Goal: Task Accomplishment & Management: Use online tool/utility

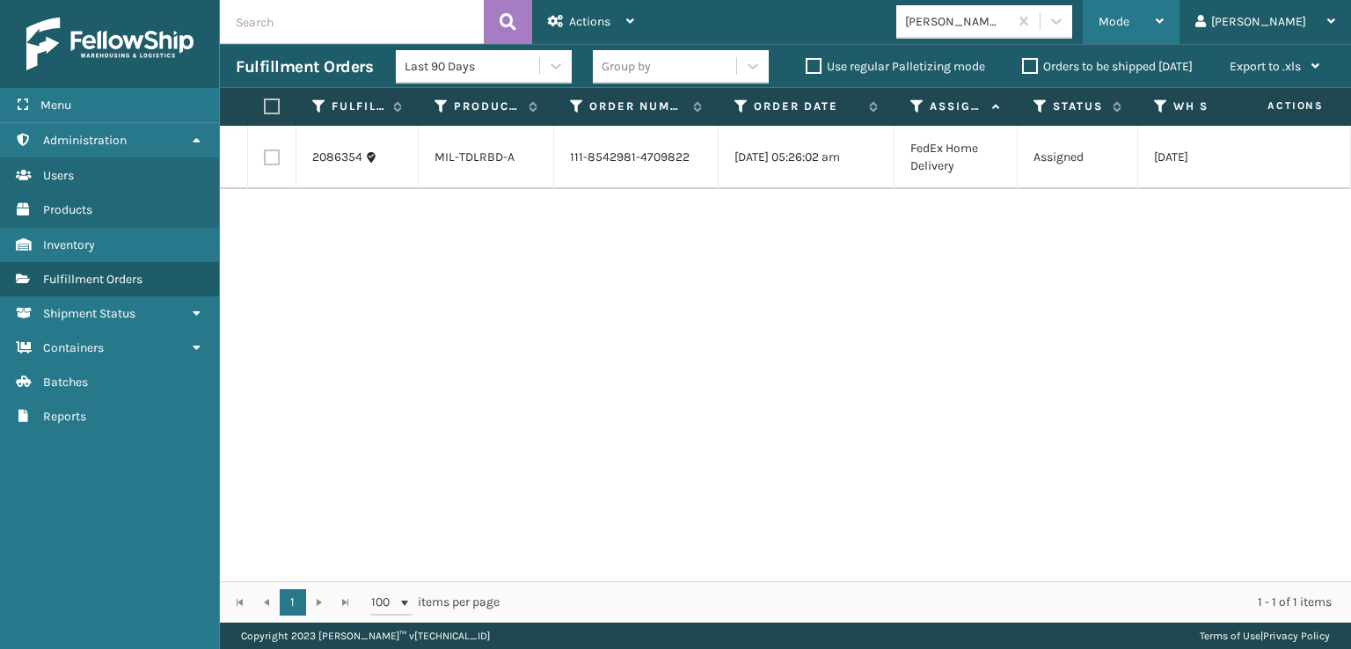
click at [1129, 16] on span "Mode" at bounding box center [1114, 21] width 31 height 15
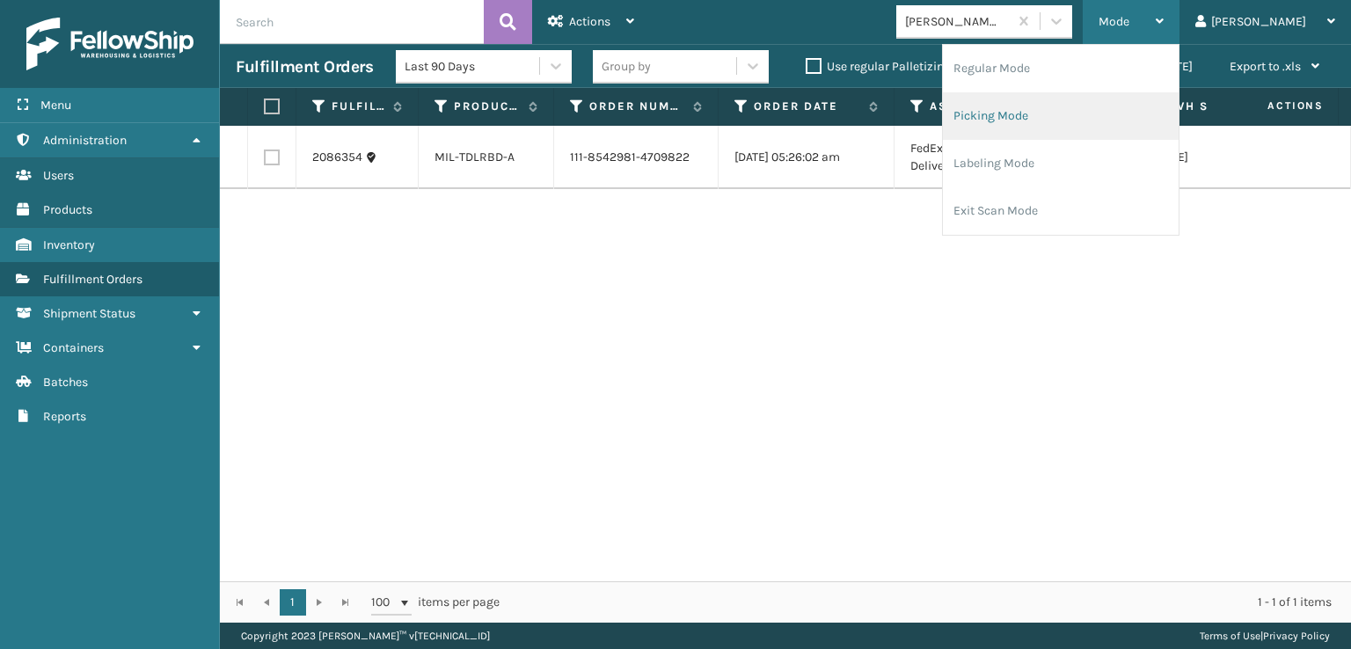
click at [1058, 115] on li "Picking Mode" at bounding box center [1061, 116] width 236 height 48
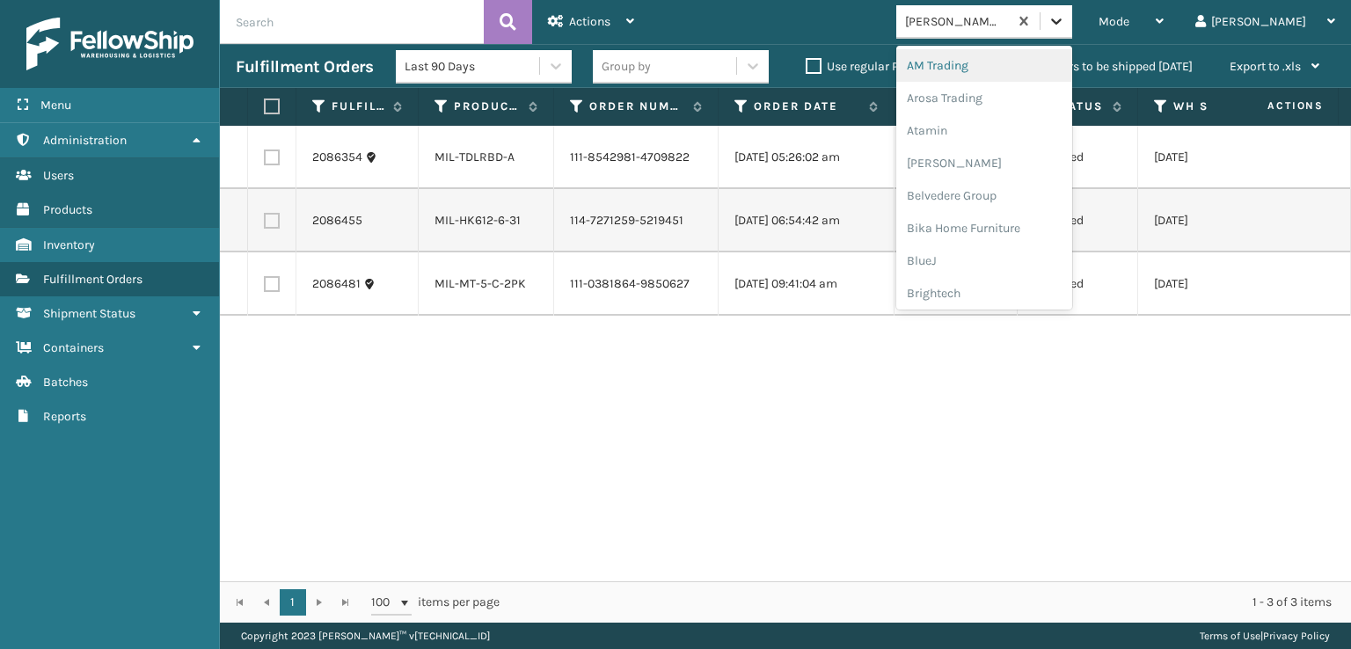
click at [1065, 26] on icon at bounding box center [1057, 21] width 18 height 18
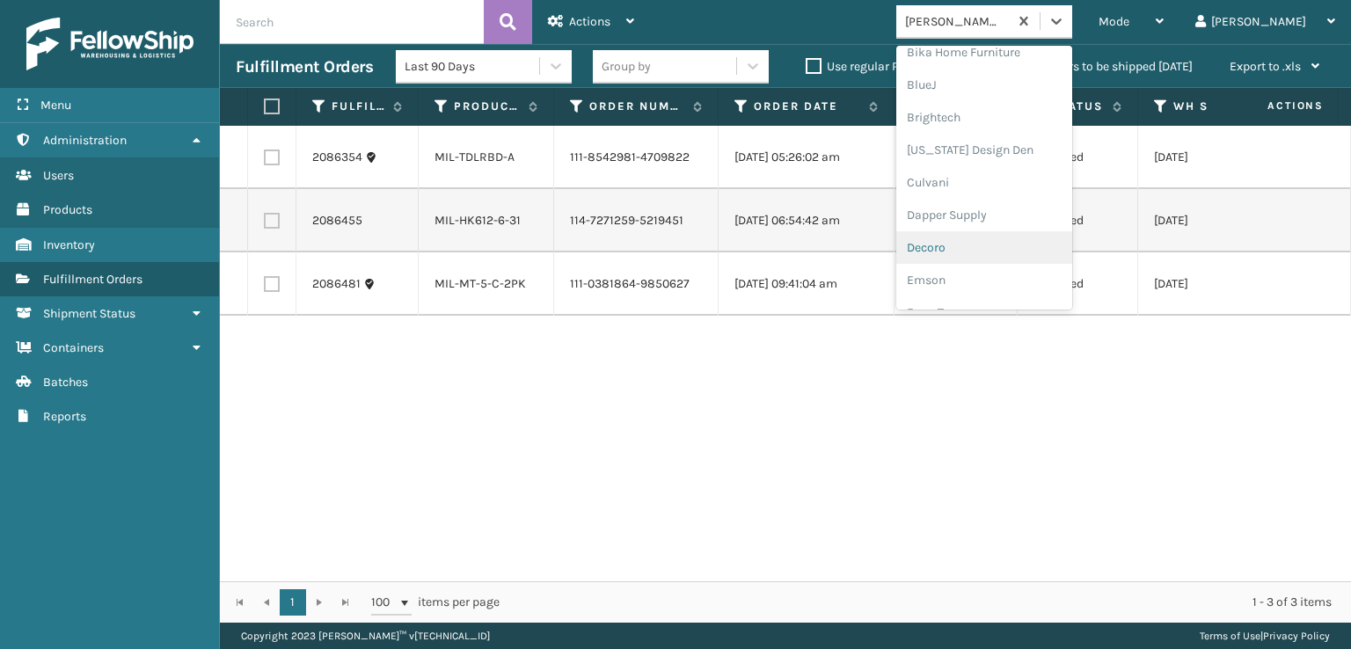
scroll to position [264, 0]
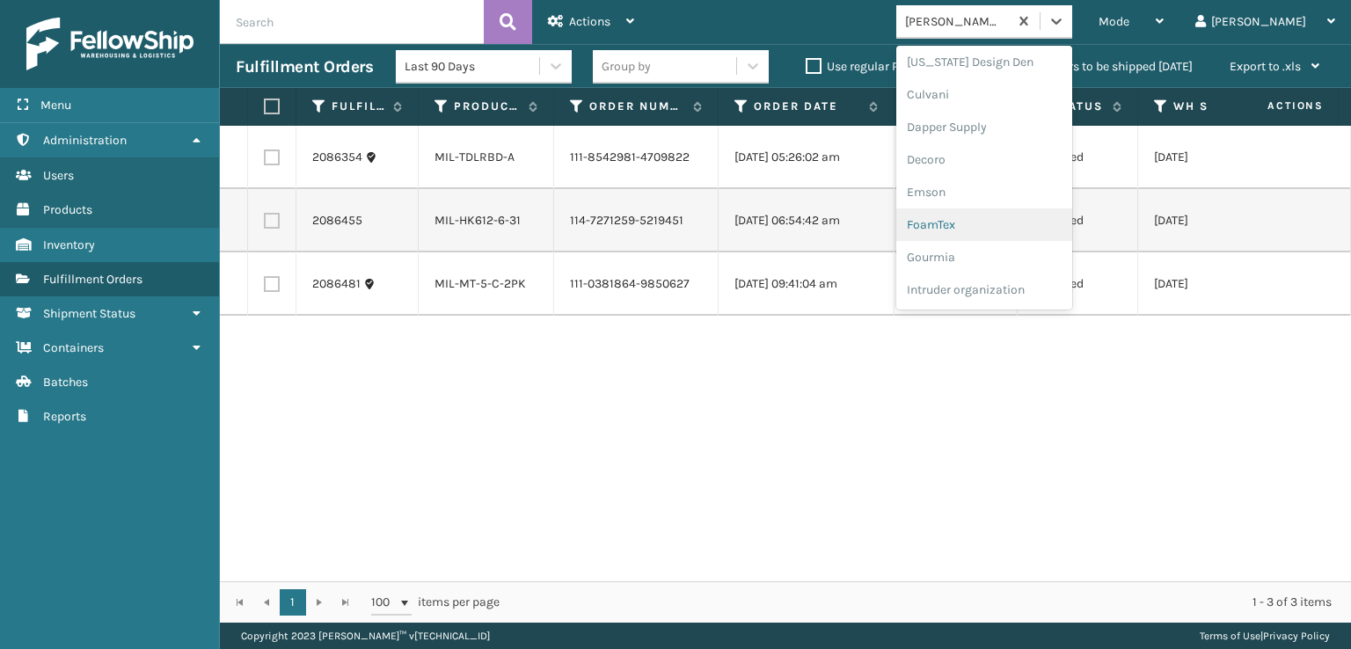
click at [1008, 224] on div "FoamTex" at bounding box center [984, 224] width 176 height 33
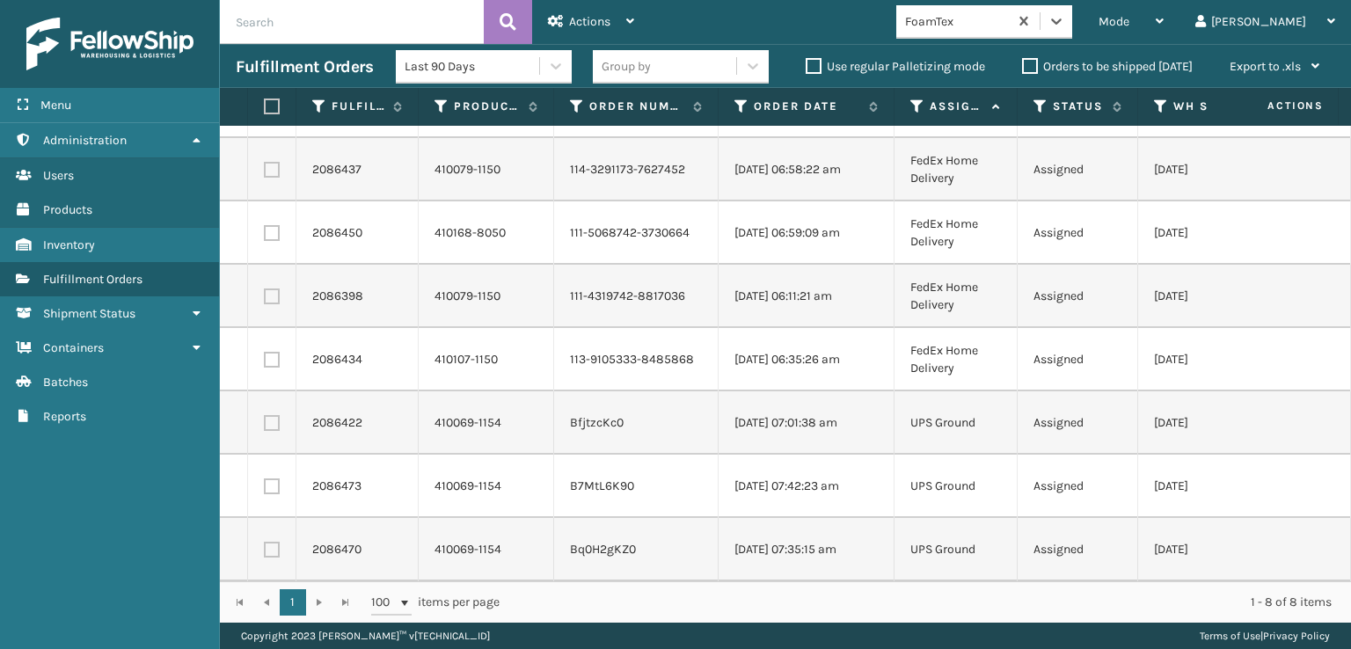
scroll to position [0, 0]
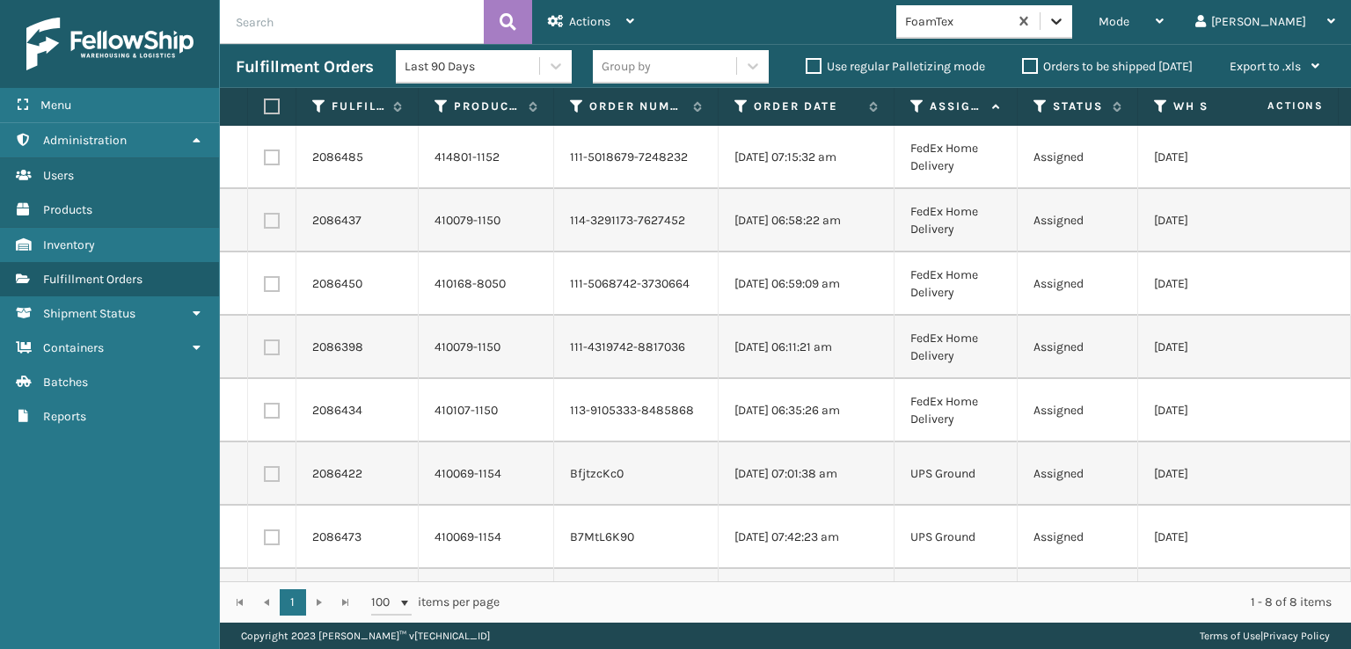
click at [1062, 21] on icon at bounding box center [1056, 21] width 11 height 6
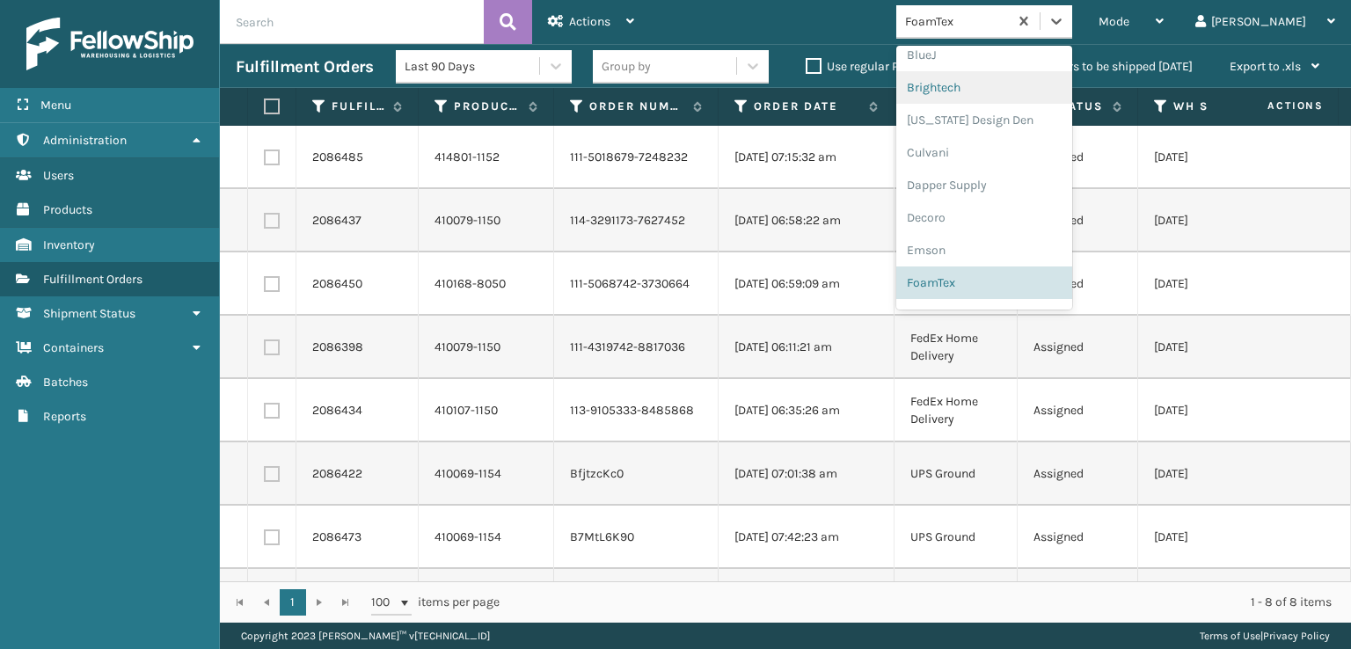
scroll to position [294, 0]
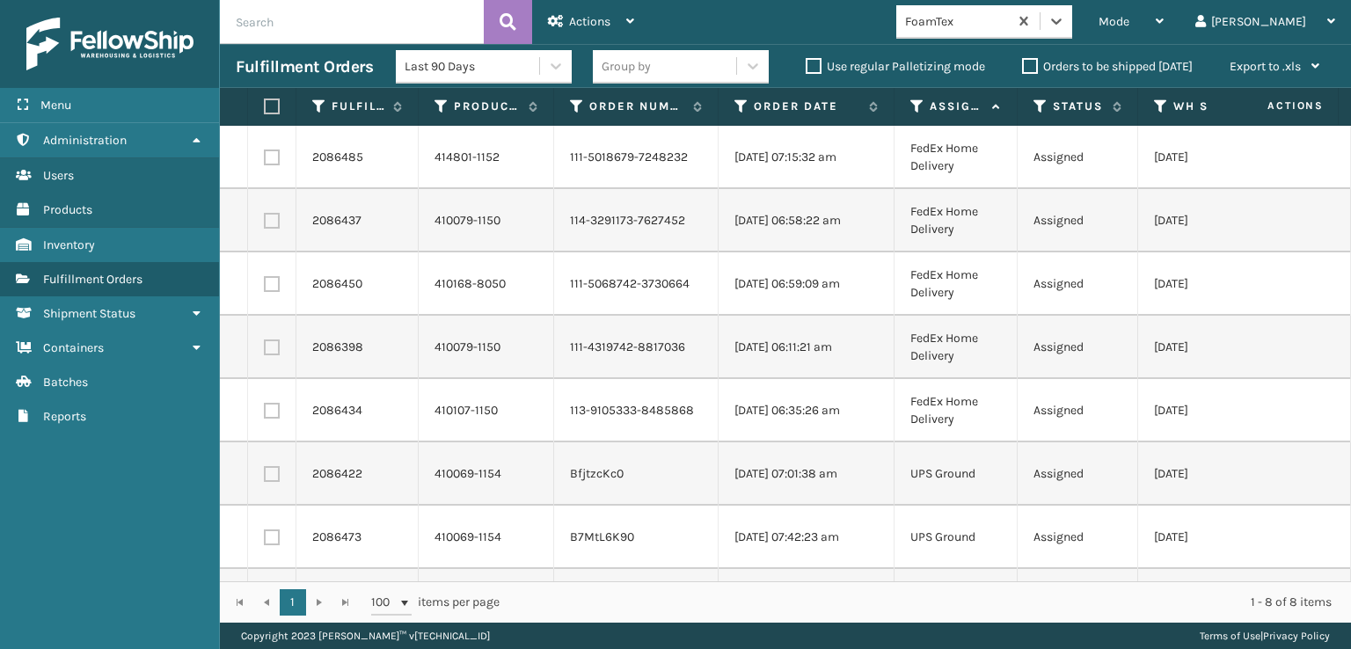
click at [271, 415] on label at bounding box center [272, 411] width 16 height 16
click at [265, 414] on input "checkbox" at bounding box center [264, 408] width 1 height 11
checkbox input "true"
click at [271, 347] on label at bounding box center [272, 348] width 16 height 16
click at [265, 347] on input "checkbox" at bounding box center [264, 345] width 1 height 11
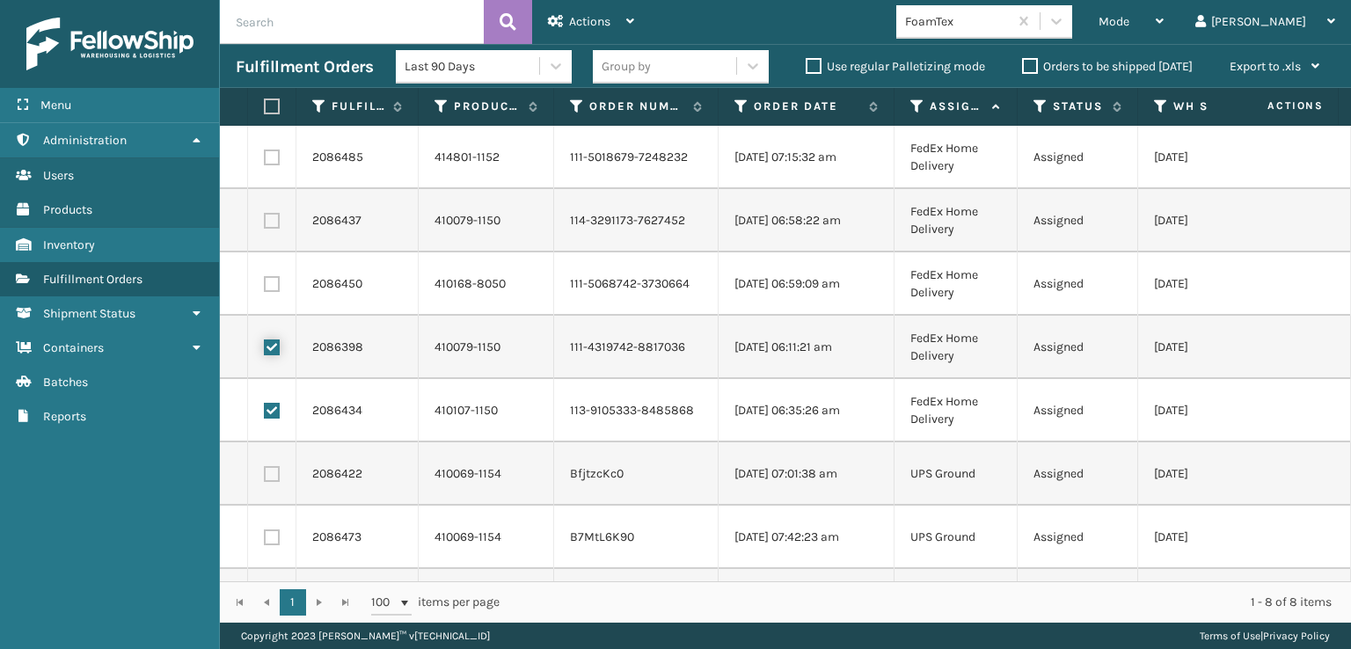
checkbox input "true"
click at [271, 282] on label at bounding box center [272, 284] width 16 height 16
click at [265, 282] on input "checkbox" at bounding box center [264, 281] width 1 height 11
checkbox input "true"
click at [271, 216] on label at bounding box center [272, 221] width 16 height 16
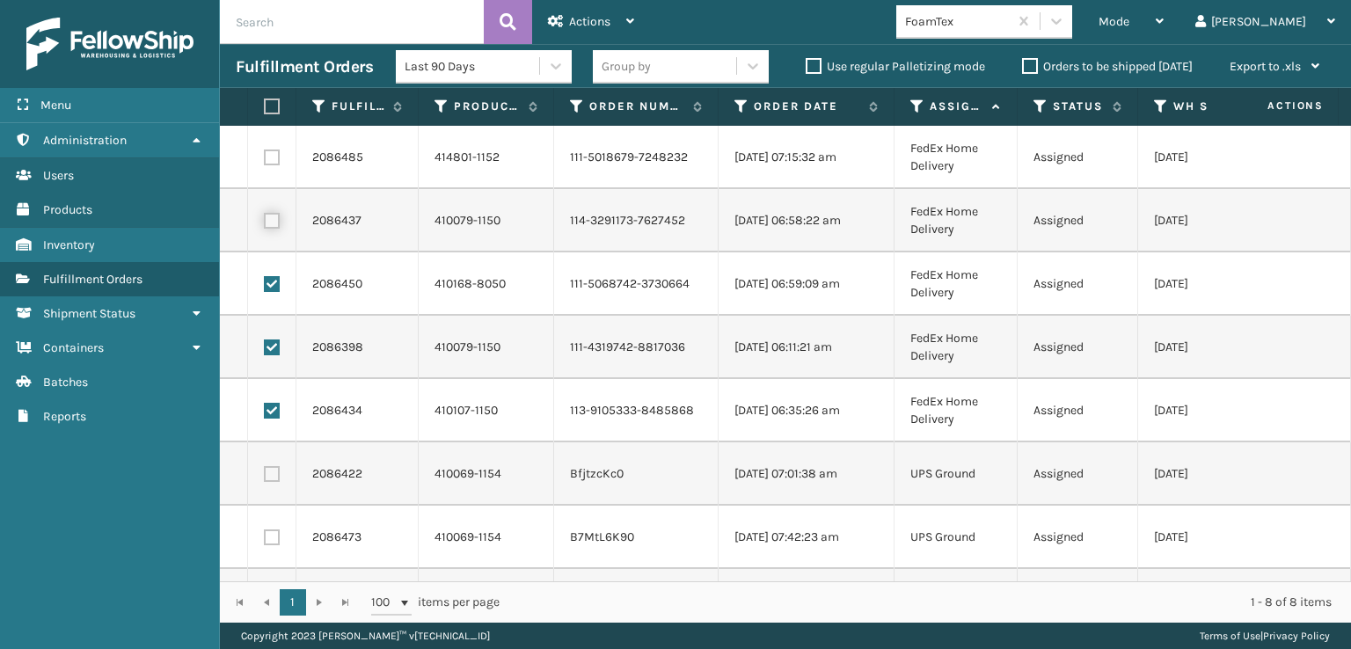
click at [265, 216] on input "checkbox" at bounding box center [264, 218] width 1 height 11
checkbox input "true"
click at [271, 147] on td at bounding box center [272, 157] width 48 height 63
click at [271, 150] on label at bounding box center [272, 158] width 16 height 16
click at [265, 150] on input "checkbox" at bounding box center [264, 155] width 1 height 11
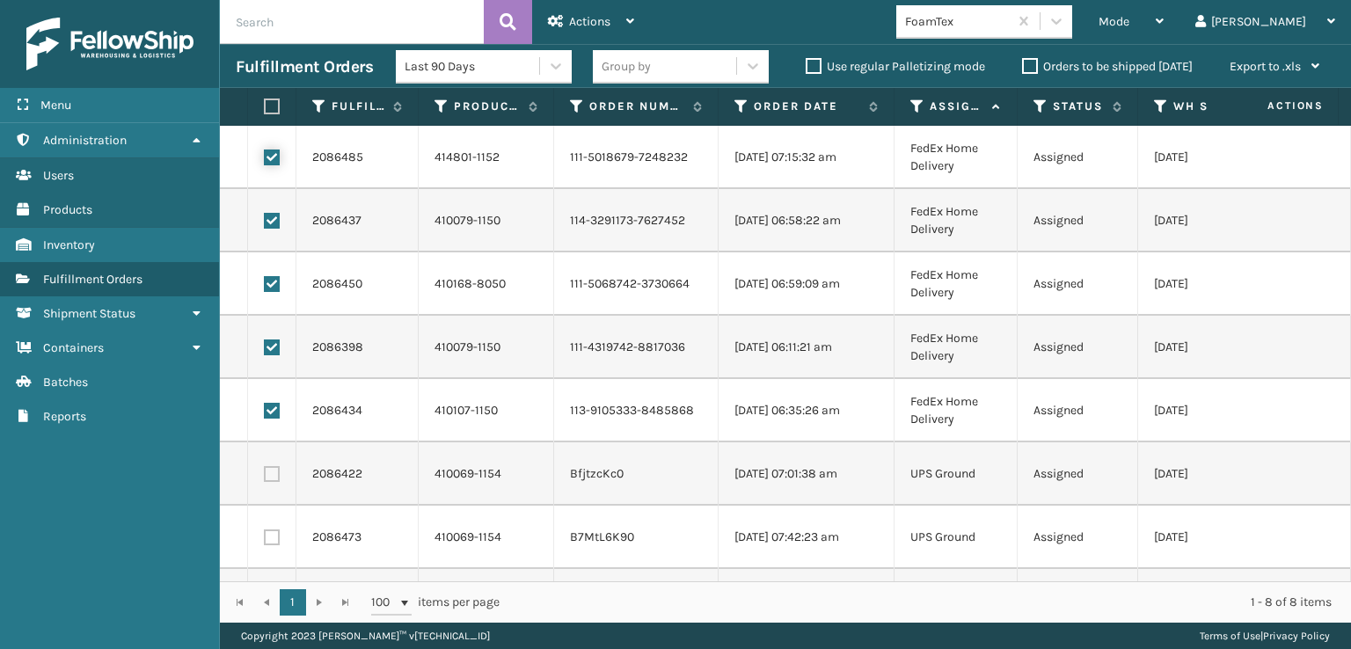
checkbox input "true"
click at [581, 21] on span "Actions" at bounding box center [589, 21] width 41 height 15
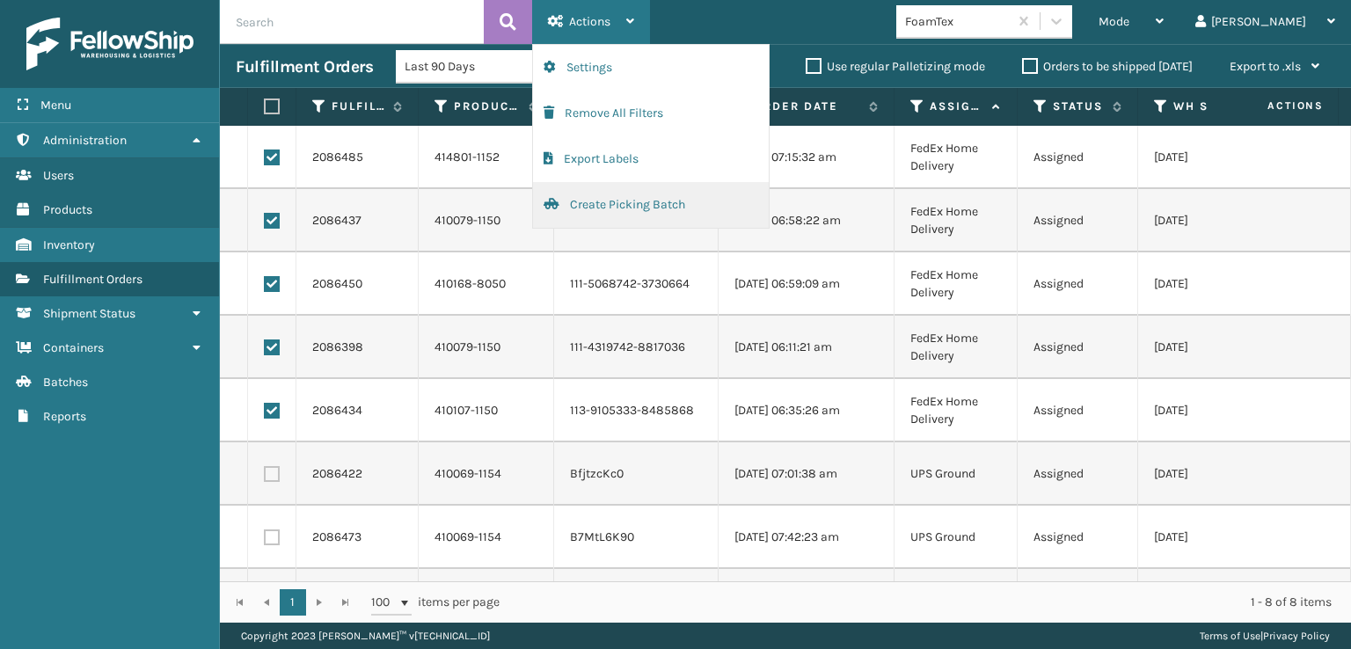
click at [608, 203] on button "Create Picking Batch" at bounding box center [651, 205] width 236 height 46
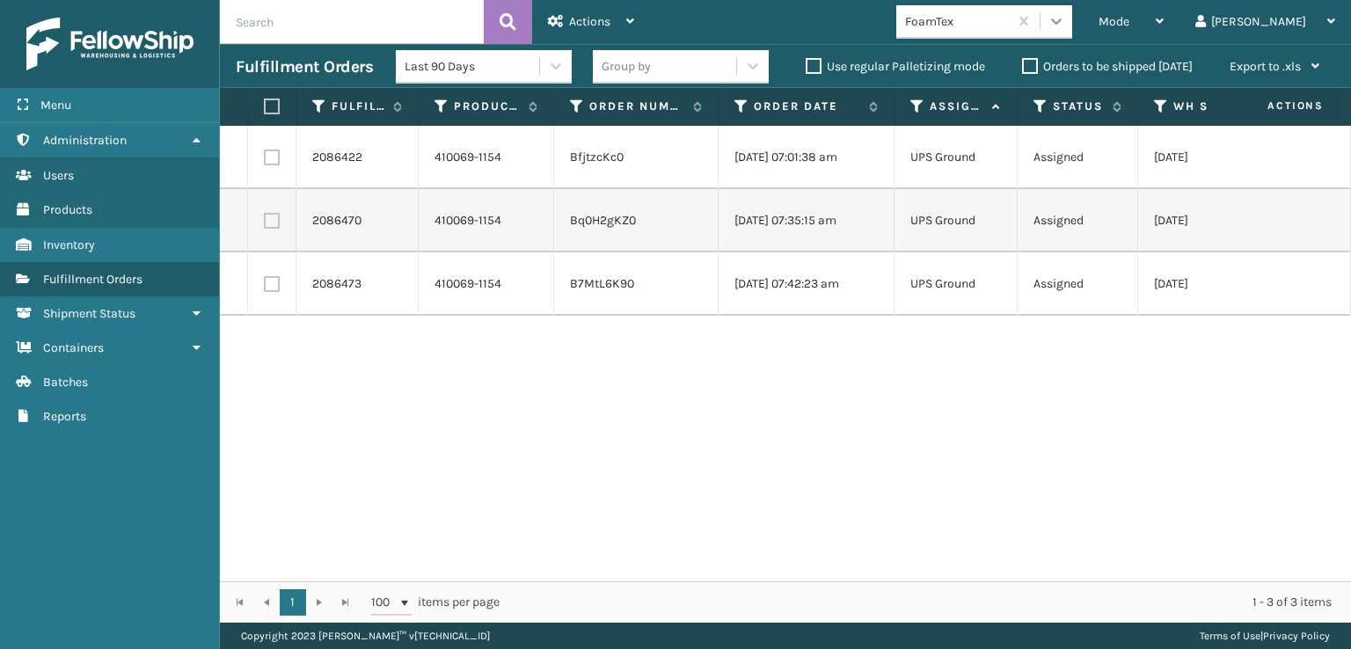
click at [1065, 18] on icon at bounding box center [1057, 21] width 18 height 18
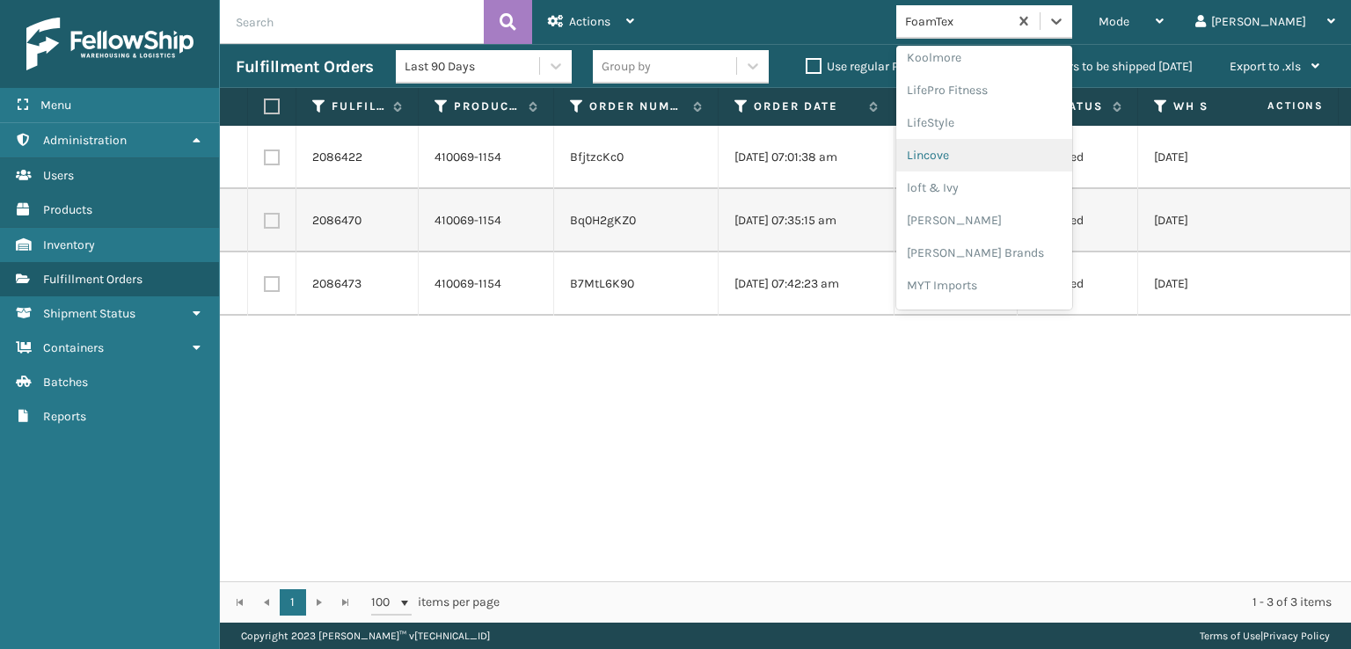
scroll to position [732, 0]
click at [1012, 146] on div "[PERSON_NAME] Brands" at bounding box center [984, 147] width 176 height 33
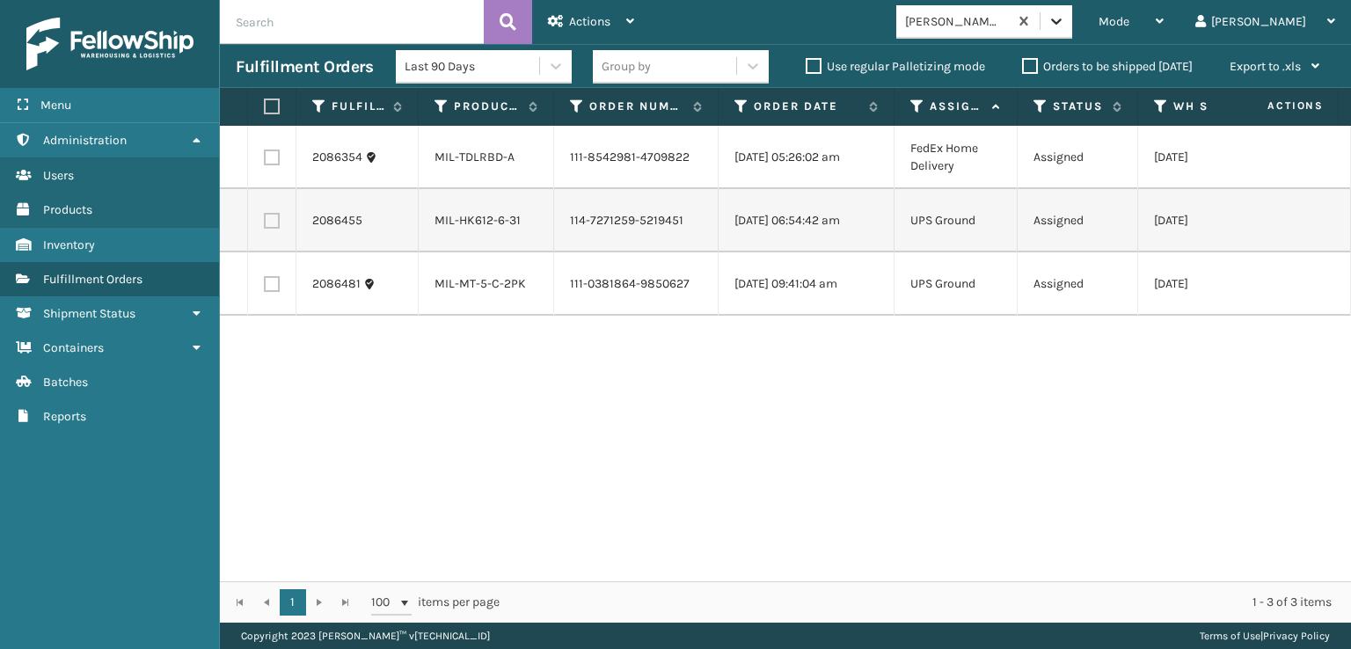
click at [1065, 17] on icon at bounding box center [1057, 21] width 18 height 18
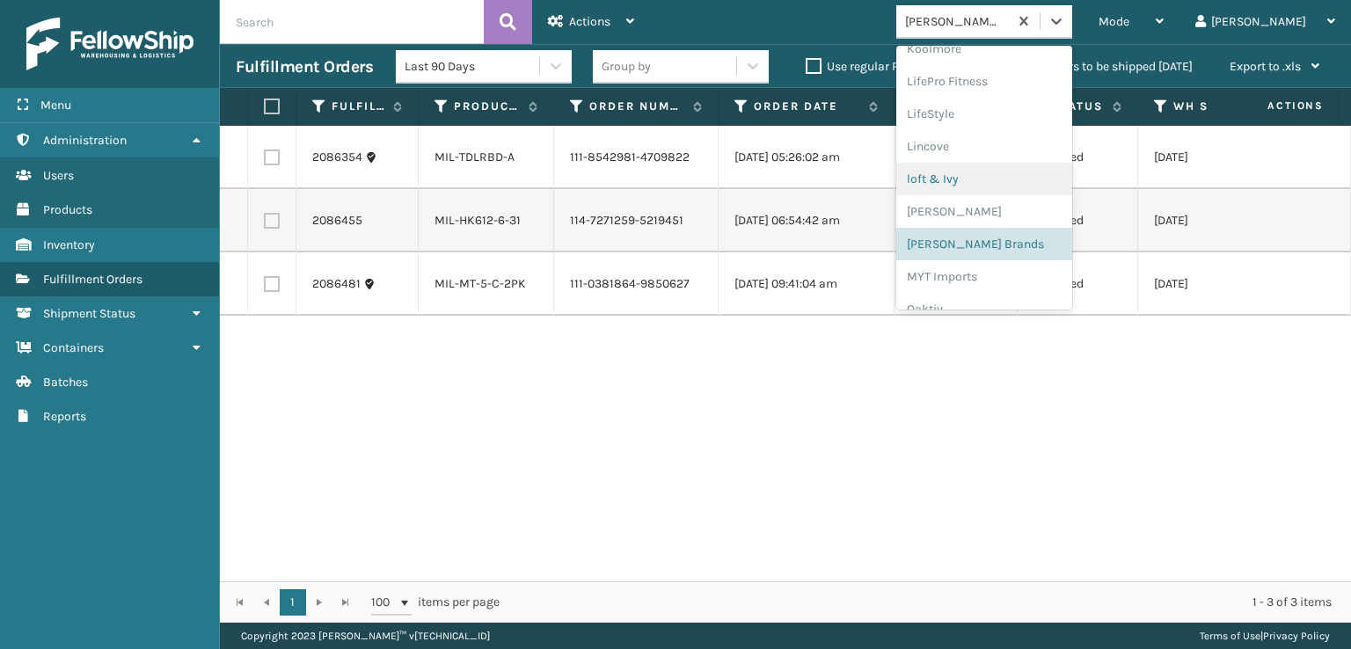
scroll to position [811, 0]
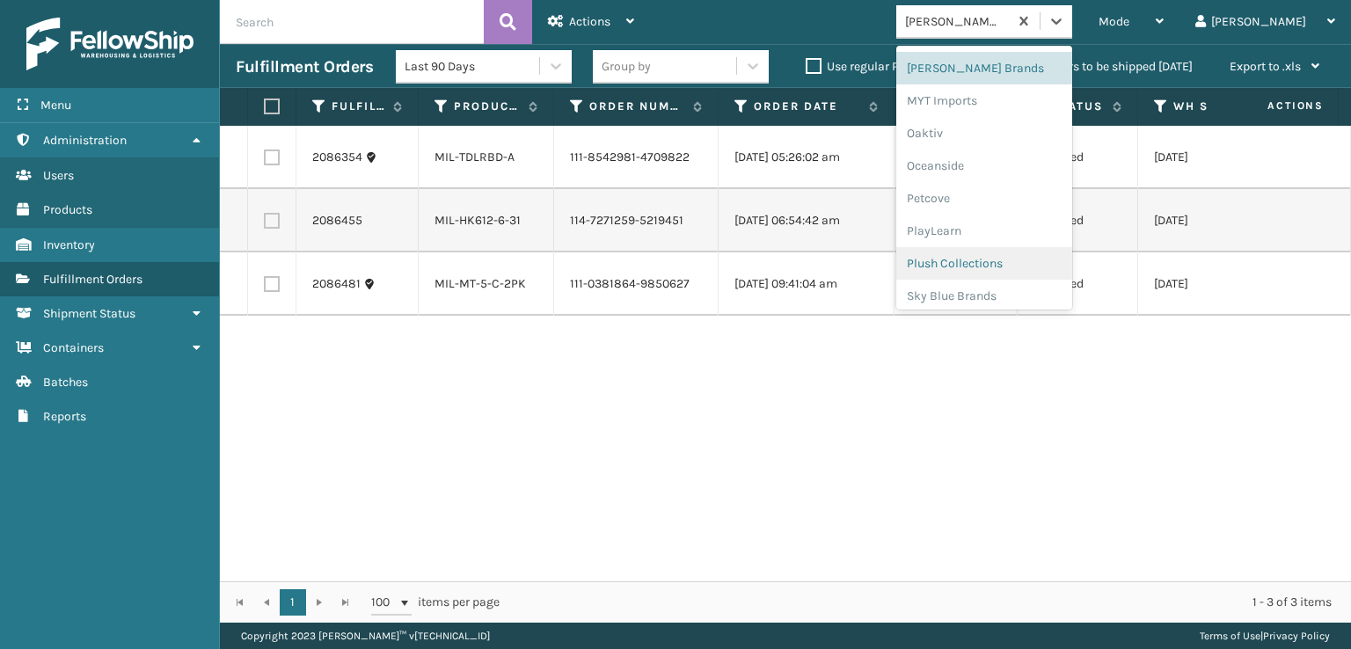
click at [1020, 267] on div "Plush Collections" at bounding box center [984, 263] width 176 height 33
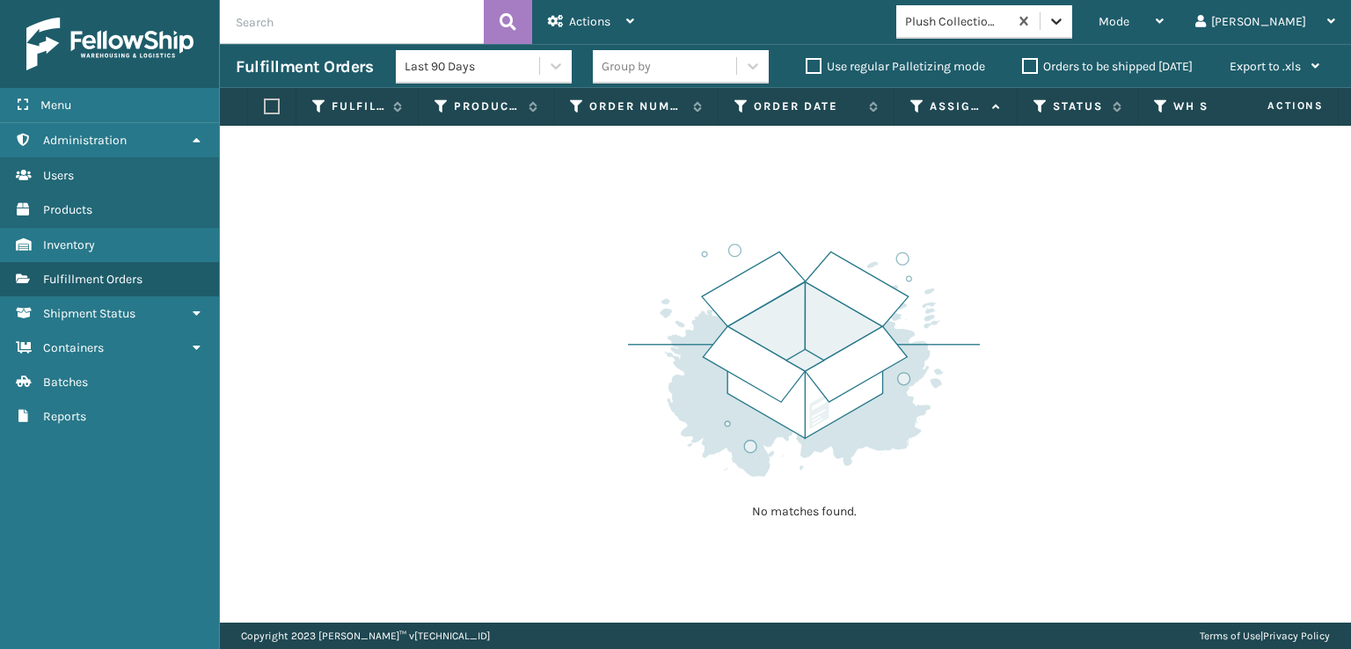
click at [1065, 27] on icon at bounding box center [1057, 21] width 18 height 18
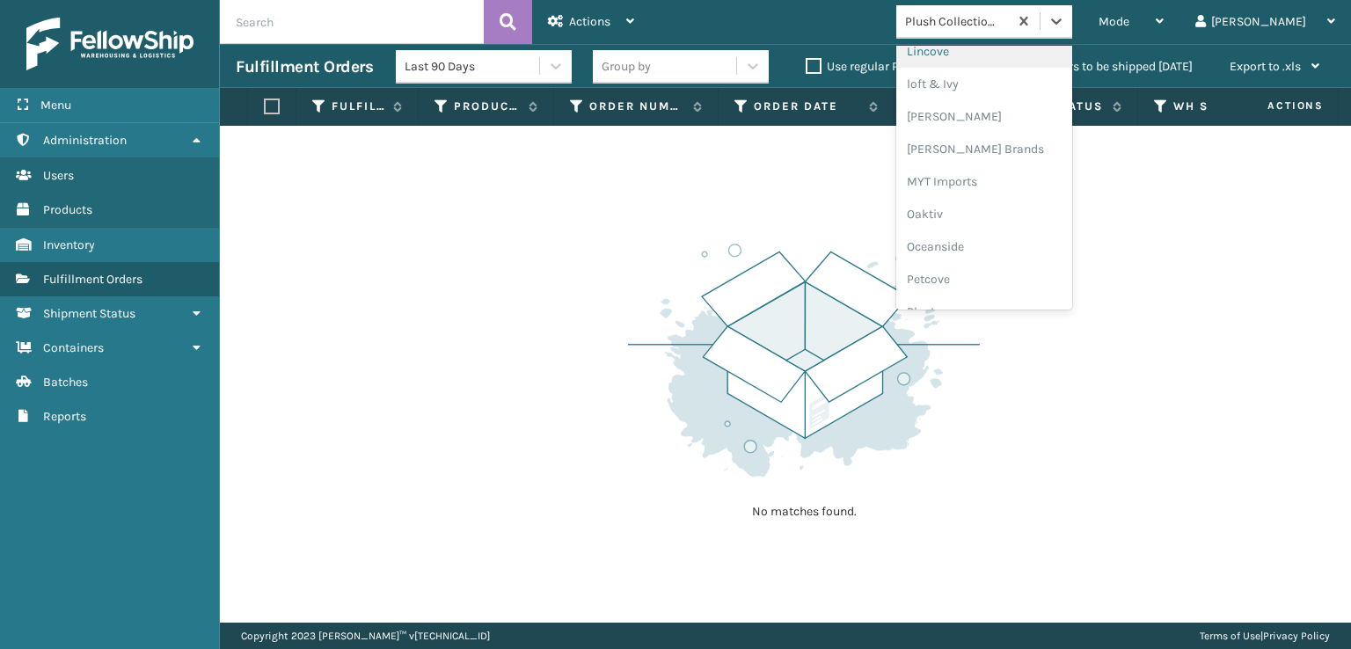
scroll to position [882, 0]
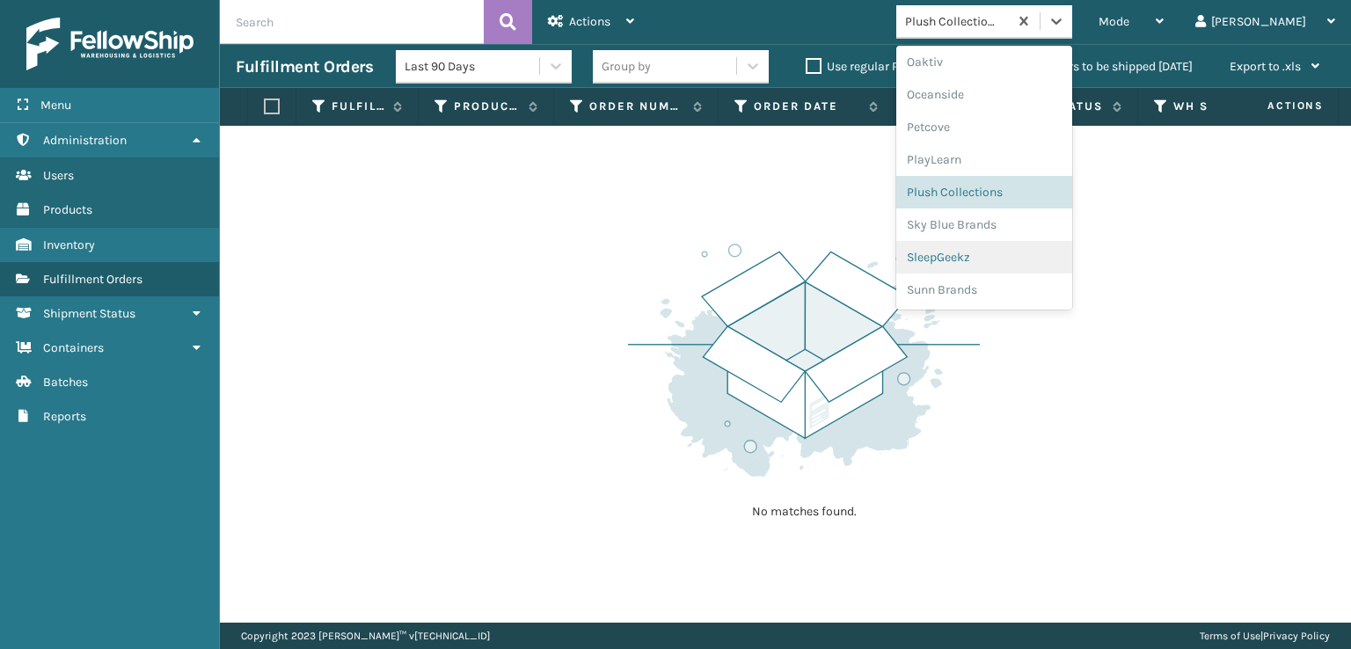
click at [1010, 255] on div "SleepGeekz" at bounding box center [984, 257] width 176 height 33
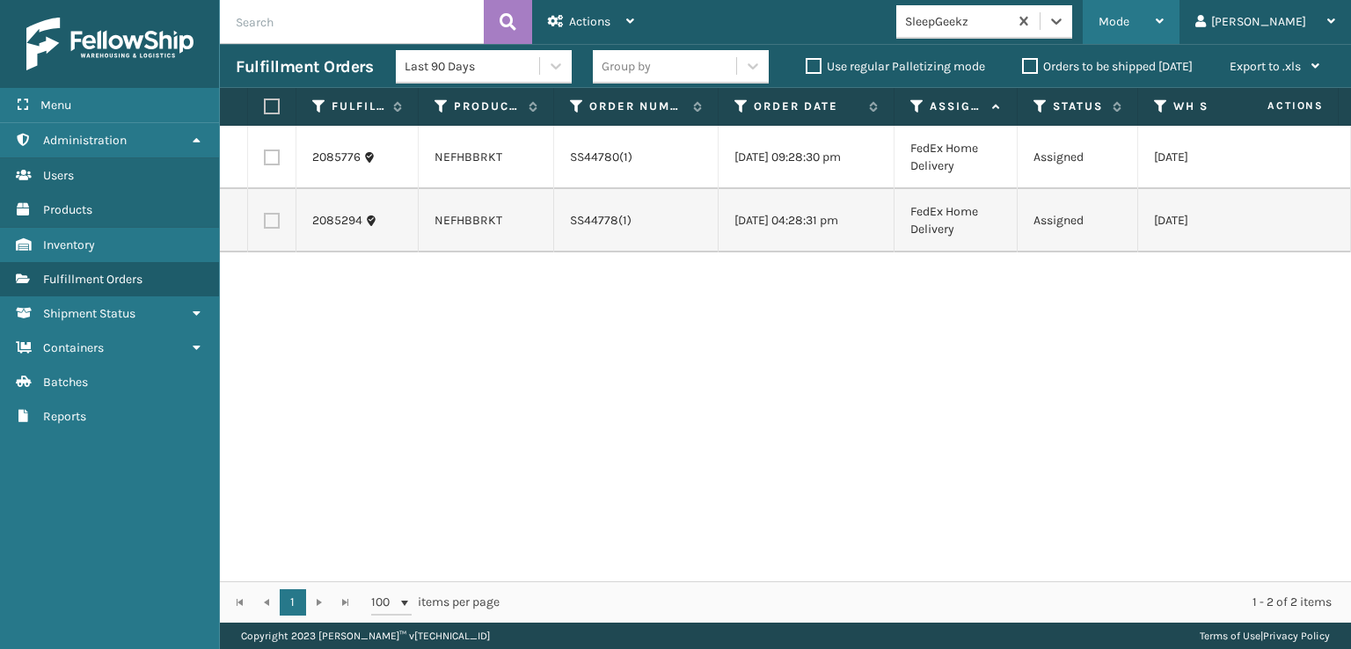
click at [1129, 28] on span "Mode" at bounding box center [1114, 21] width 31 height 15
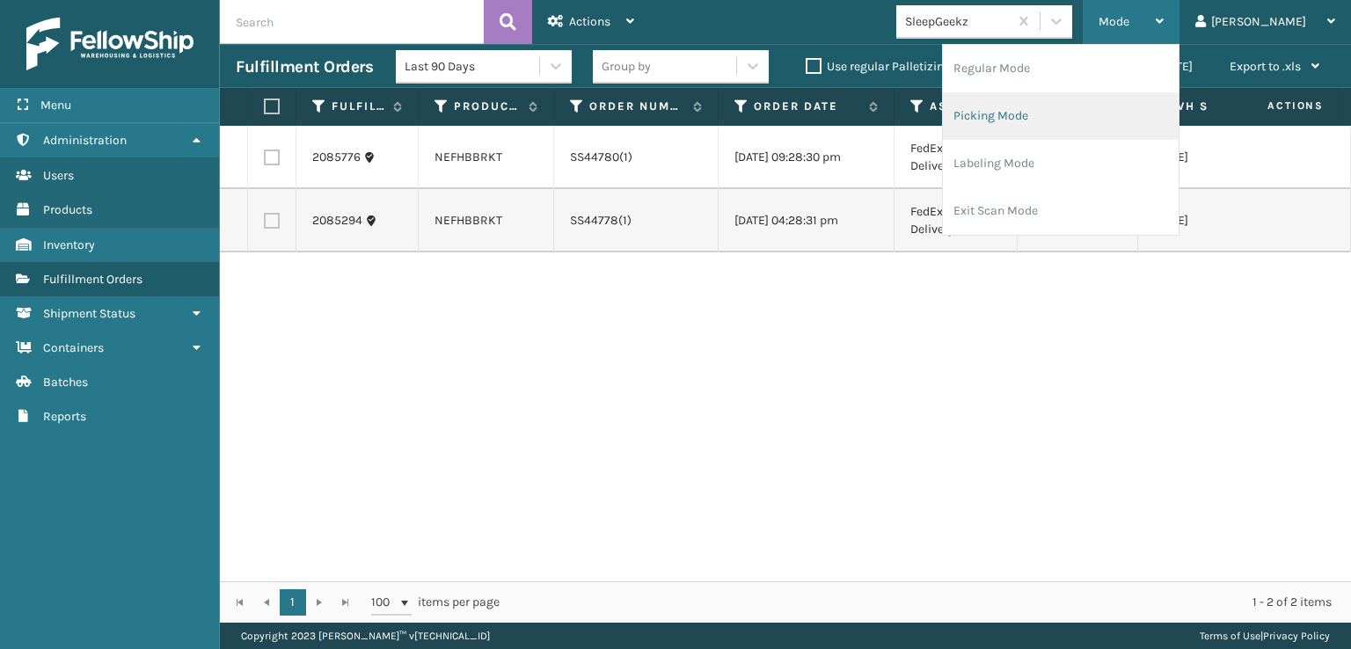
click at [1049, 118] on li "Picking Mode" at bounding box center [1061, 116] width 236 height 48
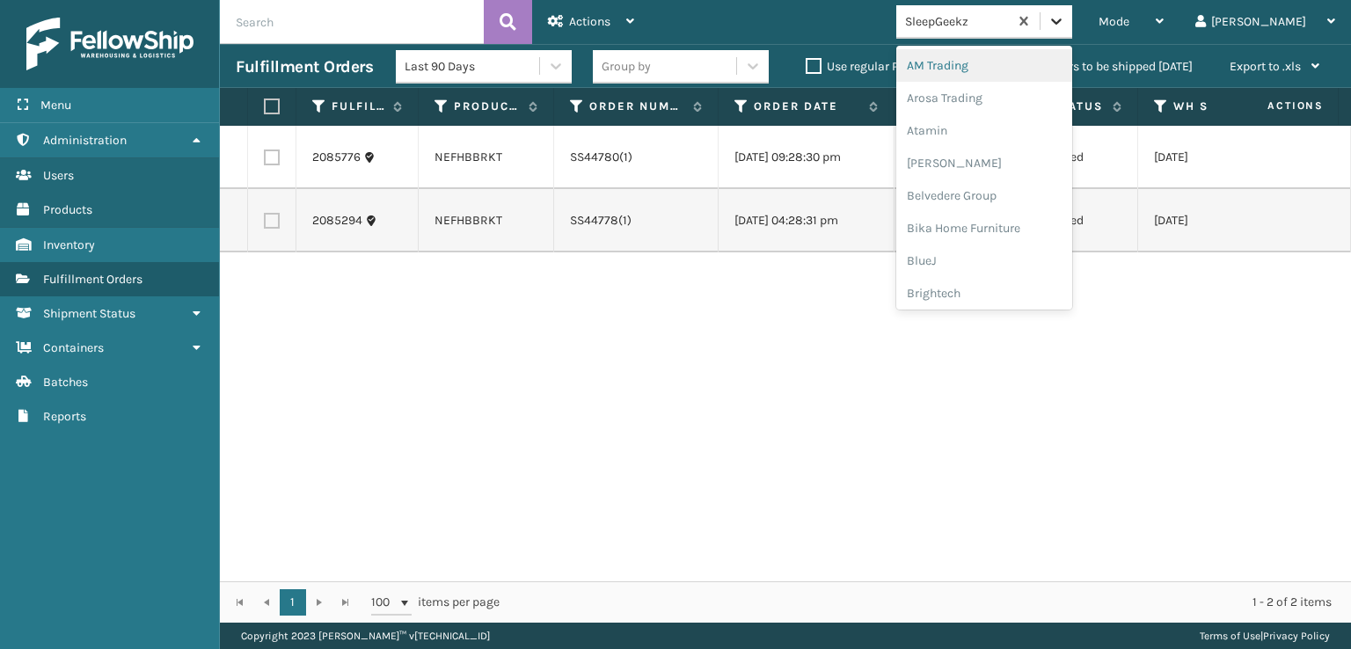
click at [1065, 18] on icon at bounding box center [1057, 21] width 18 height 18
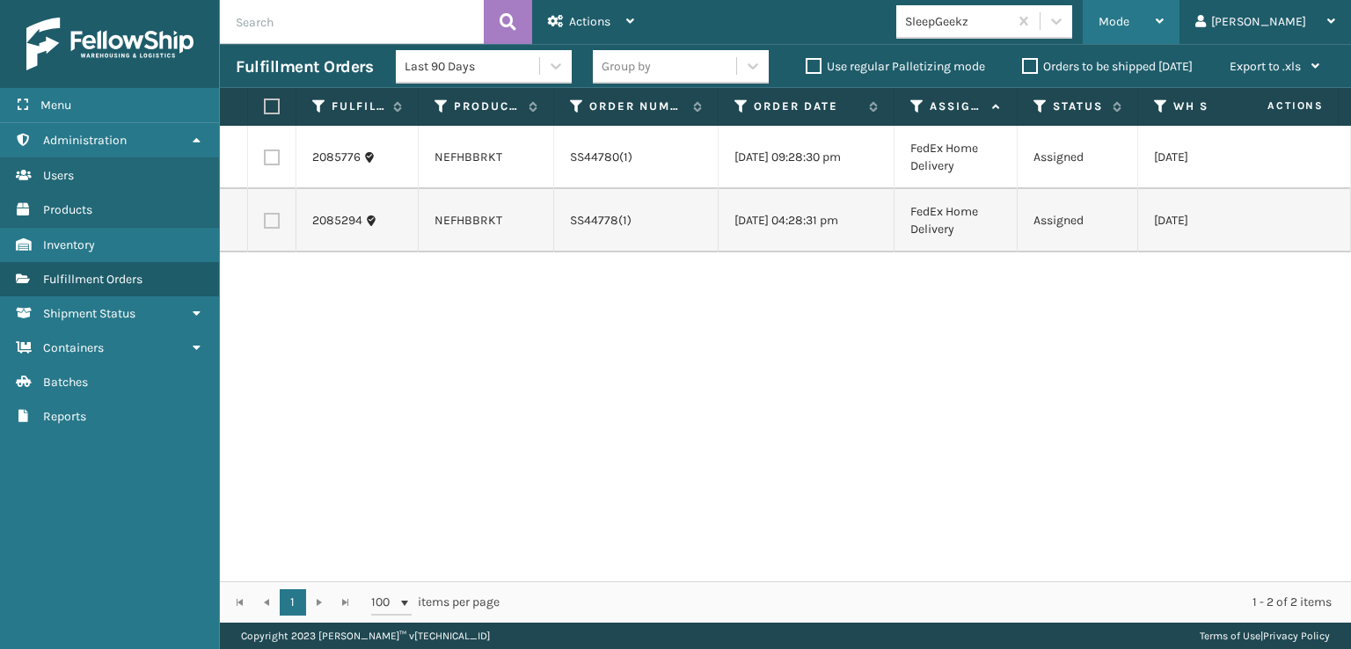
click at [1164, 29] on div "Mode" at bounding box center [1131, 22] width 65 height 44
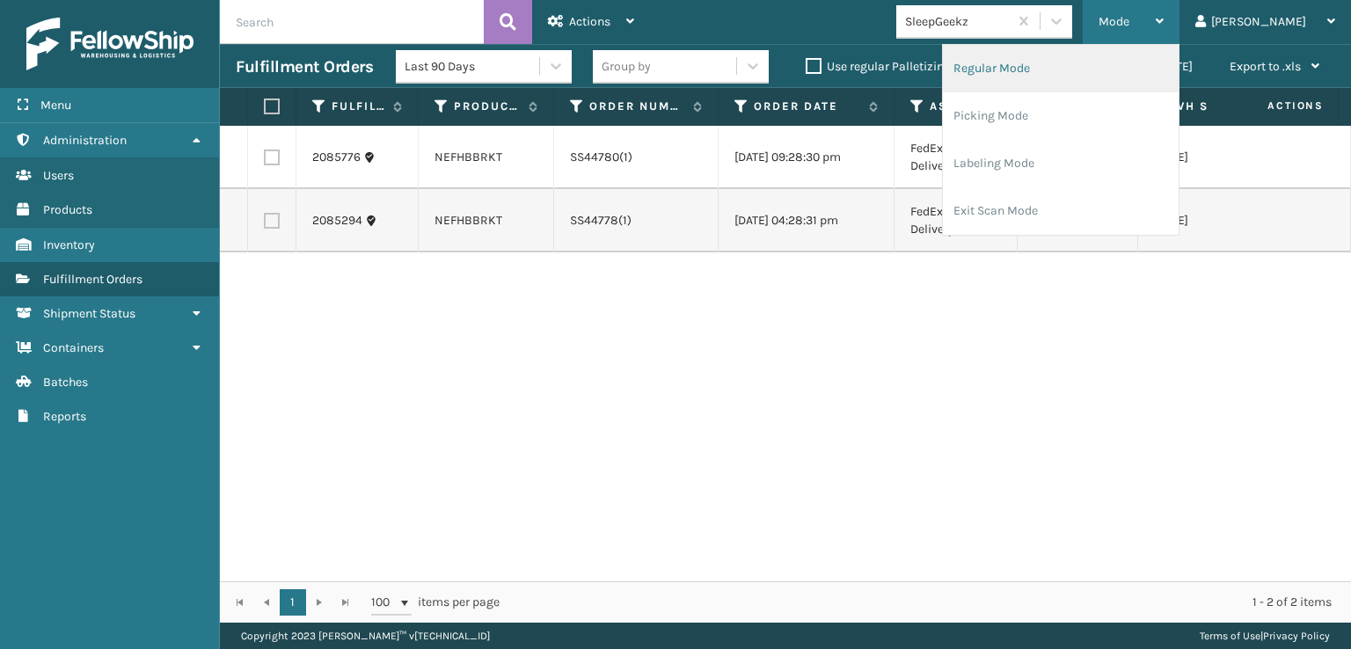
click at [1069, 64] on li "Regular Mode" at bounding box center [1061, 69] width 236 height 48
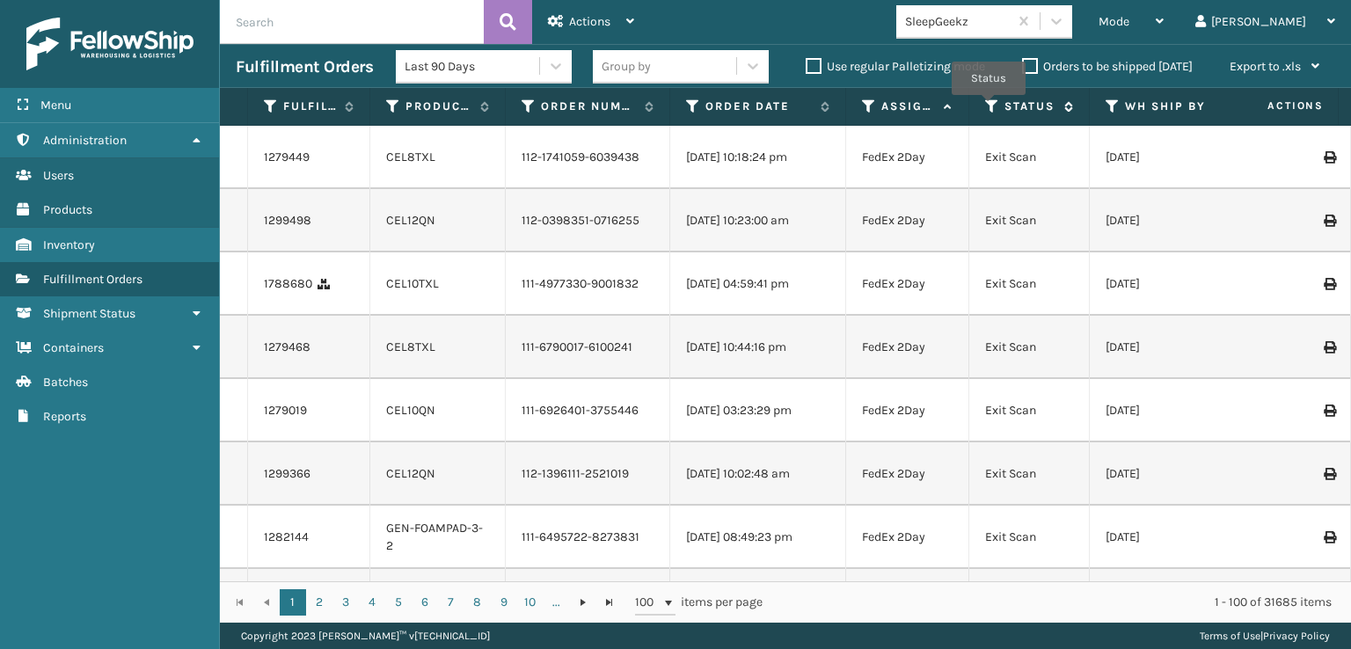
click at [989, 107] on icon at bounding box center [992, 107] width 14 height 16
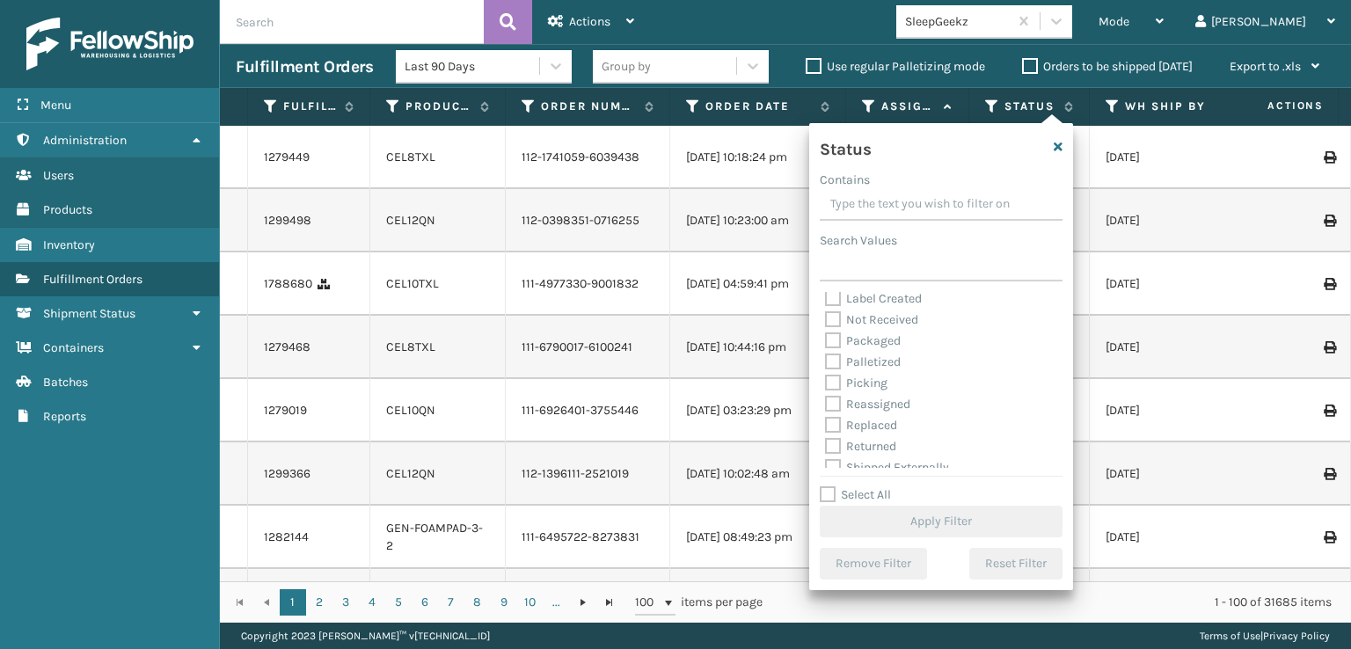
scroll to position [99, 0]
click at [834, 374] on label "Picking" at bounding box center [856, 372] width 62 height 15
click at [826, 374] on input "Picking" at bounding box center [825, 367] width 1 height 11
checkbox input "true"
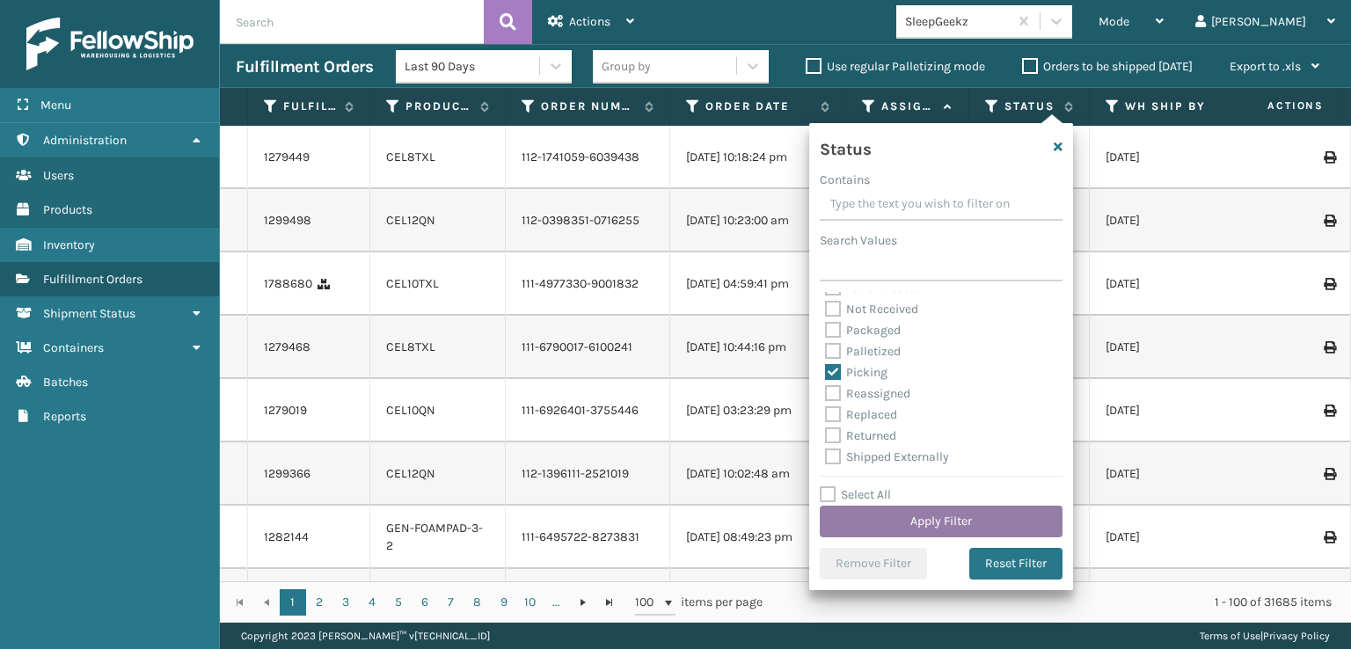
click at [879, 511] on button "Apply Filter" at bounding box center [941, 522] width 243 height 32
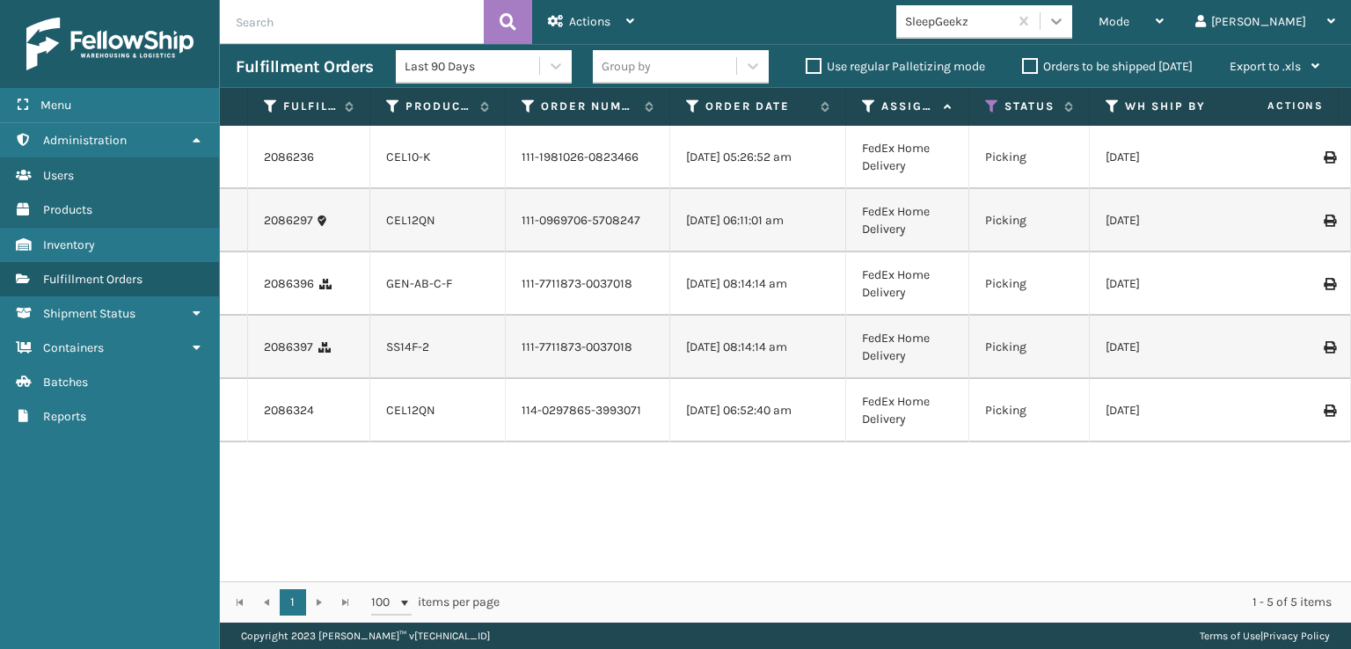
click at [1065, 24] on icon at bounding box center [1057, 21] width 18 height 18
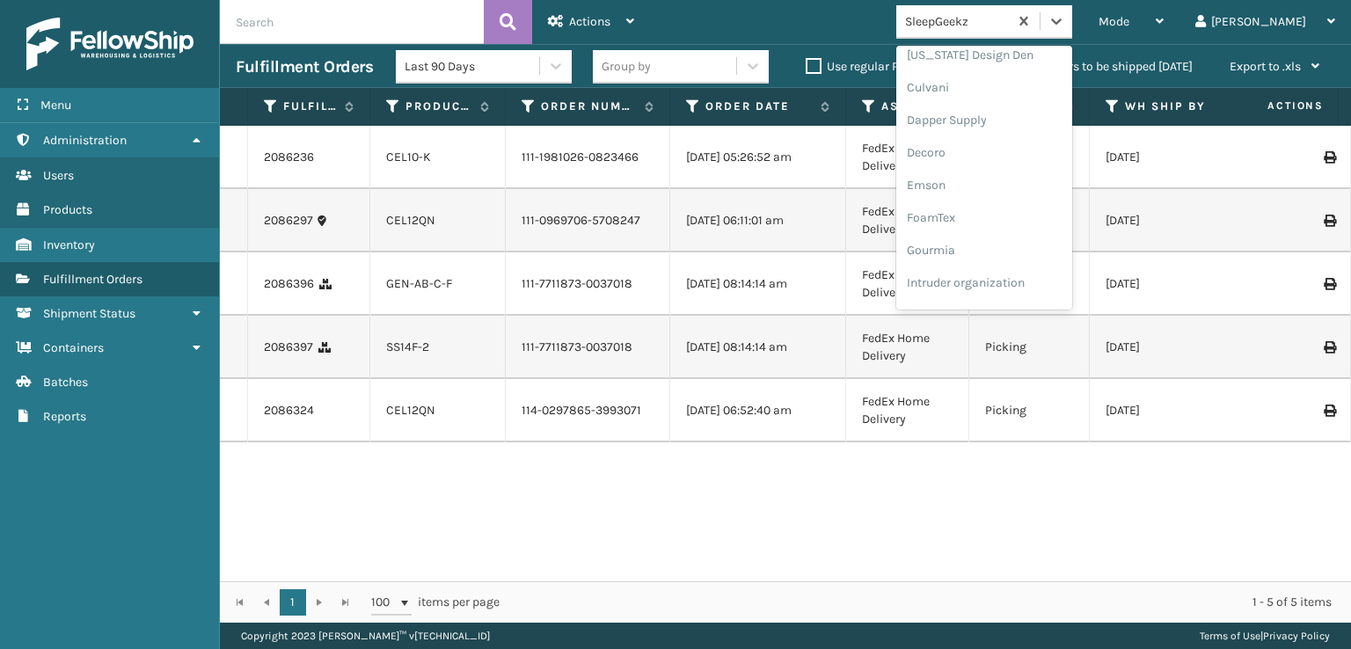
scroll to position [267, 0]
click at [1005, 217] on div "FoamTex" at bounding box center [984, 222] width 176 height 33
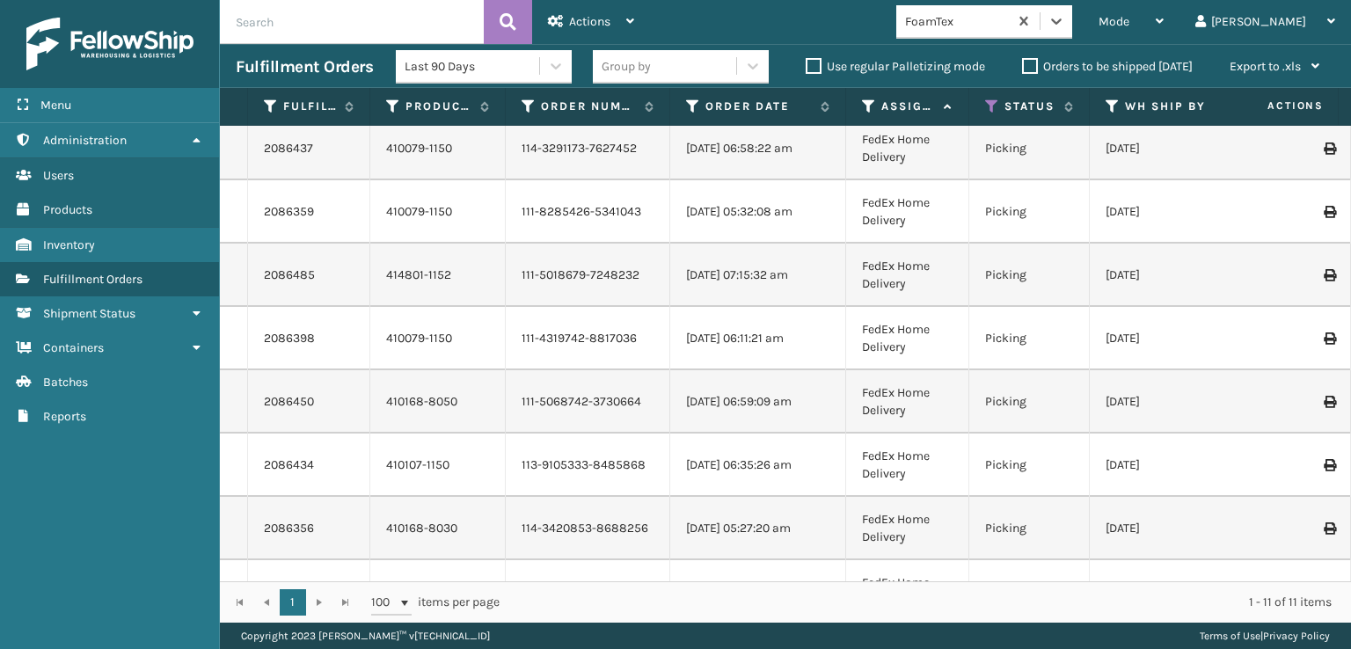
scroll to position [0, 0]
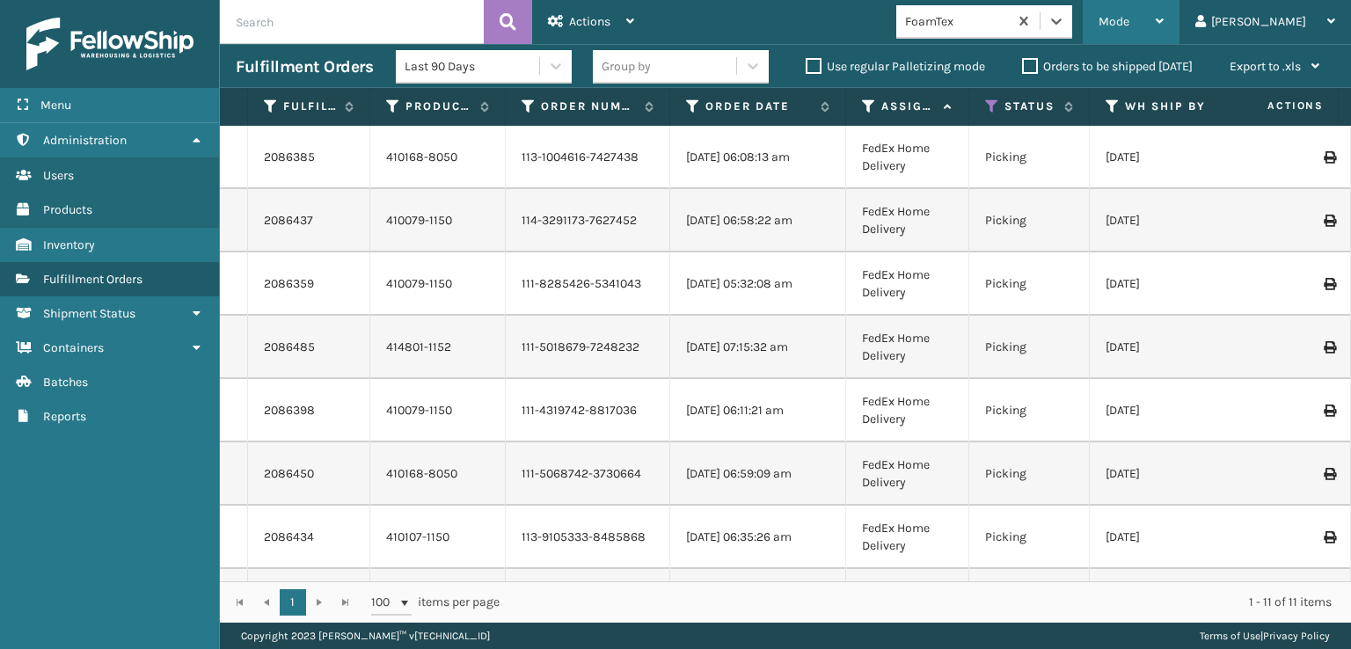
click at [1129, 23] on span "Mode" at bounding box center [1114, 21] width 31 height 15
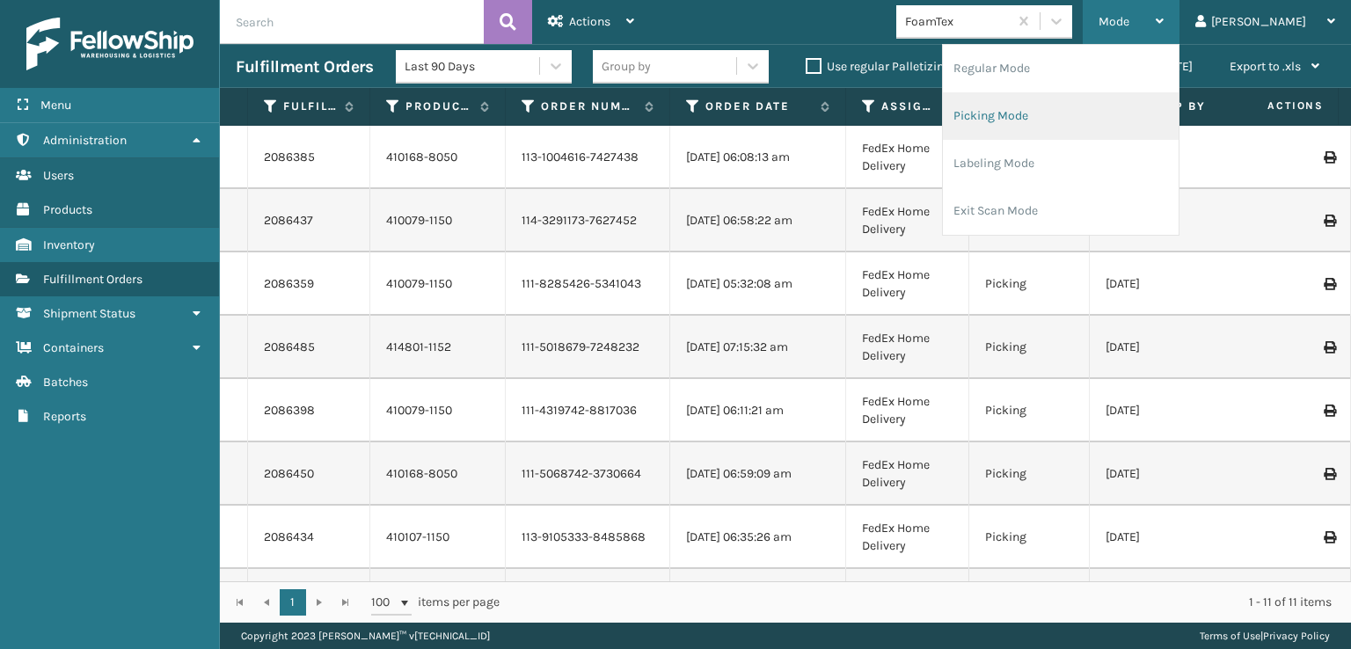
click at [1052, 115] on li "Picking Mode" at bounding box center [1061, 116] width 236 height 48
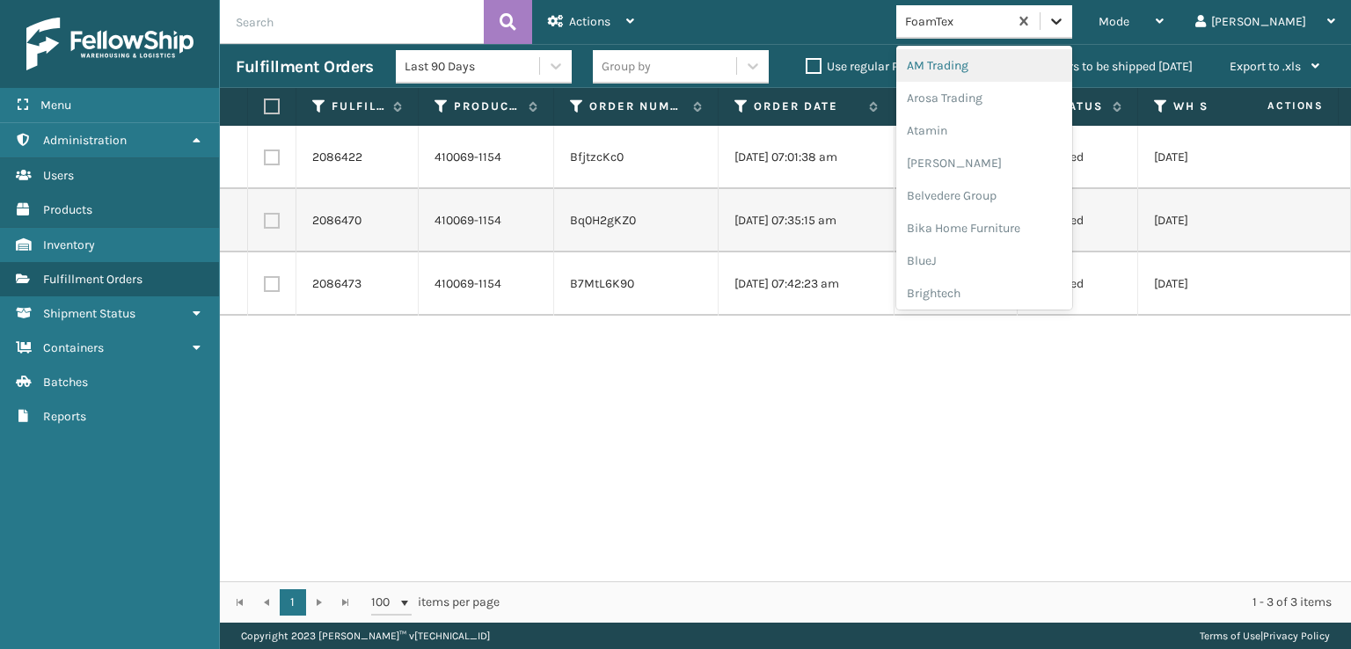
click at [1065, 16] on icon at bounding box center [1057, 21] width 18 height 18
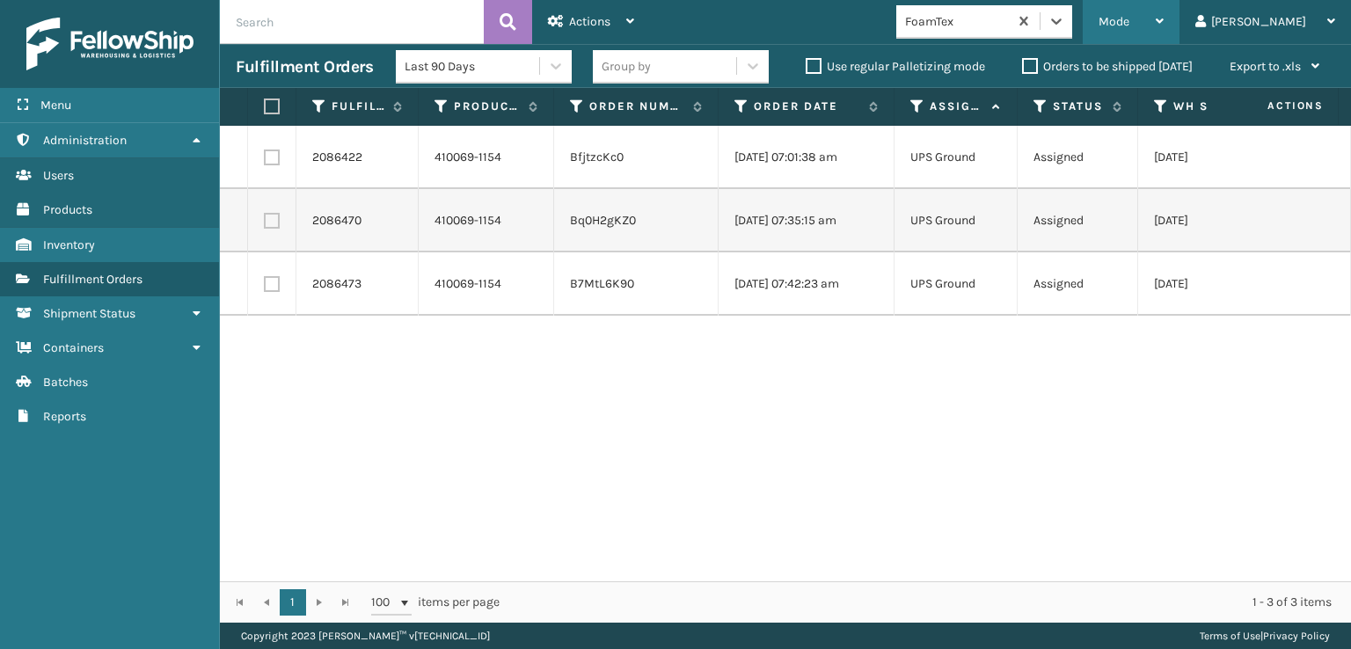
click at [1129, 23] on span "Mode" at bounding box center [1114, 21] width 31 height 15
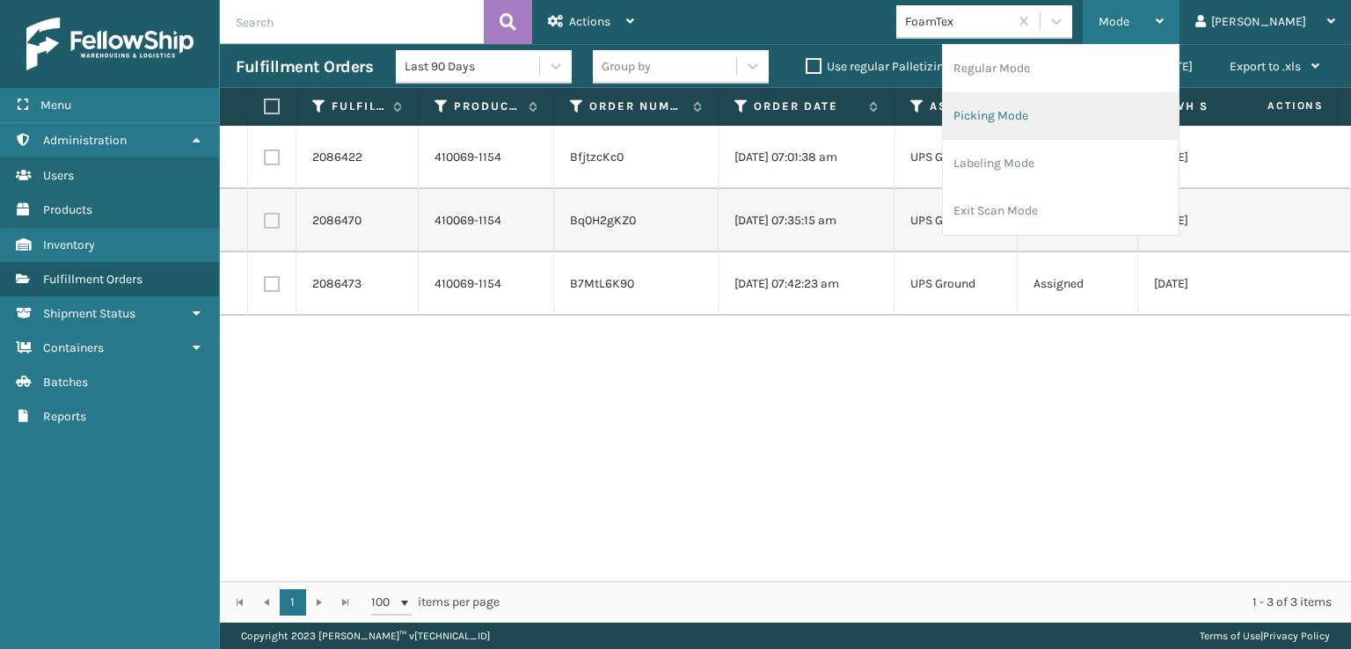
click at [1043, 113] on li "Picking Mode" at bounding box center [1061, 116] width 236 height 48
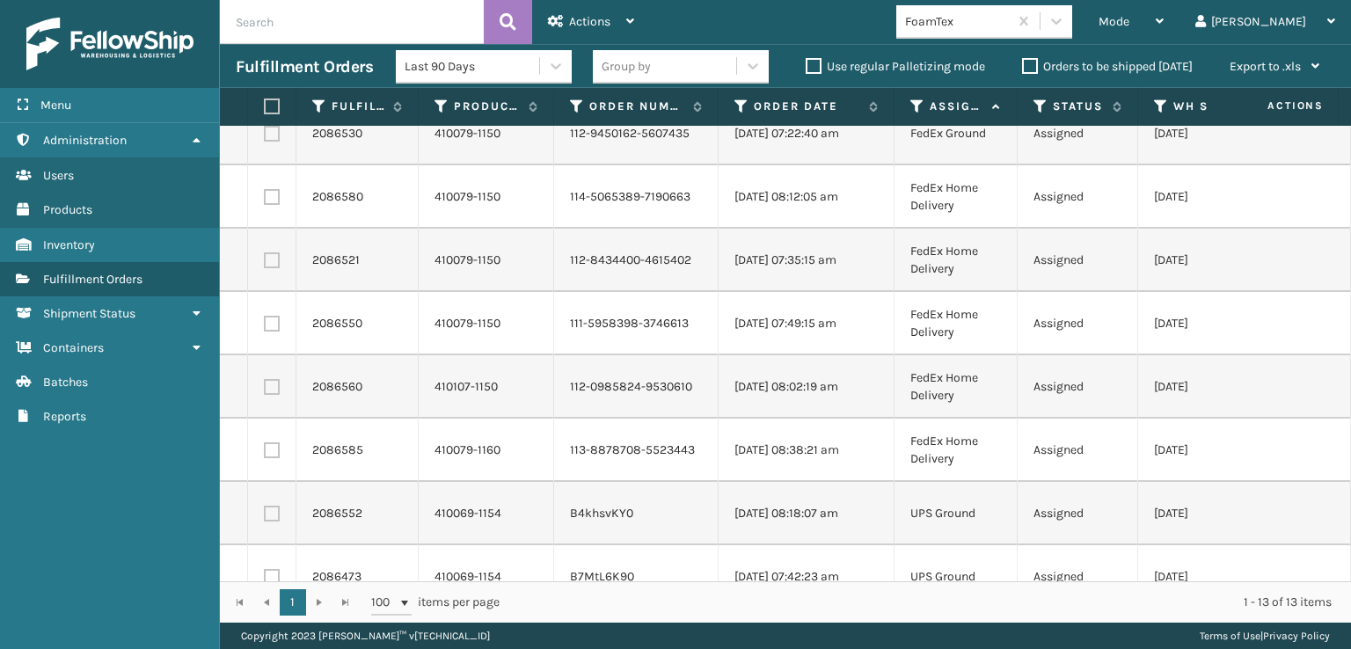
scroll to position [264, 0]
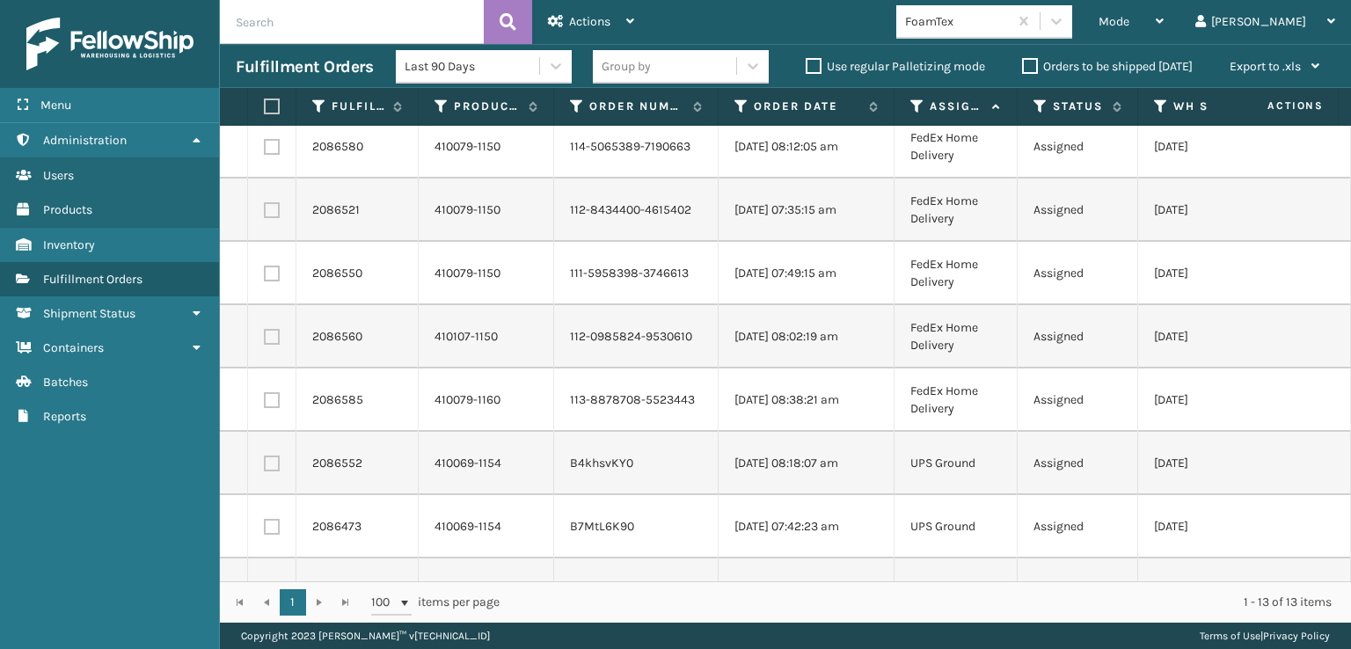
click at [268, 403] on label at bounding box center [272, 400] width 16 height 16
click at [265, 403] on input "checkbox" at bounding box center [264, 397] width 1 height 11
checkbox input "true"
click at [270, 339] on label at bounding box center [272, 337] width 16 height 16
click at [265, 339] on input "checkbox" at bounding box center [264, 334] width 1 height 11
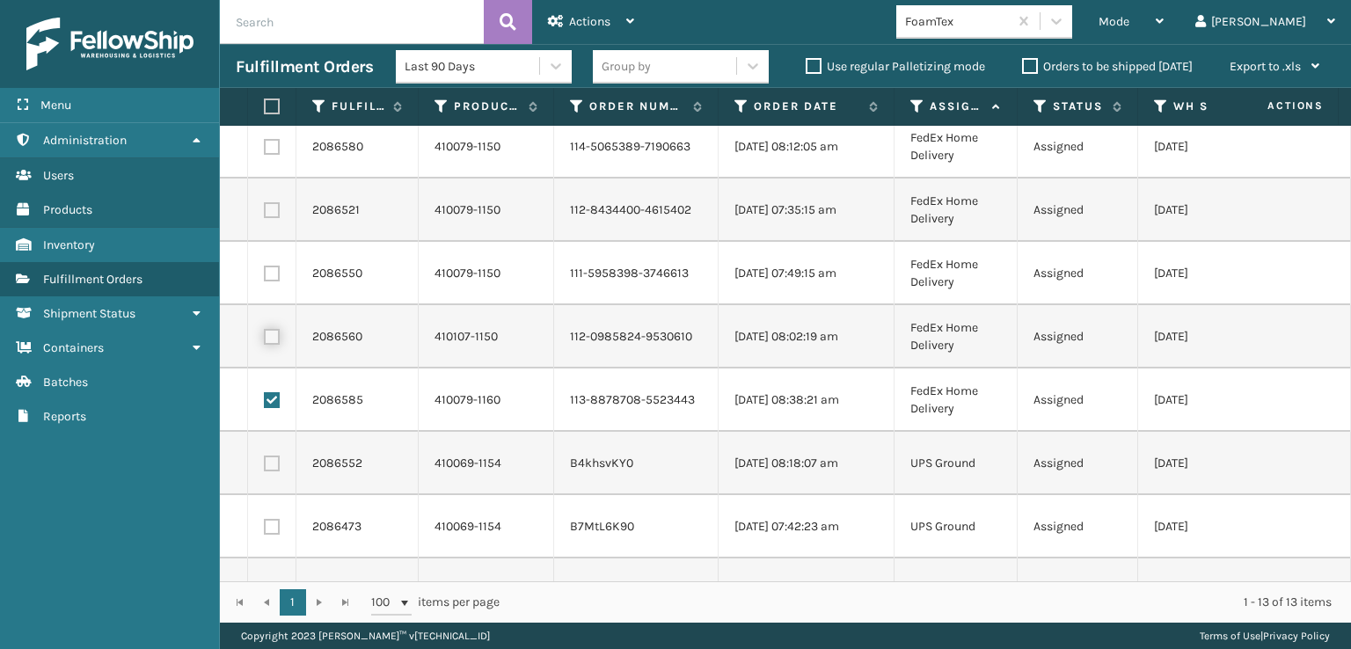
checkbox input "true"
click at [271, 277] on label at bounding box center [272, 274] width 16 height 16
click at [265, 277] on input "checkbox" at bounding box center [264, 271] width 1 height 11
checkbox input "true"
click at [278, 202] on label at bounding box center [272, 210] width 16 height 16
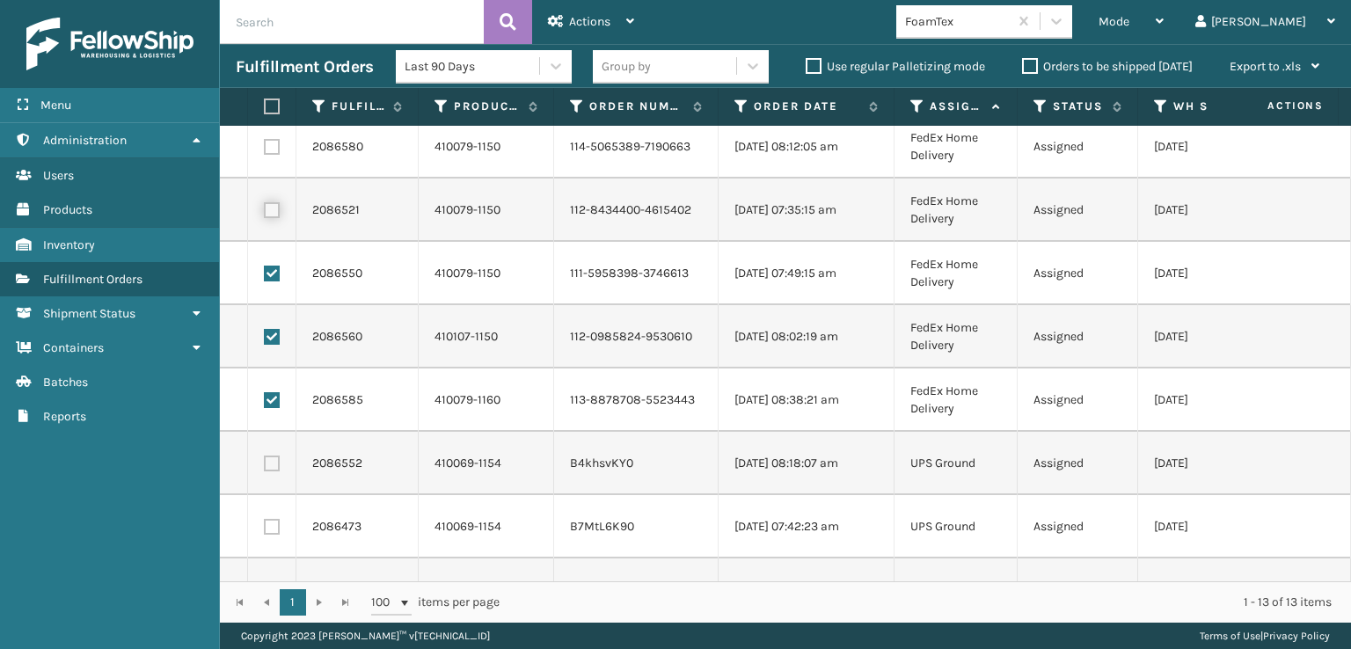
click at [265, 202] on input "checkbox" at bounding box center [264, 207] width 1 height 11
checkbox input "true"
click at [277, 145] on label at bounding box center [272, 147] width 16 height 16
click at [265, 145] on input "checkbox" at bounding box center [264, 144] width 1 height 11
checkbox input "true"
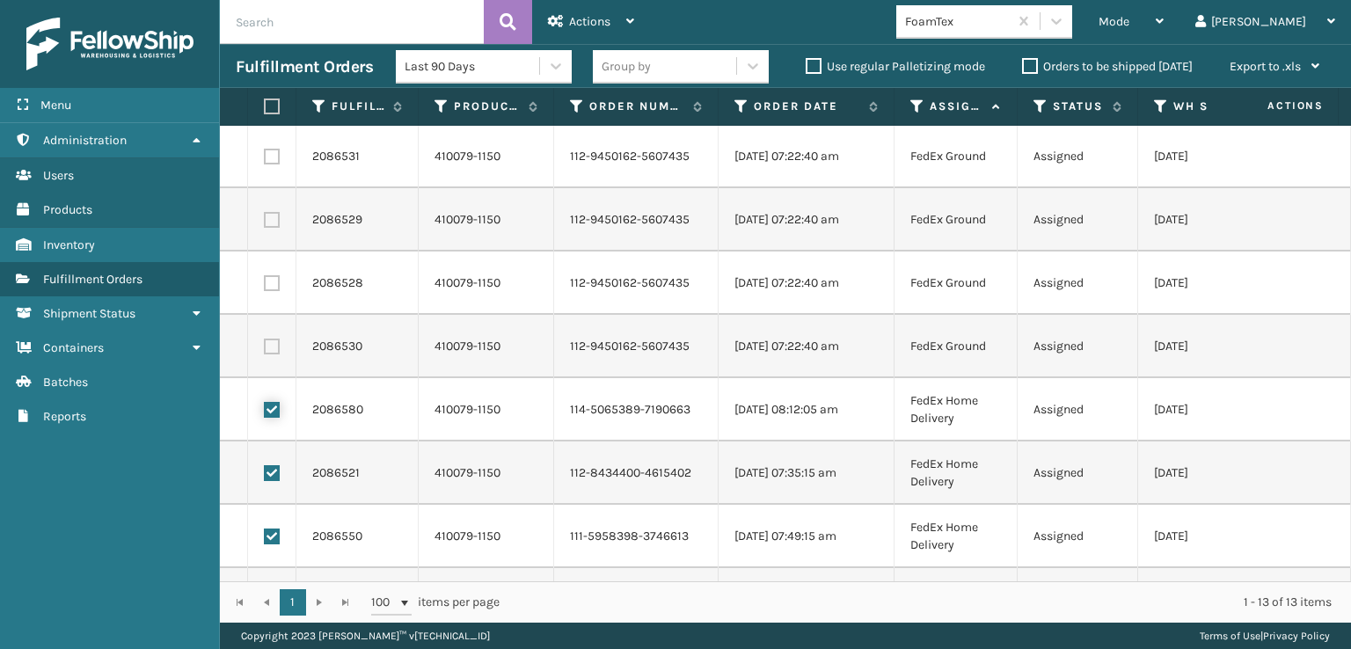
scroll to position [0, 0]
click at [268, 348] on label at bounding box center [272, 348] width 16 height 16
click at [265, 348] on input "checkbox" at bounding box center [264, 345] width 1 height 11
checkbox input "true"
click at [270, 282] on label at bounding box center [272, 284] width 16 height 16
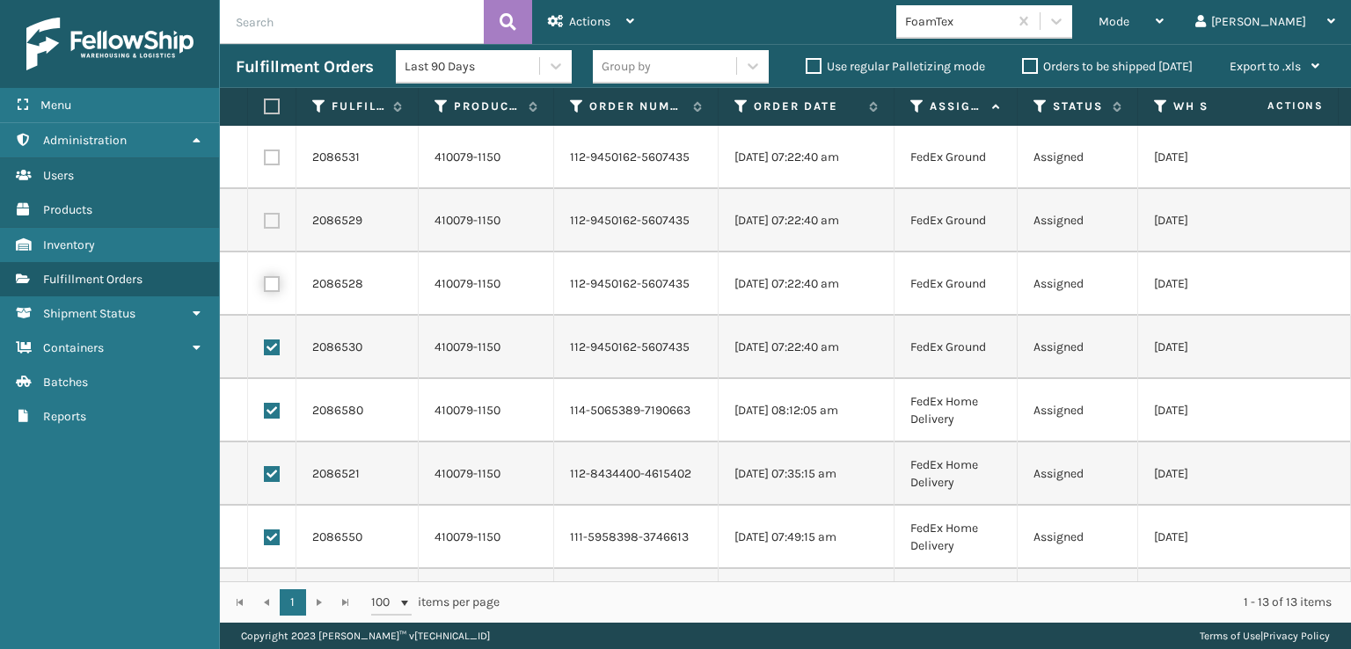
click at [265, 282] on input "checkbox" at bounding box center [264, 281] width 1 height 11
checkbox input "true"
click at [270, 222] on label at bounding box center [272, 221] width 16 height 16
click at [265, 222] on input "checkbox" at bounding box center [264, 218] width 1 height 11
checkbox input "true"
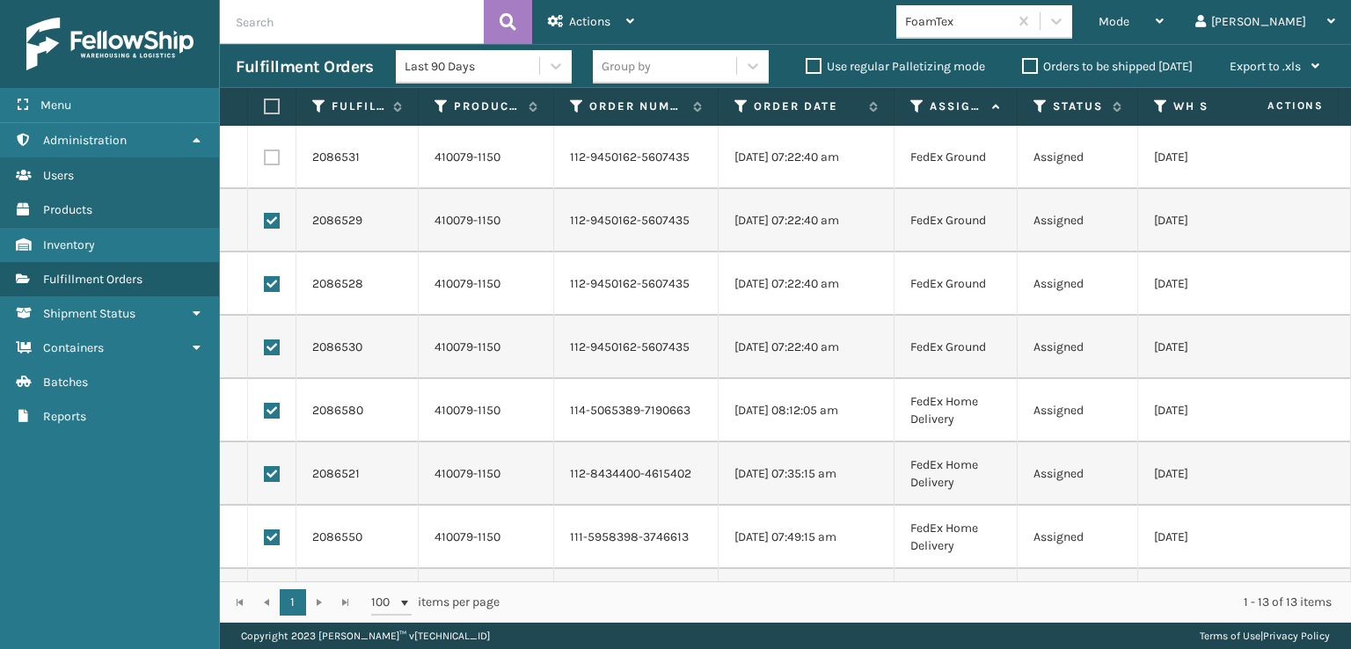
click at [270, 157] on label at bounding box center [272, 158] width 16 height 16
click at [265, 157] on input "checkbox" at bounding box center [264, 155] width 1 height 11
checkbox input "true"
click at [591, 14] on span "Actions" at bounding box center [589, 21] width 41 height 15
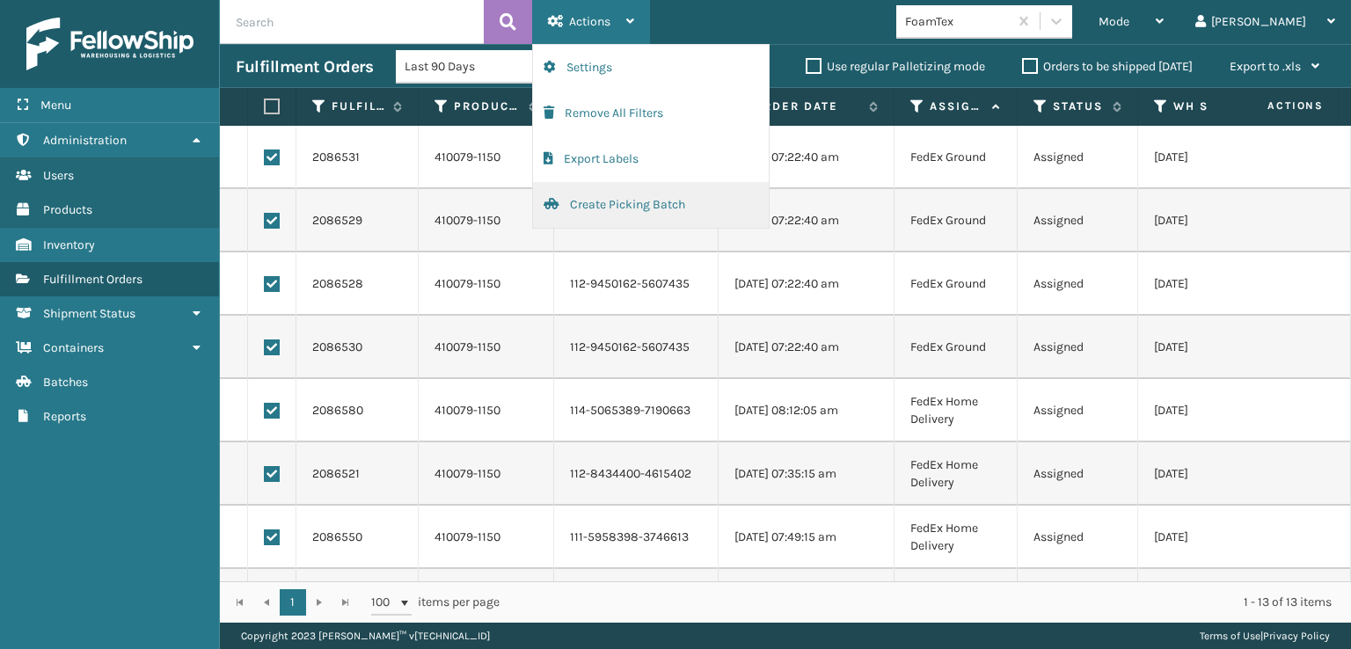
click at [596, 201] on button "Create Picking Batch" at bounding box center [651, 205] width 236 height 46
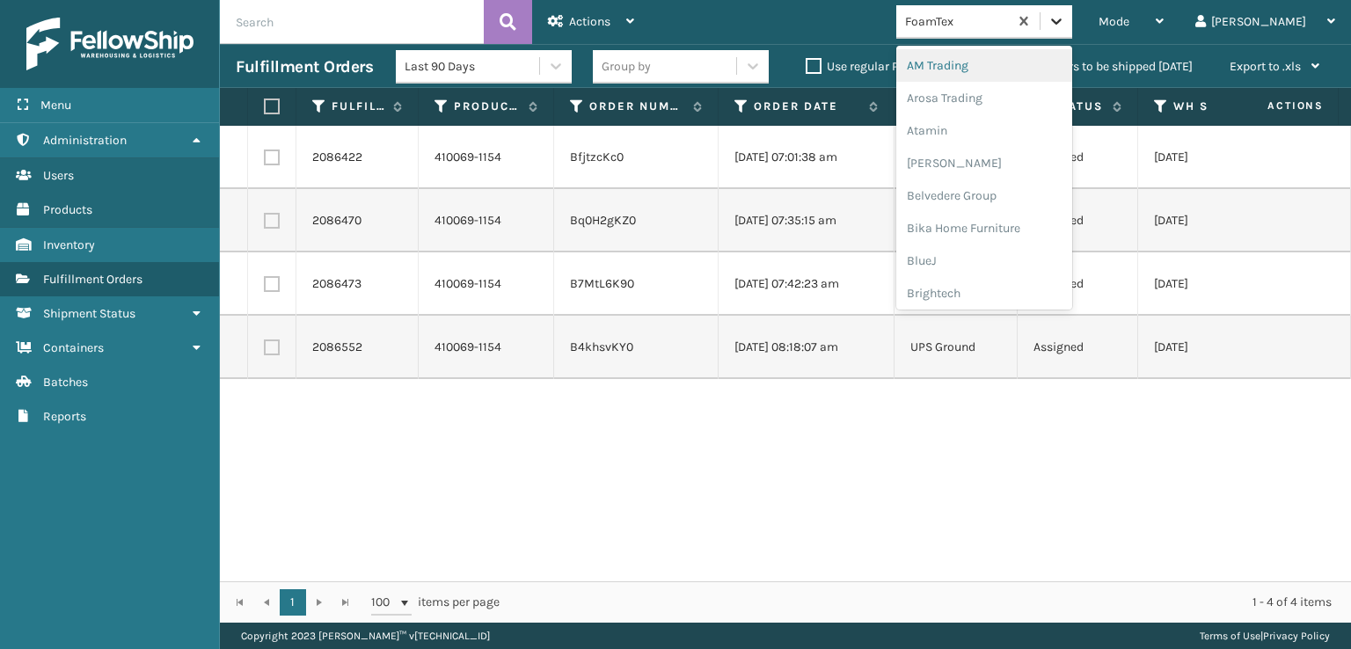
click at [1065, 19] on icon at bounding box center [1057, 21] width 18 height 18
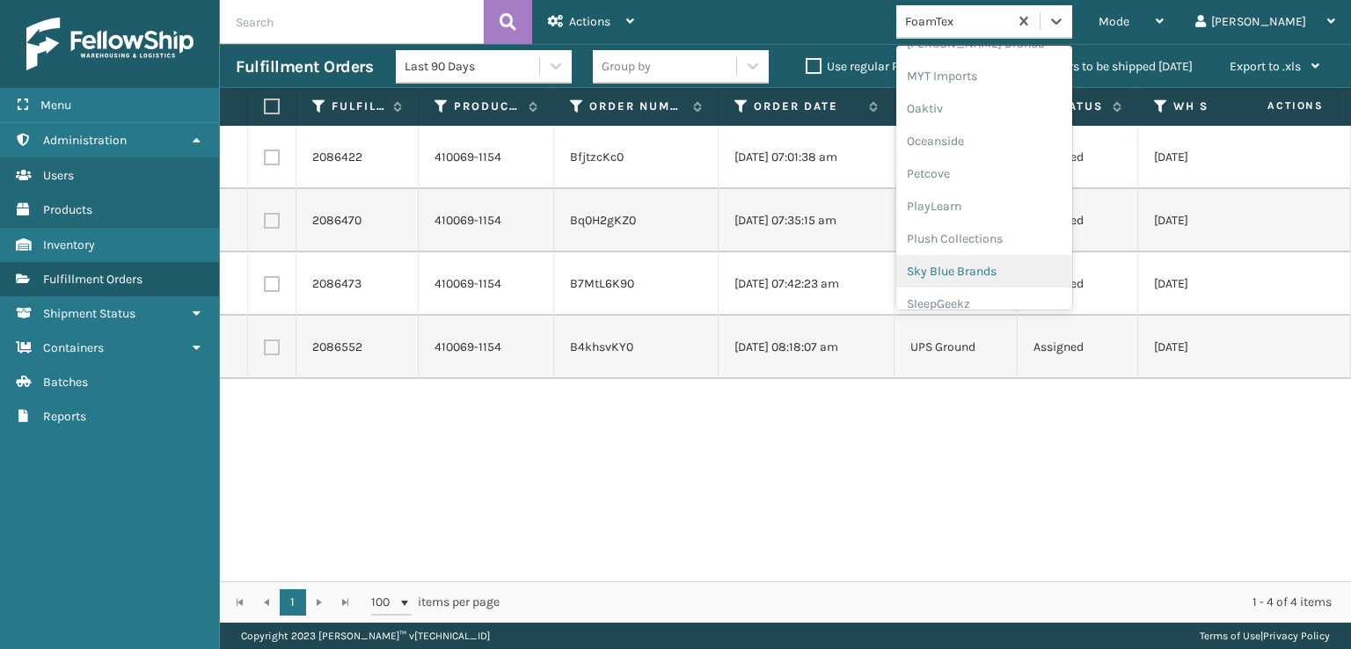
scroll to position [882, 0]
click at [1008, 255] on div "SleepGeekz" at bounding box center [984, 257] width 176 height 33
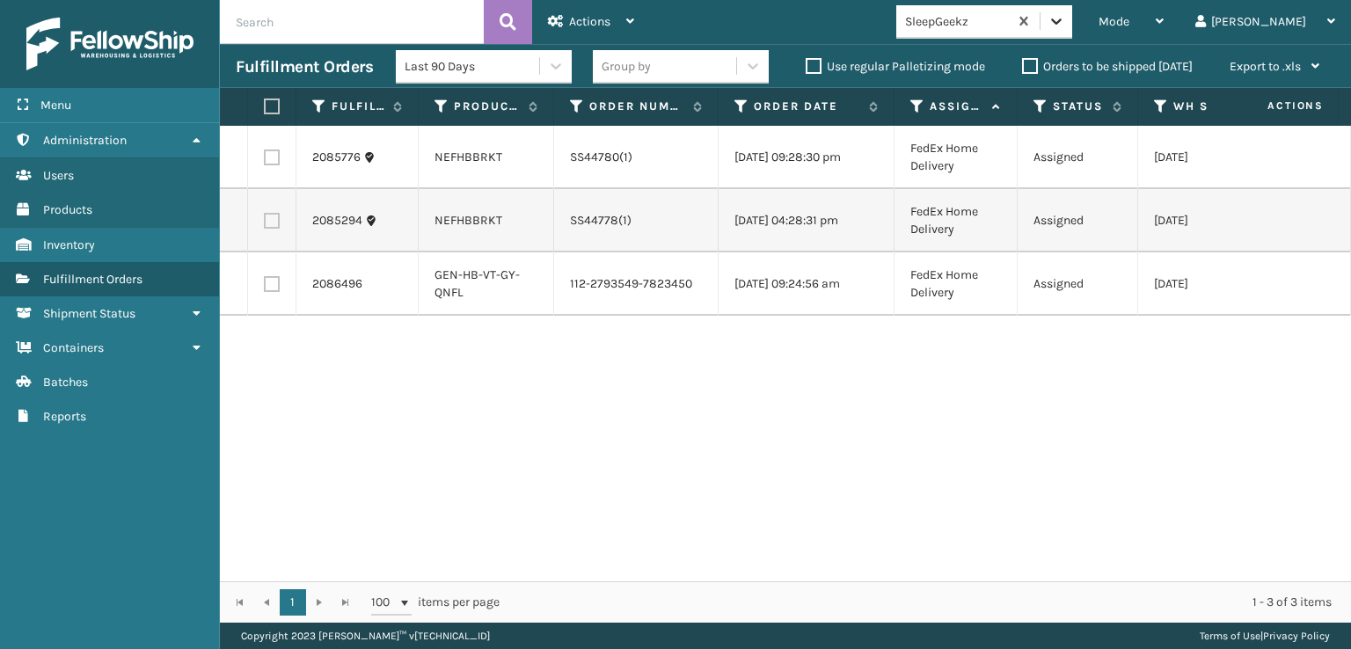
click at [1072, 16] on div at bounding box center [1057, 21] width 32 height 32
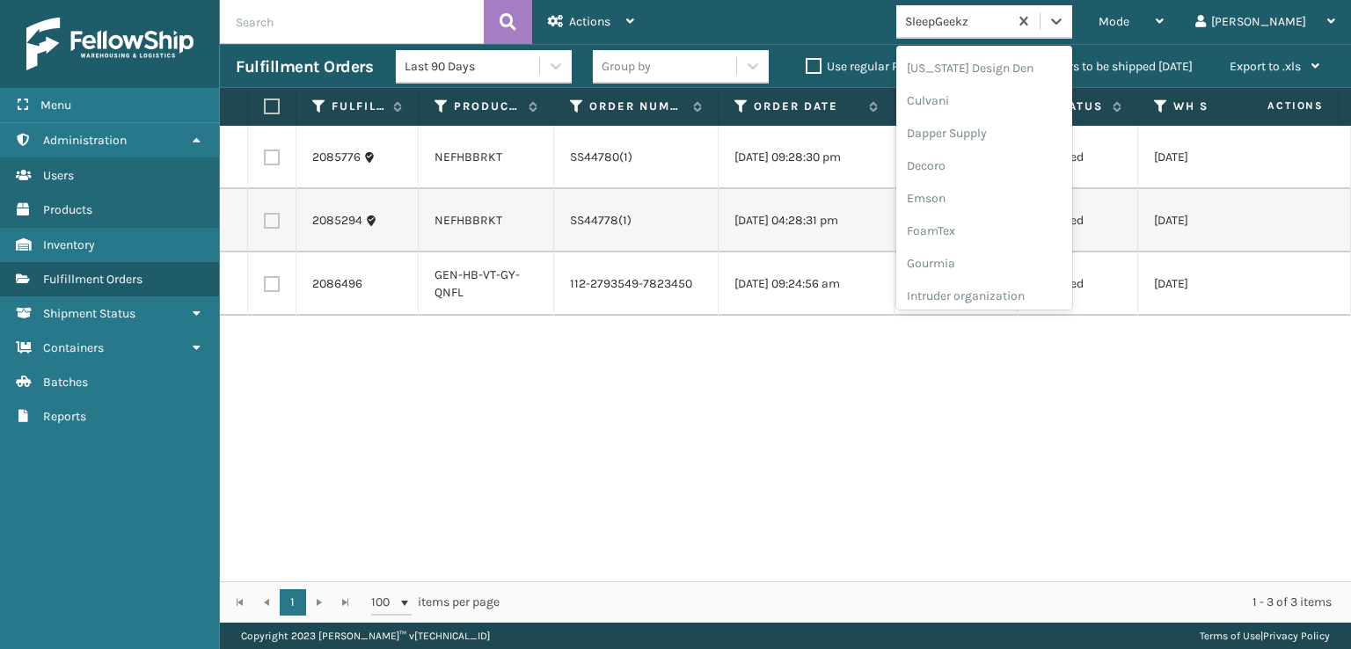
scroll to position [352, 0]
click at [1008, 136] on div "FoamTex" at bounding box center [984, 137] width 176 height 33
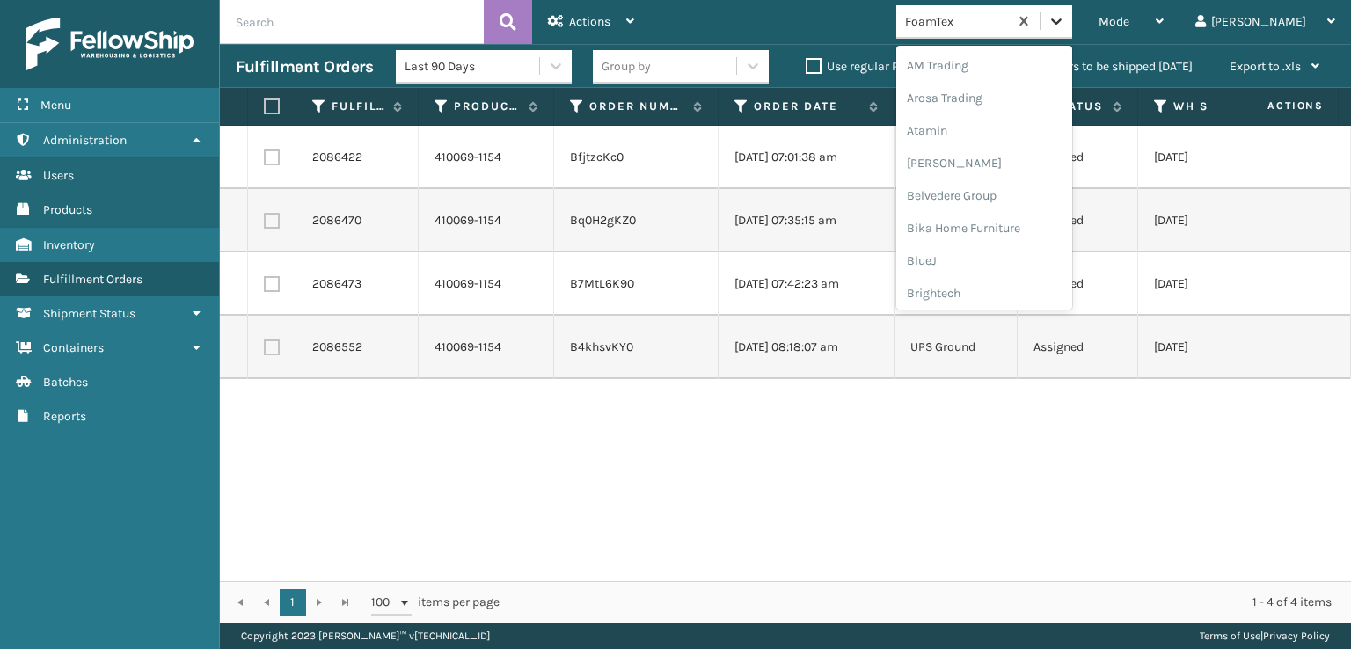
click at [1065, 29] on icon at bounding box center [1057, 21] width 18 height 18
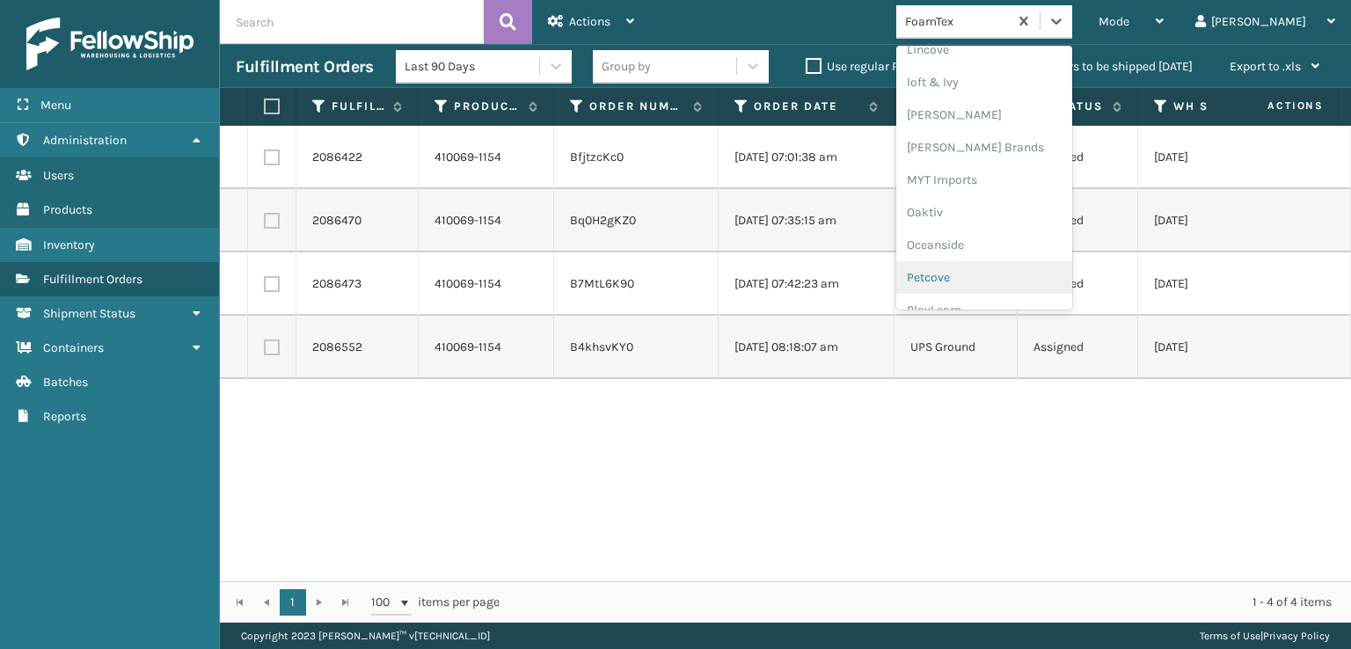
click at [1004, 274] on div "Petcove" at bounding box center [984, 277] width 176 height 33
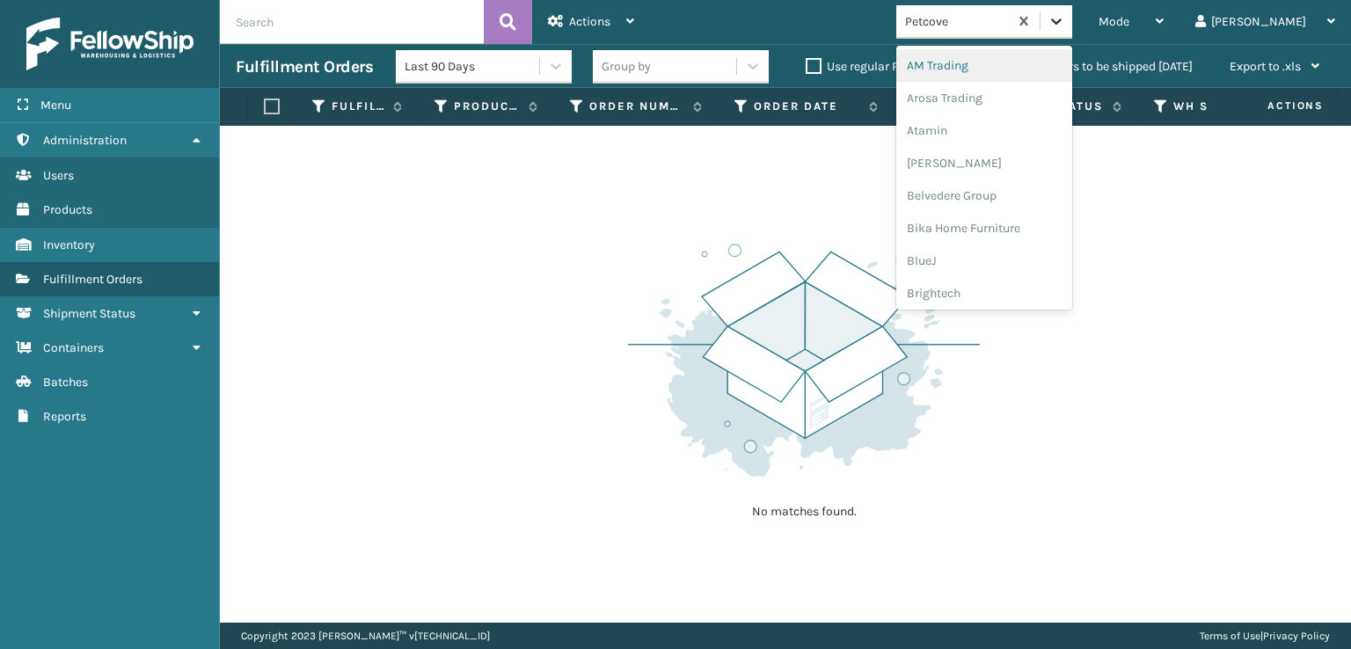
click at [1065, 26] on icon at bounding box center [1057, 21] width 18 height 18
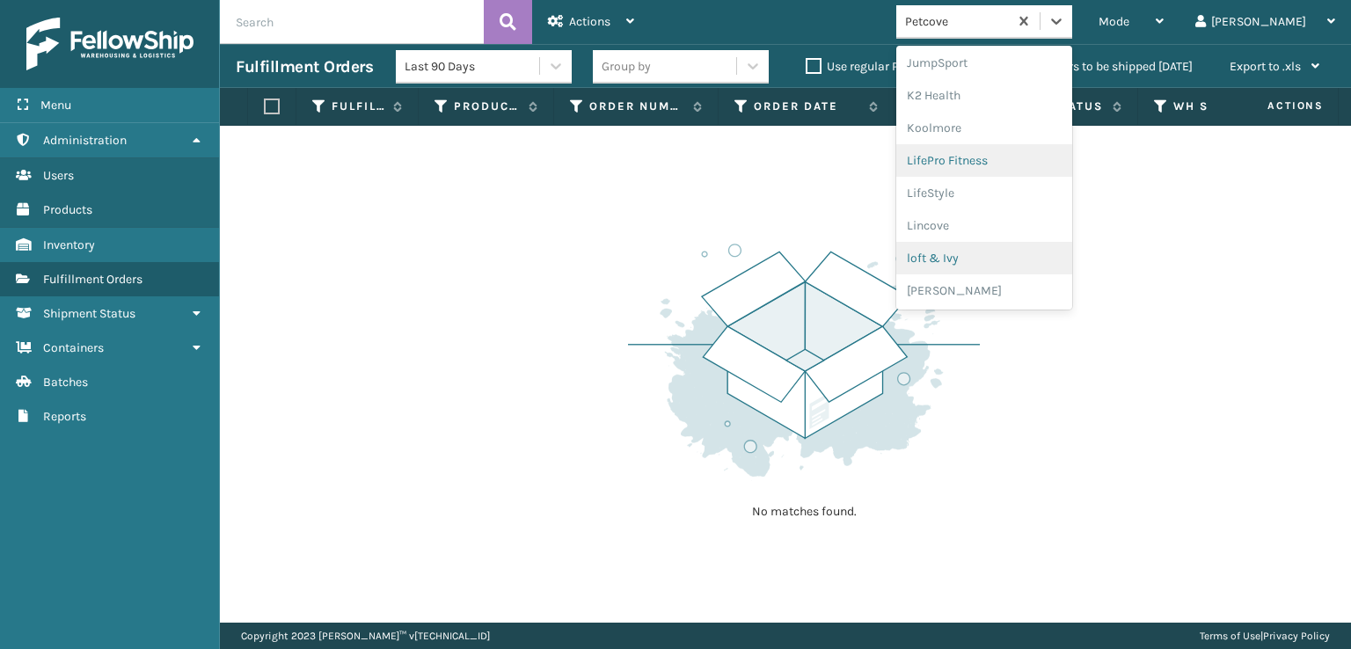
scroll to position [614, 0]
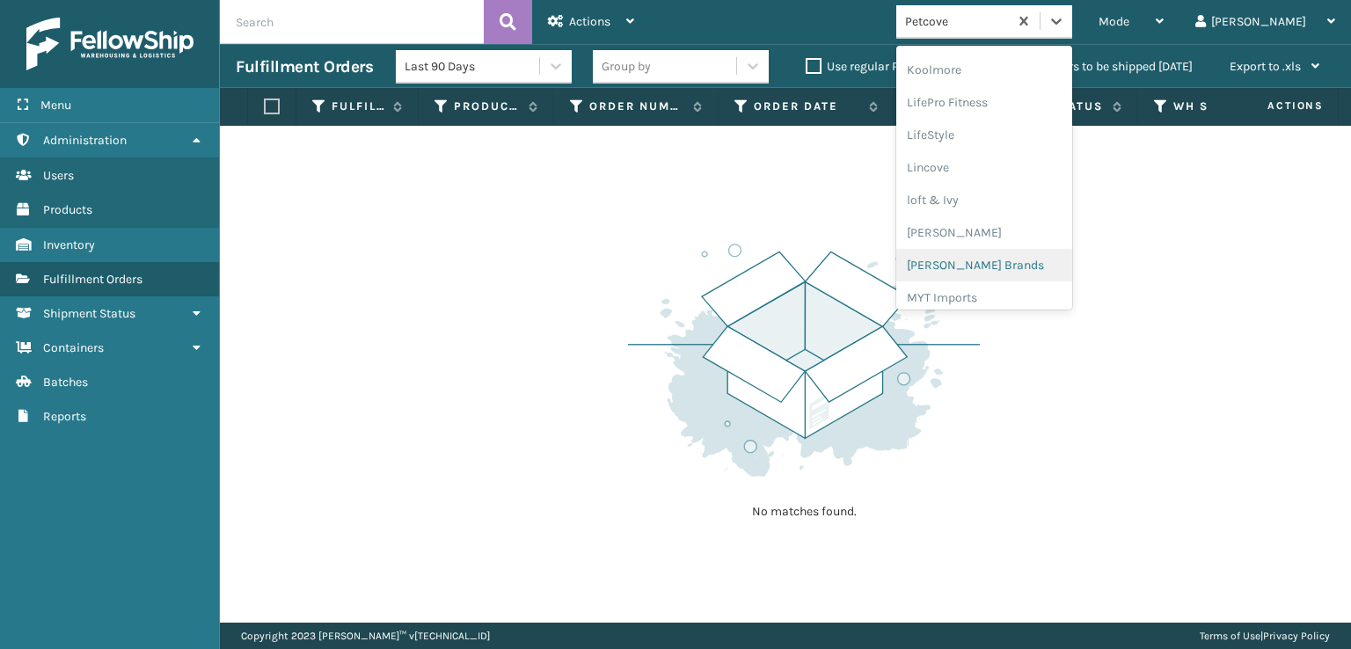
click at [1020, 262] on div "[PERSON_NAME] Brands" at bounding box center [984, 265] width 176 height 33
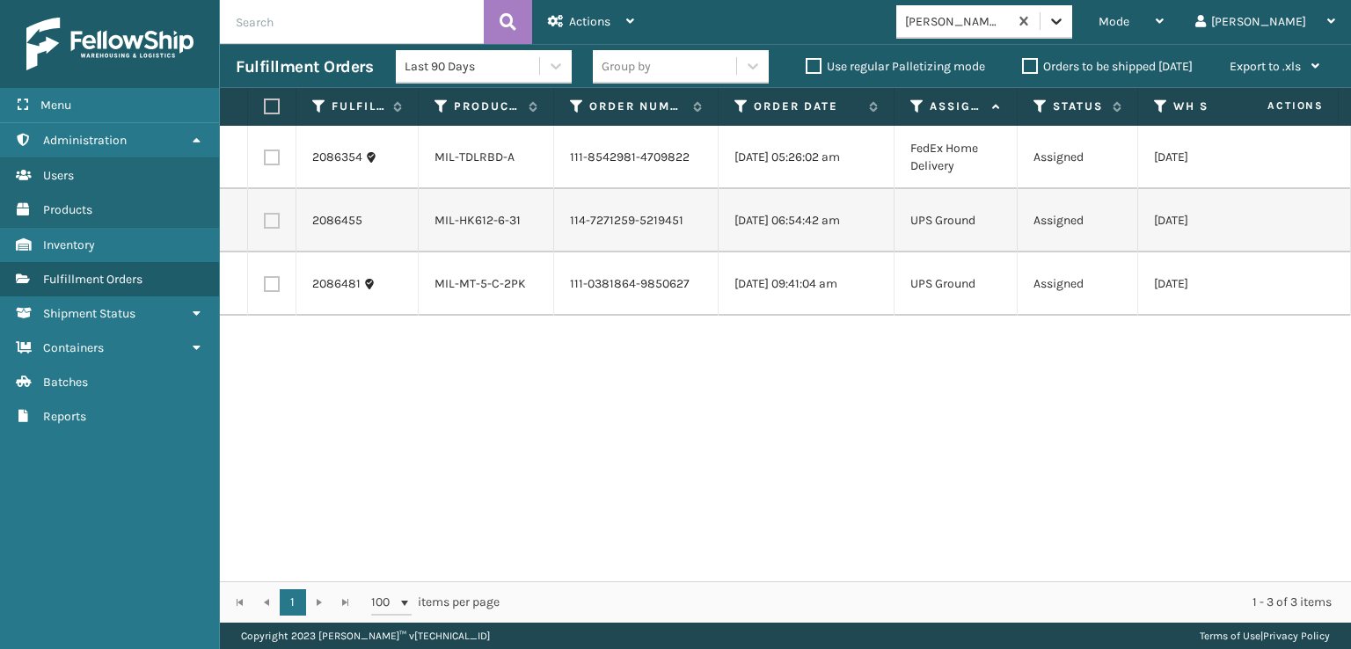
click at [1065, 29] on icon at bounding box center [1057, 21] width 18 height 18
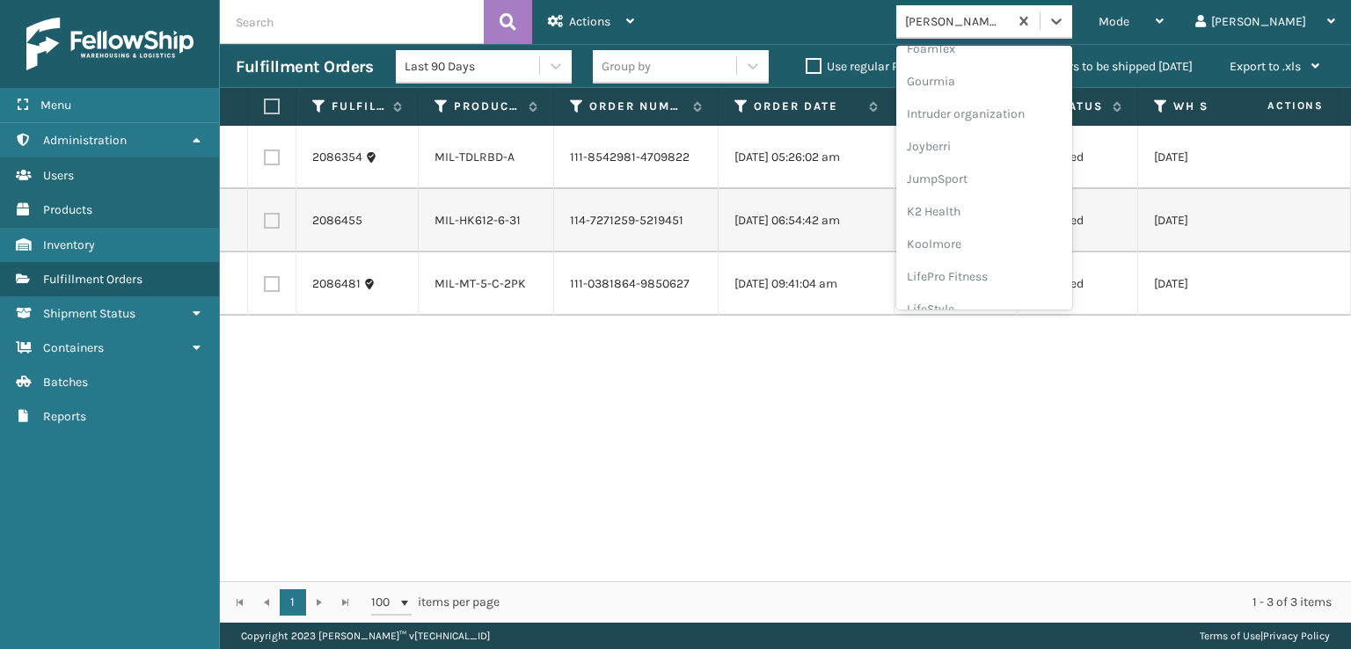
scroll to position [556, 0]
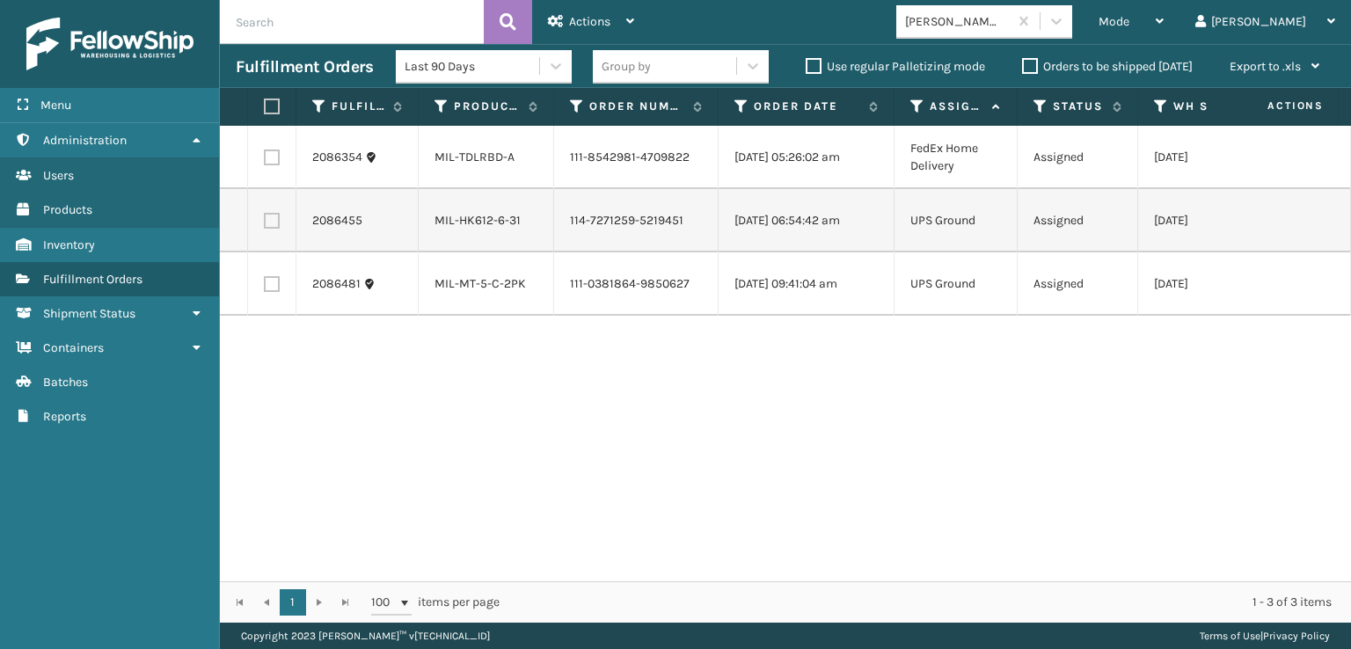
click at [643, 381] on div "2086354 MIL-TDLRBD-A 111-8542981-4709822 [DATE] 05:26:02 am FedEx Home Delivery…" at bounding box center [785, 354] width 1131 height 456
click at [1065, 15] on icon at bounding box center [1057, 21] width 18 height 18
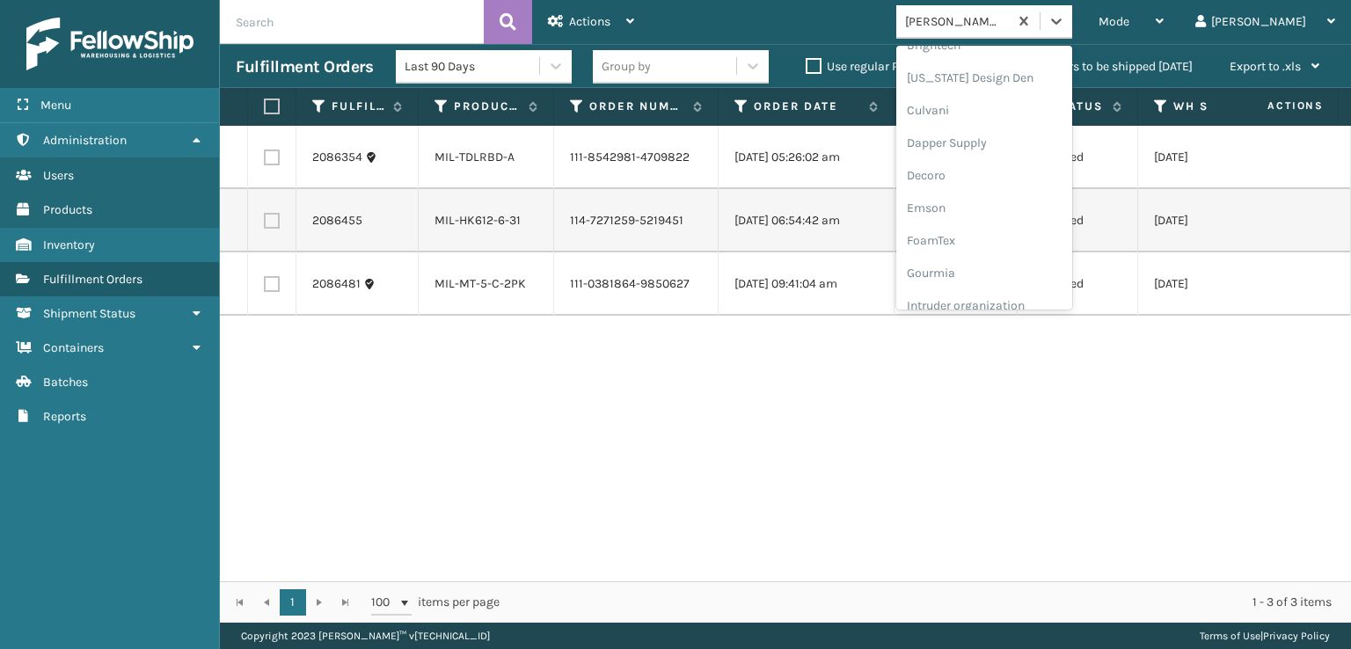
scroll to position [264, 0]
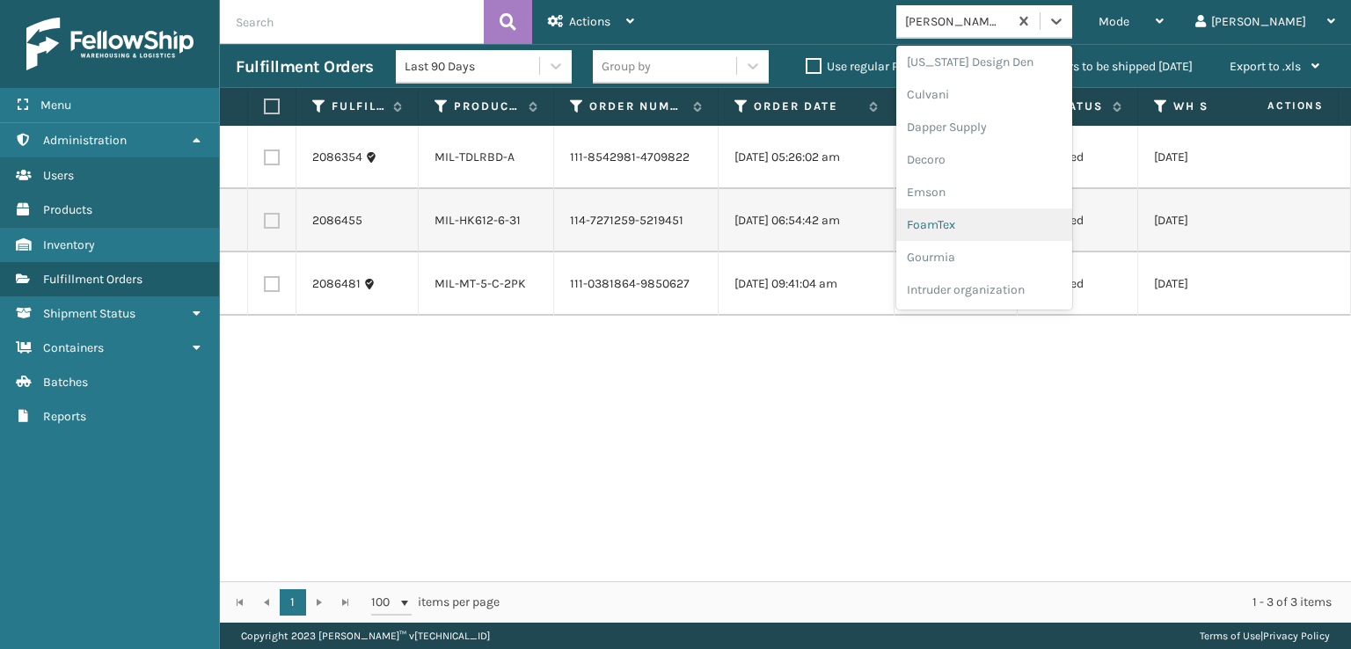
click at [1006, 219] on div "FoamTex" at bounding box center [984, 224] width 176 height 33
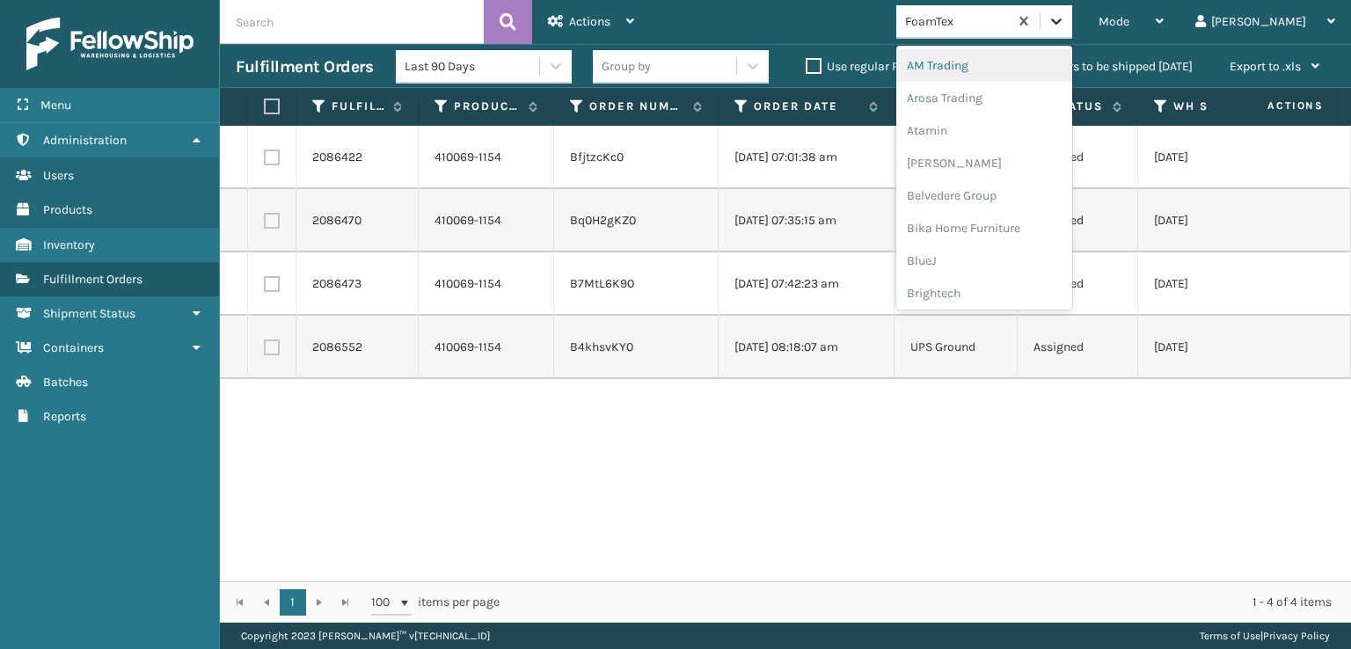
click at [1065, 26] on icon at bounding box center [1057, 21] width 18 height 18
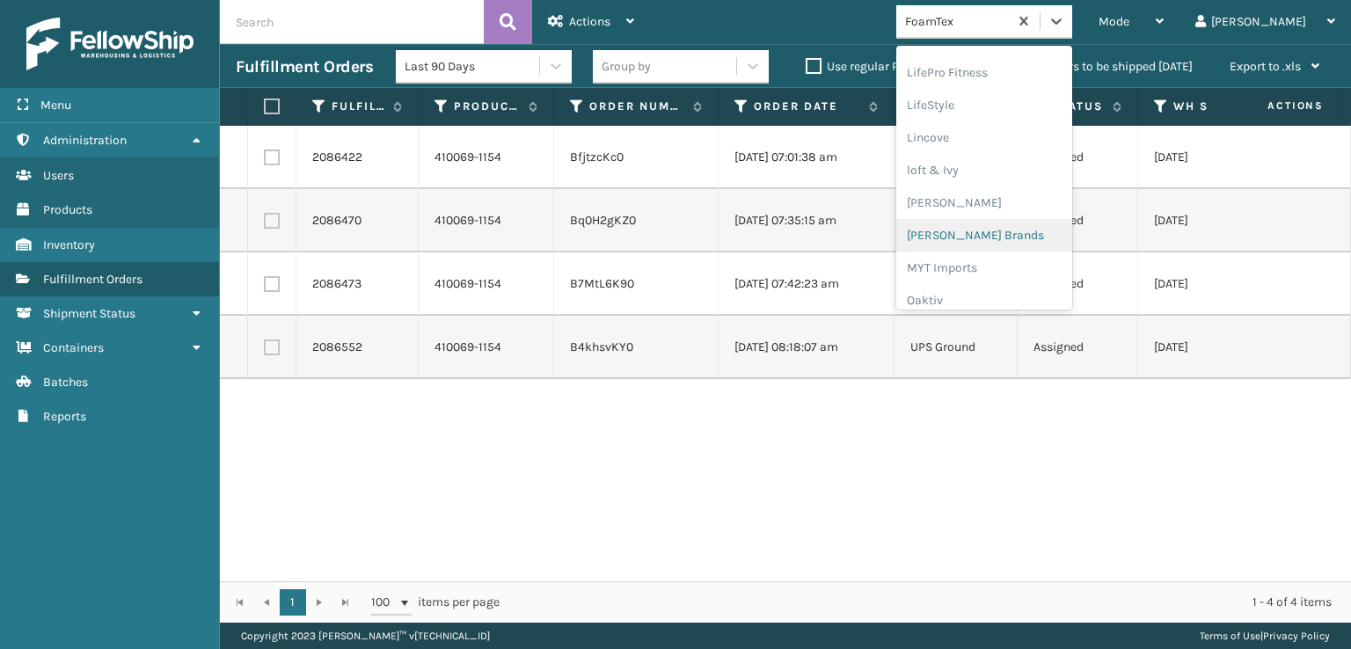
click at [1005, 230] on div "[PERSON_NAME] Brands" at bounding box center [984, 235] width 176 height 33
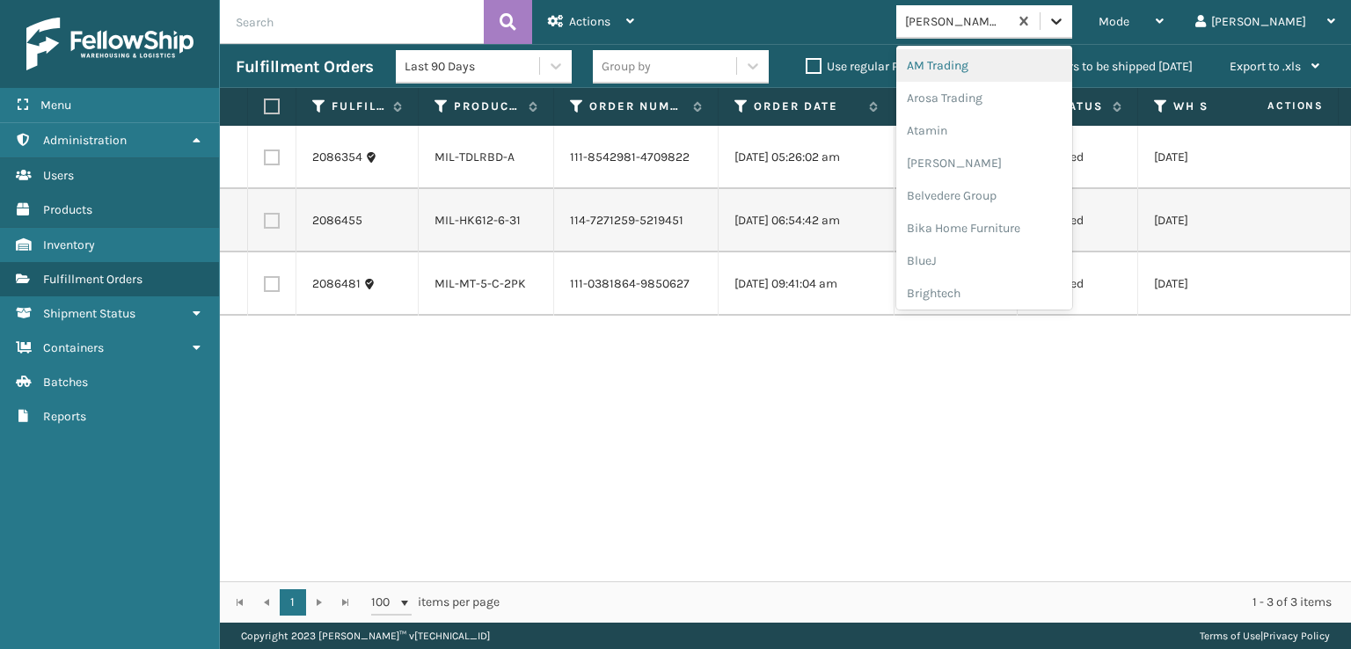
click at [1065, 26] on icon at bounding box center [1057, 21] width 18 height 18
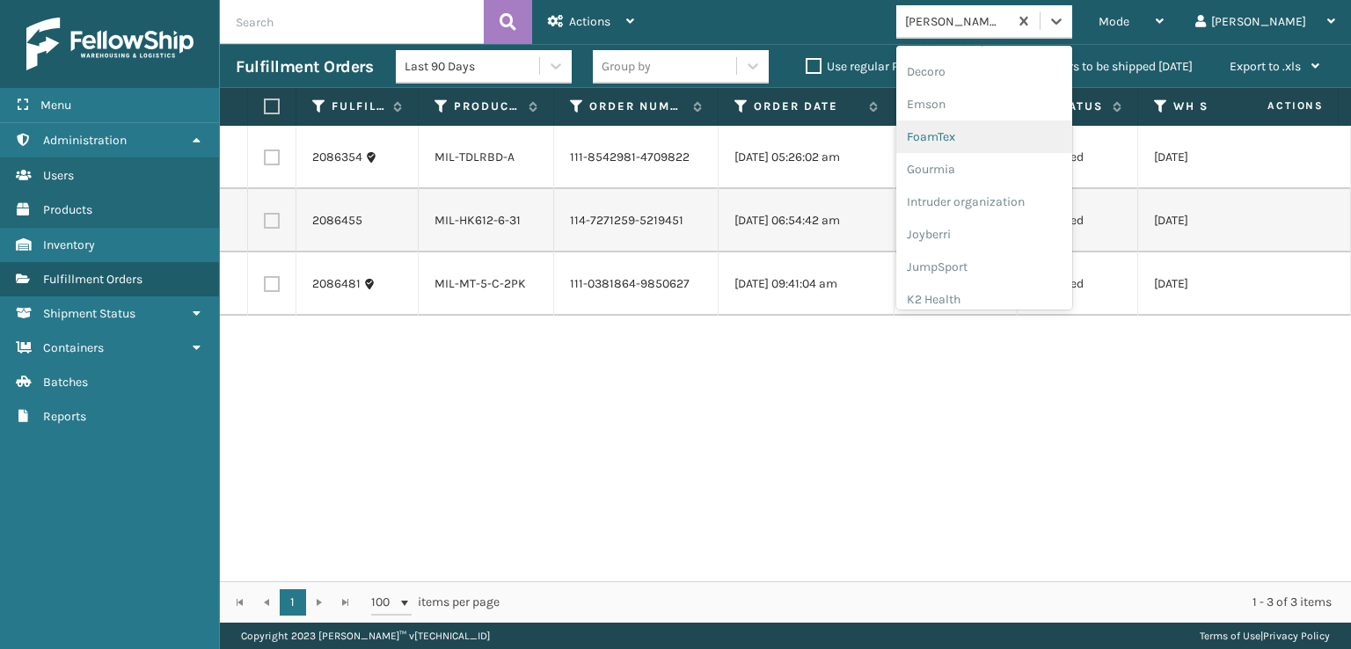
click at [1015, 135] on div "FoamTex" at bounding box center [984, 137] width 176 height 33
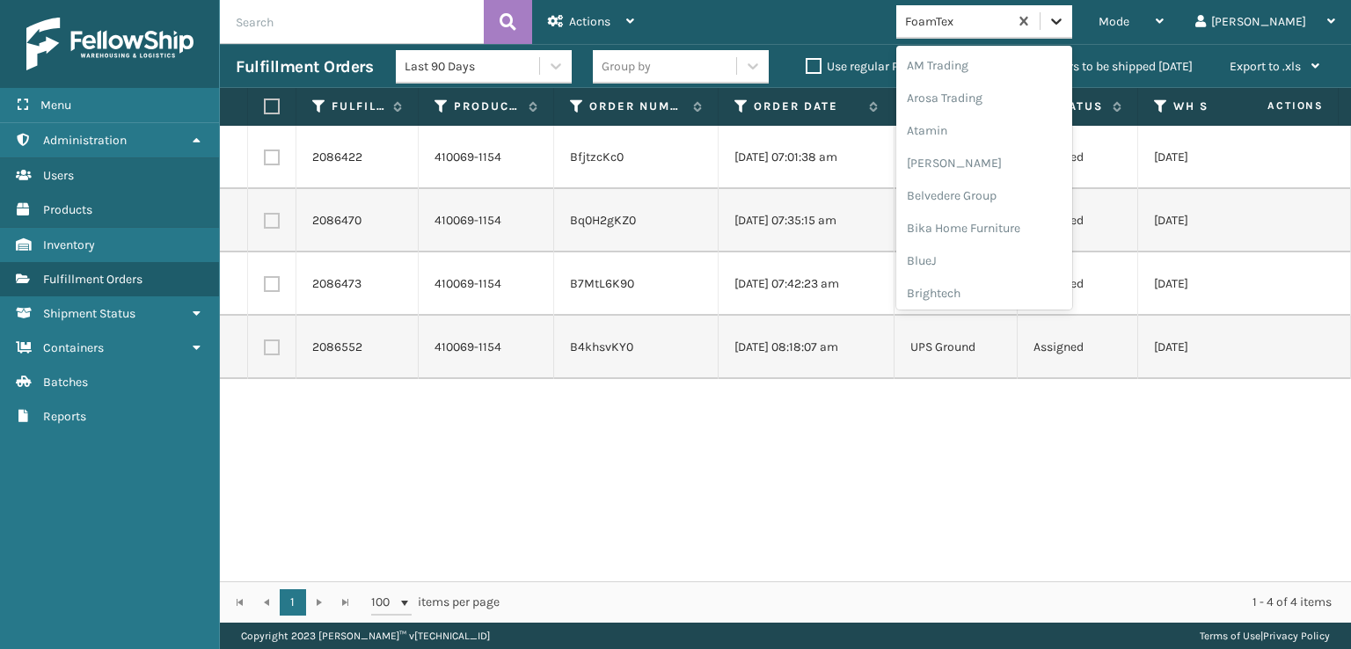
click at [1065, 18] on icon at bounding box center [1057, 21] width 18 height 18
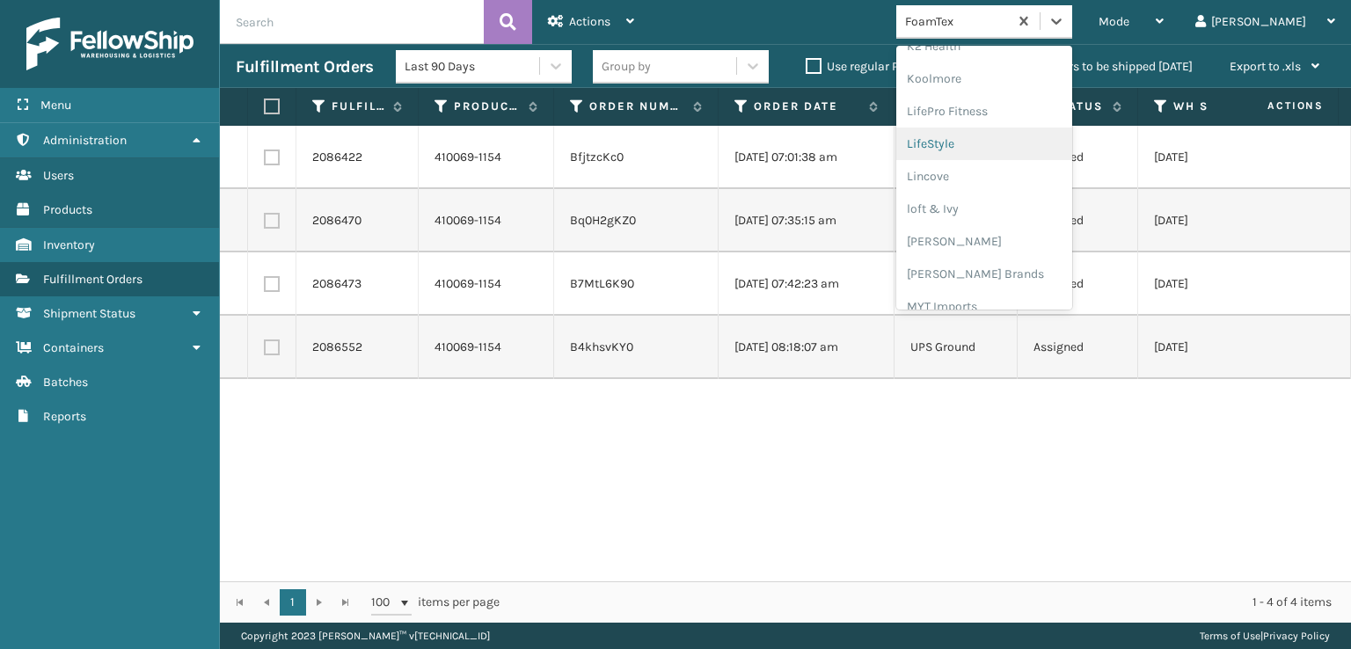
scroll to position [644, 0]
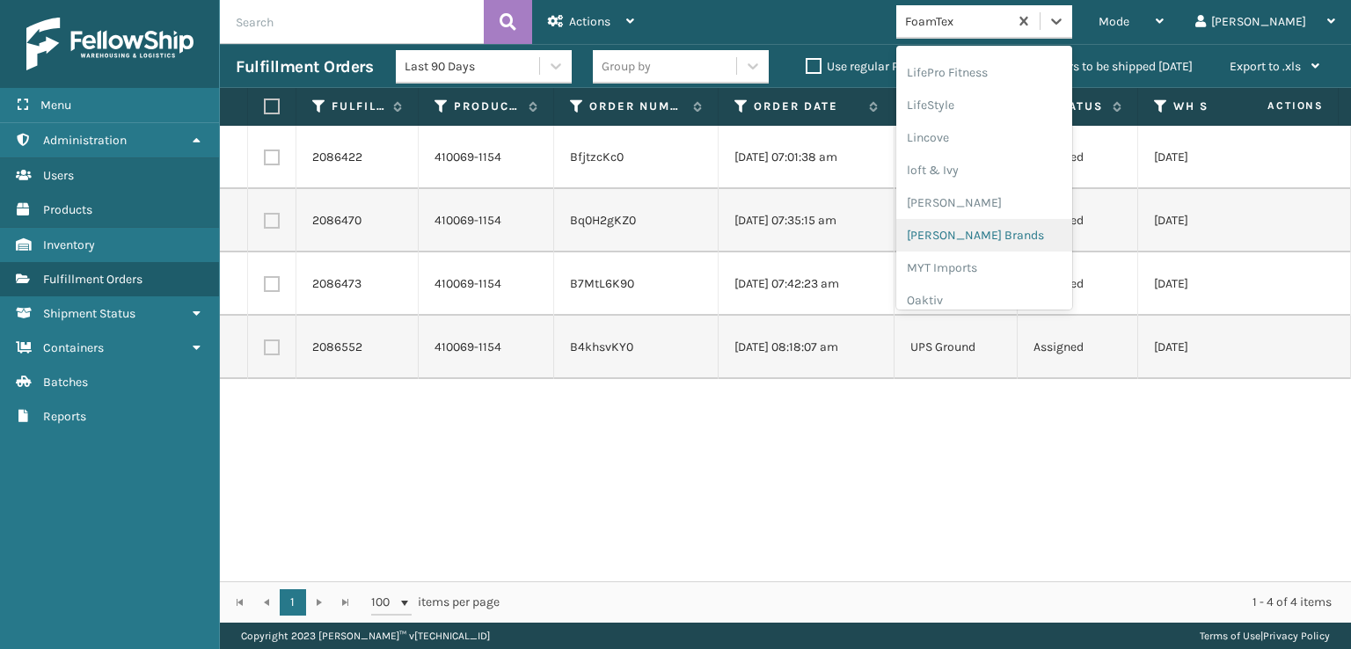
click at [1036, 236] on div "[PERSON_NAME] Brands" at bounding box center [984, 235] width 176 height 33
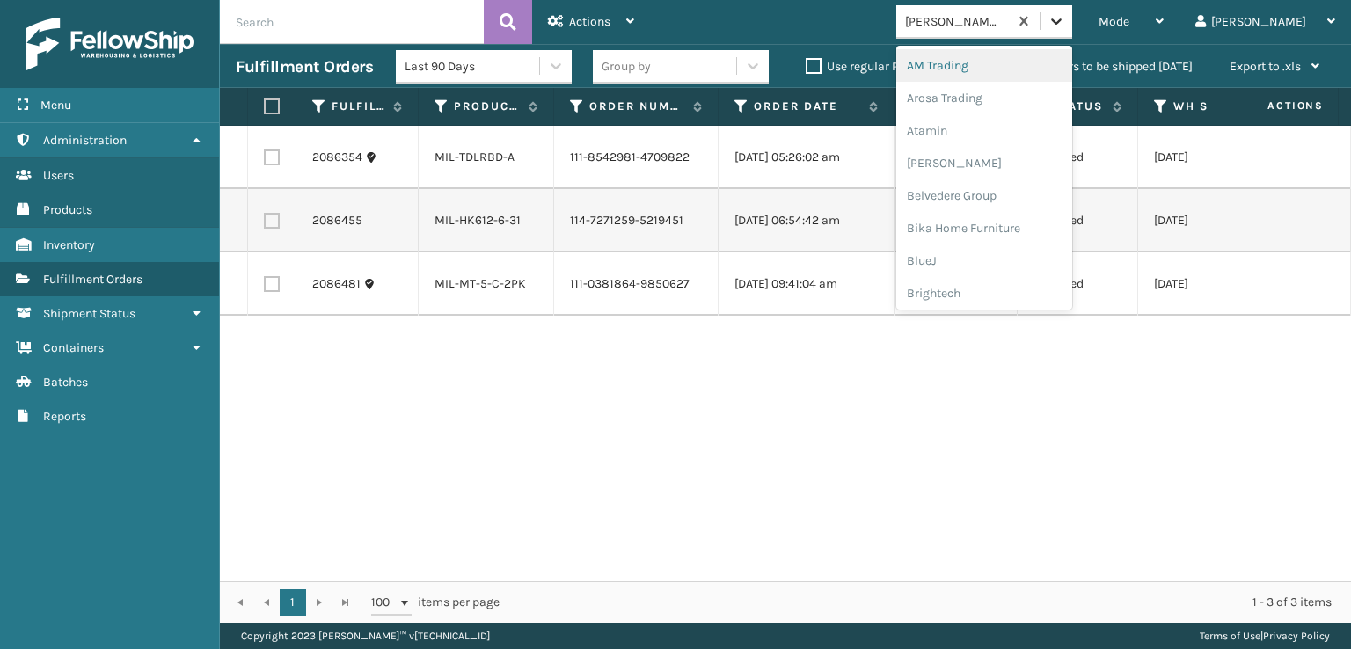
click at [1072, 23] on div at bounding box center [1057, 21] width 32 height 32
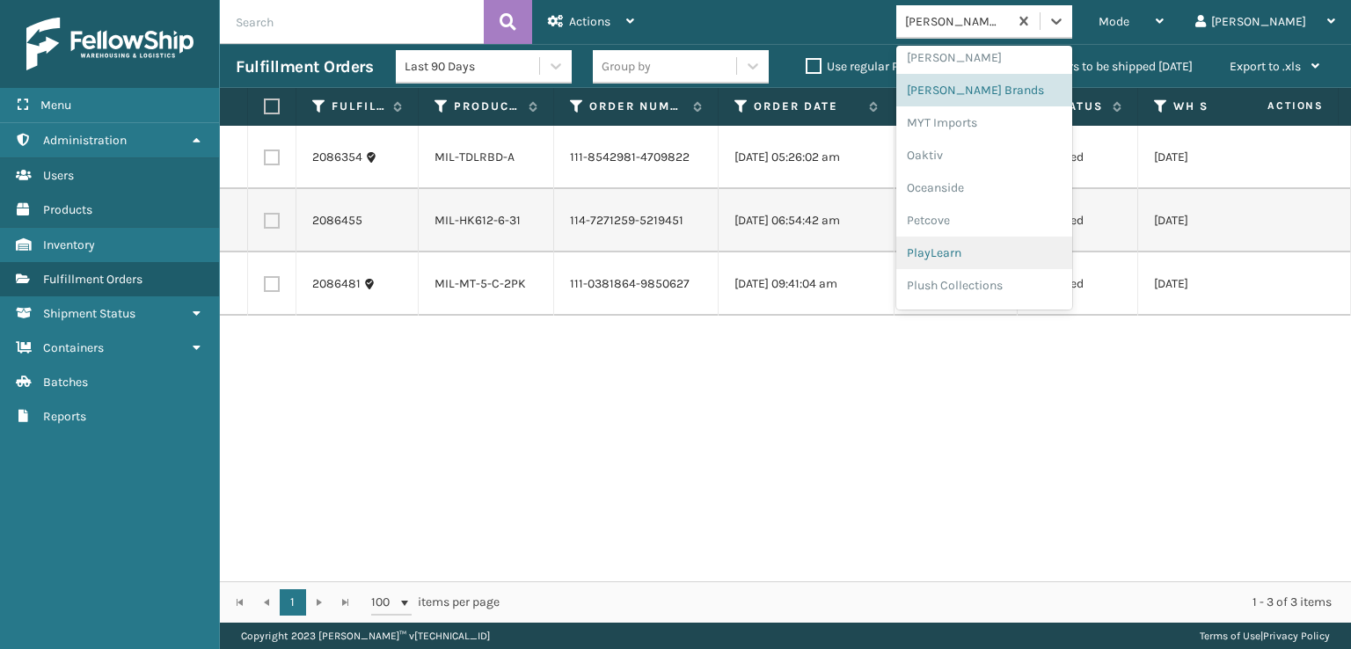
scroll to position [882, 0]
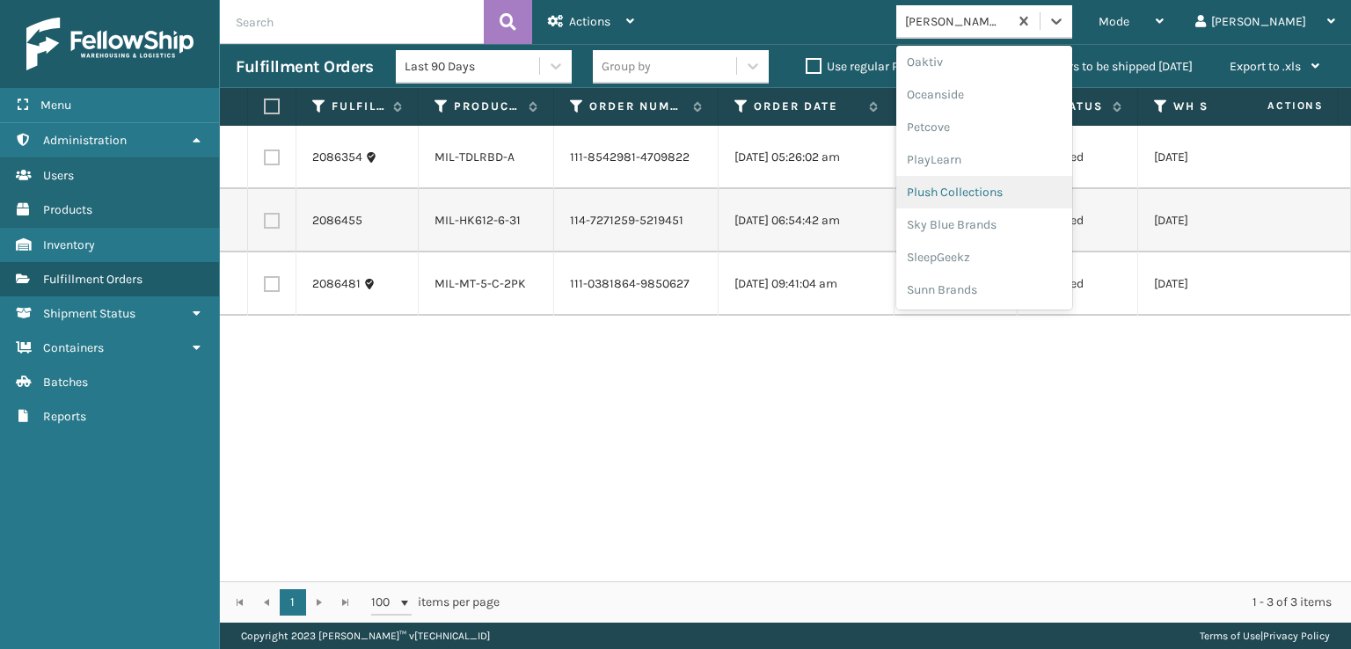
click at [997, 188] on div "Plush Collections" at bounding box center [984, 192] width 176 height 33
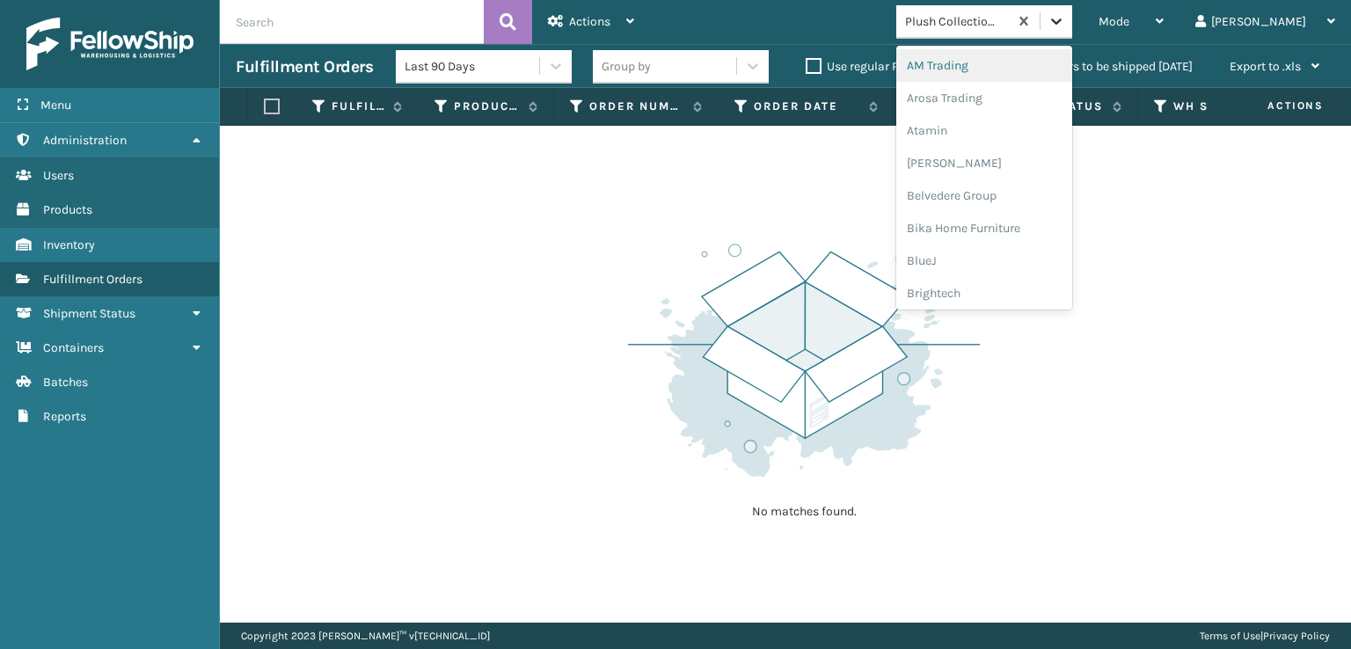
click at [1072, 30] on div at bounding box center [1057, 21] width 32 height 32
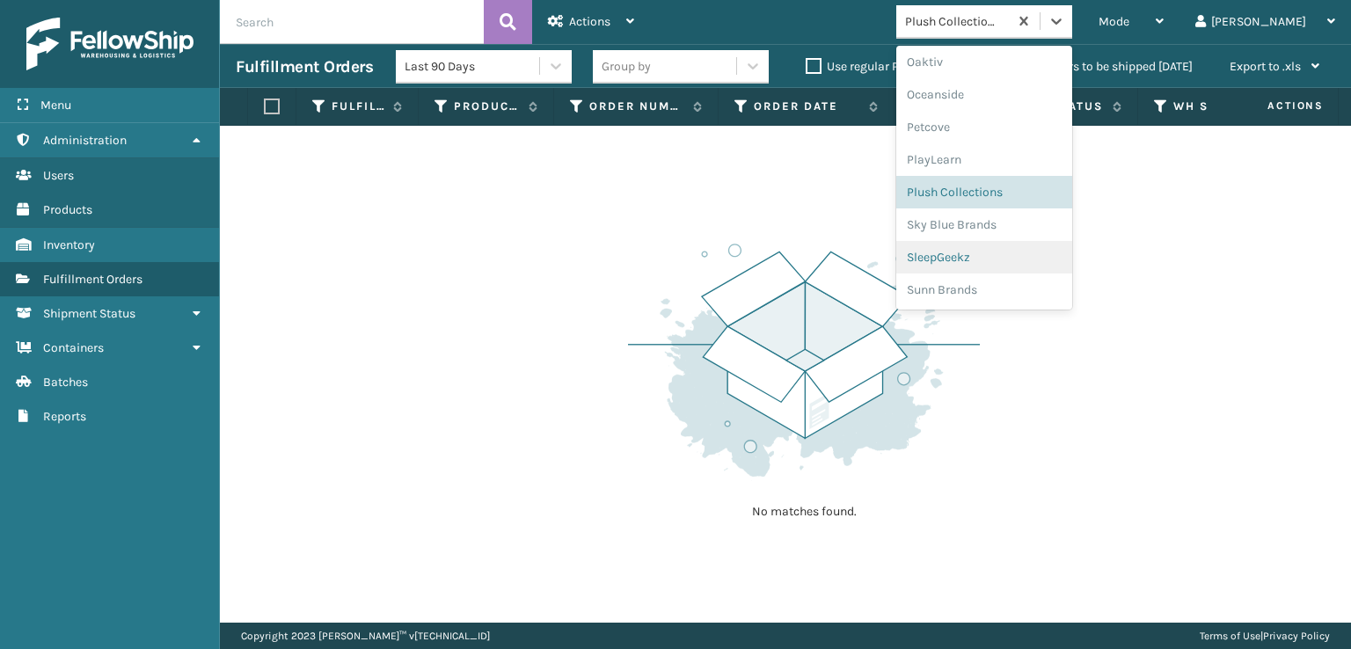
click at [996, 258] on div "SleepGeekz" at bounding box center [984, 257] width 176 height 33
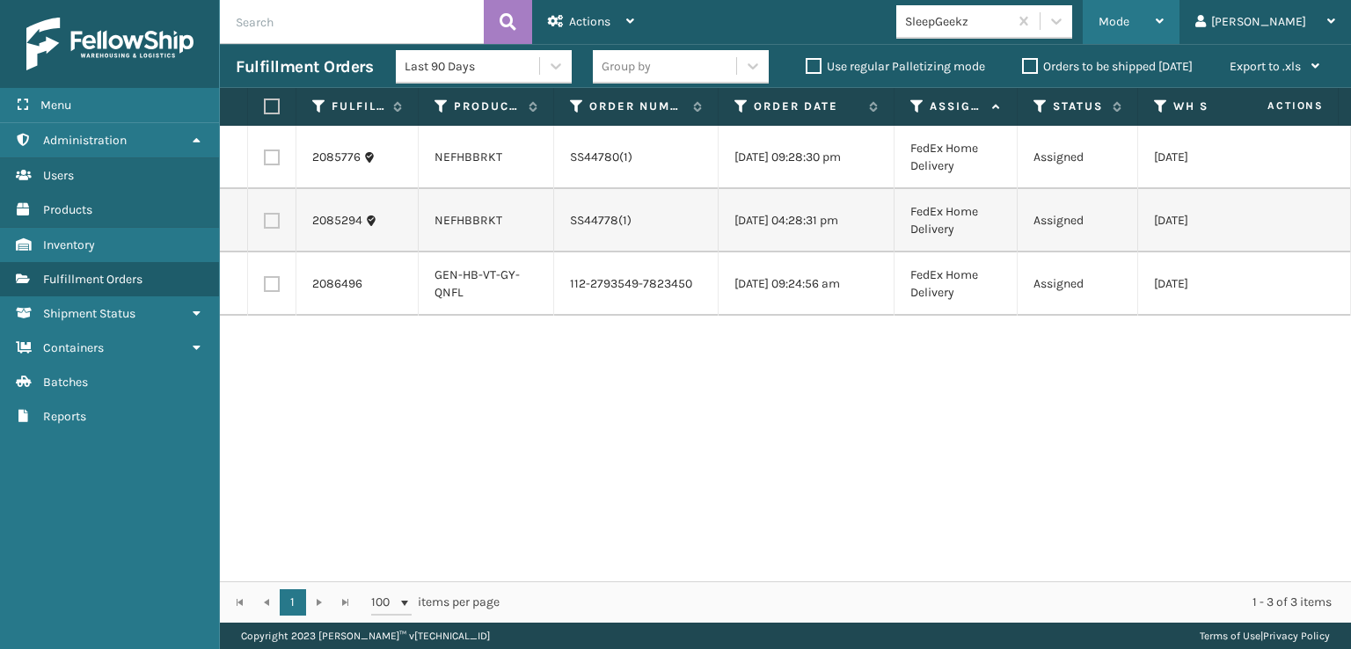
click at [1164, 31] on div "Mode" at bounding box center [1131, 22] width 65 height 44
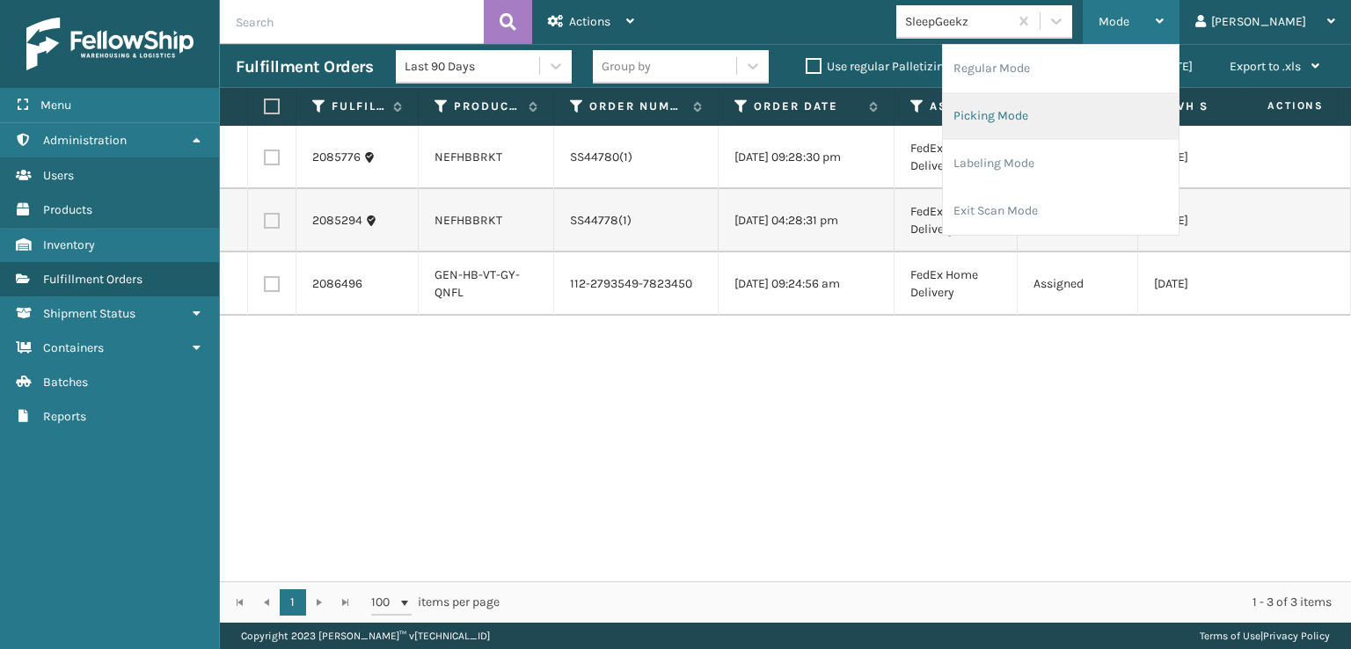
click at [1057, 117] on li "Picking Mode" at bounding box center [1061, 116] width 236 height 48
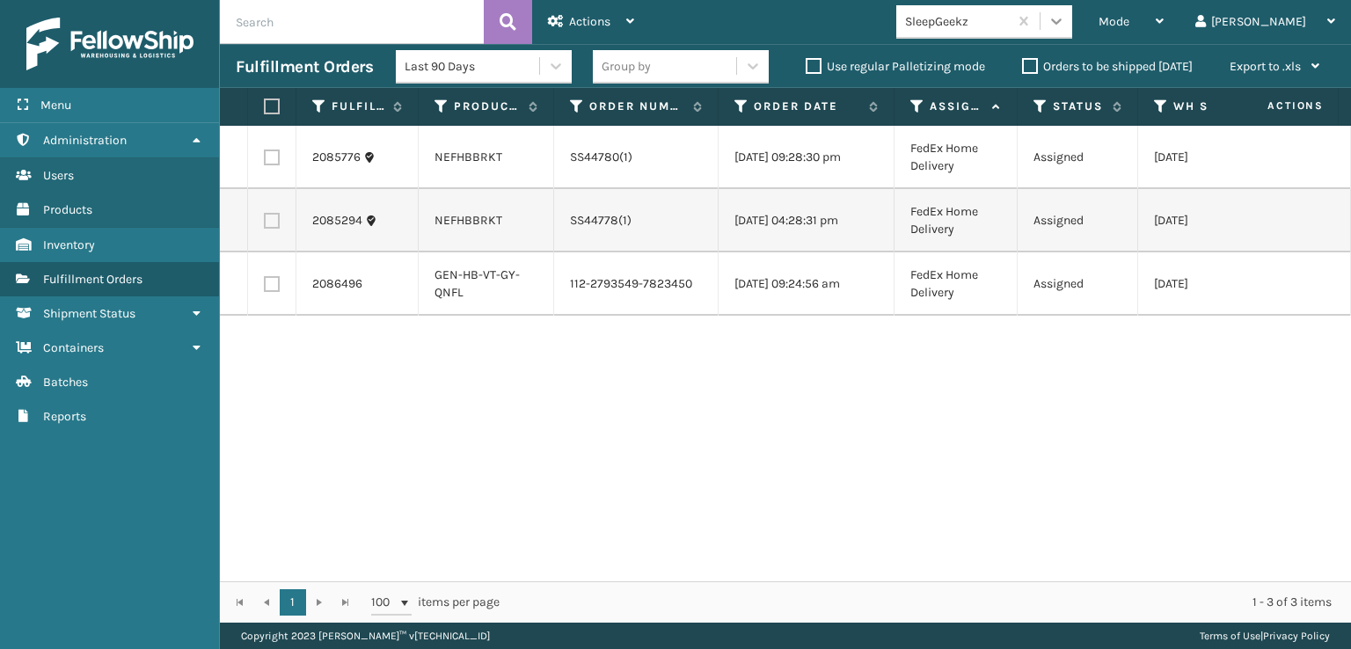
click at [1065, 26] on icon at bounding box center [1057, 21] width 18 height 18
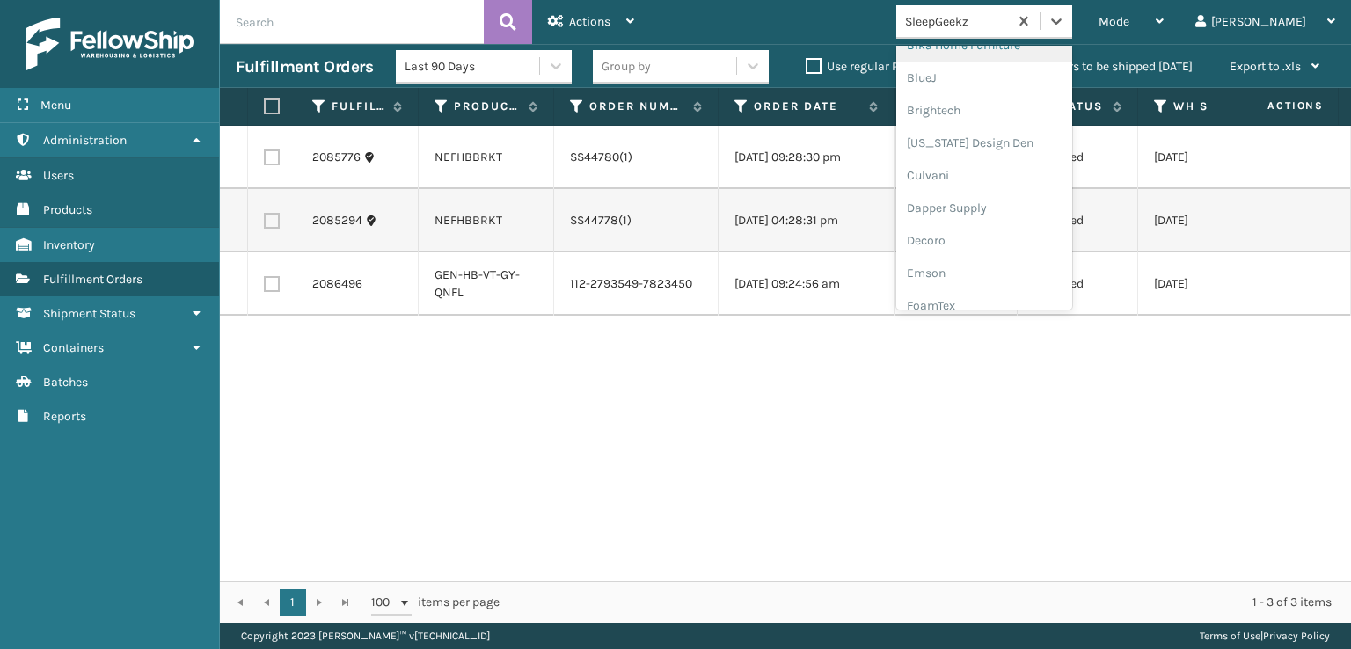
scroll to position [352, 0]
click at [1005, 135] on div "FoamTex" at bounding box center [984, 137] width 176 height 33
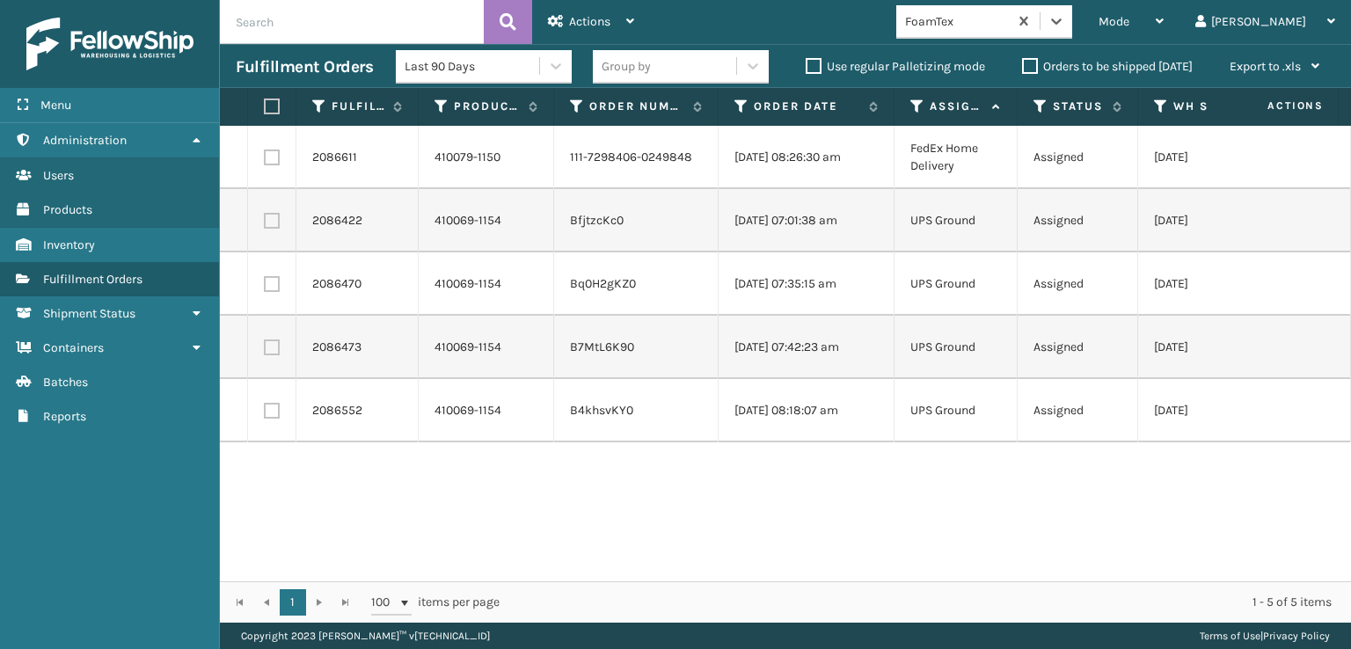
click at [274, 153] on label at bounding box center [272, 158] width 16 height 16
click at [265, 153] on input "checkbox" at bounding box center [264, 155] width 1 height 11
checkbox input "true"
click at [602, 13] on div "Actions" at bounding box center [591, 22] width 86 height 44
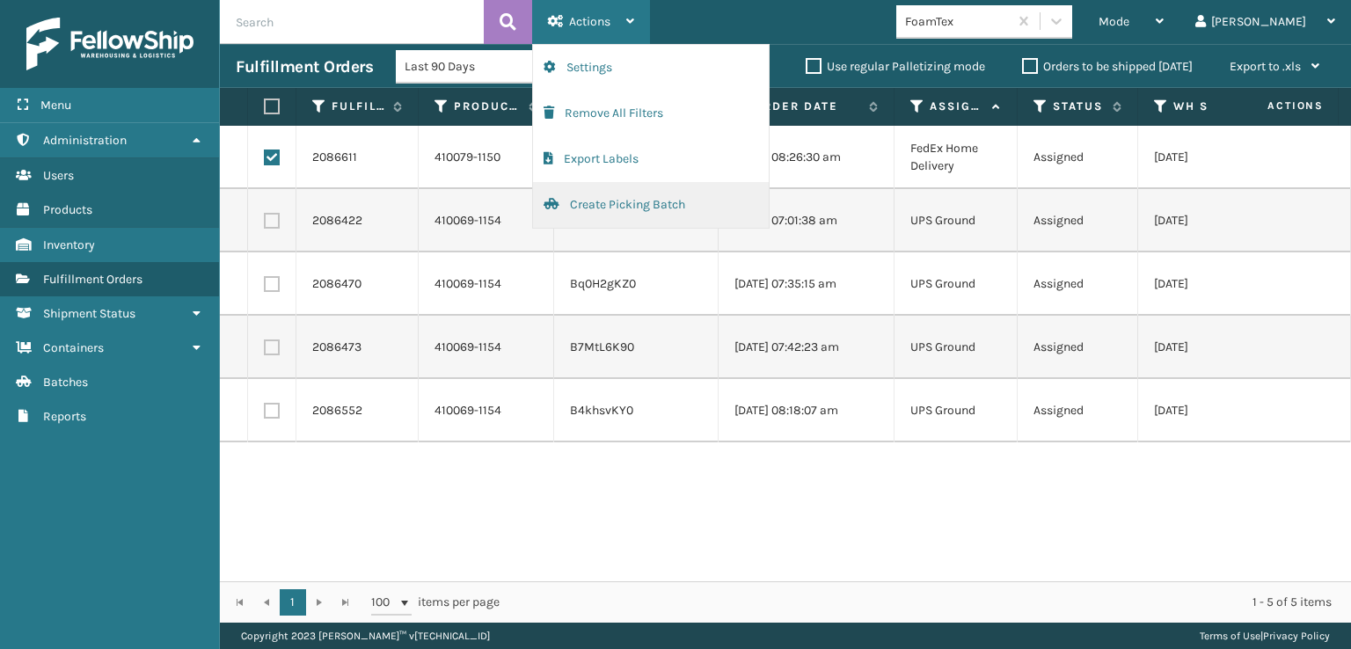
click at [619, 198] on button "Create Picking Batch" at bounding box center [651, 205] width 236 height 46
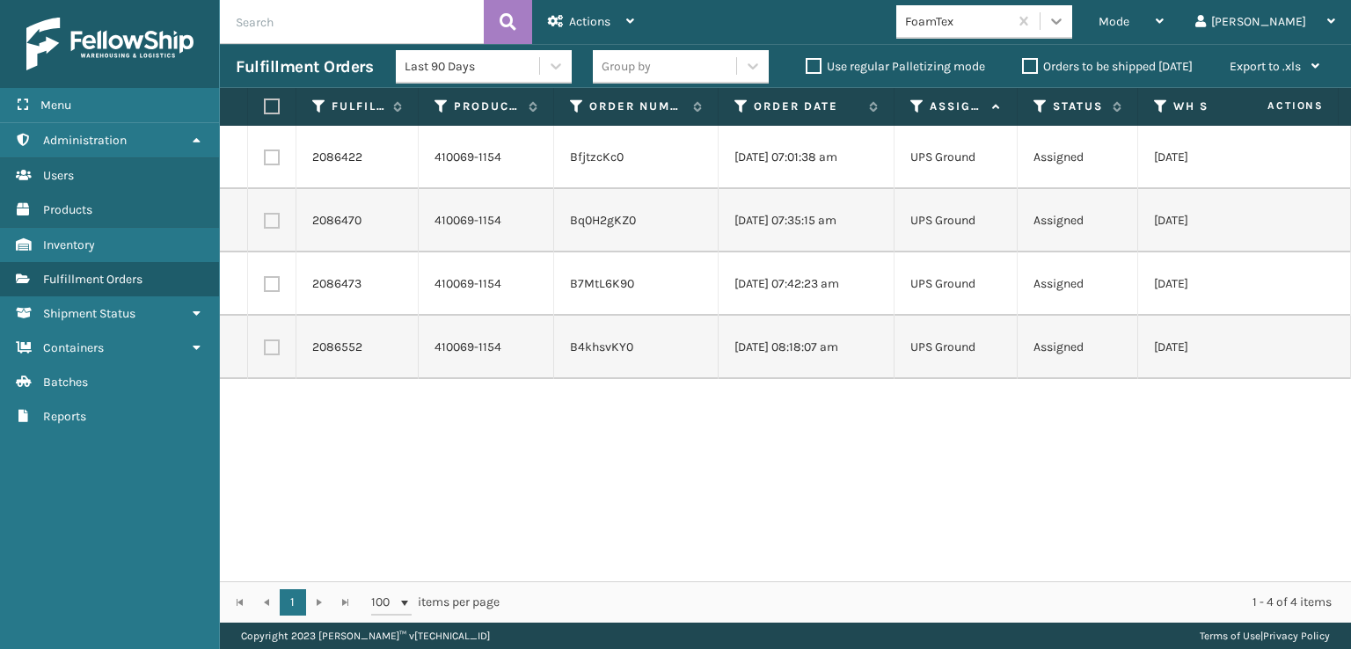
click at [1065, 19] on icon at bounding box center [1057, 21] width 18 height 18
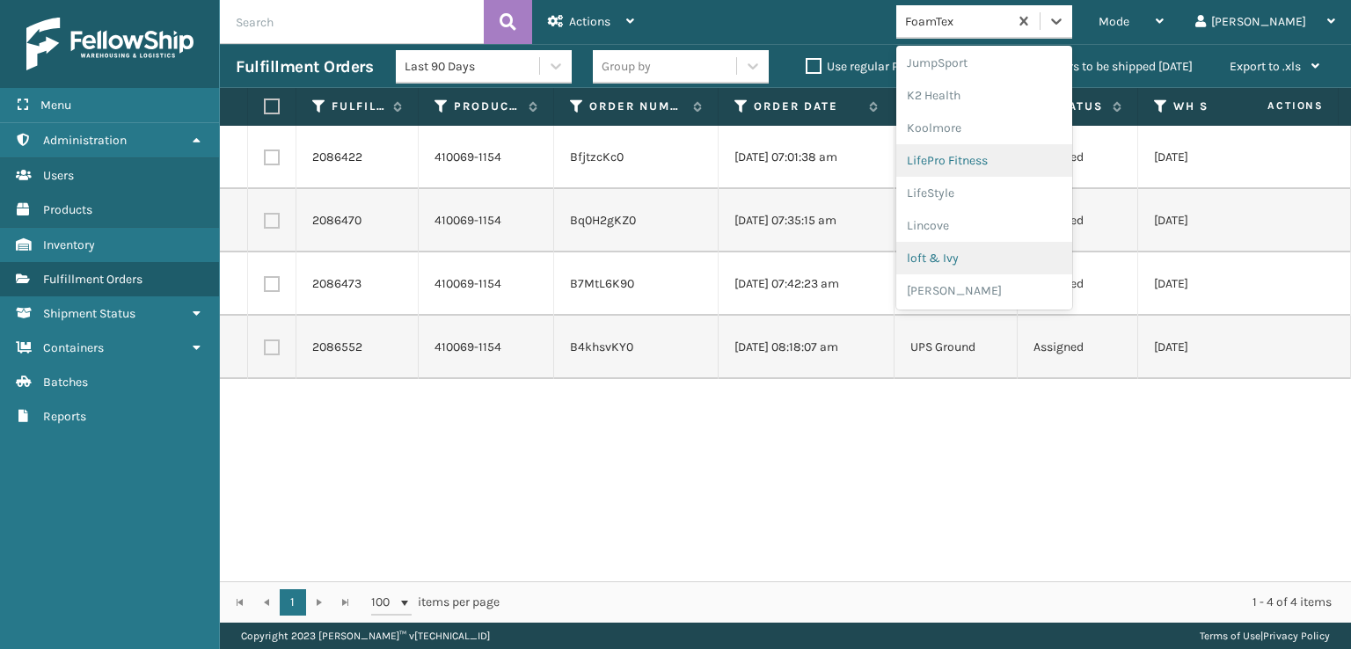
scroll to position [644, 0]
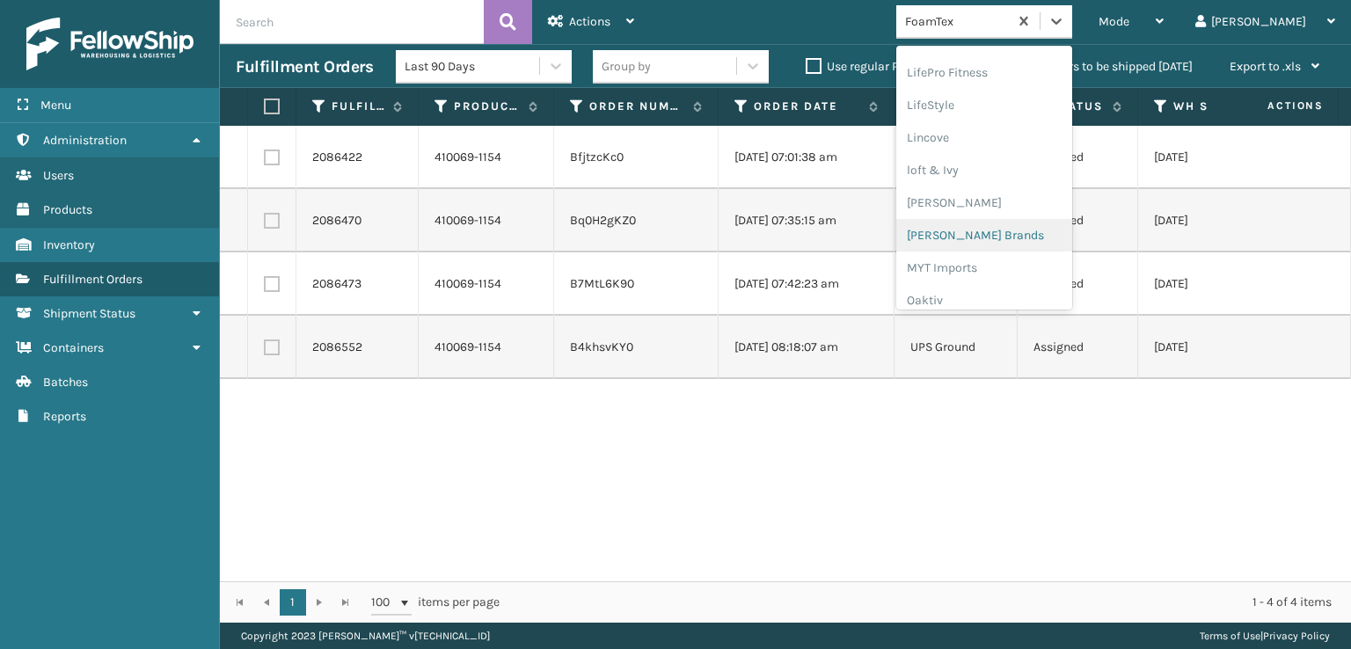
click at [1021, 227] on div "[PERSON_NAME] Brands" at bounding box center [984, 235] width 176 height 33
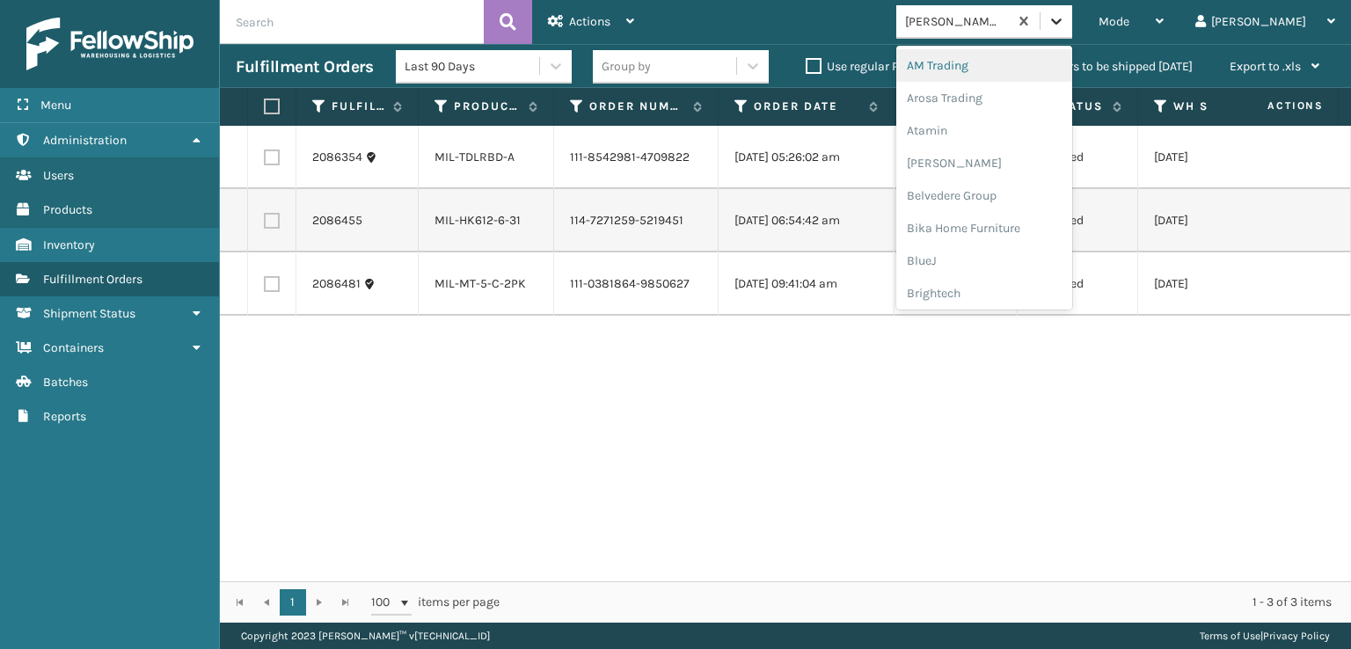
click at [1065, 18] on icon at bounding box center [1057, 21] width 18 height 18
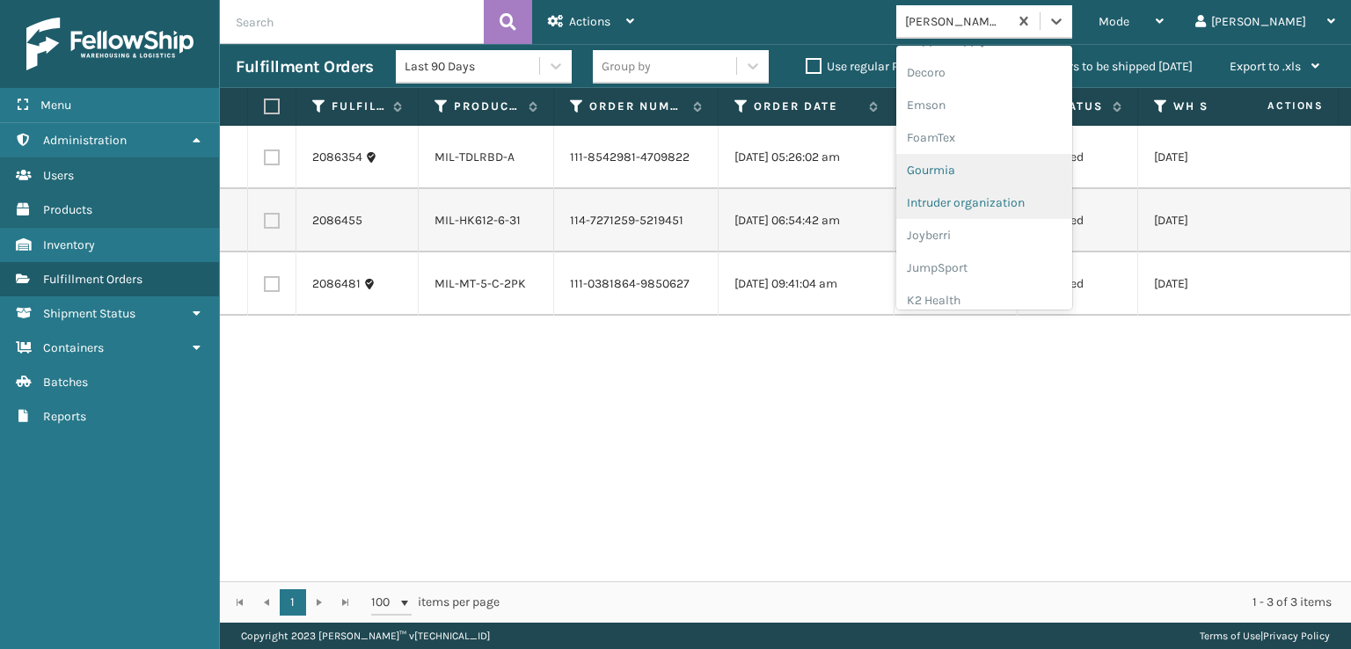
scroll to position [352, 0]
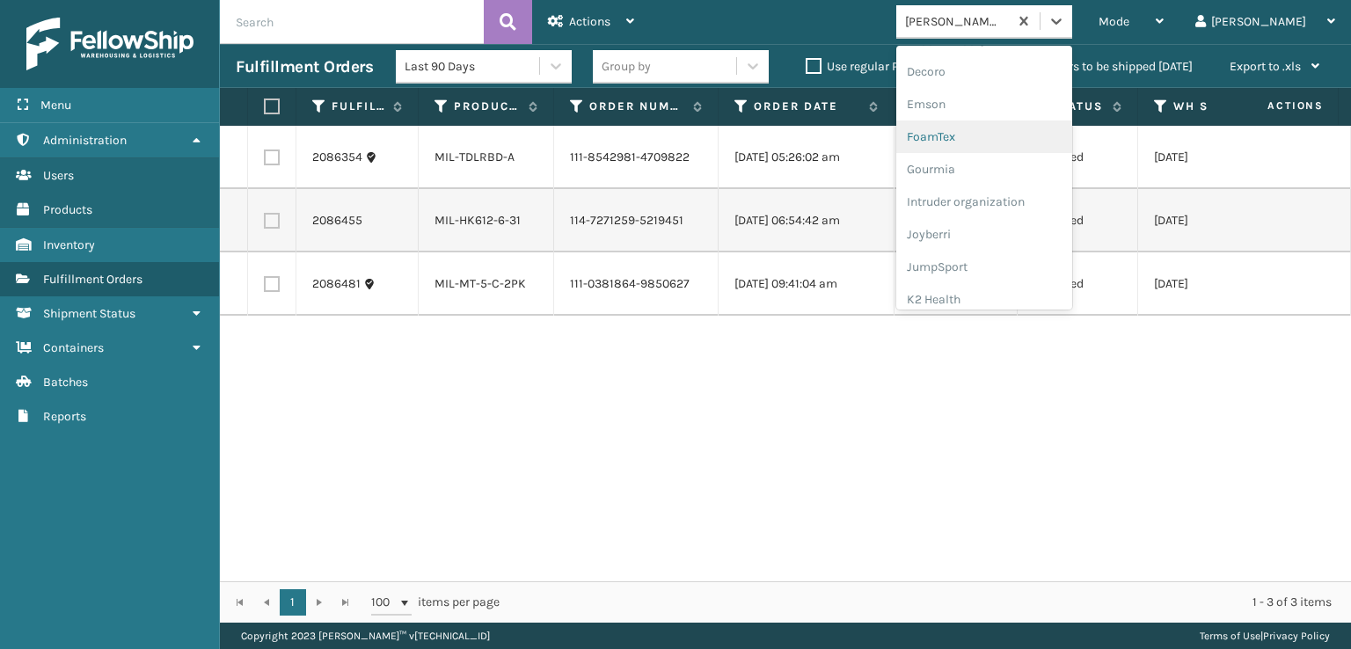
click at [1003, 135] on div "FoamTex" at bounding box center [984, 137] width 176 height 33
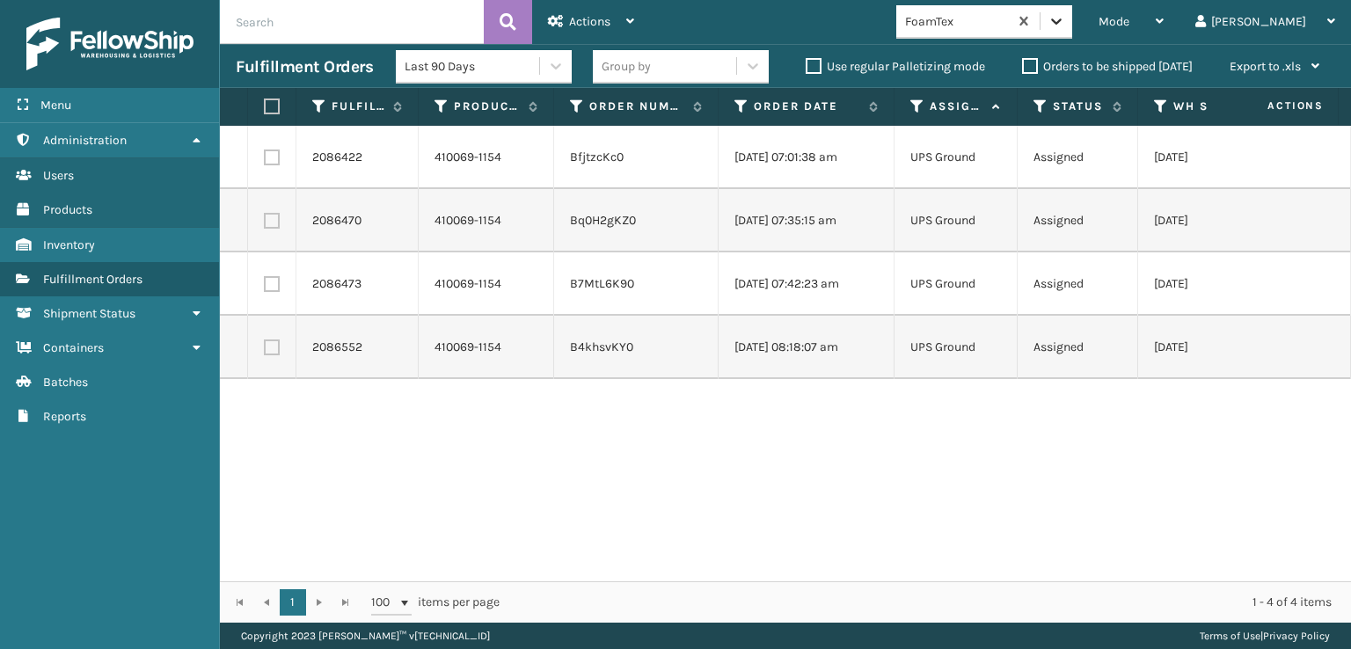
click at [1072, 22] on div at bounding box center [1057, 21] width 32 height 32
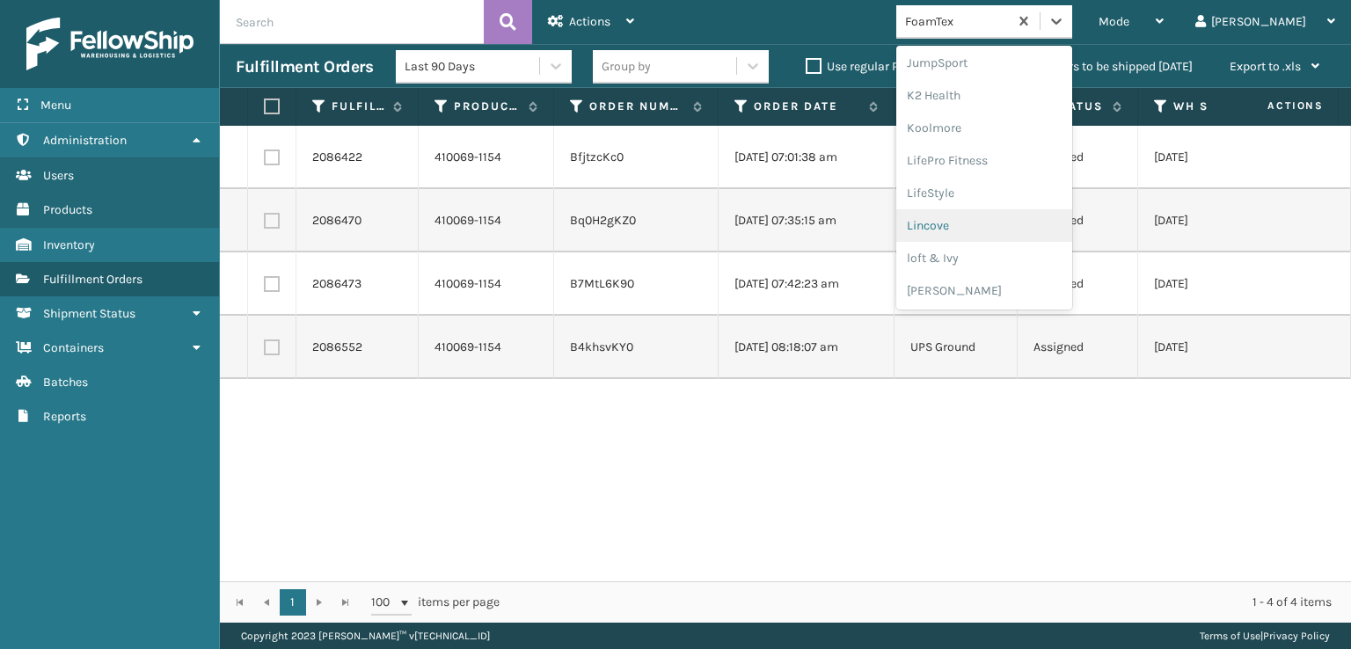
scroll to position [882, 0]
click at [1008, 254] on div "SleepGeekz" at bounding box center [984, 257] width 176 height 33
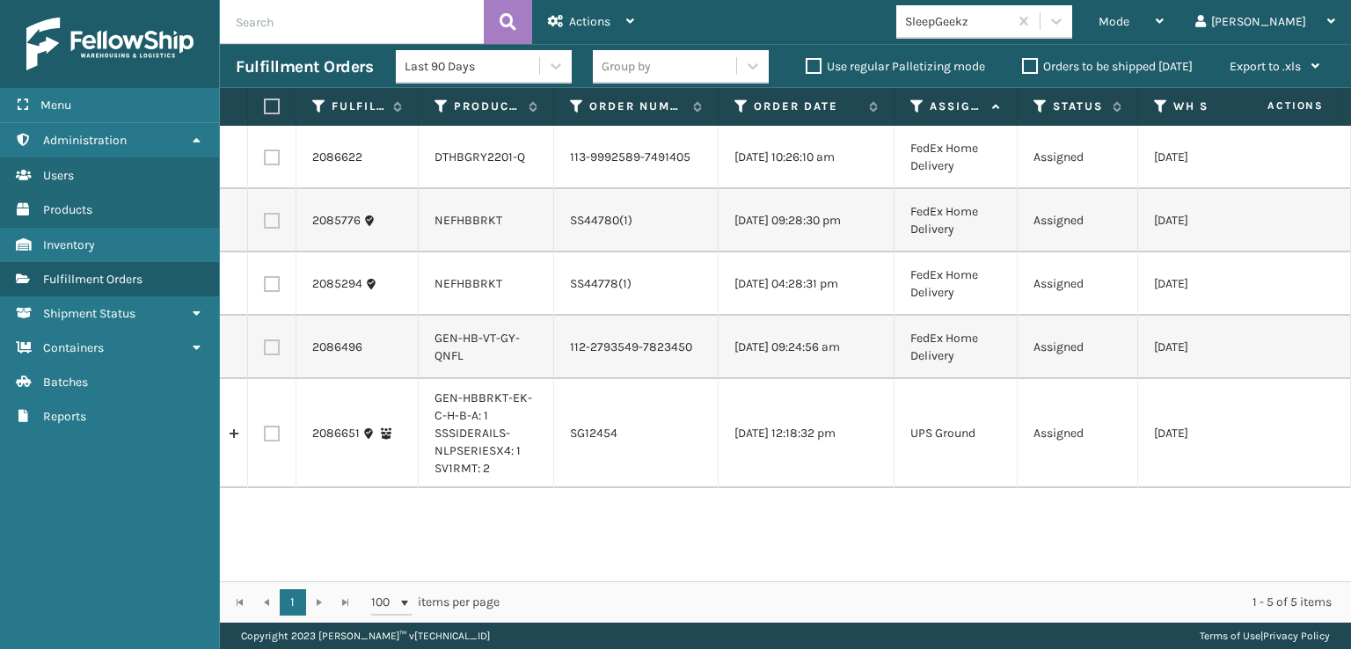
click at [271, 355] on label at bounding box center [272, 348] width 16 height 16
click at [265, 351] on input "checkbox" at bounding box center [264, 345] width 1 height 11
checkbox input "true"
click at [273, 164] on label at bounding box center [272, 158] width 16 height 16
click at [265, 161] on input "checkbox" at bounding box center [264, 155] width 1 height 11
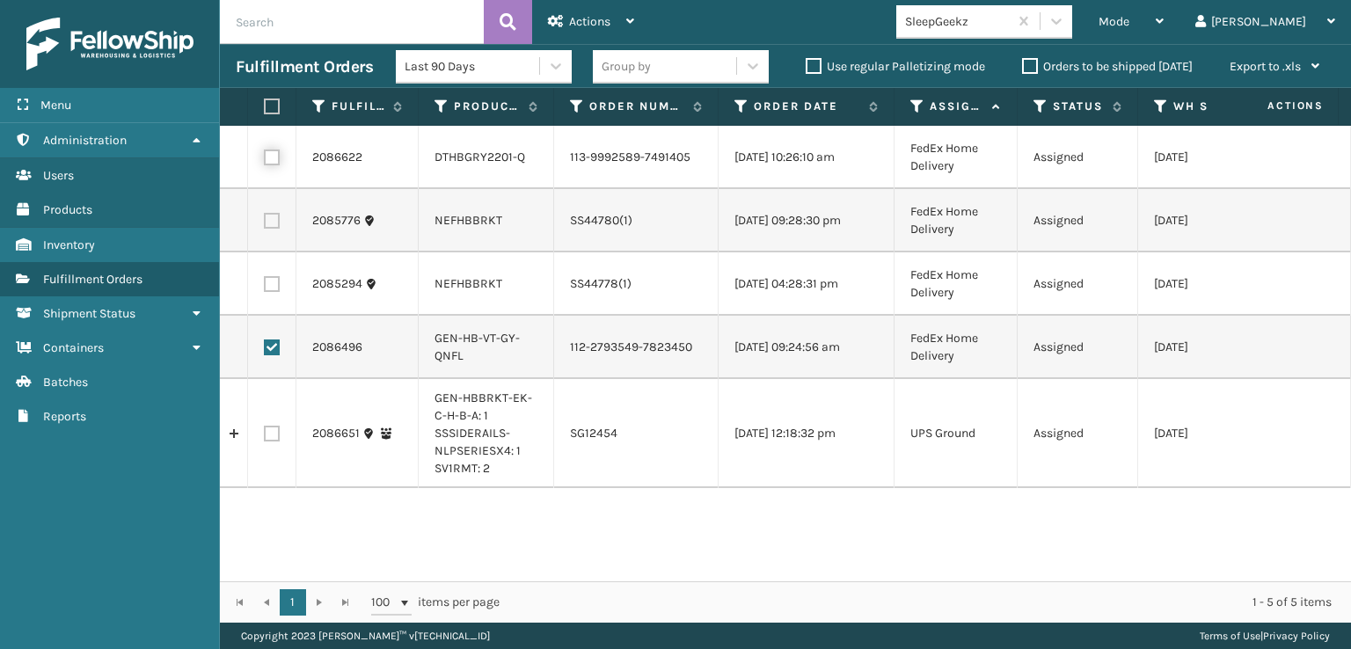
checkbox input "true"
click at [574, 22] on span "Actions" at bounding box center [589, 21] width 41 height 15
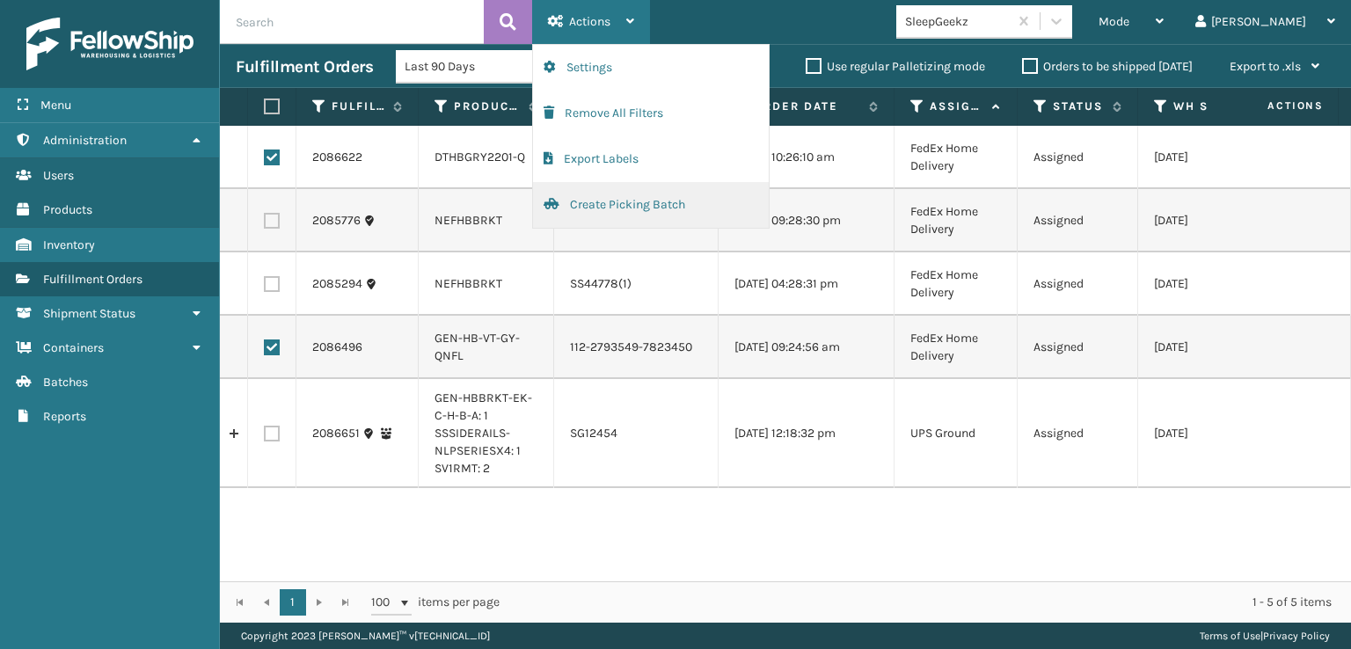
click at [601, 201] on button "Create Picking Batch" at bounding box center [651, 205] width 236 height 46
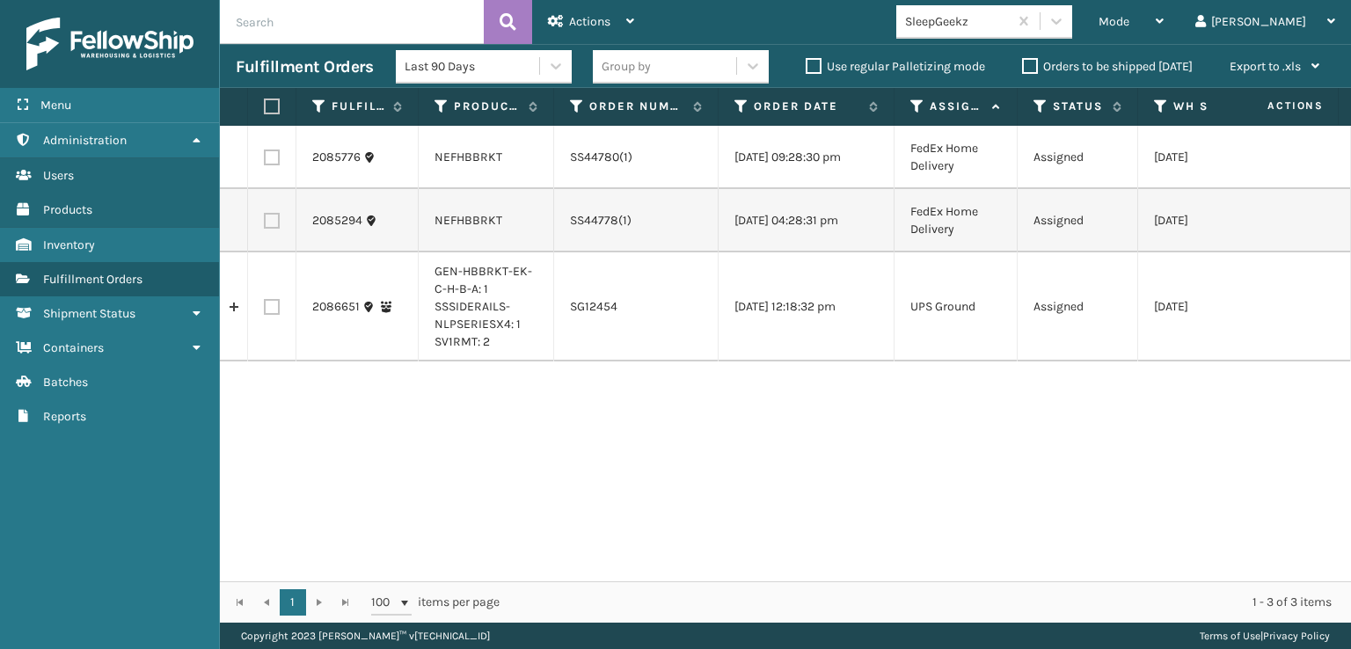
click at [271, 111] on label at bounding box center [269, 107] width 11 height 16
click at [265, 111] on input "checkbox" at bounding box center [264, 106] width 1 height 11
checkbox input "true"
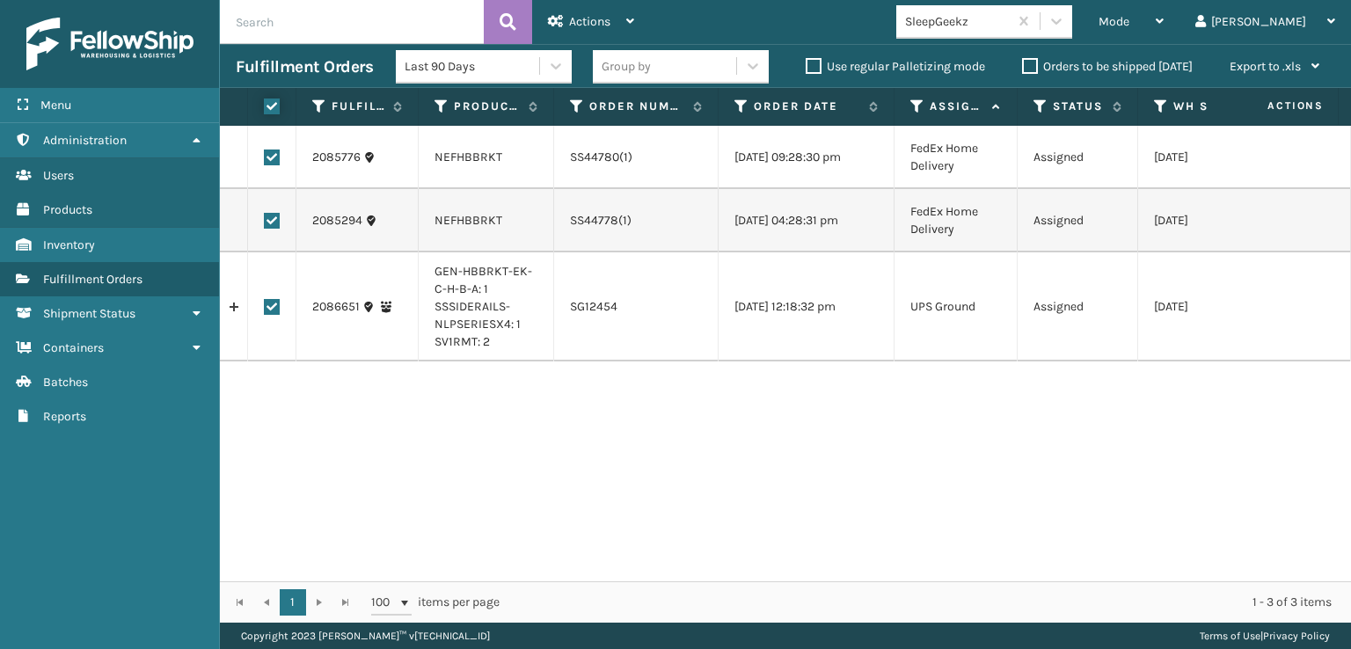
checkbox input "true"
click at [566, 26] on div "Actions" at bounding box center [591, 22] width 86 height 44
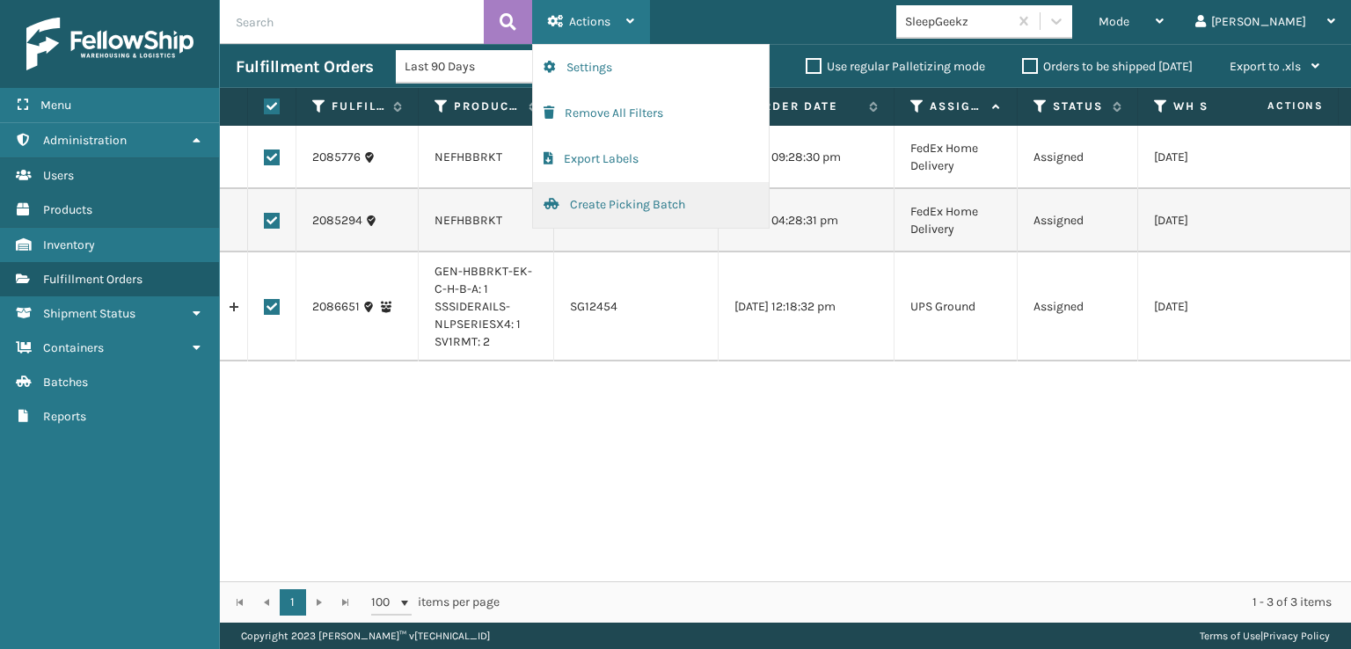
click at [603, 203] on button "Create Picking Batch" at bounding box center [651, 205] width 236 height 46
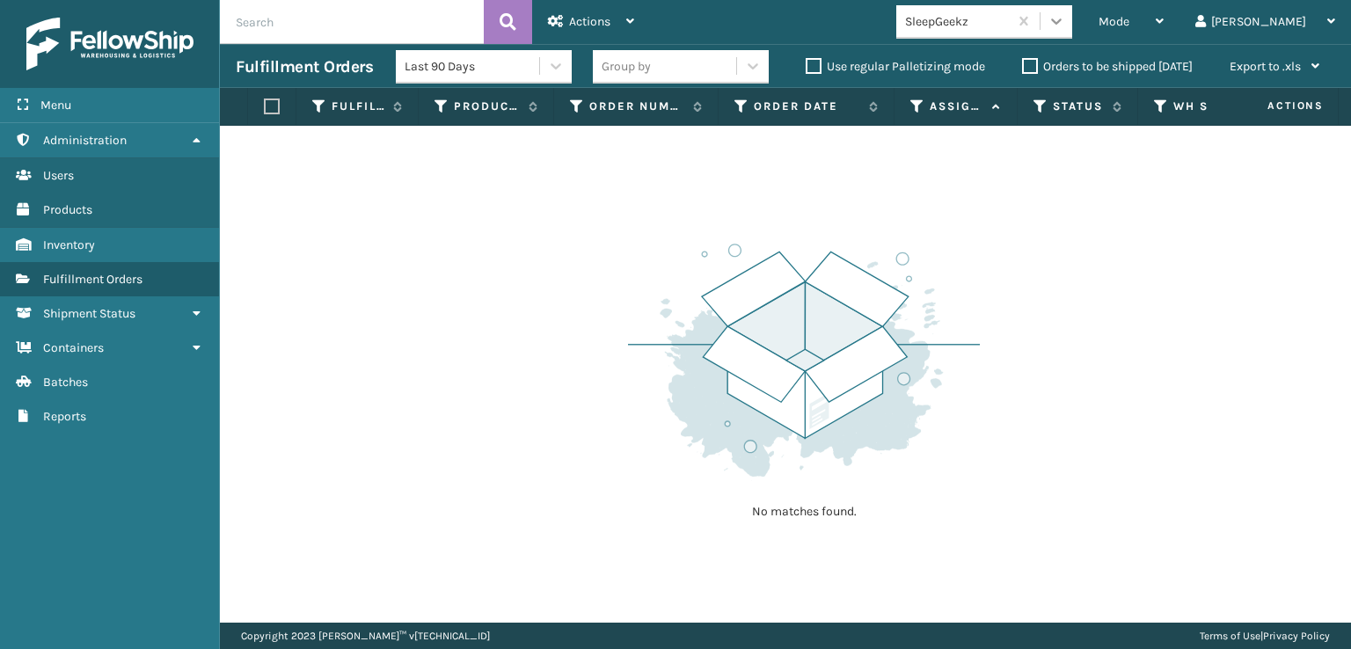
click at [1072, 26] on div at bounding box center [1057, 21] width 32 height 32
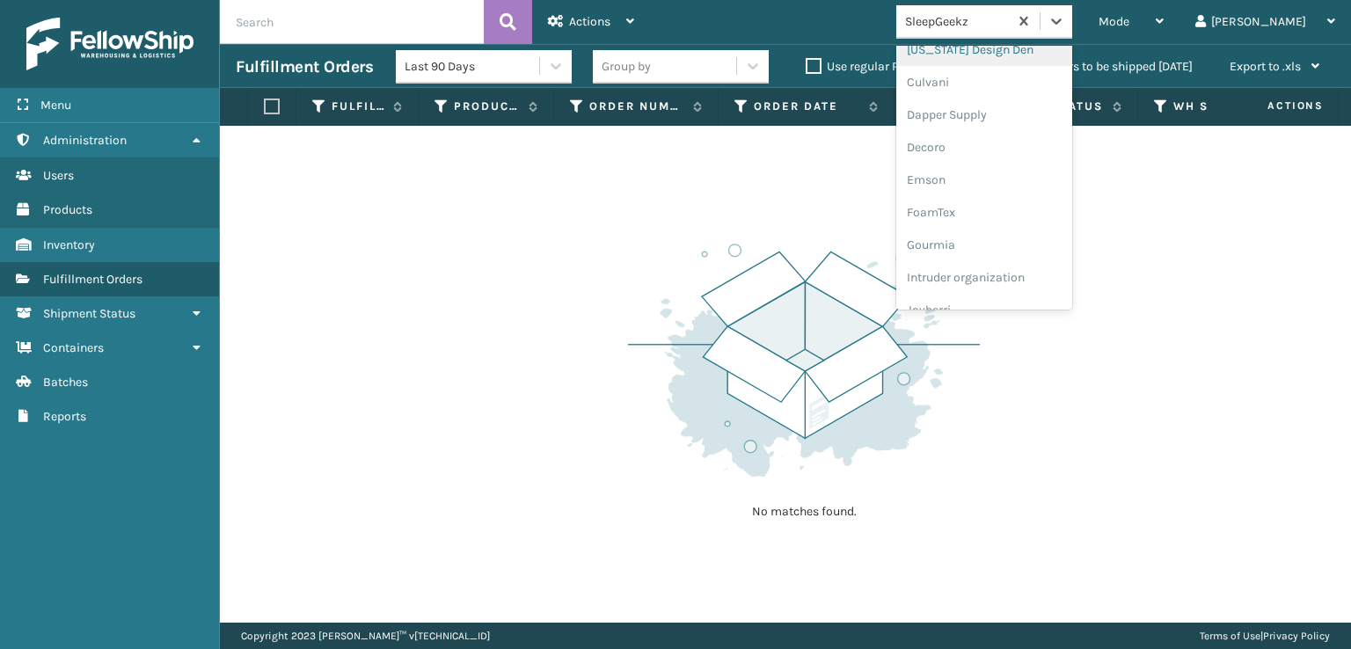
scroll to position [352, 0]
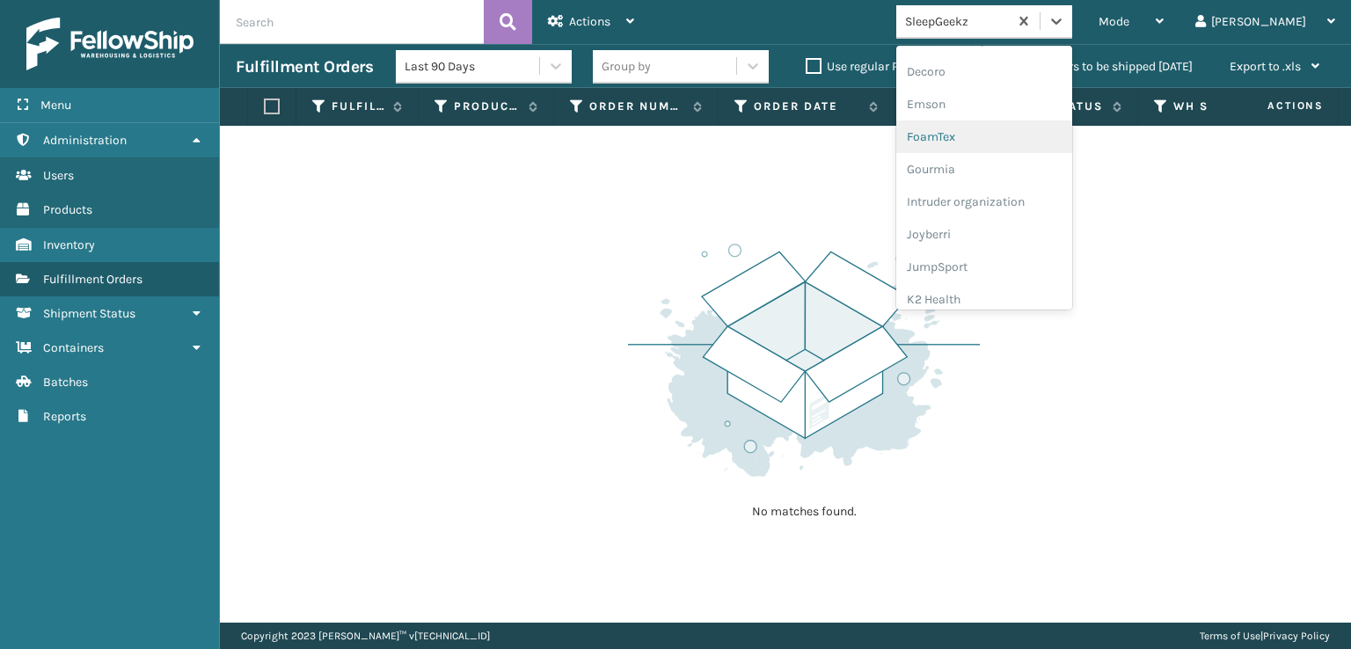
click at [1021, 135] on div "FoamTex" at bounding box center [984, 137] width 176 height 33
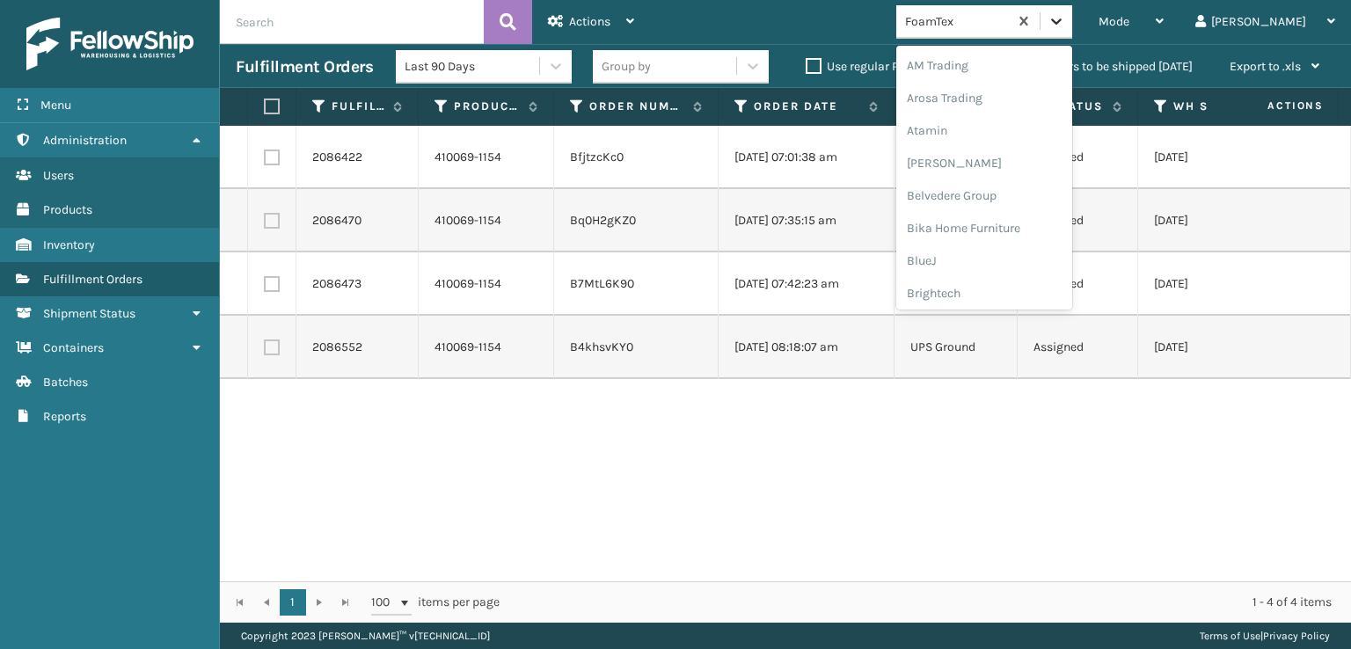
click at [1065, 26] on icon at bounding box center [1057, 21] width 18 height 18
click at [998, 170] on div "[PERSON_NAME] Brands" at bounding box center [984, 173] width 176 height 33
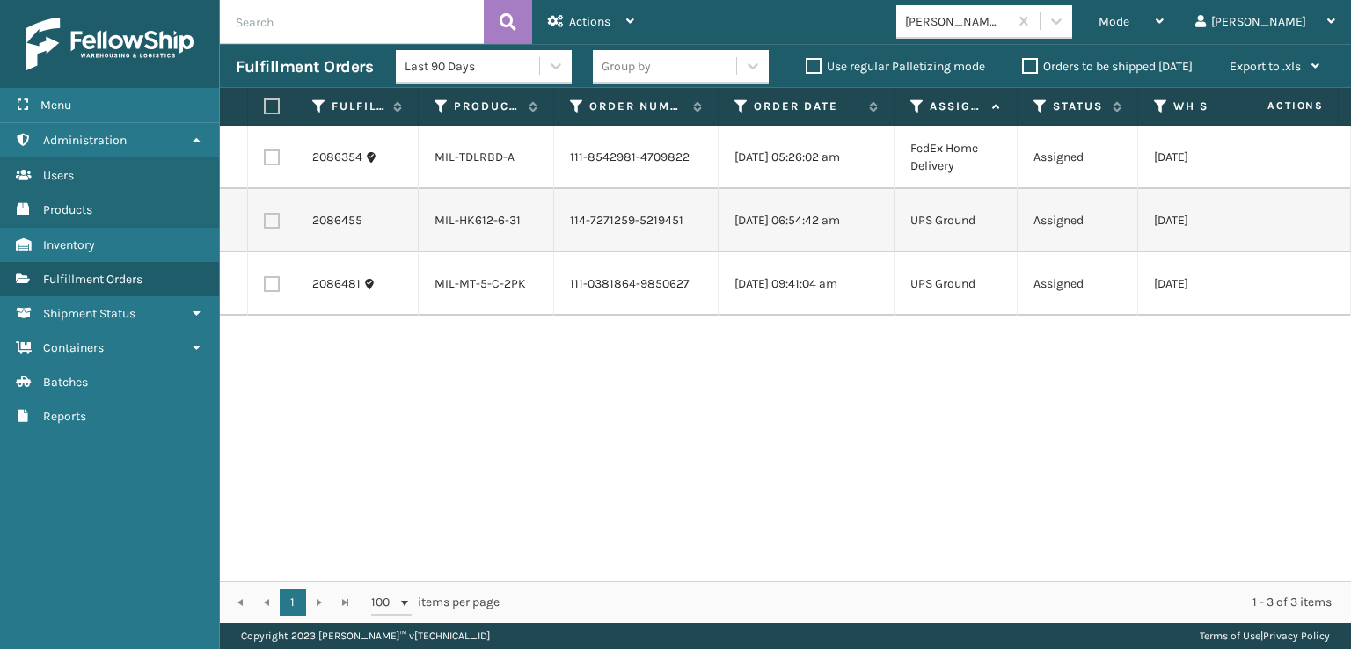
click at [274, 109] on label at bounding box center [269, 107] width 11 height 16
click at [265, 109] on input "checkbox" at bounding box center [264, 106] width 1 height 11
checkbox input "true"
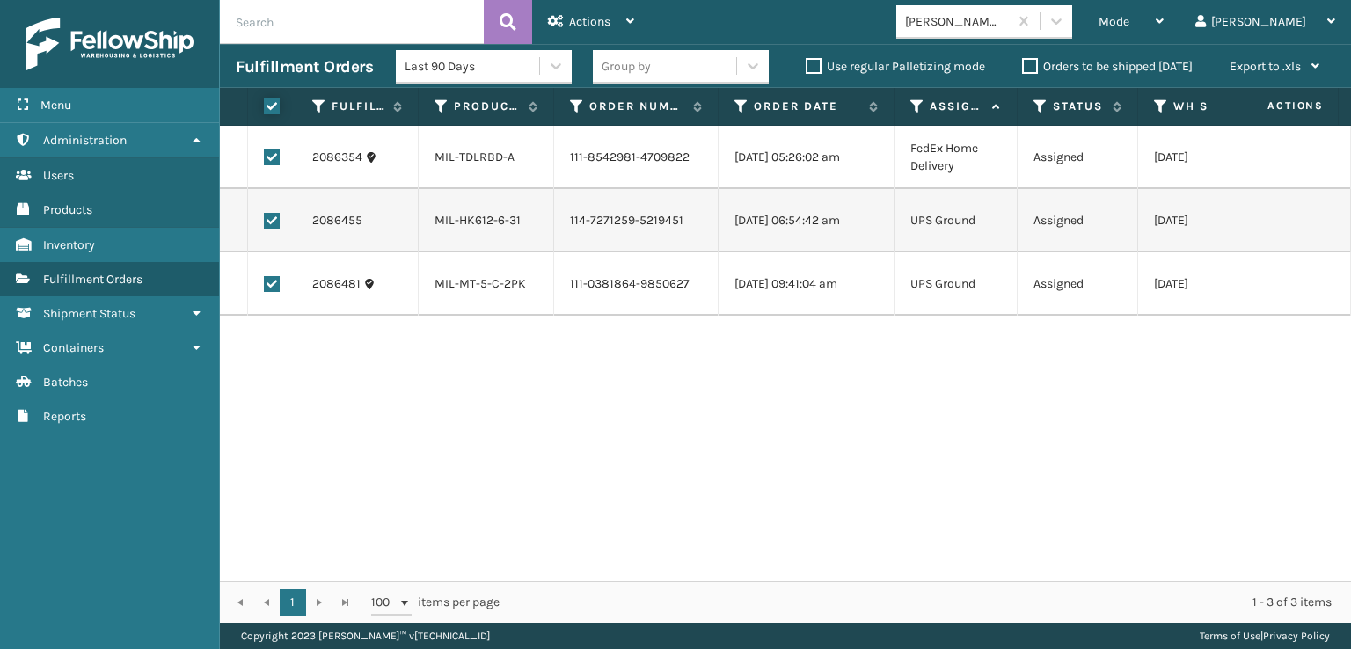
checkbox input "true"
click at [608, 29] on div "Actions" at bounding box center [591, 22] width 86 height 44
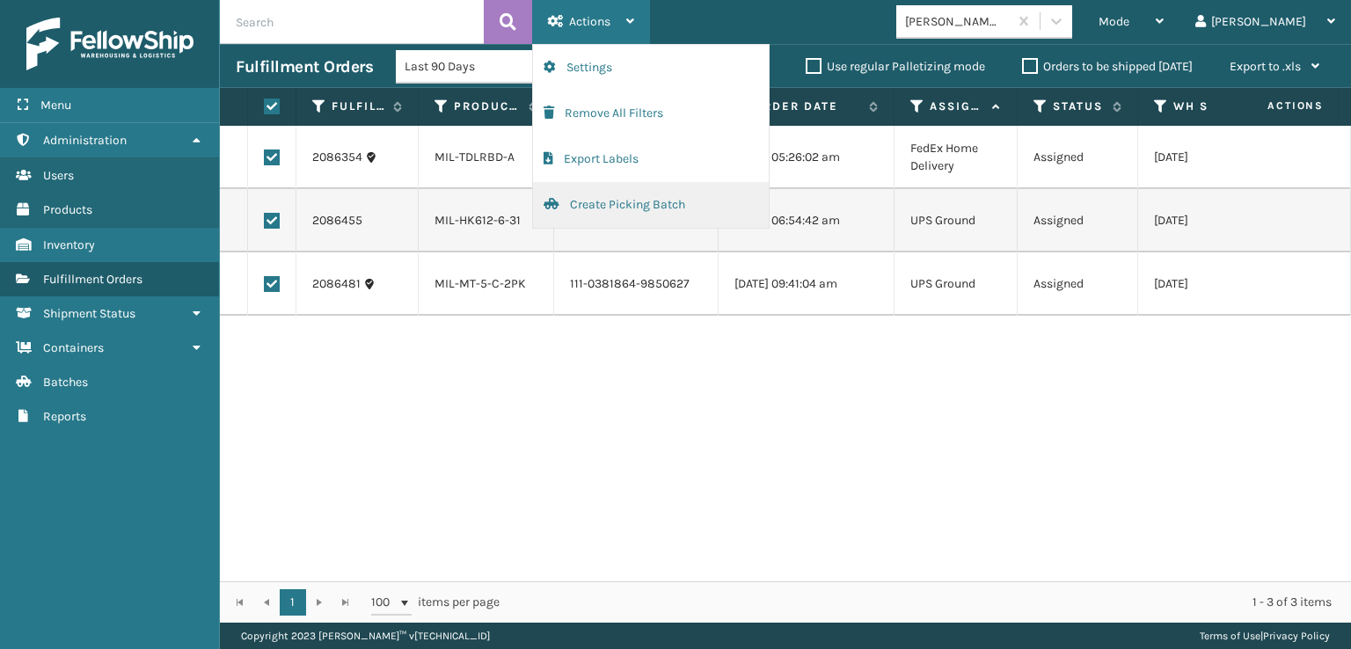
click at [633, 208] on button "Create Picking Batch" at bounding box center [651, 205] width 236 height 46
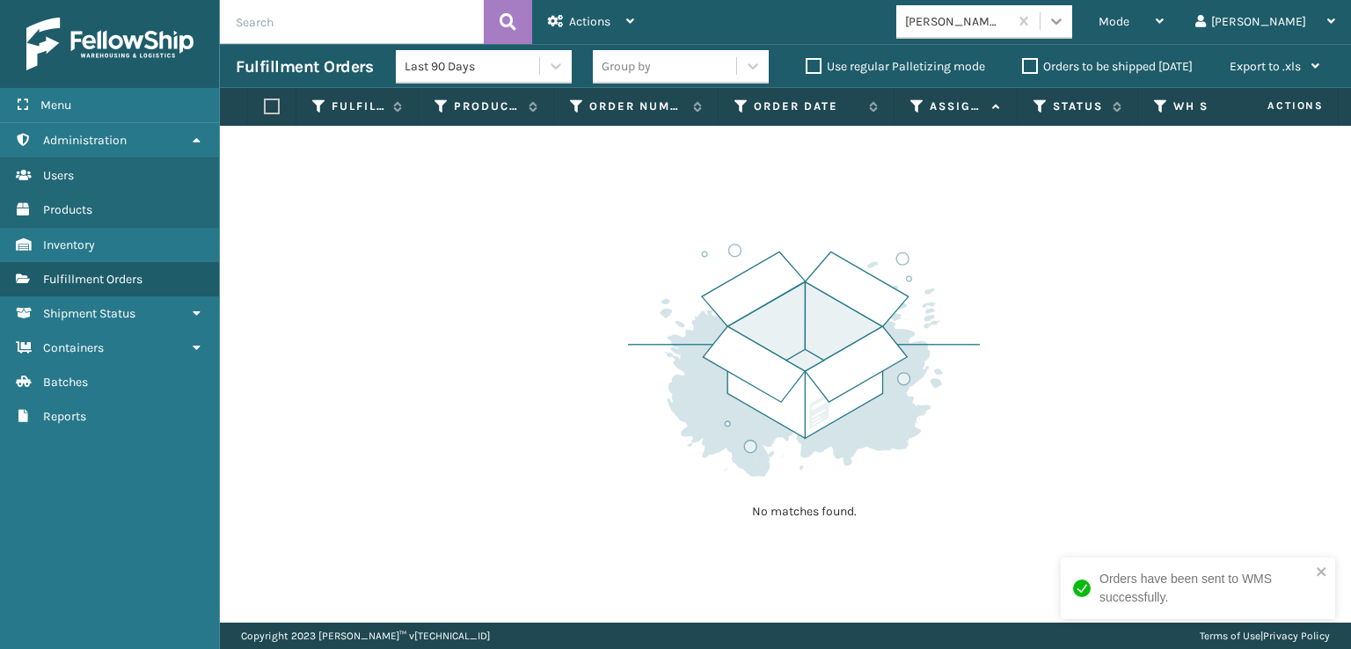
click at [1065, 17] on icon at bounding box center [1057, 21] width 18 height 18
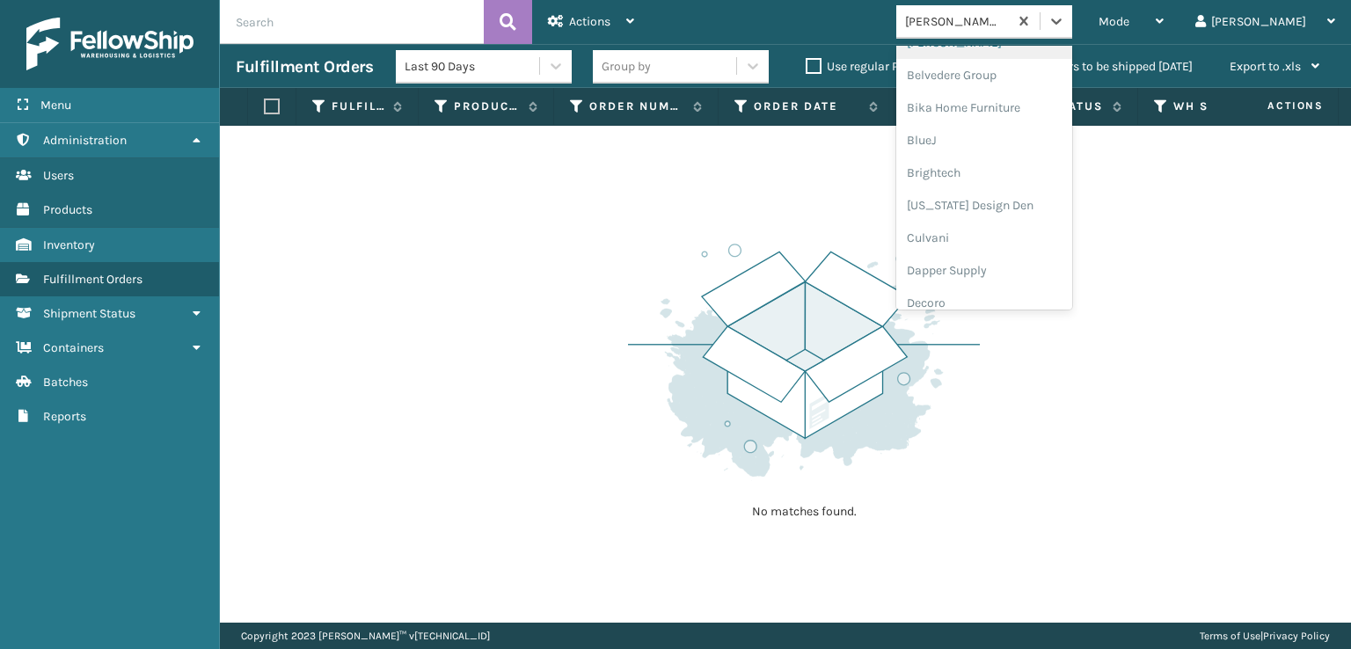
scroll to position [440, 0]
click at [998, 47] on div "FoamTex" at bounding box center [984, 49] width 176 height 33
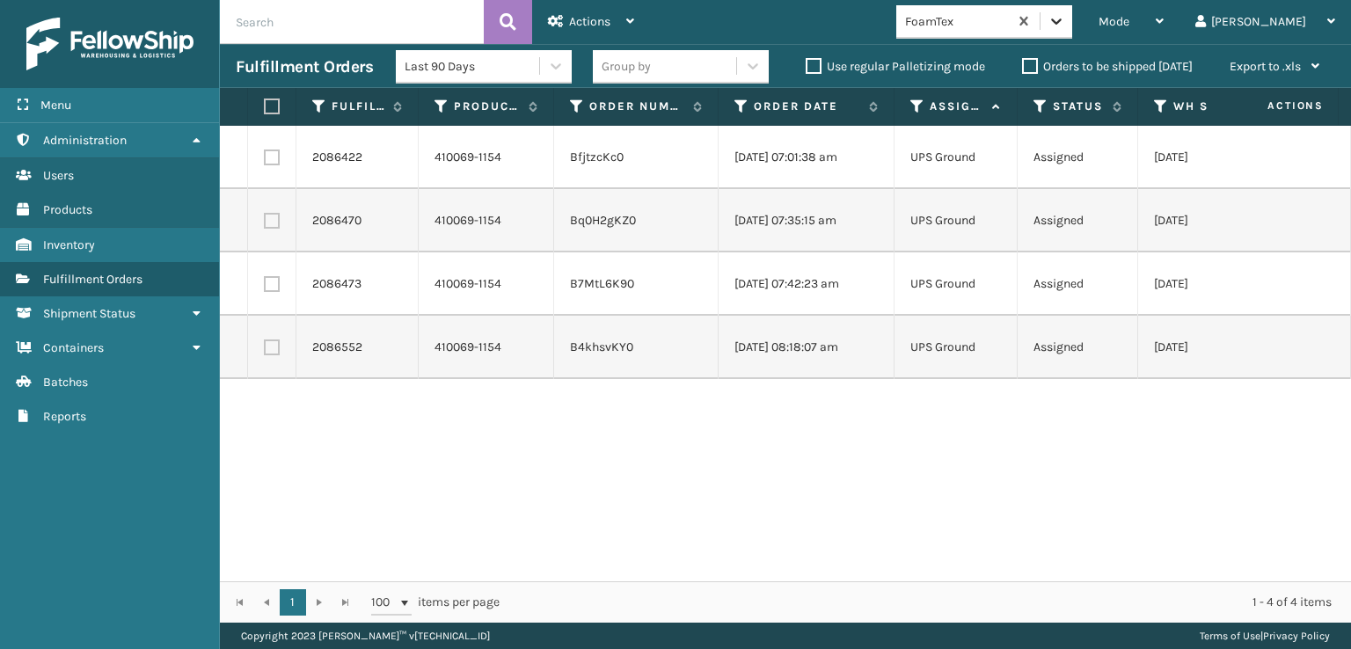
click at [1072, 33] on div at bounding box center [1057, 21] width 32 height 32
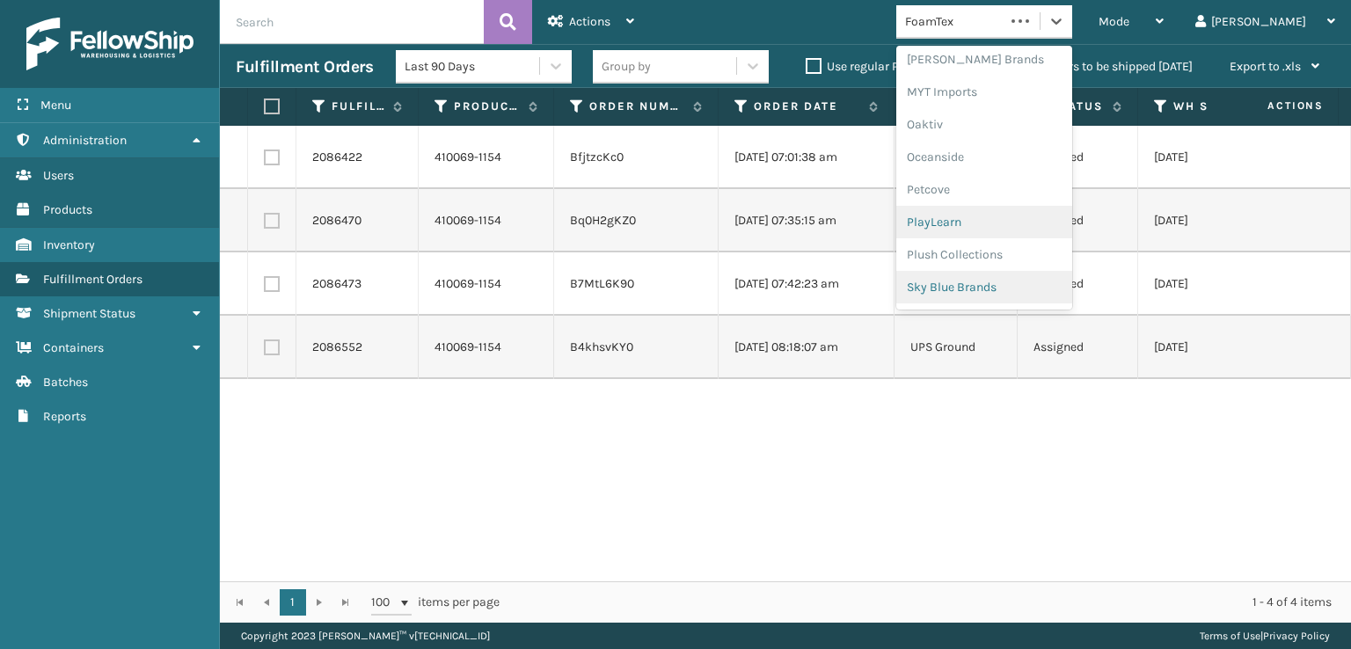
scroll to position [882, 0]
click at [1006, 256] on div "SleepGeekz" at bounding box center [984, 257] width 176 height 33
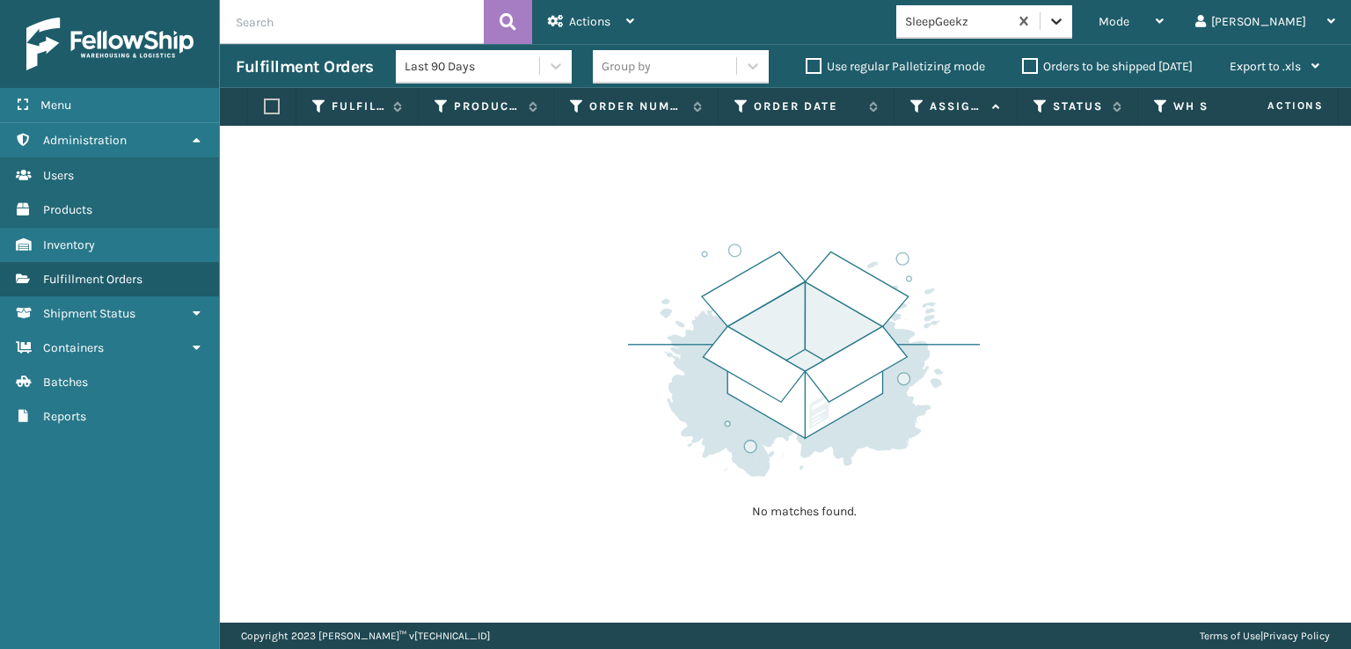
click at [1065, 12] on icon at bounding box center [1057, 21] width 18 height 18
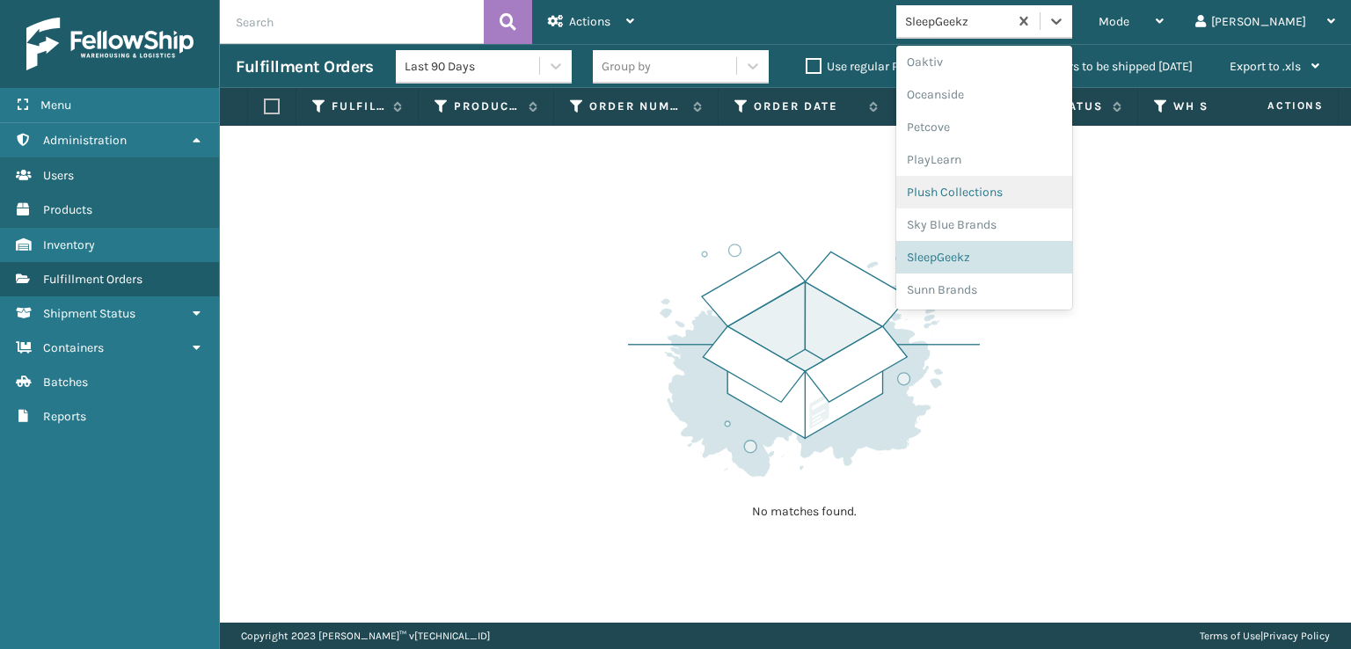
click at [1007, 186] on div "Plush Collections" at bounding box center [984, 192] width 176 height 33
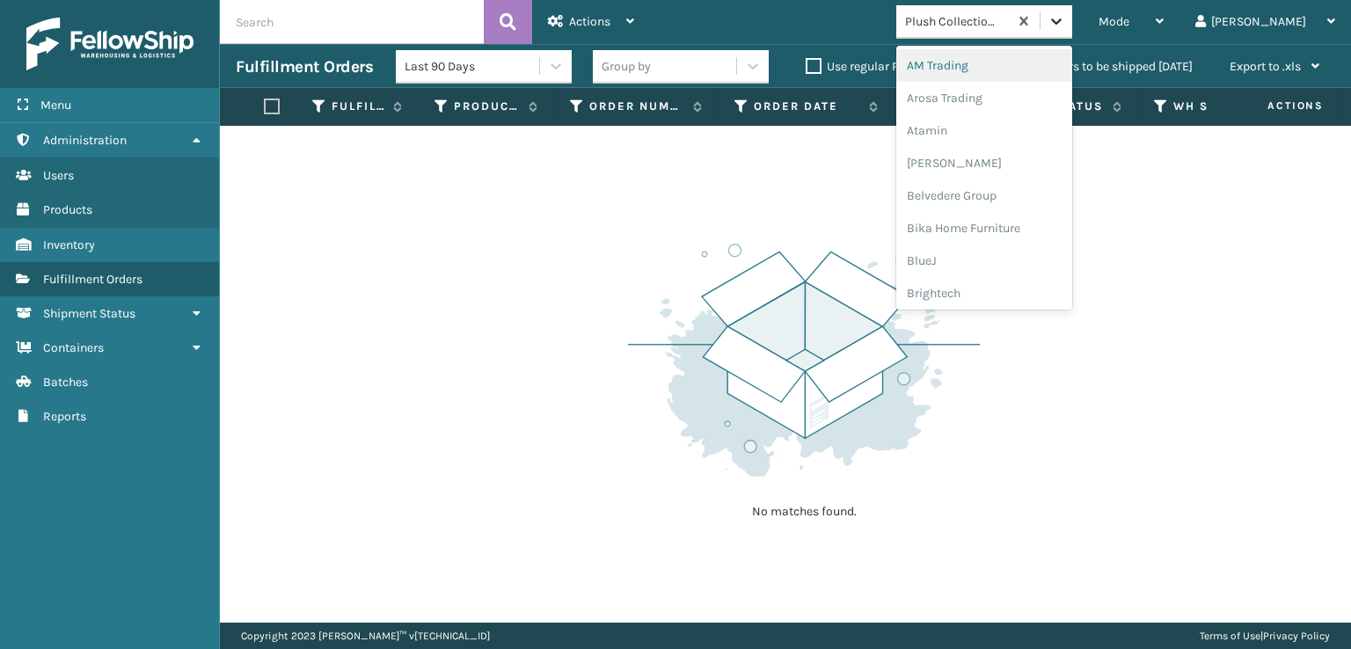
click at [1065, 19] on icon at bounding box center [1057, 21] width 18 height 18
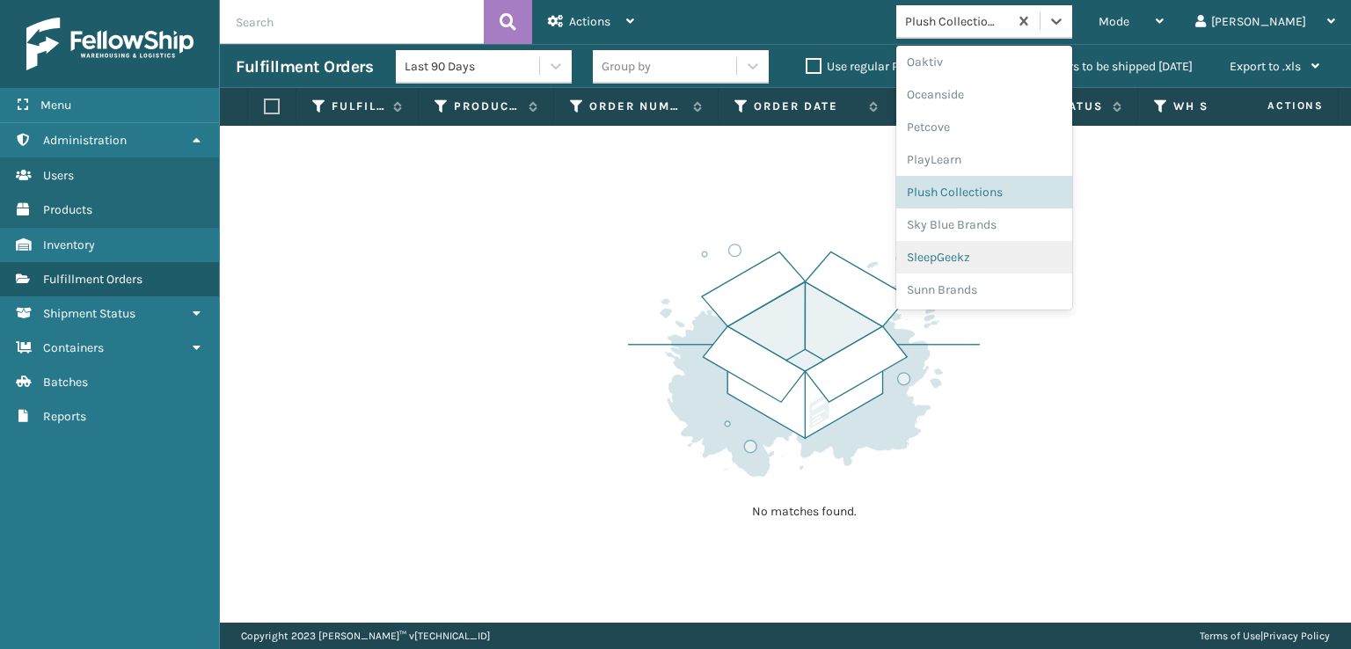
click at [1002, 250] on div "SleepGeekz" at bounding box center [984, 257] width 176 height 33
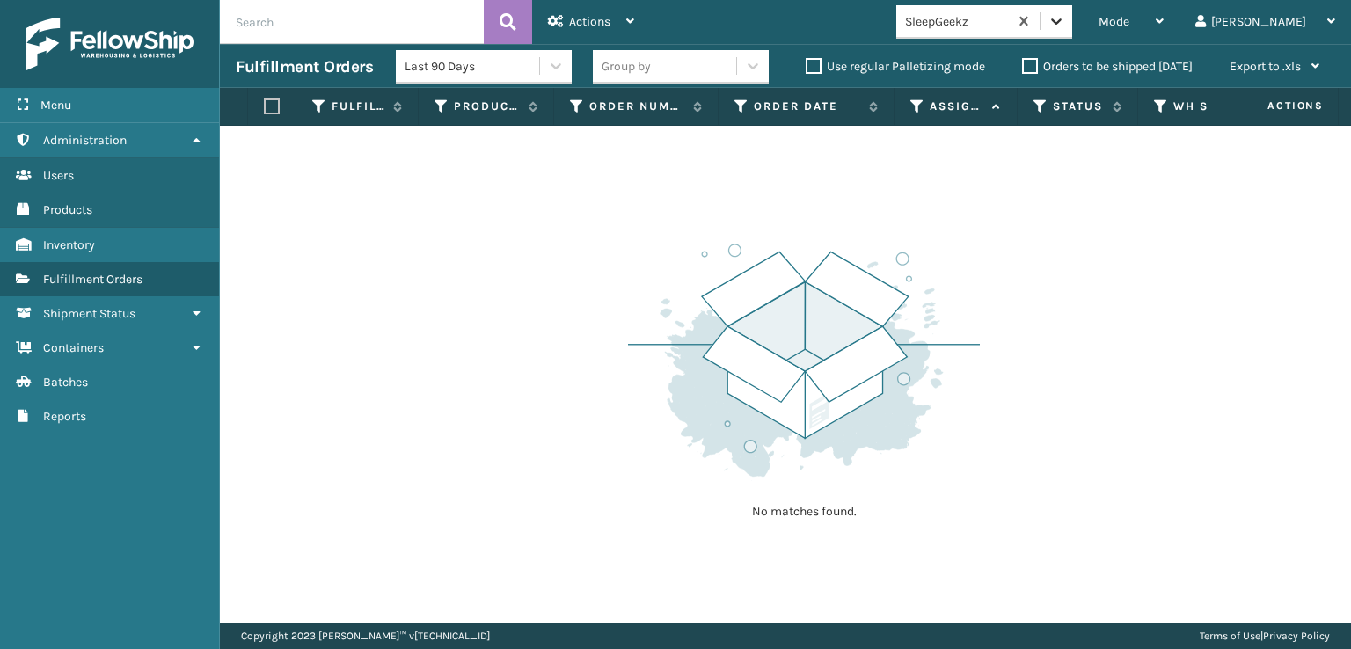
click at [1072, 18] on div at bounding box center [1057, 21] width 32 height 32
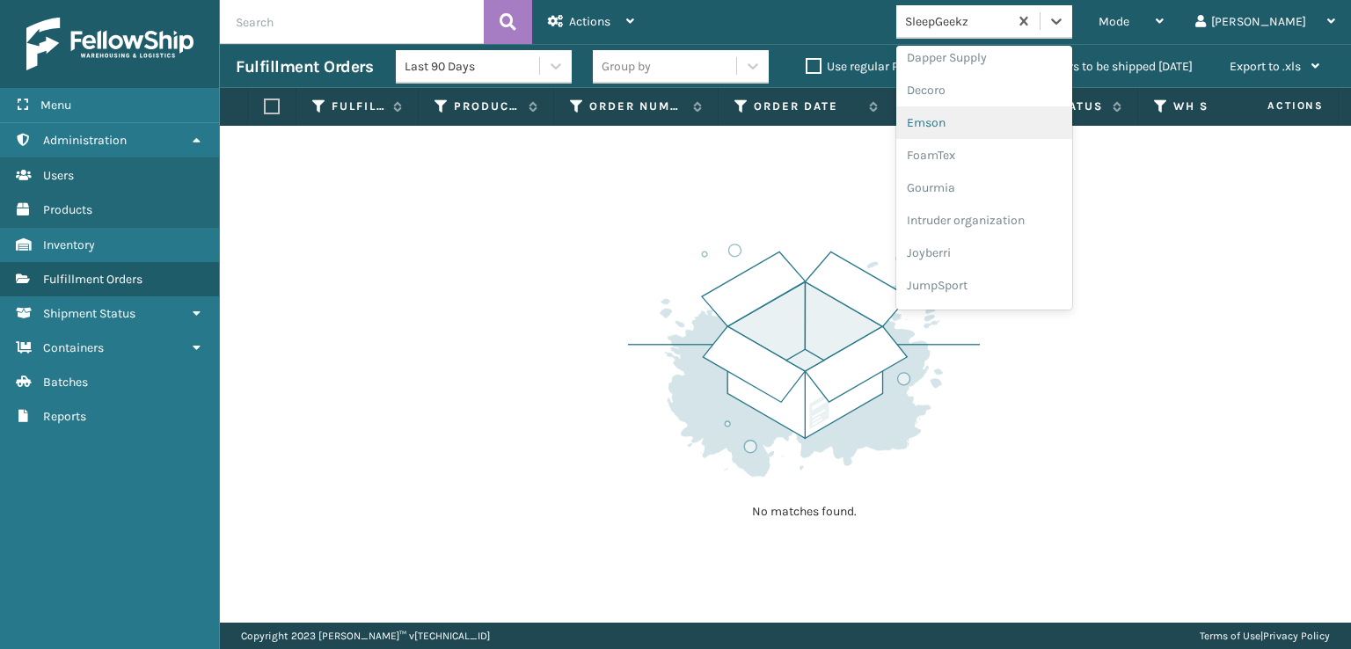
scroll to position [352, 0]
click at [1006, 138] on div "FoamTex" at bounding box center [984, 137] width 176 height 33
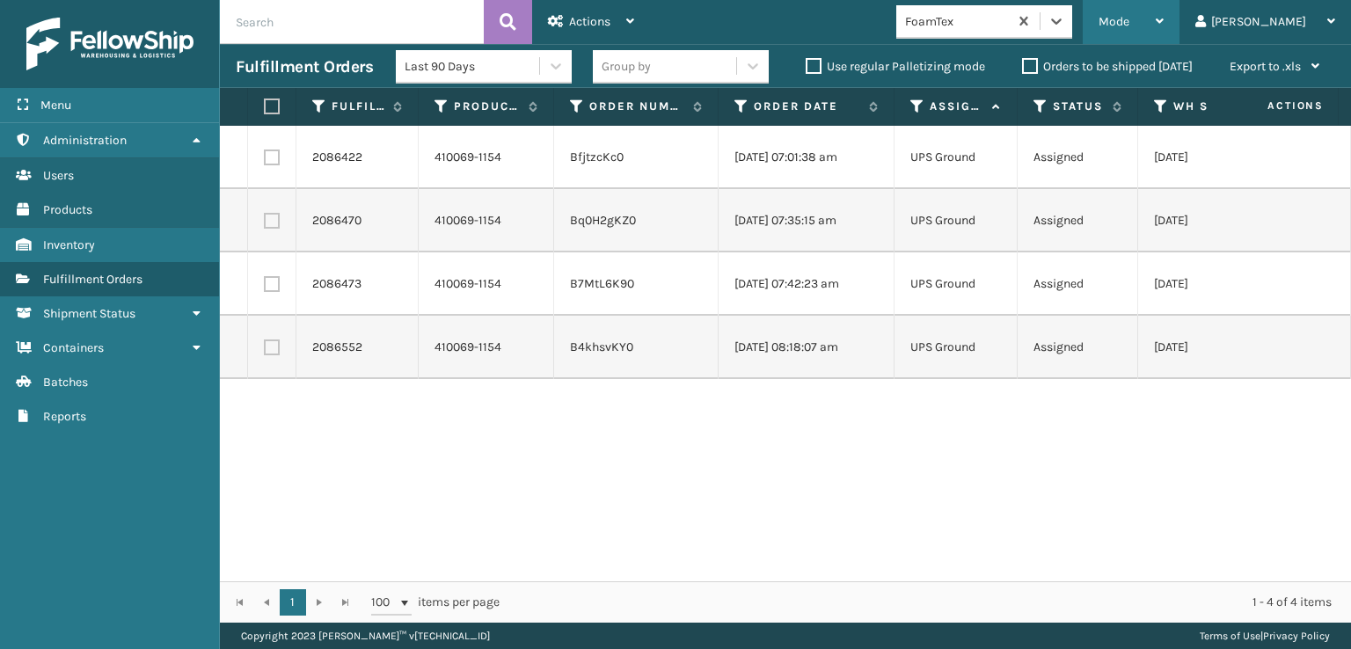
click at [1129, 23] on span "Mode" at bounding box center [1114, 21] width 31 height 15
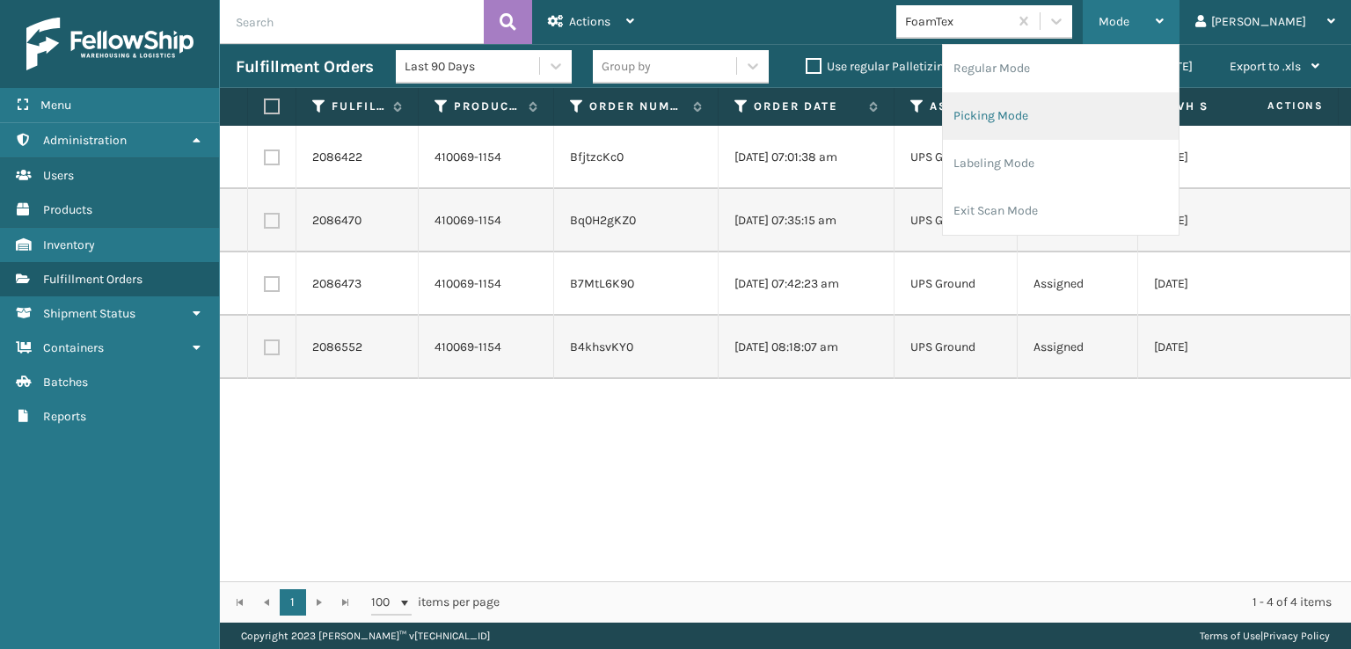
click at [1056, 115] on li "Picking Mode" at bounding box center [1061, 116] width 236 height 48
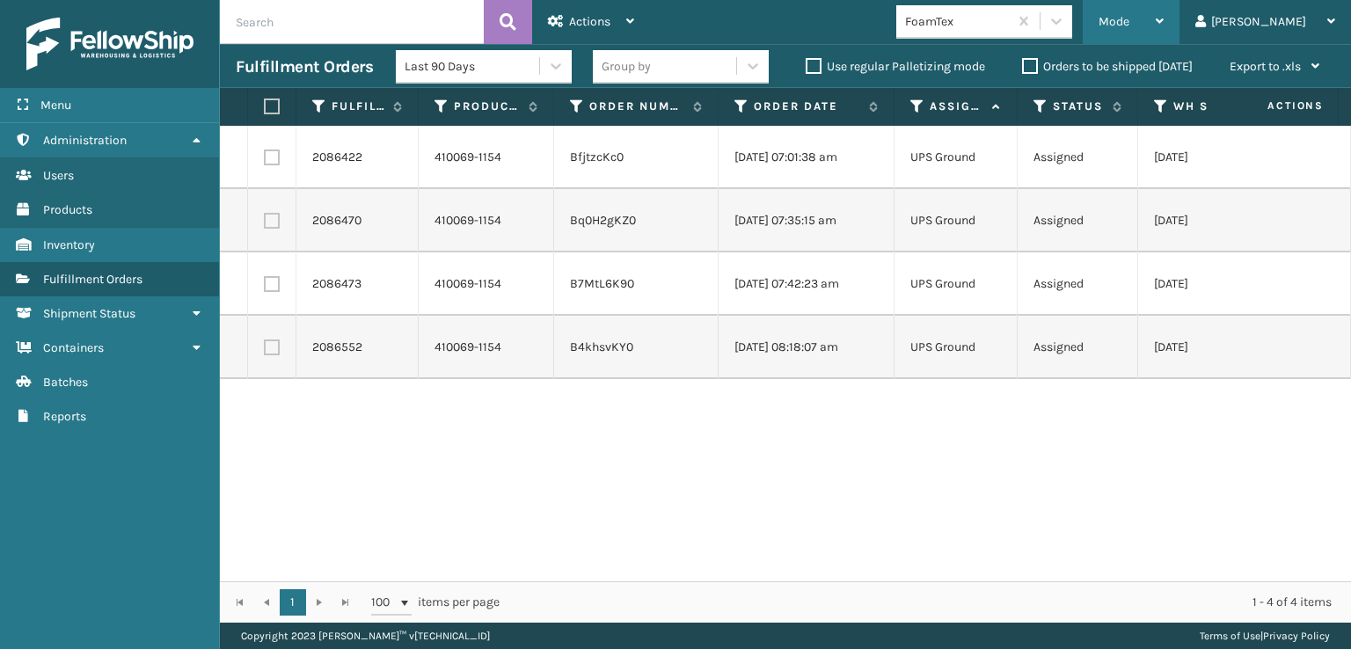
click at [1129, 26] on span "Mode" at bounding box center [1114, 21] width 31 height 15
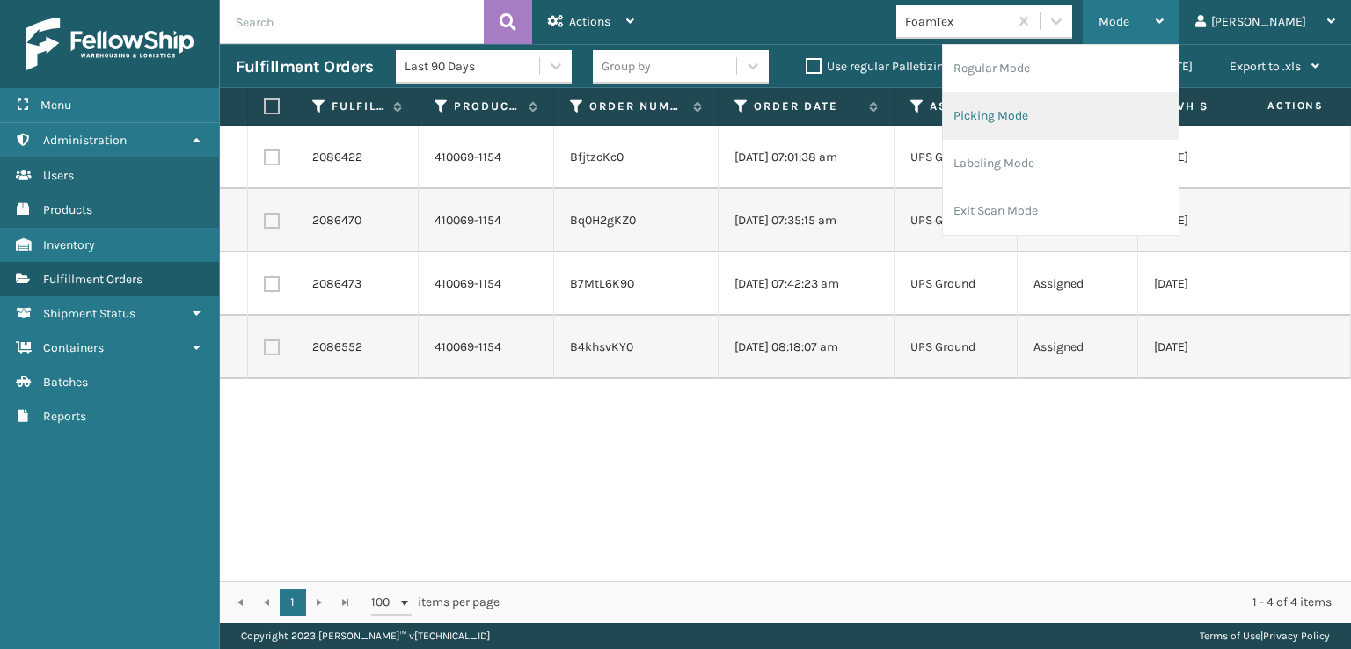
click at [1047, 114] on li "Picking Mode" at bounding box center [1061, 116] width 236 height 48
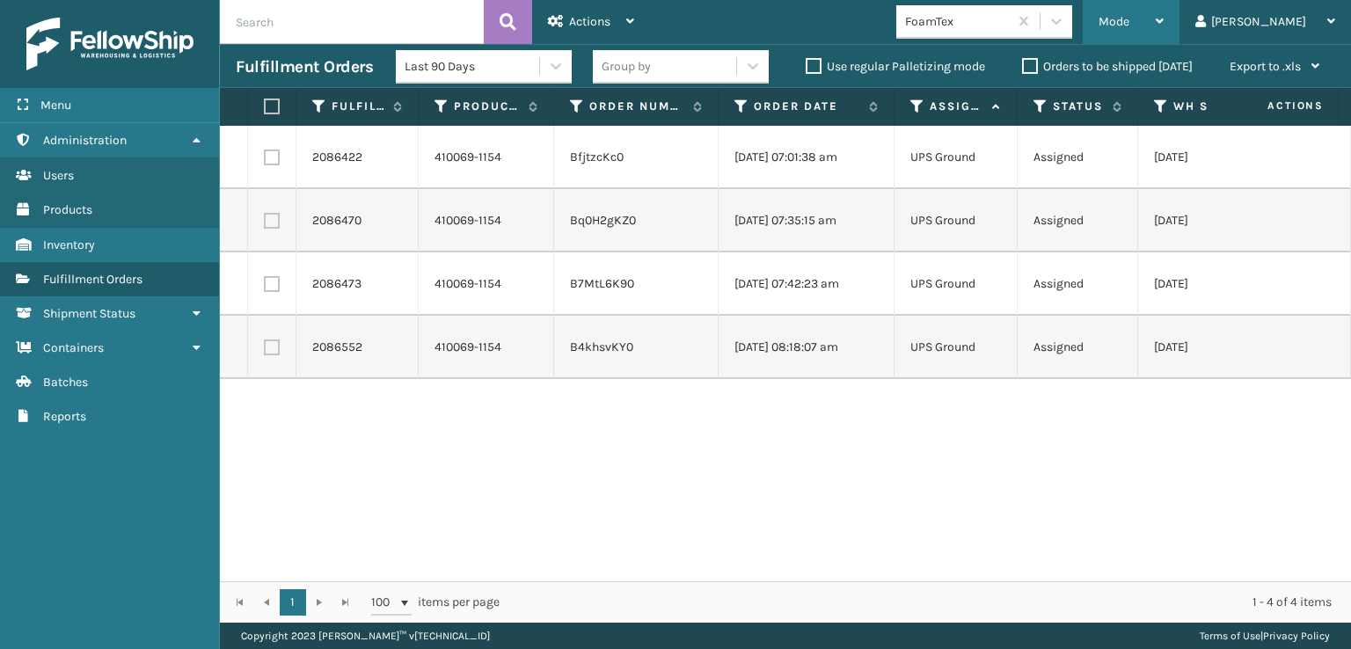
click at [1129, 22] on span "Mode" at bounding box center [1114, 21] width 31 height 15
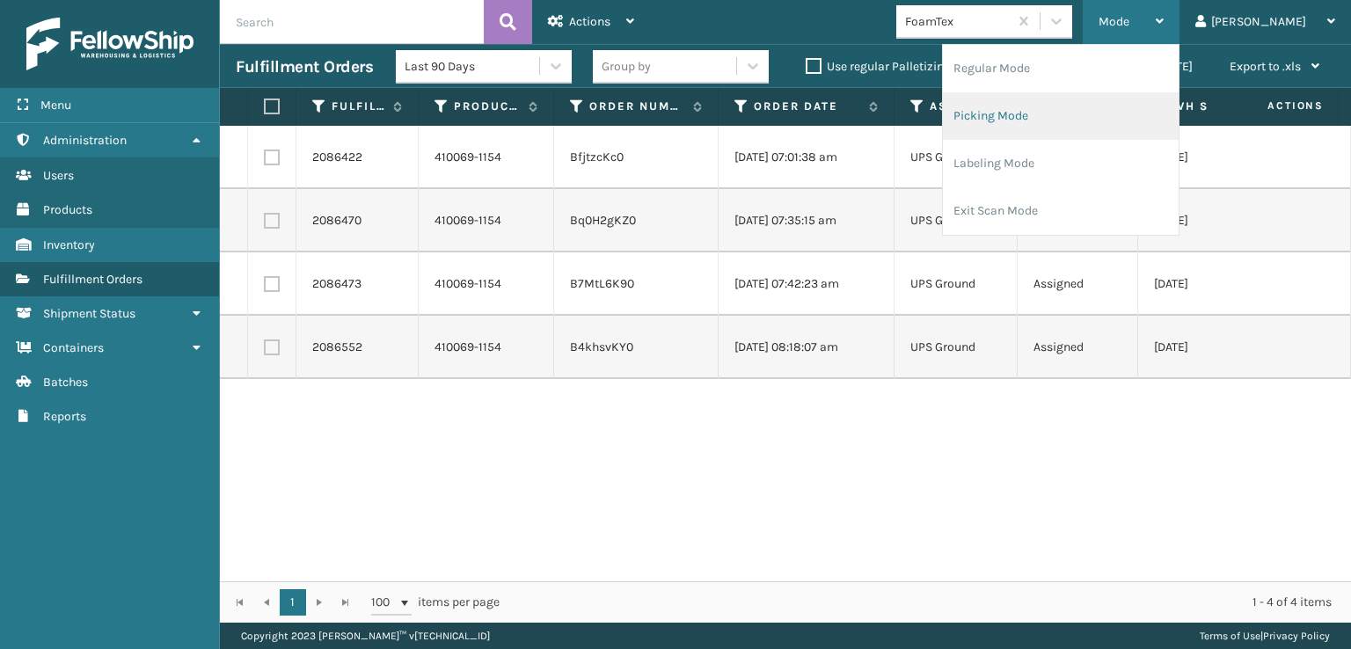
click at [1071, 117] on li "Picking Mode" at bounding box center [1061, 116] width 236 height 48
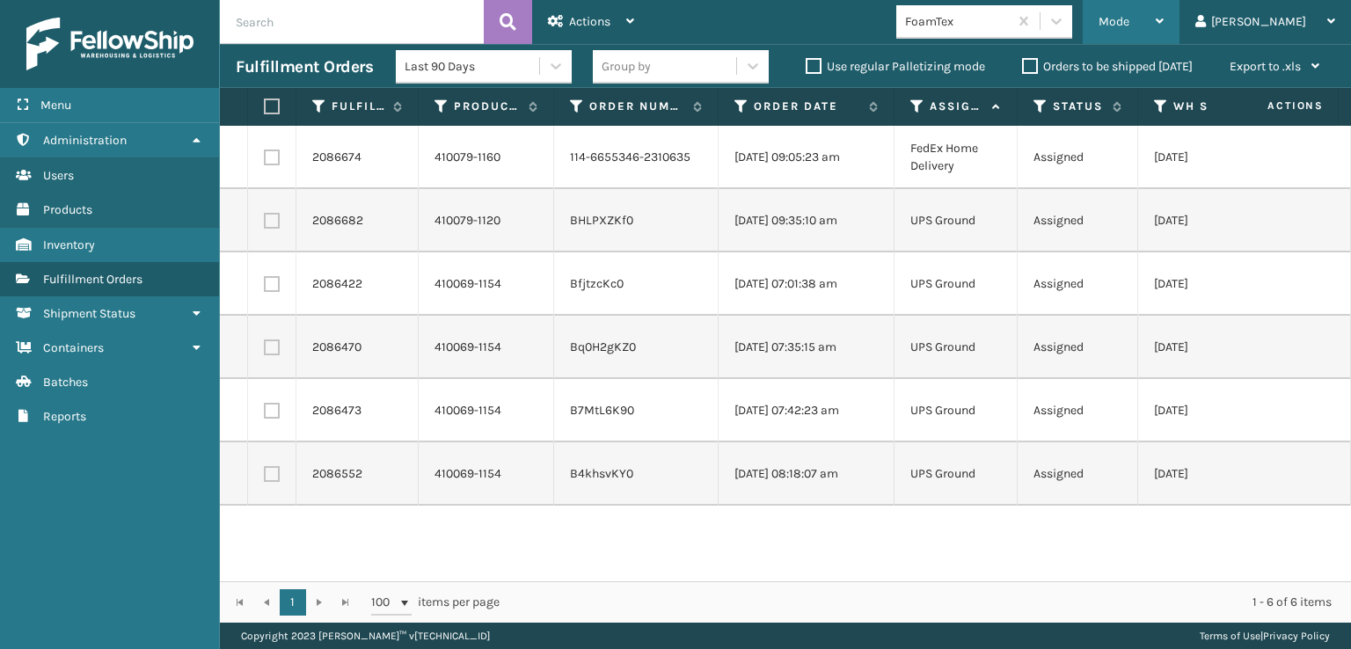
click at [1164, 34] on div "Mode" at bounding box center [1131, 22] width 65 height 44
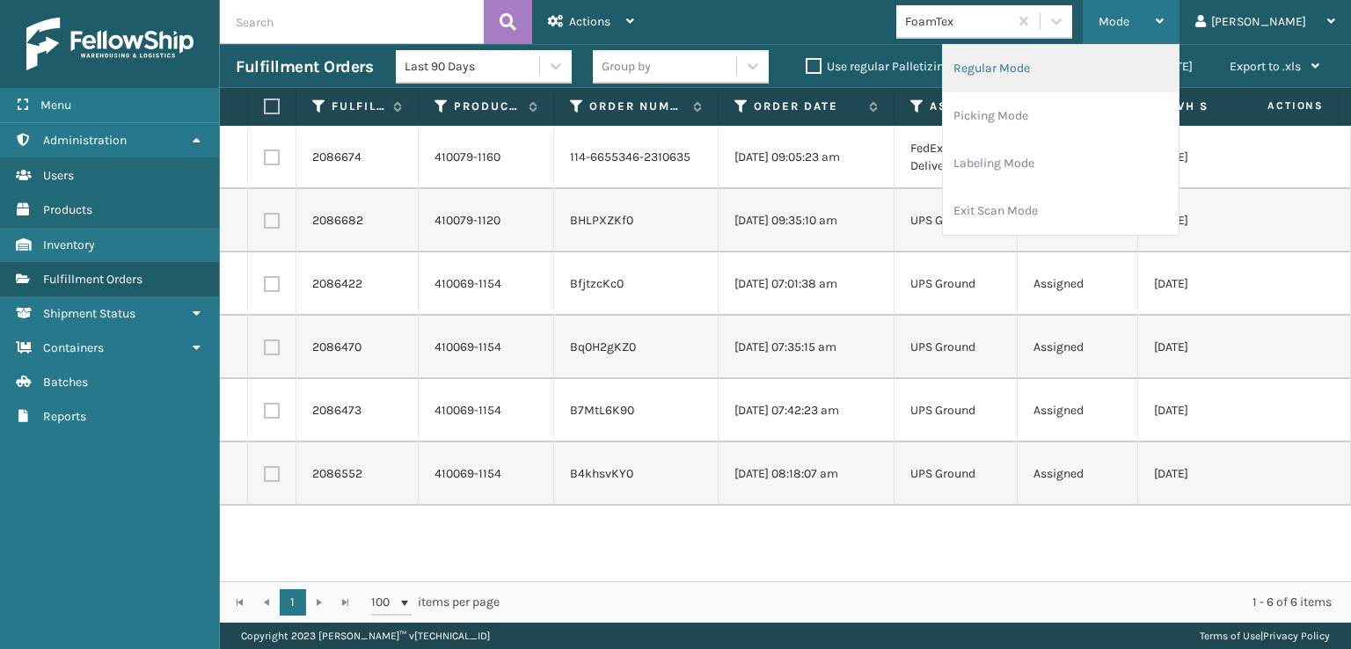
click at [1051, 68] on li "Regular Mode" at bounding box center [1061, 69] width 236 height 48
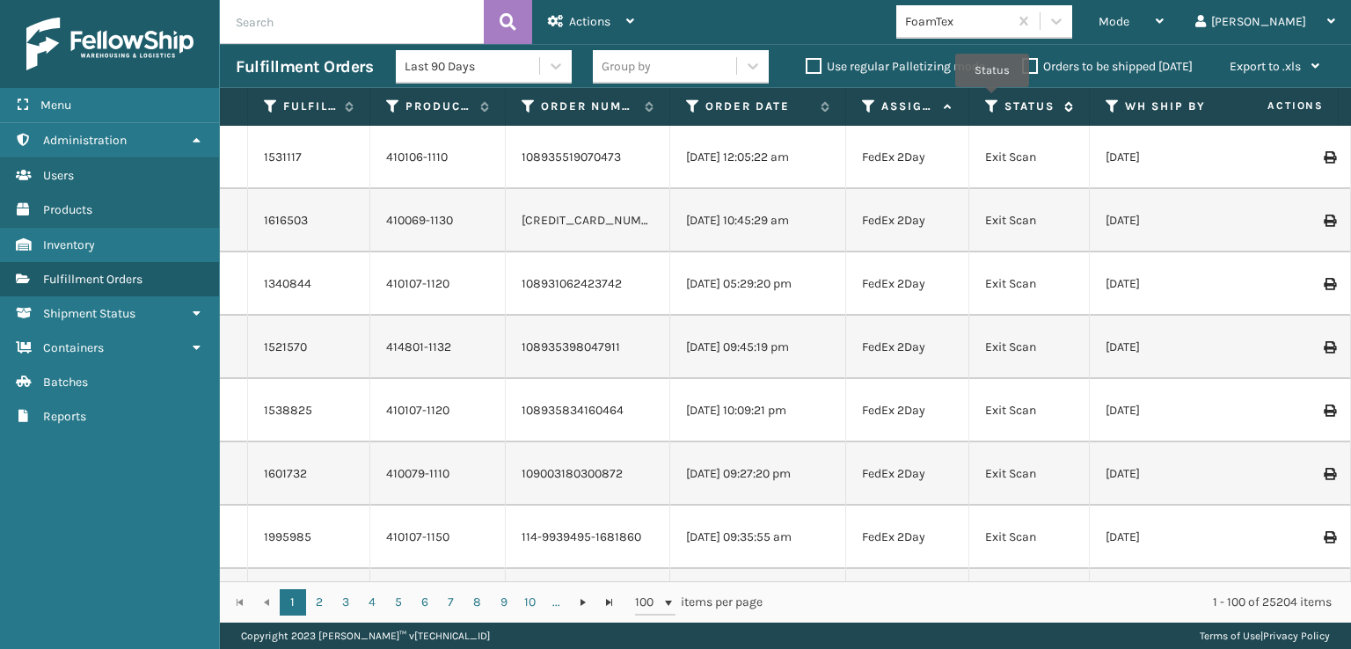
click at [992, 99] on icon at bounding box center [992, 107] width 14 height 16
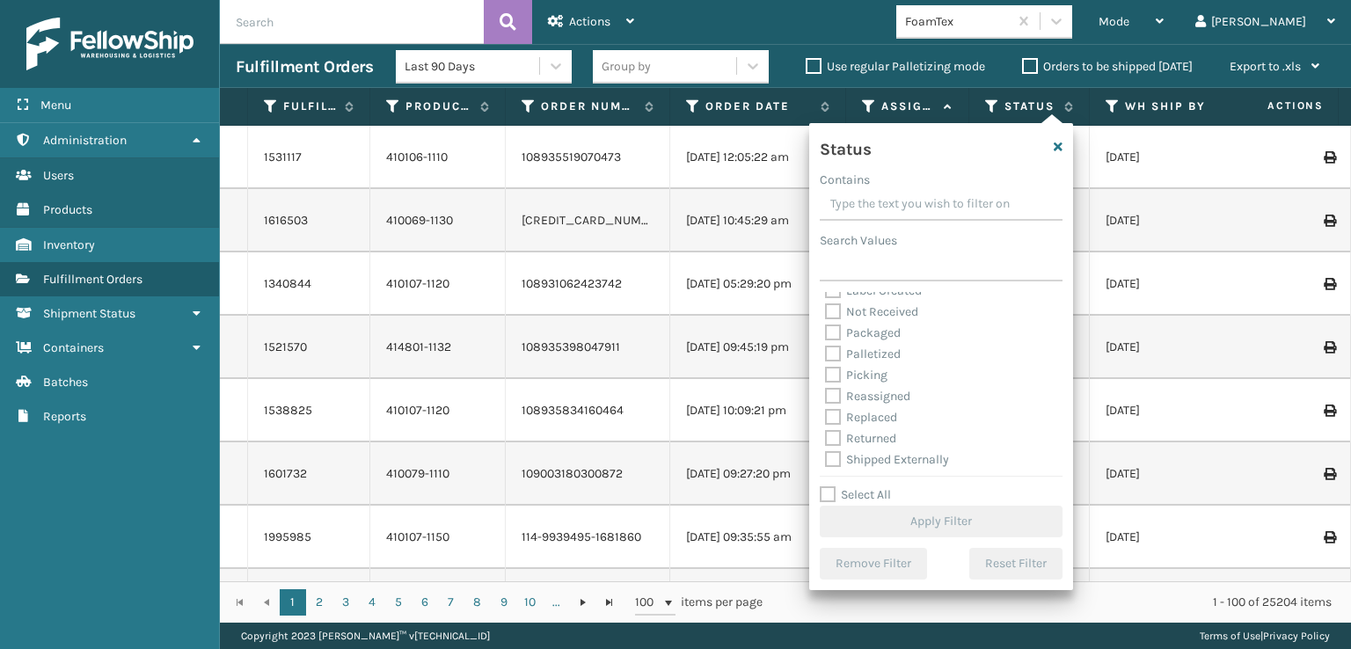
scroll to position [99, 0]
click at [835, 374] on label "Picking" at bounding box center [856, 372] width 62 height 15
click at [826, 374] on input "Picking" at bounding box center [825, 367] width 1 height 11
checkbox input "true"
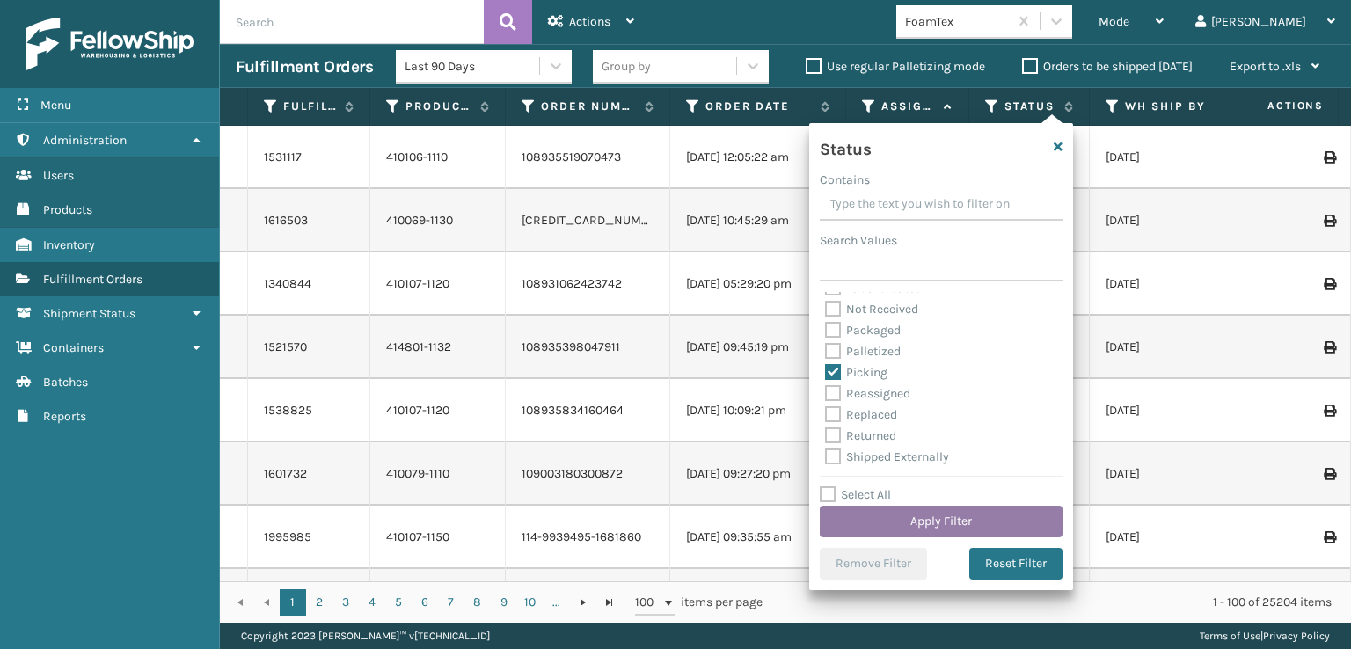
click at [891, 519] on button "Apply Filter" at bounding box center [941, 522] width 243 height 32
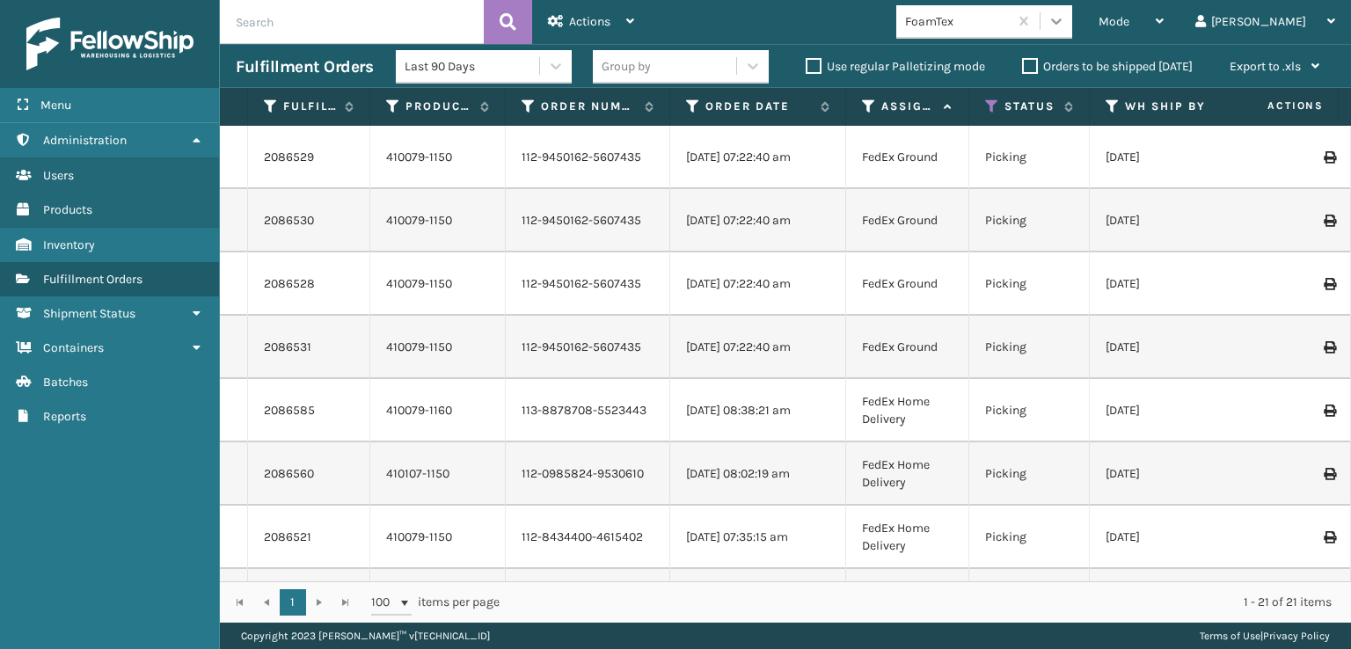
click at [1065, 26] on icon at bounding box center [1057, 21] width 18 height 18
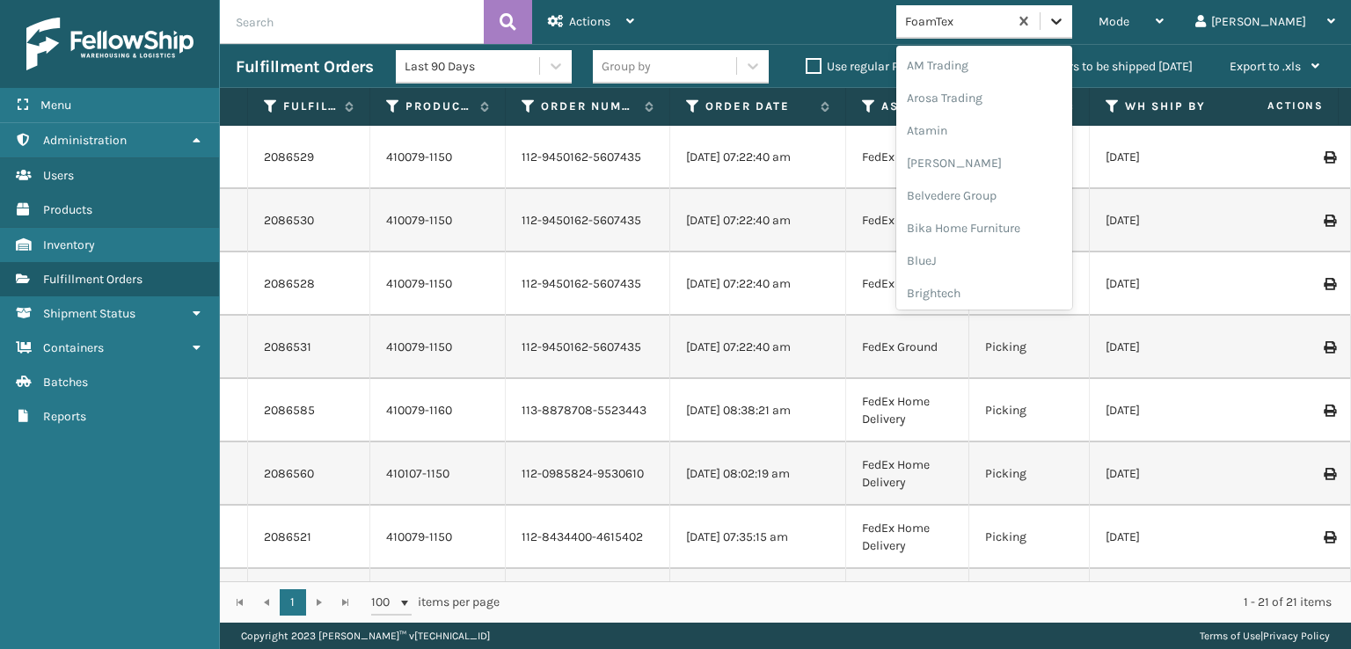
scroll to position [206, 0]
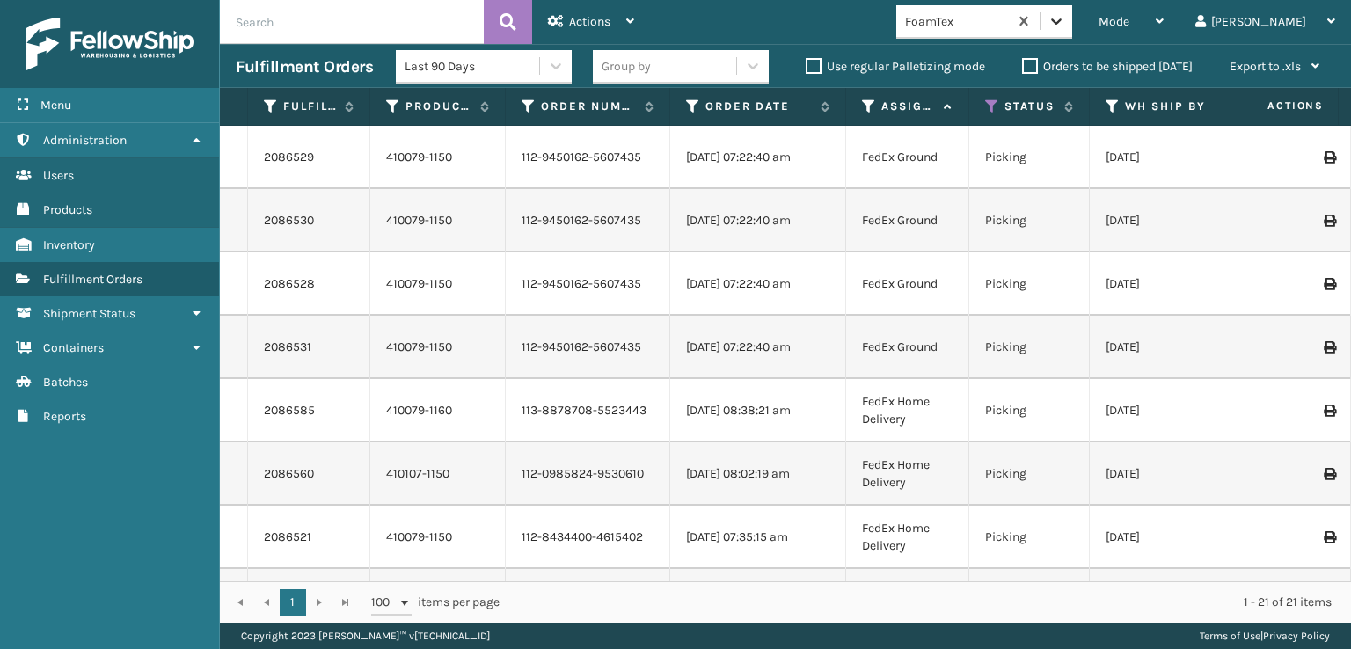
click at [1065, 26] on icon at bounding box center [1057, 21] width 18 height 18
click at [1065, 18] on icon at bounding box center [1057, 21] width 18 height 18
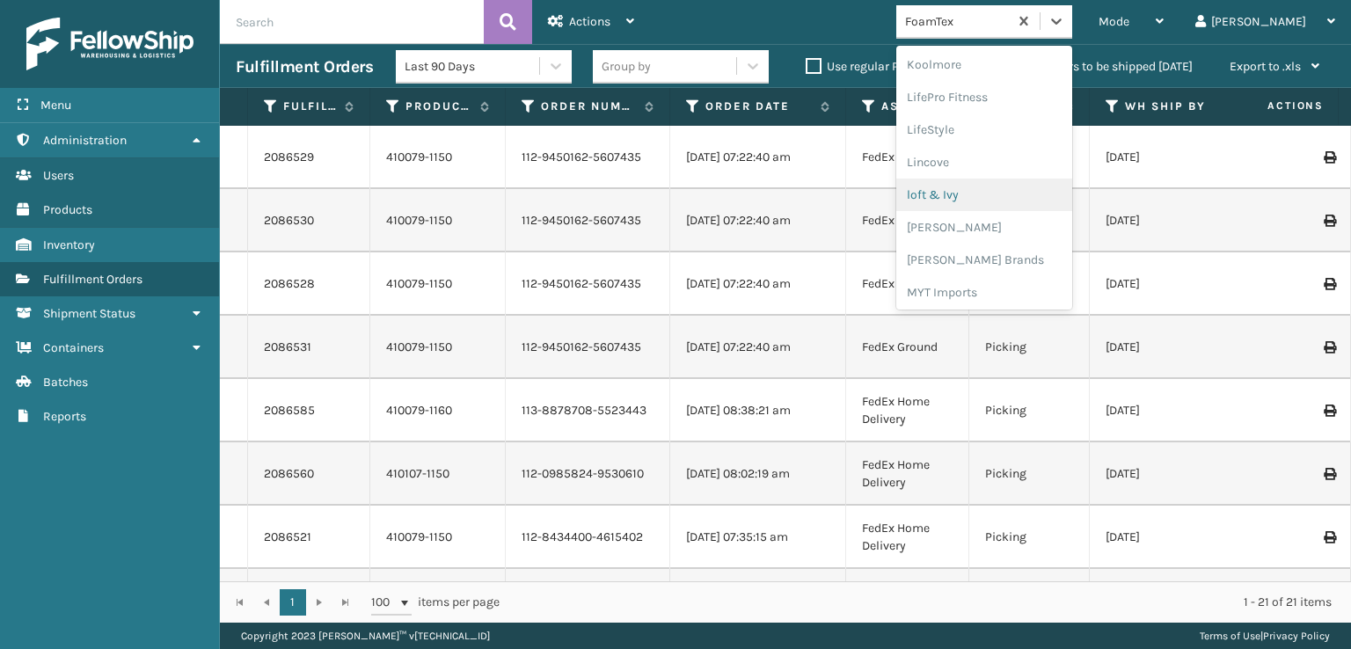
scroll to position [644, 0]
click at [1013, 234] on div "[PERSON_NAME] Brands" at bounding box center [984, 235] width 176 height 33
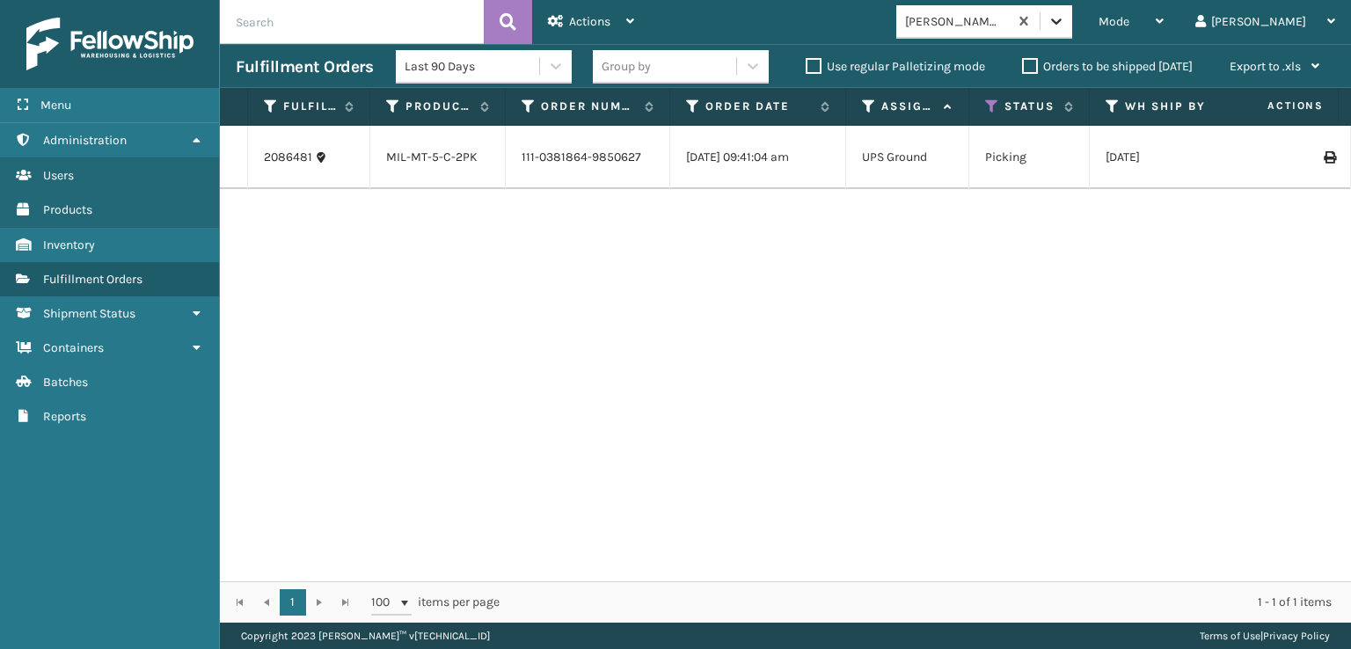
click at [1065, 13] on icon at bounding box center [1057, 21] width 18 height 18
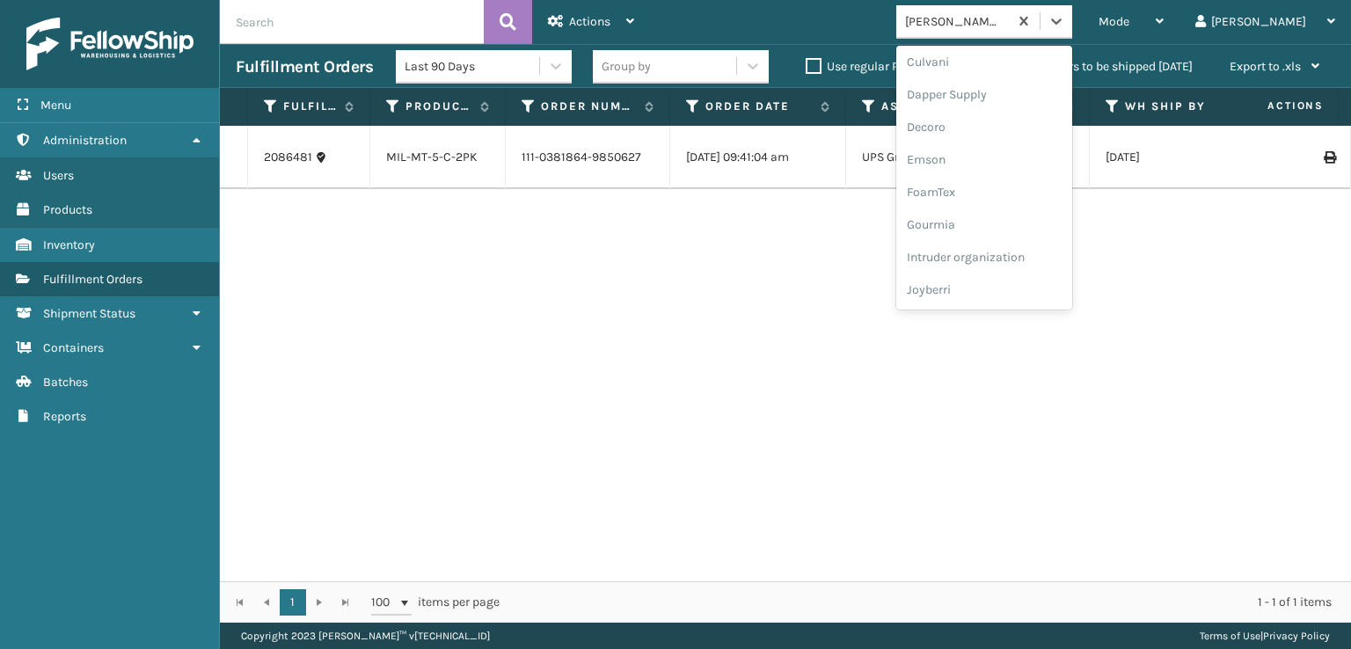
scroll to position [292, 0]
click at [1006, 195] on div "FoamTex" at bounding box center [984, 196] width 176 height 33
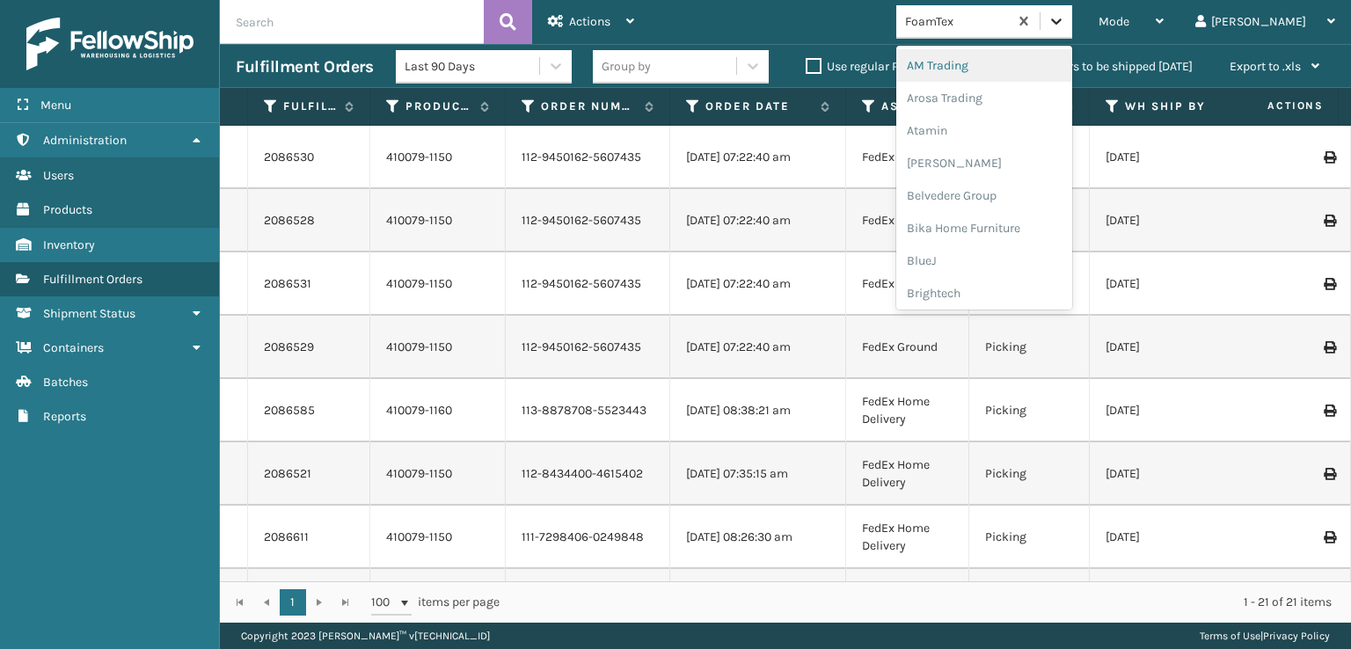
click at [1065, 22] on icon at bounding box center [1057, 21] width 18 height 18
click at [1032, 258] on div "SleepGeekz" at bounding box center [984, 257] width 176 height 33
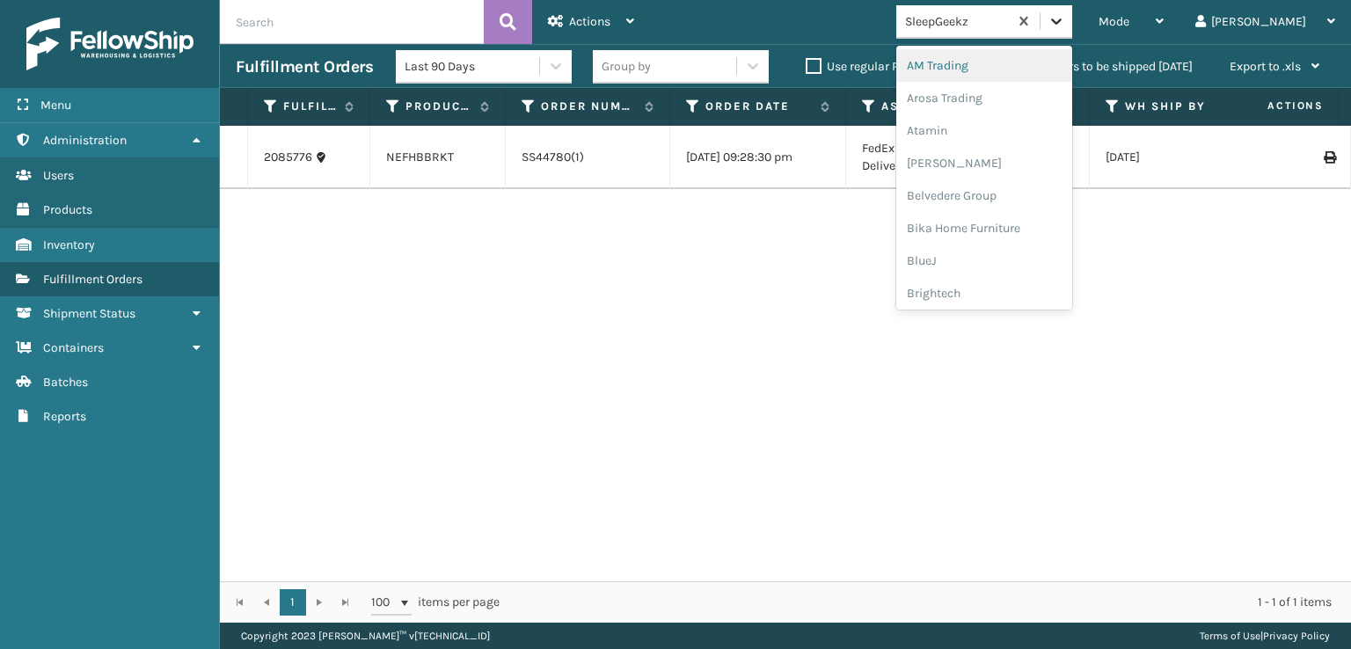
click at [1065, 22] on icon at bounding box center [1057, 21] width 18 height 18
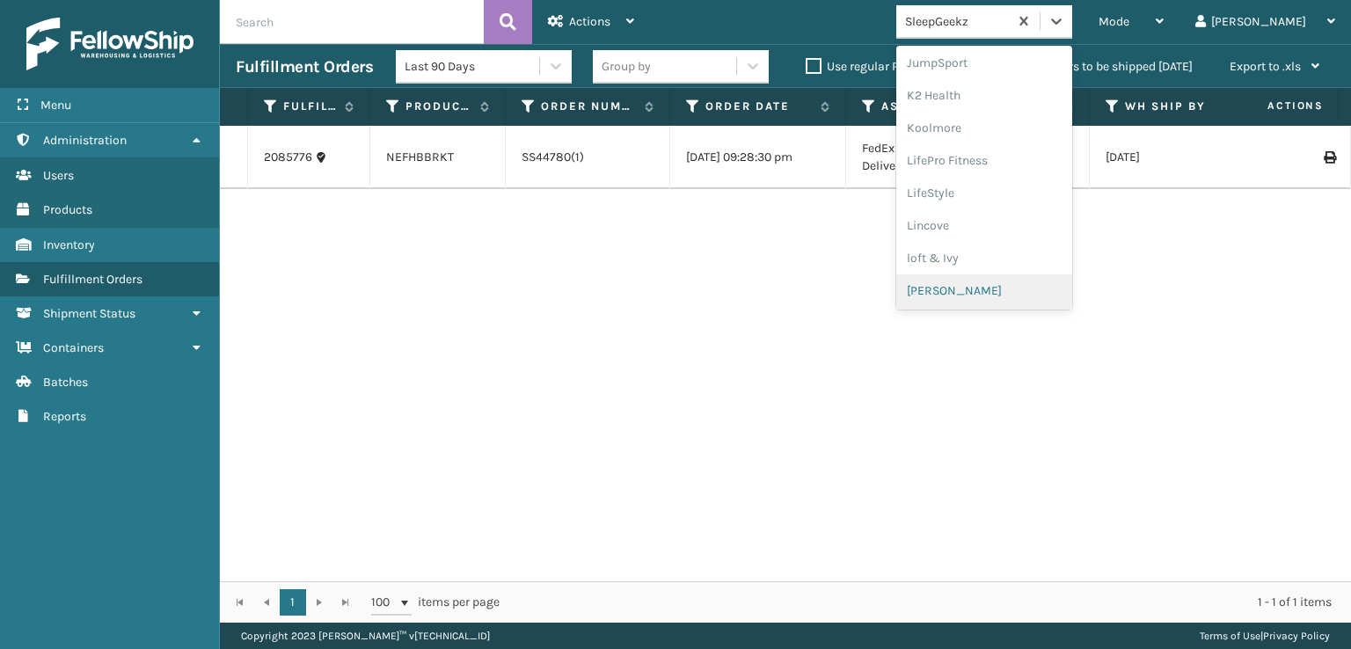
scroll to position [640, 0]
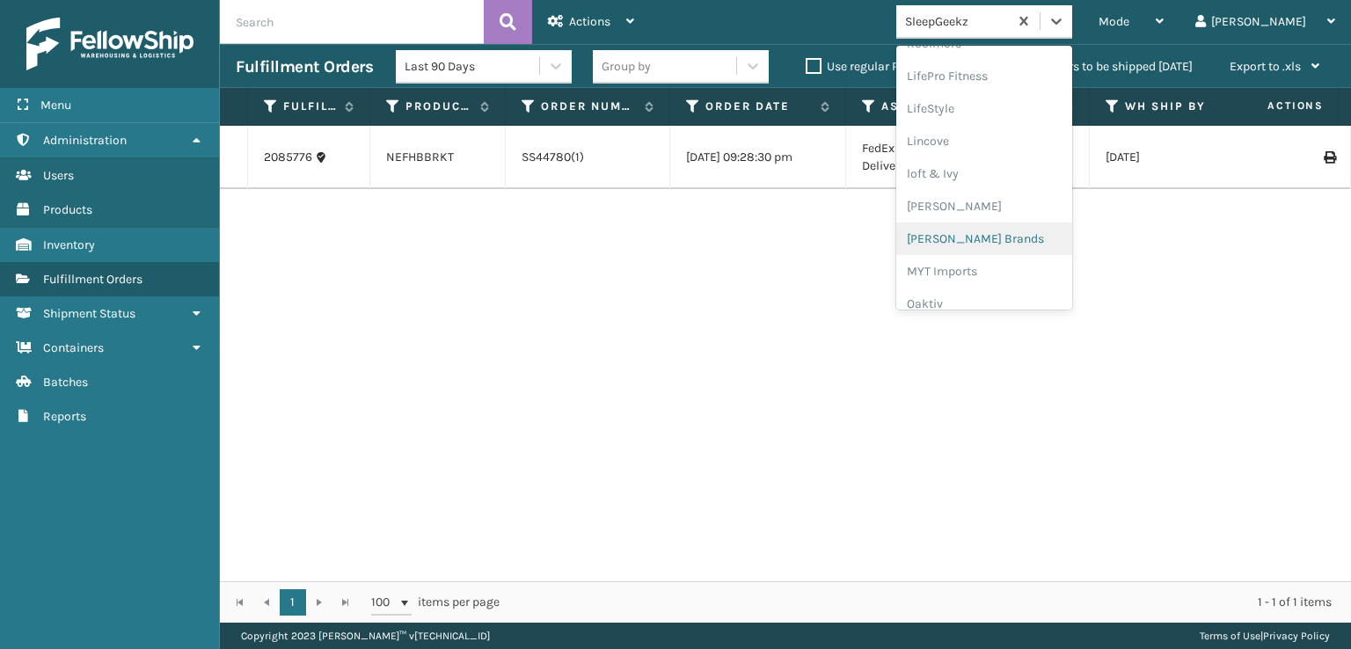
click at [1031, 238] on div "[PERSON_NAME] Brands" at bounding box center [984, 239] width 176 height 33
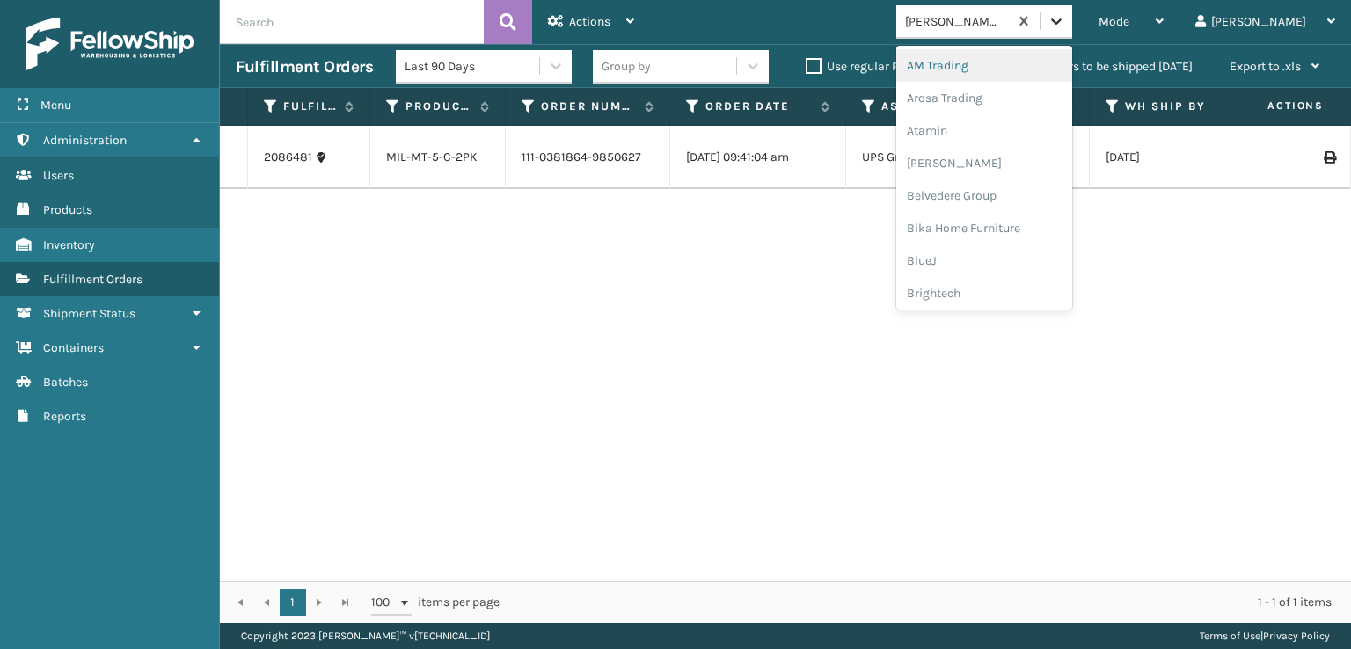
click at [1072, 18] on div at bounding box center [1057, 21] width 32 height 32
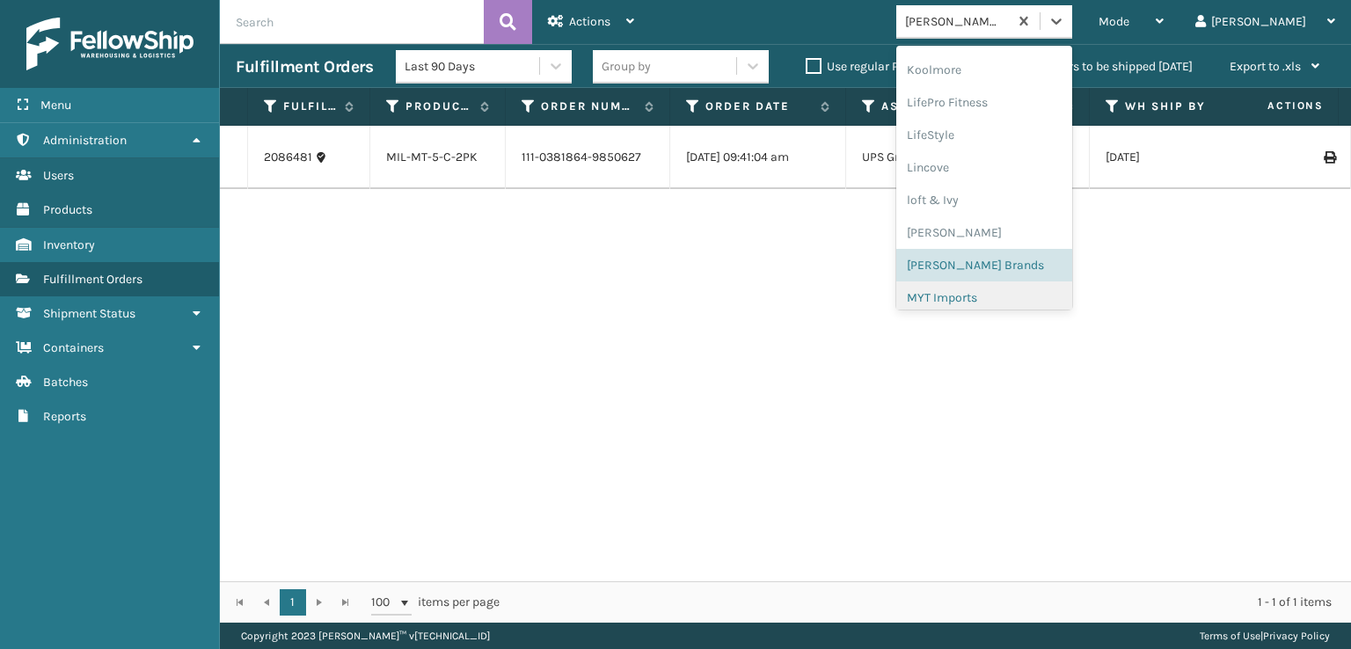
scroll to position [644, 0]
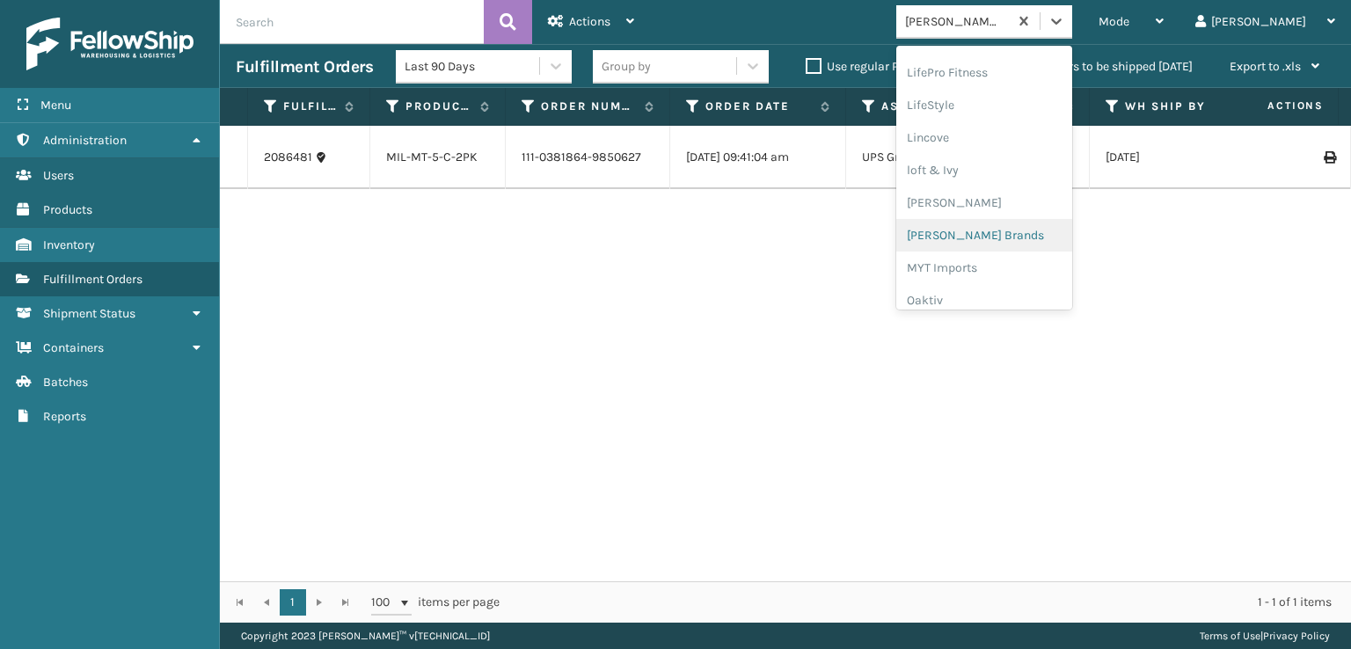
click at [1018, 236] on div "[PERSON_NAME] Brands" at bounding box center [984, 235] width 176 height 33
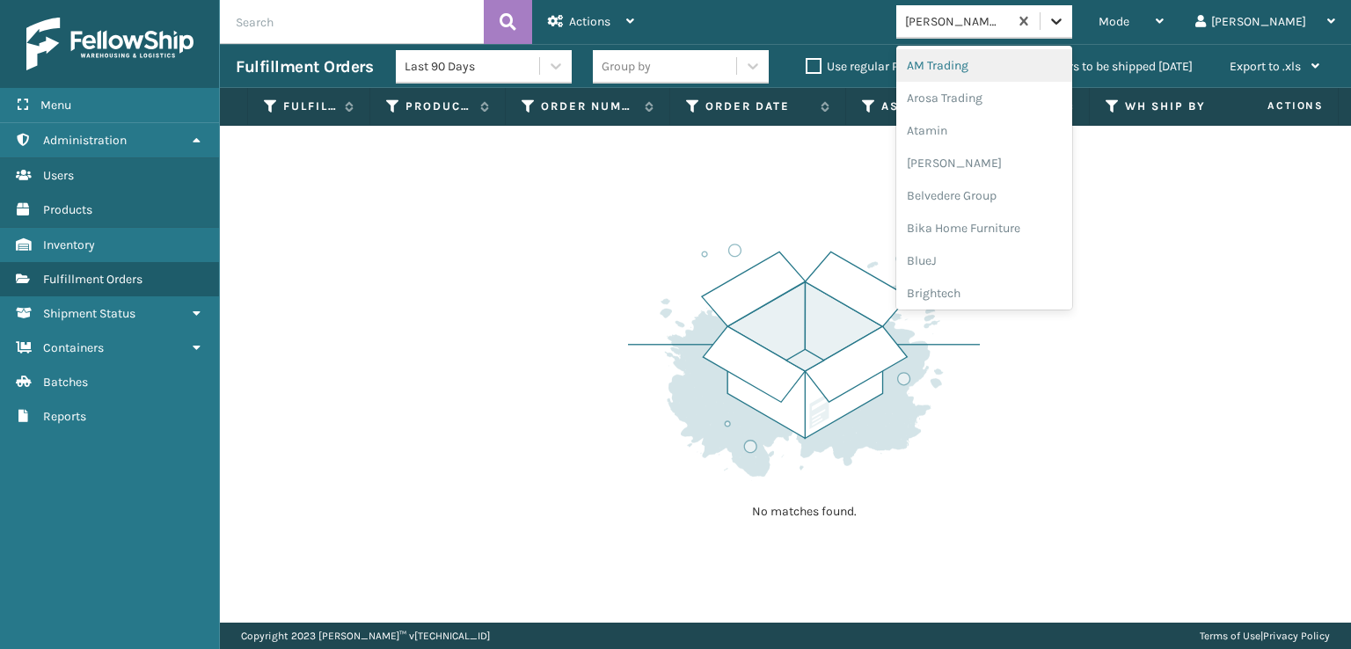
click at [1065, 22] on icon at bounding box center [1057, 21] width 18 height 18
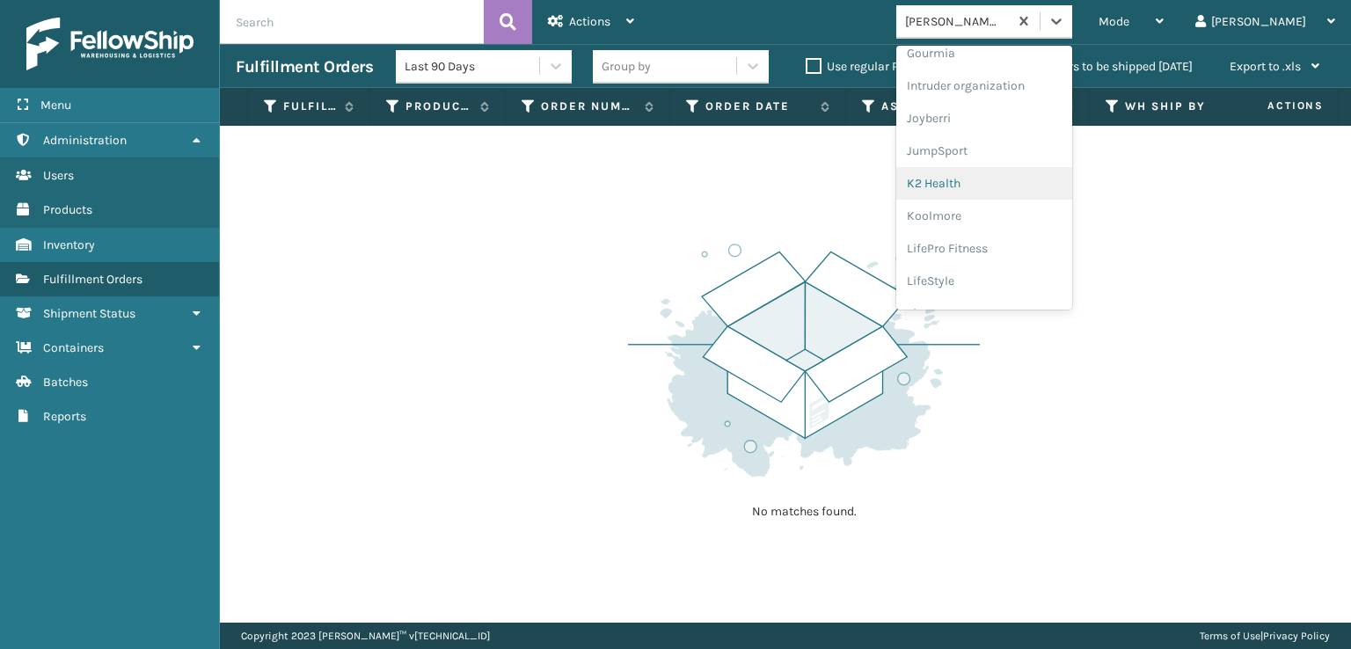
scroll to position [292, 0]
click at [1006, 194] on div "FoamTex" at bounding box center [984, 196] width 176 height 33
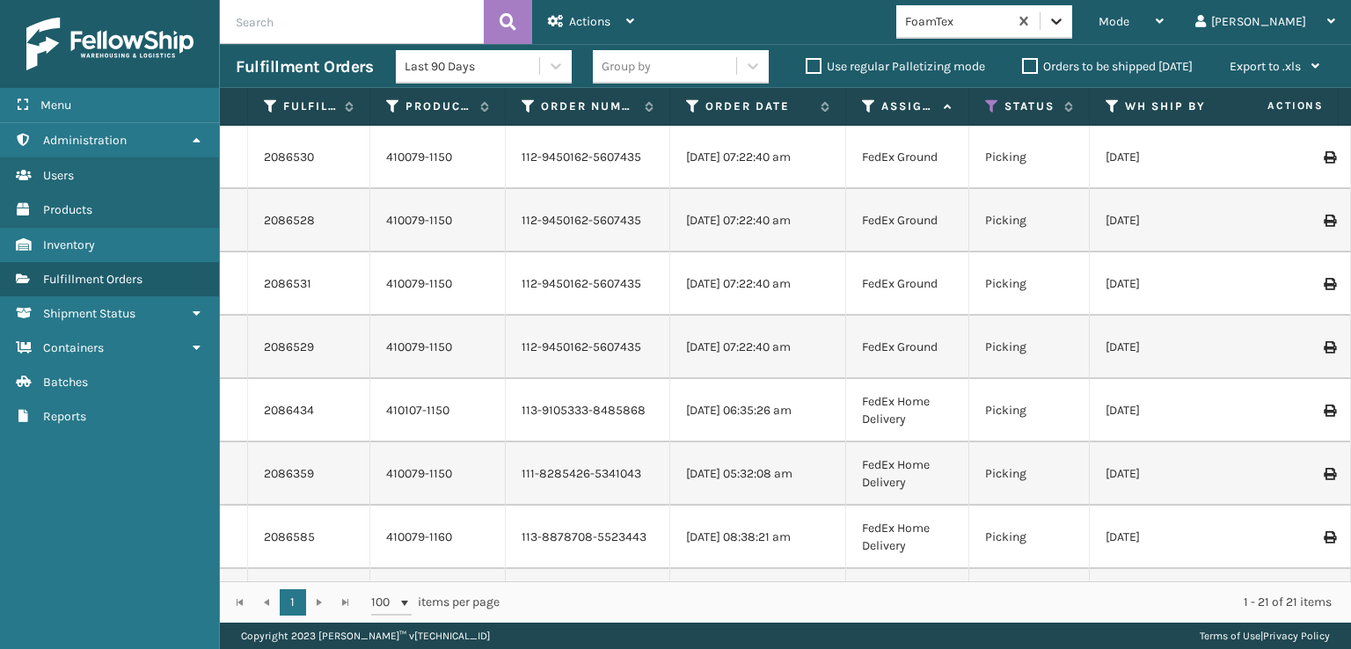
click at [1062, 22] on icon at bounding box center [1056, 21] width 11 height 6
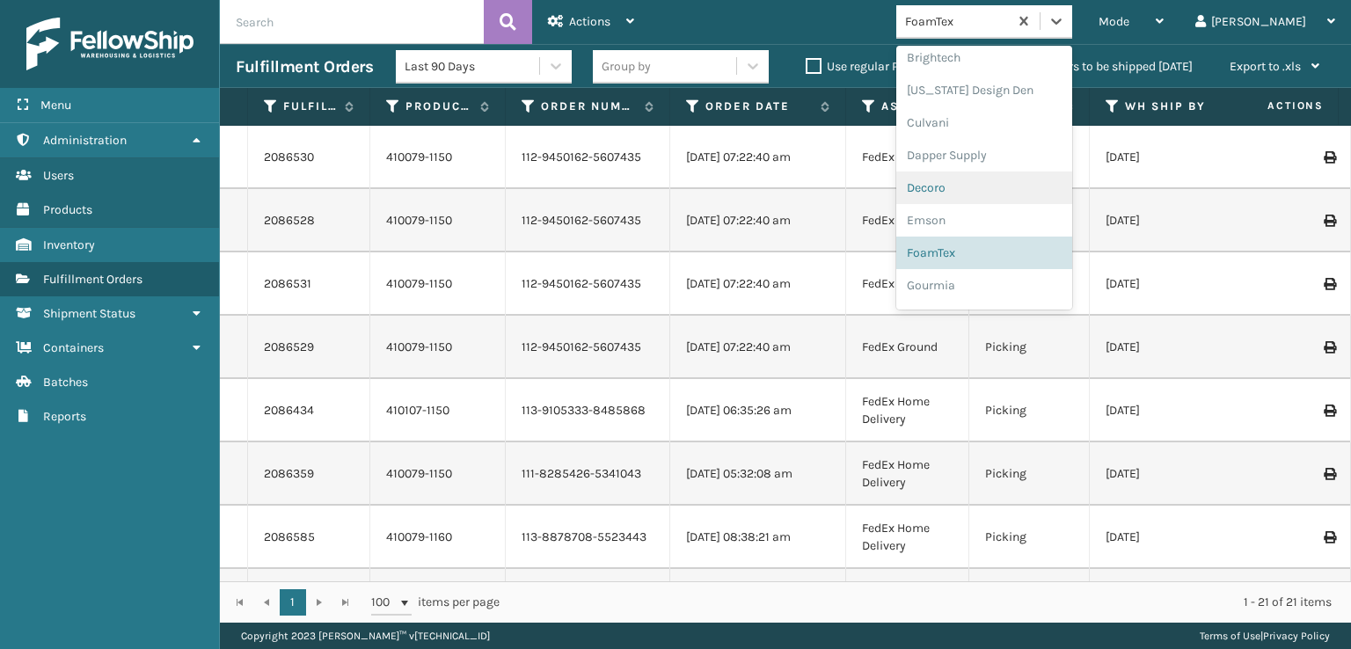
scroll to position [267, 0]
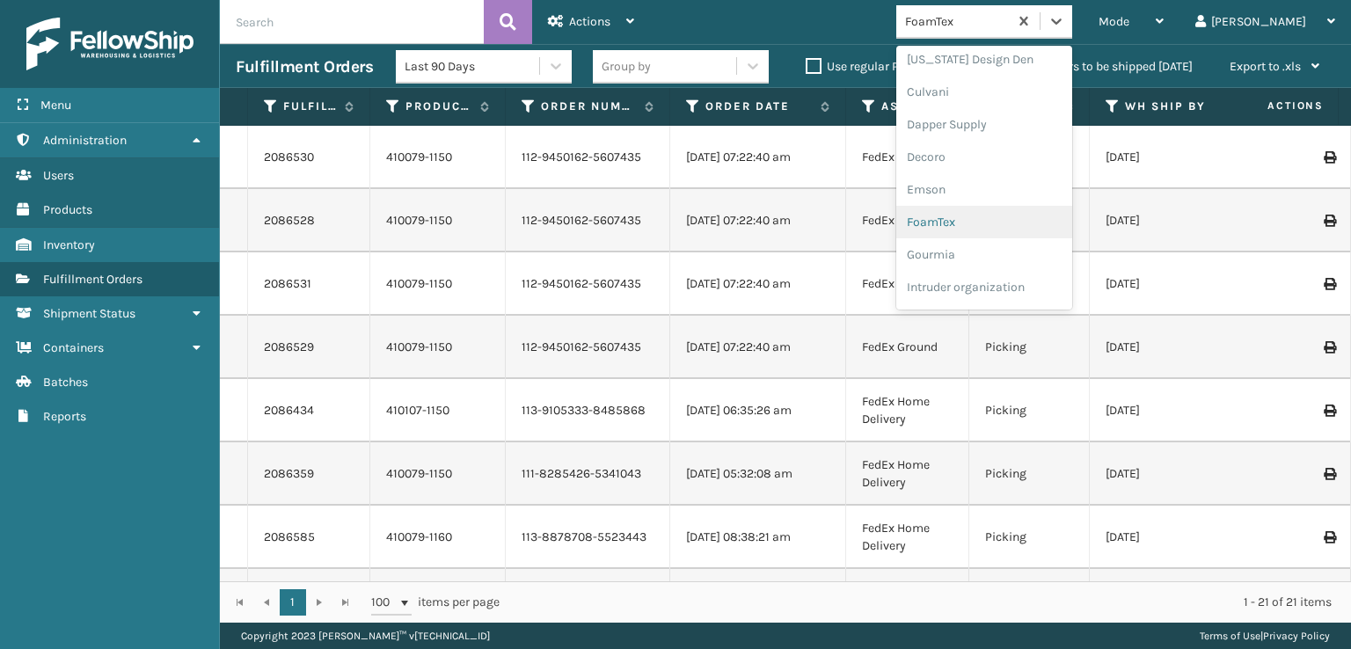
click at [1009, 222] on div "FoamTex" at bounding box center [984, 222] width 176 height 33
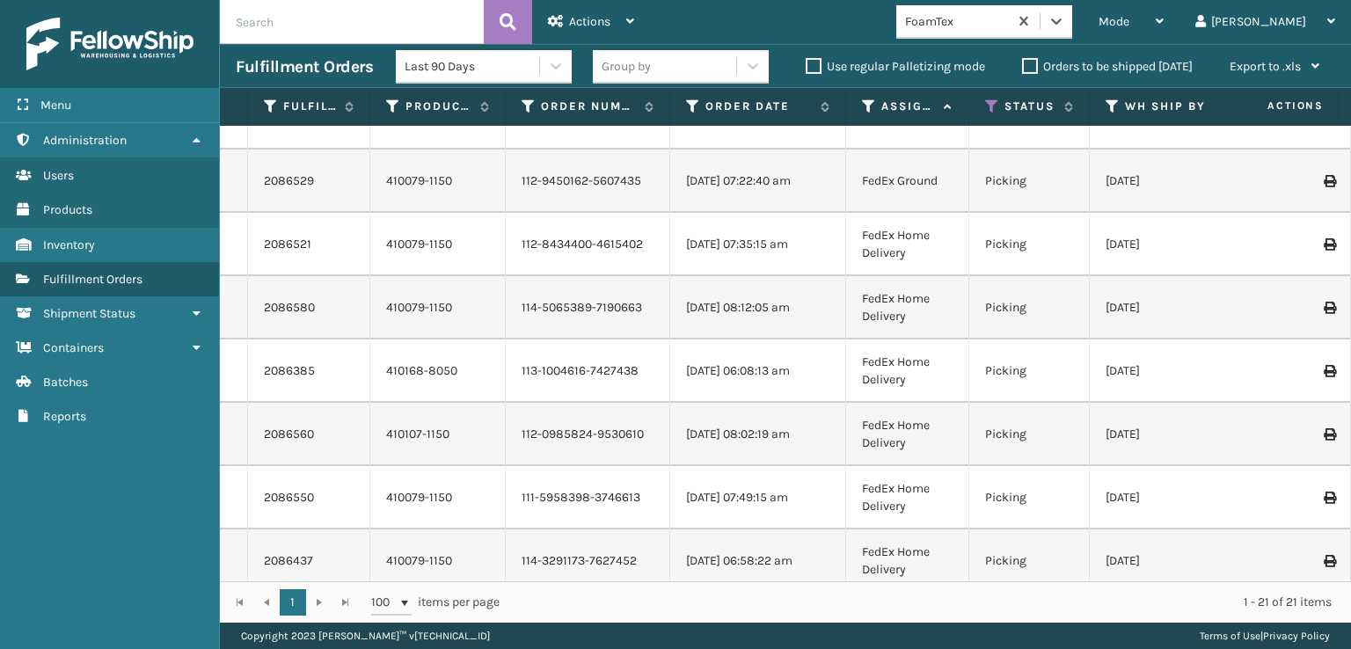
scroll to position [0, 0]
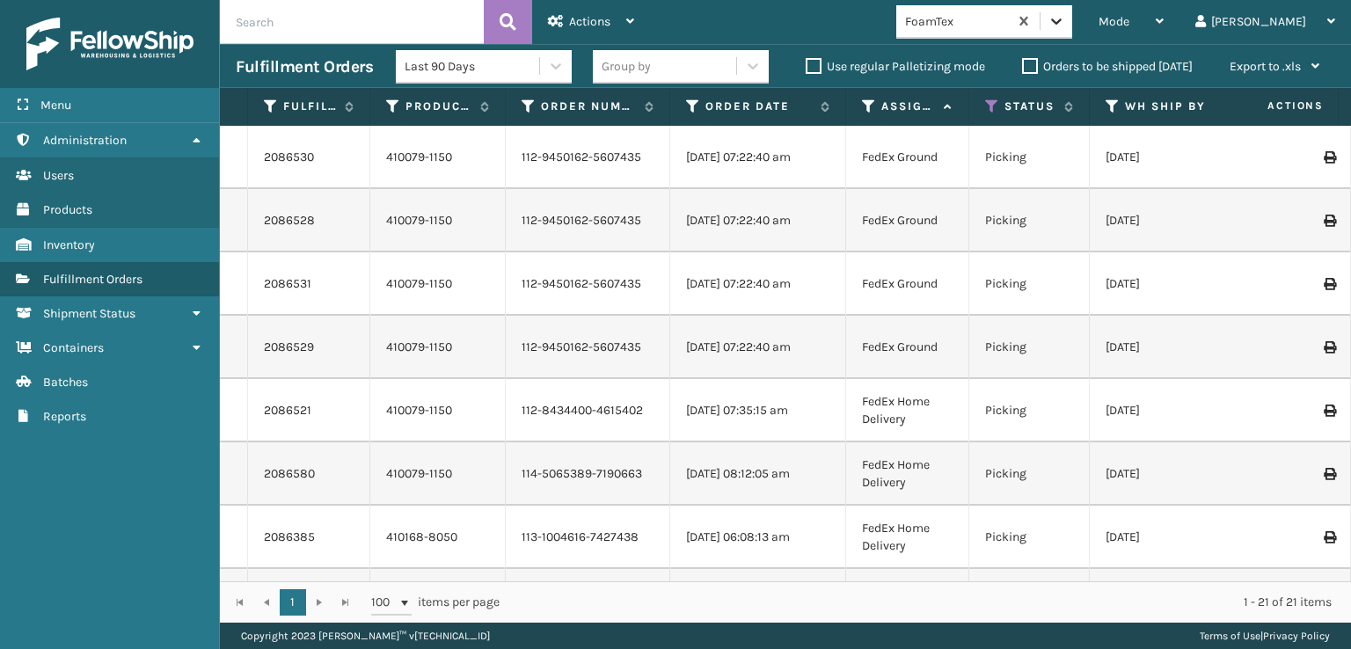
click at [1062, 22] on icon at bounding box center [1056, 21] width 11 height 6
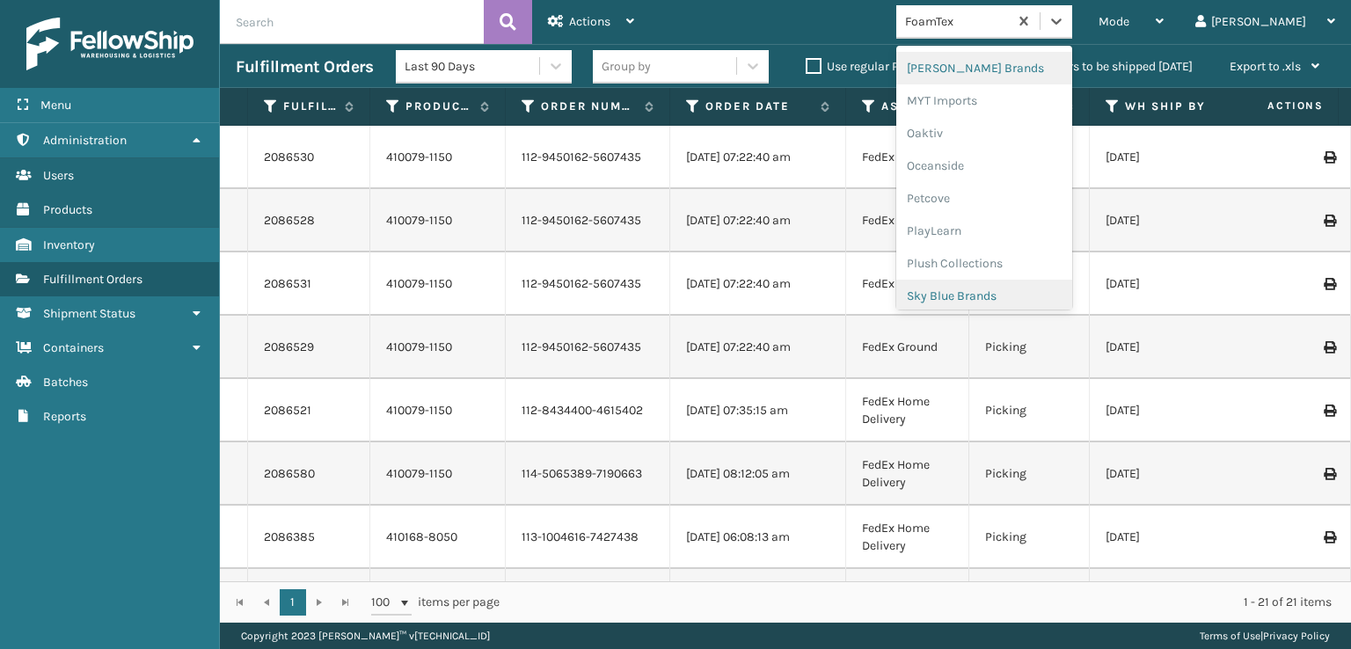
scroll to position [882, 0]
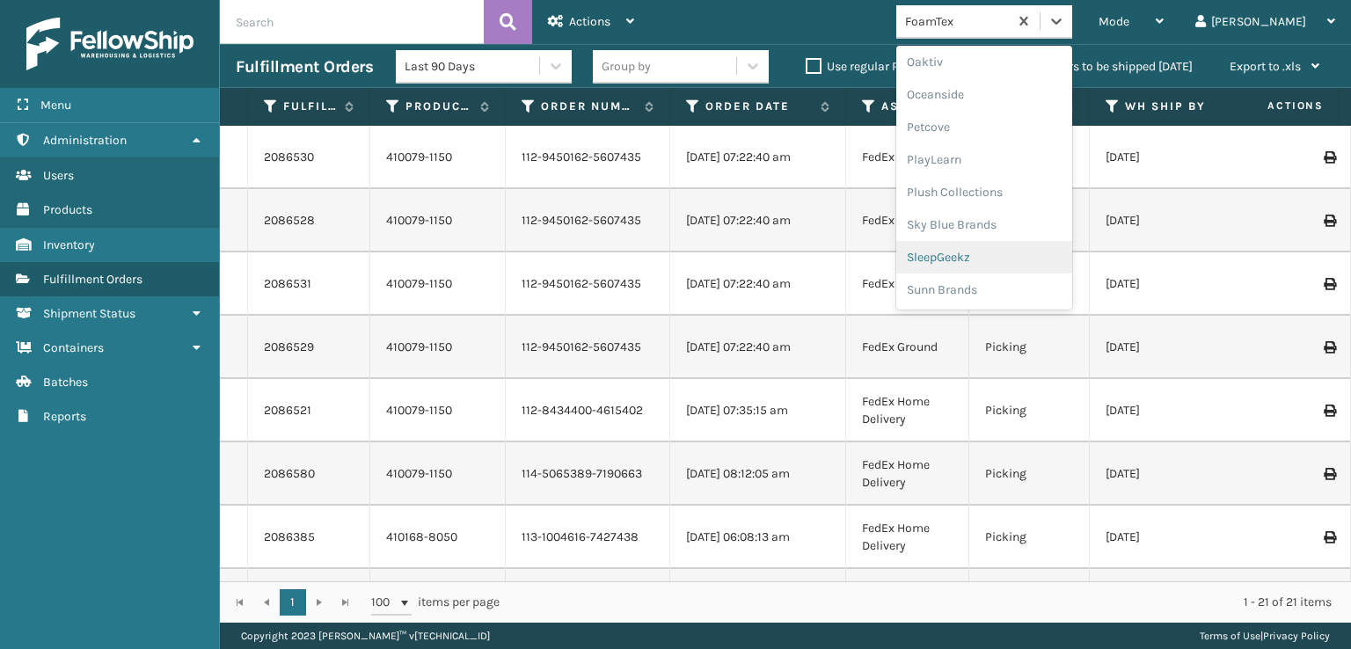
click at [1005, 252] on div "SleepGeekz" at bounding box center [984, 257] width 176 height 33
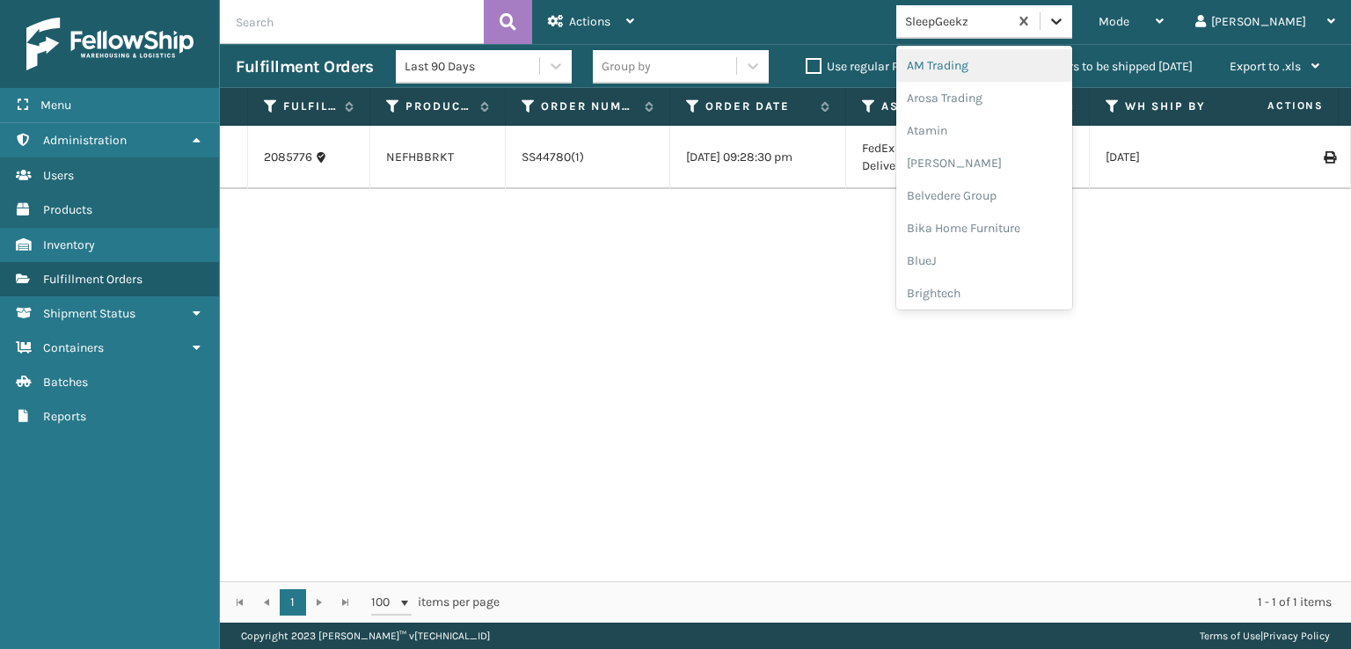
click at [1065, 15] on icon at bounding box center [1057, 21] width 18 height 18
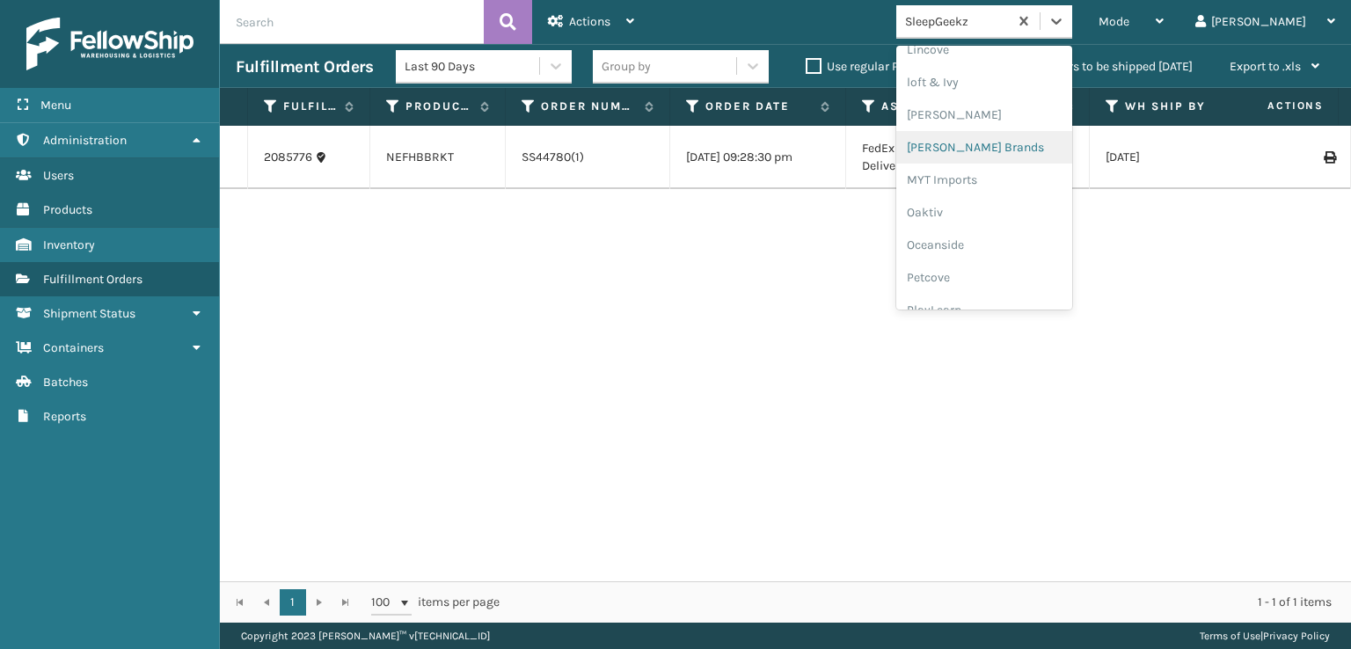
click at [999, 147] on div "[PERSON_NAME] Brands" at bounding box center [984, 147] width 176 height 33
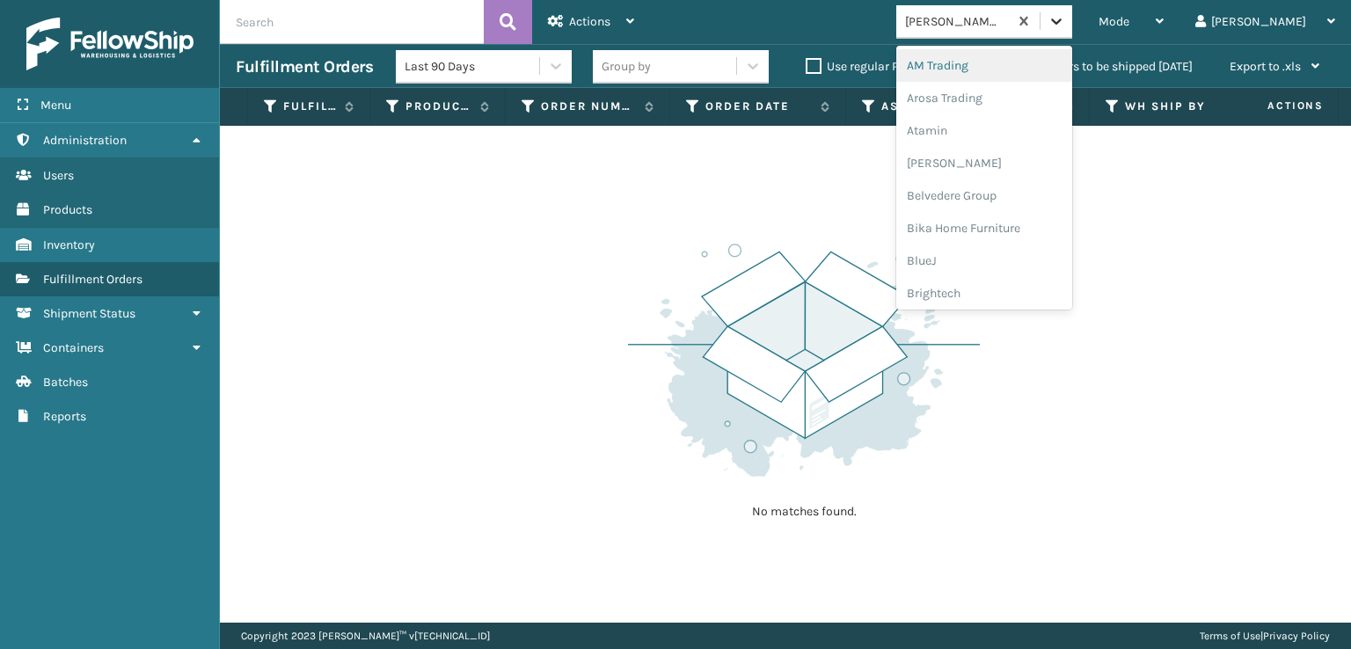
click at [1065, 17] on icon at bounding box center [1057, 21] width 18 height 18
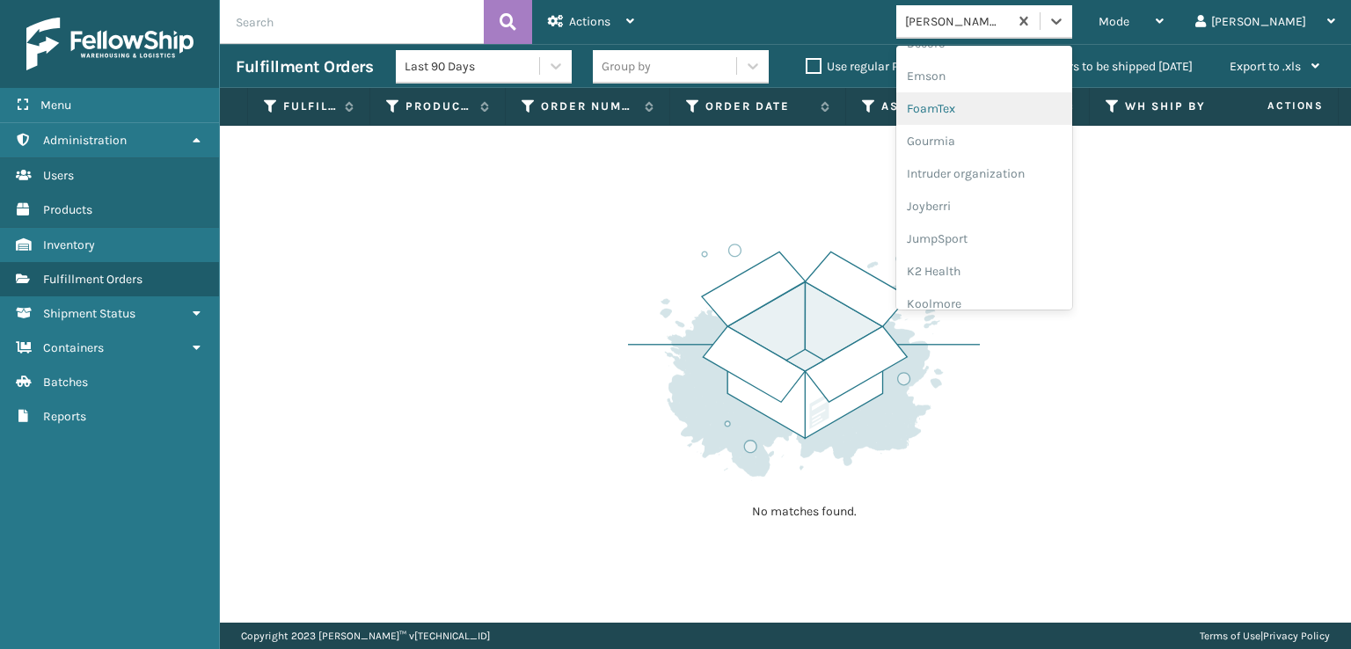
click at [996, 110] on div "FoamTex" at bounding box center [984, 108] width 176 height 33
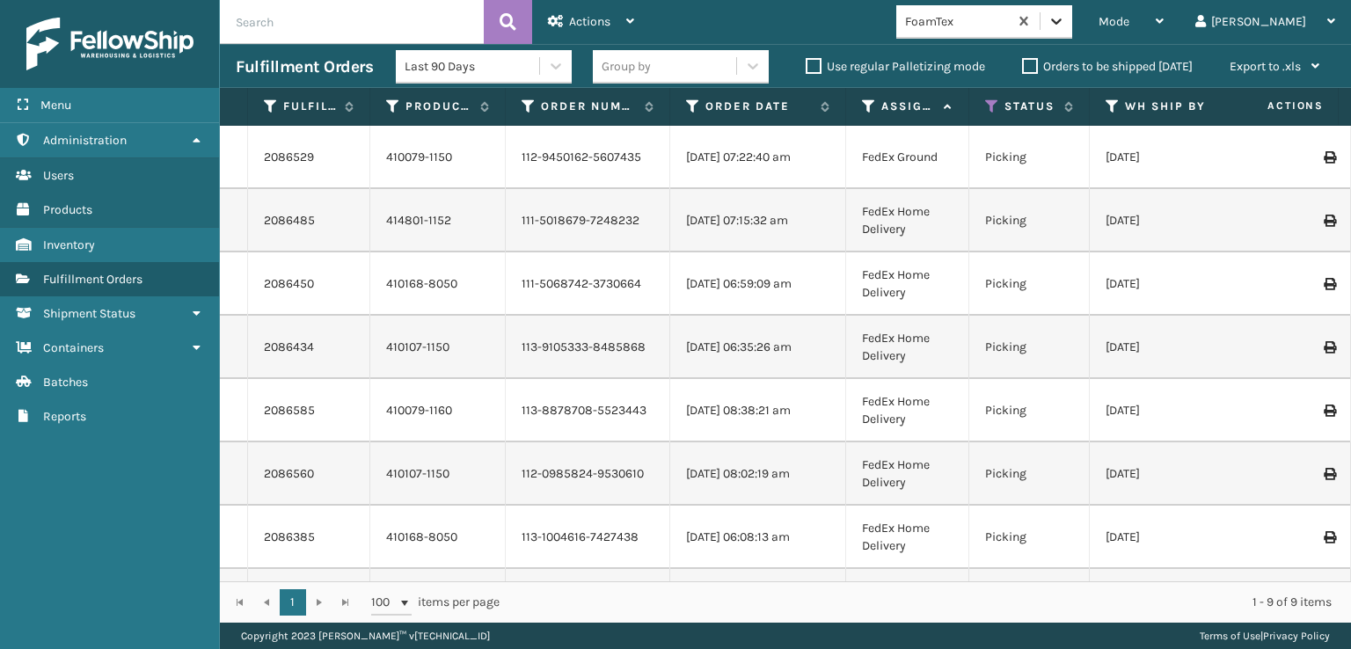
click at [1065, 27] on icon at bounding box center [1057, 21] width 18 height 18
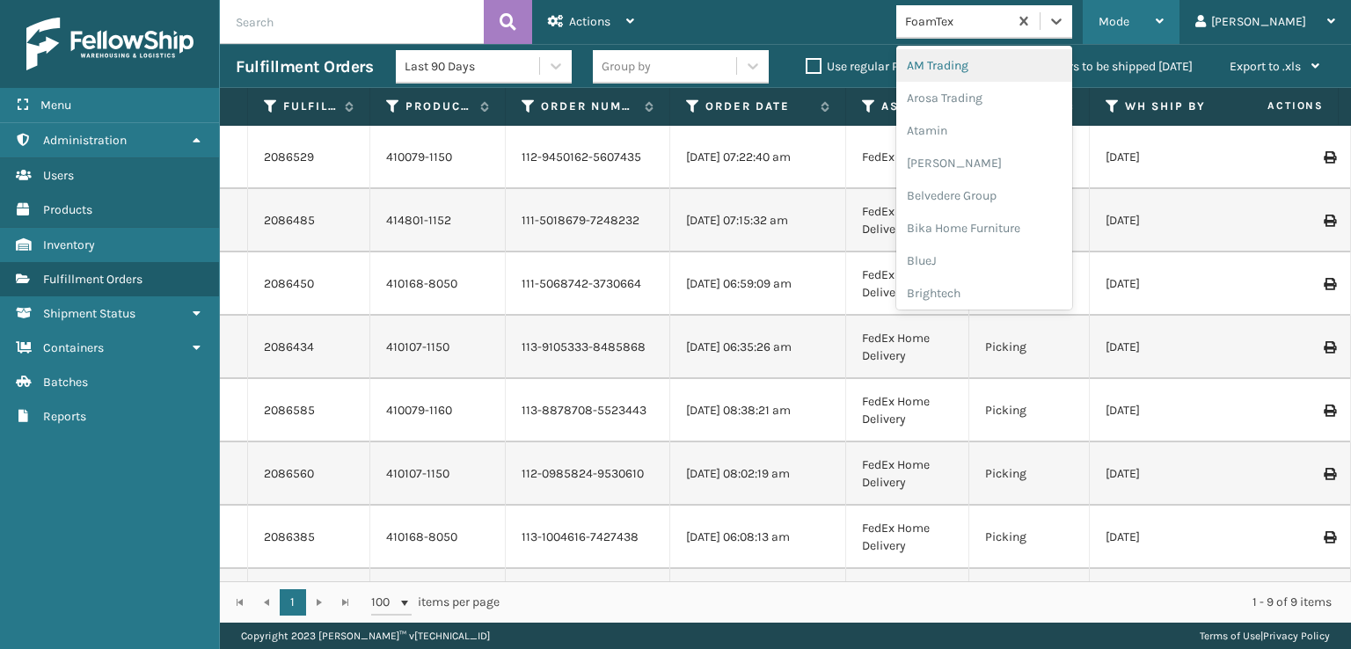
click at [1129, 14] on span "Mode" at bounding box center [1114, 21] width 31 height 15
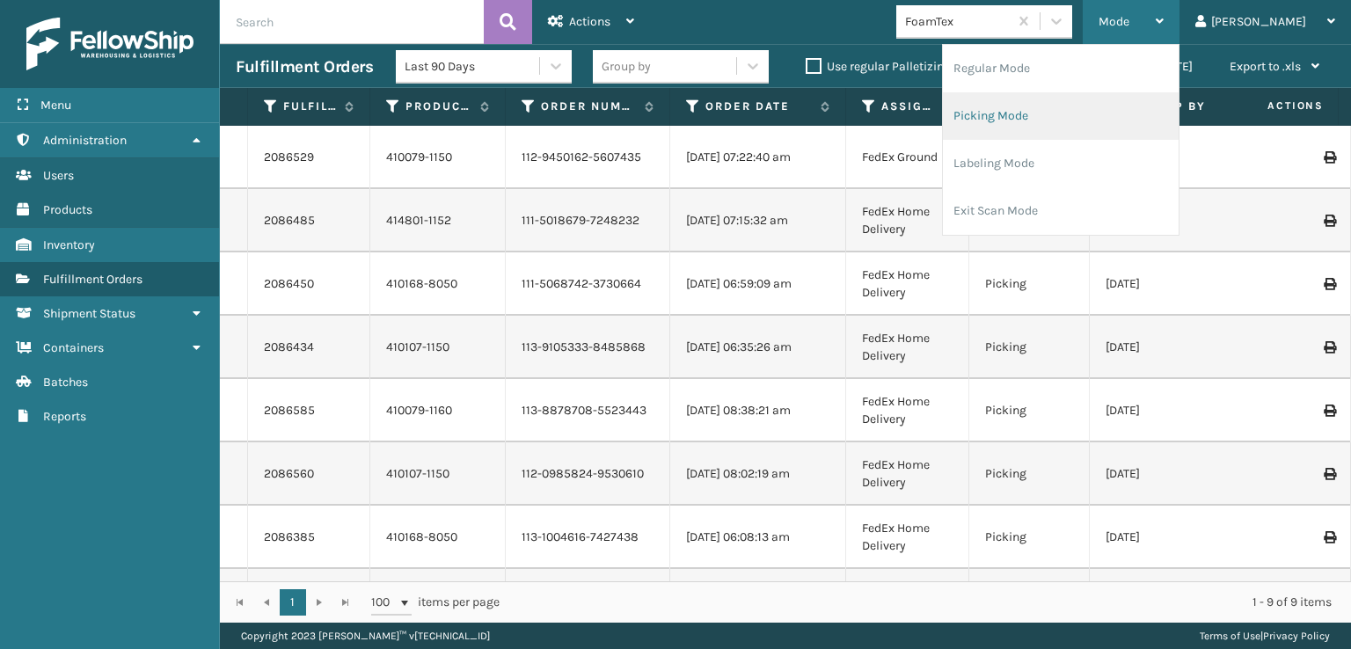
click at [1060, 118] on li "Picking Mode" at bounding box center [1061, 116] width 236 height 48
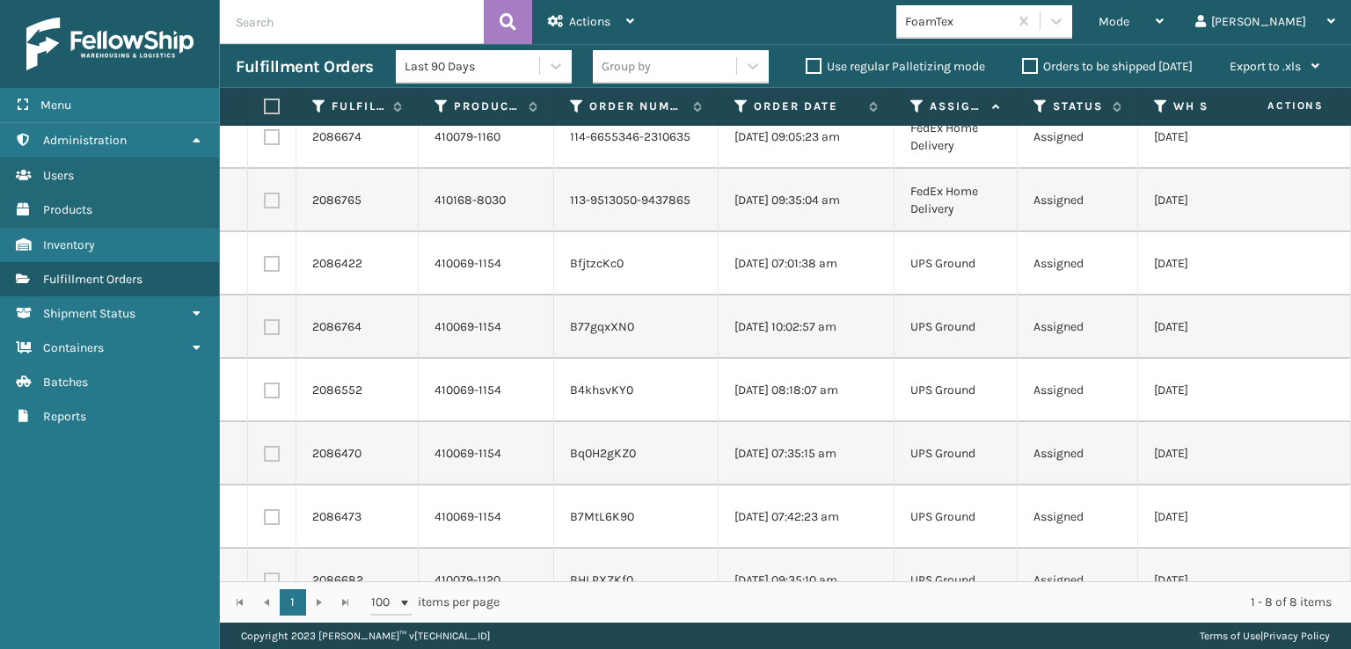
scroll to position [0, 0]
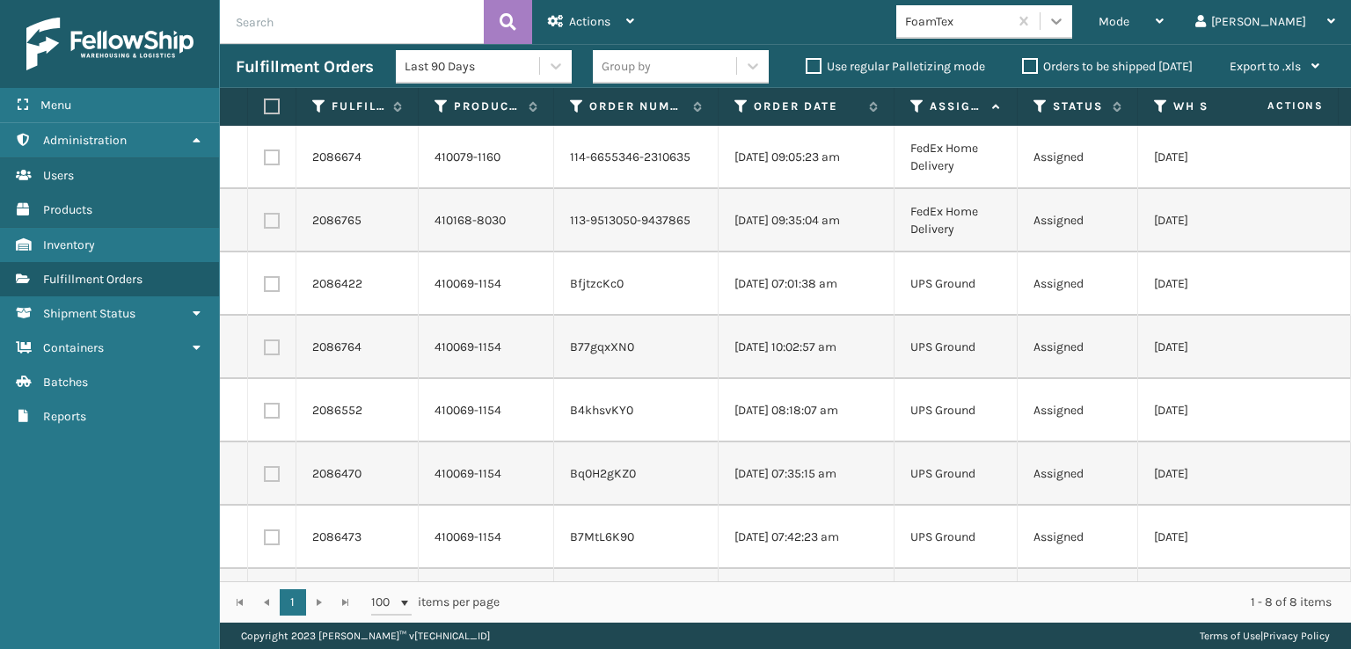
click at [1065, 26] on icon at bounding box center [1057, 21] width 18 height 18
click at [1065, 29] on icon at bounding box center [1057, 21] width 18 height 18
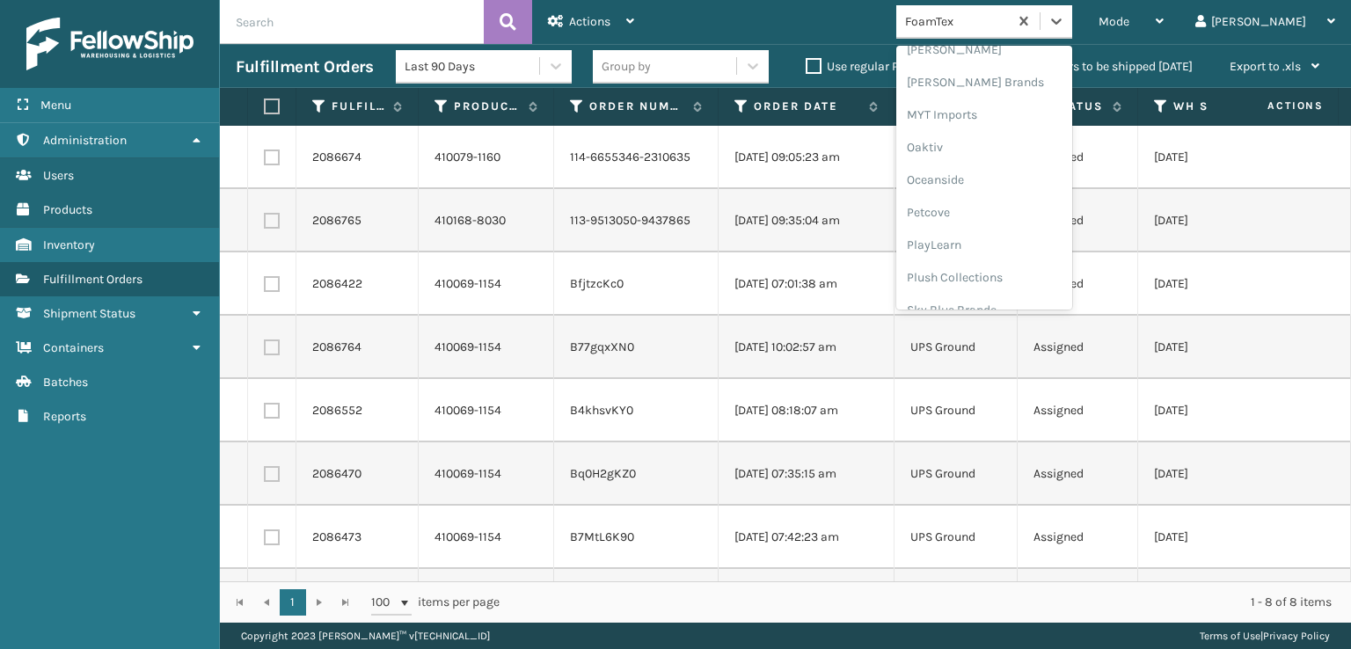
scroll to position [882, 0]
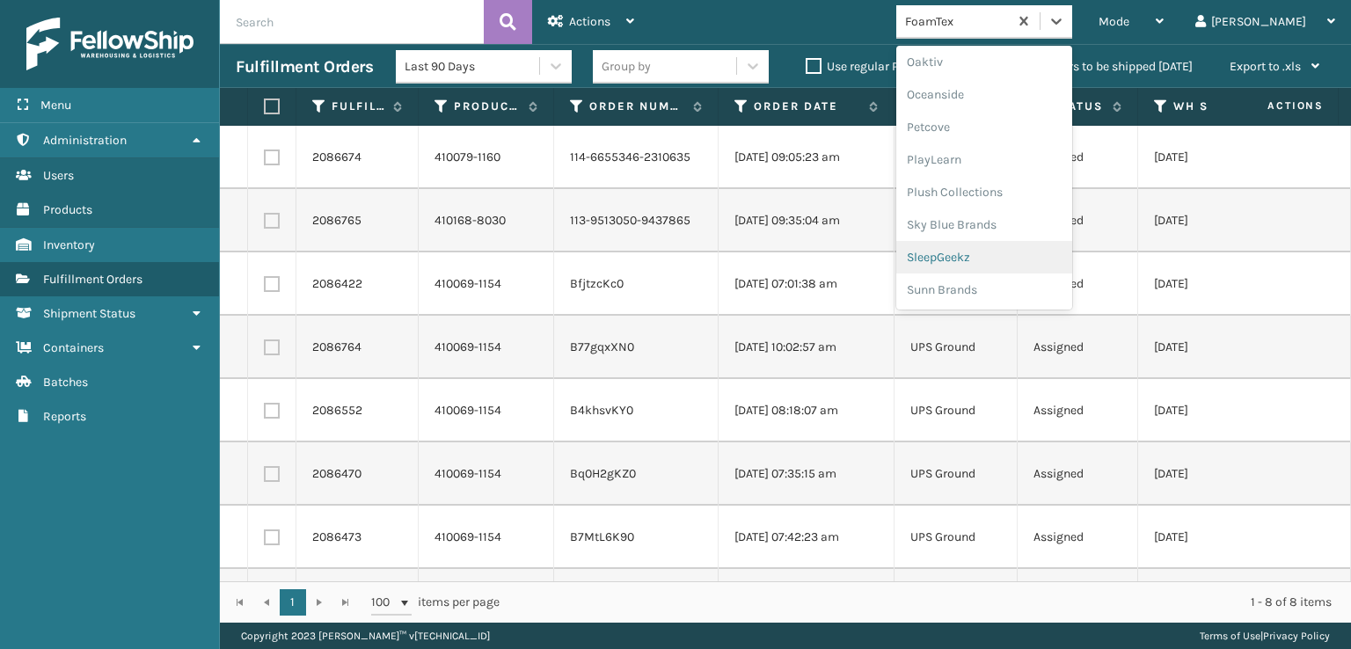
click at [1001, 261] on div "SleepGeekz" at bounding box center [984, 257] width 176 height 33
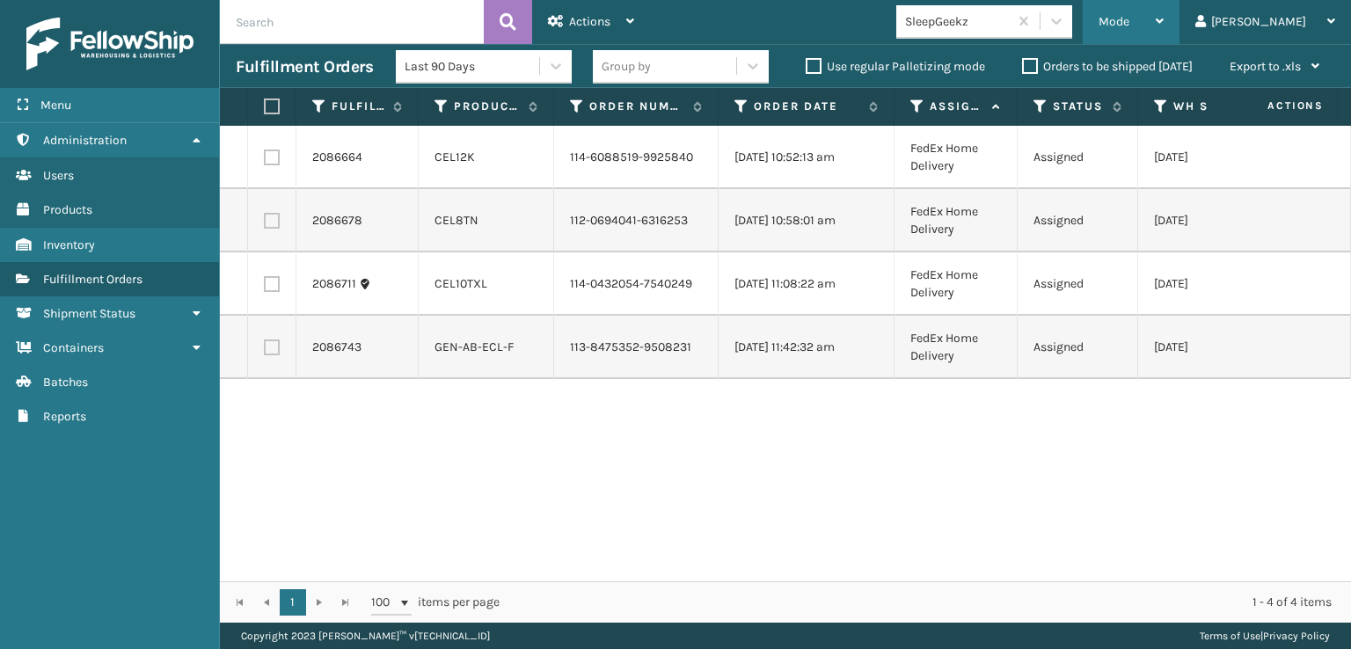
click at [1164, 13] on div "Mode" at bounding box center [1131, 22] width 65 height 44
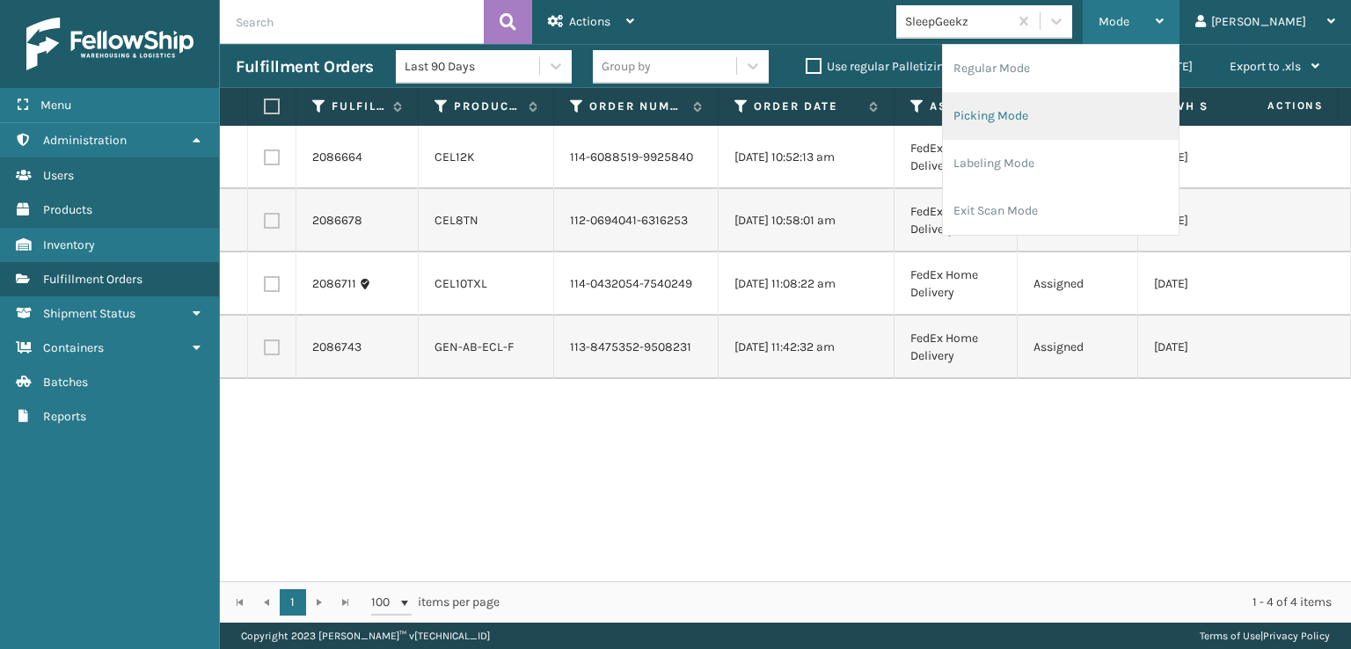
click at [1084, 114] on li "Picking Mode" at bounding box center [1061, 116] width 236 height 48
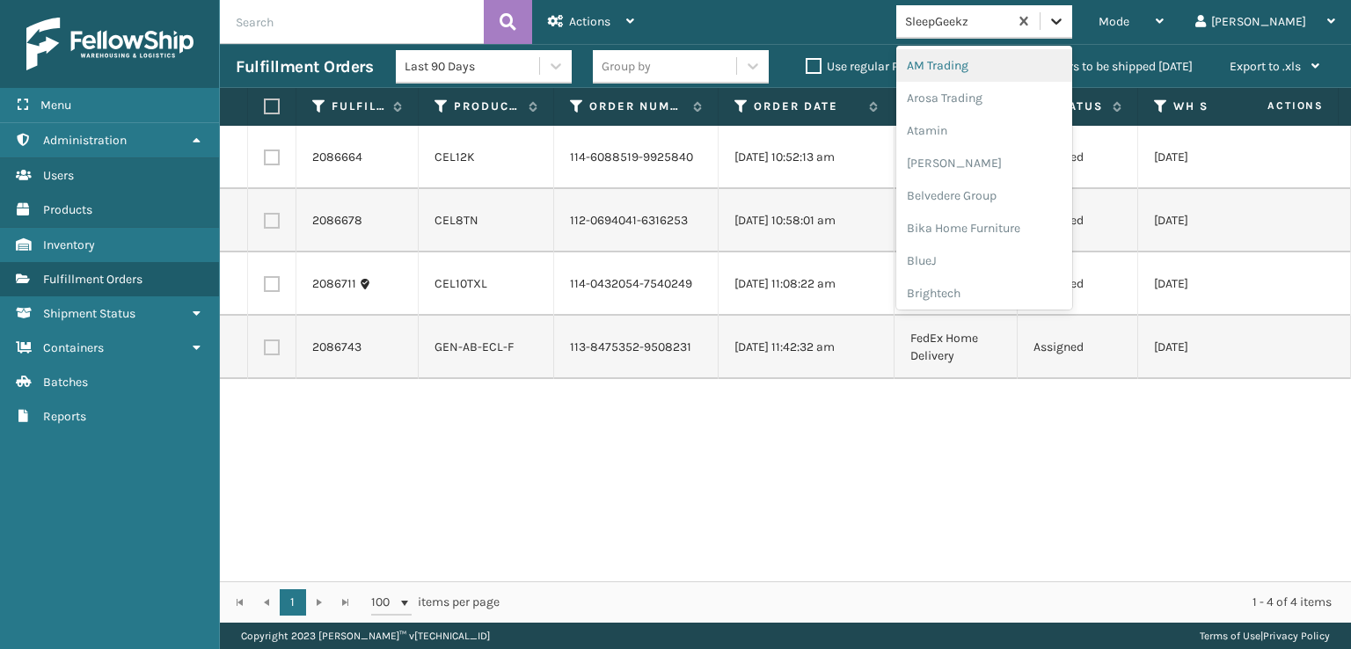
click at [1065, 26] on icon at bounding box center [1057, 21] width 18 height 18
click at [1019, 217] on div "FoamTex" at bounding box center [984, 224] width 176 height 33
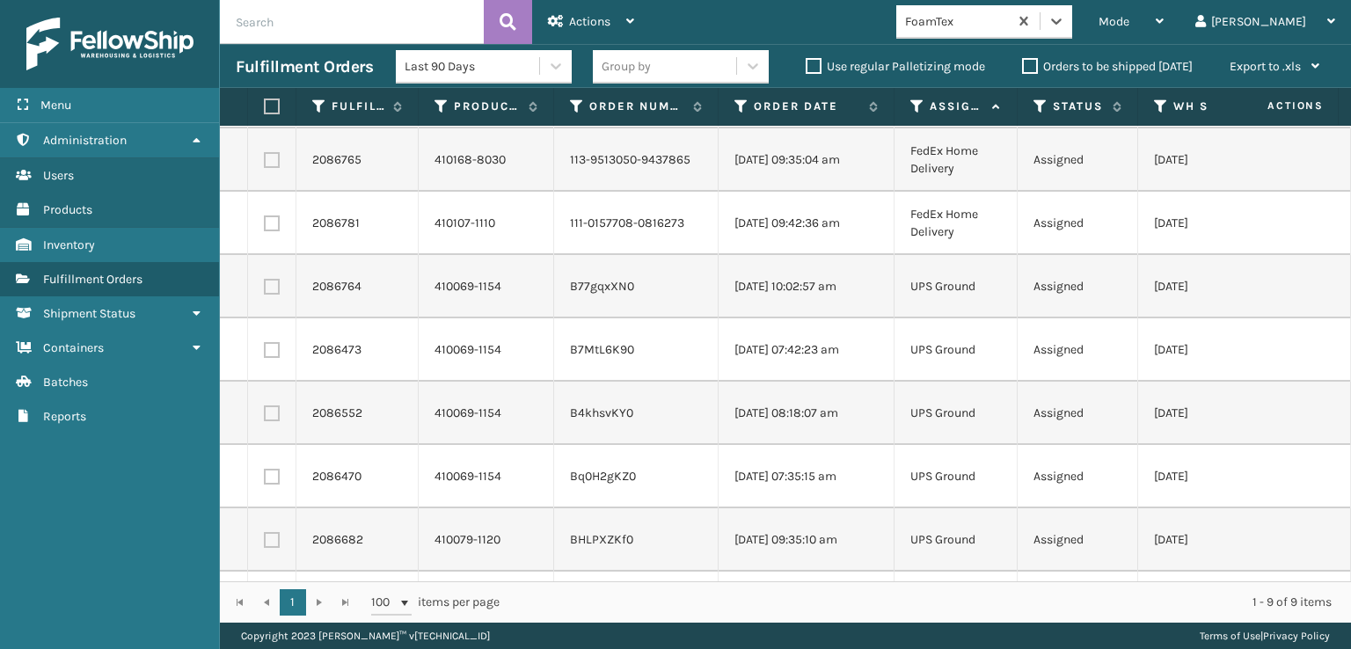
scroll to position [0, 0]
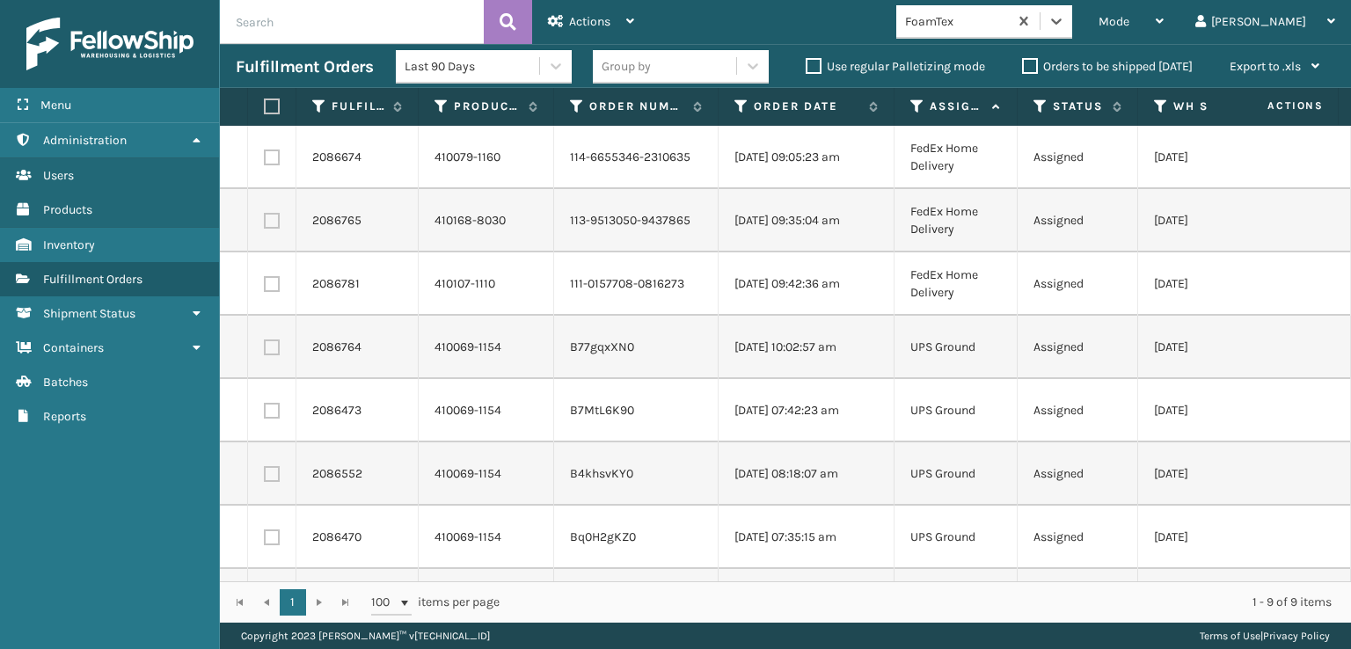
click at [271, 106] on label at bounding box center [269, 107] width 11 height 16
click at [265, 106] on input "checkbox" at bounding box center [264, 106] width 1 height 11
checkbox input "true"
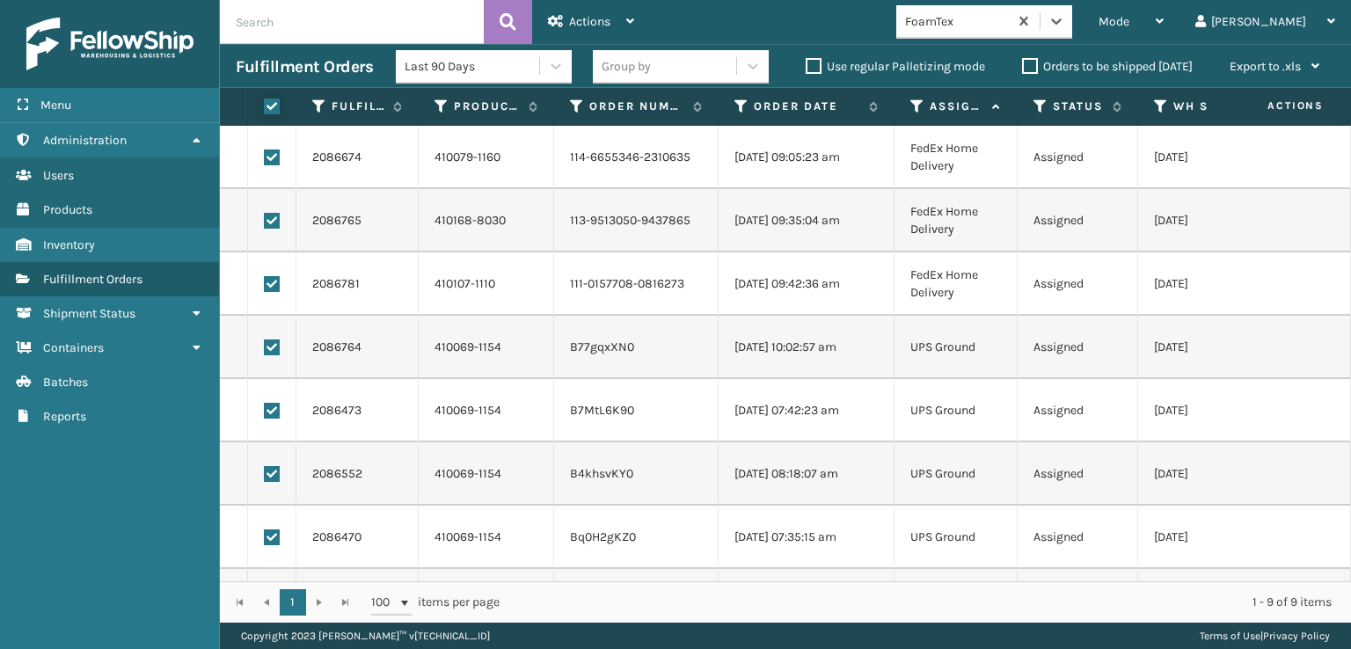
checkbox input "true"
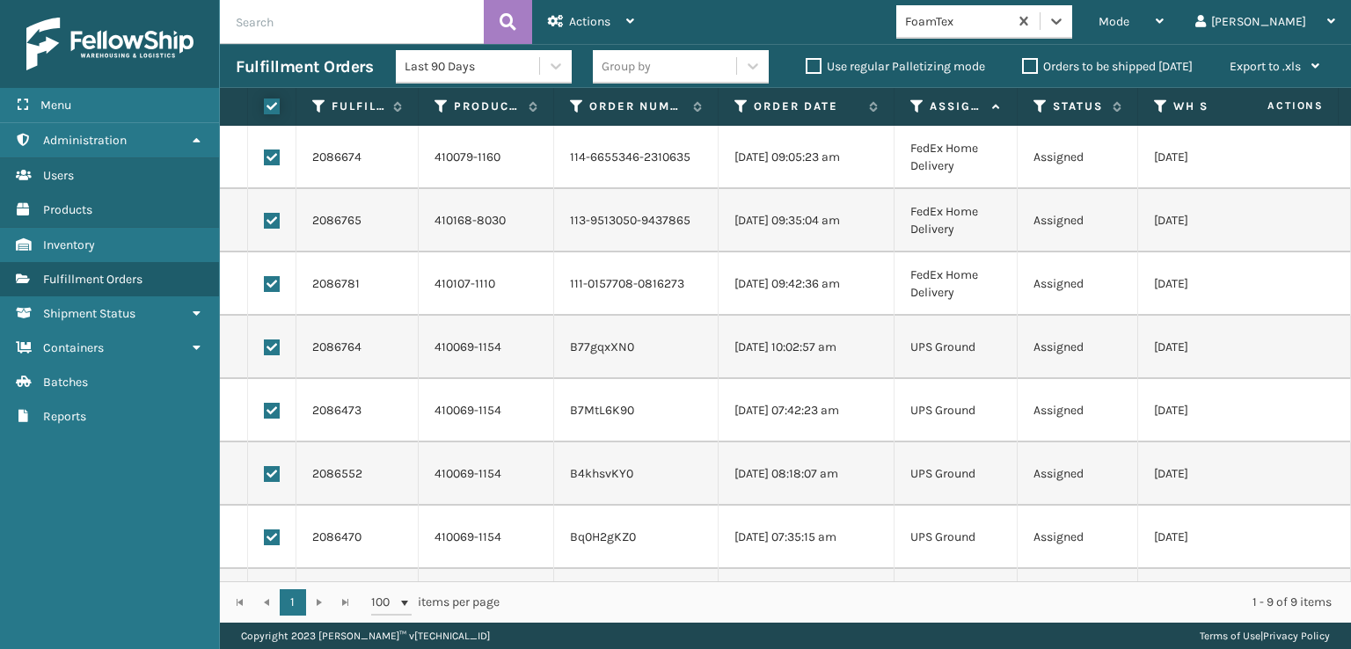
checkbox input "true"
click at [577, 12] on div "Actions" at bounding box center [591, 22] width 86 height 44
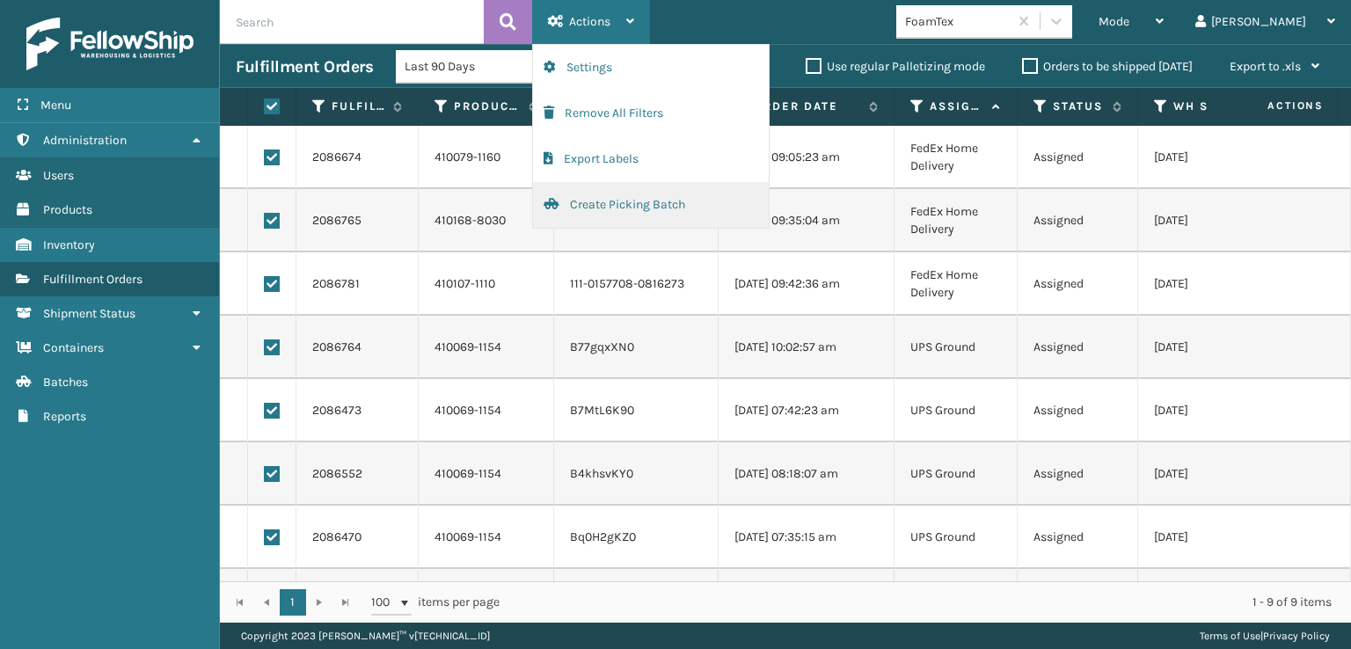
click at [625, 202] on button "Create Picking Batch" at bounding box center [651, 205] width 236 height 46
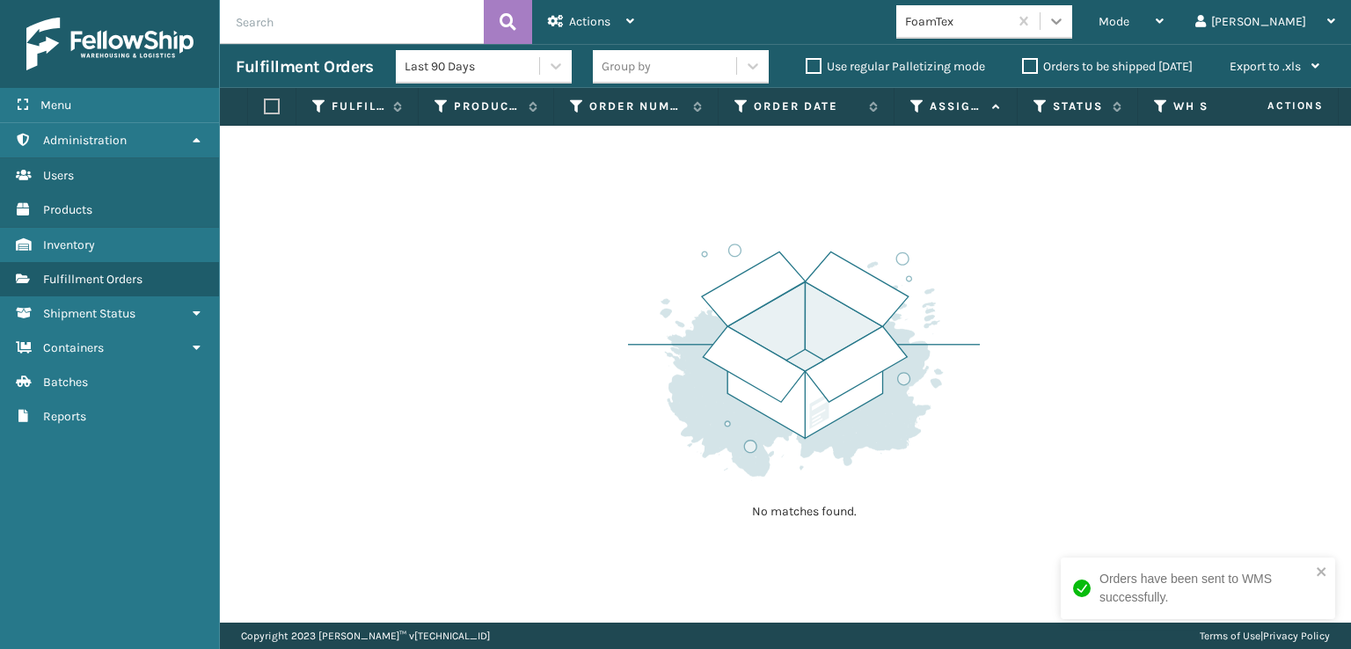
click at [1065, 26] on icon at bounding box center [1057, 21] width 18 height 18
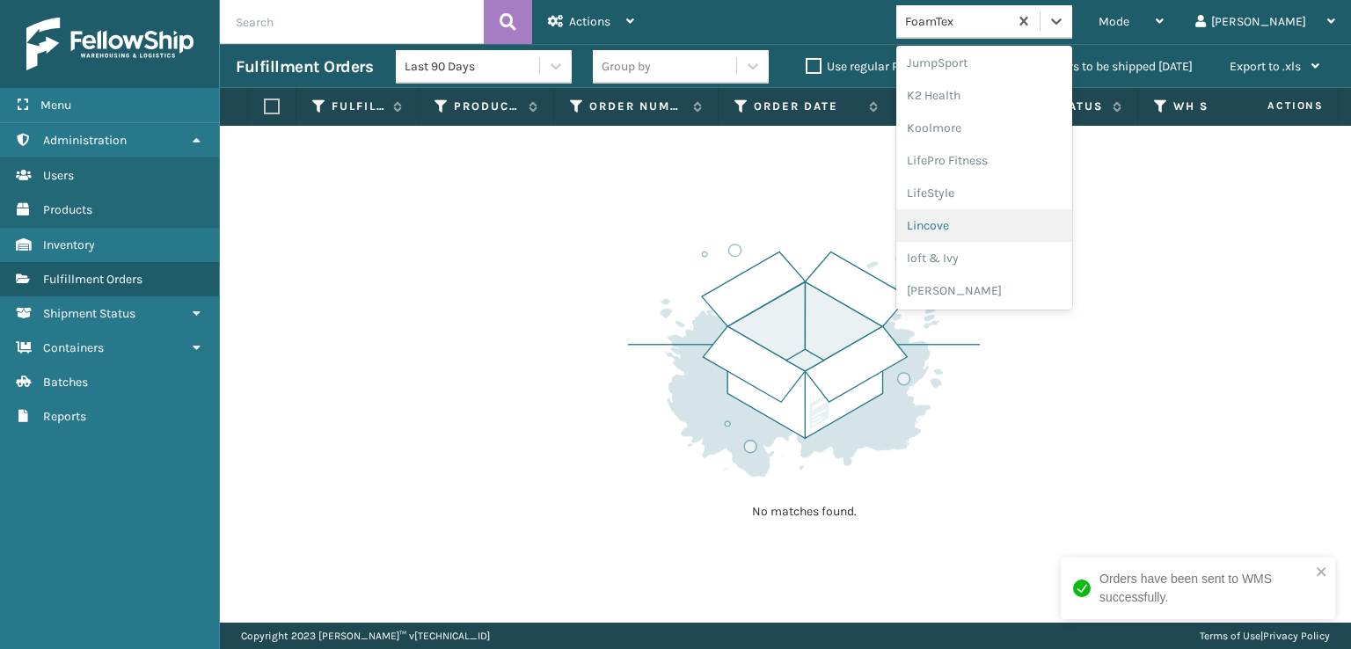
scroll to position [644, 0]
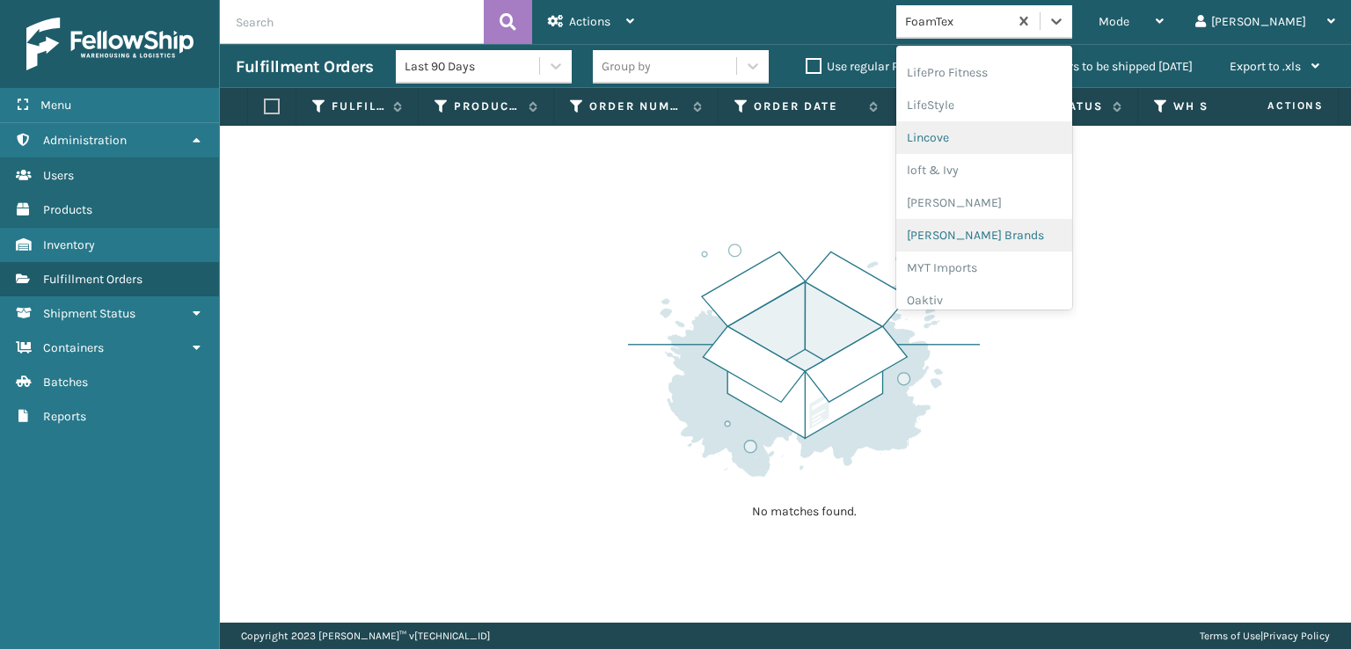
click at [1012, 235] on div "[PERSON_NAME] Brands" at bounding box center [984, 235] width 176 height 33
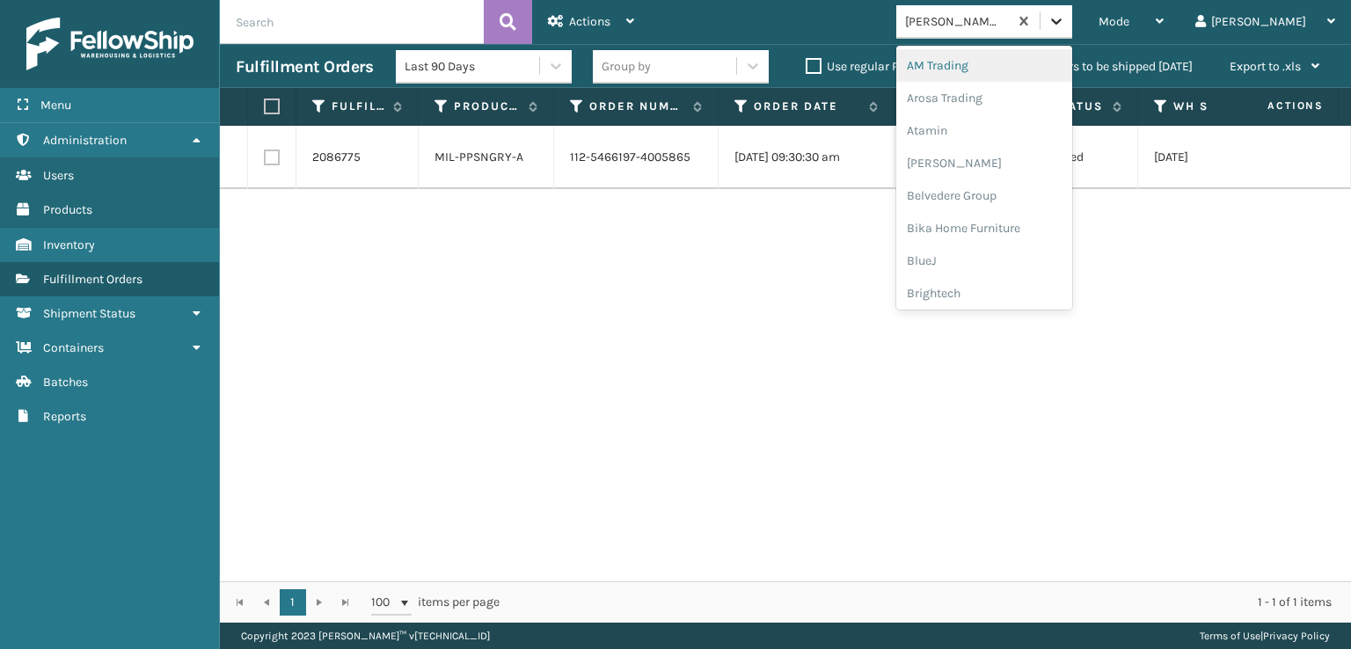
click at [1065, 12] on icon at bounding box center [1057, 21] width 18 height 18
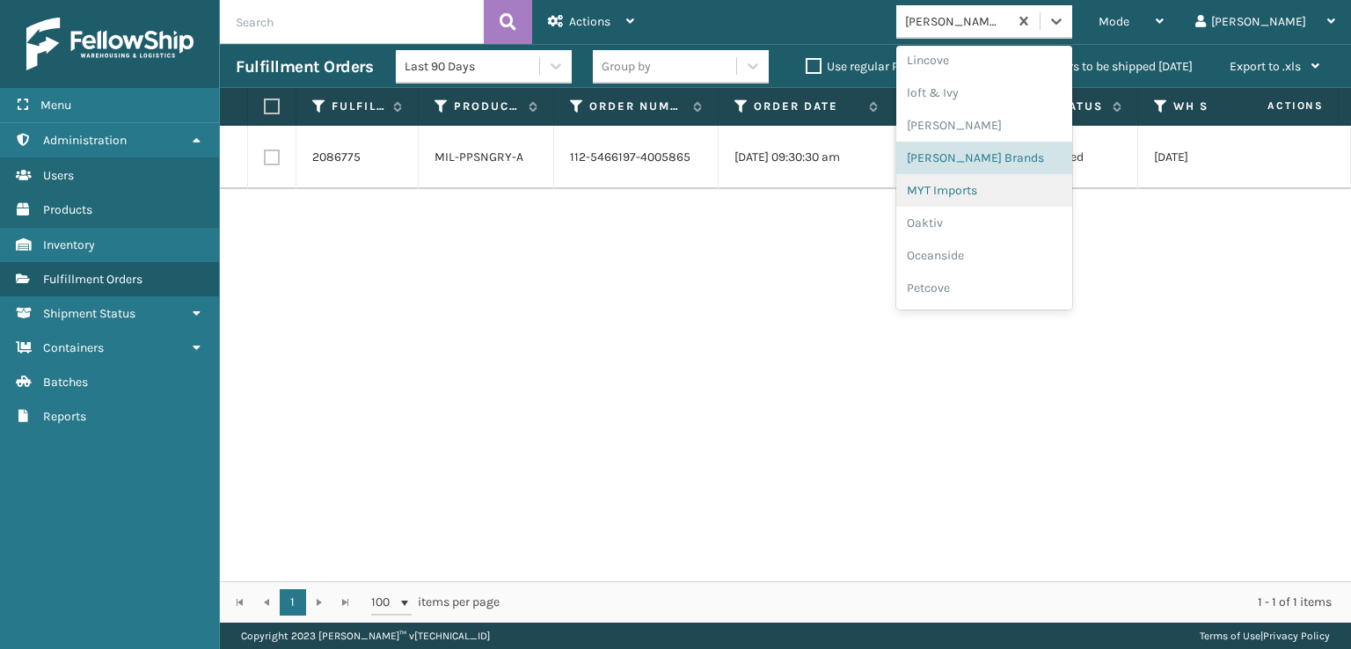
scroll to position [882, 0]
click at [1003, 191] on div "Plush Collections" at bounding box center [984, 192] width 176 height 33
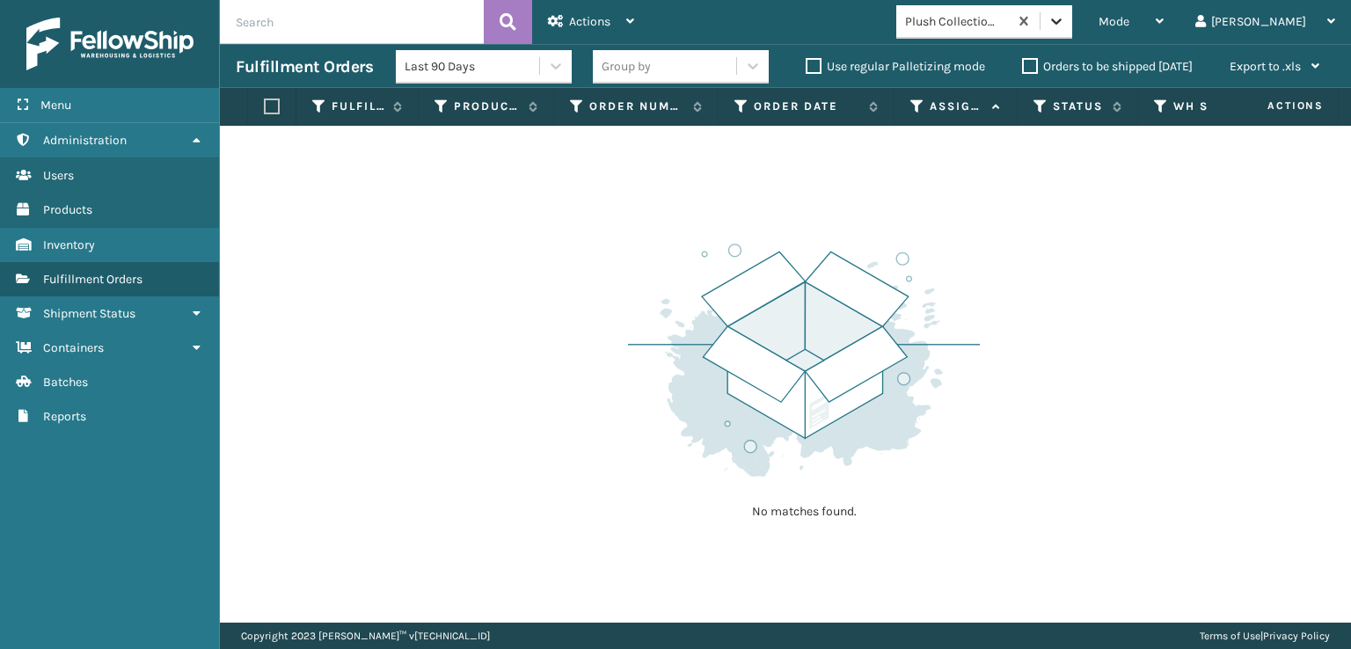
click at [1062, 22] on icon at bounding box center [1056, 21] width 11 height 6
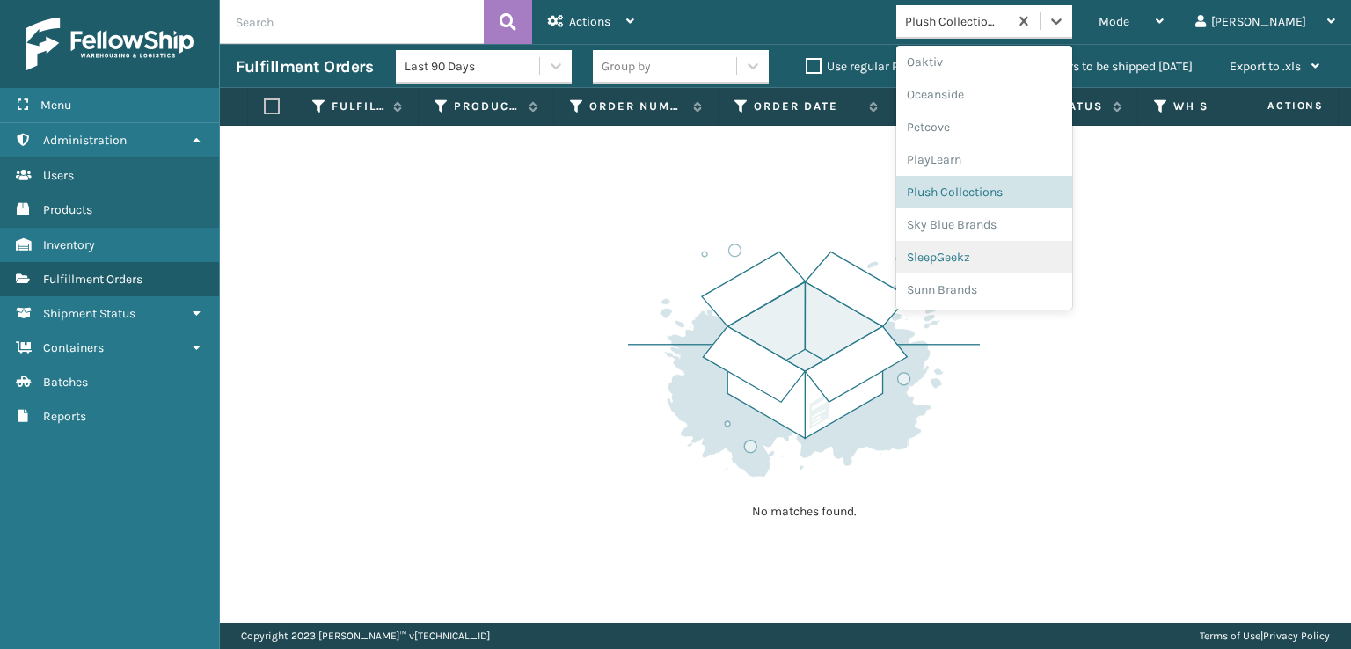
click at [996, 257] on div "SleepGeekz" at bounding box center [984, 257] width 176 height 33
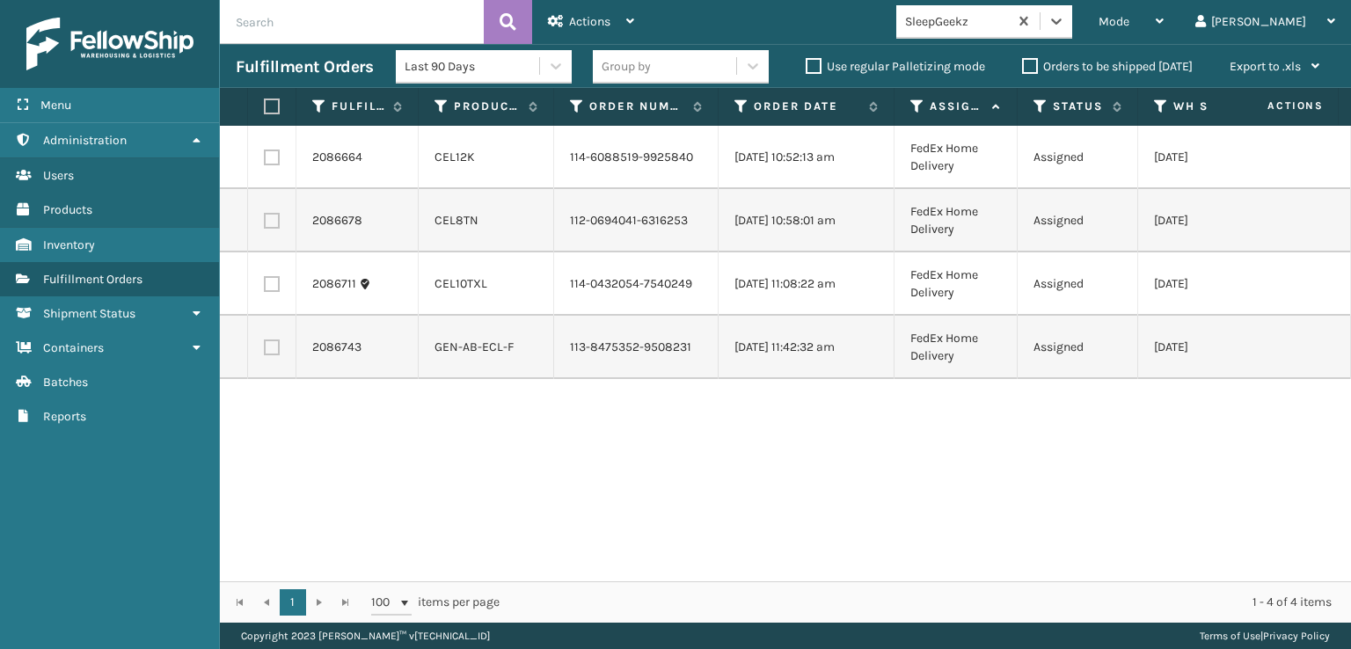
click at [274, 106] on label at bounding box center [269, 107] width 11 height 16
click at [265, 106] on input "checkbox" at bounding box center [264, 106] width 1 height 11
checkbox input "true"
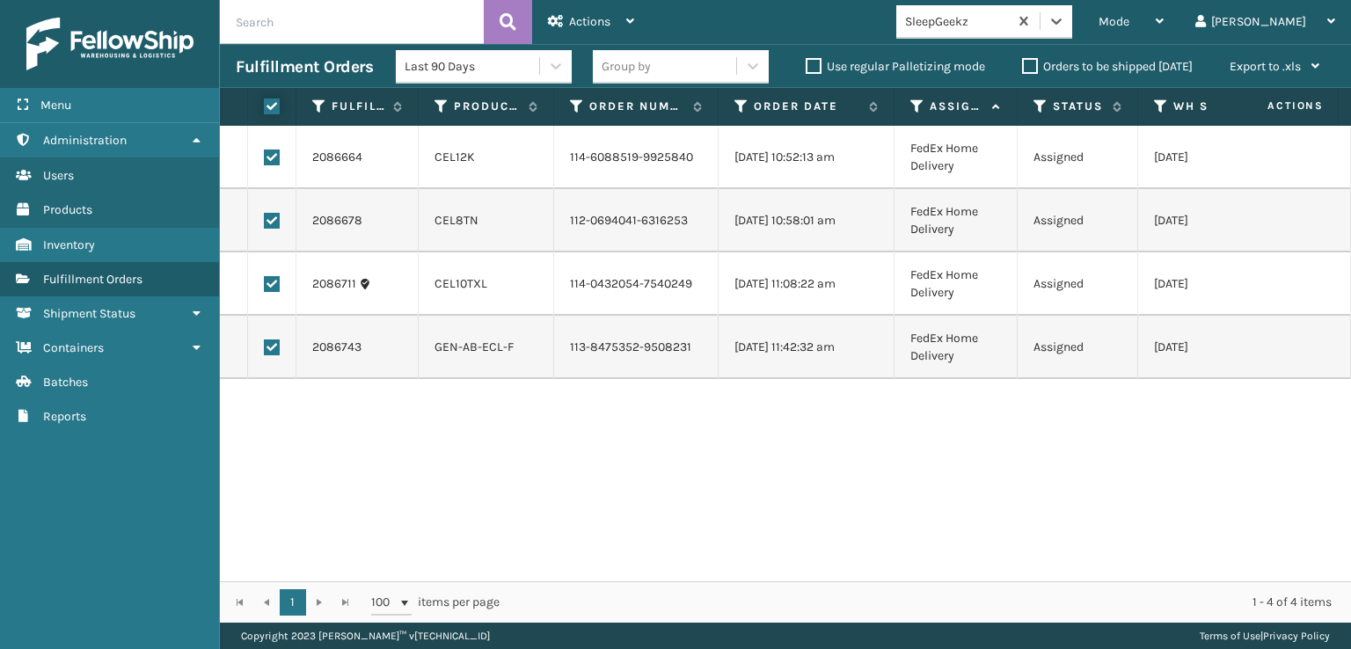
checkbox input "true"
click at [569, 14] on span "Actions" at bounding box center [589, 21] width 41 height 15
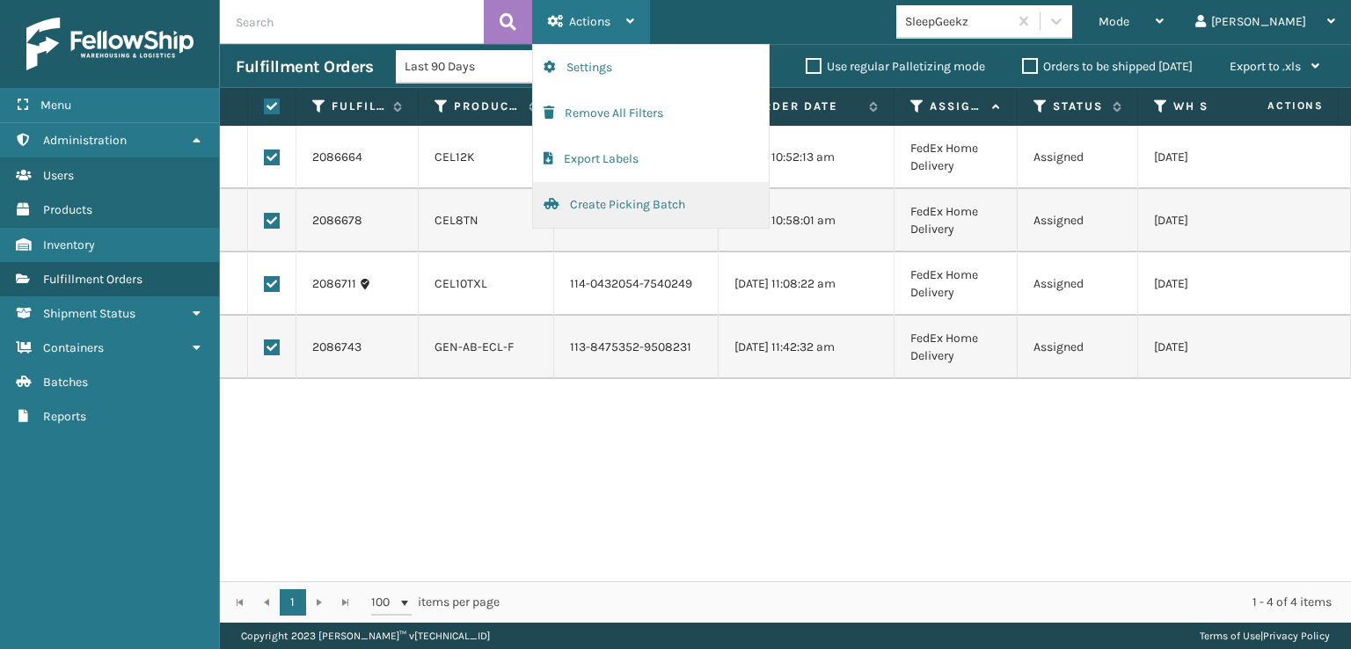
click at [594, 205] on button "Create Picking Batch" at bounding box center [651, 205] width 236 height 46
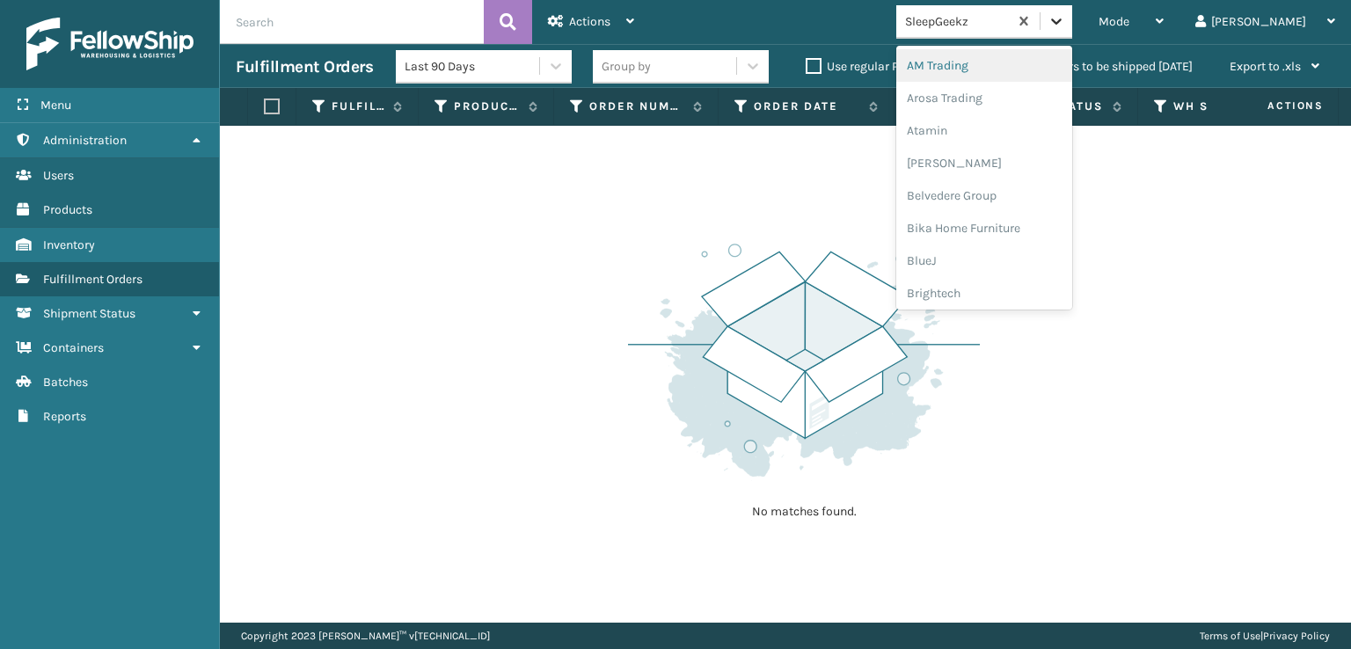
click at [1072, 15] on div at bounding box center [1057, 21] width 32 height 32
click at [1006, 252] on div "SleepGeekz" at bounding box center [984, 257] width 176 height 33
click at [1065, 25] on icon at bounding box center [1057, 21] width 18 height 18
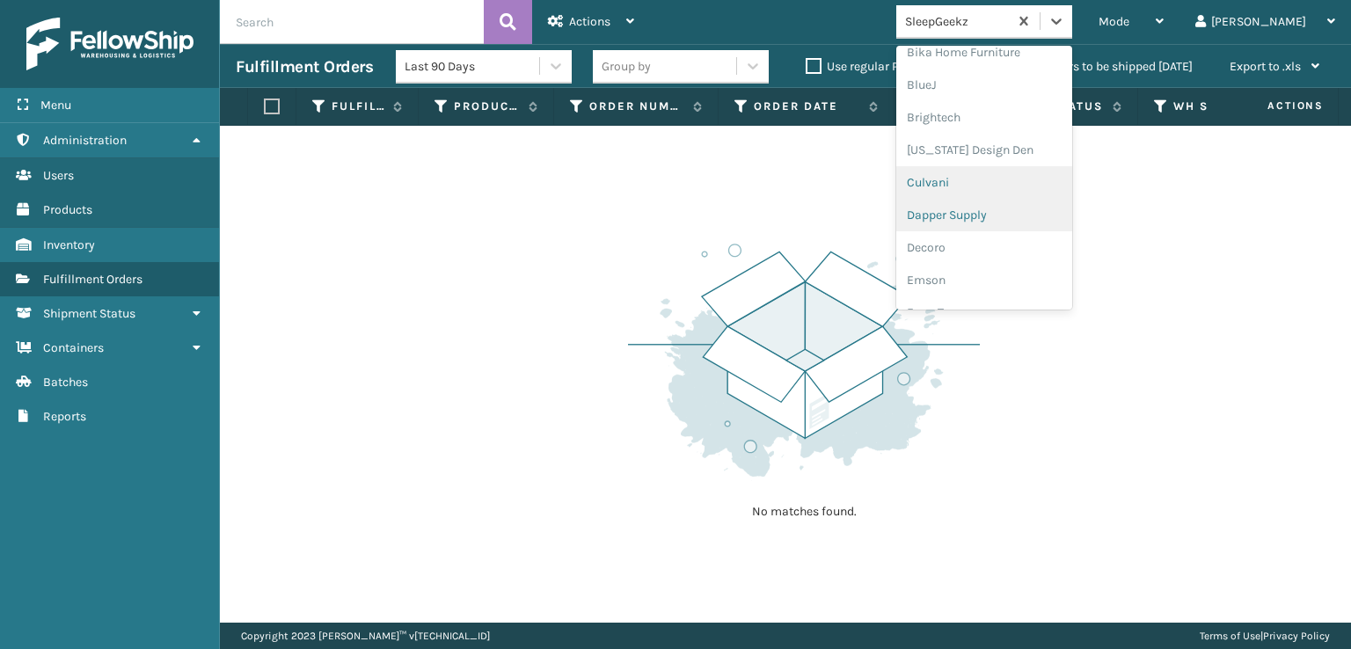
scroll to position [264, 0]
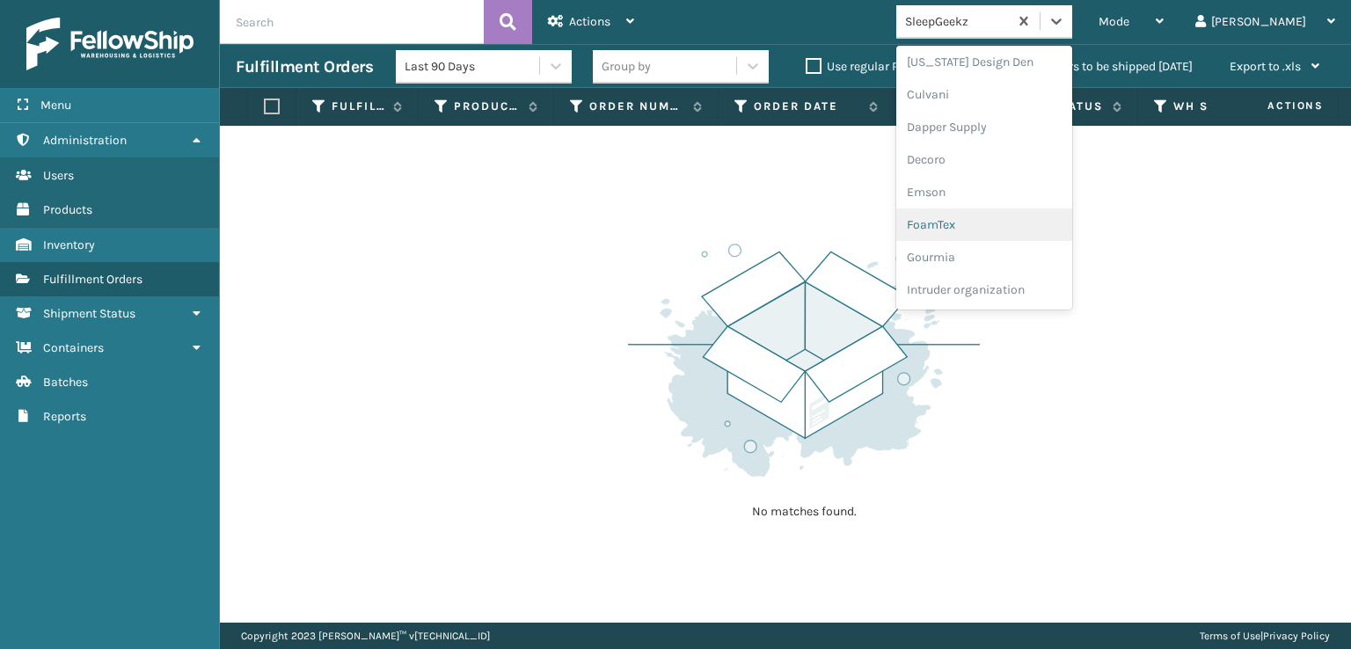
click at [1003, 222] on div "FoamTex" at bounding box center [984, 224] width 176 height 33
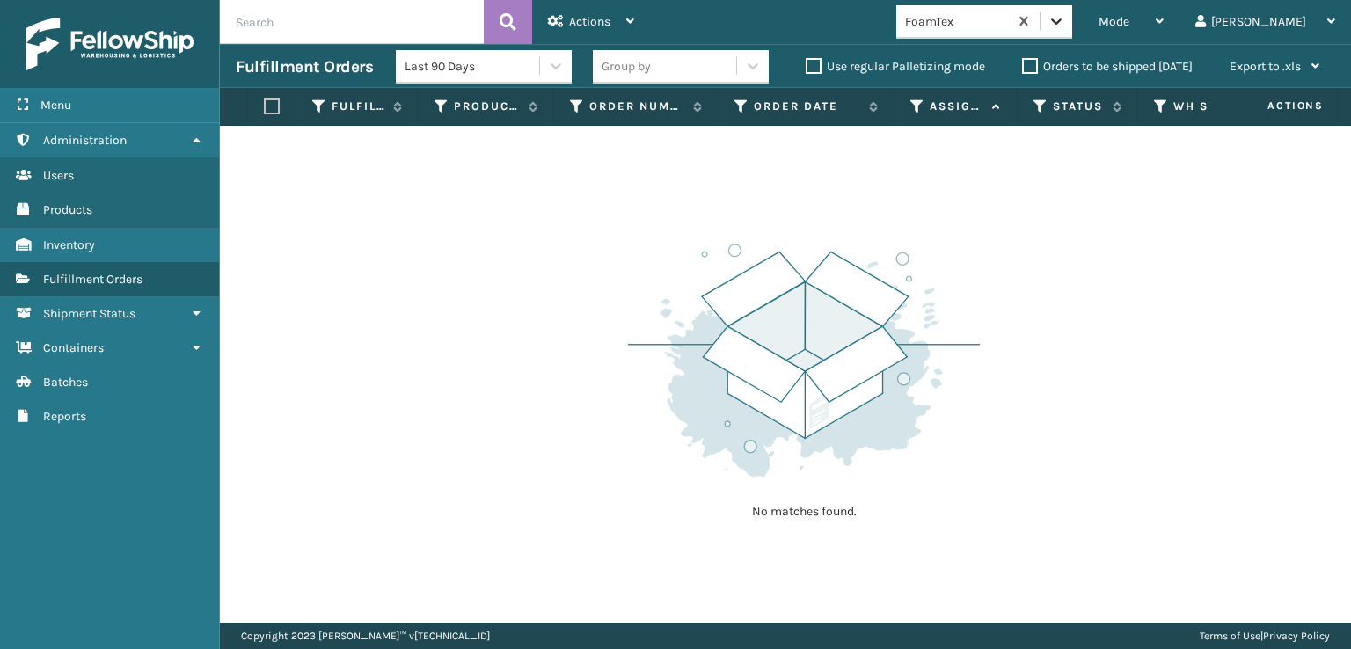
click at [1062, 23] on icon at bounding box center [1056, 21] width 11 height 6
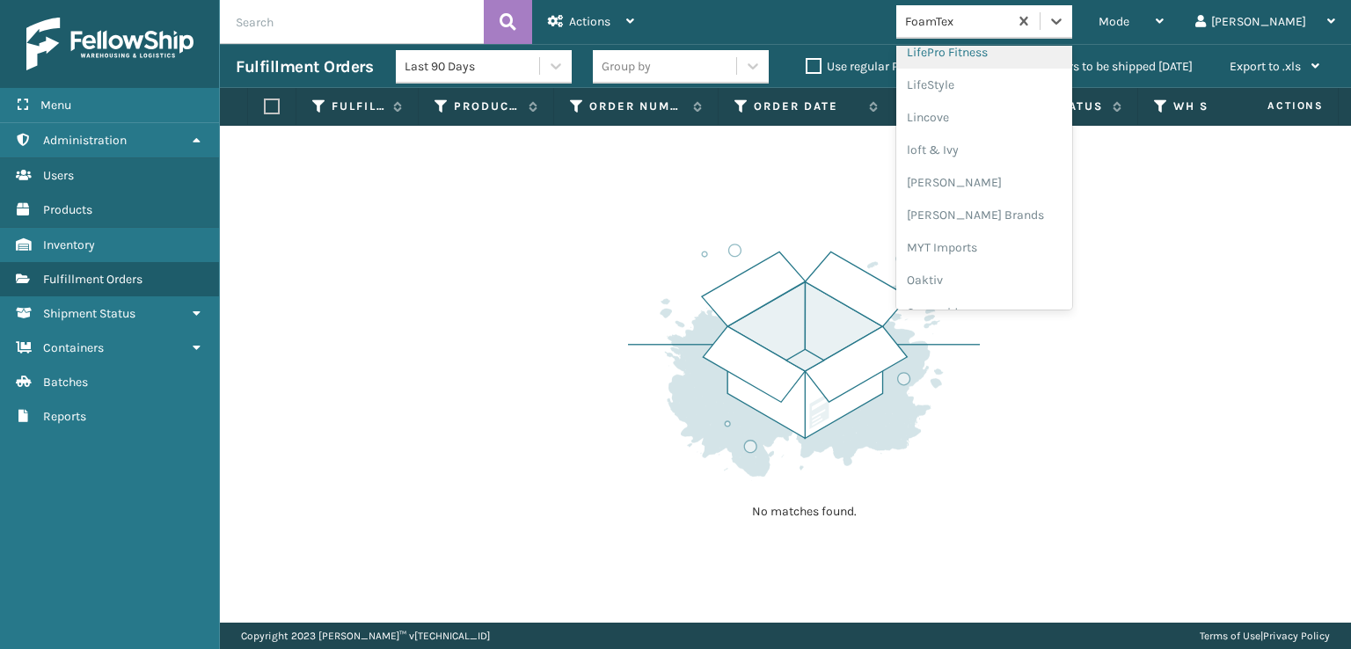
scroll to position [732, 0]
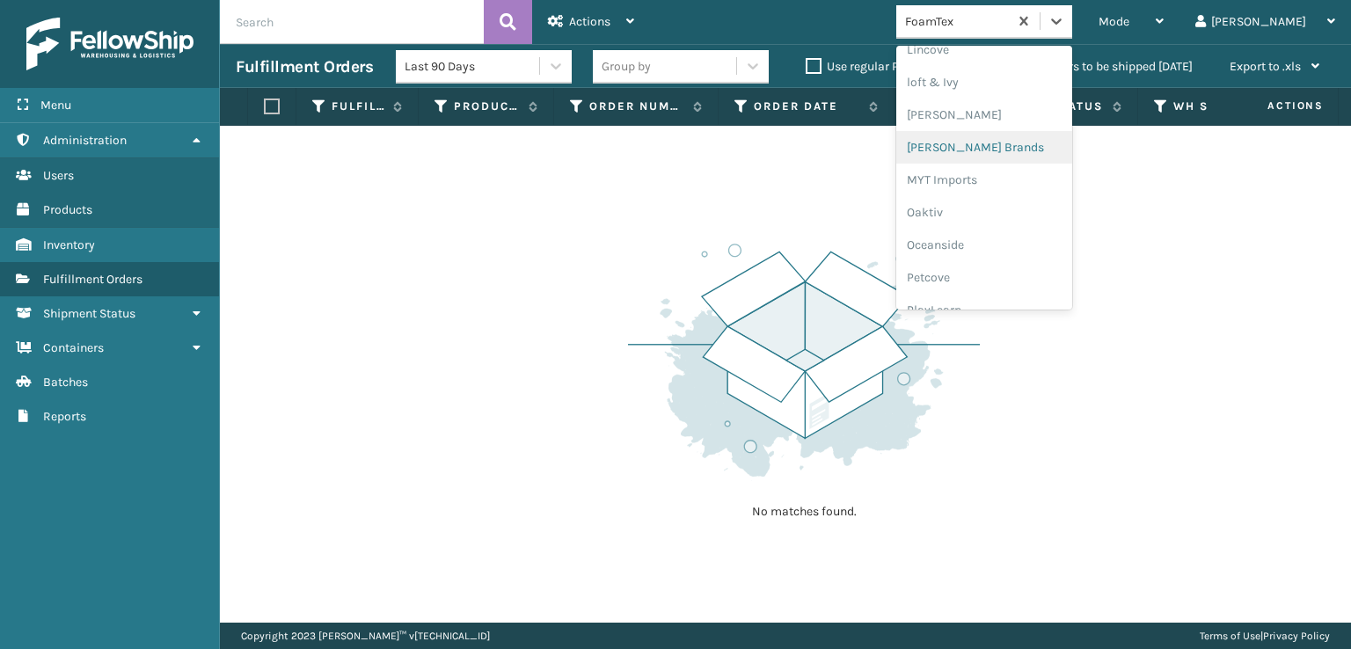
click at [1012, 141] on div "[PERSON_NAME] Brands" at bounding box center [984, 147] width 176 height 33
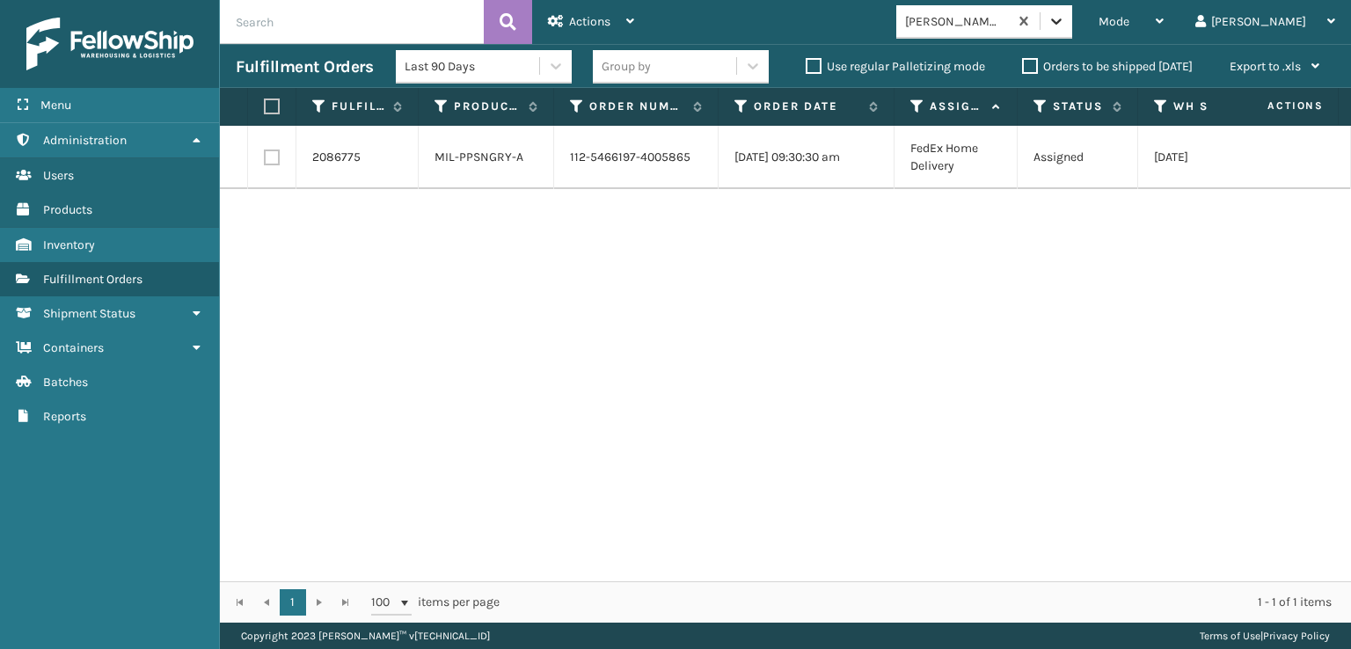
click at [1062, 18] on icon at bounding box center [1056, 21] width 11 height 6
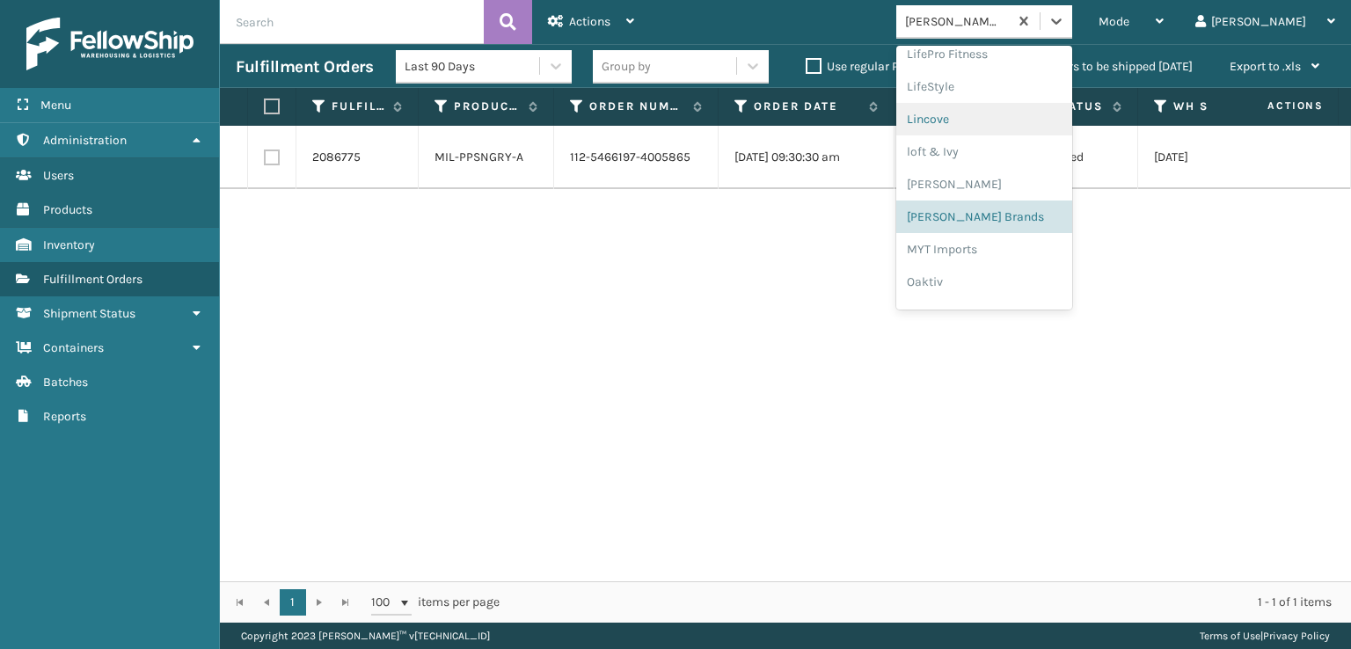
scroll to position [820, 0]
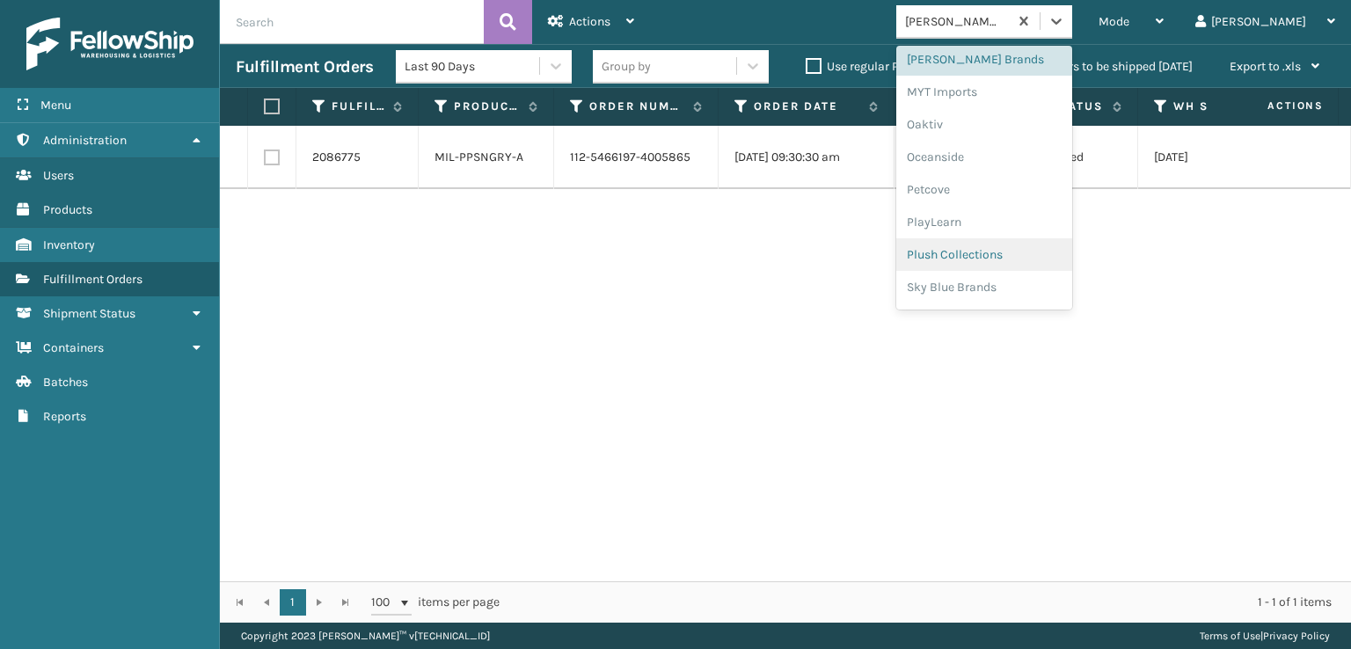
click at [994, 251] on div "Plush Collections" at bounding box center [984, 254] width 176 height 33
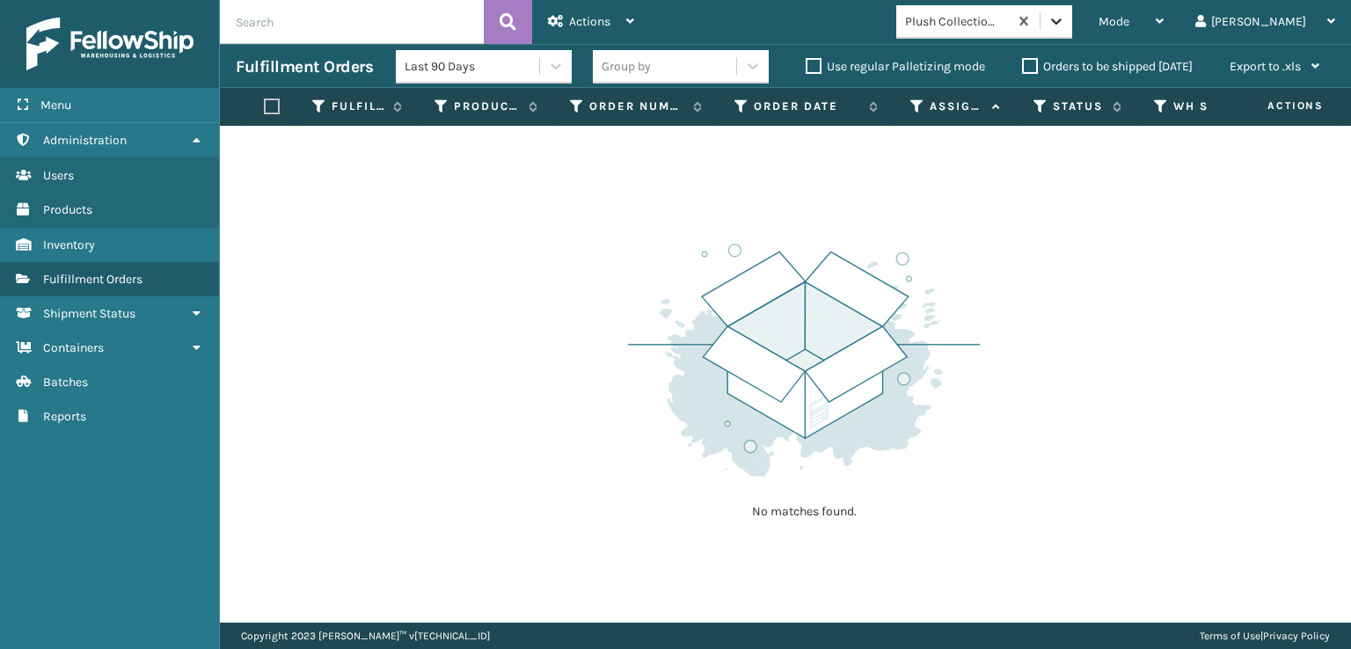
click at [1072, 32] on div at bounding box center [1057, 21] width 32 height 32
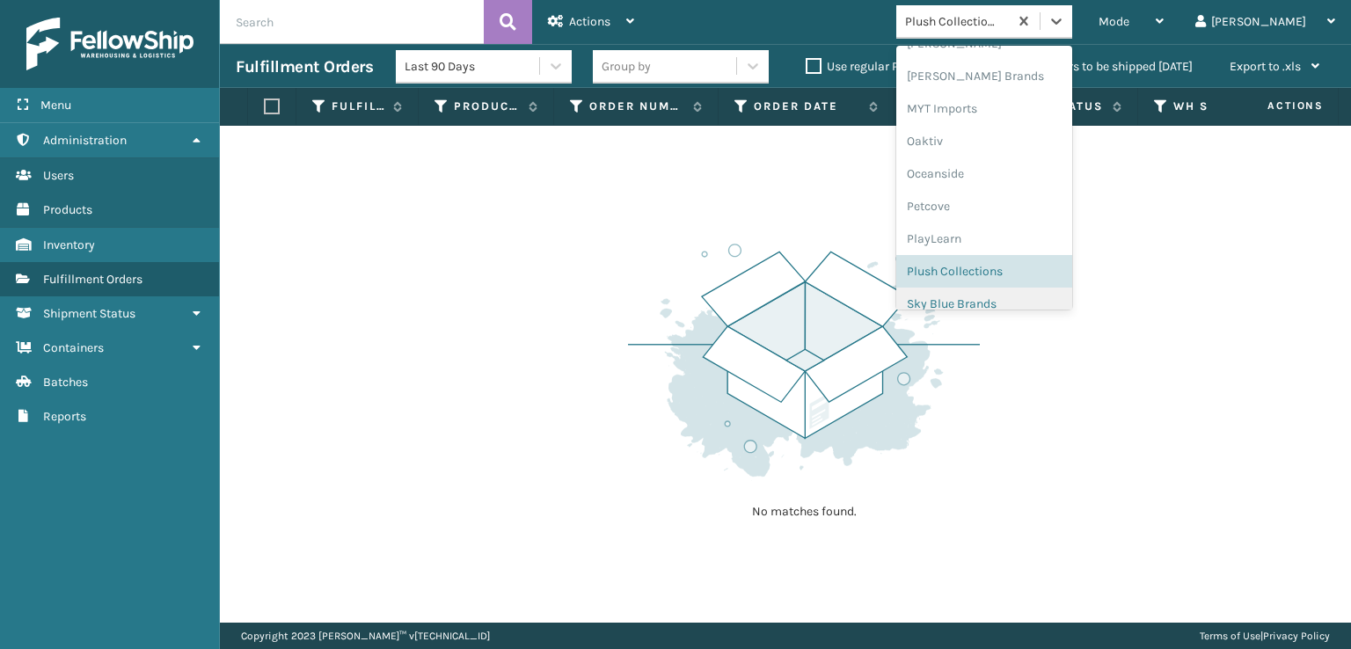
scroll to position [882, 0]
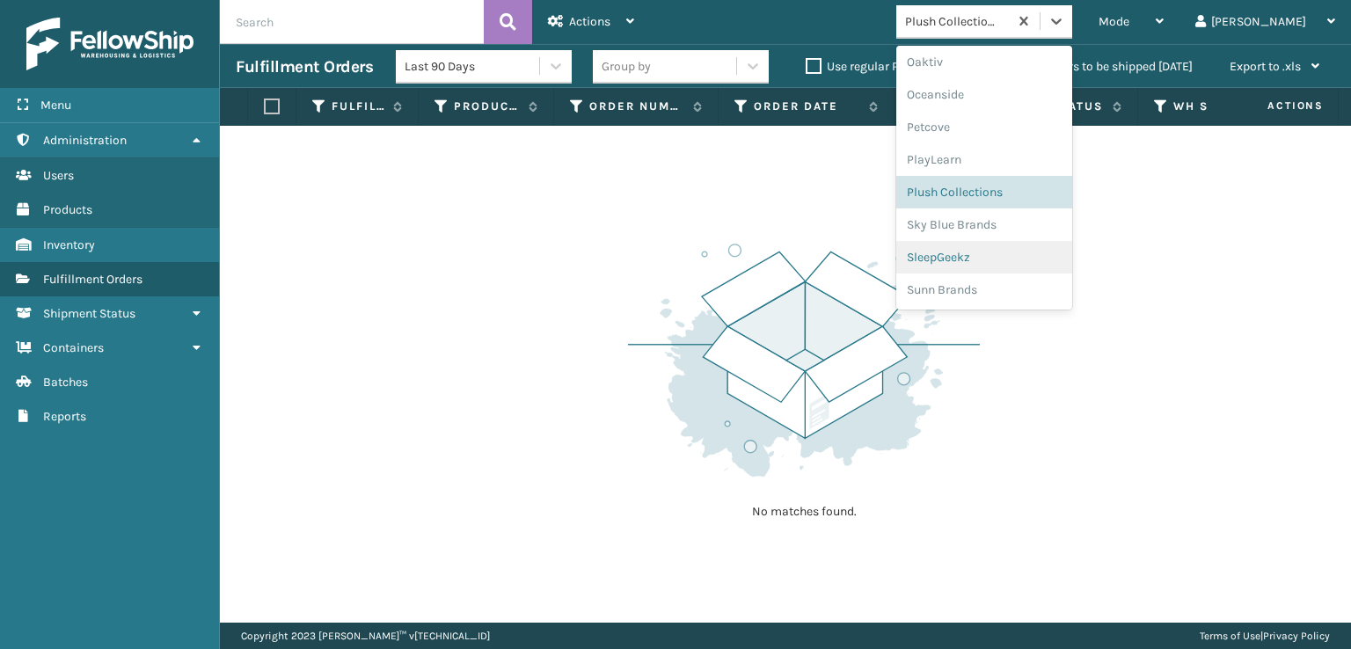
click at [998, 258] on div "SleepGeekz" at bounding box center [984, 257] width 176 height 33
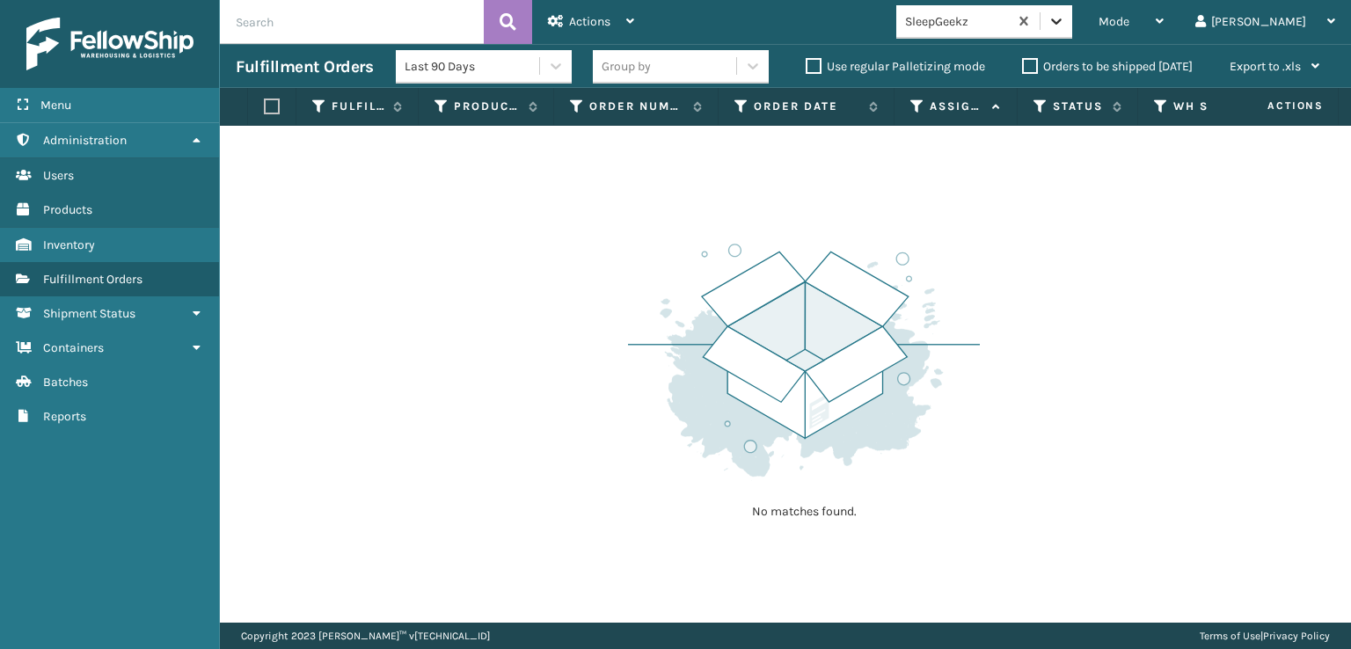
click at [1065, 19] on icon at bounding box center [1057, 21] width 18 height 18
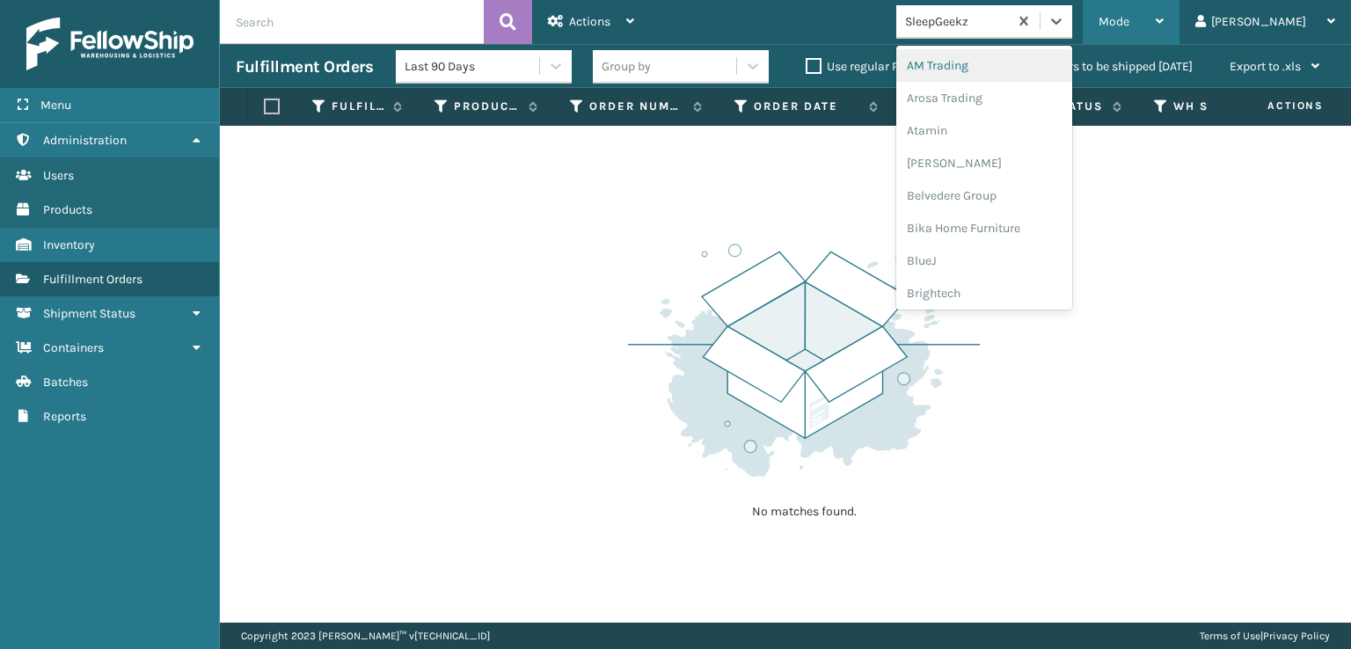
click at [1129, 28] on span "Mode" at bounding box center [1114, 21] width 31 height 15
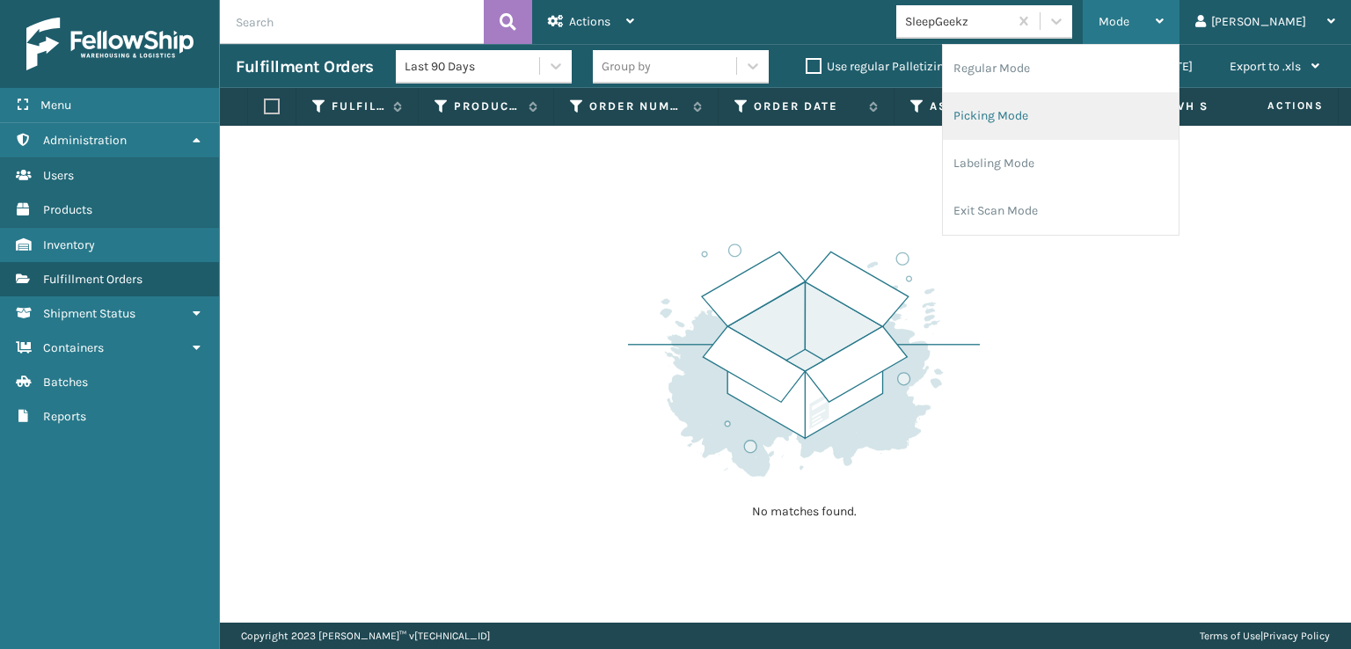
click at [1053, 113] on li "Picking Mode" at bounding box center [1061, 116] width 236 height 48
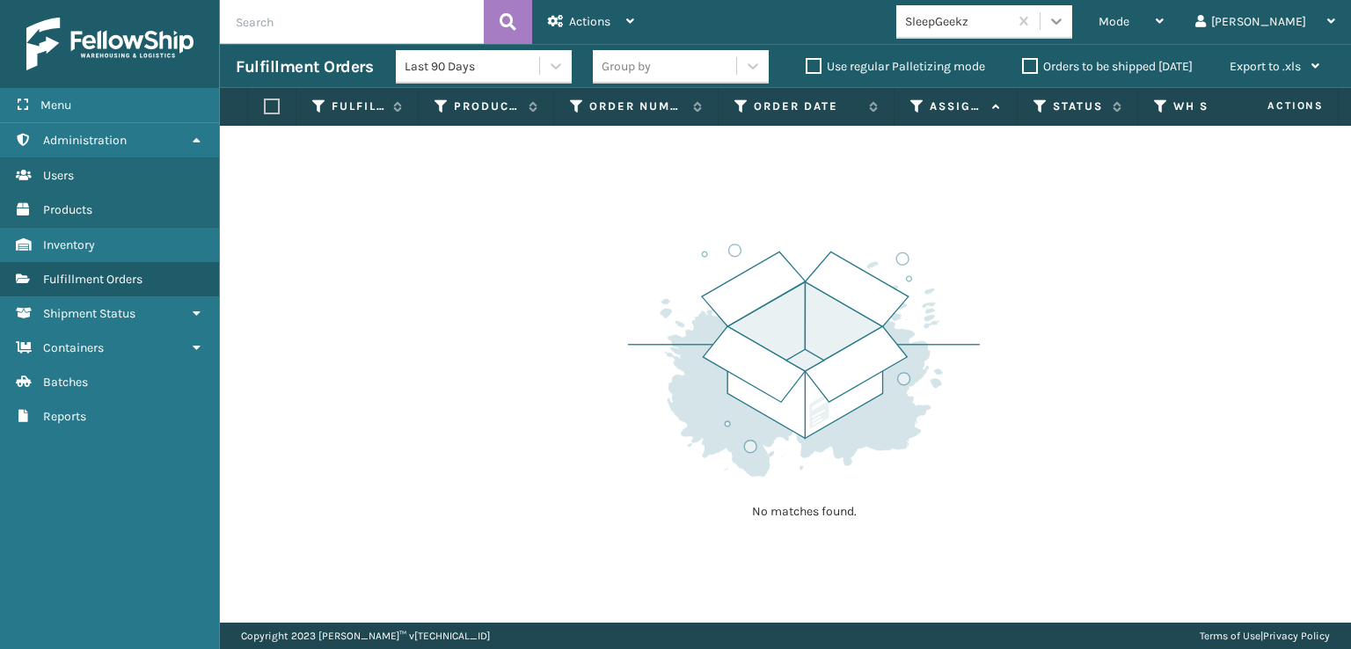
click at [1065, 21] on icon at bounding box center [1057, 21] width 18 height 18
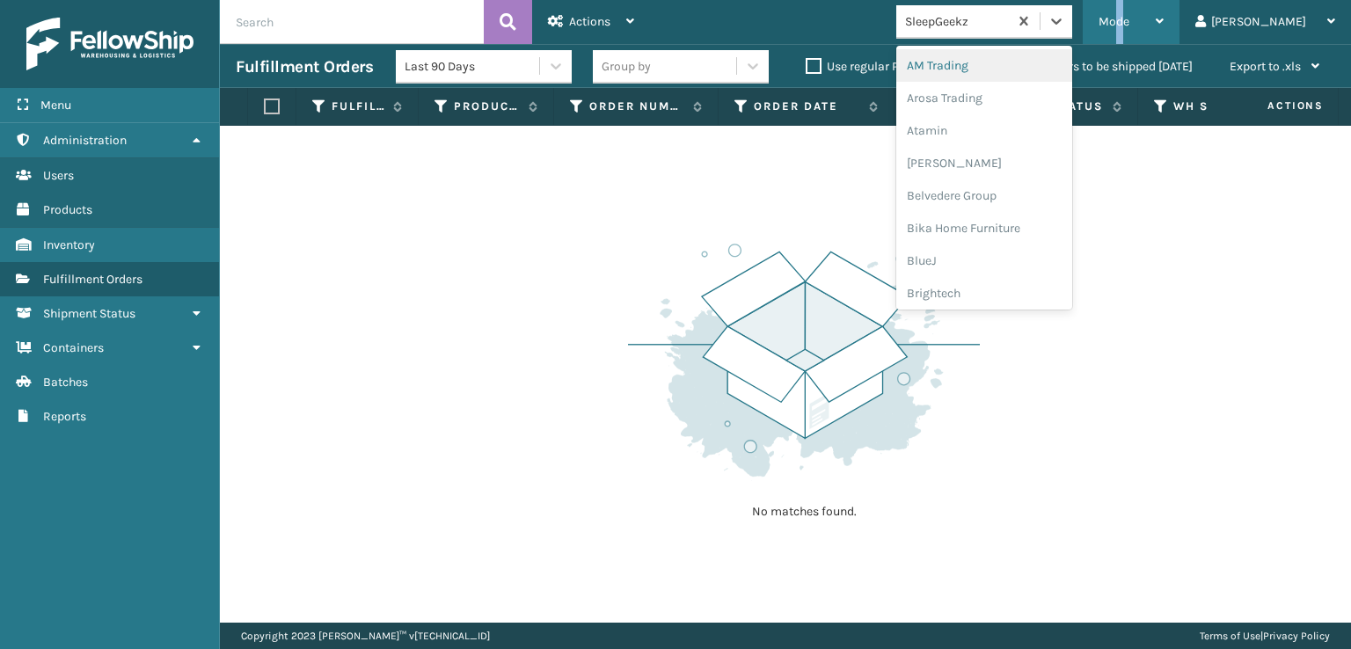
click at [1129, 19] on span "Mode" at bounding box center [1114, 21] width 31 height 15
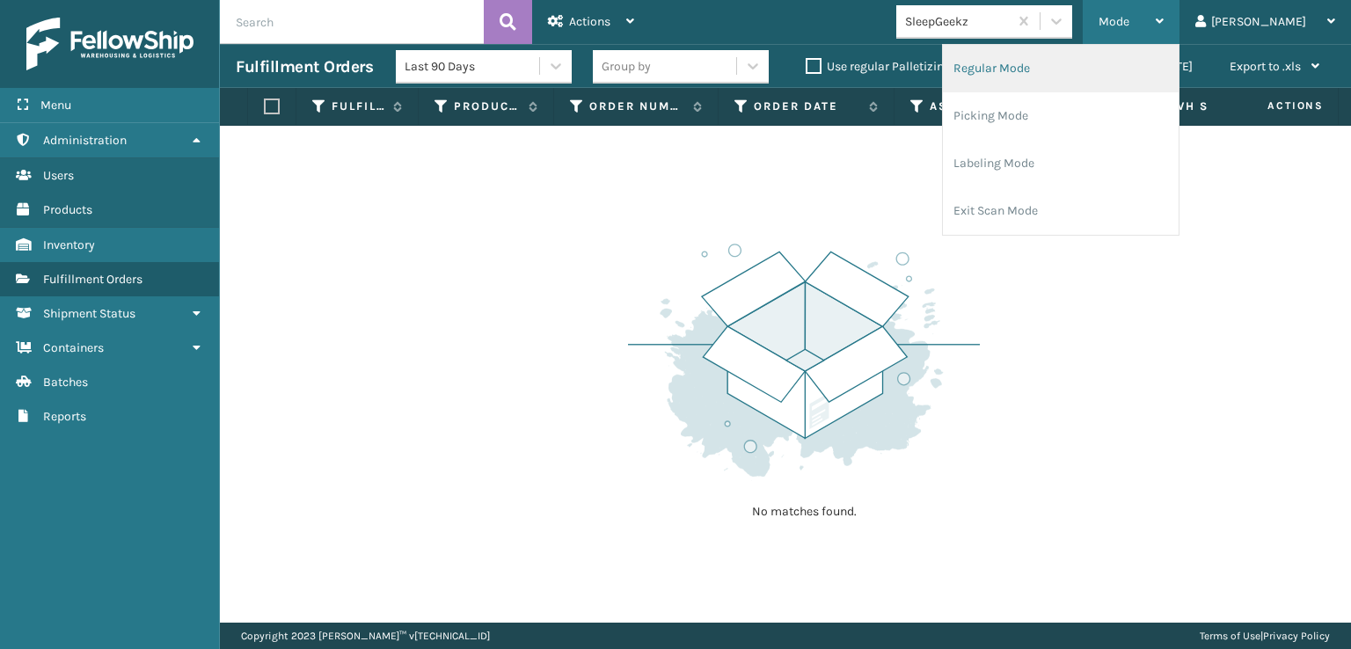
click at [1052, 68] on li "Regular Mode" at bounding box center [1061, 69] width 236 height 48
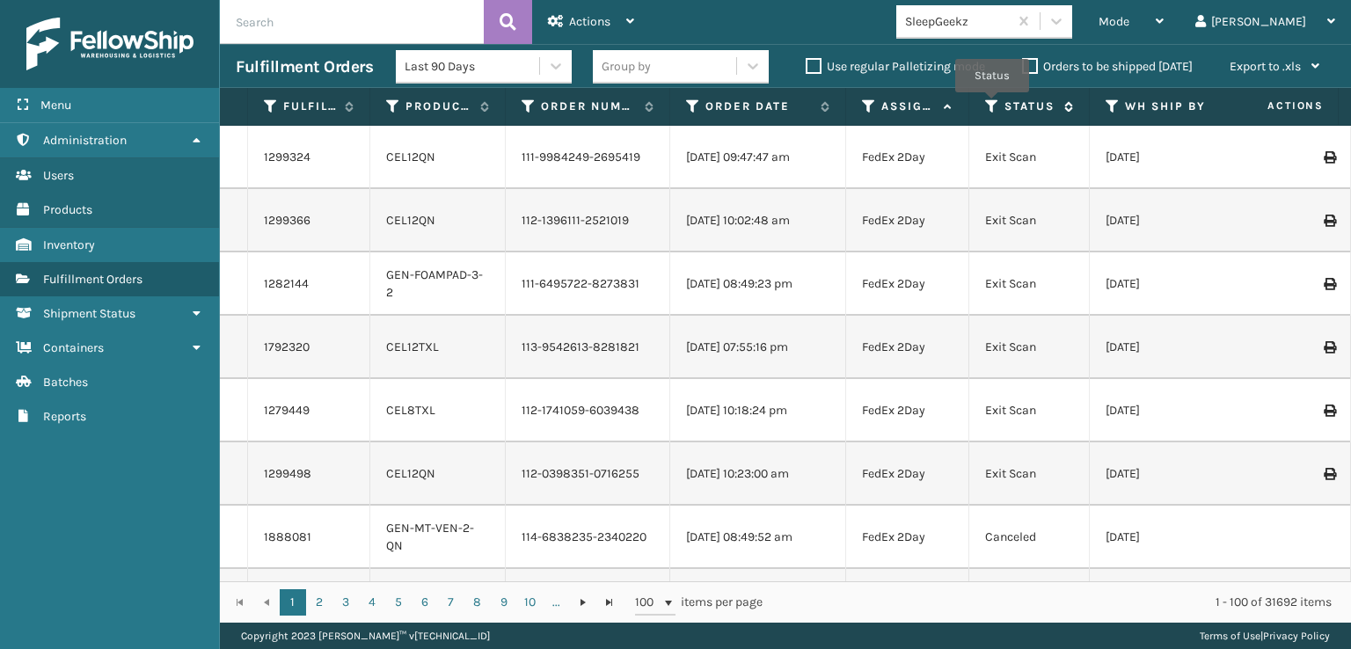
click at [992, 105] on icon at bounding box center [992, 107] width 14 height 16
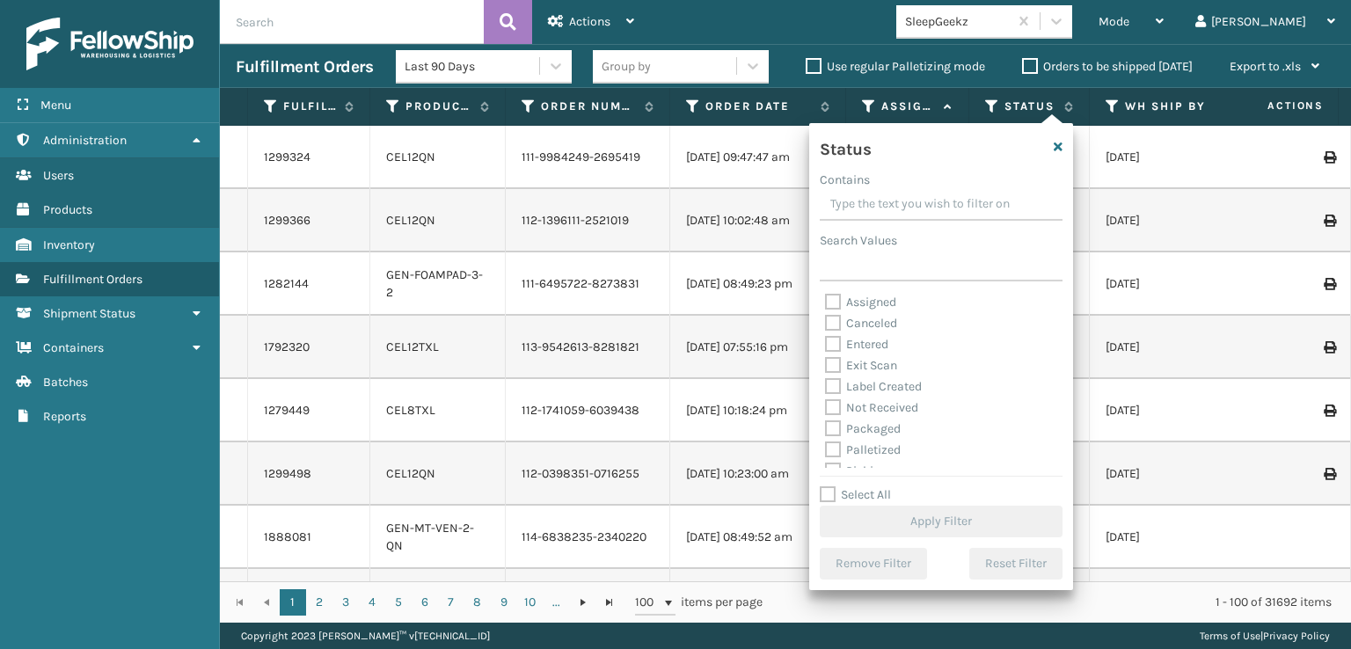
scroll to position [88, 0]
click at [834, 384] on label "Picking" at bounding box center [856, 383] width 62 height 15
click at [826, 384] on input "Picking" at bounding box center [825, 378] width 1 height 11
checkbox input "true"
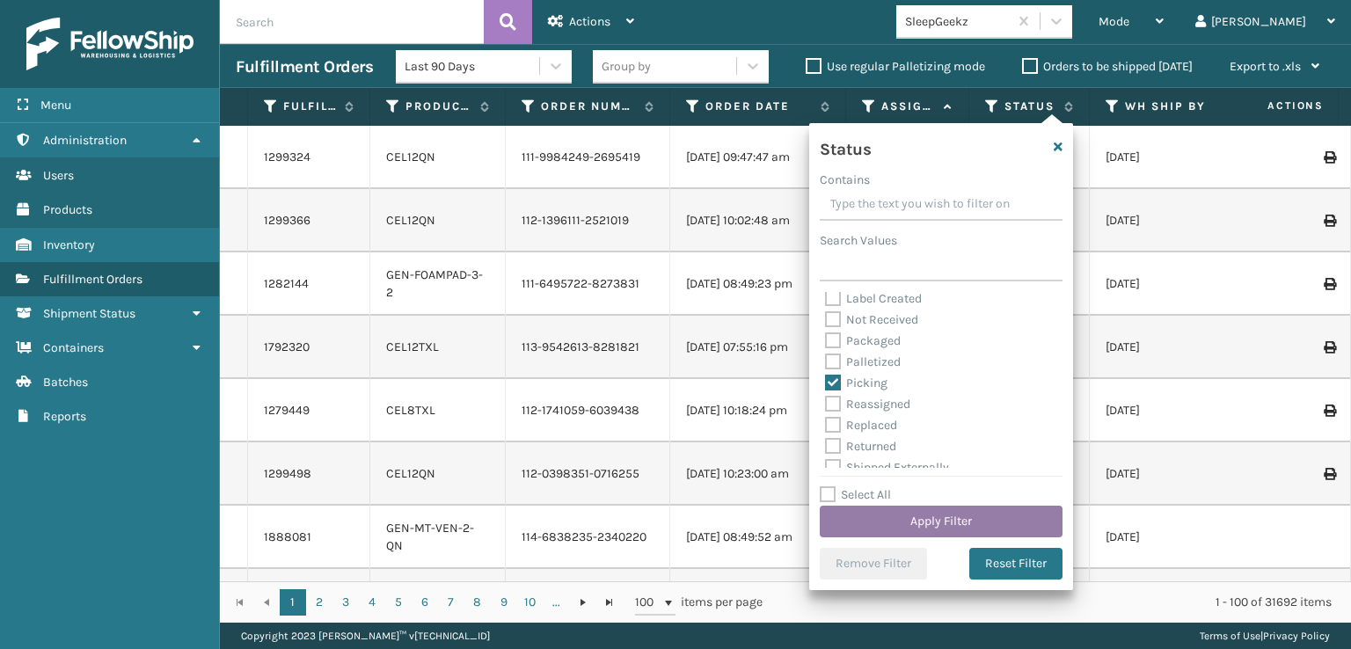
click at [896, 520] on button "Apply Filter" at bounding box center [941, 522] width 243 height 32
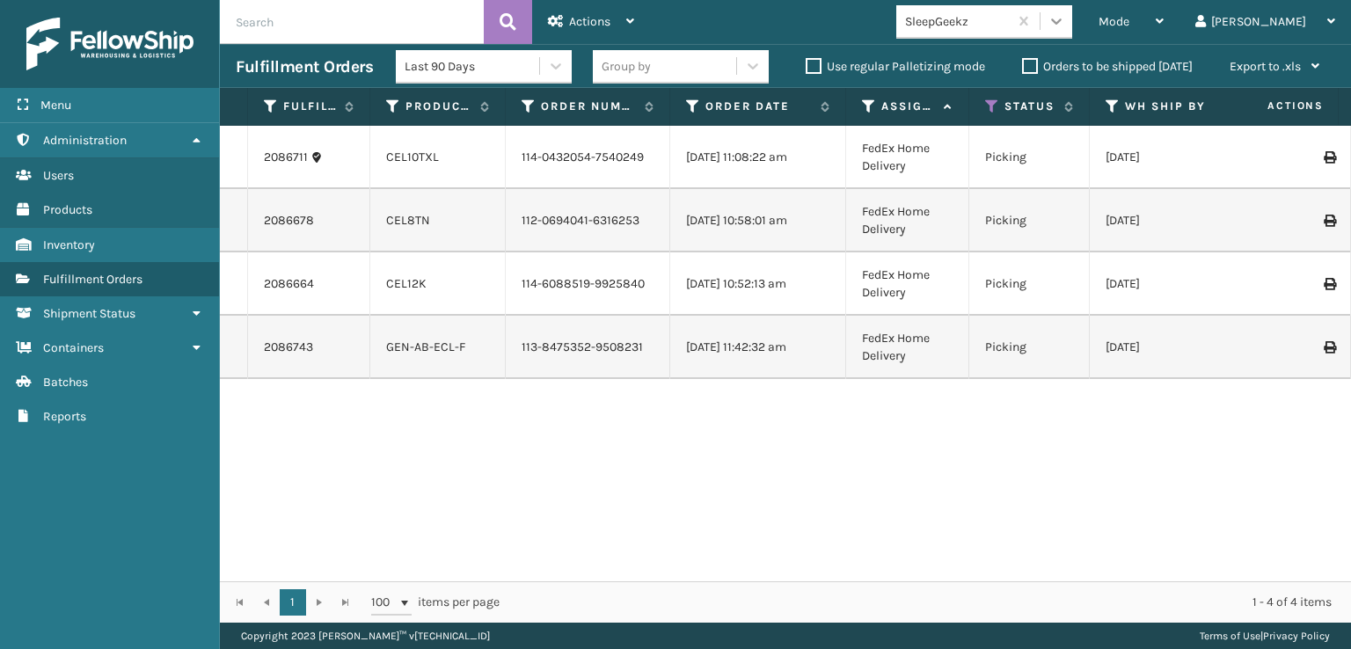
click at [1065, 15] on icon at bounding box center [1057, 21] width 18 height 18
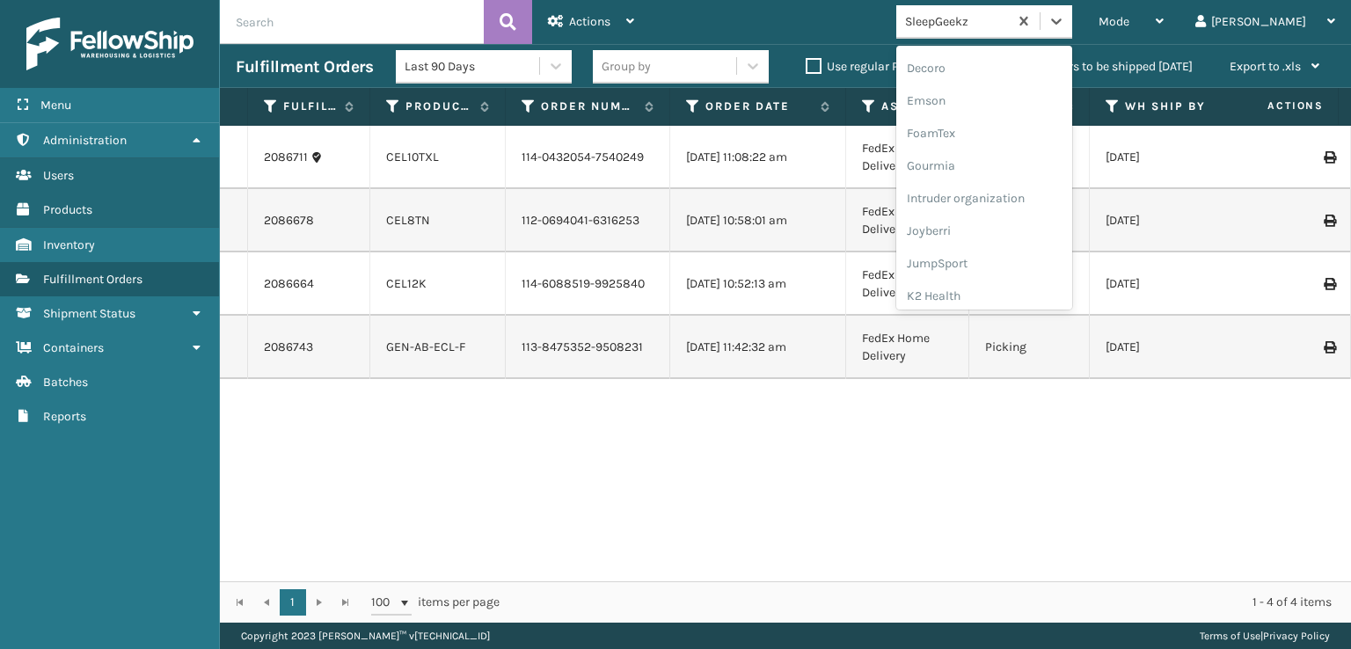
scroll to position [354, 0]
click at [1003, 130] on div "FoamTex" at bounding box center [984, 134] width 176 height 33
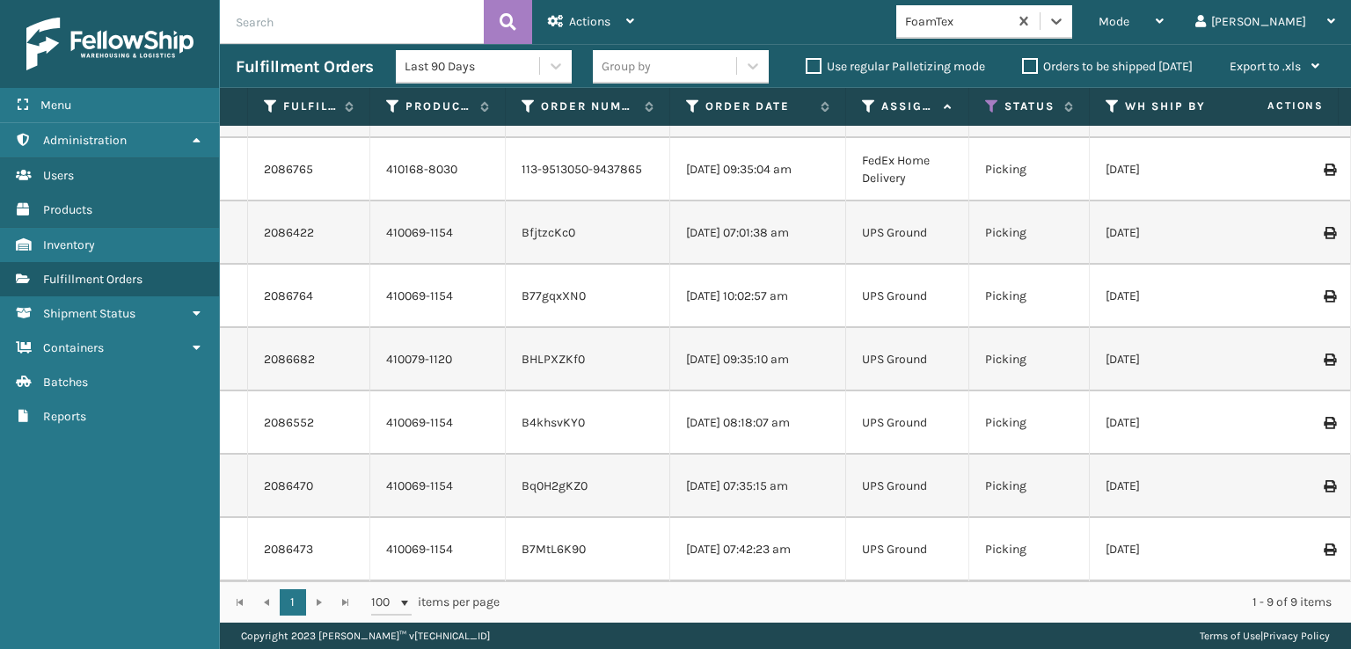
scroll to position [127, 0]
click at [990, 110] on icon at bounding box center [992, 107] width 14 height 16
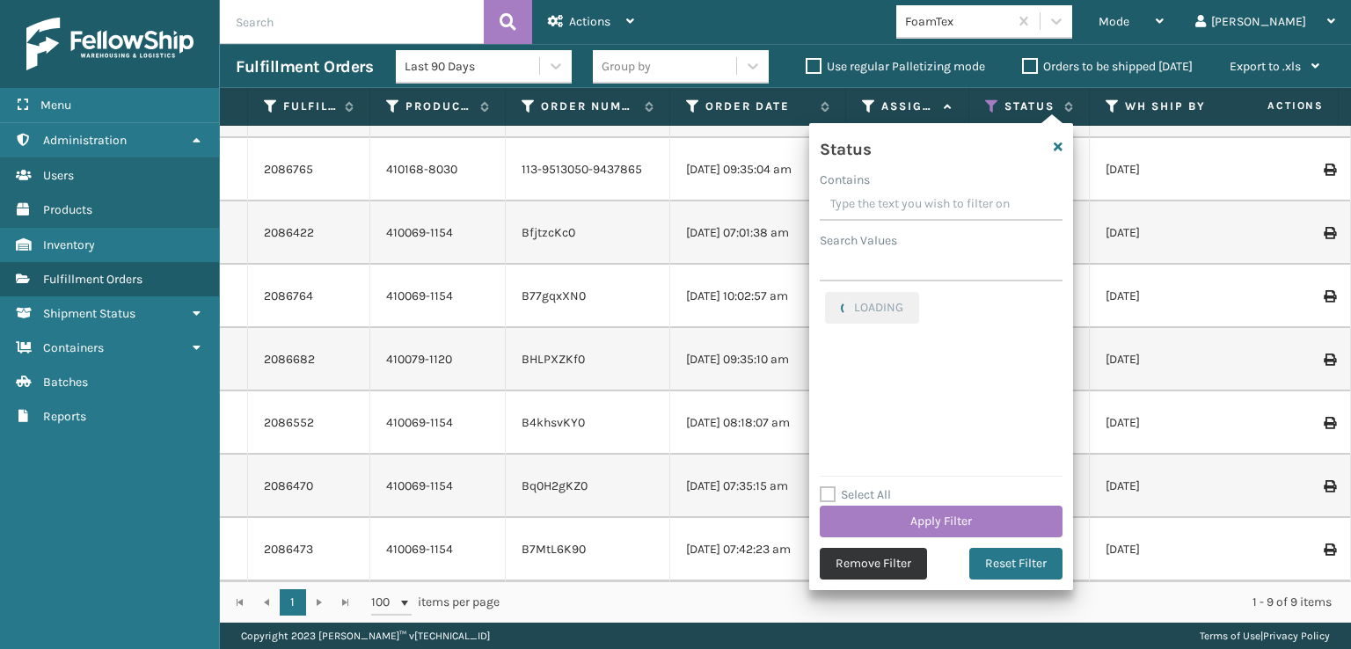
click at [866, 571] on button "Remove Filter" at bounding box center [873, 564] width 107 height 32
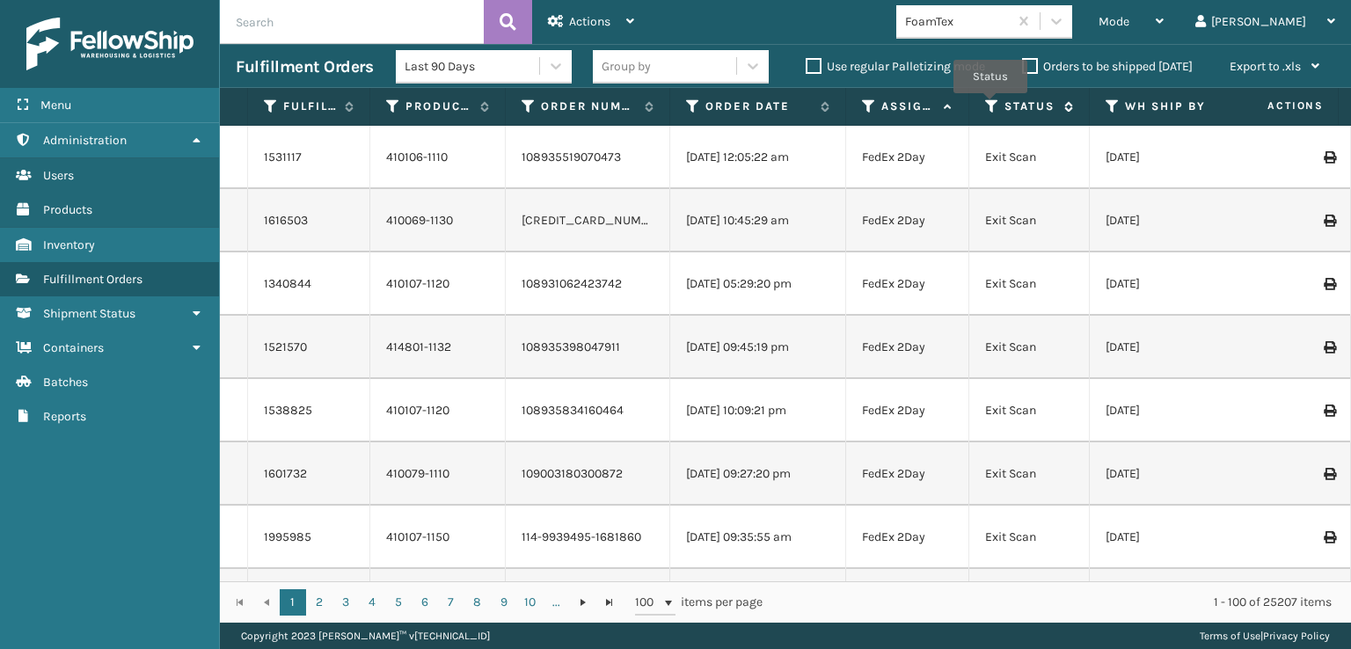
click at [990, 106] on icon at bounding box center [992, 107] width 14 height 16
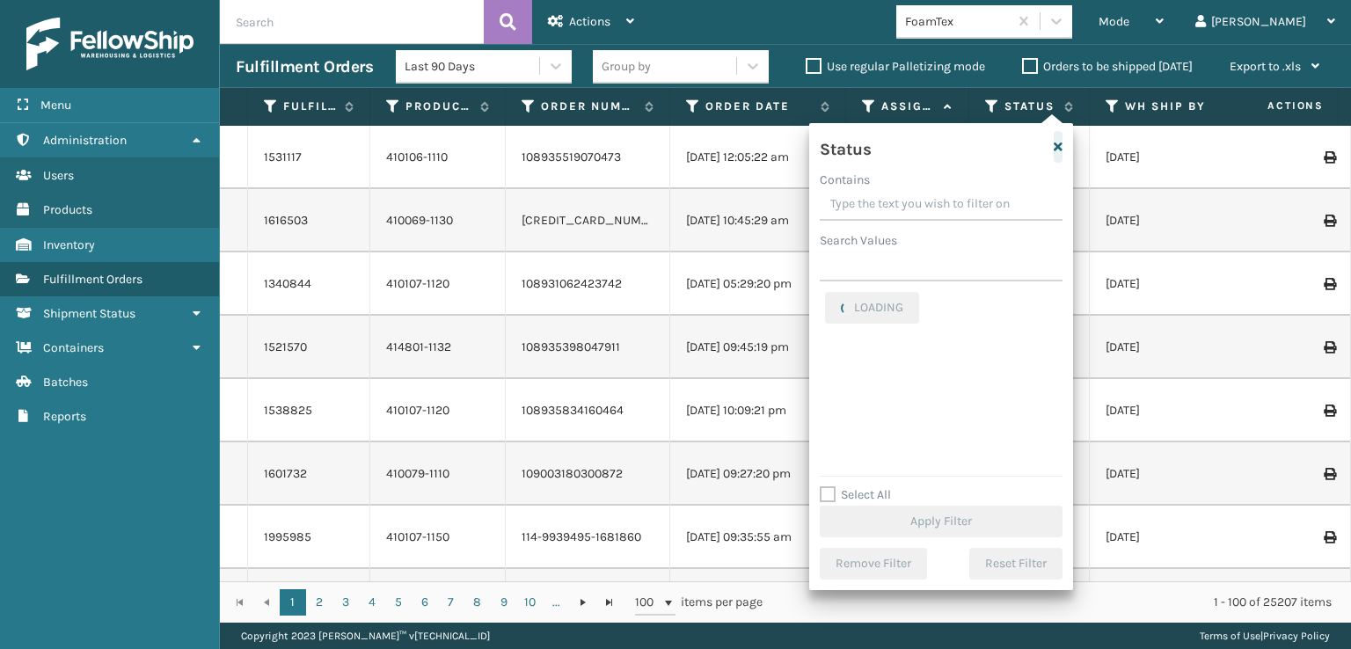
click at [1062, 147] on icon "button" at bounding box center [1058, 147] width 9 height 12
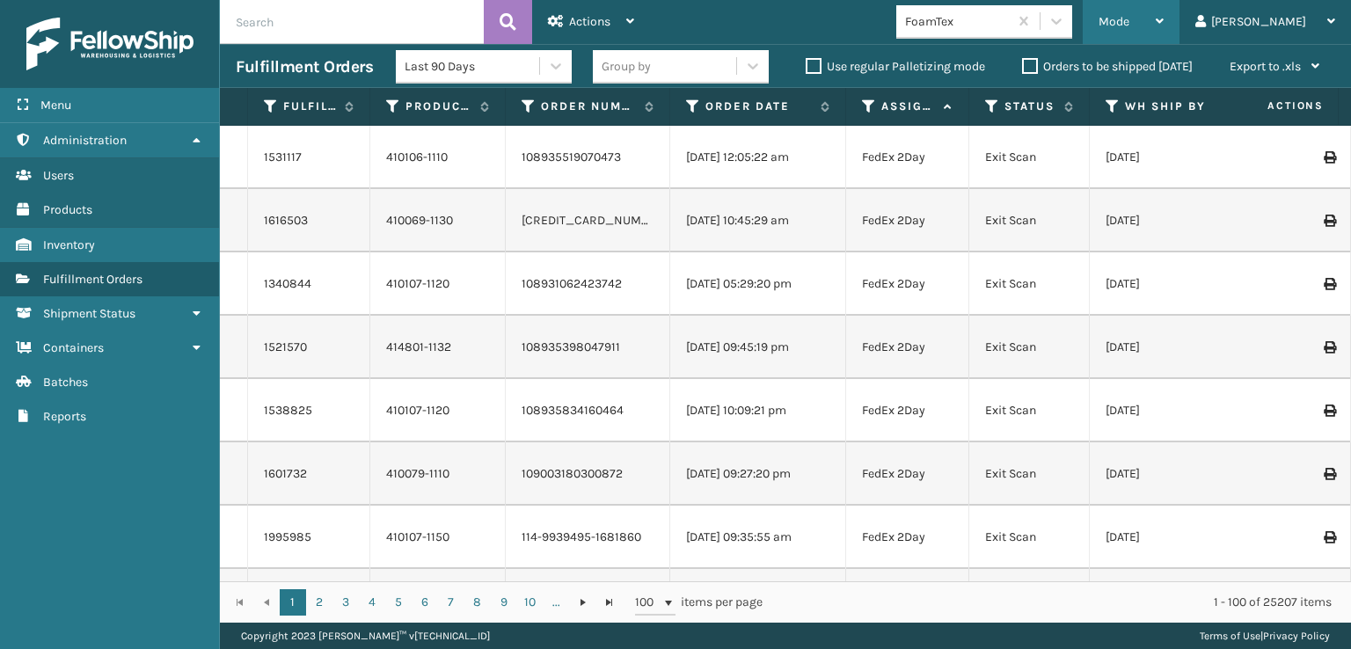
click at [1129, 25] on span "Mode" at bounding box center [1114, 21] width 31 height 15
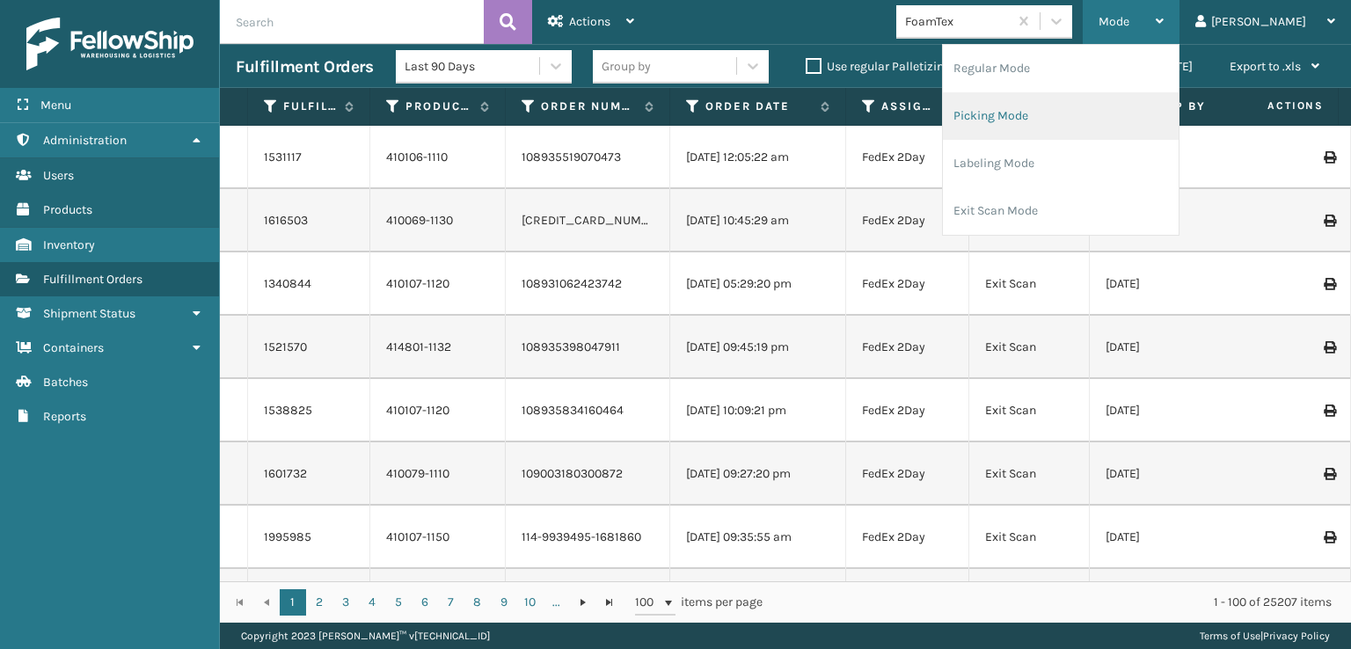
click at [1057, 120] on li "Picking Mode" at bounding box center [1061, 116] width 236 height 48
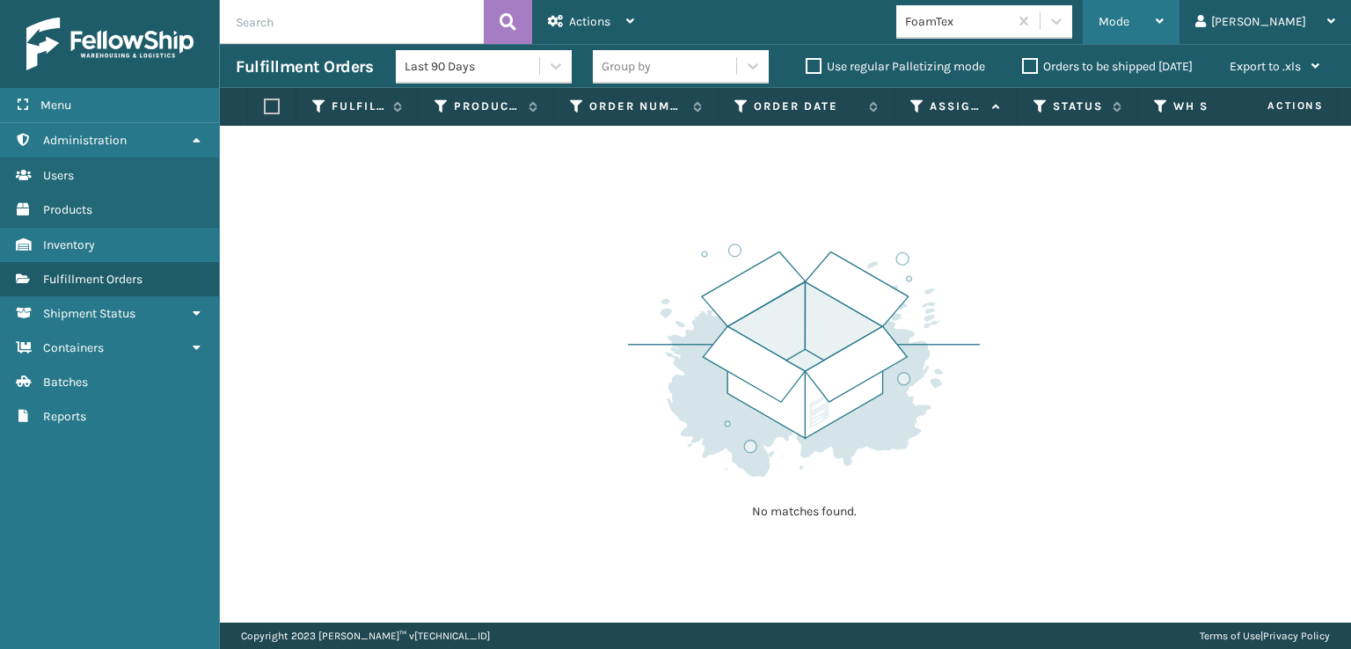
click at [1129, 18] on span "Mode" at bounding box center [1114, 21] width 31 height 15
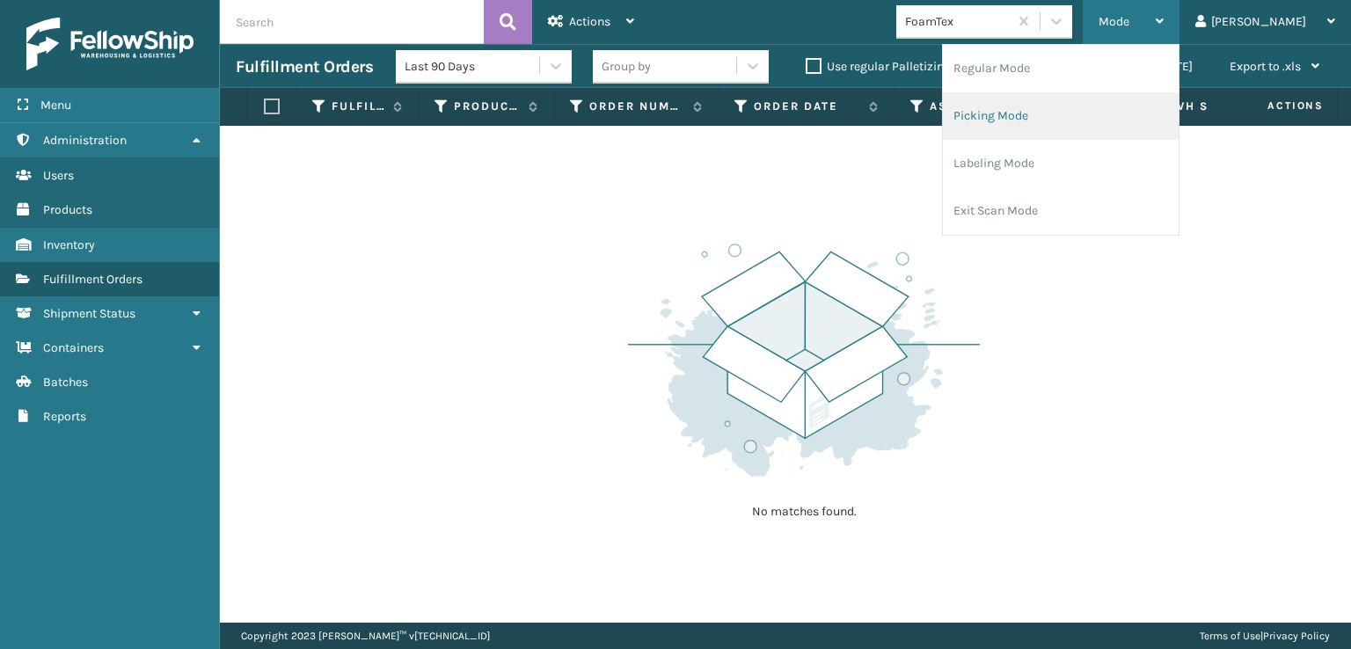
click at [1049, 113] on li "Picking Mode" at bounding box center [1061, 116] width 236 height 48
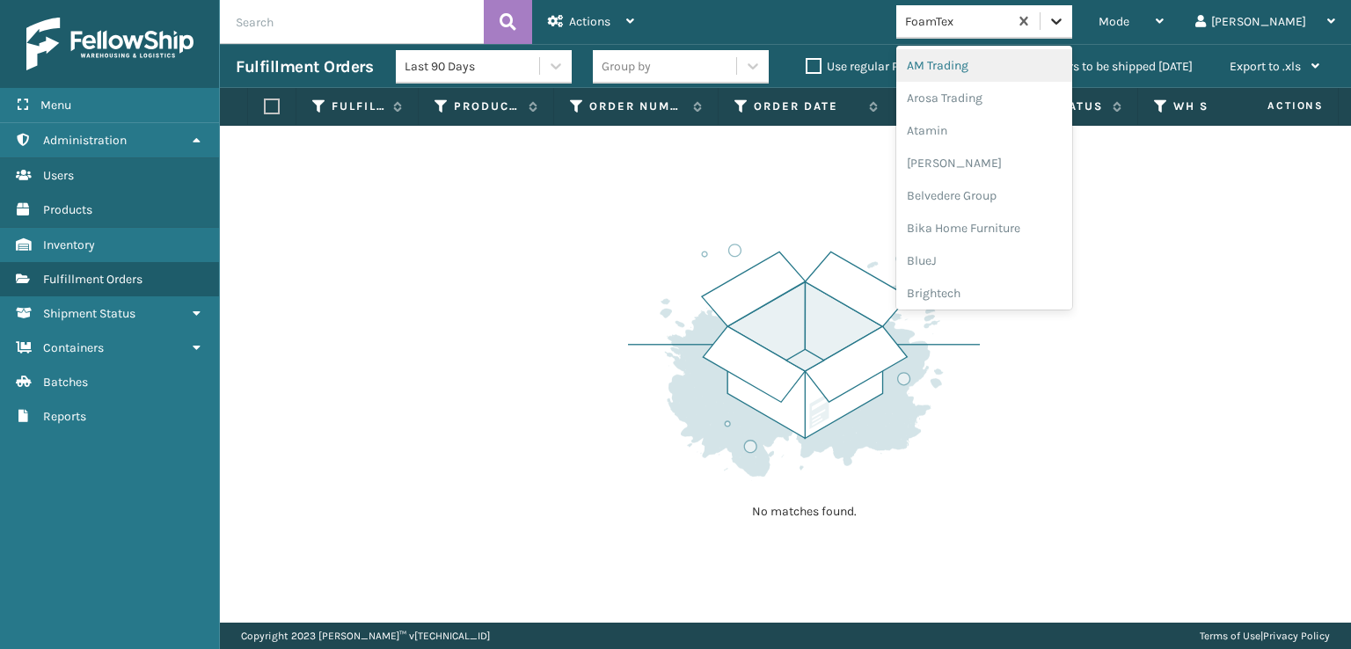
click at [1065, 18] on icon at bounding box center [1057, 21] width 18 height 18
click at [991, 60] on div "[PERSON_NAME] Brands" at bounding box center [984, 59] width 176 height 33
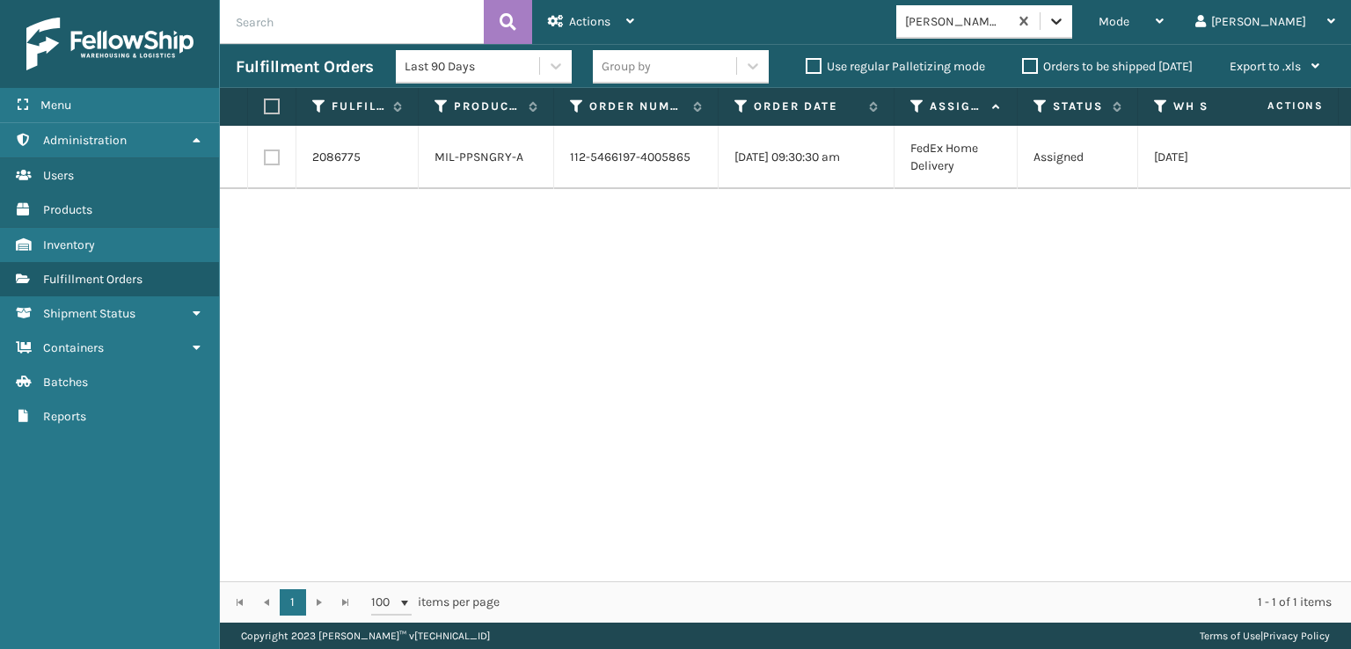
click at [1065, 22] on icon at bounding box center [1057, 21] width 18 height 18
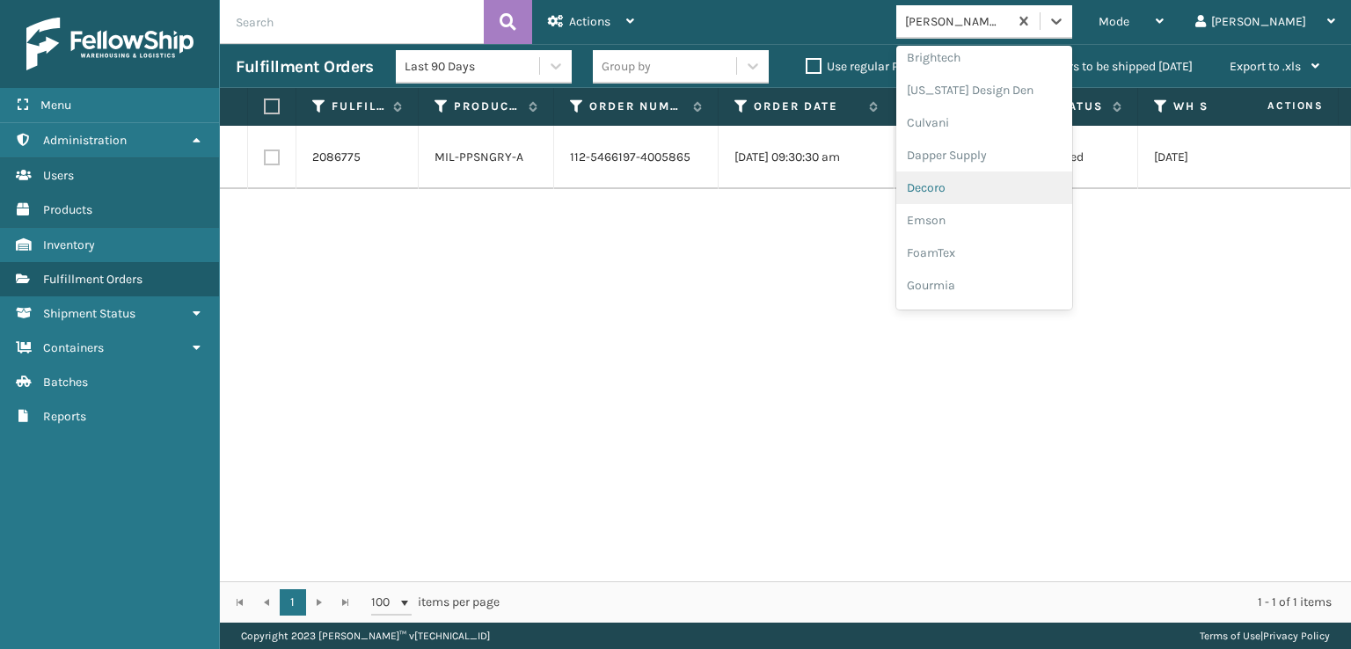
scroll to position [264, 0]
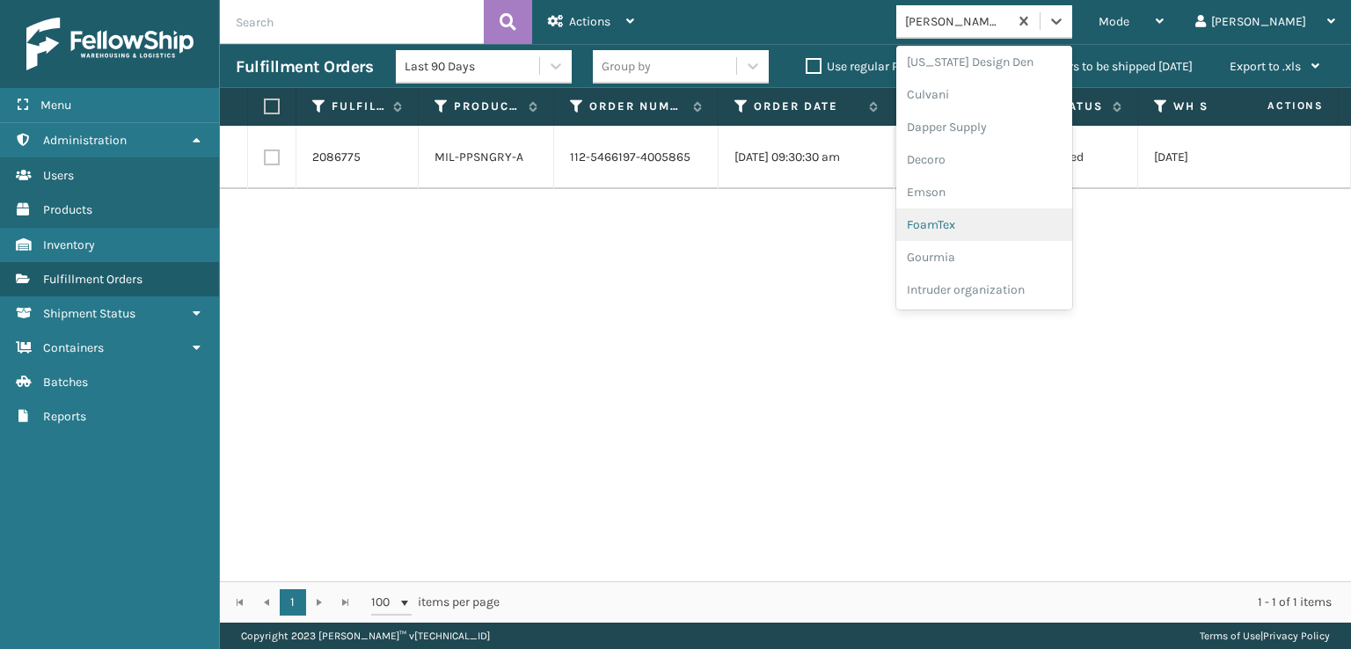
click at [1010, 223] on div "FoamTex" at bounding box center [984, 224] width 176 height 33
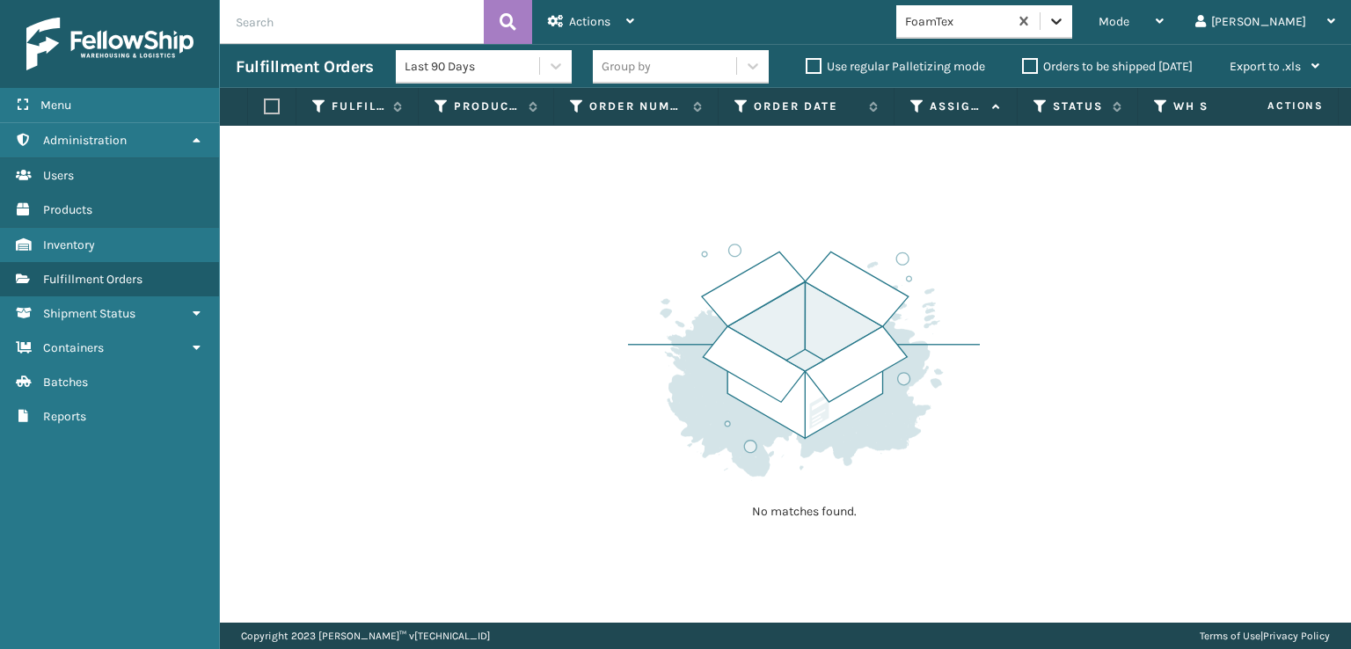
click at [1065, 24] on icon at bounding box center [1057, 21] width 18 height 18
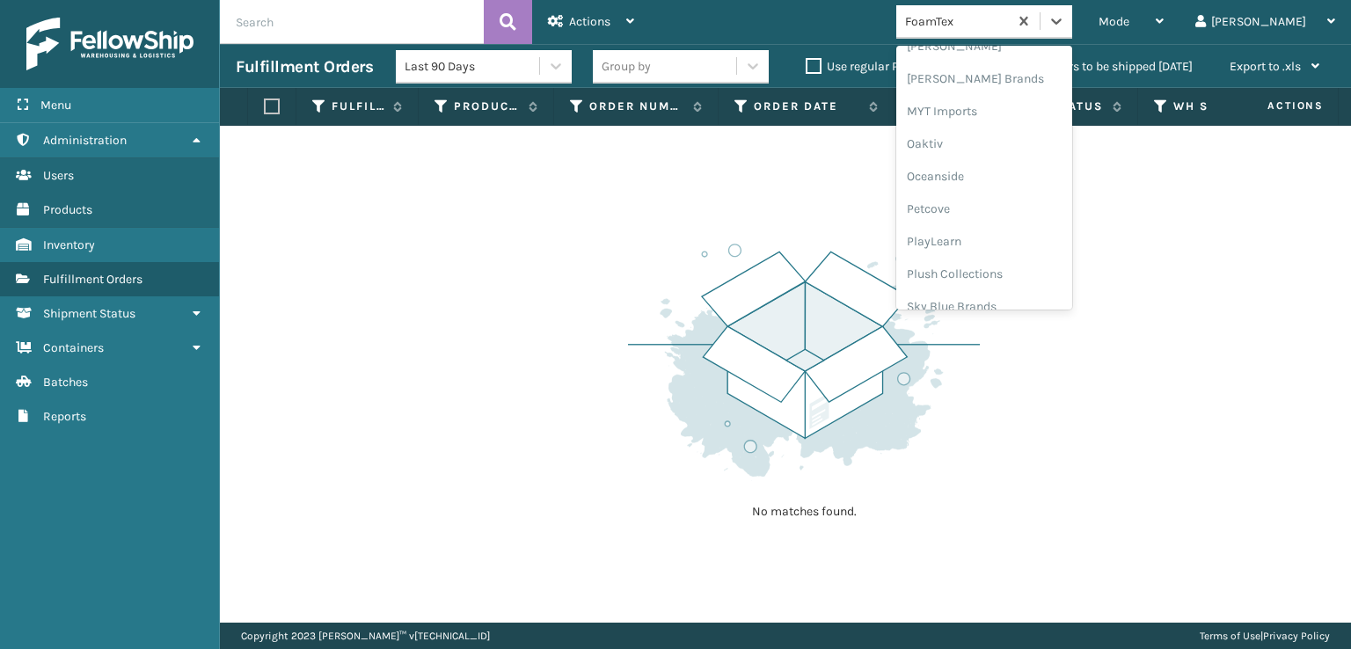
scroll to position [882, 0]
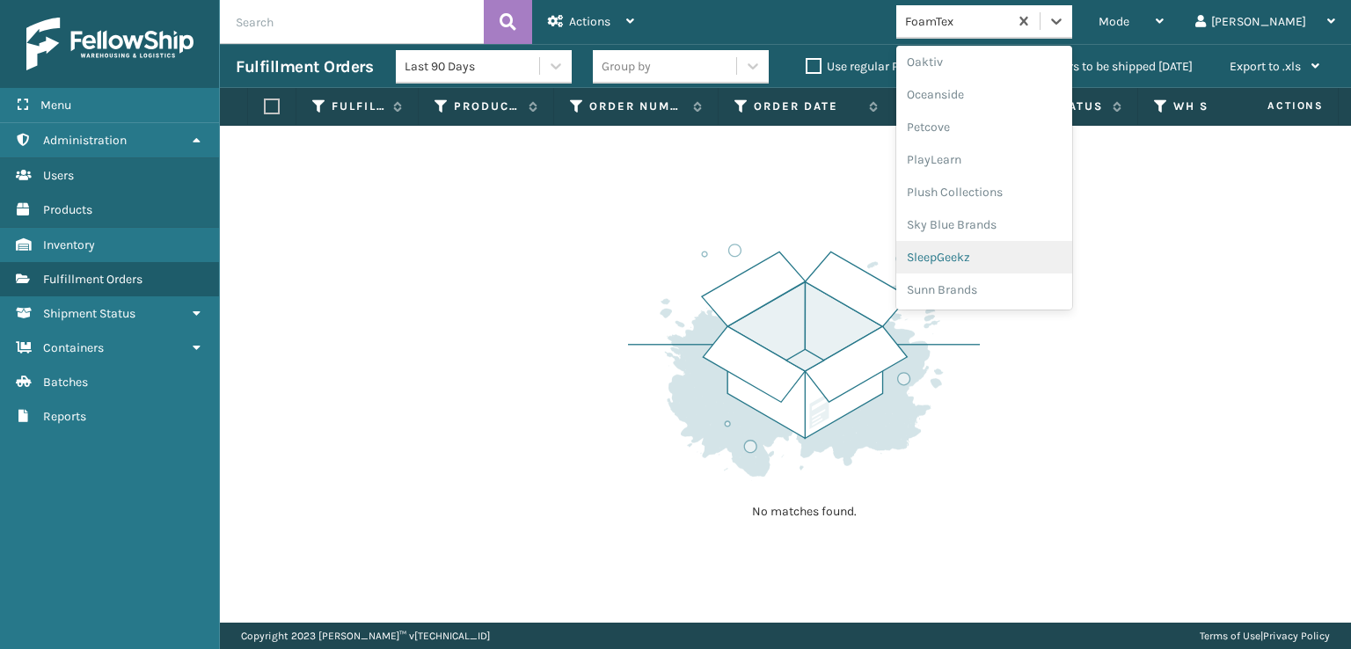
click at [1026, 248] on div "SleepGeekz" at bounding box center [984, 257] width 176 height 33
click at [1072, 32] on div at bounding box center [1057, 21] width 32 height 32
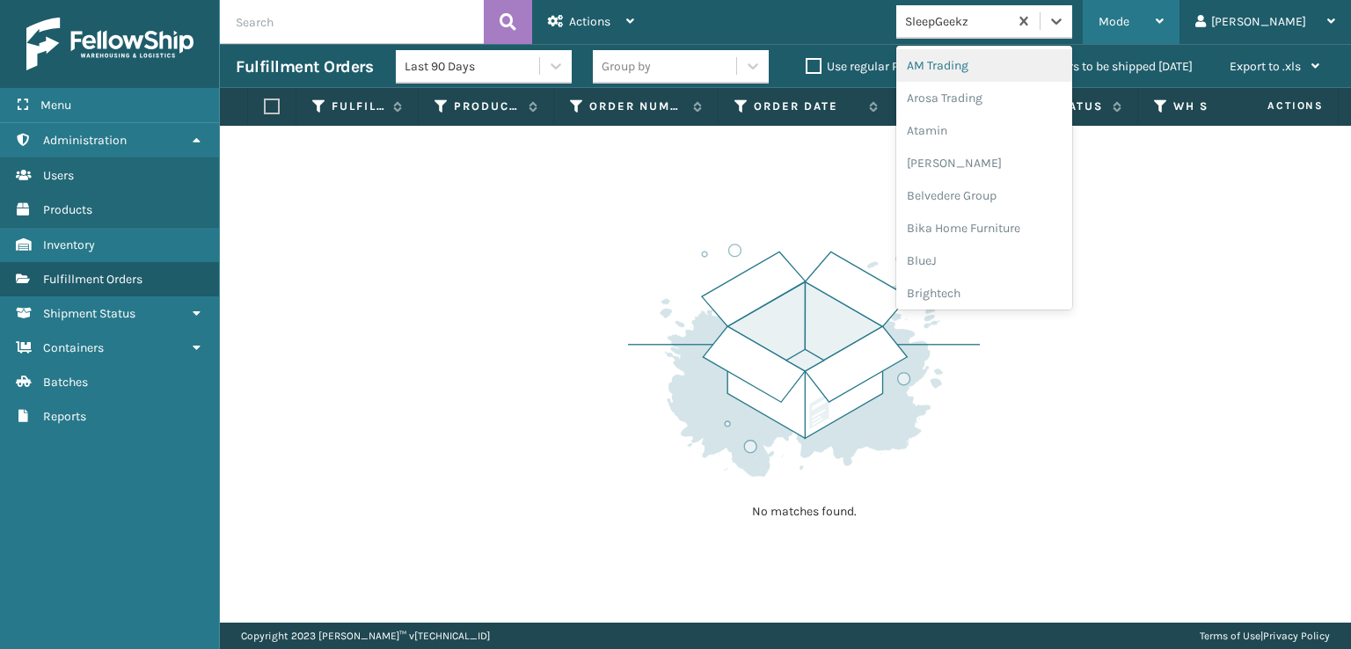
click at [1129, 19] on span "Mode" at bounding box center [1114, 21] width 31 height 15
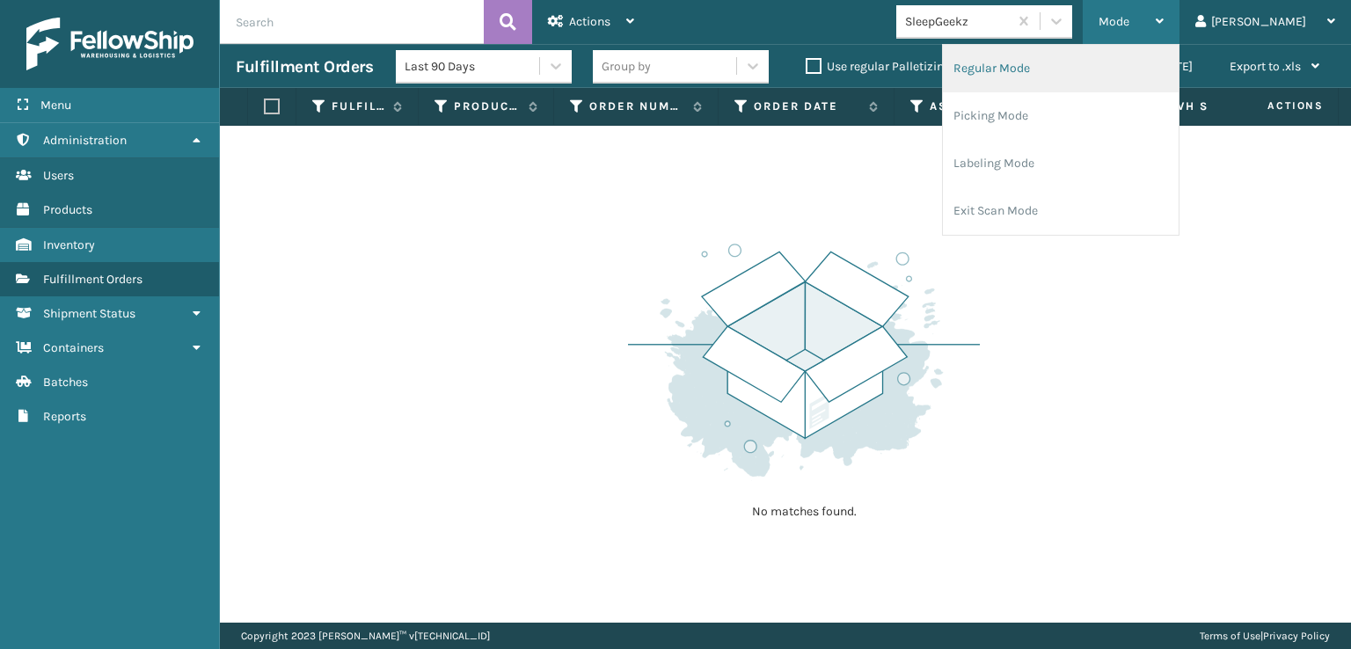
click at [1051, 69] on li "Regular Mode" at bounding box center [1061, 69] width 236 height 48
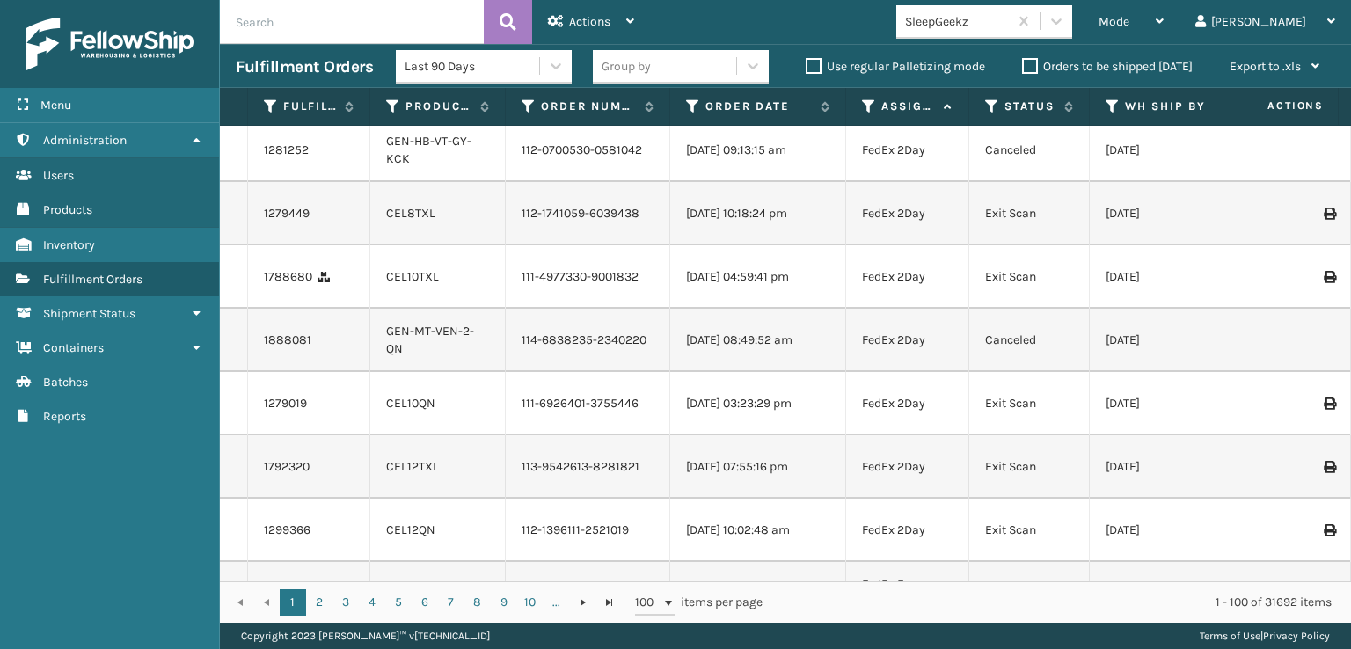
scroll to position [0, 0]
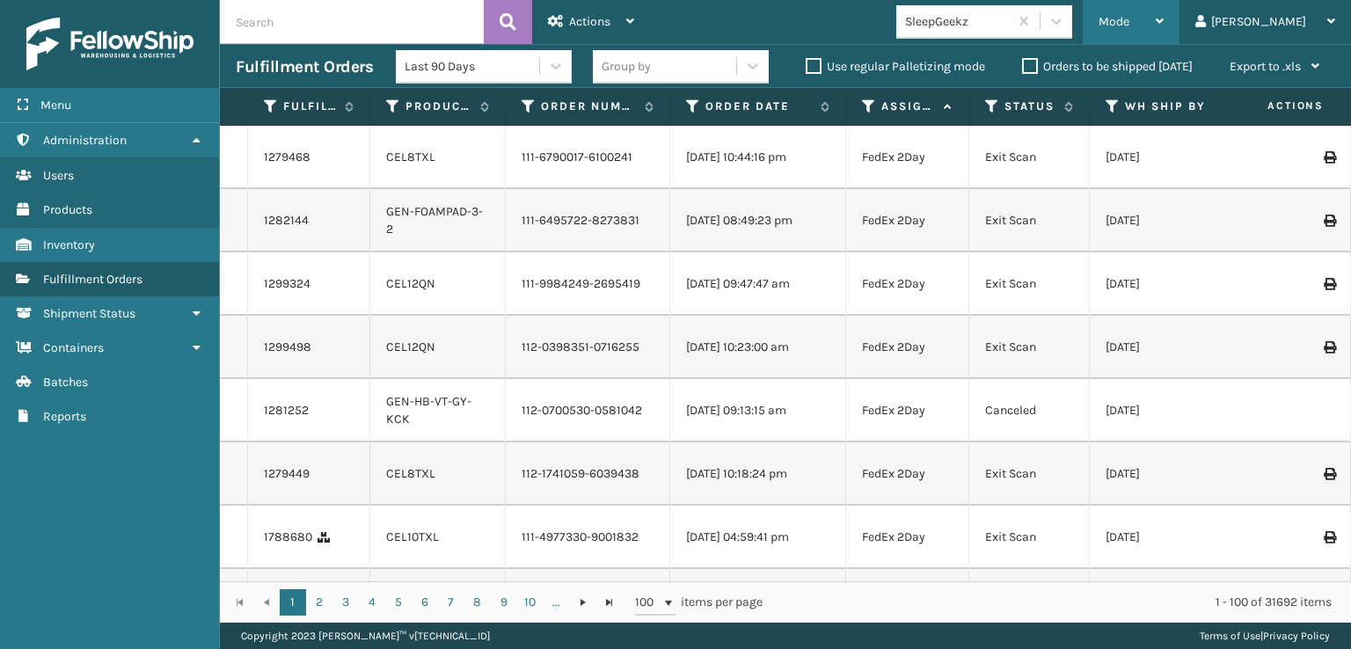
click at [1129, 17] on span "Mode" at bounding box center [1114, 21] width 31 height 15
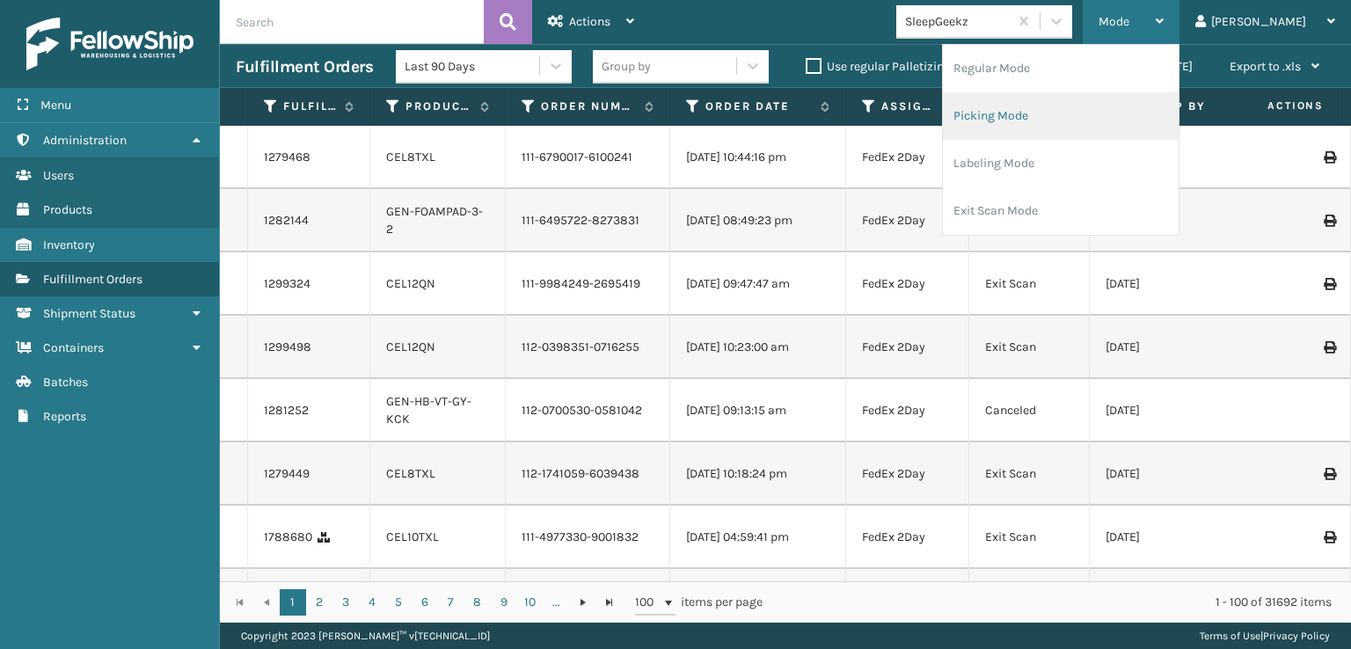
click at [1045, 115] on li "Picking Mode" at bounding box center [1061, 116] width 236 height 48
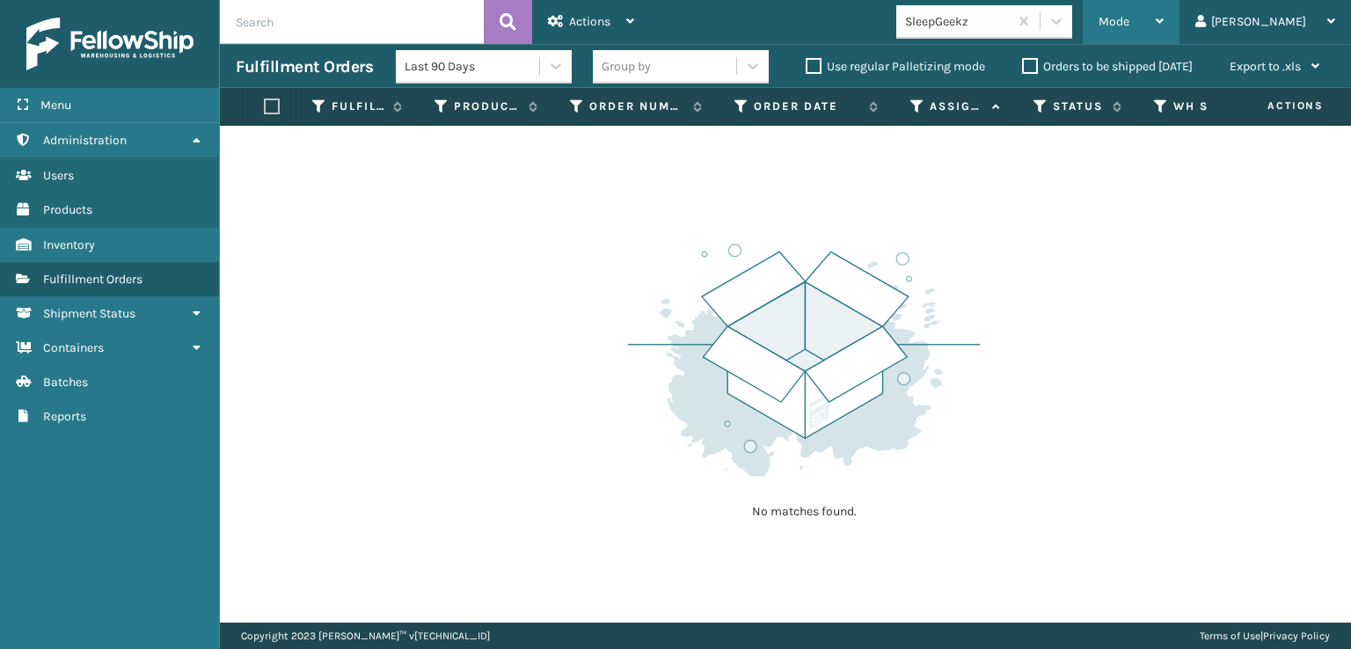
click at [1129, 26] on span "Mode" at bounding box center [1114, 21] width 31 height 15
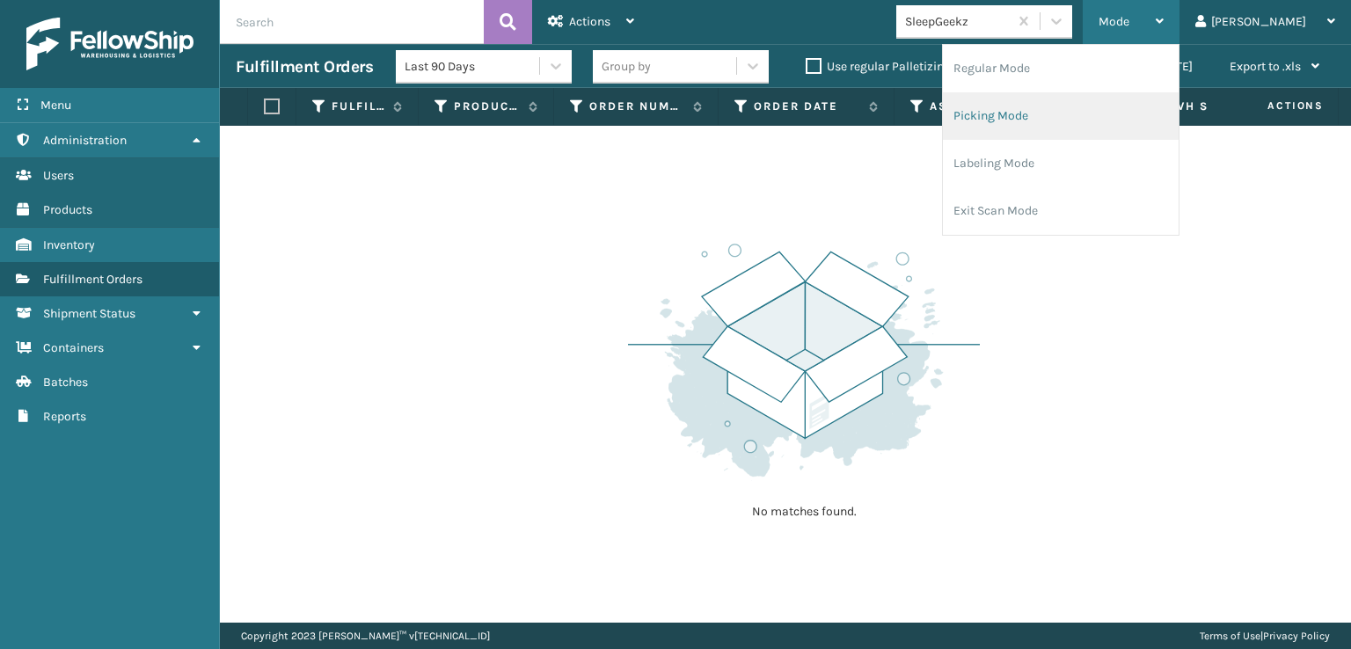
click at [1040, 117] on li "Picking Mode" at bounding box center [1061, 116] width 236 height 48
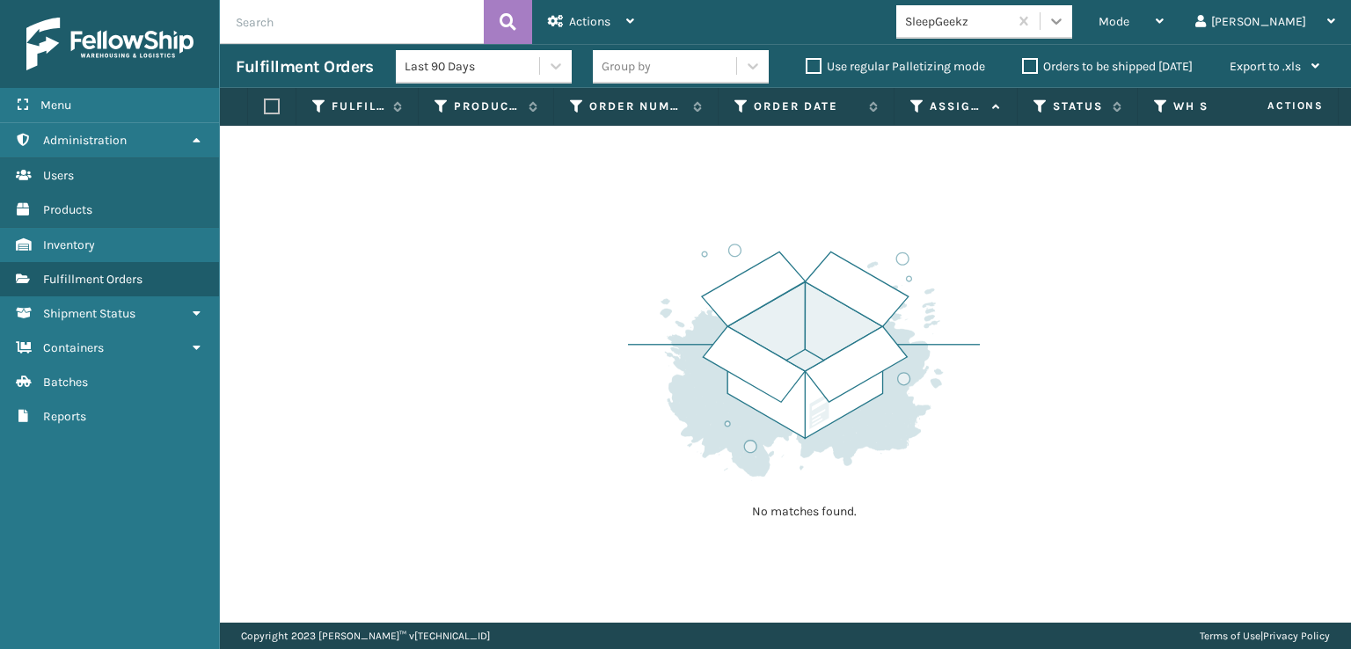
click at [1065, 19] on icon at bounding box center [1057, 21] width 18 height 18
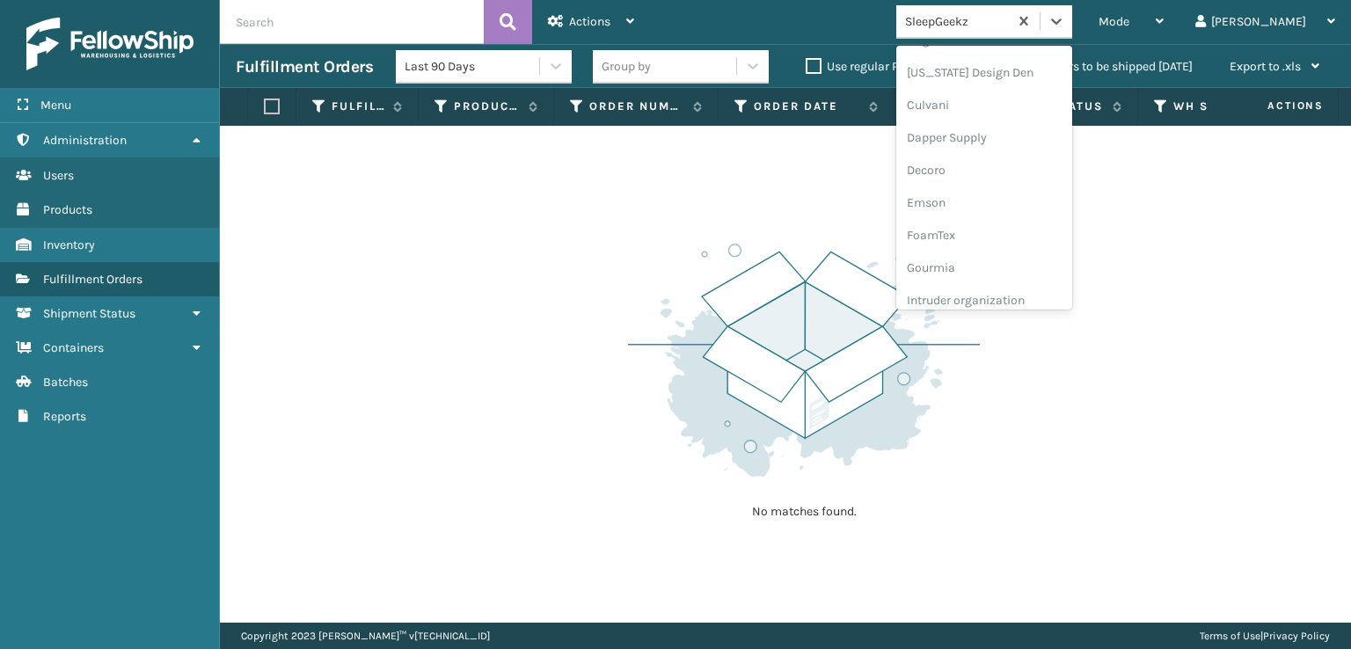
scroll to position [264, 0]
click at [1005, 227] on div "FoamTex" at bounding box center [984, 224] width 176 height 33
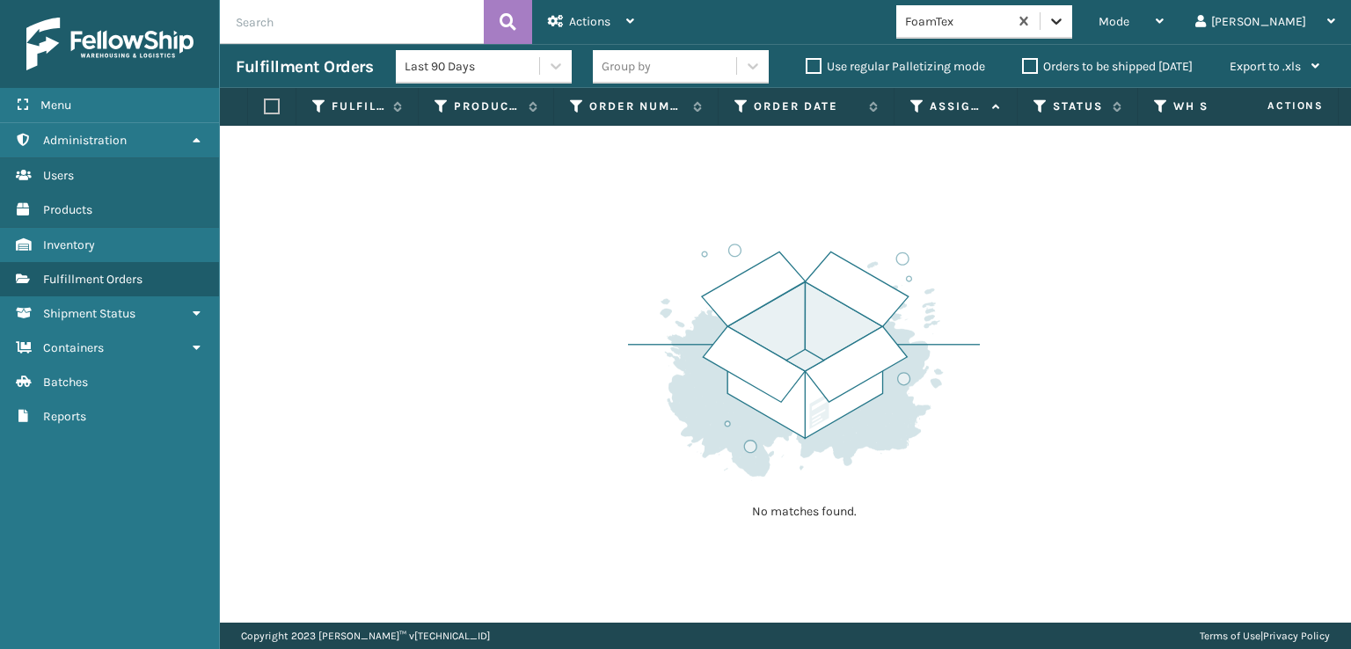
click at [1065, 20] on icon at bounding box center [1057, 21] width 18 height 18
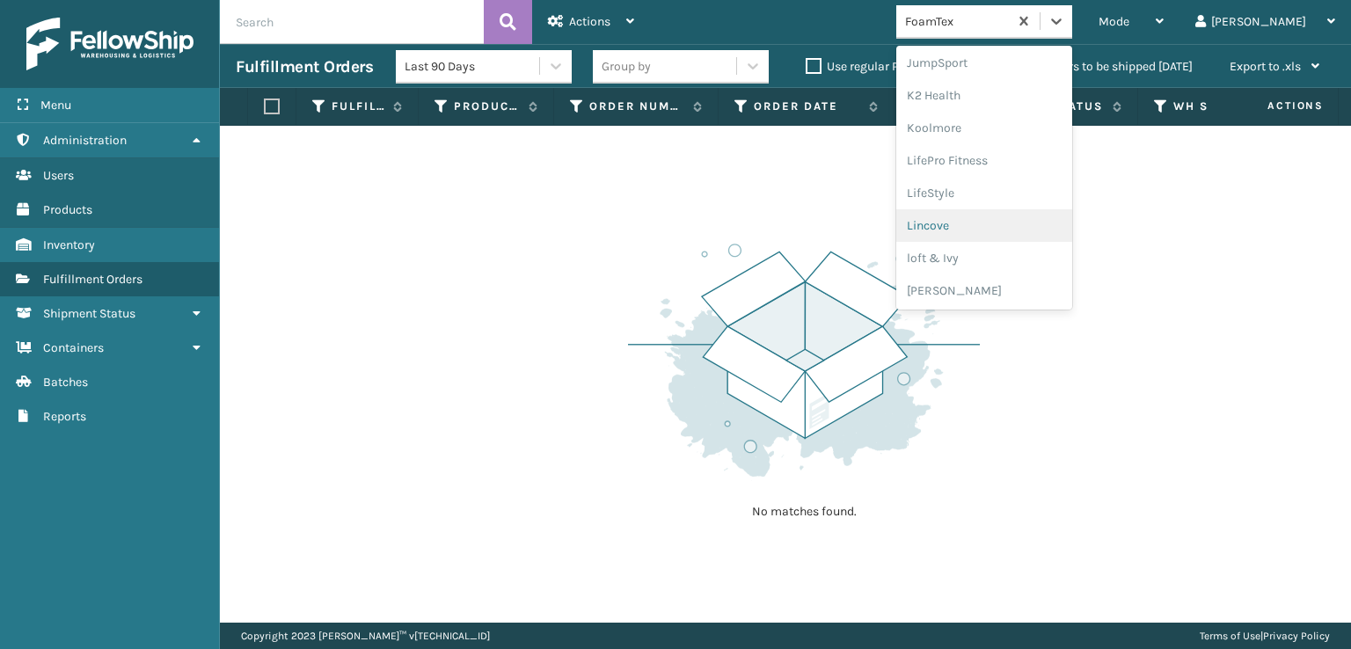
scroll to position [732, 0]
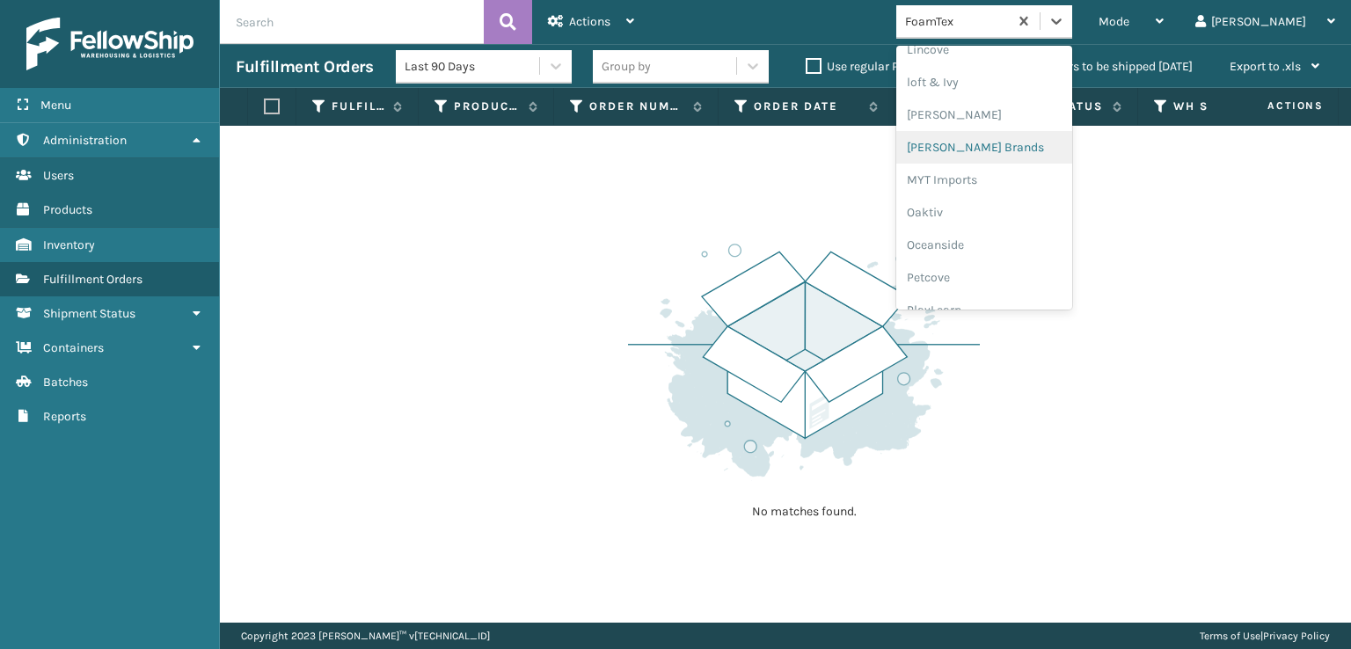
click at [998, 149] on div "[PERSON_NAME] Brands" at bounding box center [984, 147] width 176 height 33
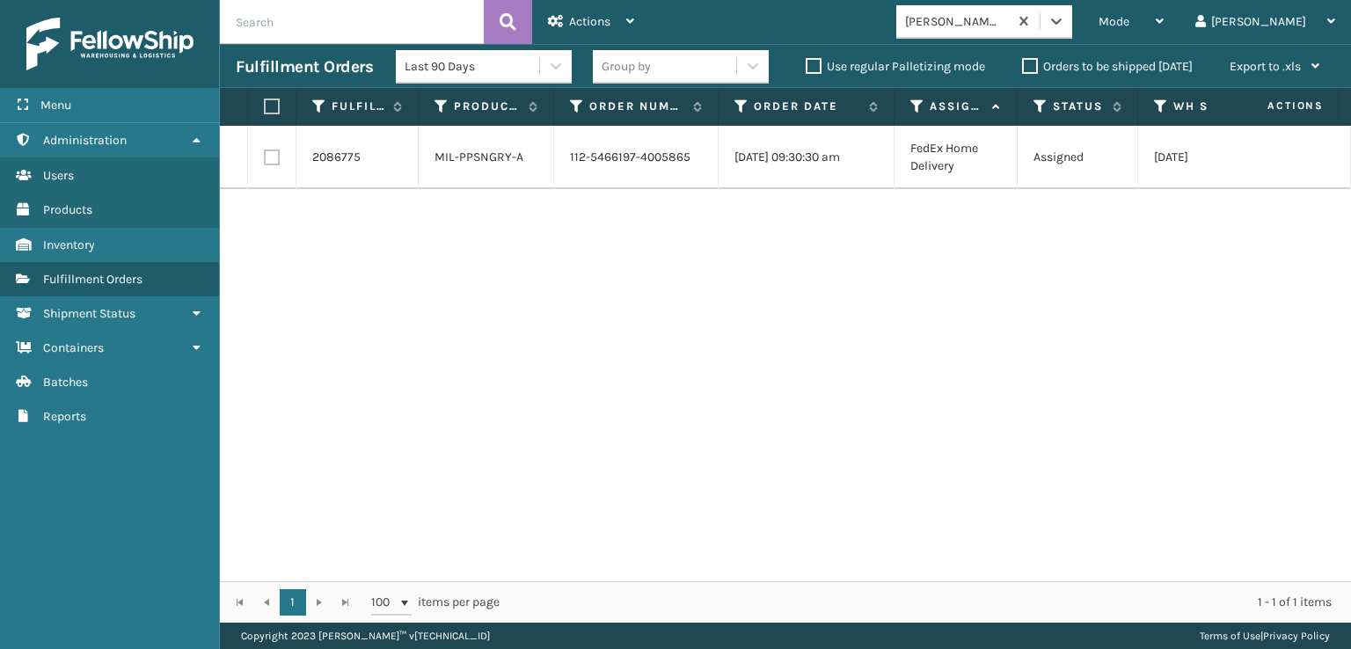
click at [272, 157] on label at bounding box center [272, 158] width 16 height 16
click at [265, 157] on input "checkbox" at bounding box center [264, 155] width 1 height 11
checkbox input "true"
click at [581, 18] on span "Actions" at bounding box center [589, 21] width 41 height 15
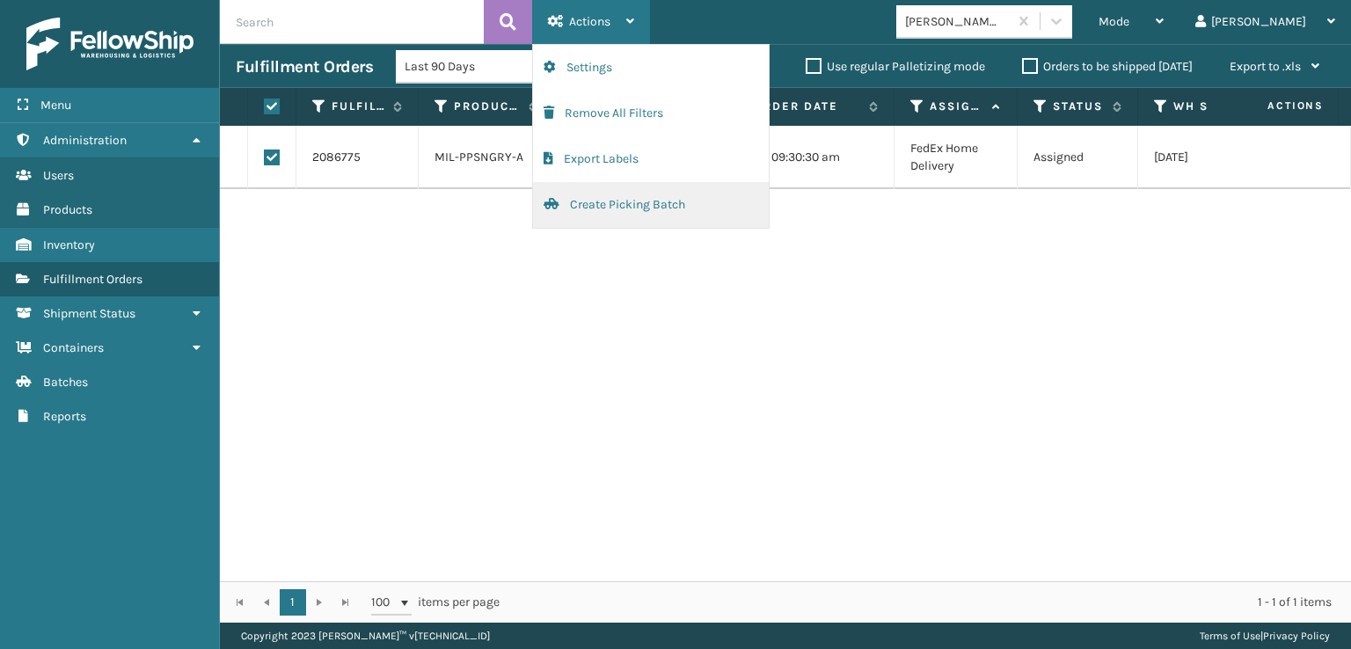
click at [598, 209] on button "Create Picking Batch" at bounding box center [651, 205] width 236 height 46
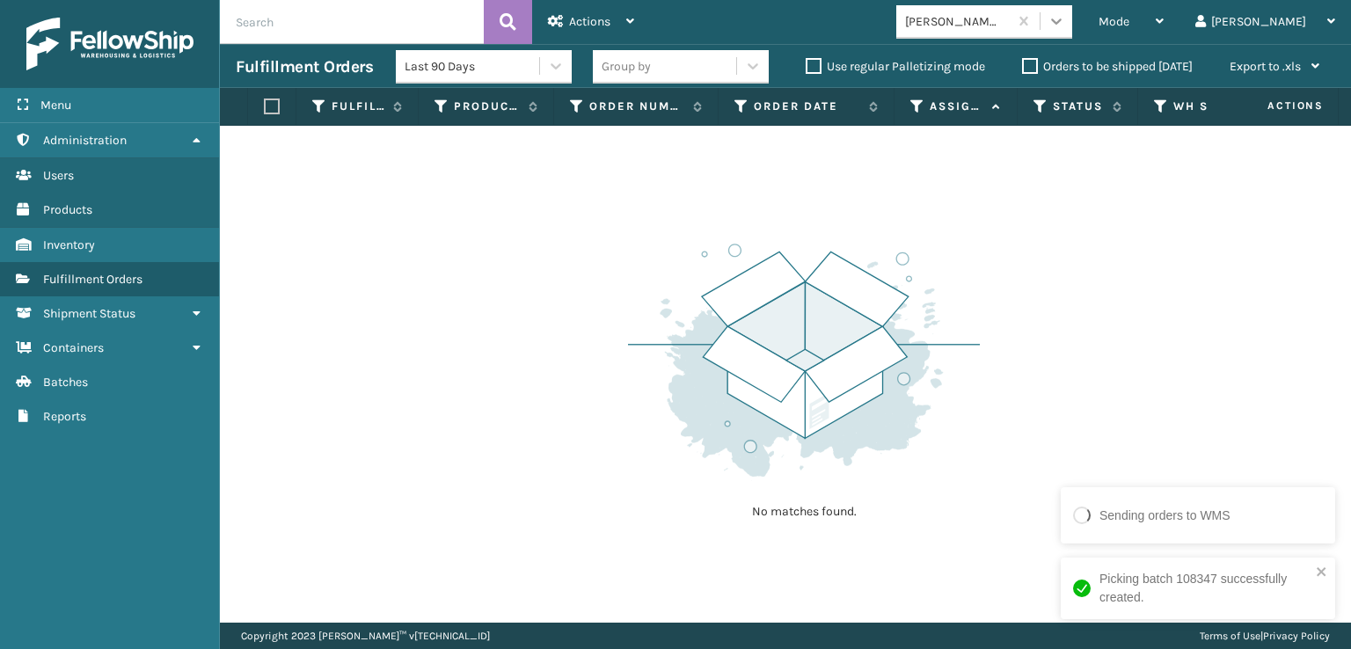
click at [1065, 22] on icon at bounding box center [1057, 21] width 18 height 18
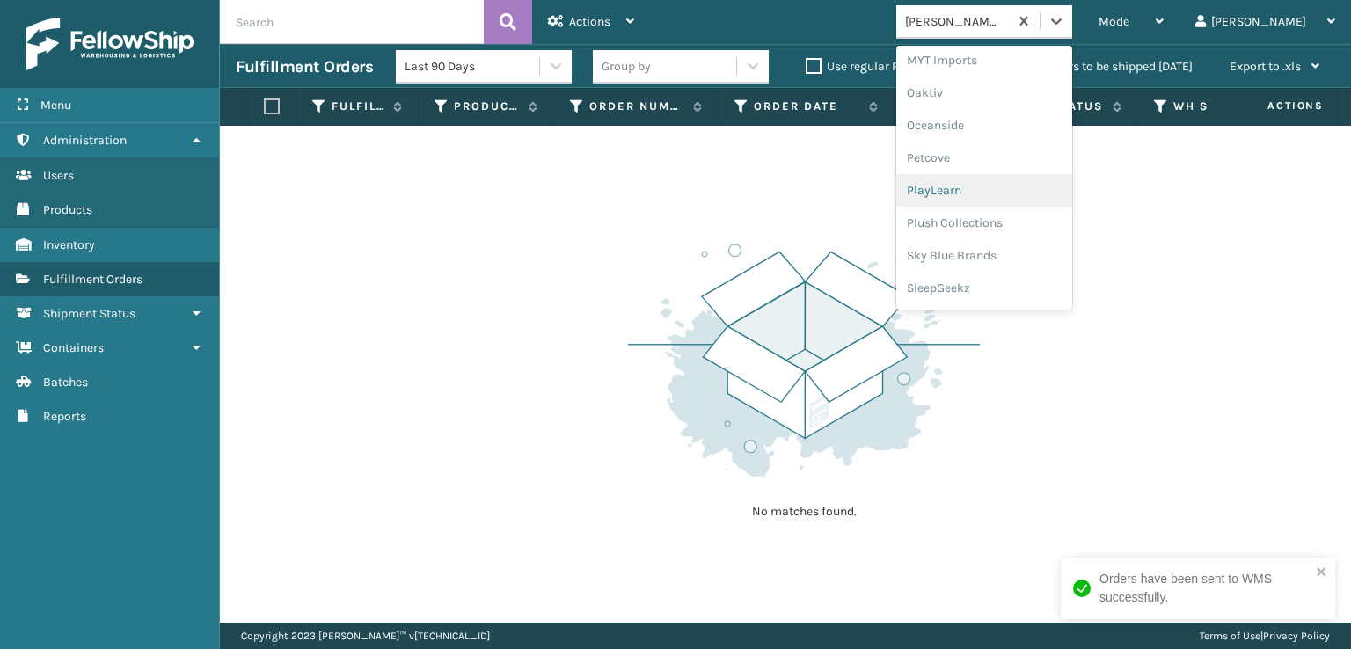
scroll to position [882, 0]
click at [989, 187] on div "Plush Collections" at bounding box center [984, 192] width 176 height 33
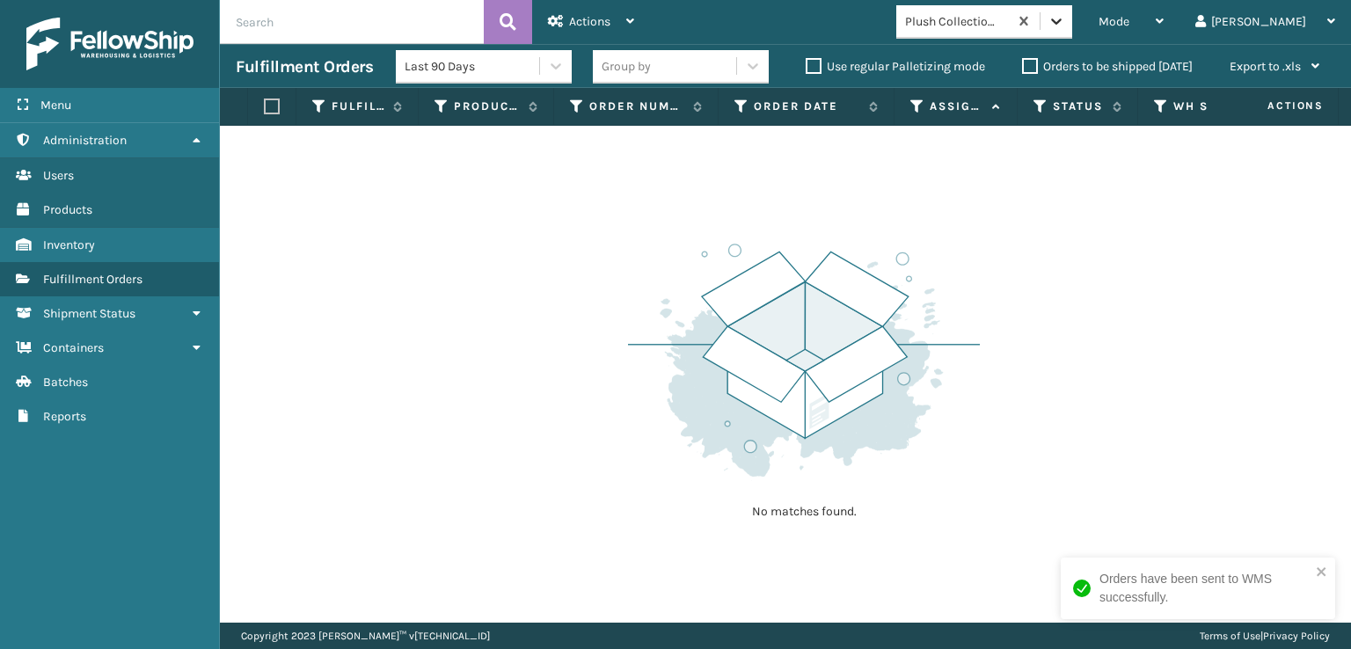
click at [1065, 25] on icon at bounding box center [1057, 21] width 18 height 18
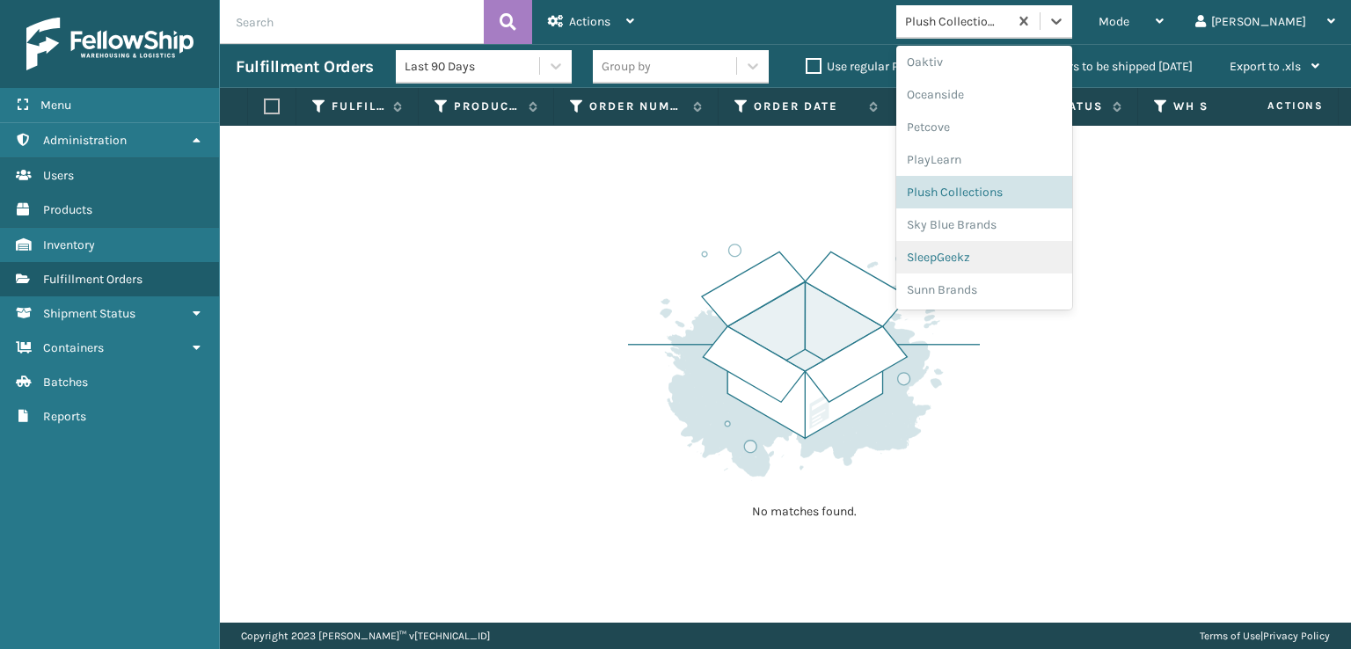
click at [990, 258] on div "SleepGeekz" at bounding box center [984, 257] width 176 height 33
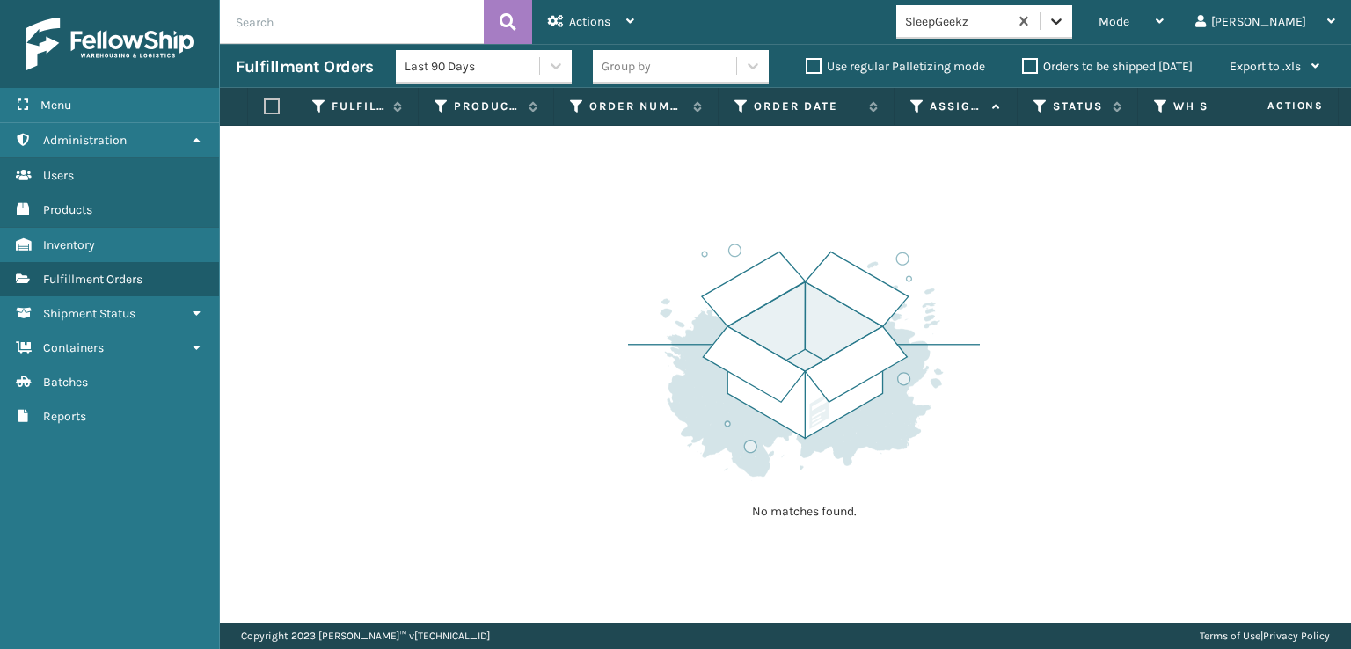
click at [1065, 22] on icon at bounding box center [1057, 21] width 18 height 18
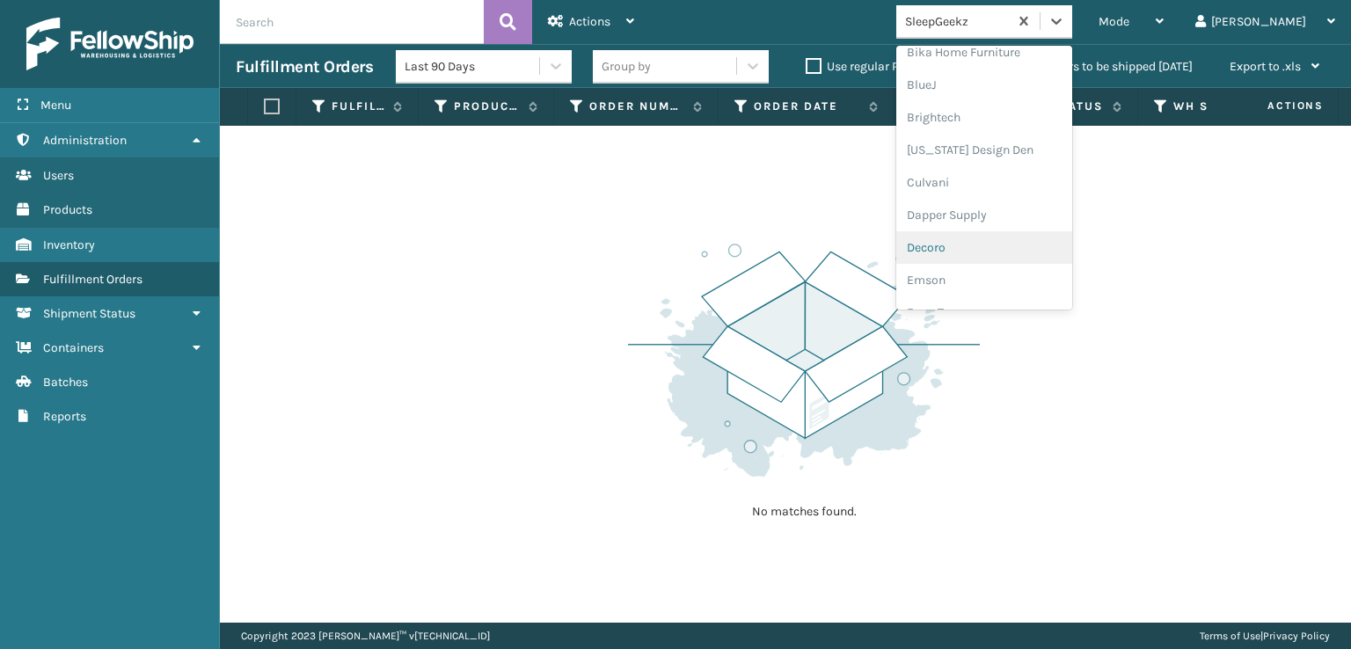
scroll to position [264, 0]
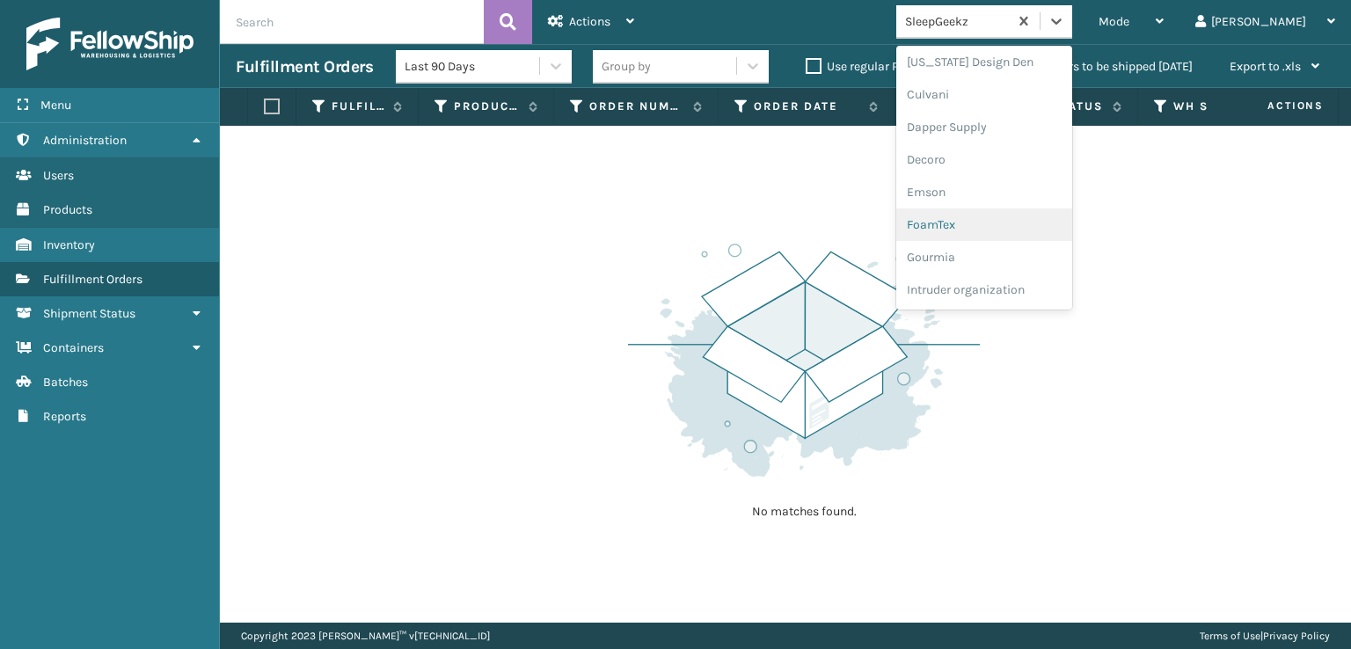
click at [997, 219] on div "FoamTex" at bounding box center [984, 224] width 176 height 33
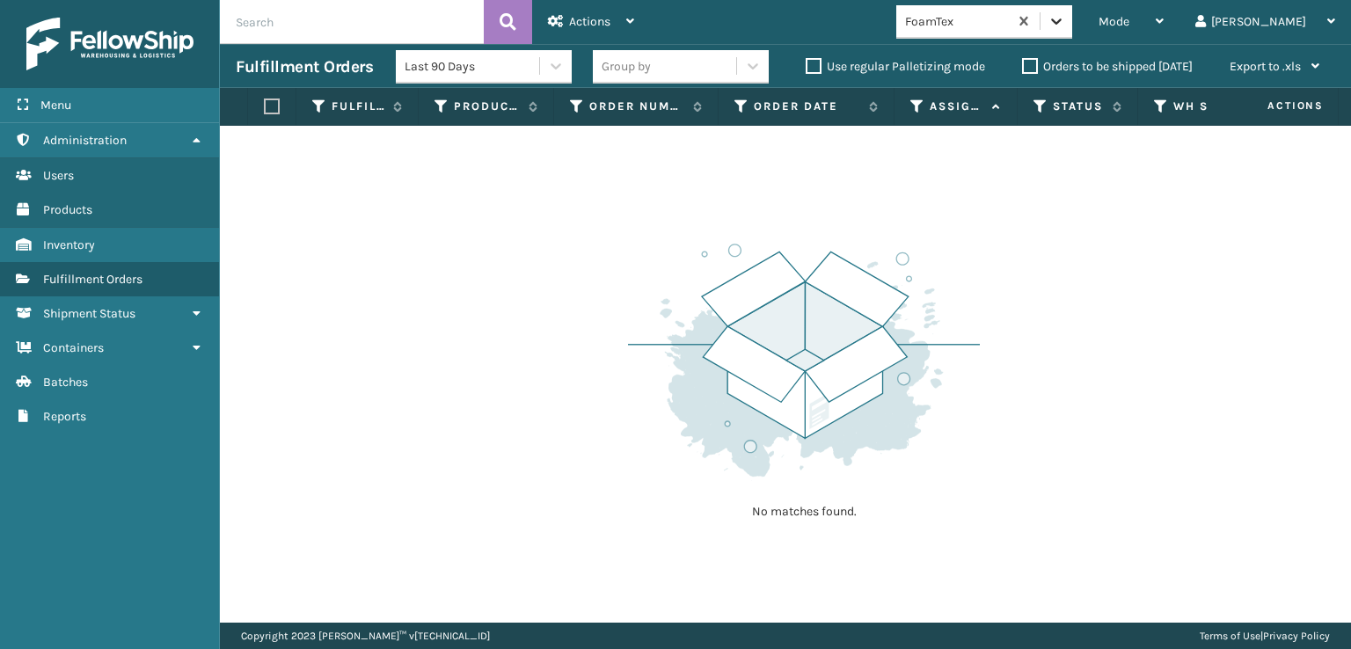
click at [1065, 18] on icon at bounding box center [1057, 21] width 18 height 18
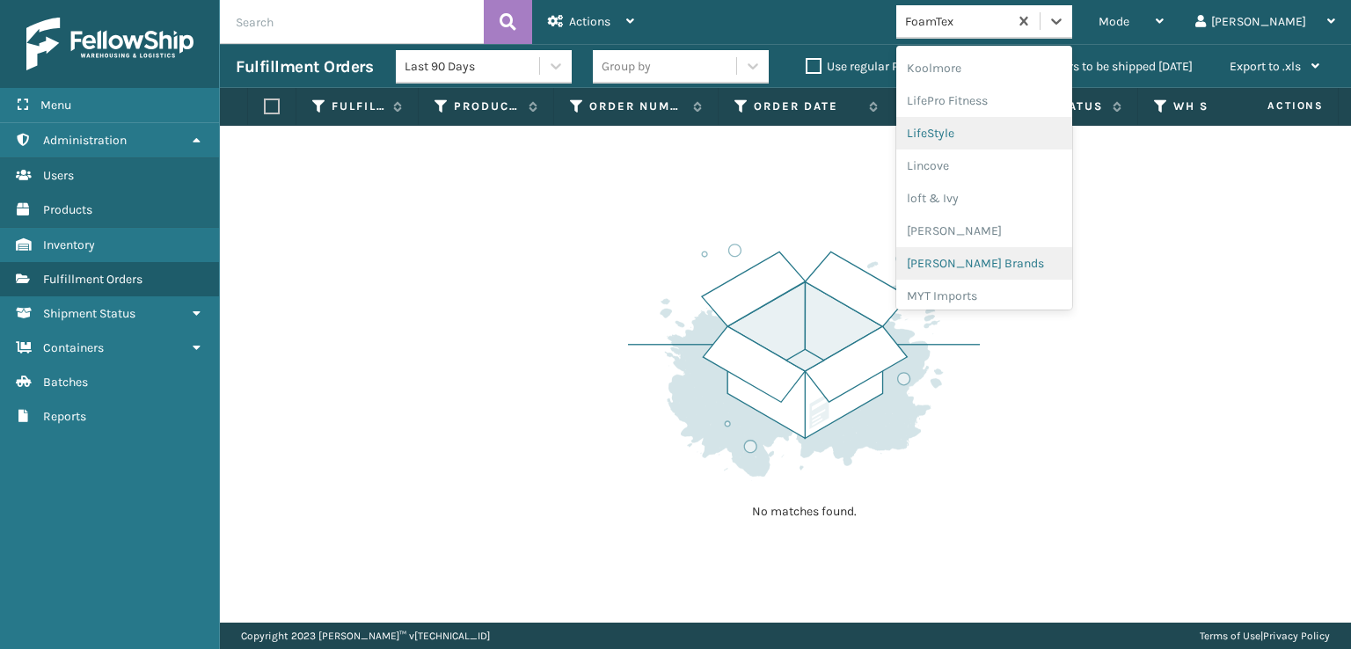
scroll to position [644, 0]
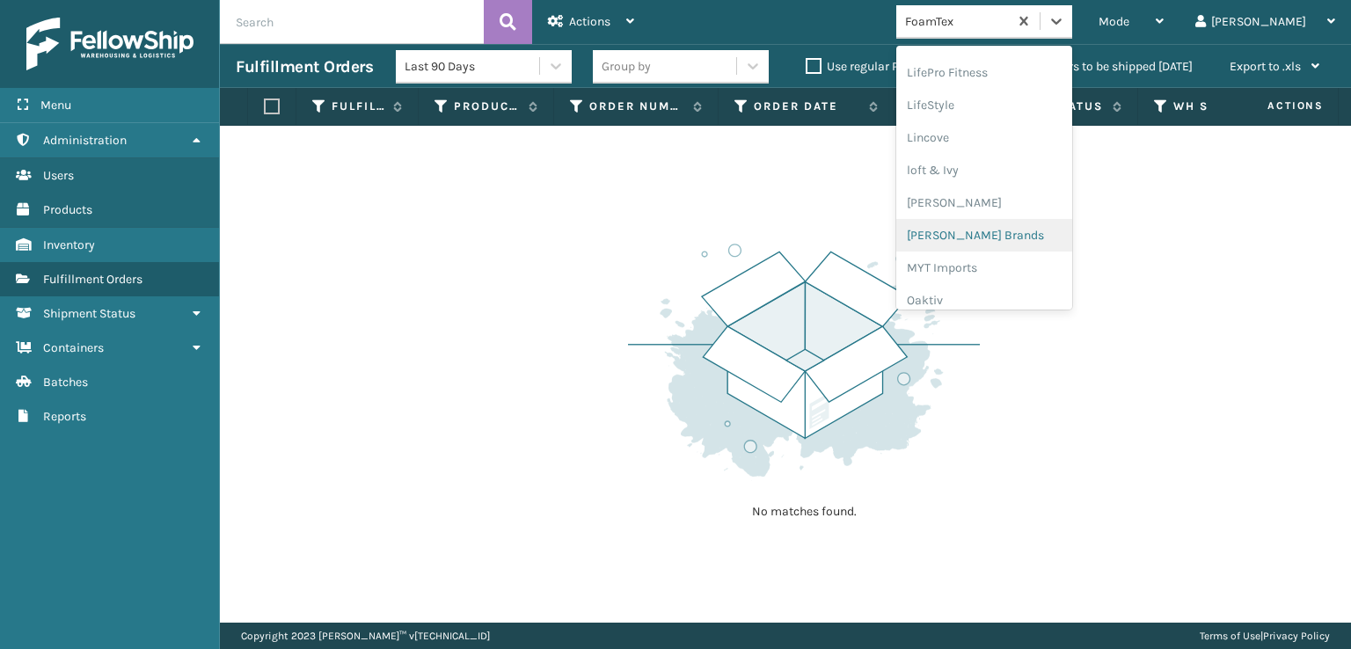
click at [1010, 236] on div "[PERSON_NAME] Brands" at bounding box center [984, 235] width 176 height 33
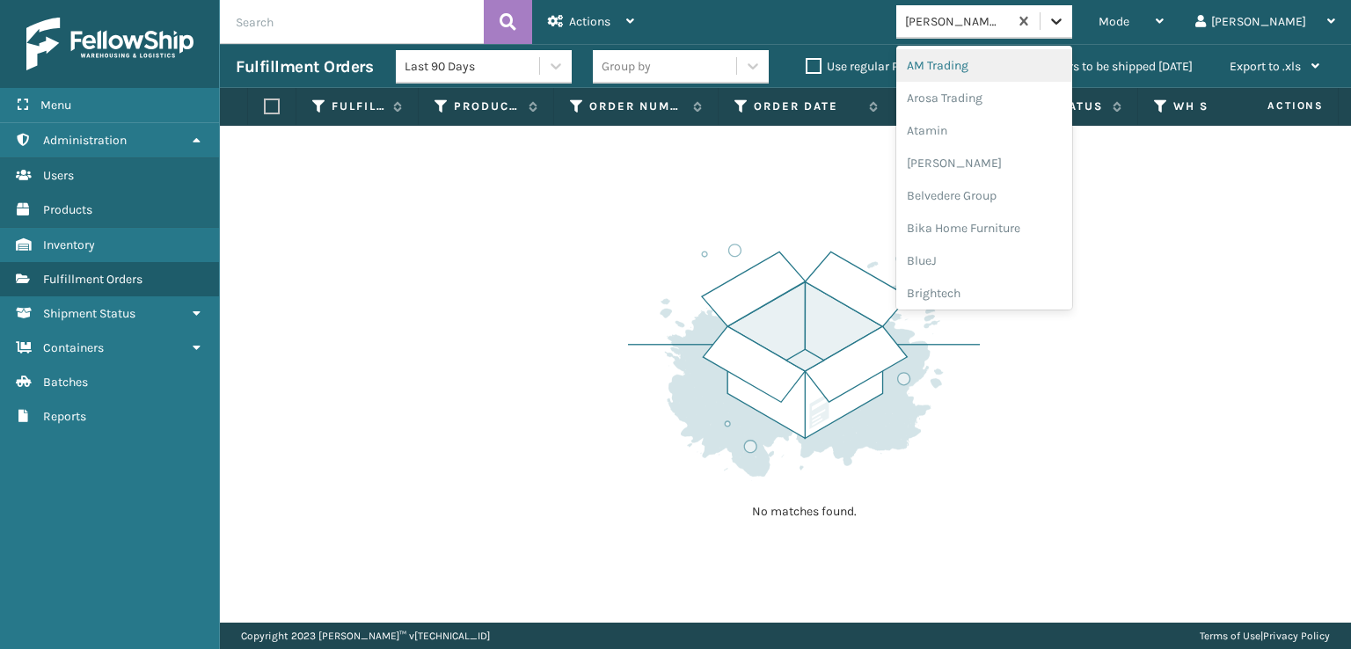
click at [1065, 22] on icon at bounding box center [1057, 21] width 18 height 18
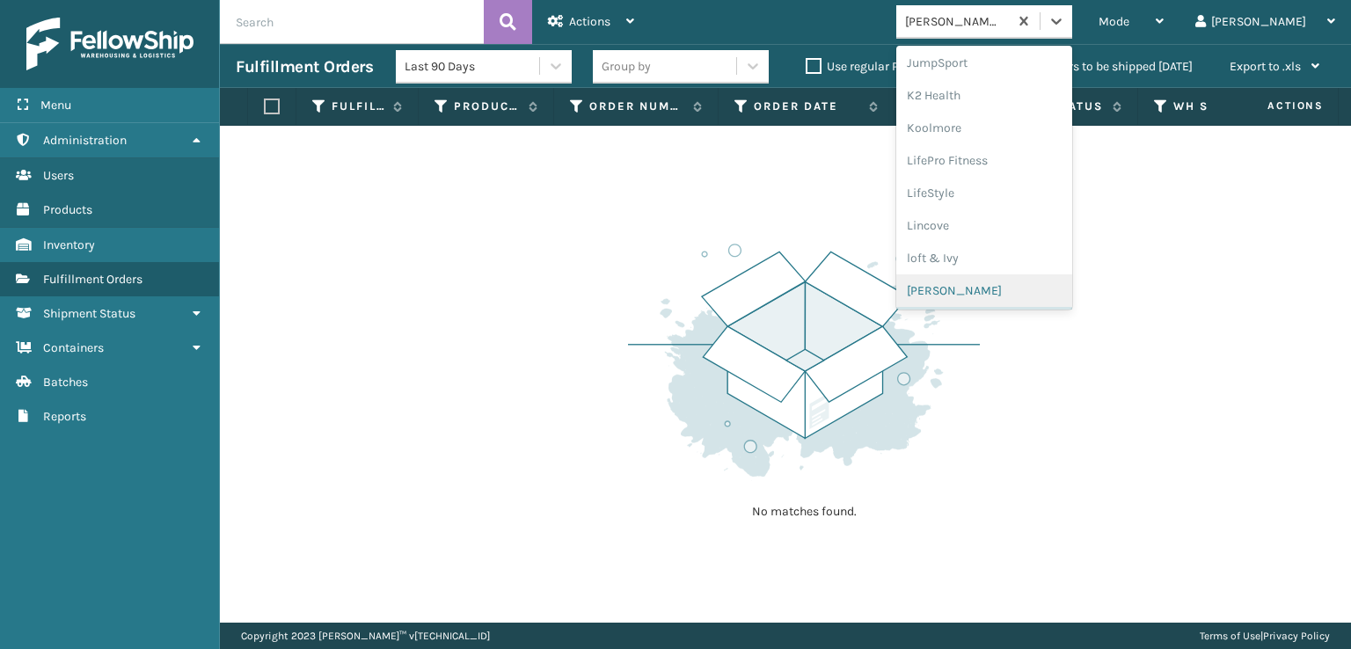
scroll to position [882, 0]
click at [1019, 256] on div "SleepGeekz" at bounding box center [984, 257] width 176 height 33
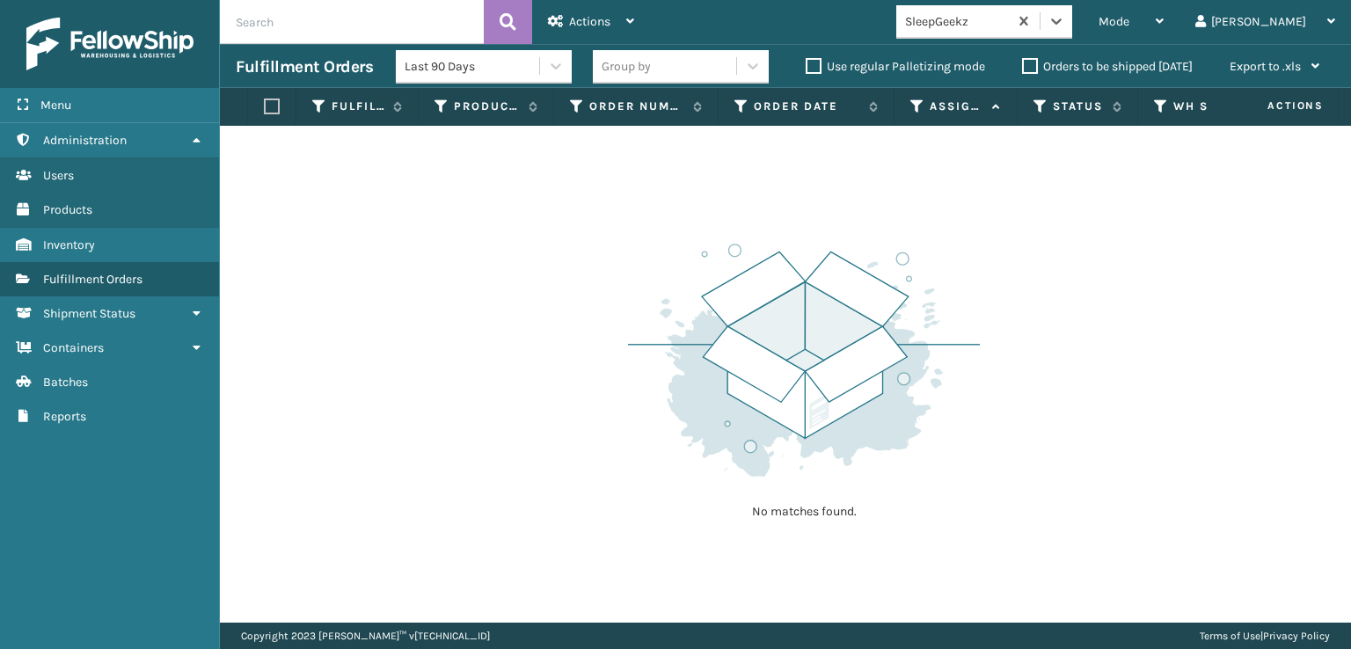
click at [1129, 238] on div "No matches found." at bounding box center [785, 374] width 1131 height 497
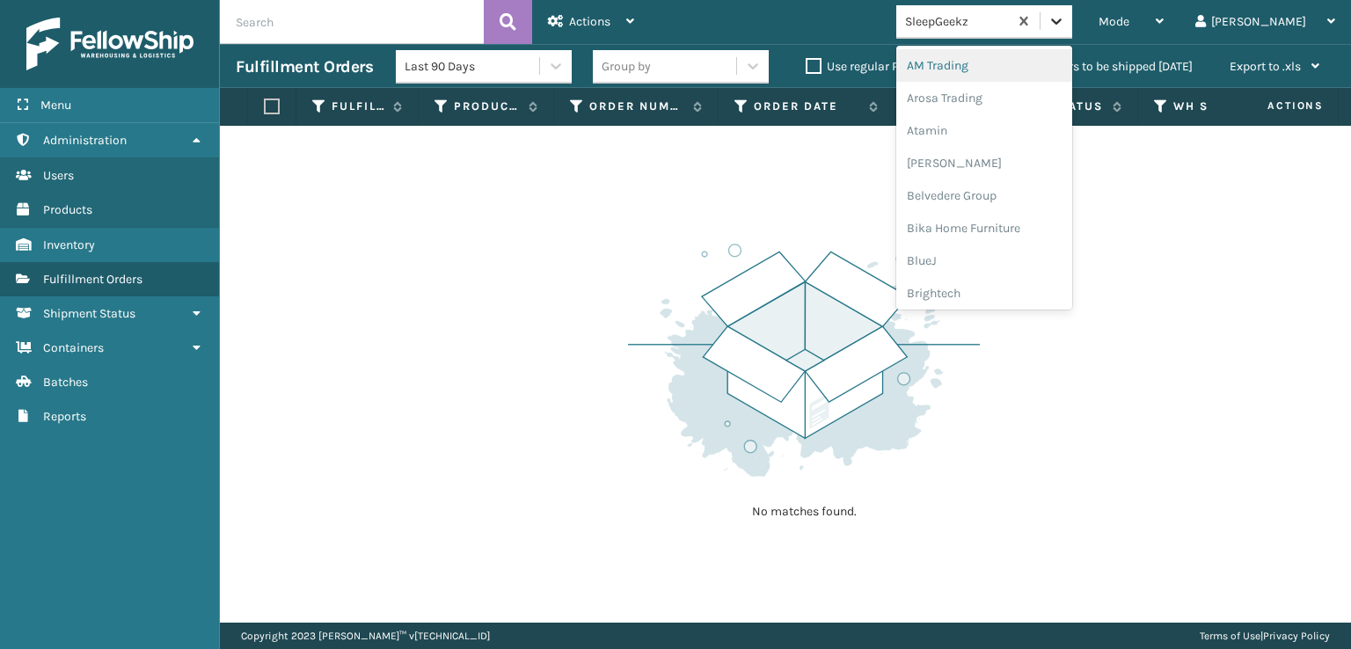
click at [1065, 15] on icon at bounding box center [1057, 21] width 18 height 18
click at [995, 224] on div "FoamTex" at bounding box center [984, 224] width 176 height 33
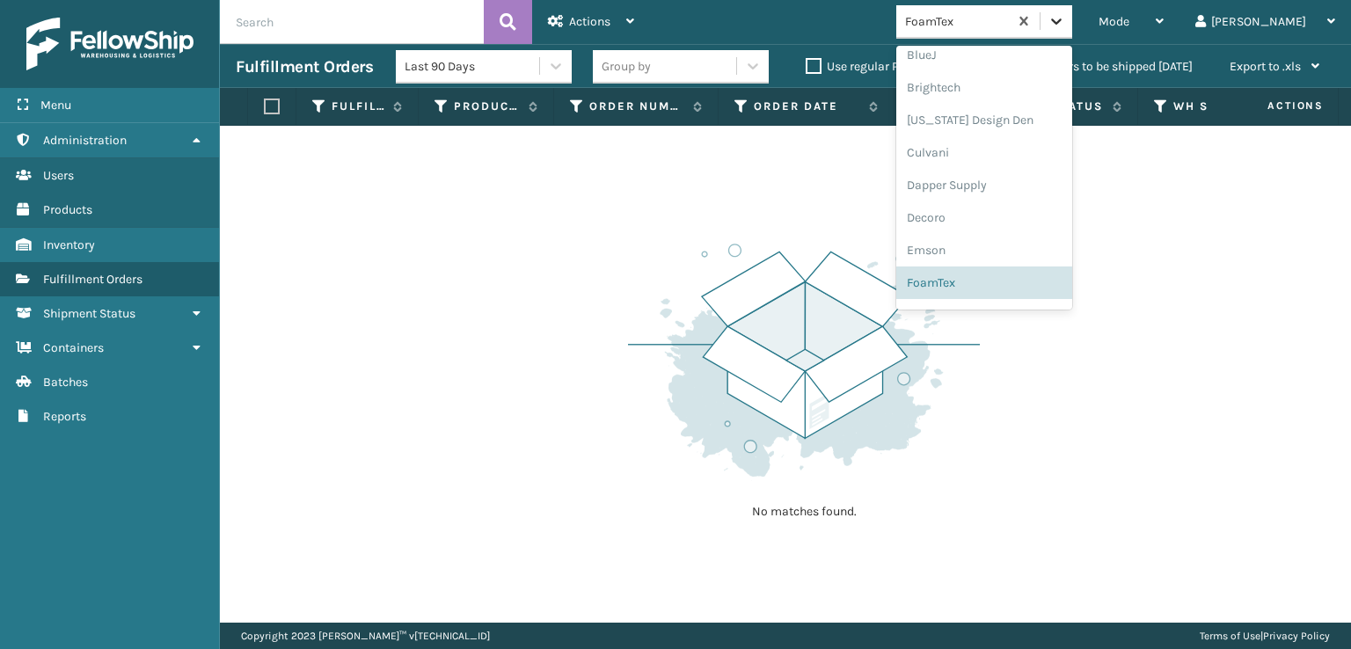
click at [1062, 19] on icon at bounding box center [1056, 21] width 11 height 6
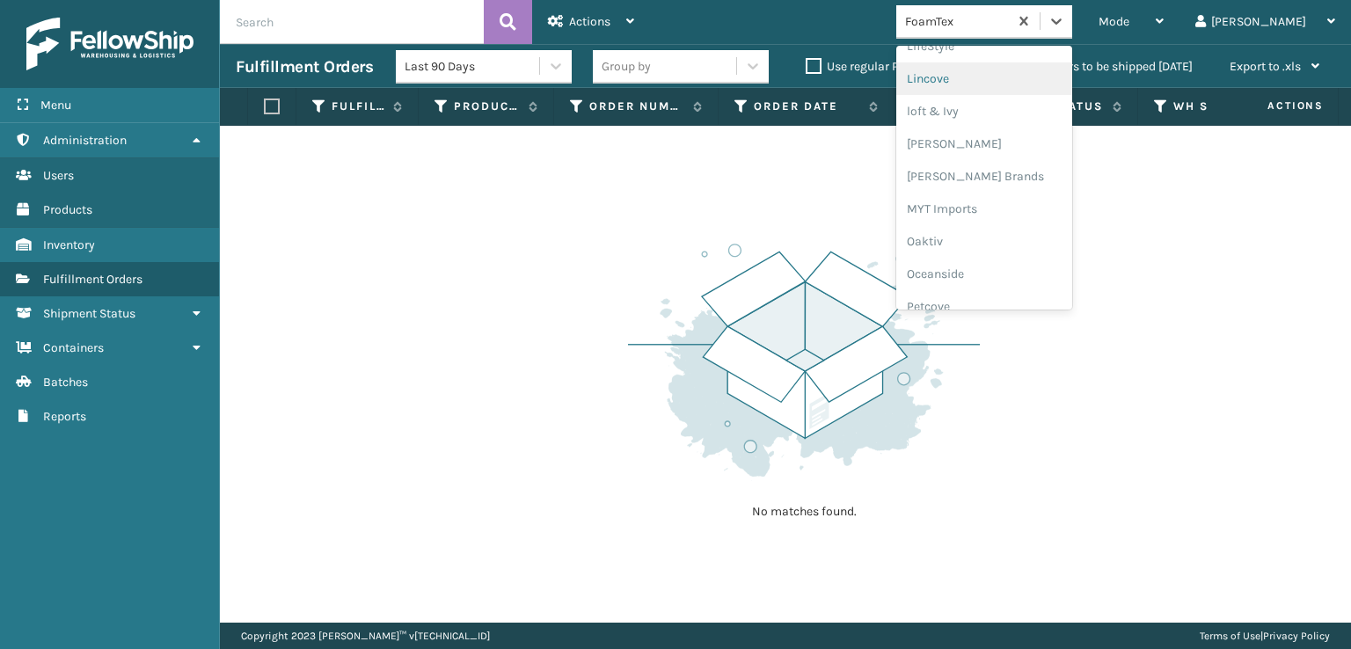
scroll to position [732, 0]
click at [1027, 145] on div "[PERSON_NAME] Brands" at bounding box center [984, 147] width 176 height 33
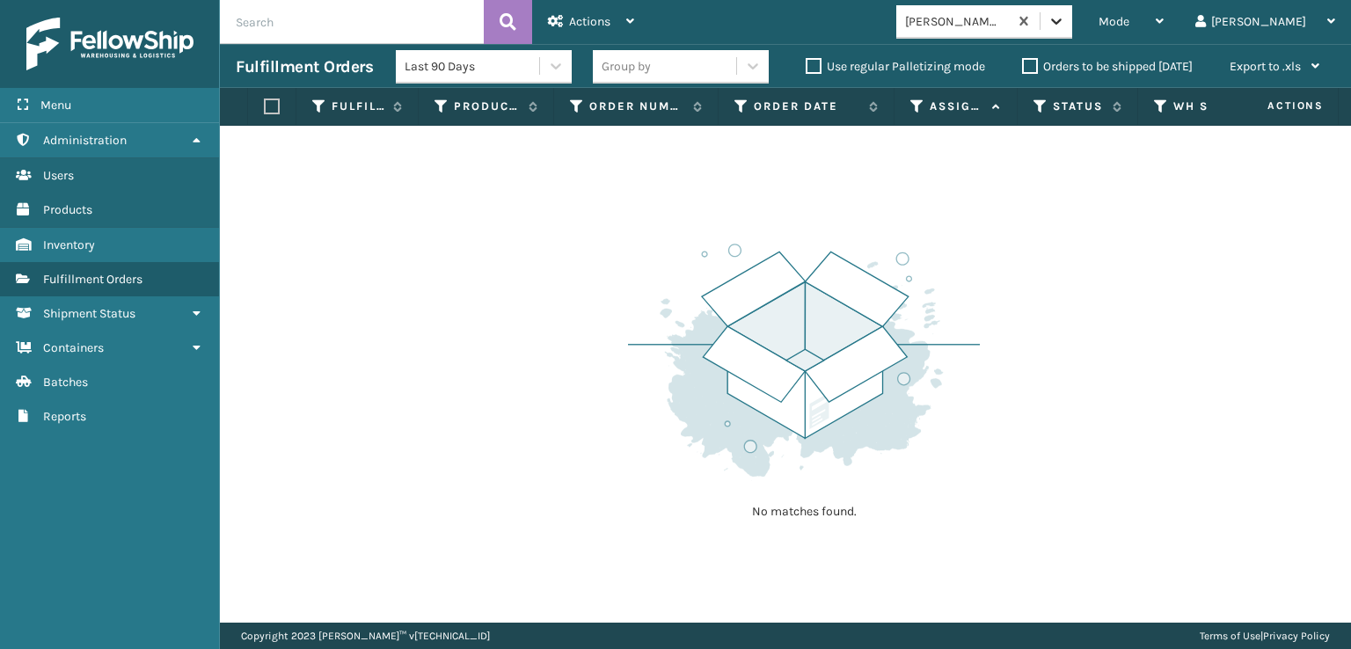
click at [1065, 15] on icon at bounding box center [1057, 21] width 18 height 18
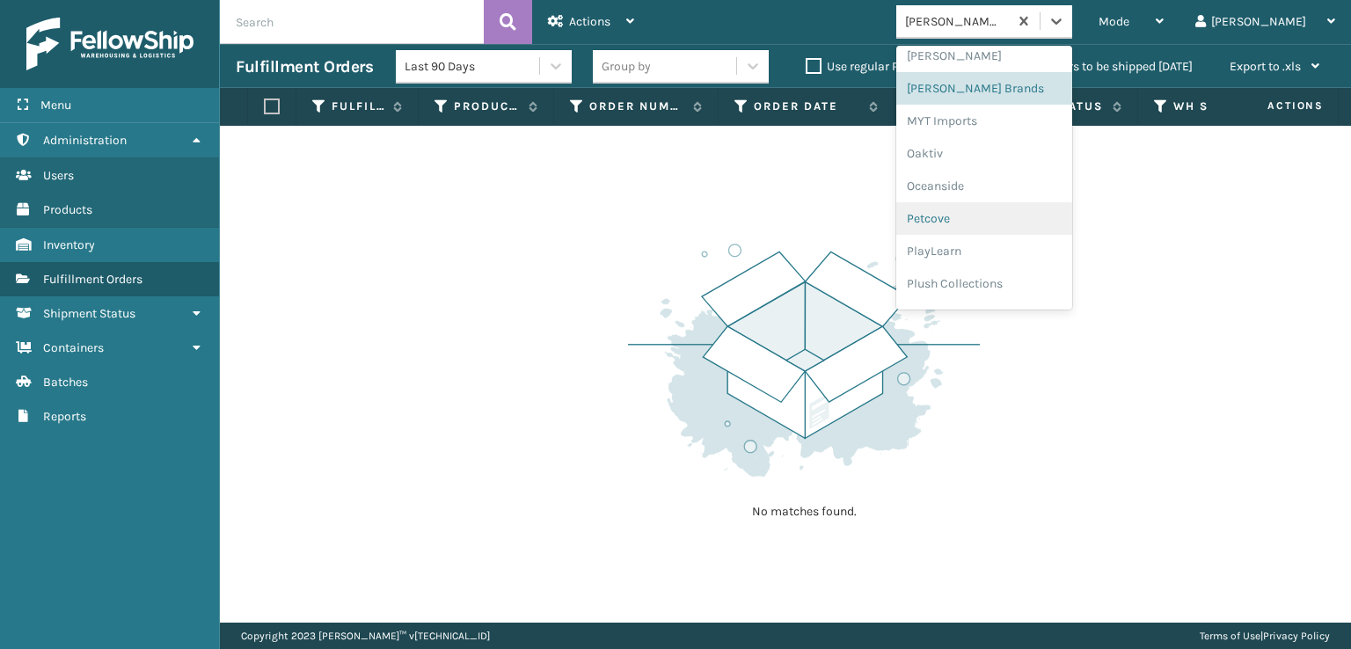
scroll to position [882, 0]
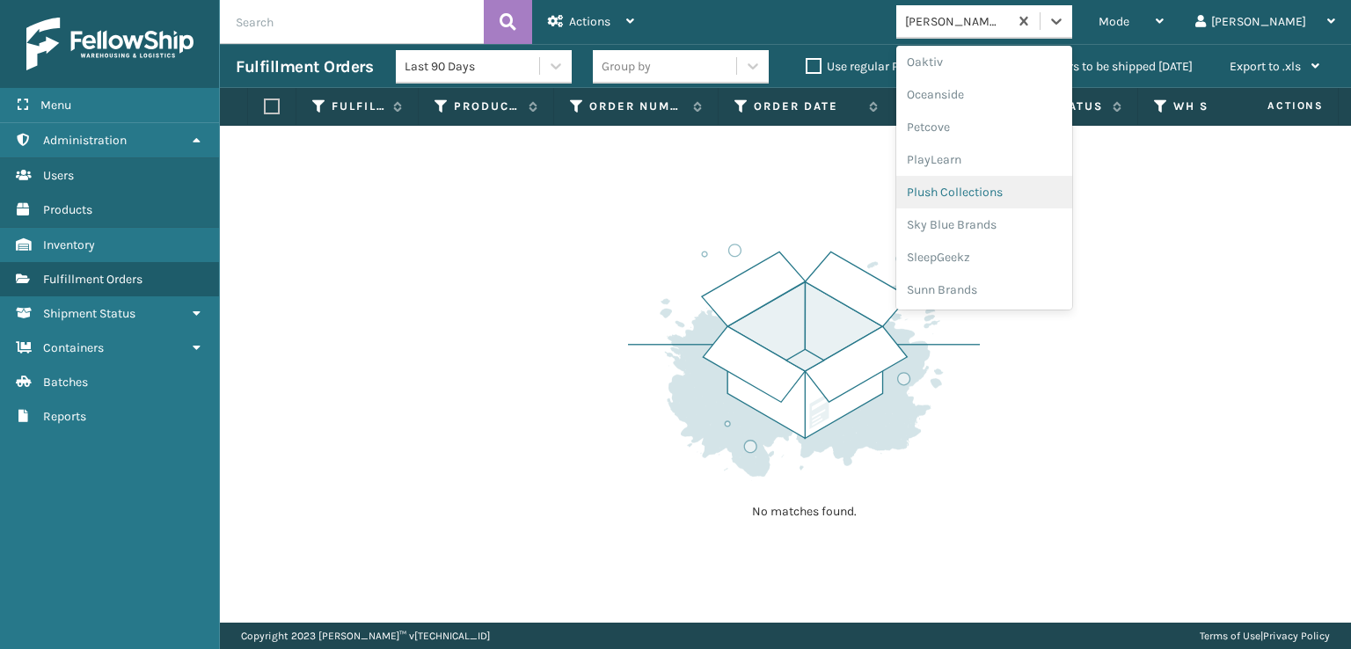
click at [1000, 195] on div "Plush Collections" at bounding box center [984, 192] width 176 height 33
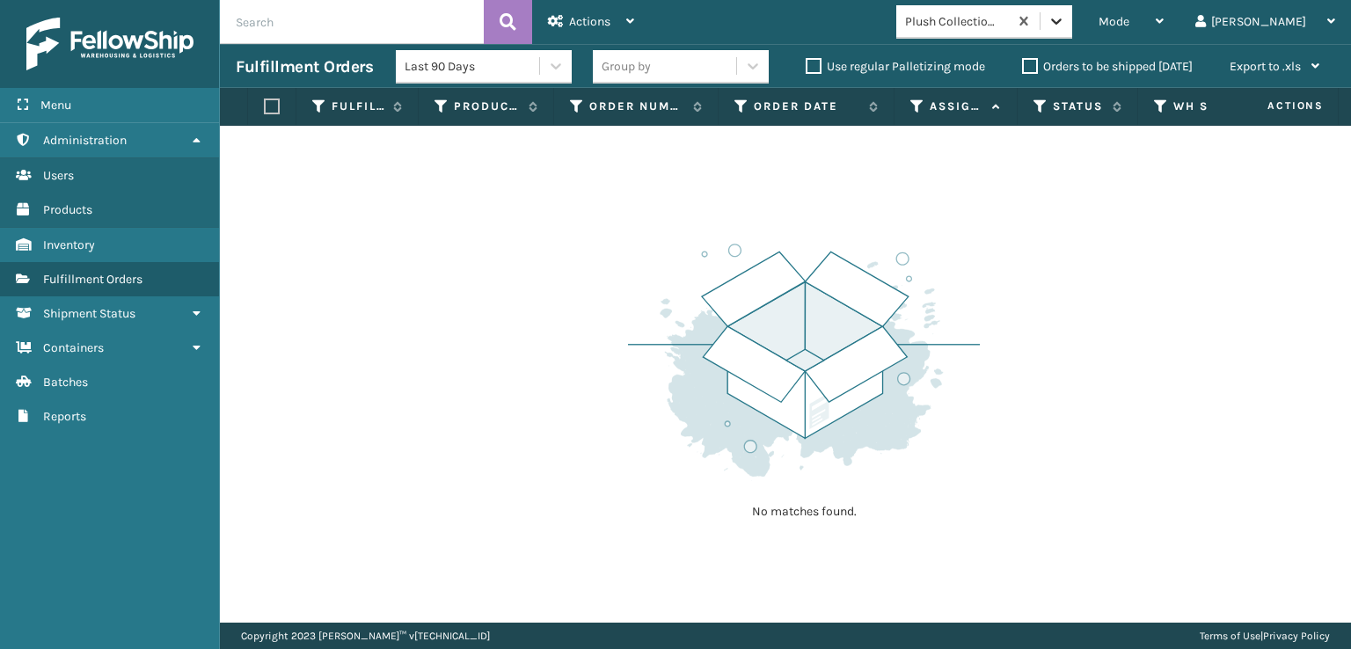
click at [1065, 25] on icon at bounding box center [1057, 21] width 18 height 18
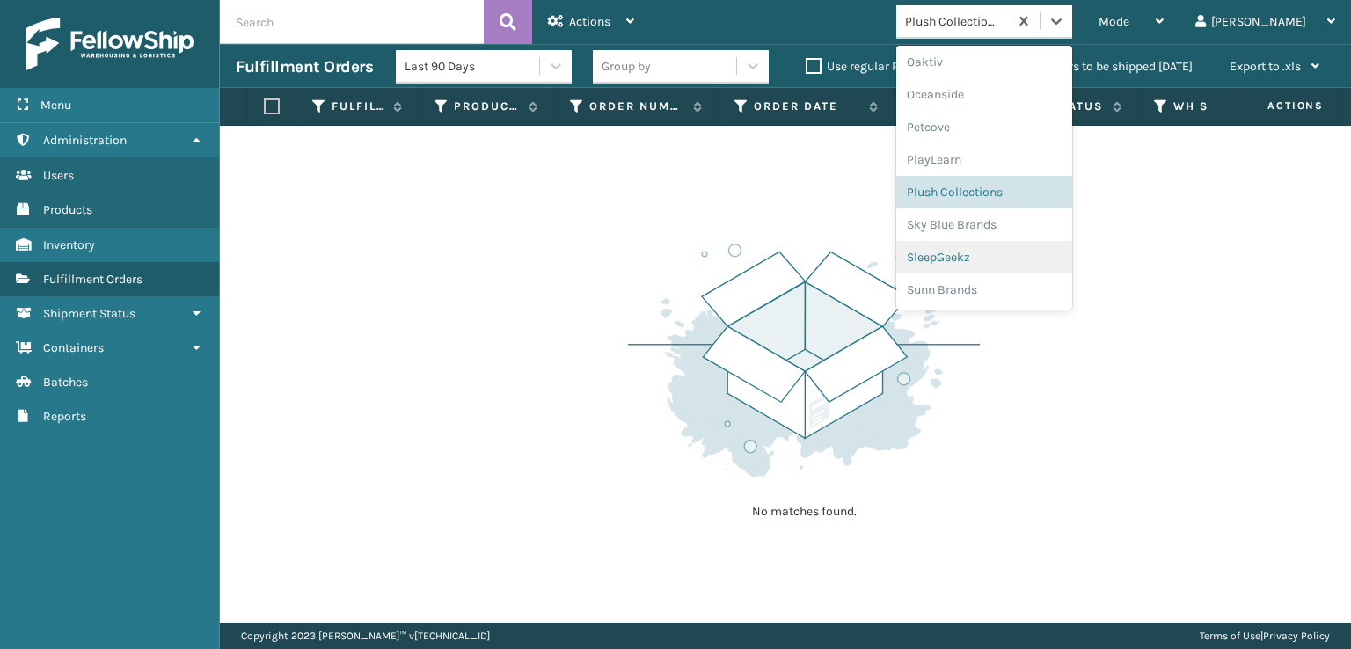
click at [992, 258] on div "SleepGeekz" at bounding box center [984, 257] width 176 height 33
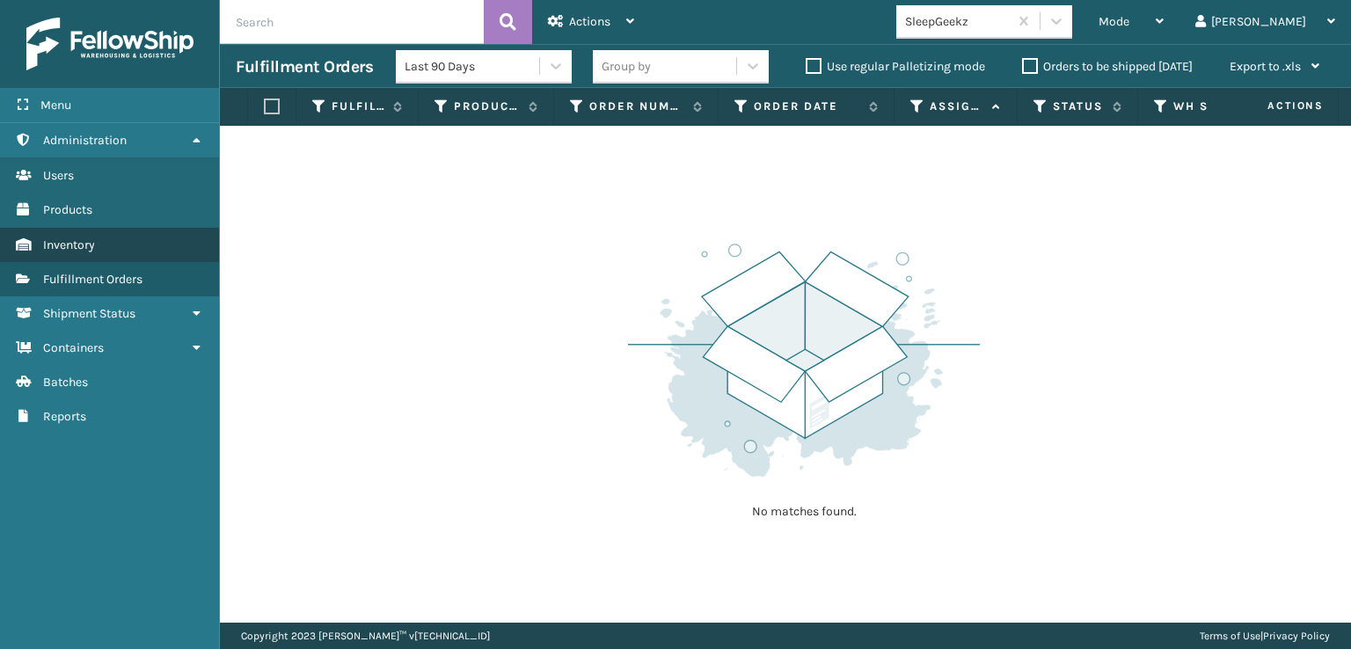
click at [84, 249] on span "Inventory" at bounding box center [69, 245] width 52 height 15
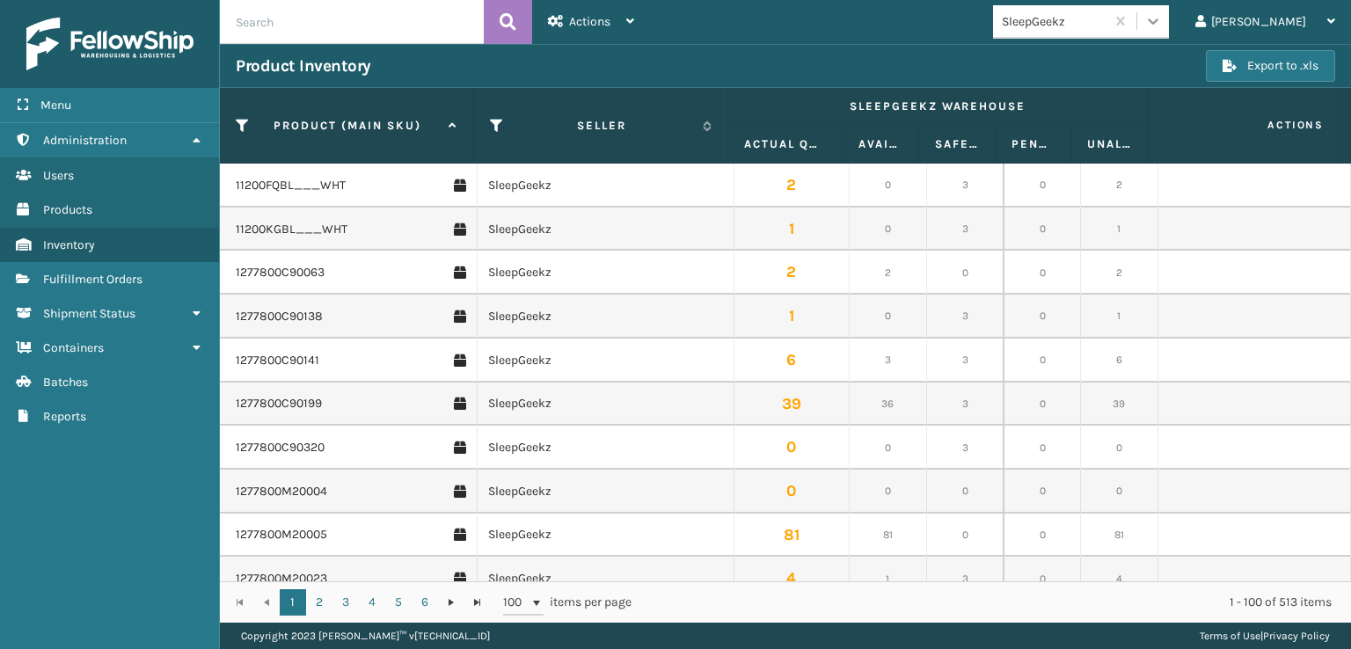
click at [1162, 18] on icon at bounding box center [1153, 21] width 18 height 18
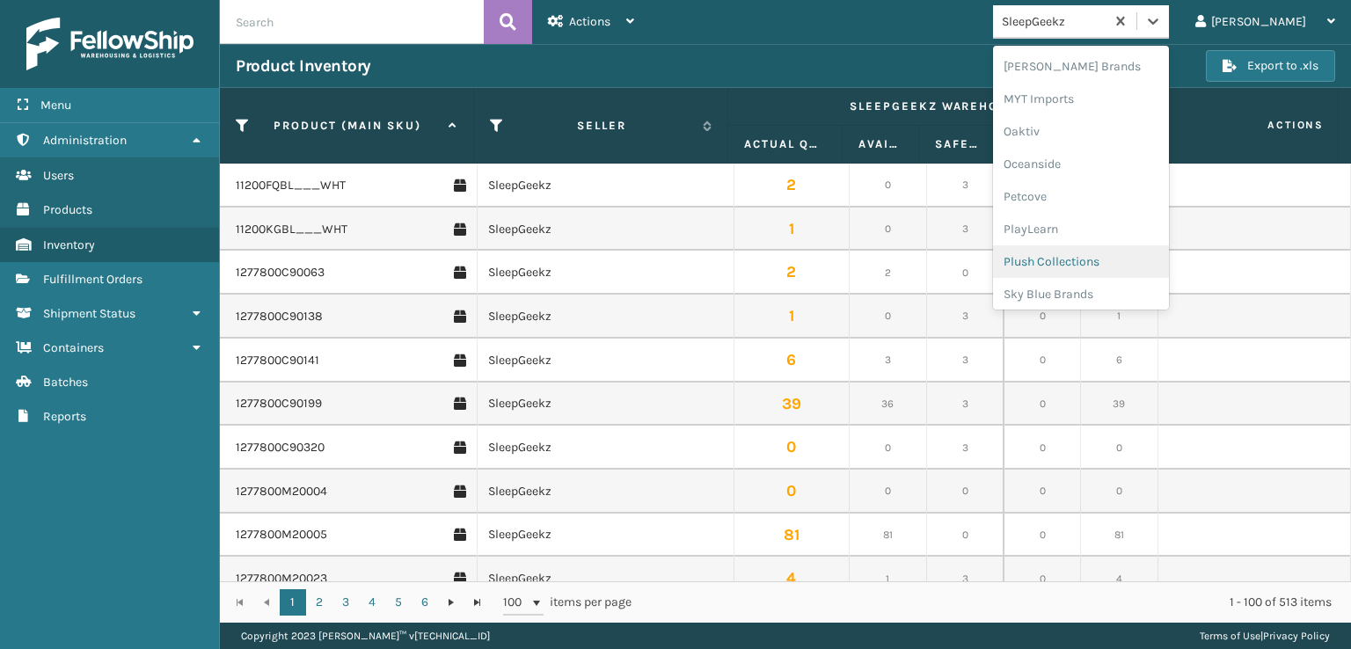
scroll to position [706, 0]
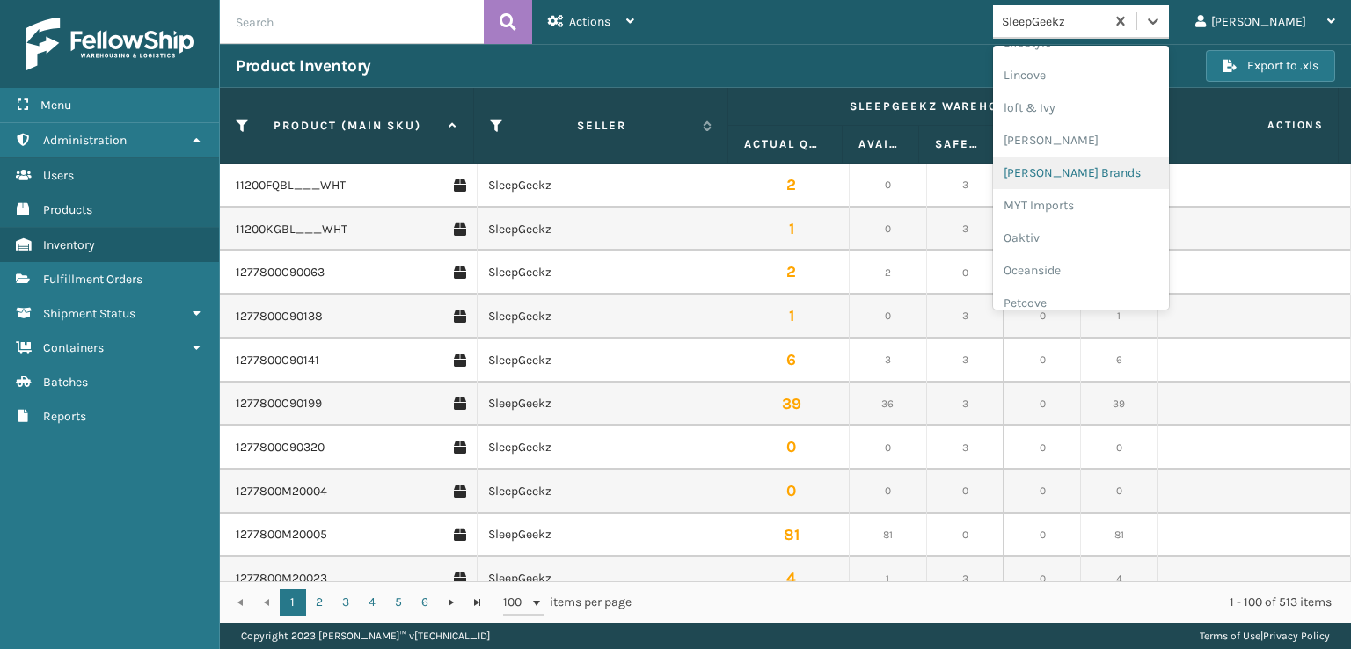
click at [1089, 167] on div "[PERSON_NAME] Brands" at bounding box center [1081, 173] width 176 height 33
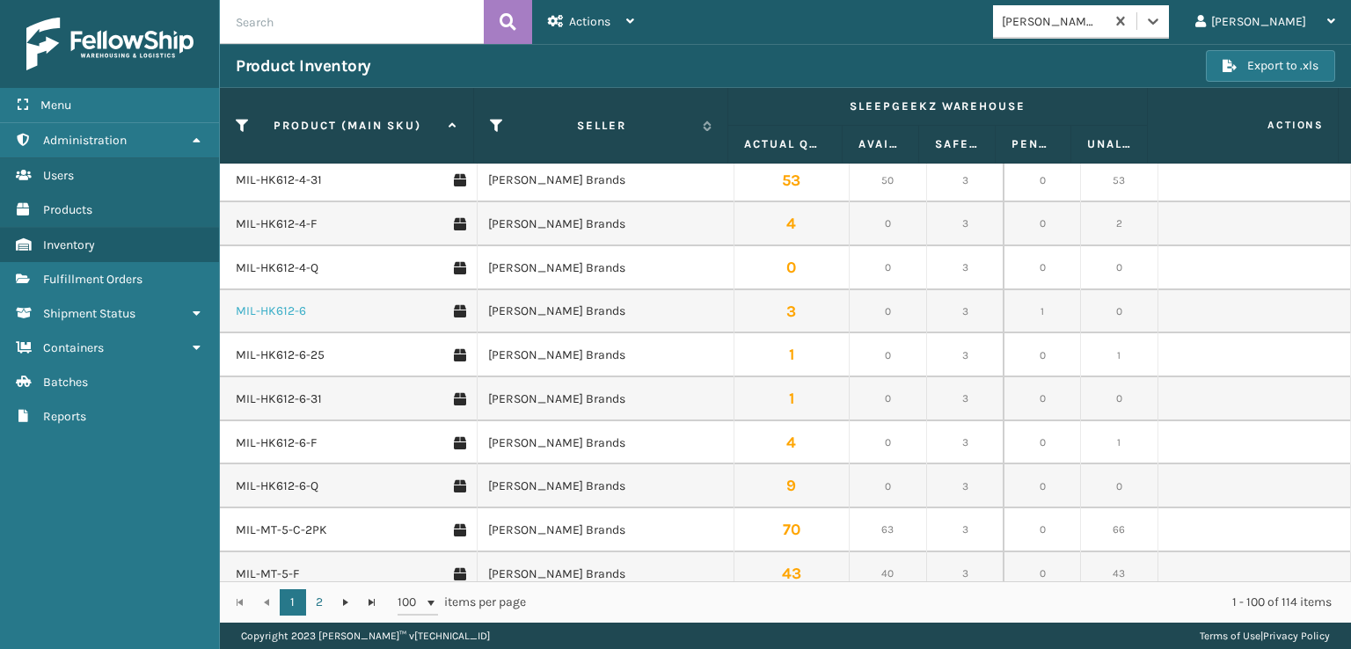
scroll to position [1492, 0]
click at [279, 219] on link "MIL-HK612-6" at bounding box center [271, 224] width 70 height 18
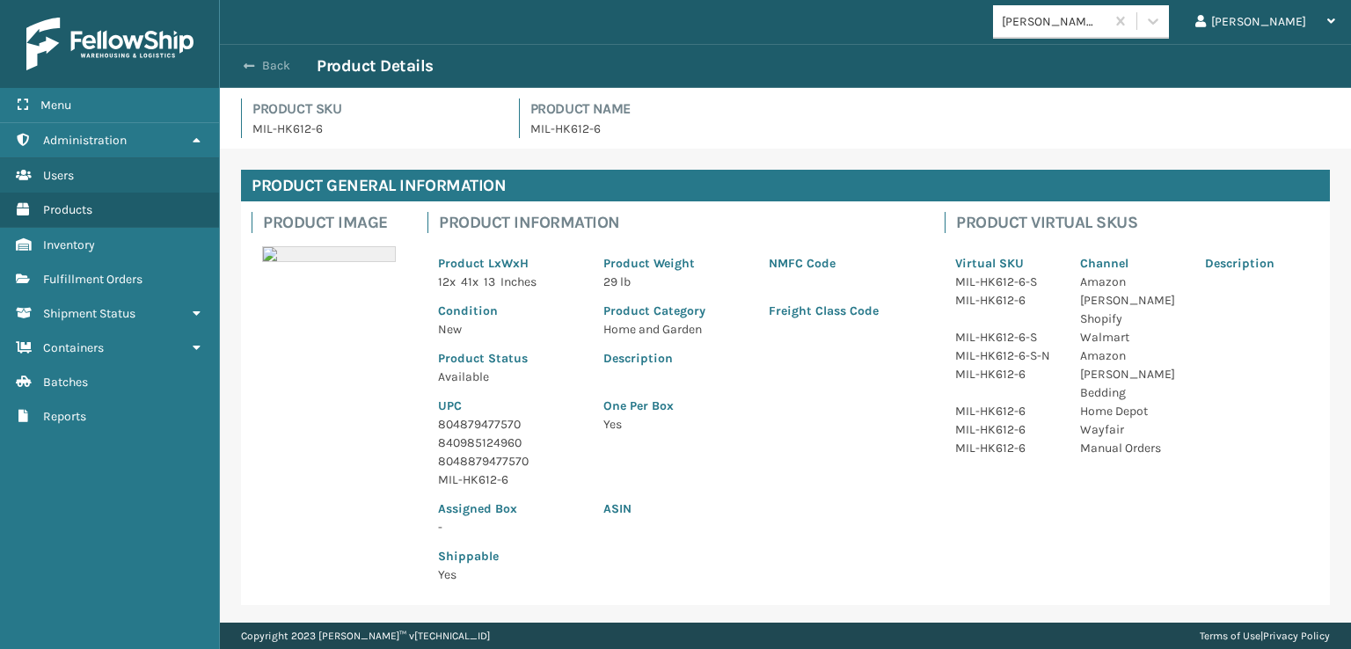
click at [250, 63] on span "button" at bounding box center [249, 66] width 11 height 12
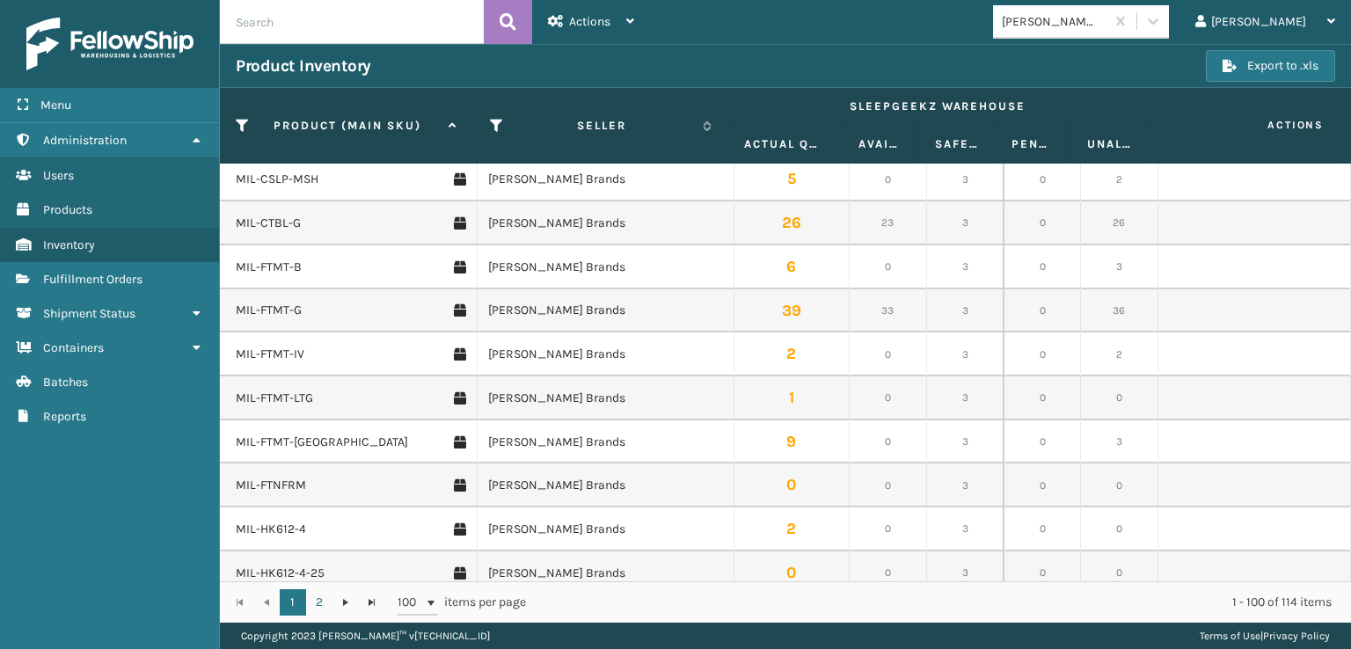
scroll to position [1407, 0]
click at [278, 394] on link "MIL-HK612-6-31" at bounding box center [279, 396] width 86 height 18
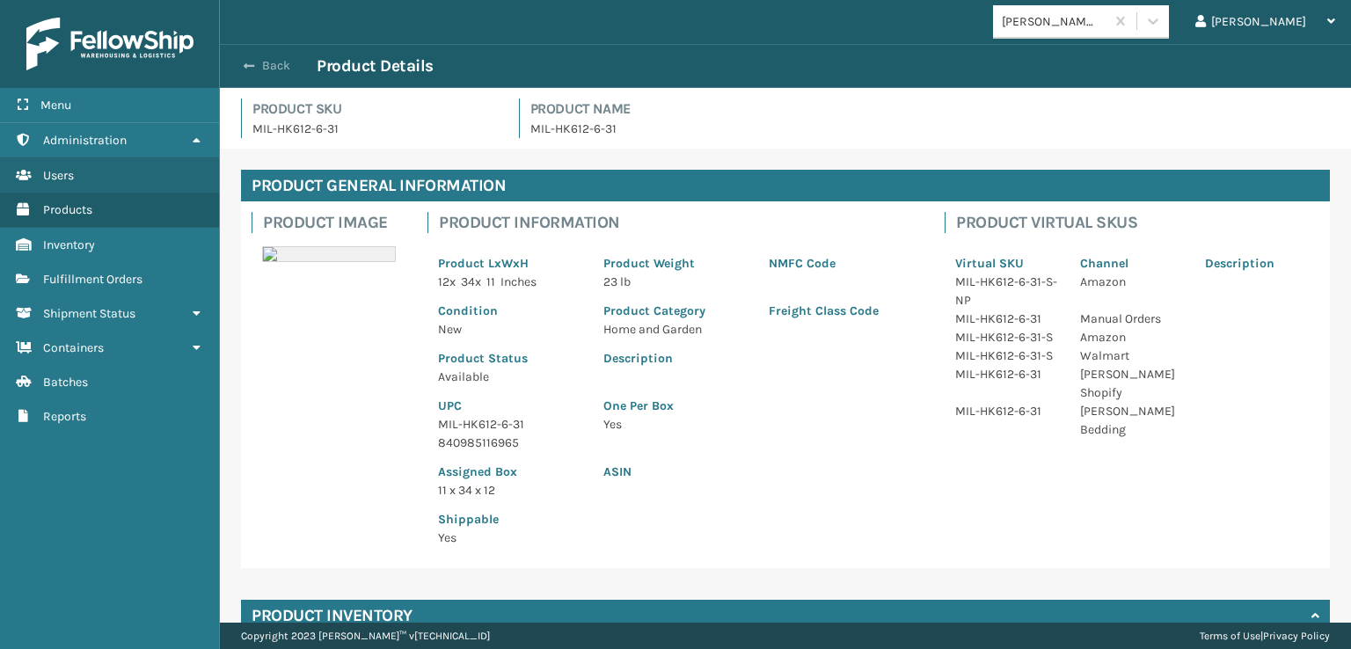
click at [274, 64] on button "Back" at bounding box center [276, 66] width 81 height 16
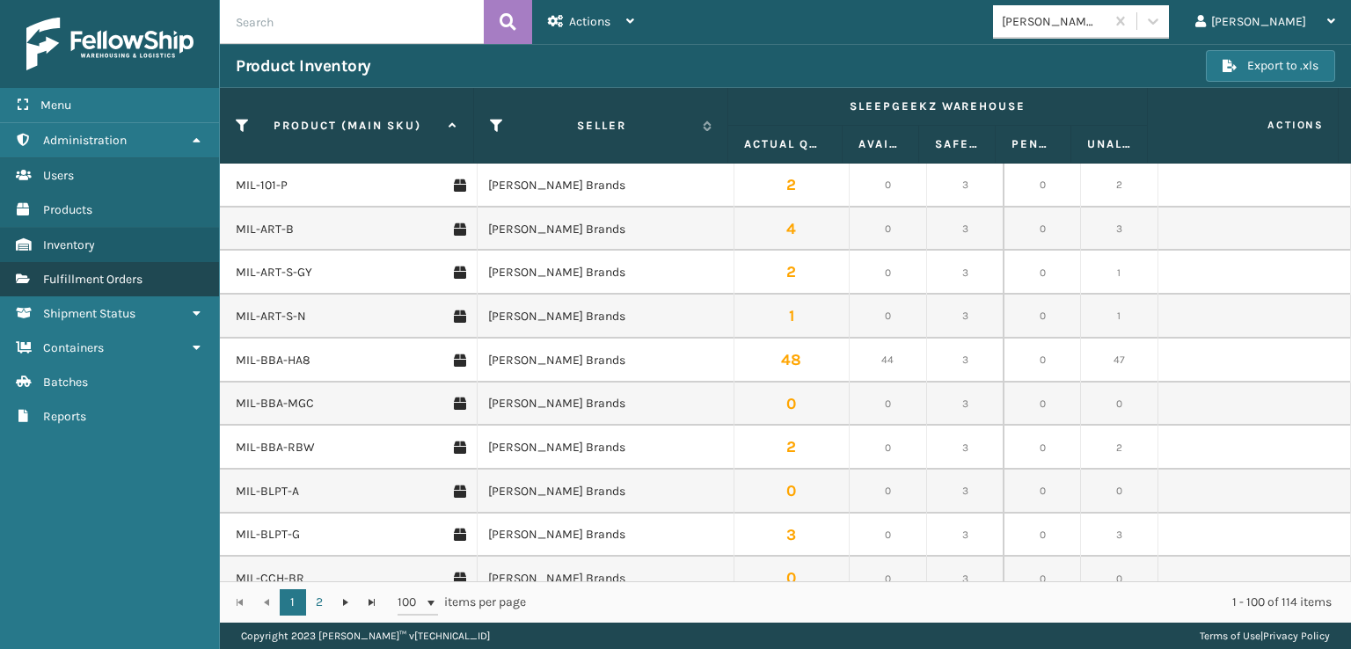
click at [110, 279] on span "Fulfillment Orders" at bounding box center [92, 279] width 99 height 15
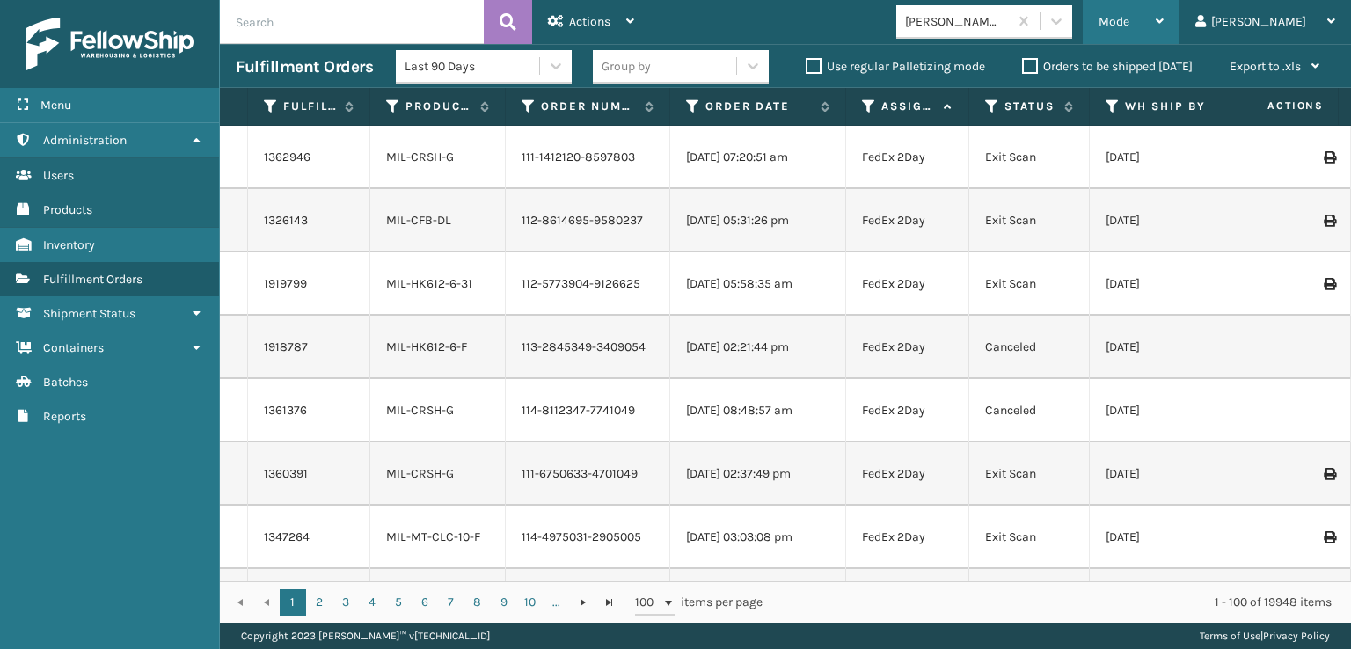
click at [1164, 11] on div "Mode" at bounding box center [1131, 22] width 65 height 44
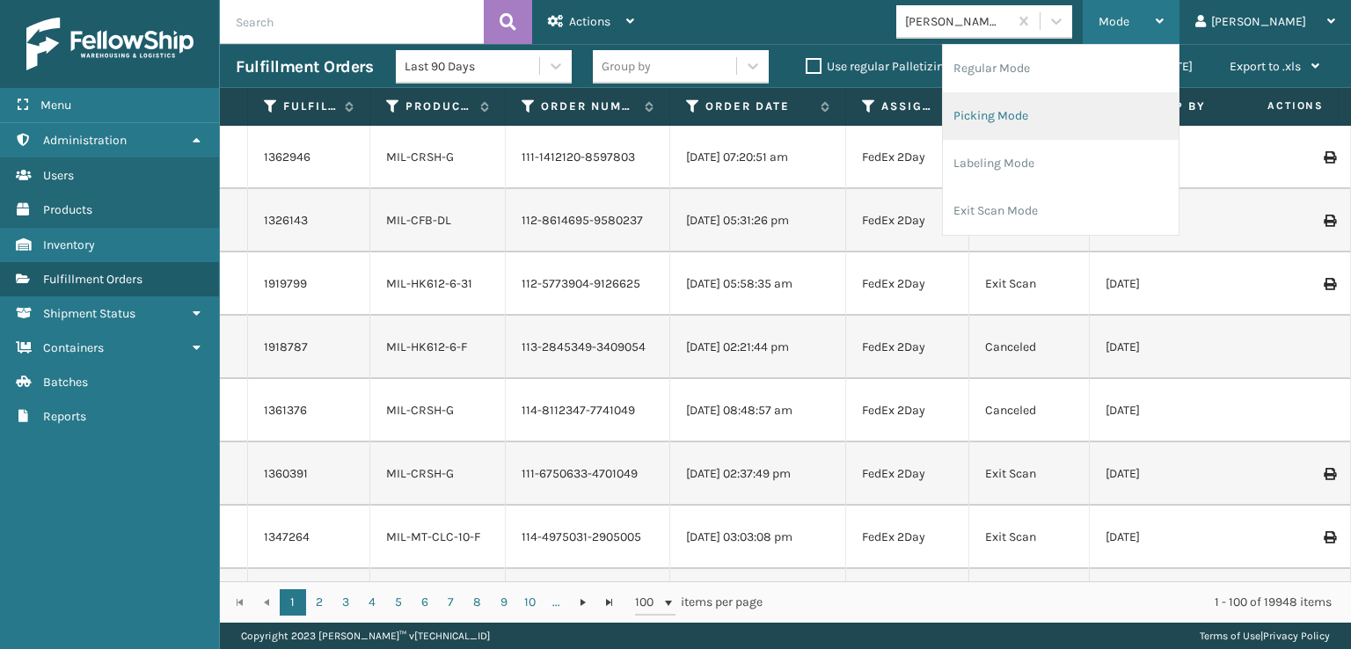
click at [1052, 117] on li "Picking Mode" at bounding box center [1061, 116] width 236 height 48
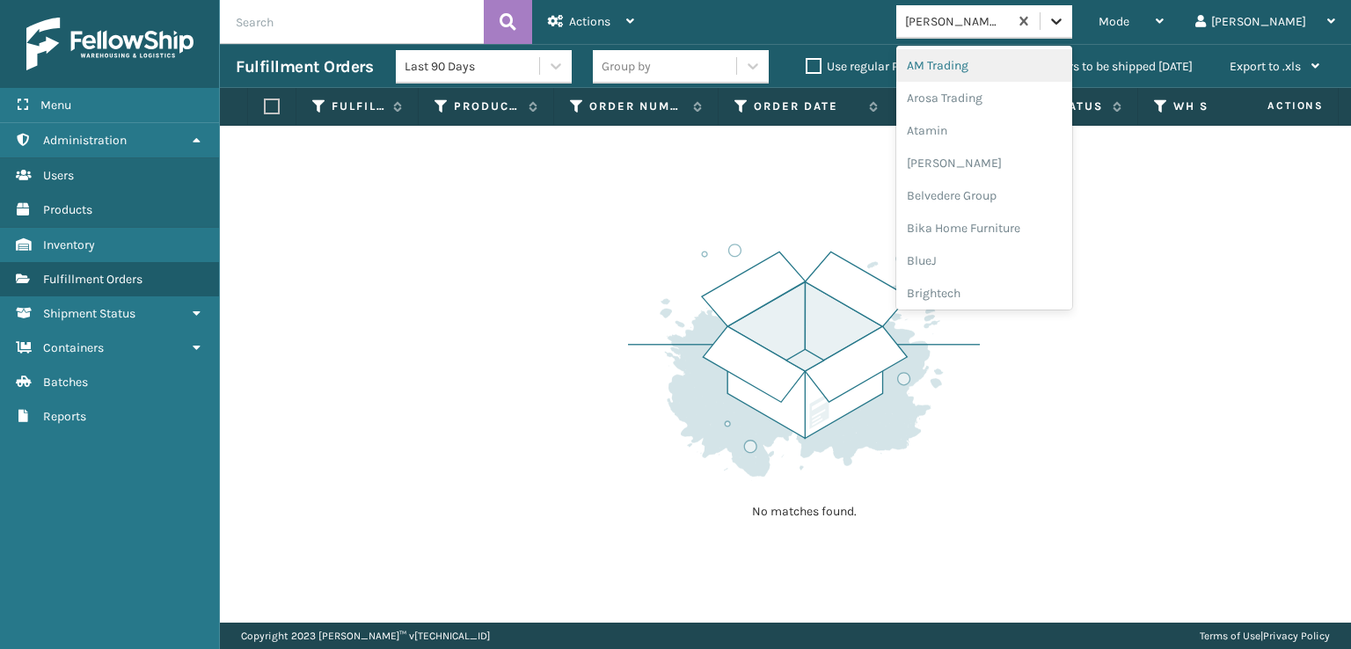
click at [1072, 33] on div at bounding box center [1057, 21] width 32 height 32
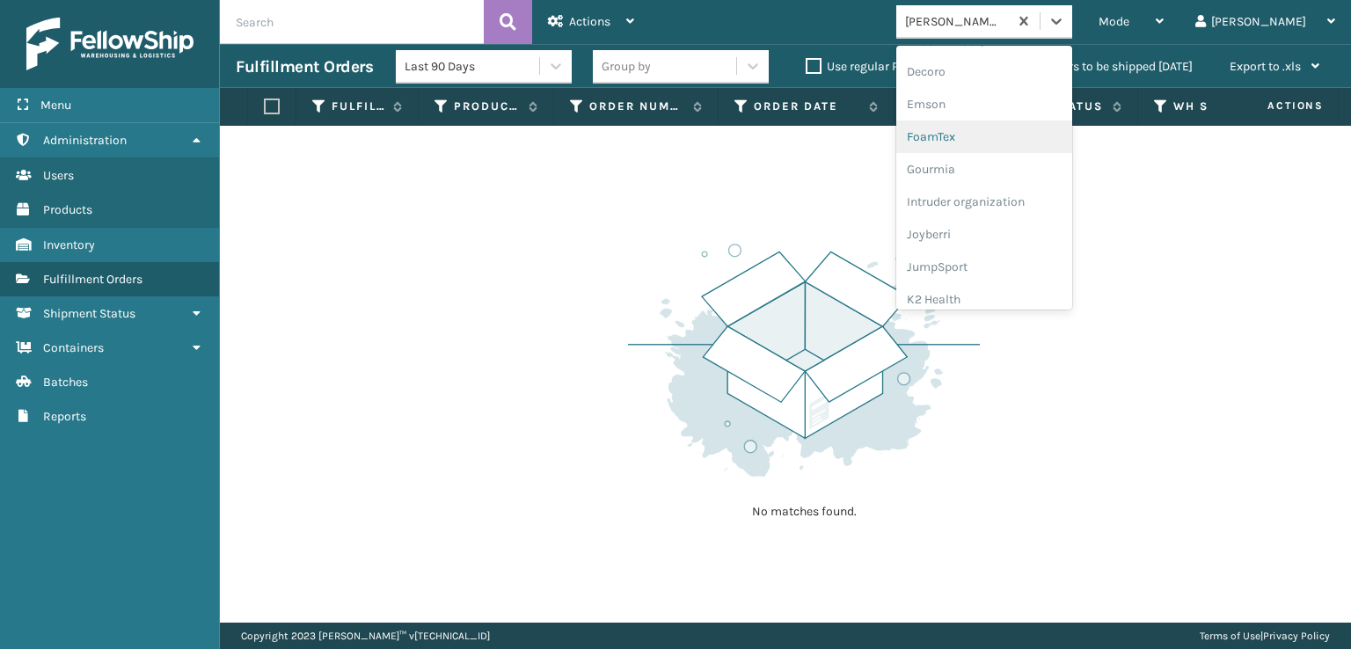
click at [1000, 141] on div "FoamTex" at bounding box center [984, 137] width 176 height 33
click at [1065, 26] on icon at bounding box center [1057, 21] width 18 height 18
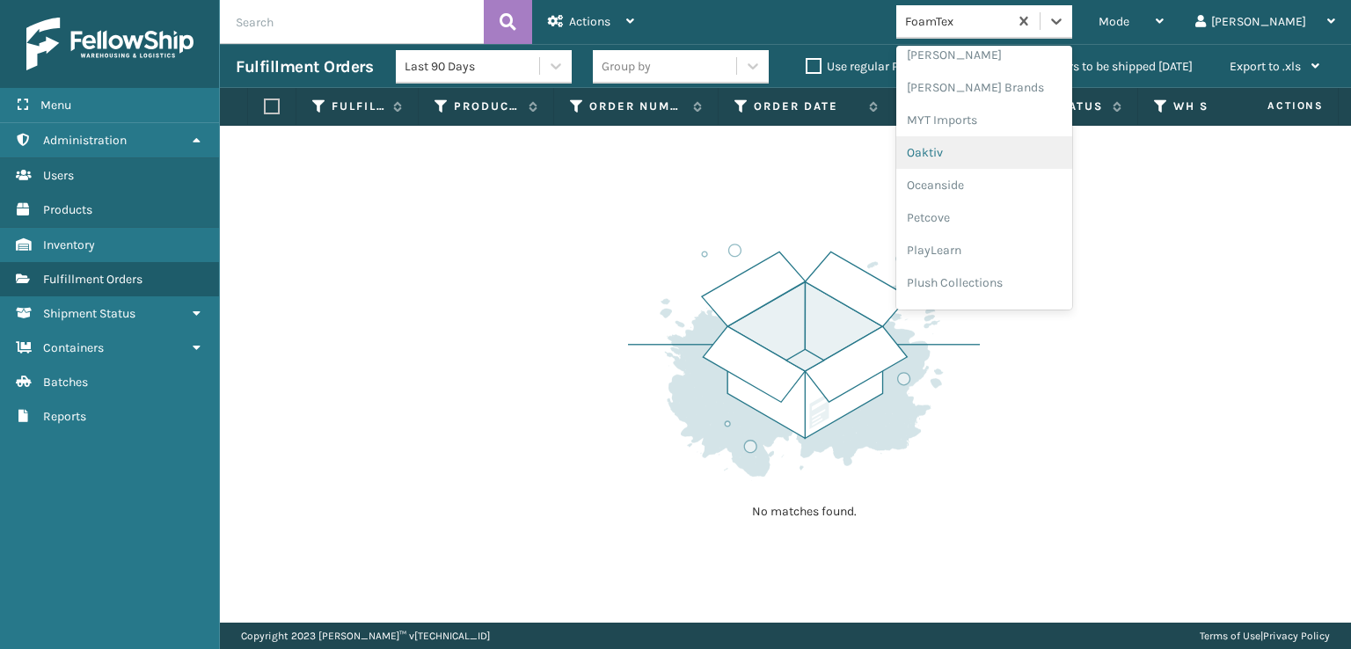
scroll to position [882, 0]
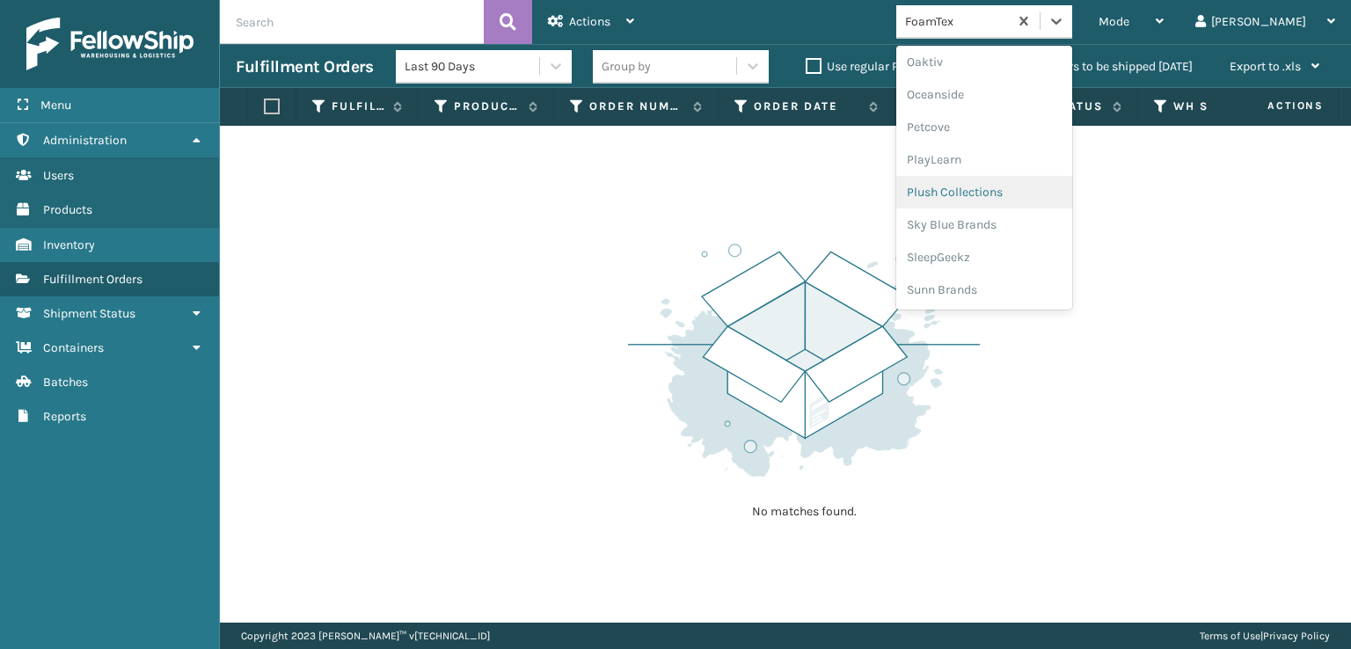
click at [1001, 194] on div "Plush Collections" at bounding box center [984, 192] width 176 height 33
click at [1065, 18] on icon at bounding box center [1057, 21] width 18 height 18
click at [993, 258] on div "SleepGeekz" at bounding box center [984, 257] width 176 height 33
click at [1065, 17] on icon at bounding box center [1057, 21] width 18 height 18
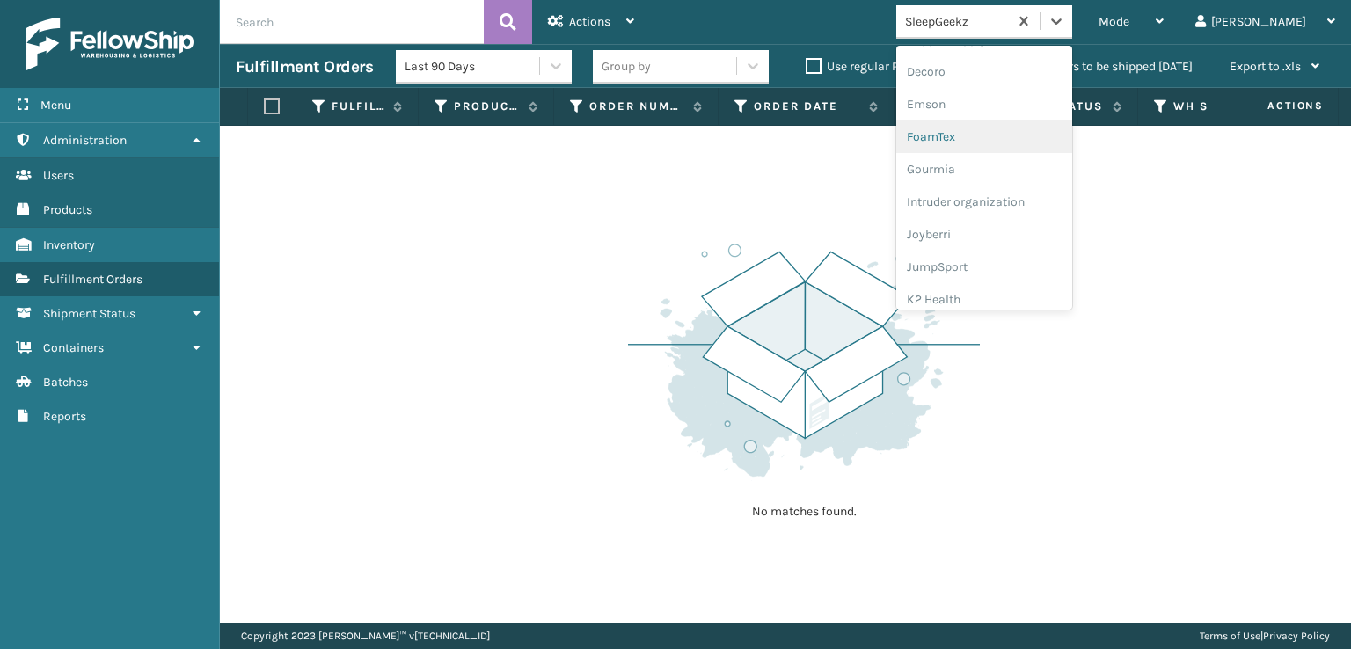
click at [1011, 135] on div "FoamTex" at bounding box center [984, 137] width 176 height 33
click at [1065, 17] on icon at bounding box center [1057, 21] width 18 height 18
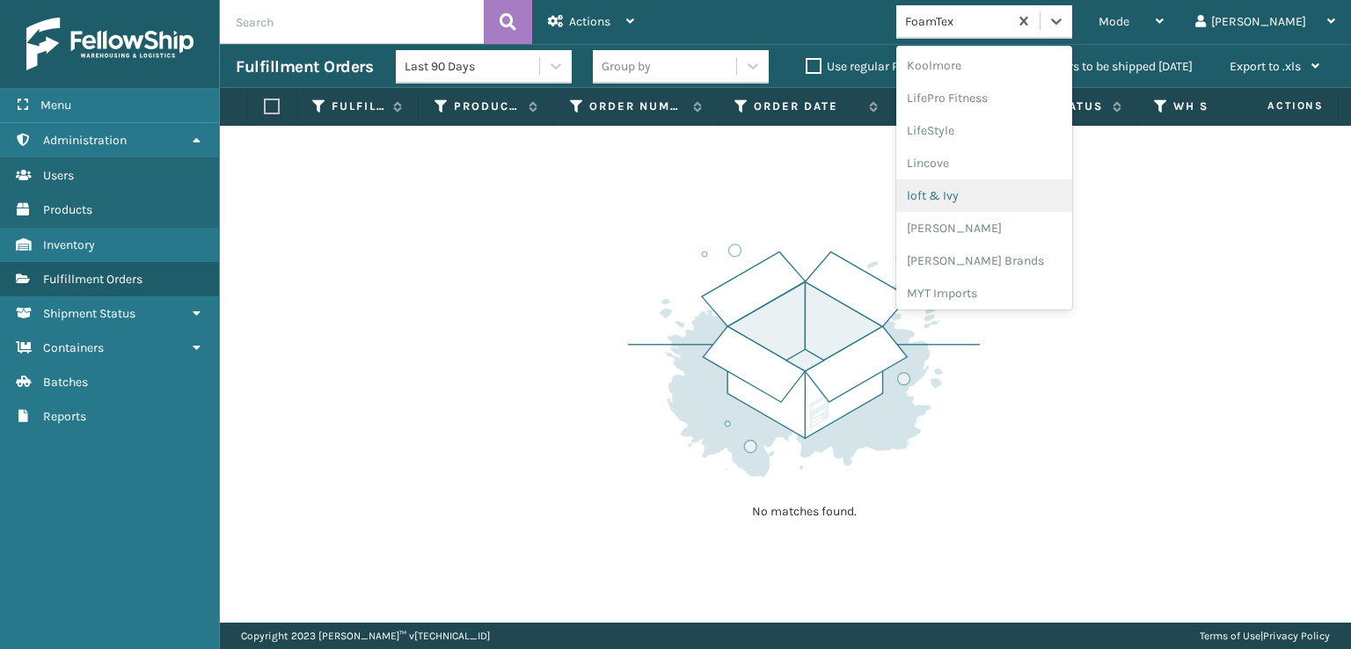
scroll to position [644, 0]
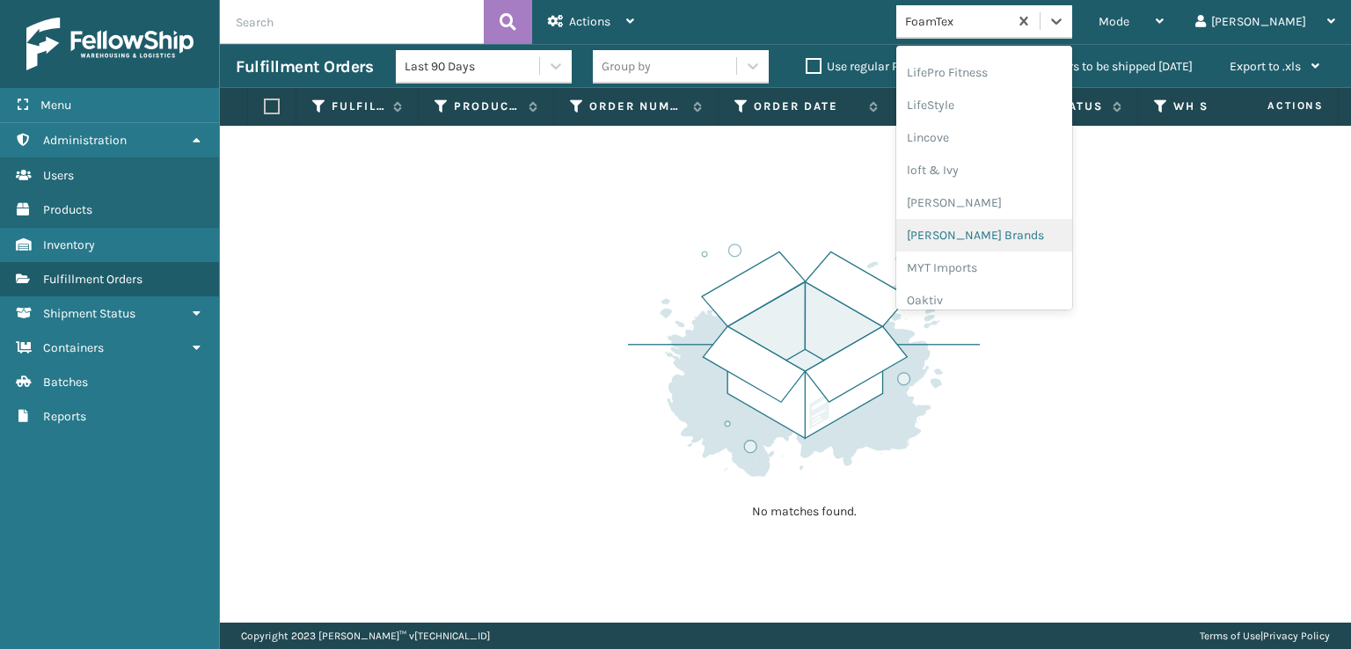
click at [1005, 230] on div "[PERSON_NAME] Brands" at bounding box center [984, 235] width 176 height 33
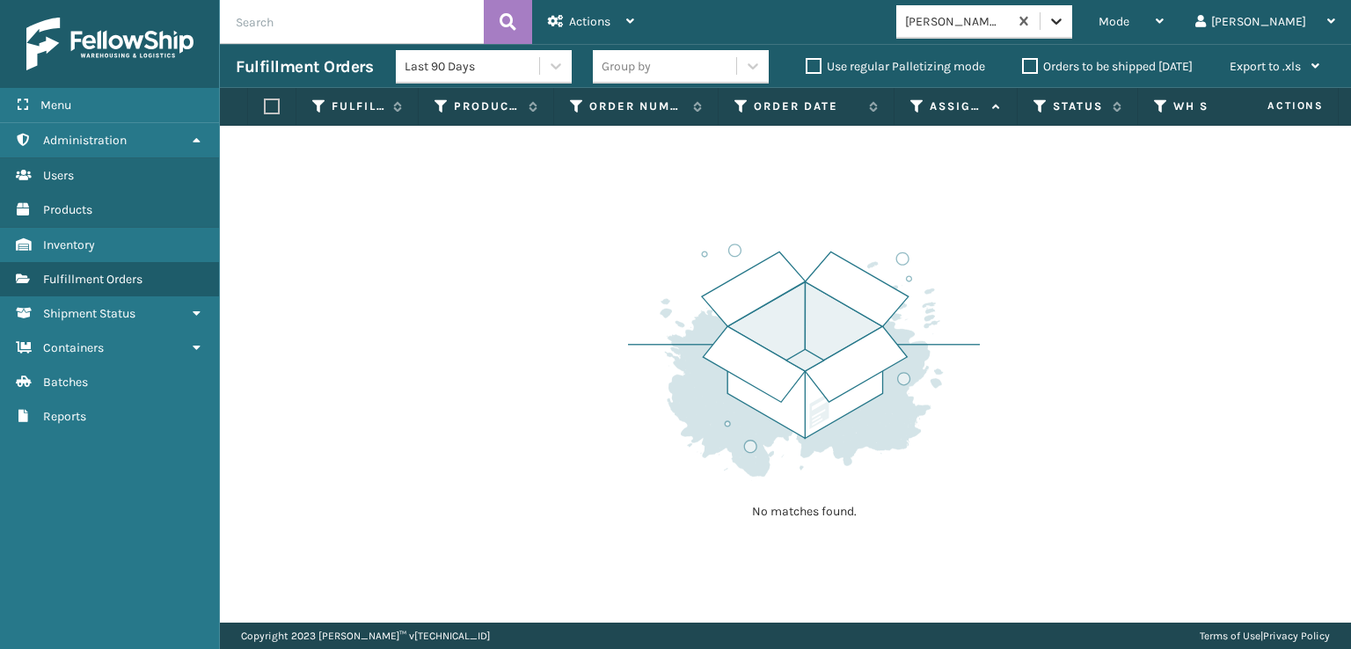
click at [1065, 26] on icon at bounding box center [1057, 21] width 18 height 18
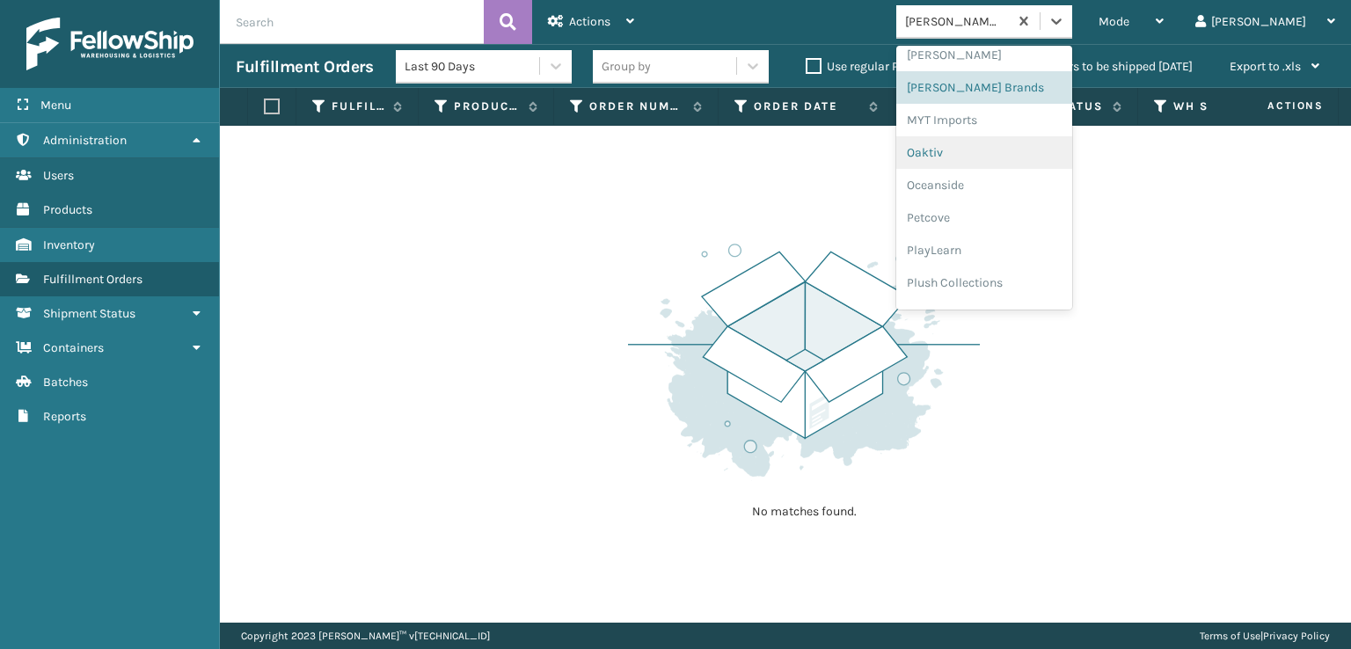
scroll to position [820, 0]
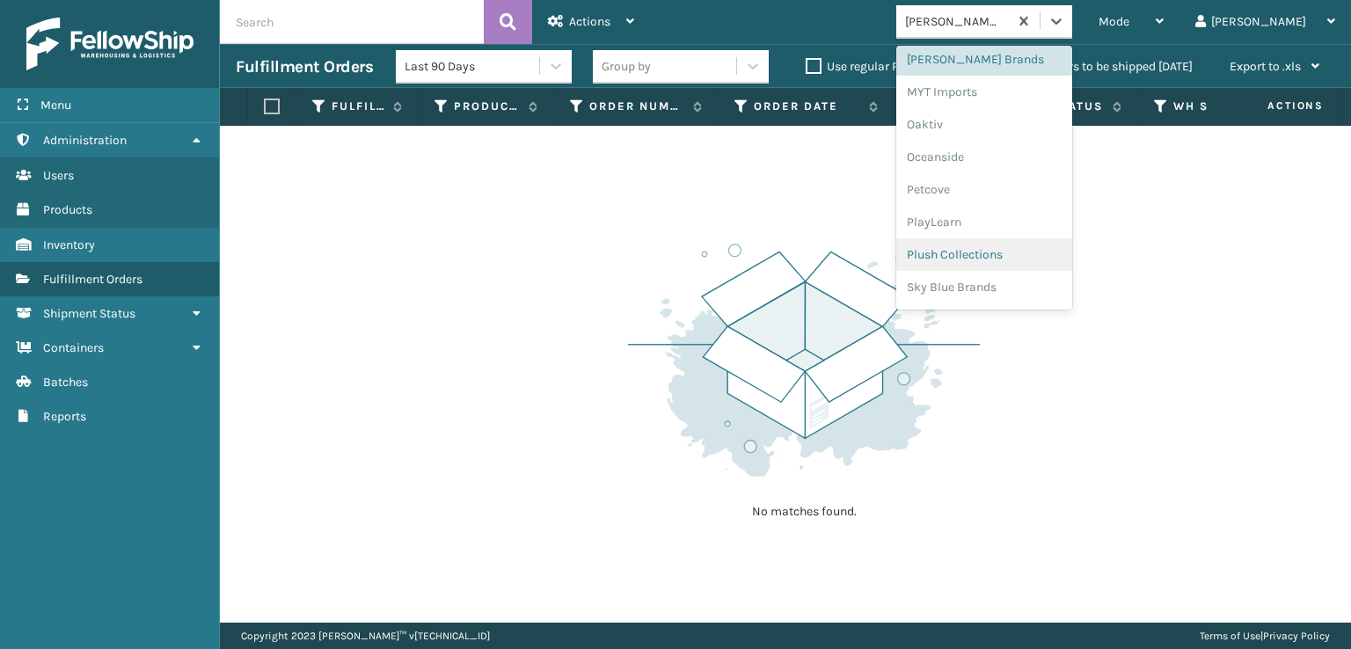
click at [1012, 248] on div "Plush Collections" at bounding box center [984, 254] width 176 height 33
click at [1065, 17] on icon at bounding box center [1057, 21] width 18 height 18
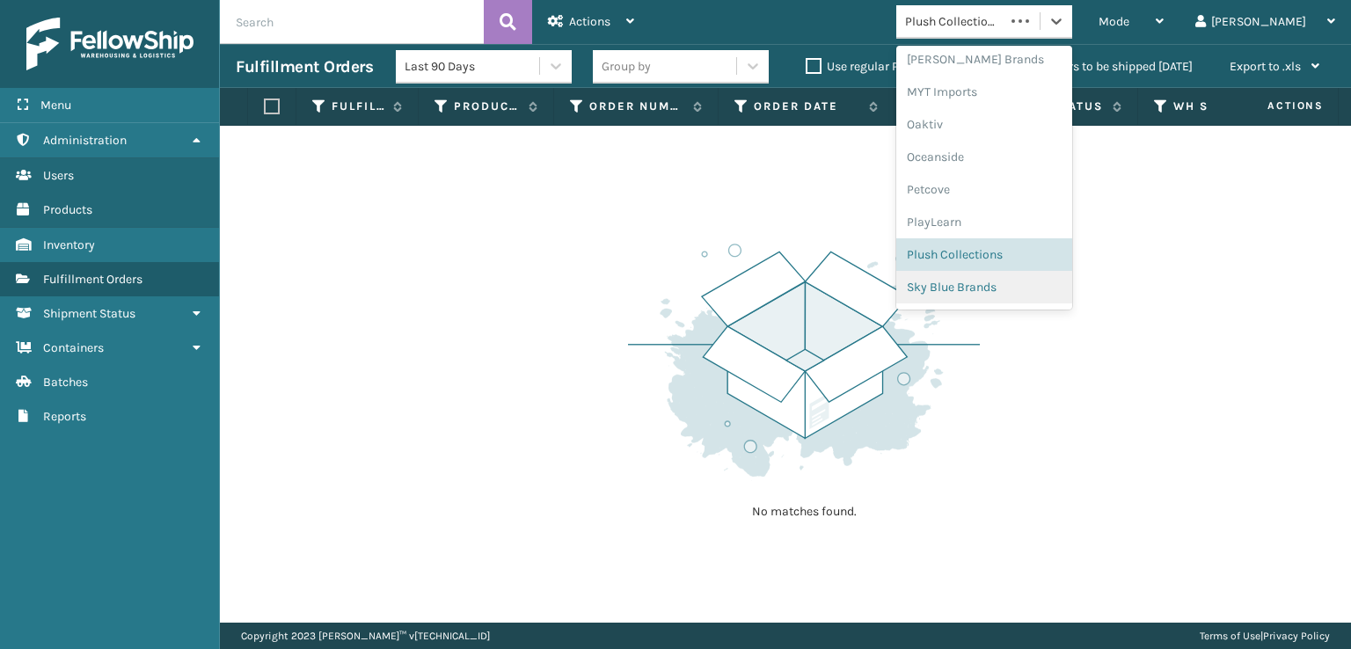
scroll to position [882, 0]
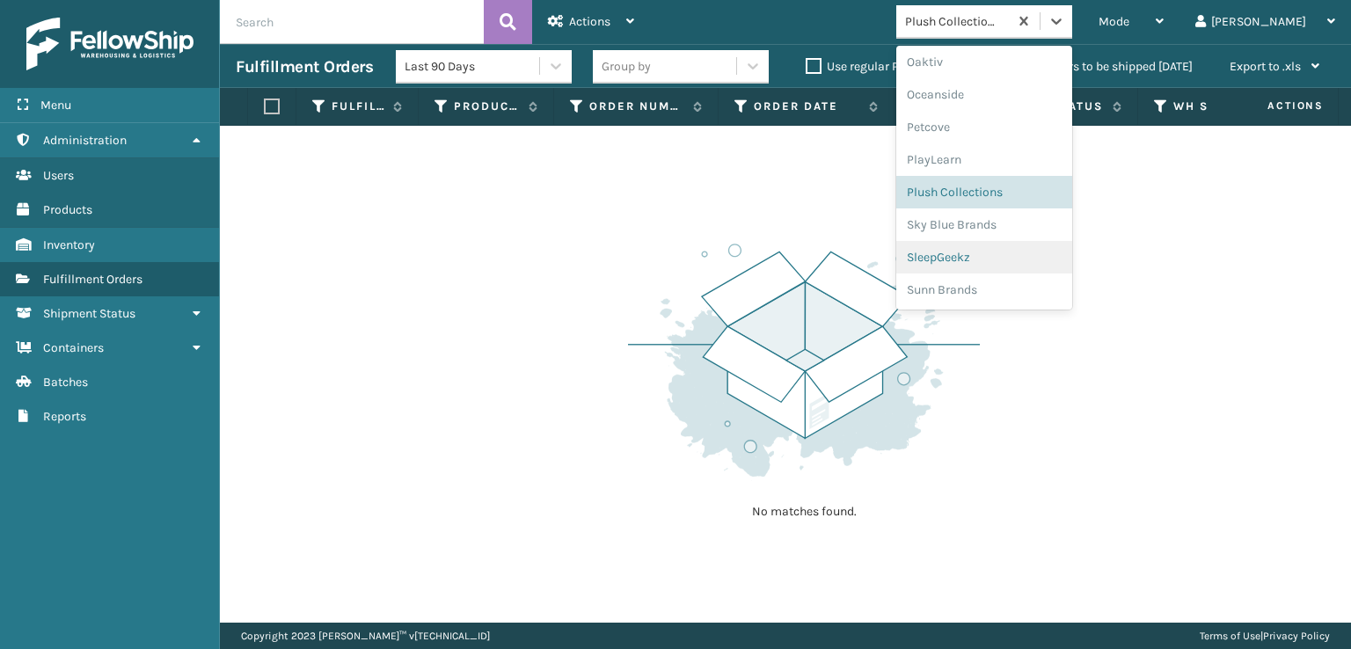
click at [1018, 255] on div "SleepGeekz" at bounding box center [984, 257] width 176 height 33
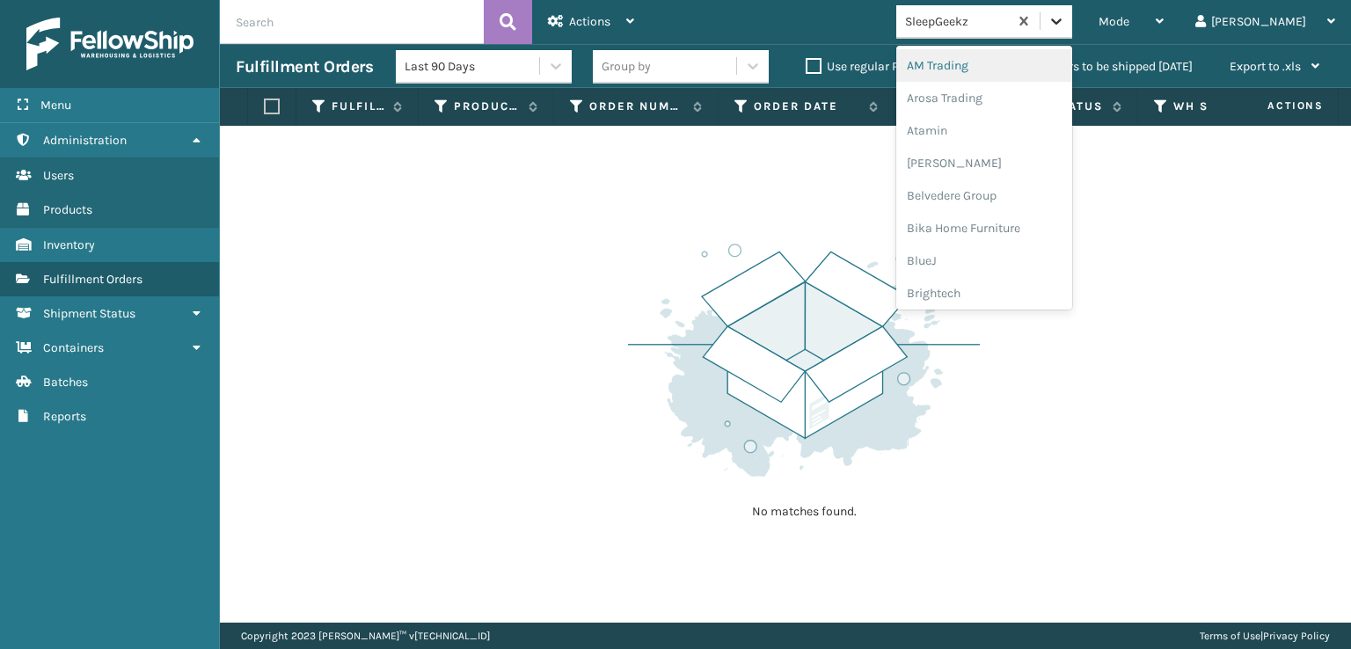
click at [1065, 26] on icon at bounding box center [1057, 21] width 18 height 18
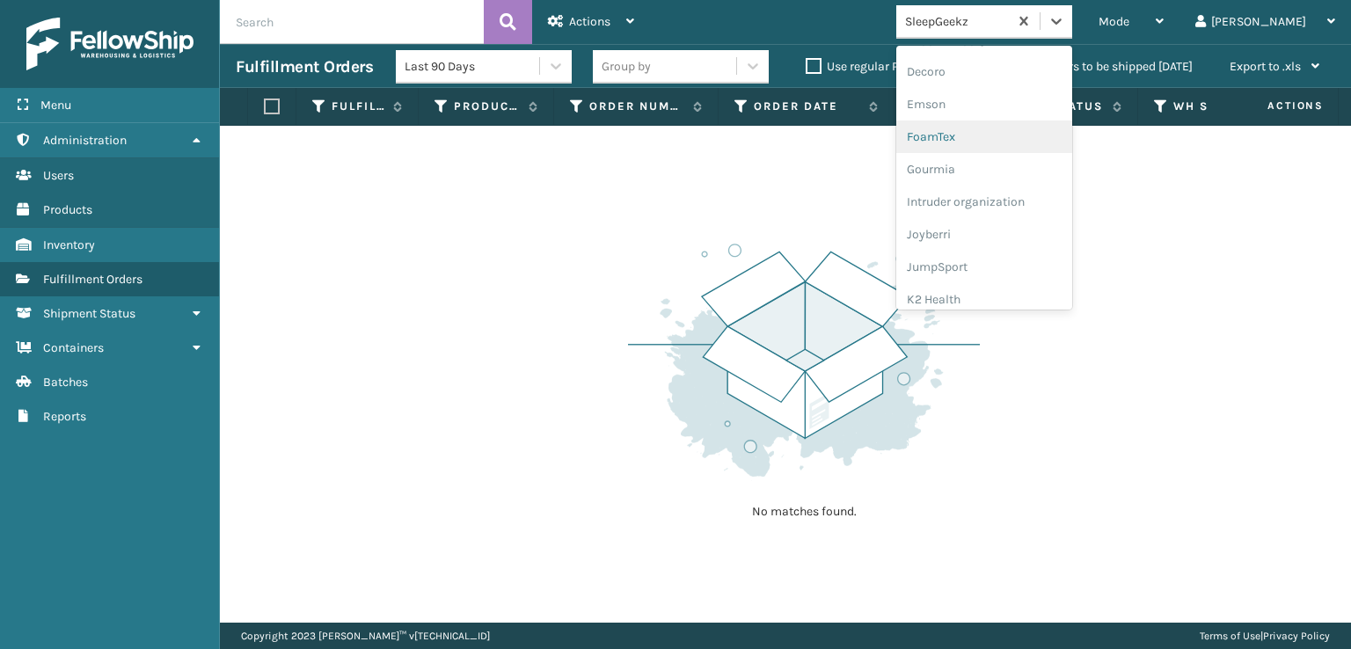
click at [999, 134] on div "FoamTex" at bounding box center [984, 137] width 176 height 33
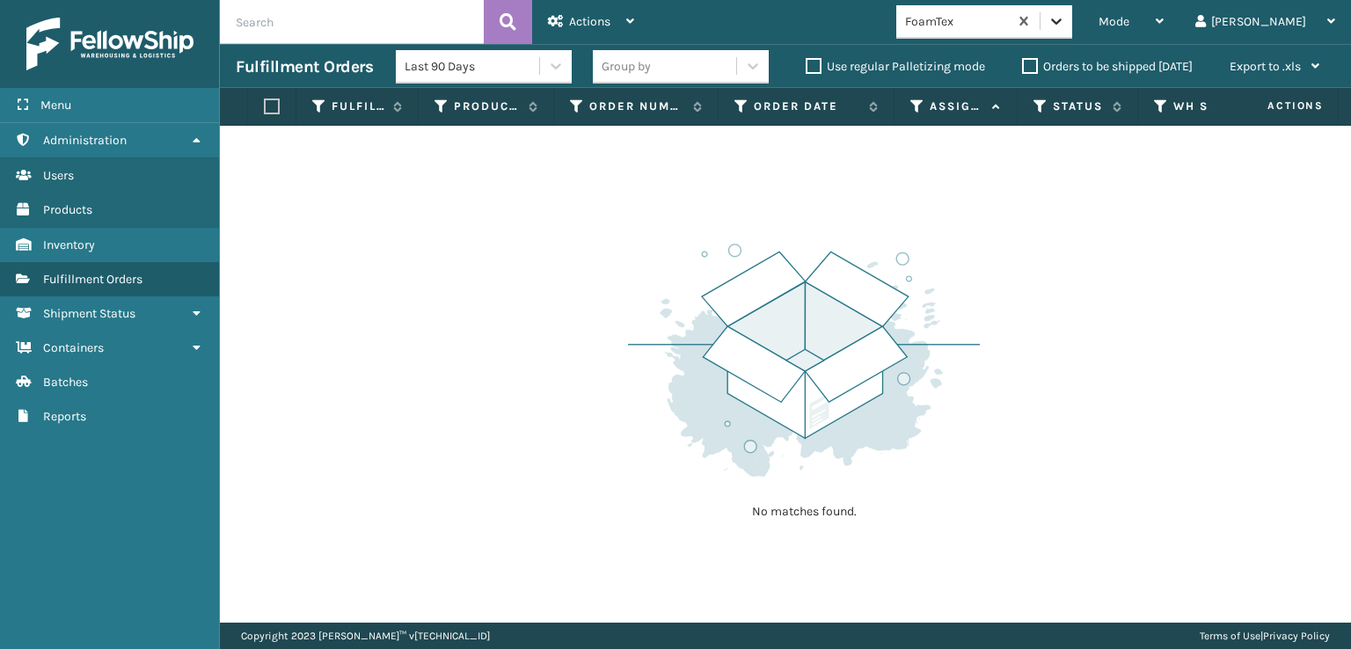
click at [1065, 24] on icon at bounding box center [1057, 21] width 18 height 18
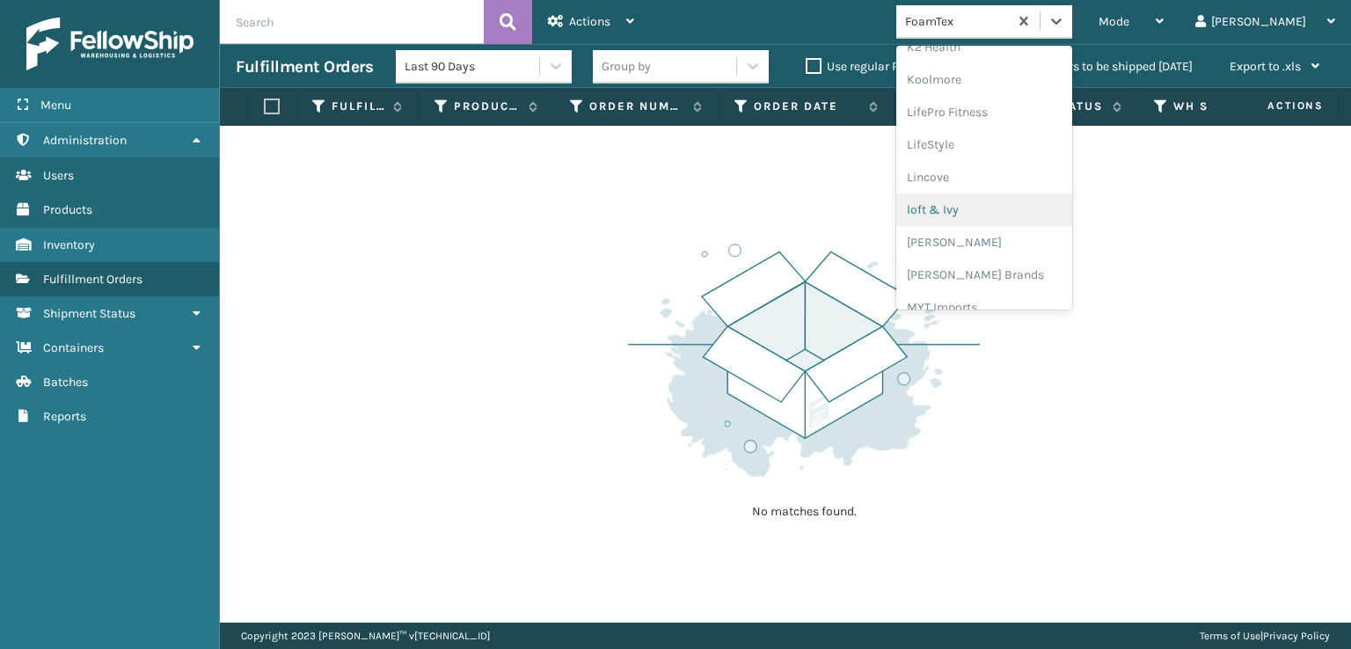
scroll to position [644, 0]
click at [1009, 230] on div "[PERSON_NAME] Brands" at bounding box center [984, 235] width 176 height 33
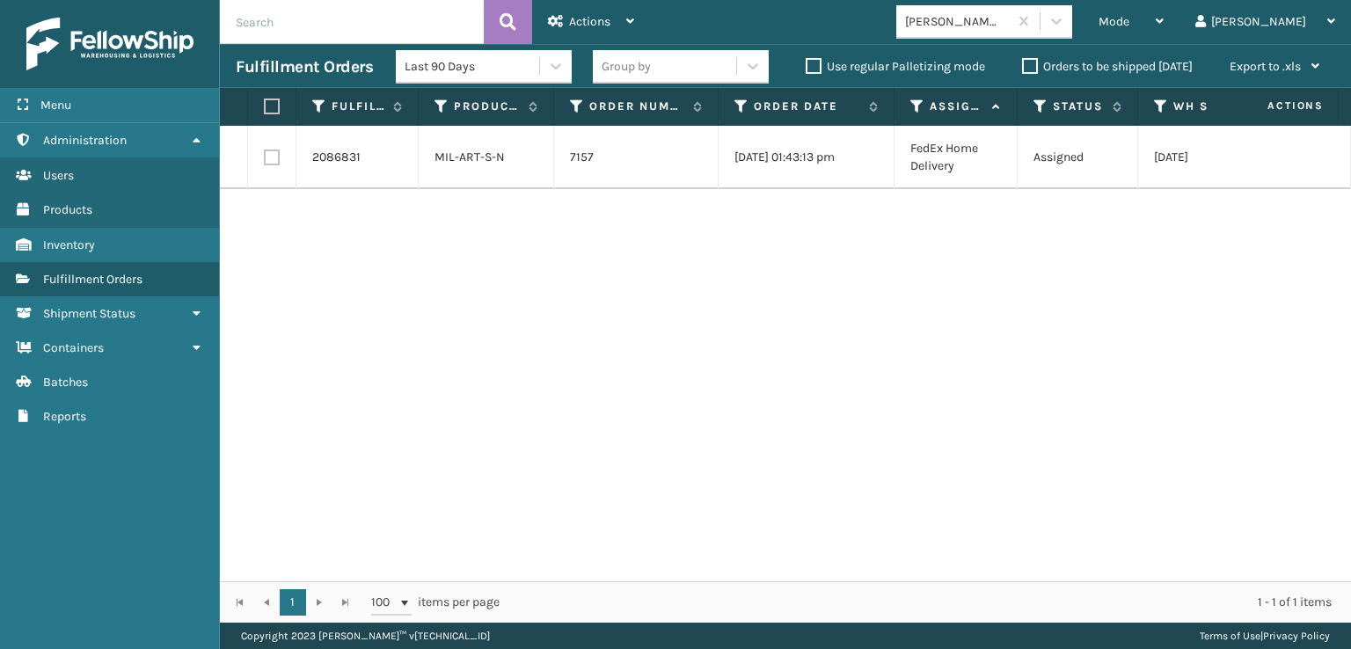
click at [272, 159] on label at bounding box center [272, 158] width 16 height 16
click at [265, 159] on input "checkbox" at bounding box center [264, 155] width 1 height 11
checkbox input "true"
click at [595, 12] on div "Actions" at bounding box center [591, 22] width 86 height 44
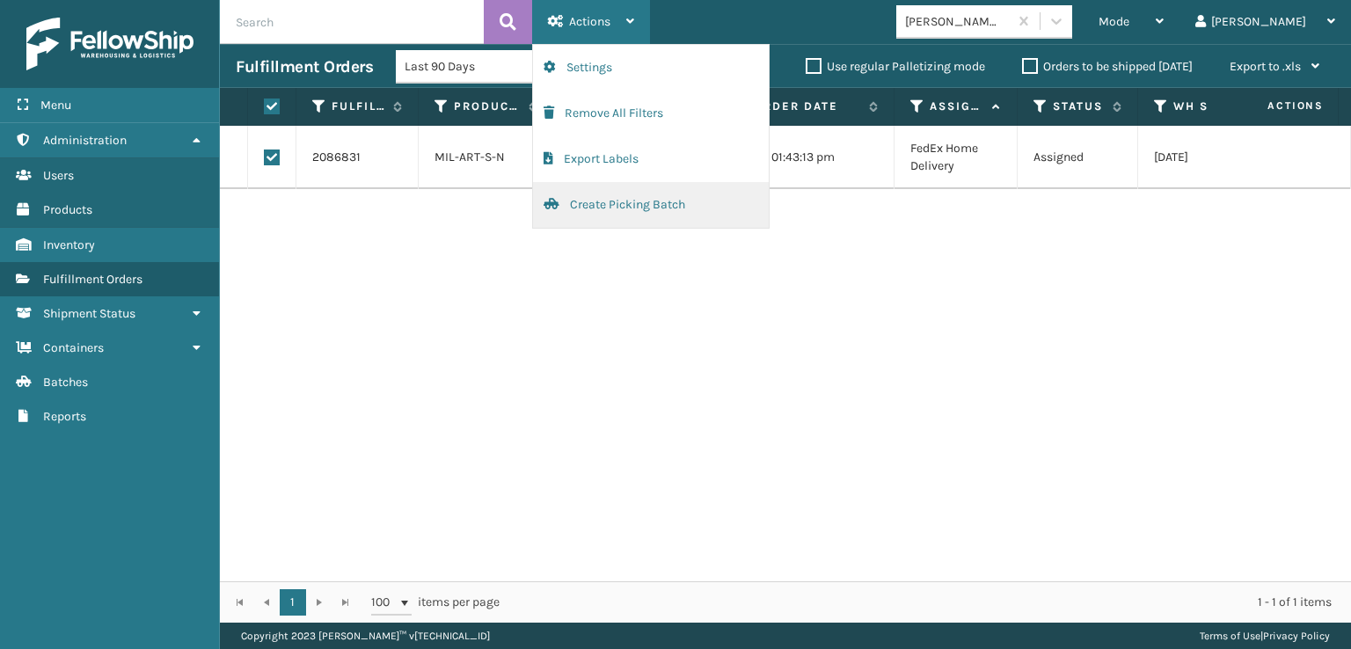
click at [643, 201] on button "Create Picking Batch" at bounding box center [651, 205] width 236 height 46
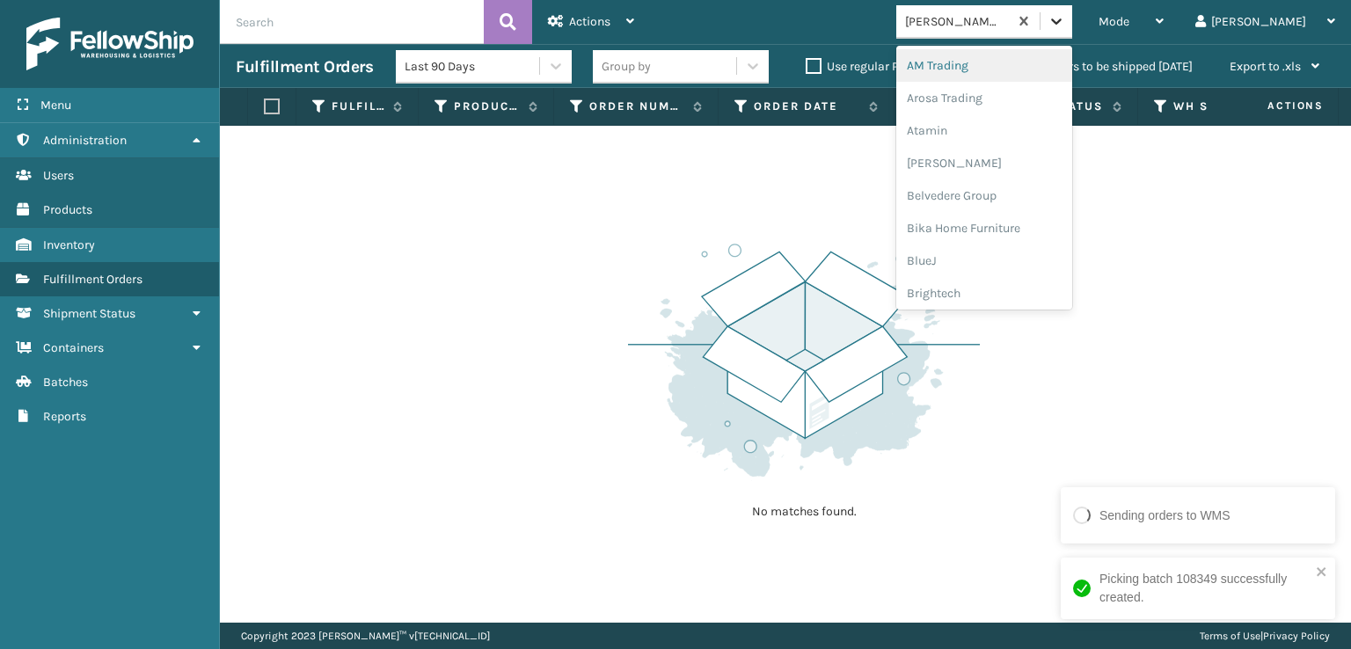
click at [1065, 15] on icon at bounding box center [1057, 21] width 18 height 18
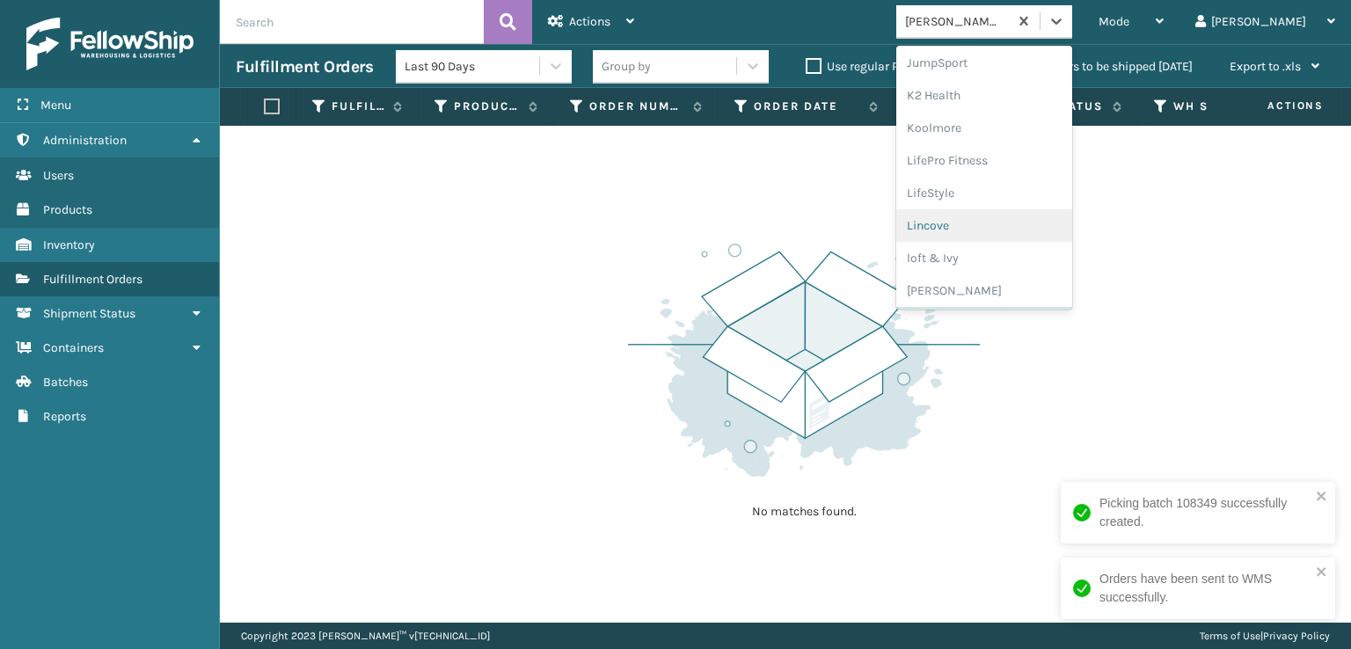
scroll to position [882, 0]
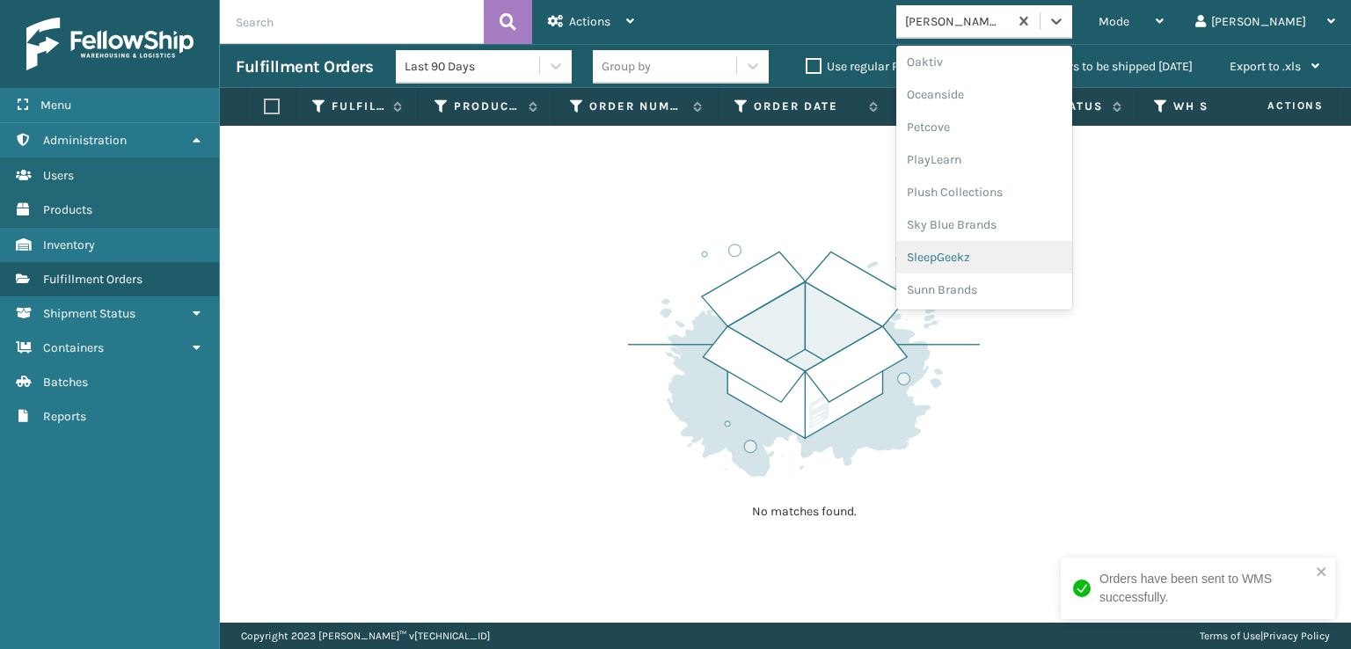
click at [1010, 255] on div "SleepGeekz" at bounding box center [984, 257] width 176 height 33
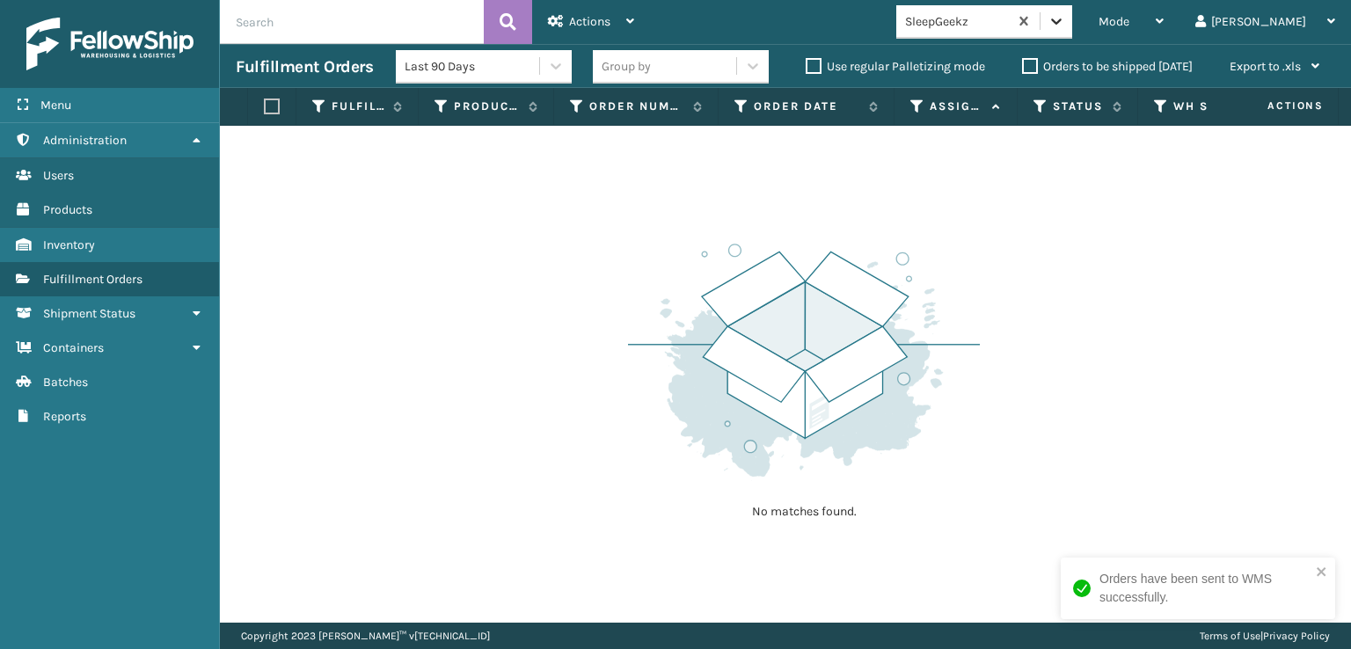
click at [1065, 22] on icon at bounding box center [1057, 21] width 18 height 18
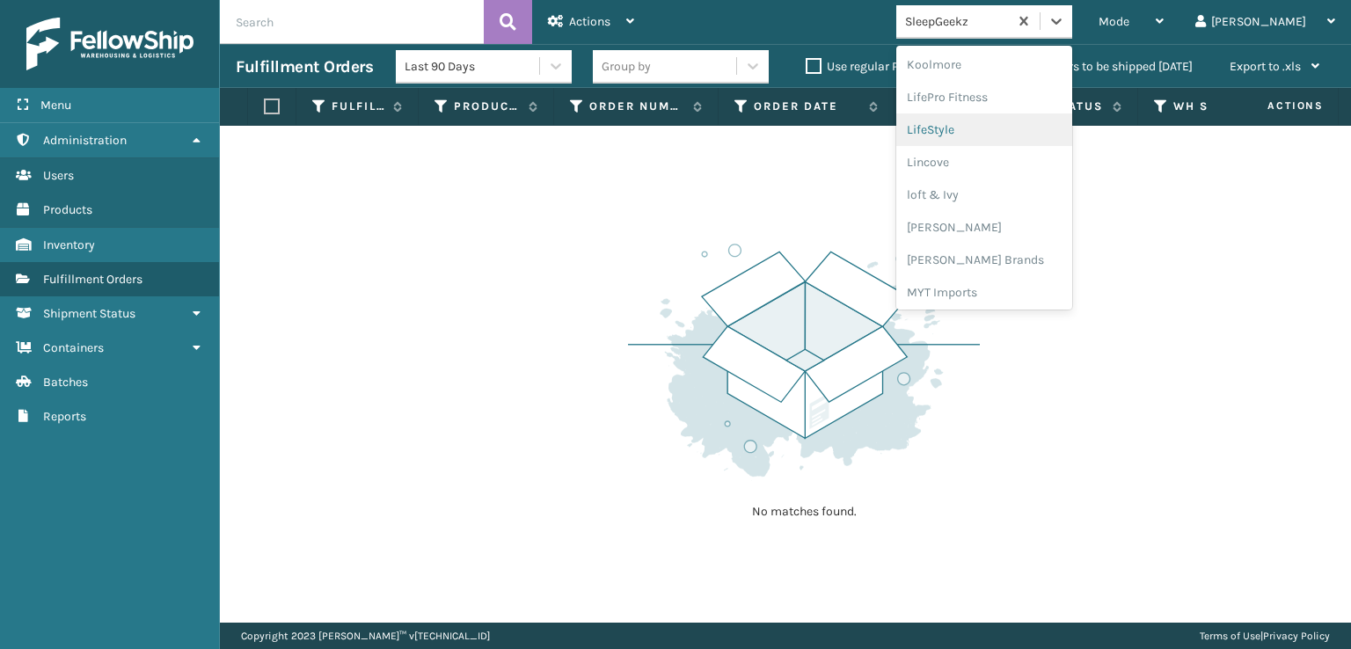
scroll to position [644, 0]
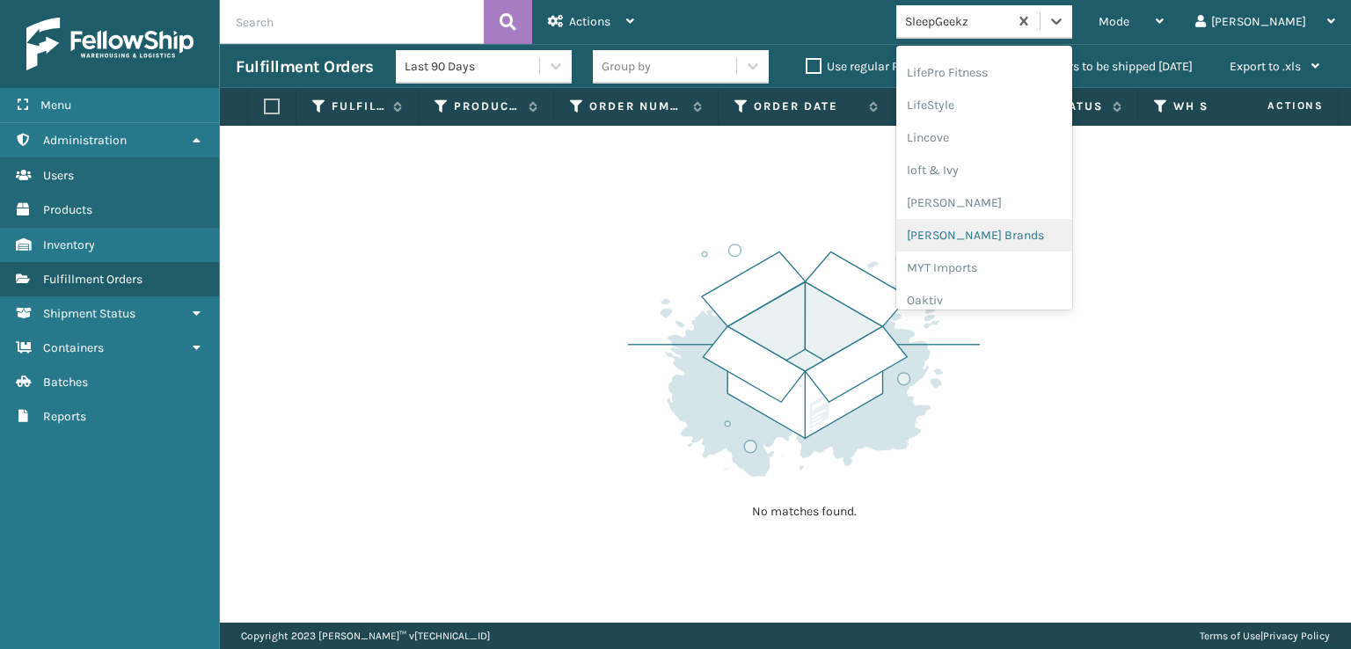
click at [1005, 231] on div "[PERSON_NAME] Brands" at bounding box center [984, 235] width 176 height 33
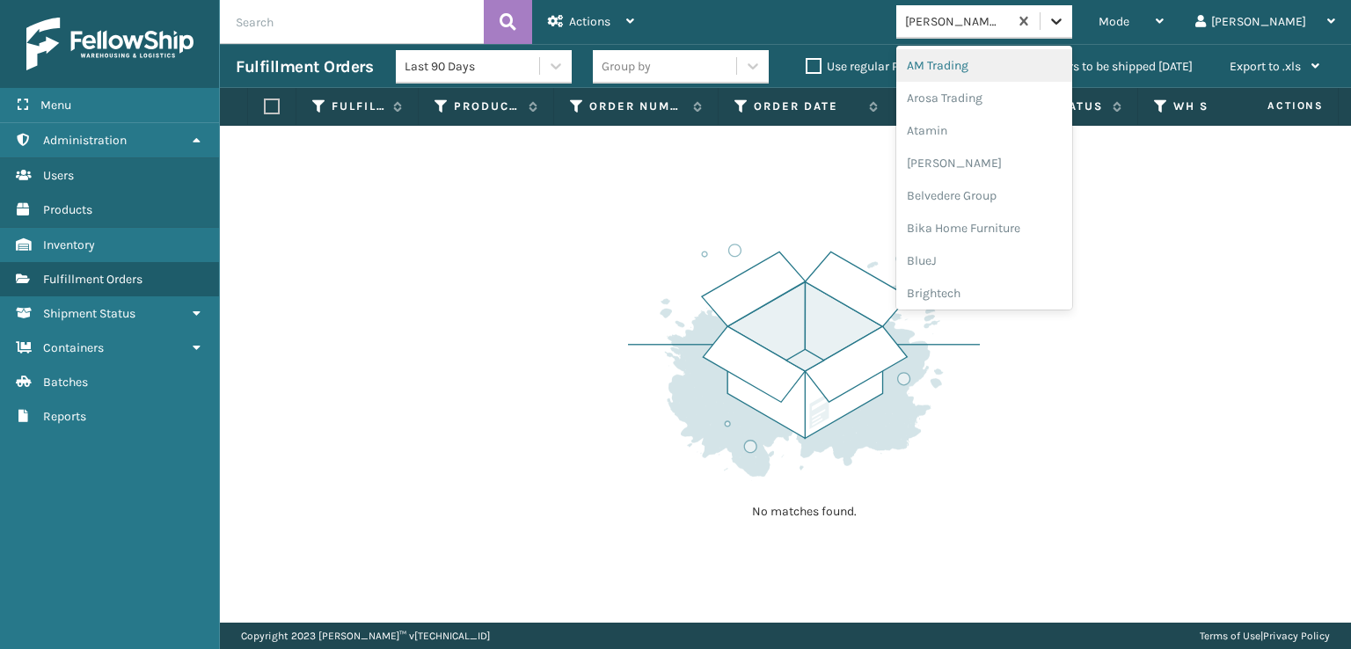
click at [1065, 18] on icon at bounding box center [1057, 21] width 18 height 18
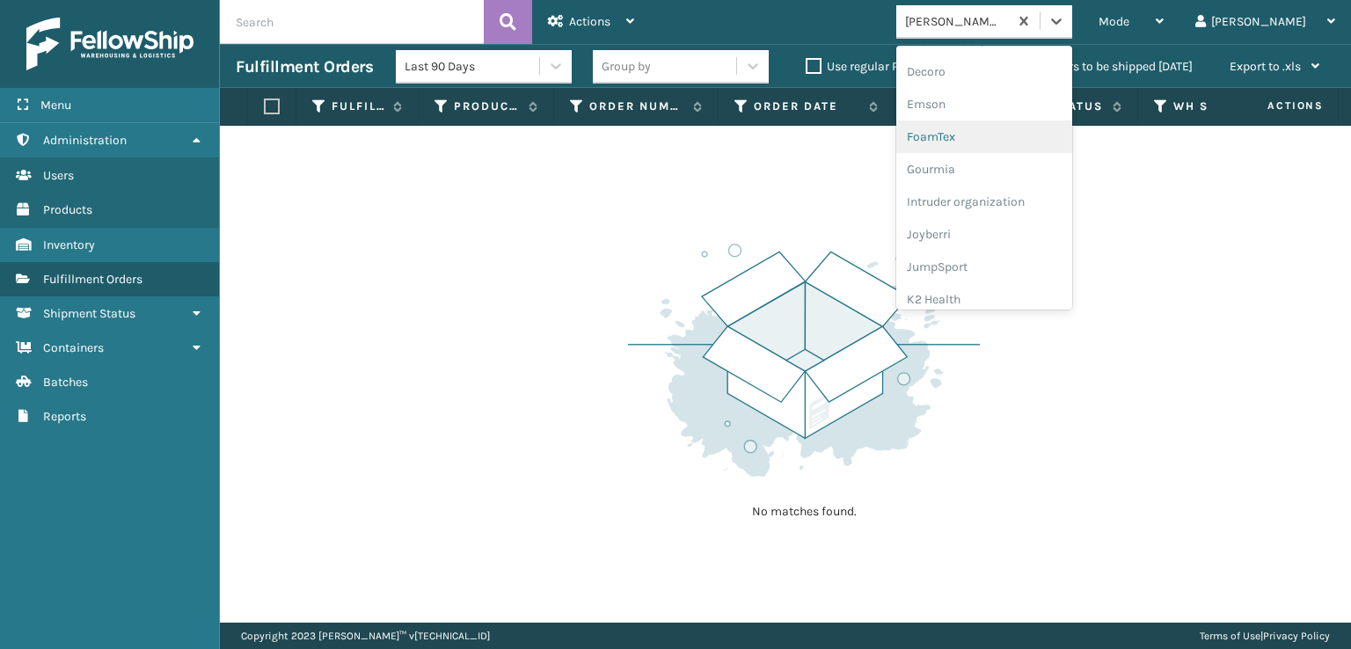
click at [1006, 135] on div "FoamTex" at bounding box center [984, 137] width 176 height 33
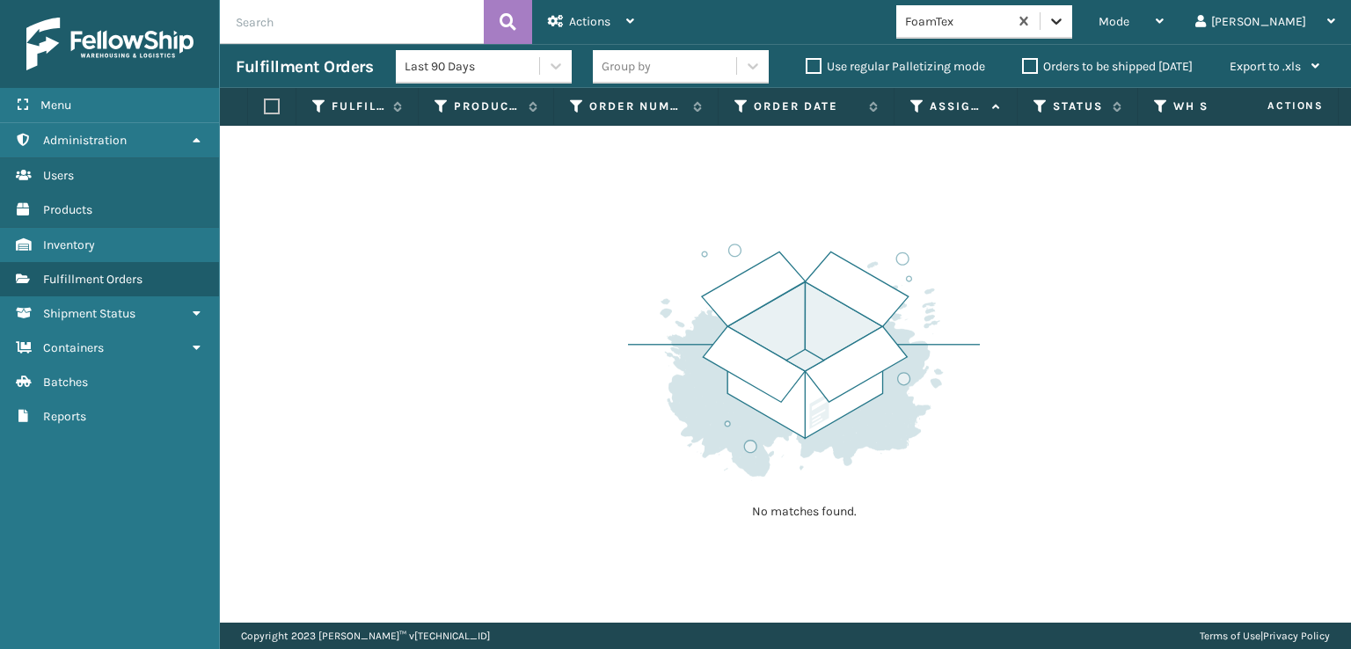
click at [1072, 33] on div at bounding box center [1057, 21] width 32 height 32
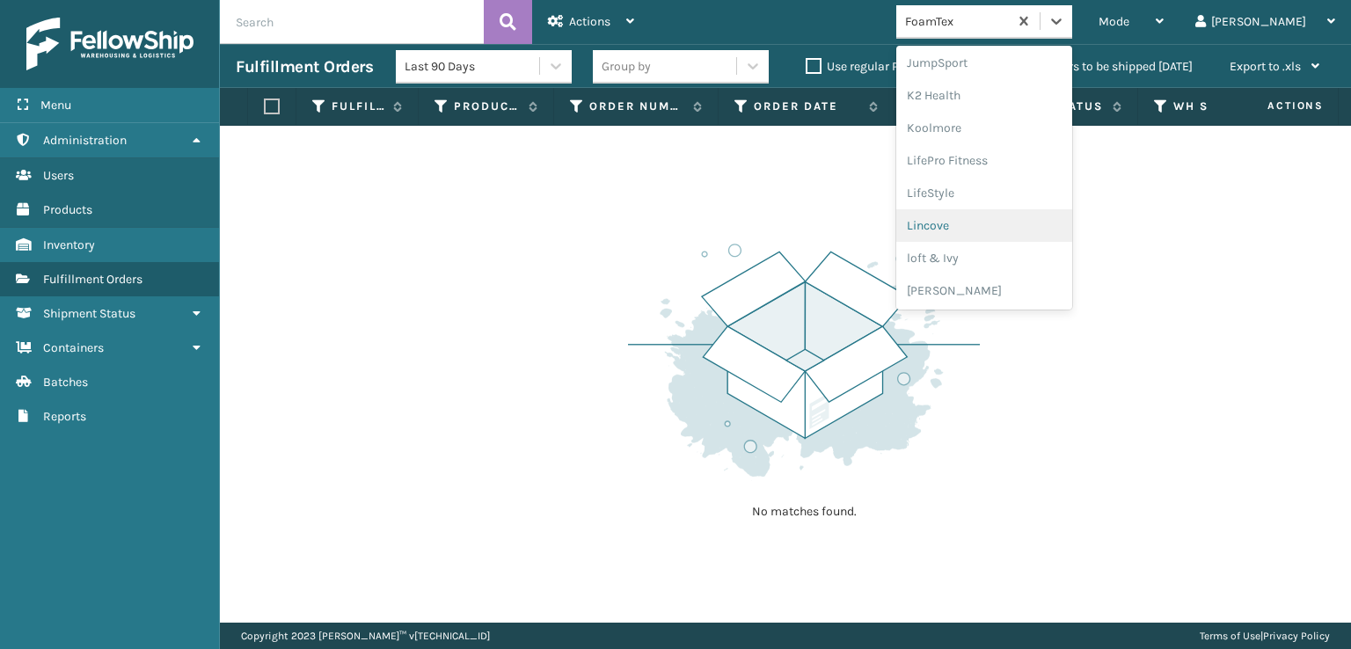
scroll to position [882, 0]
click at [1012, 256] on div "SleepGeekz" at bounding box center [984, 257] width 176 height 33
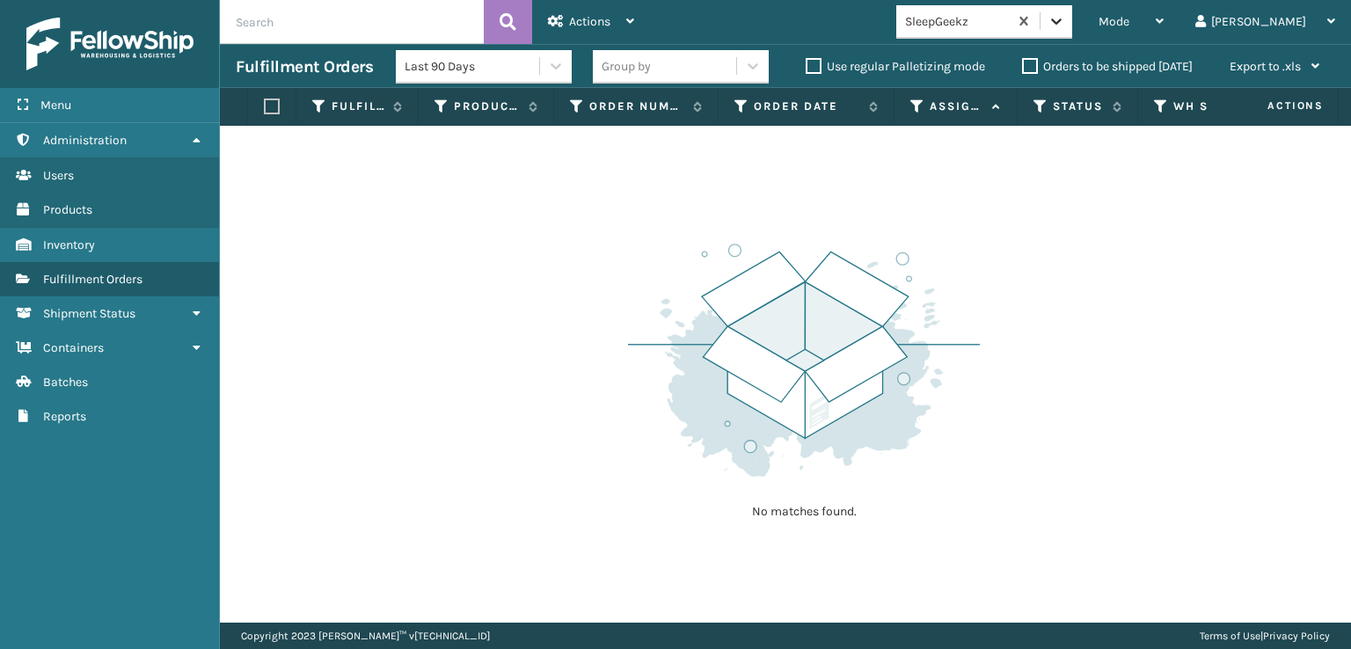
click at [1065, 22] on icon at bounding box center [1057, 21] width 18 height 18
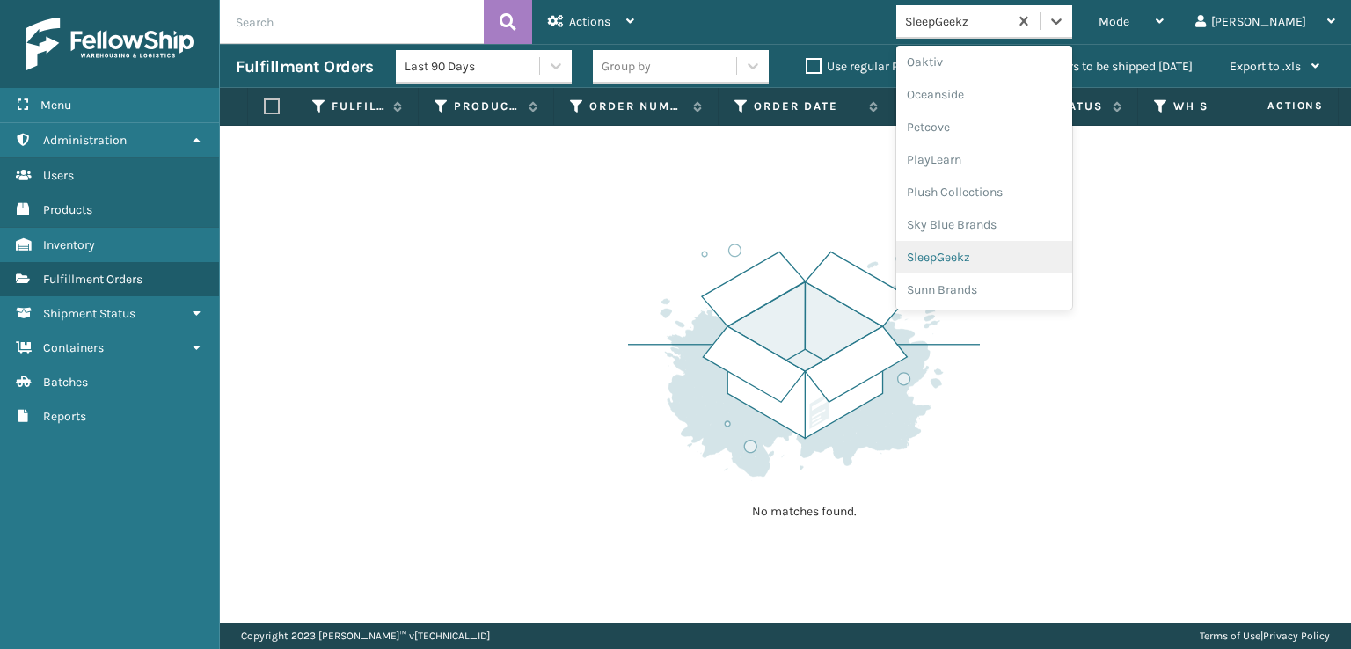
click at [1008, 258] on div "SleepGeekz" at bounding box center [984, 257] width 176 height 33
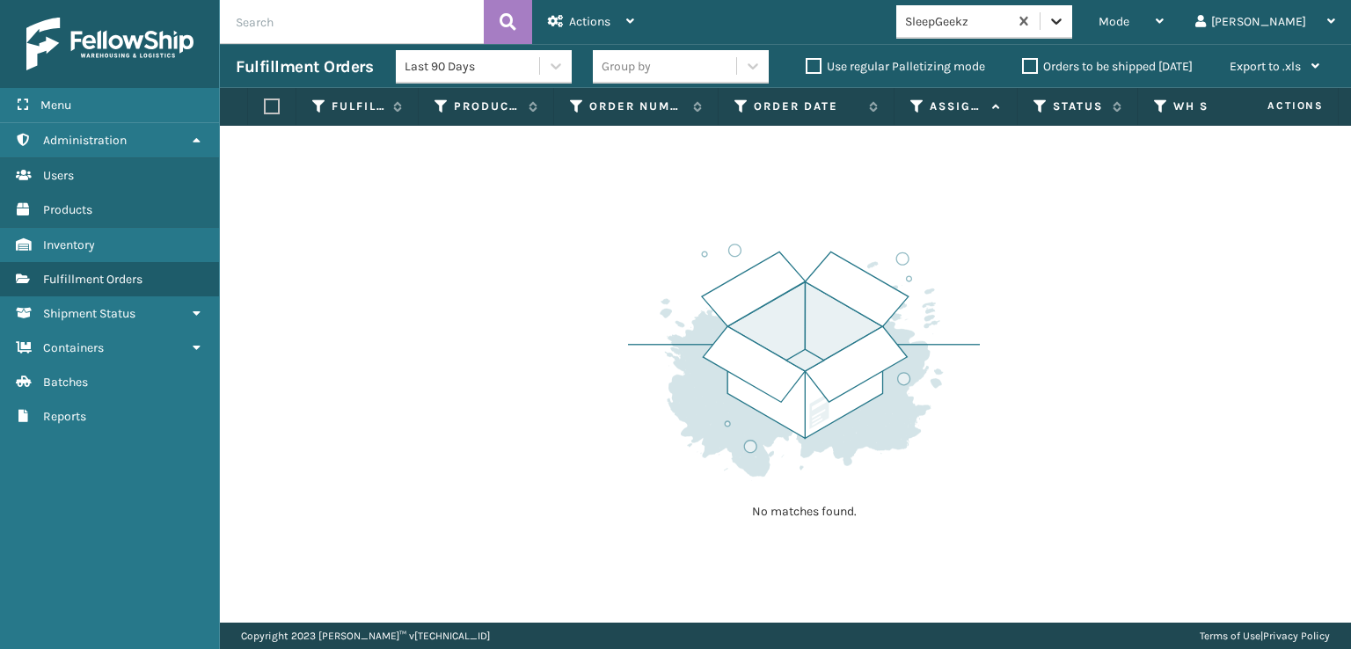
click at [1065, 26] on icon at bounding box center [1057, 21] width 18 height 18
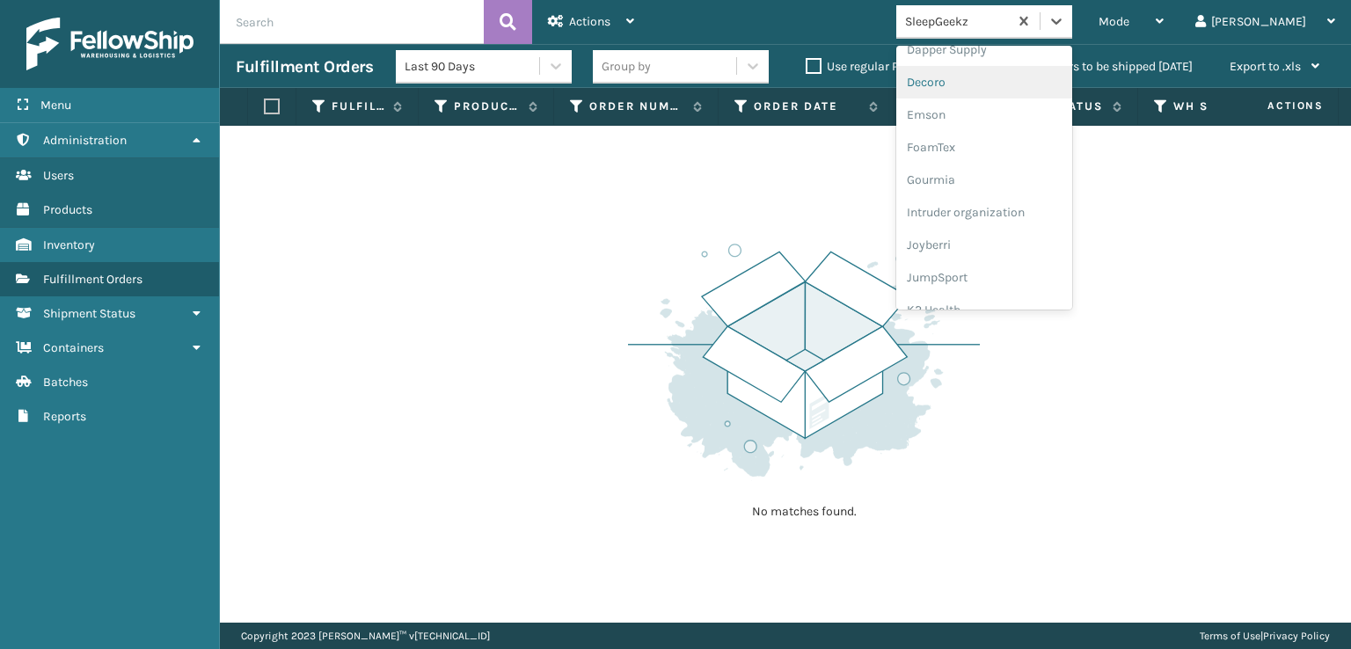
scroll to position [352, 0]
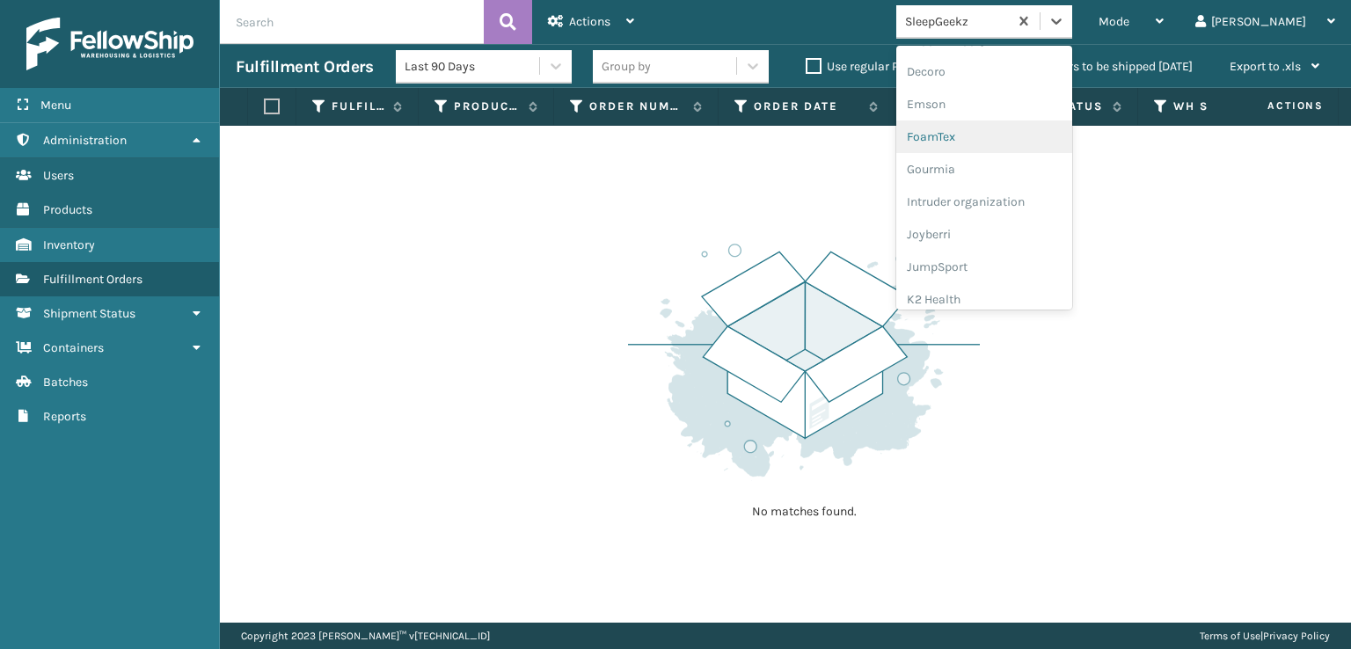
click at [1010, 135] on div "FoamTex" at bounding box center [984, 137] width 176 height 33
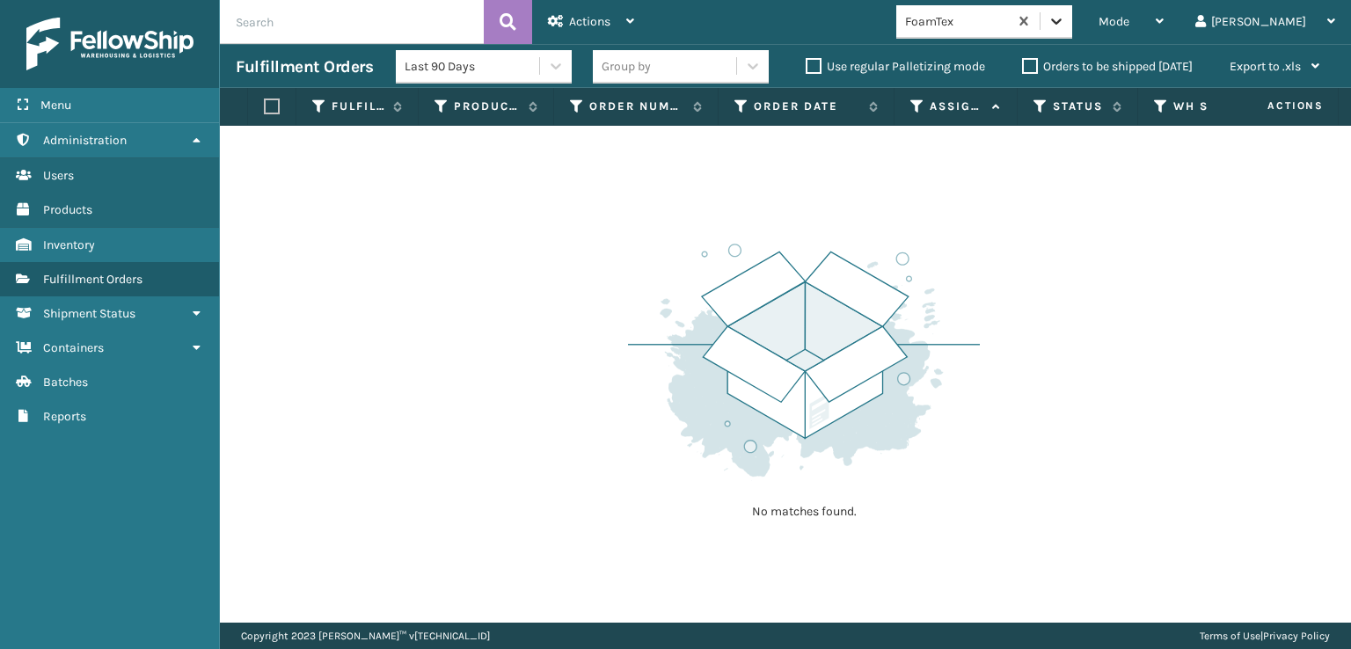
click at [1062, 20] on icon at bounding box center [1056, 21] width 11 height 6
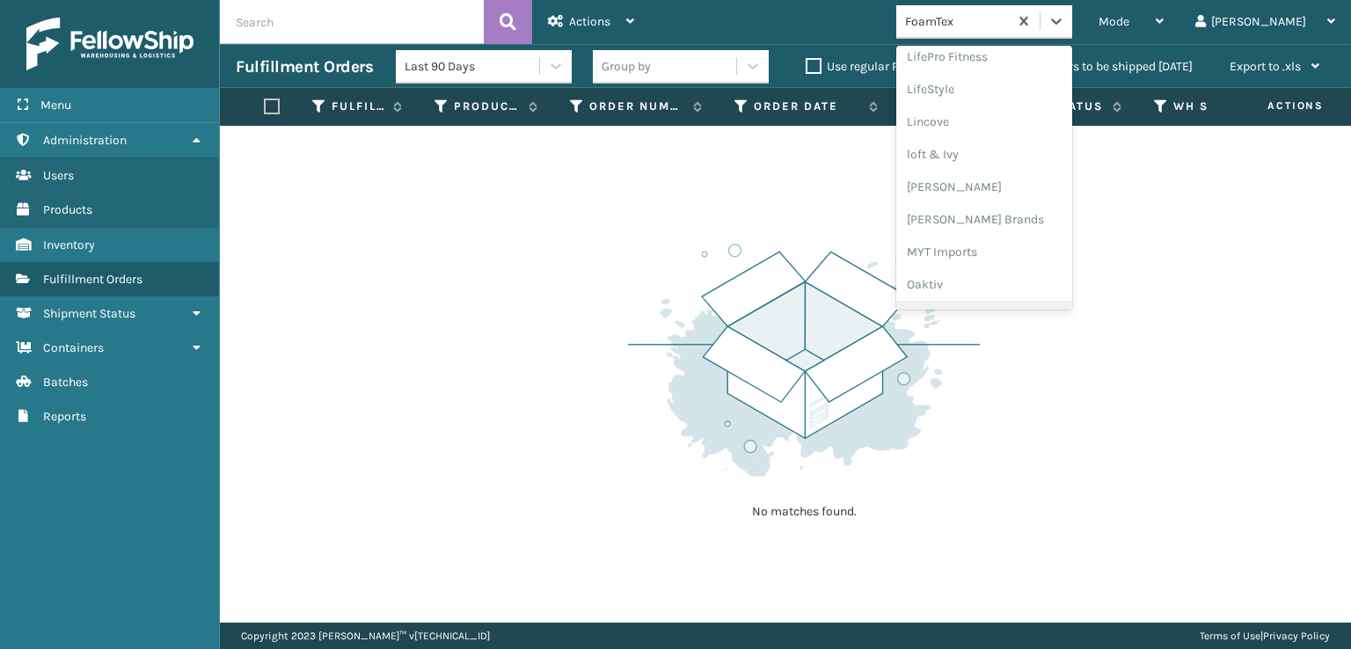
scroll to position [882, 0]
click at [1052, 193] on div "Plush Collections" at bounding box center [984, 192] width 176 height 33
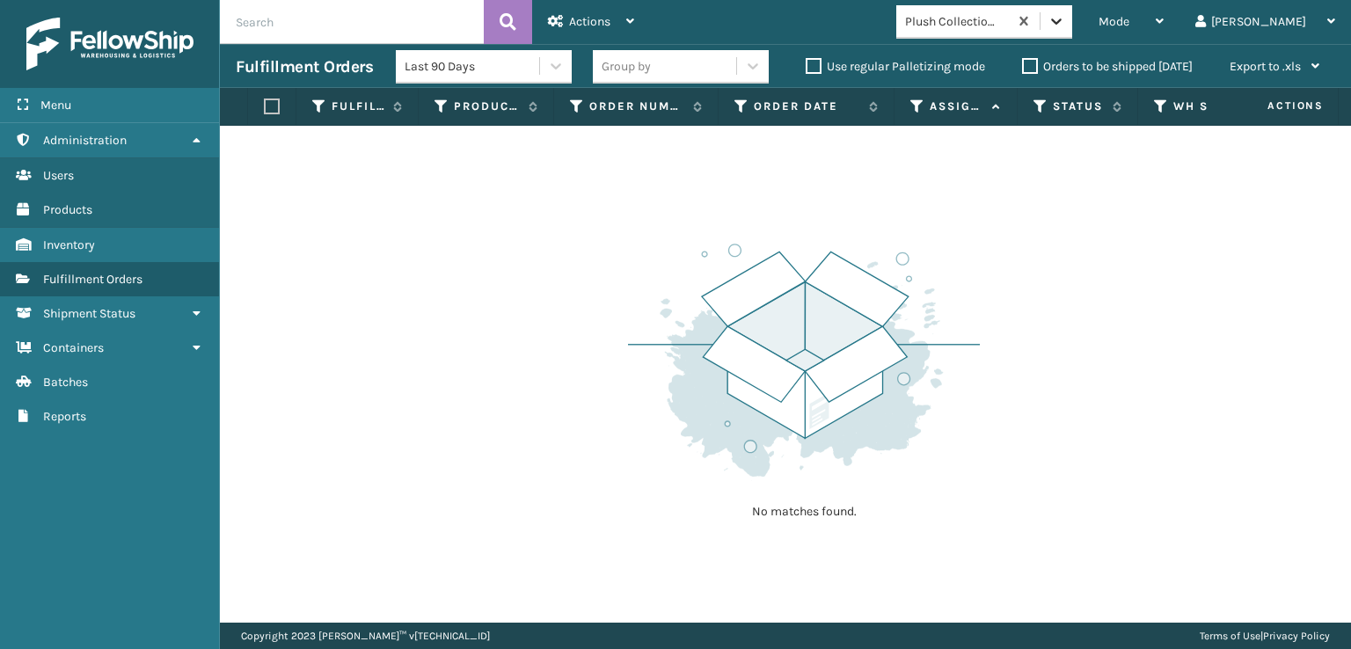
click at [1065, 23] on icon at bounding box center [1057, 21] width 18 height 18
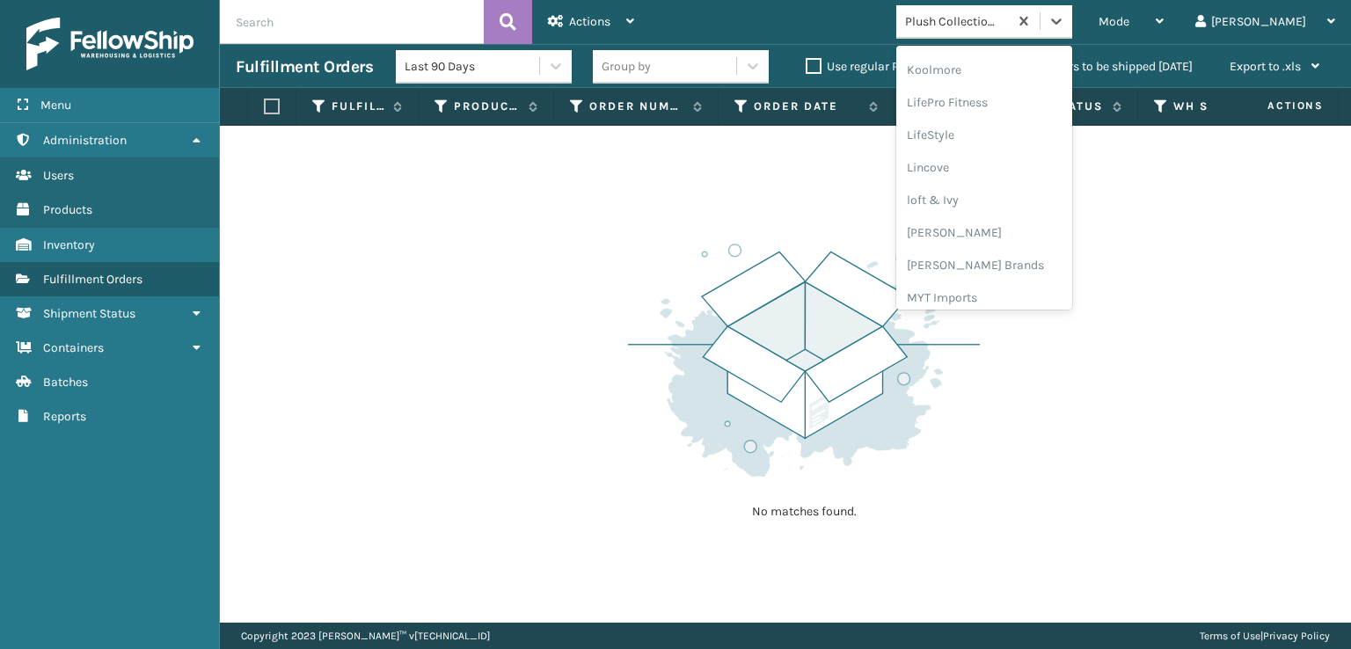
scroll to position [644, 0]
click at [1001, 229] on div "[PERSON_NAME] Brands" at bounding box center [984, 235] width 176 height 33
click at [1062, 21] on icon at bounding box center [1056, 21] width 11 height 6
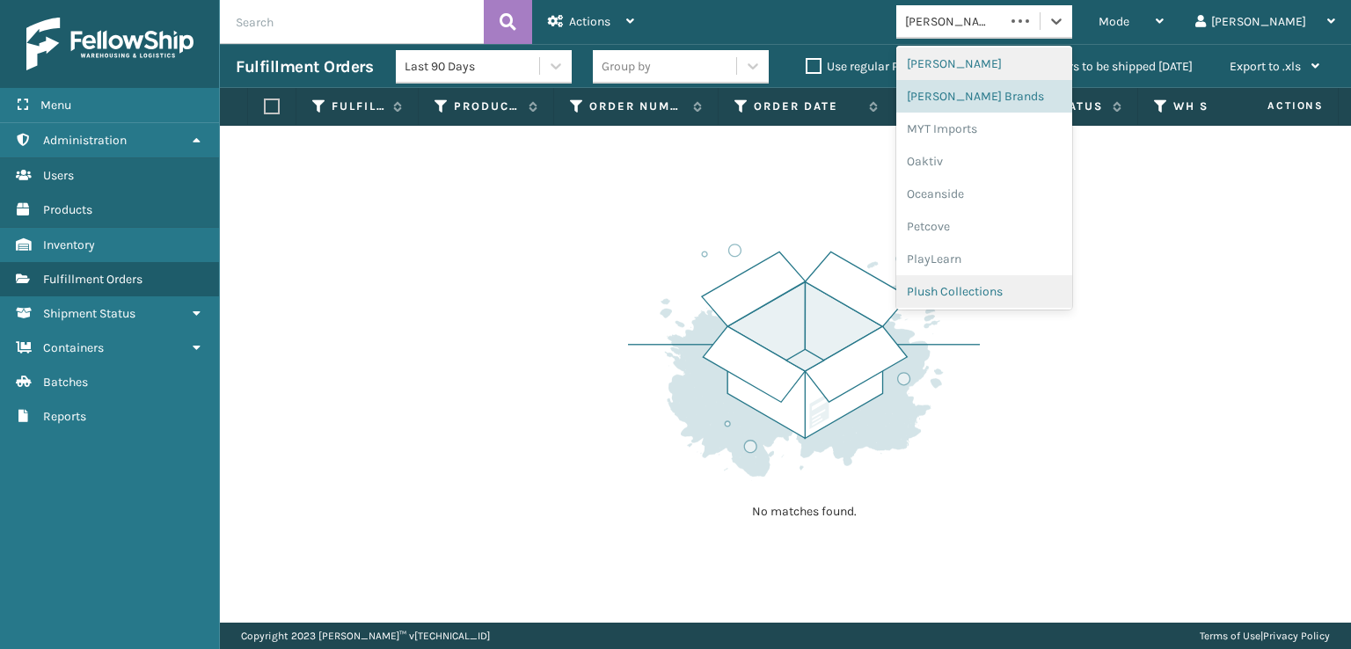
scroll to position [882, 0]
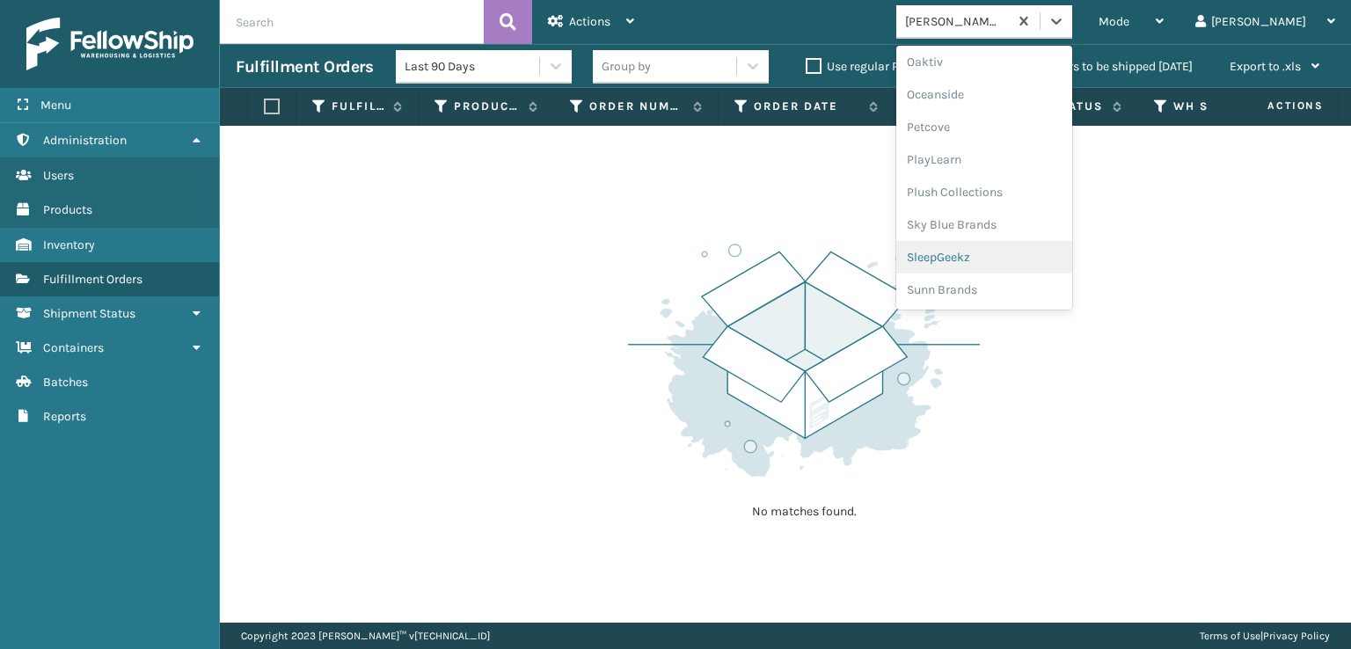
click at [1017, 259] on div "SleepGeekz" at bounding box center [984, 257] width 176 height 33
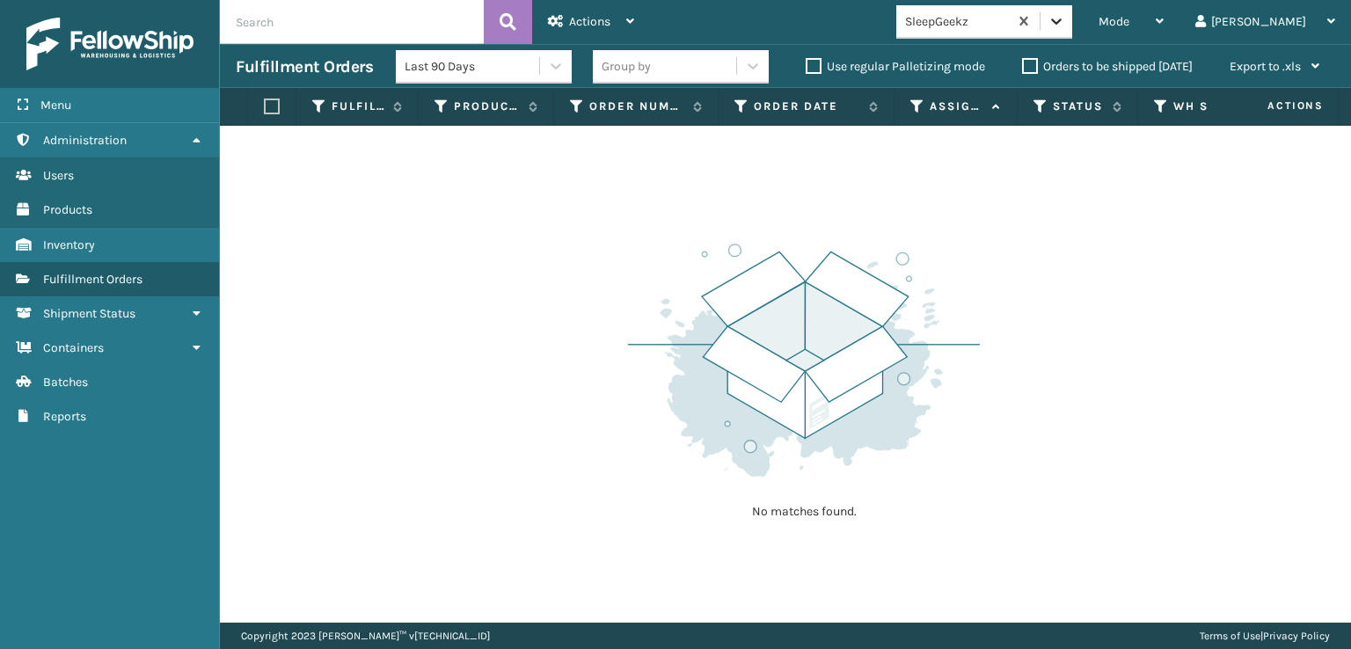
click at [1072, 11] on div at bounding box center [1057, 21] width 32 height 32
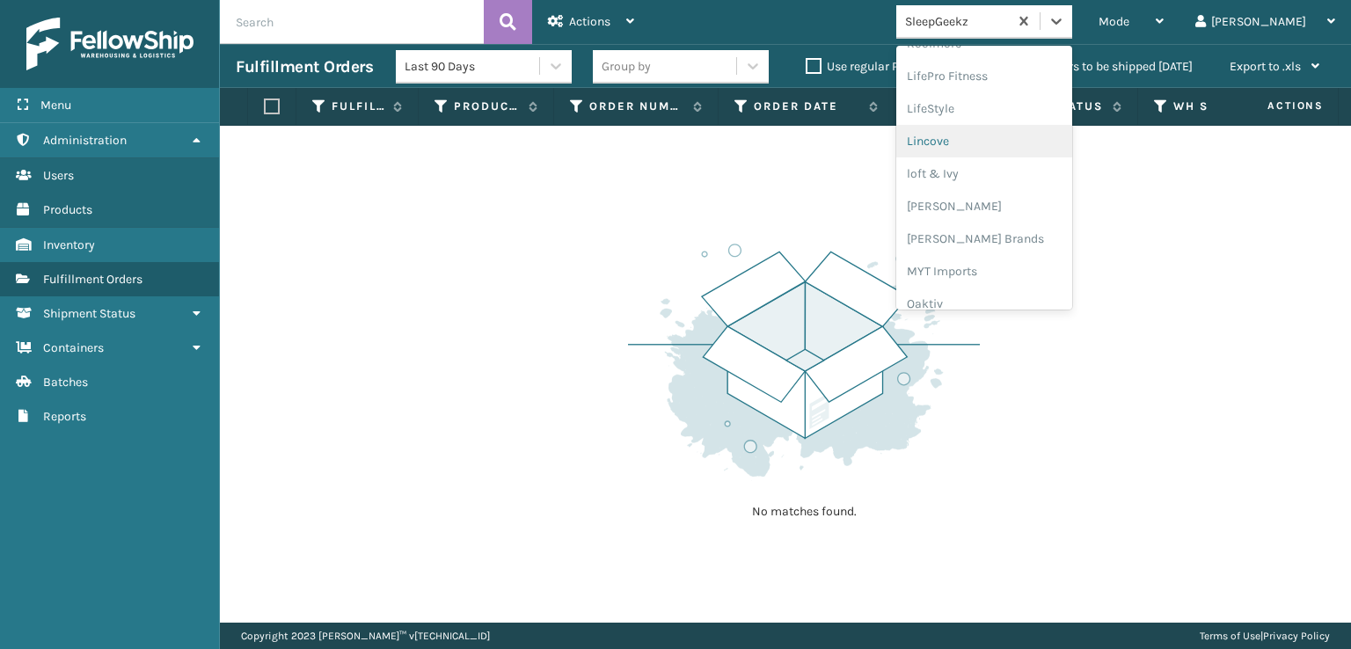
scroll to position [732, 0]
click at [1011, 138] on div "[PERSON_NAME] Brands" at bounding box center [984, 147] width 176 height 33
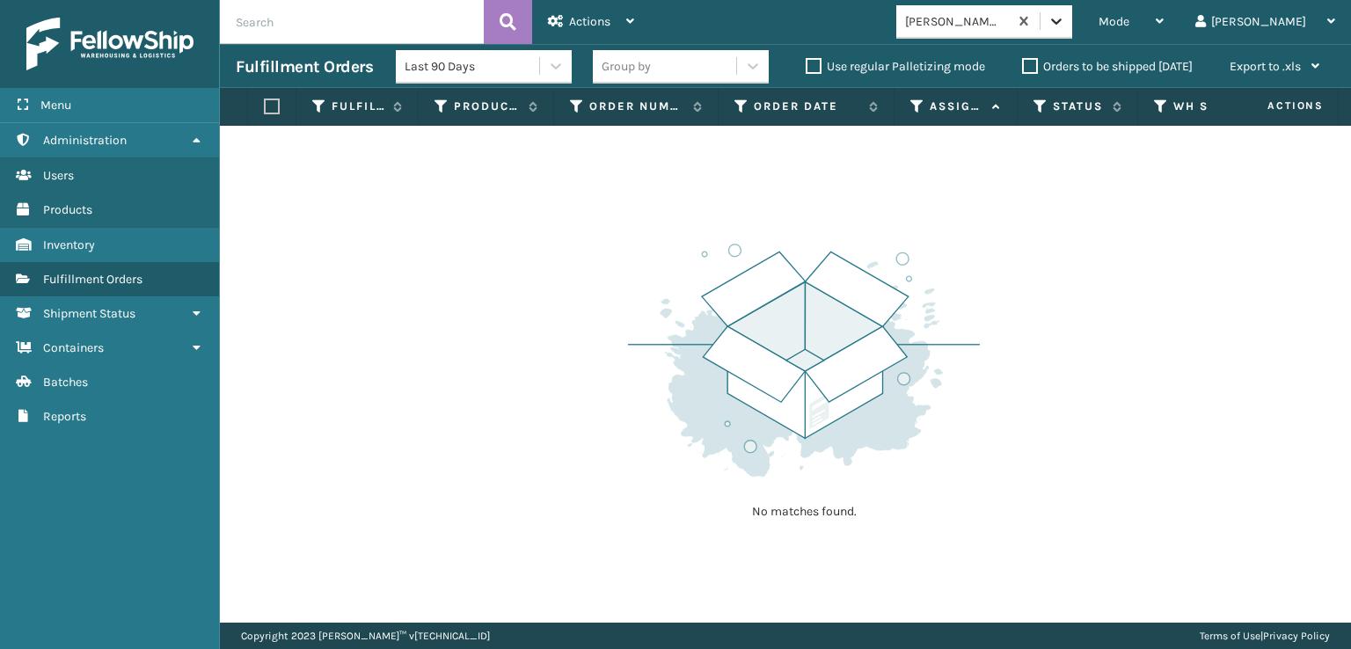
click at [1065, 20] on icon at bounding box center [1057, 21] width 18 height 18
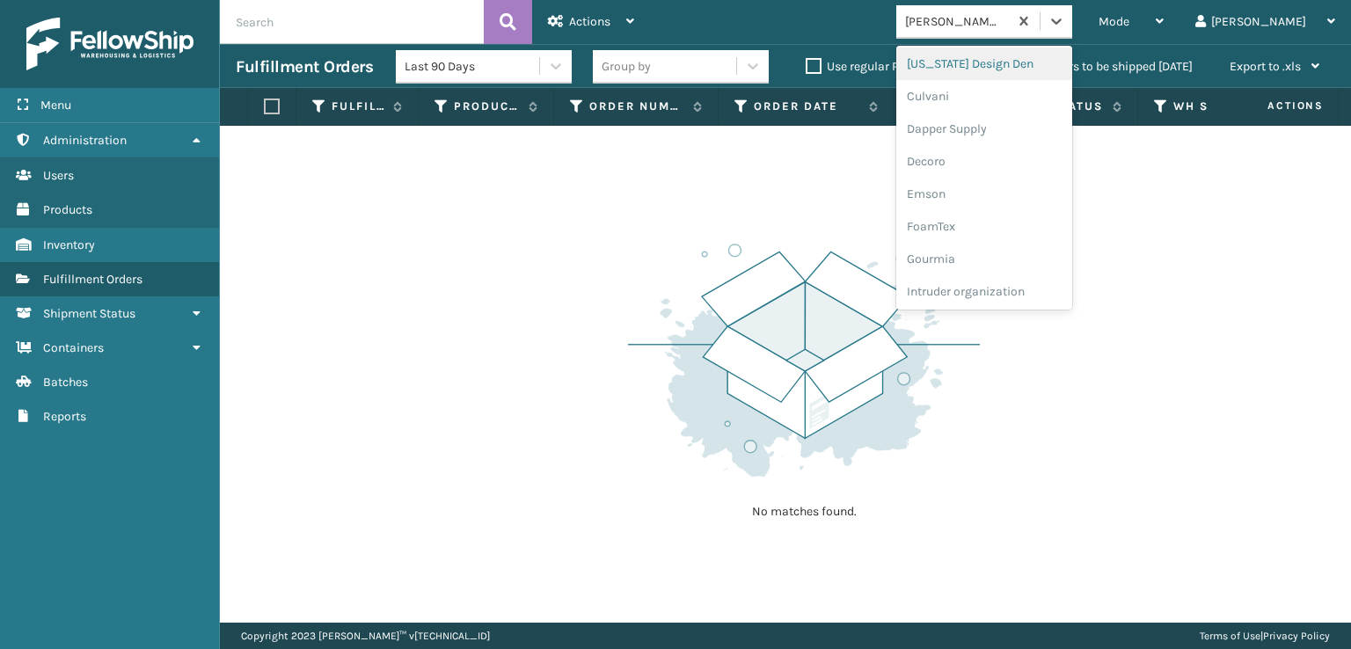
scroll to position [352, 0]
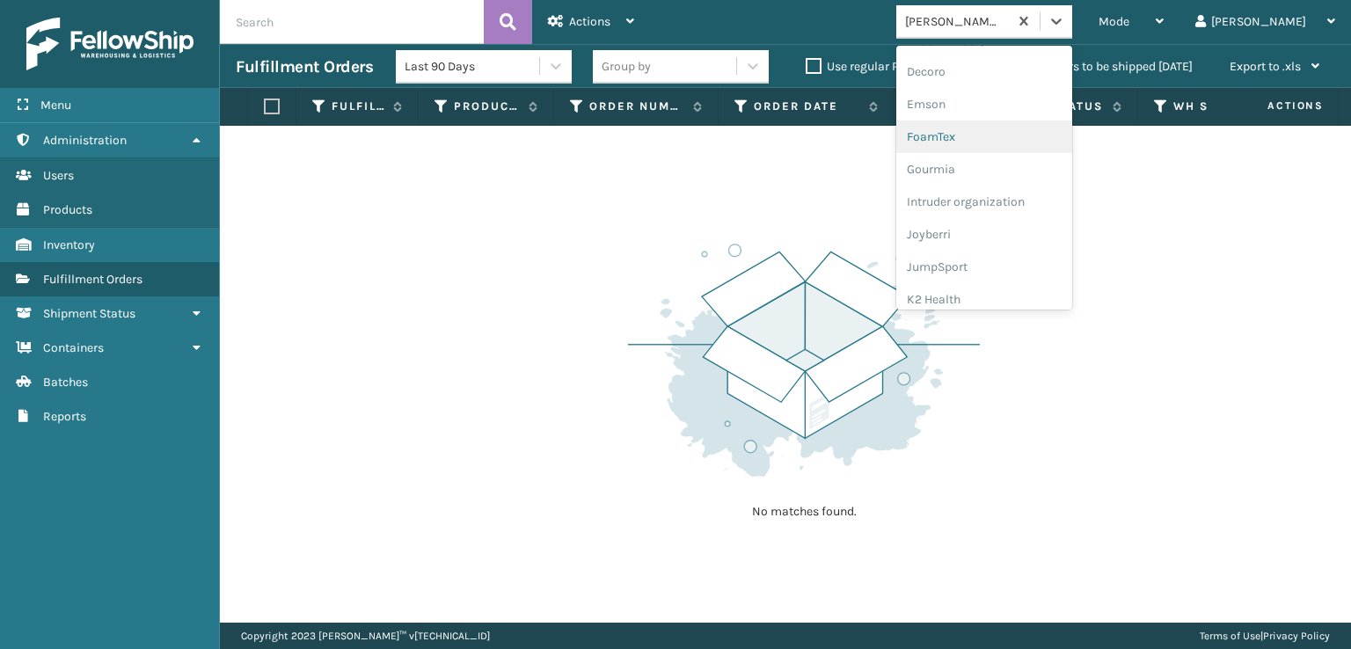
click at [1000, 138] on div "FoamTex" at bounding box center [984, 137] width 176 height 33
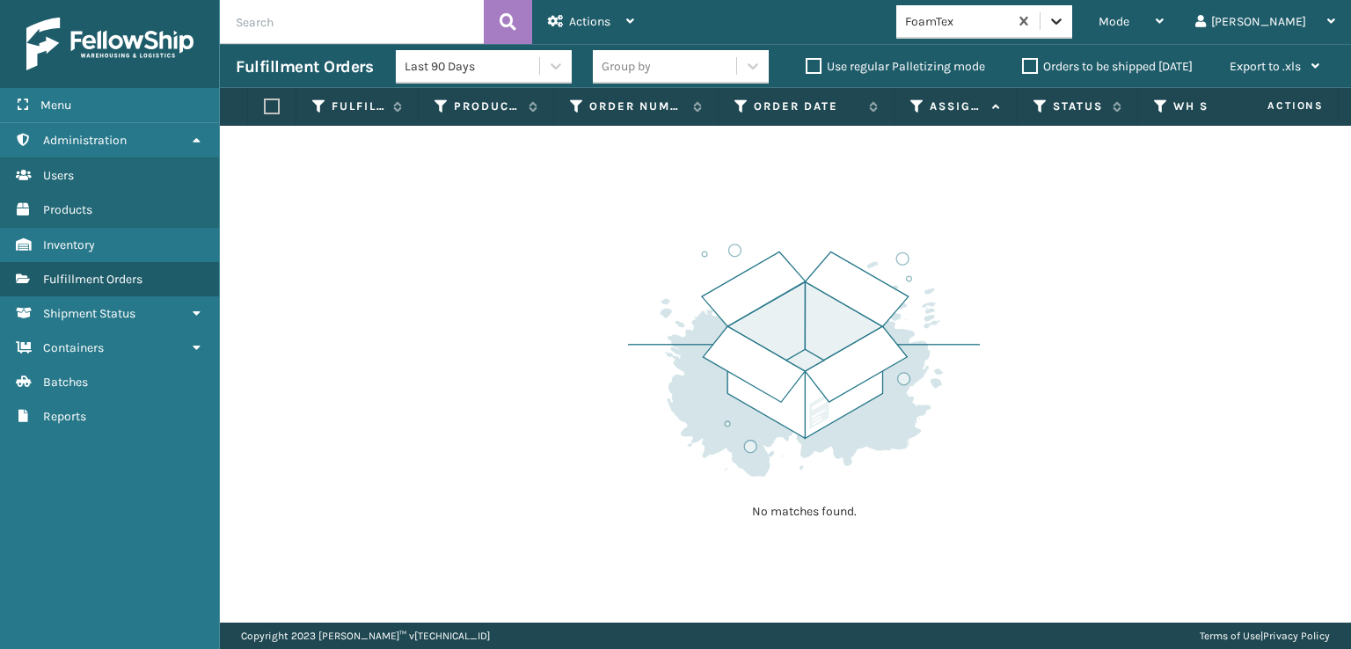
click at [1065, 28] on icon at bounding box center [1057, 21] width 18 height 18
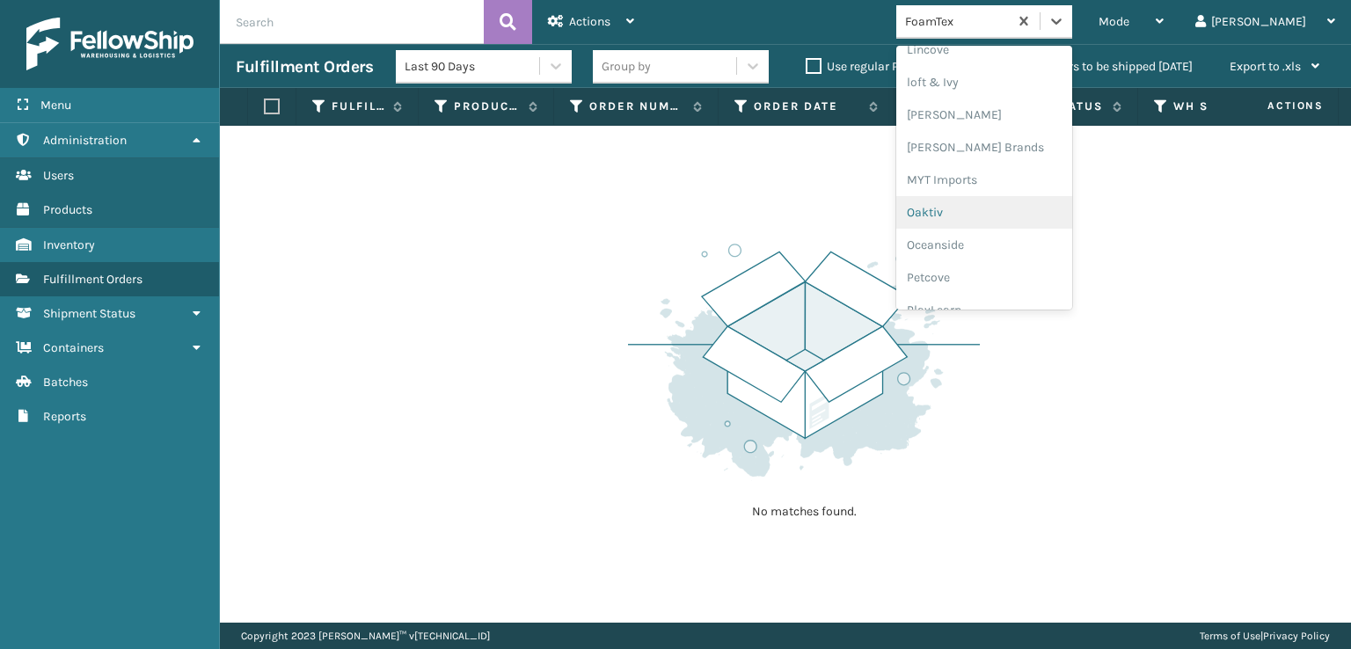
scroll to position [882, 0]
click at [1011, 191] on div "Plush Collections" at bounding box center [984, 192] width 176 height 33
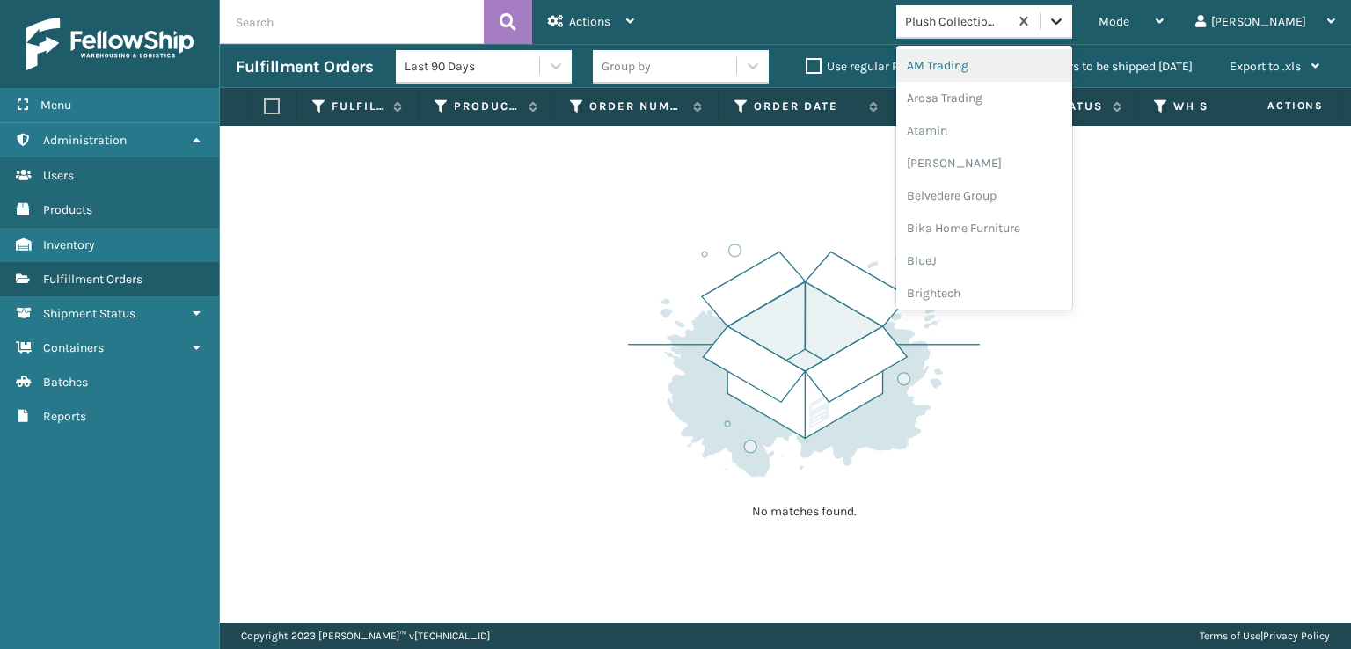
click at [1065, 22] on icon at bounding box center [1057, 21] width 18 height 18
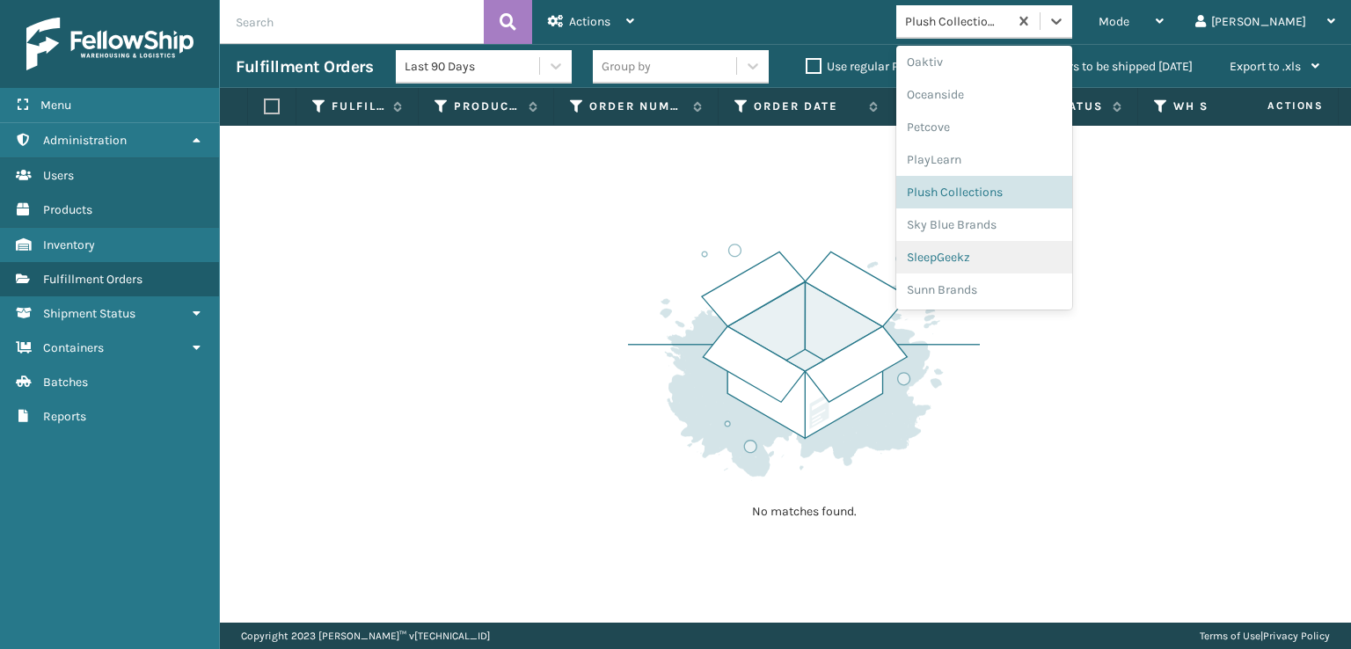
click at [1002, 260] on div "SleepGeekz" at bounding box center [984, 257] width 176 height 33
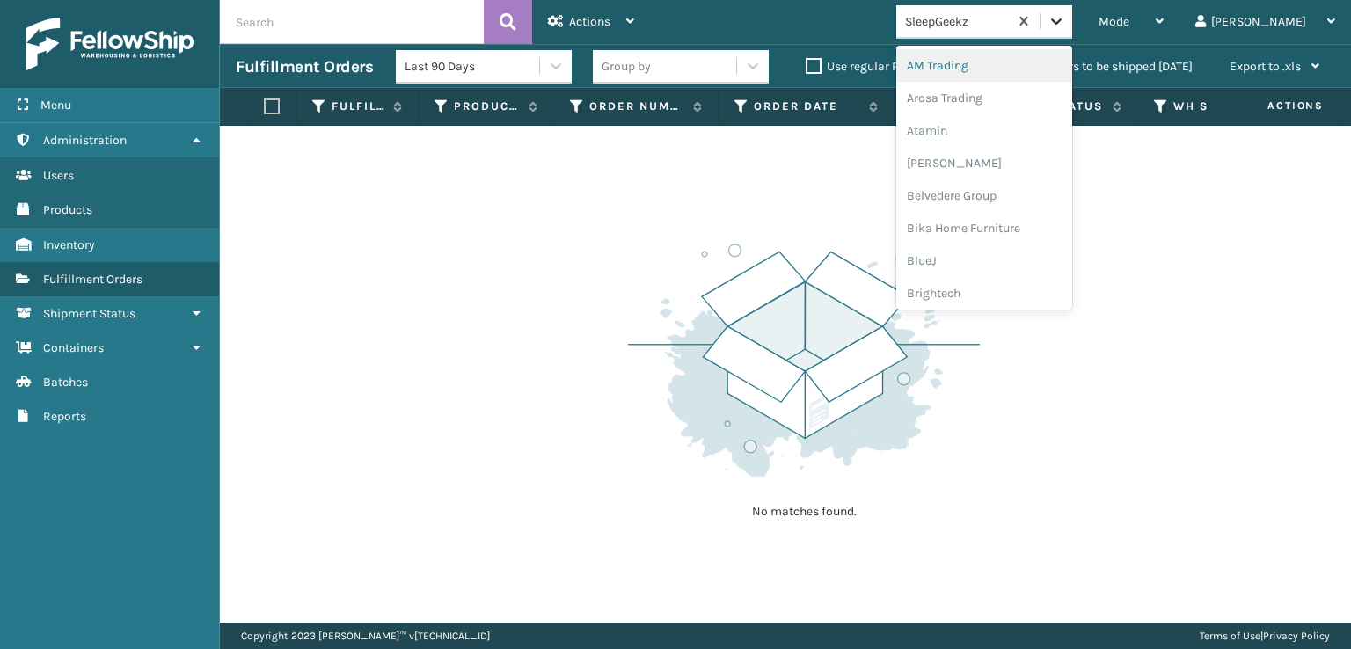
click at [1065, 21] on icon at bounding box center [1057, 21] width 18 height 18
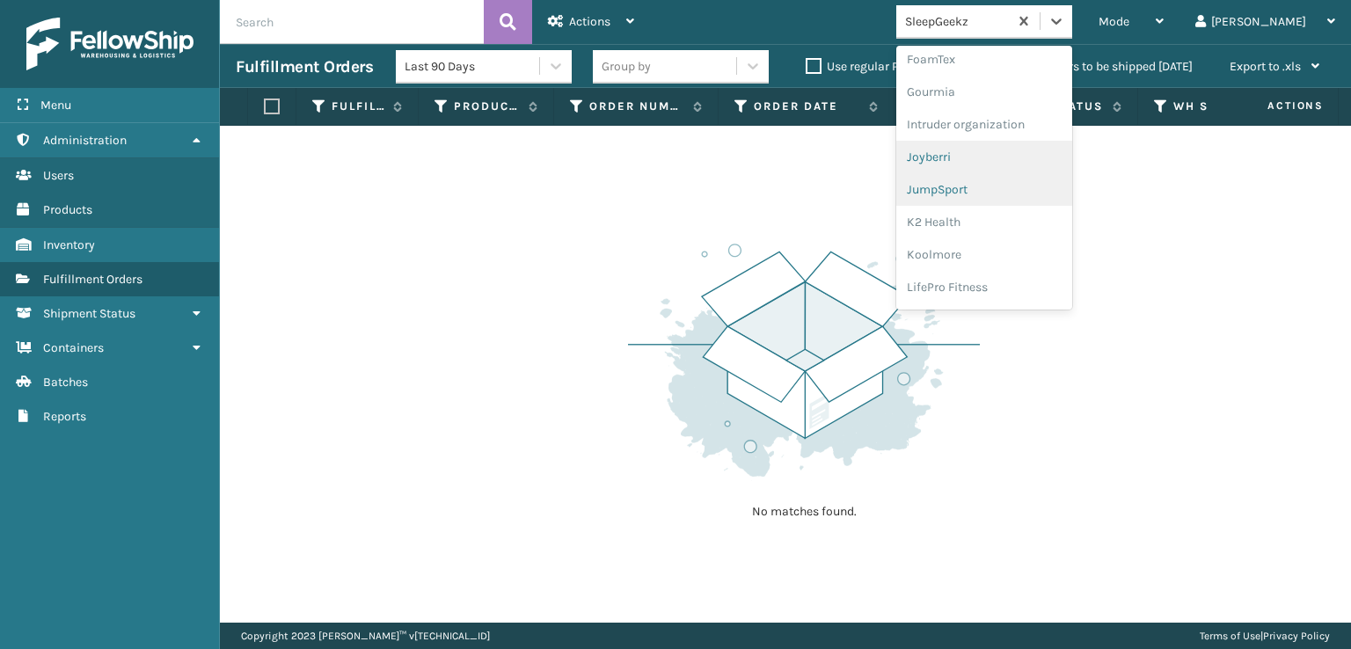
scroll to position [354, 0]
click at [1012, 131] on div "FoamTex" at bounding box center [984, 134] width 176 height 33
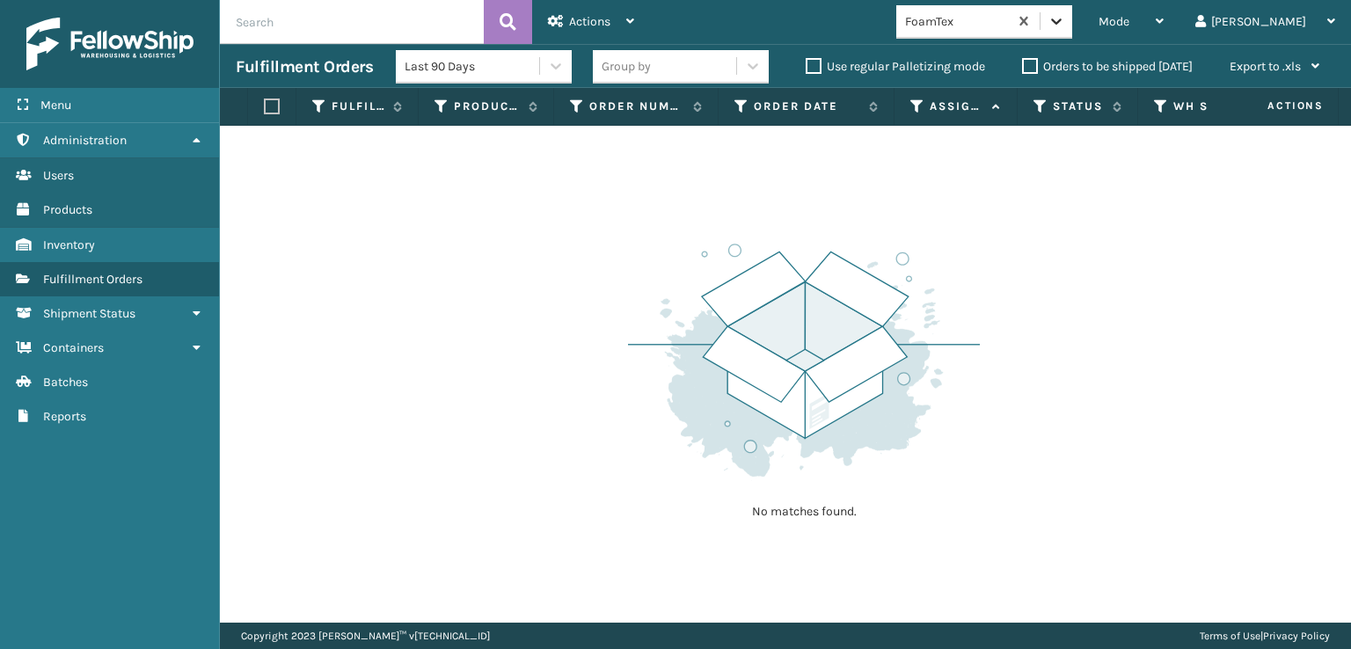
click at [1065, 29] on icon at bounding box center [1057, 21] width 18 height 18
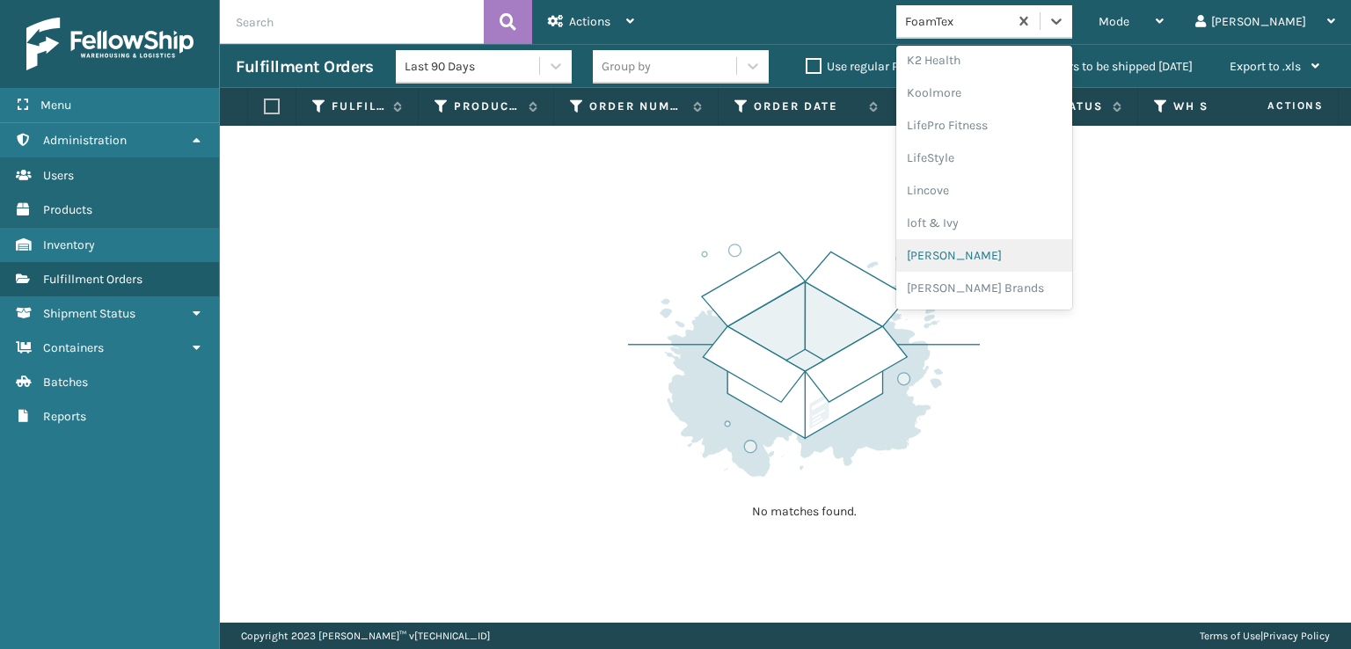
scroll to position [644, 0]
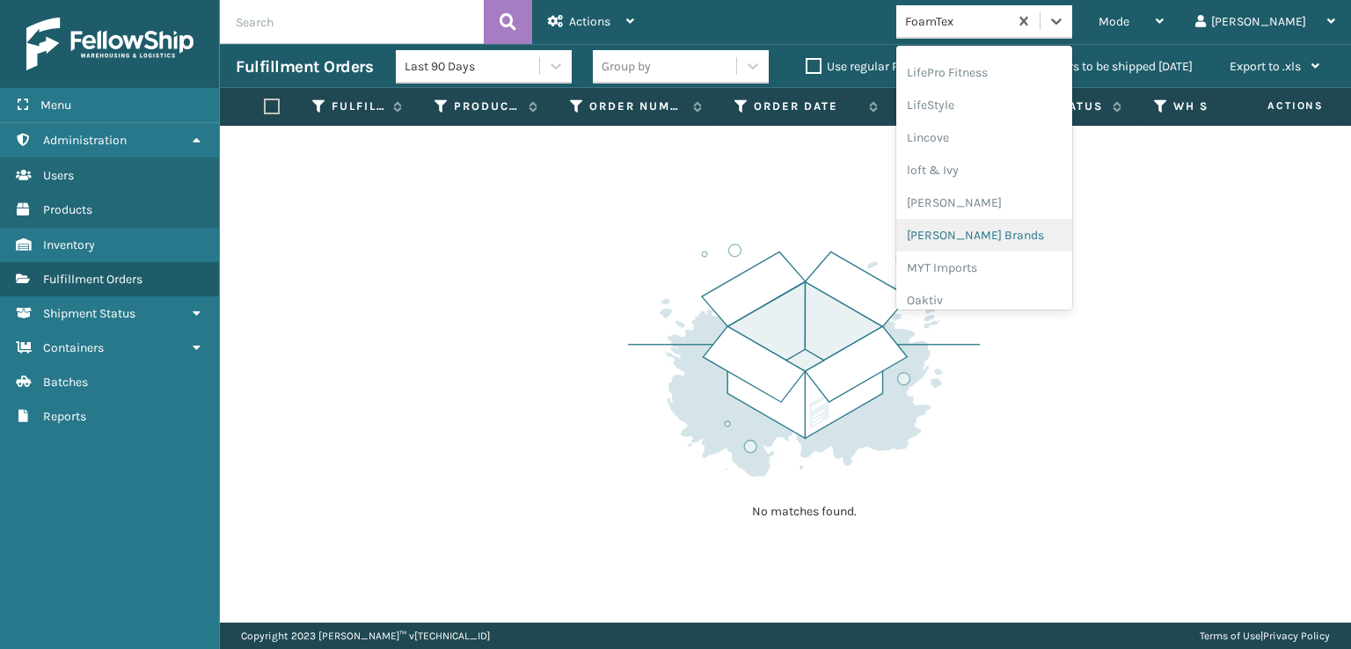
click at [1008, 230] on div "[PERSON_NAME] Brands" at bounding box center [984, 235] width 176 height 33
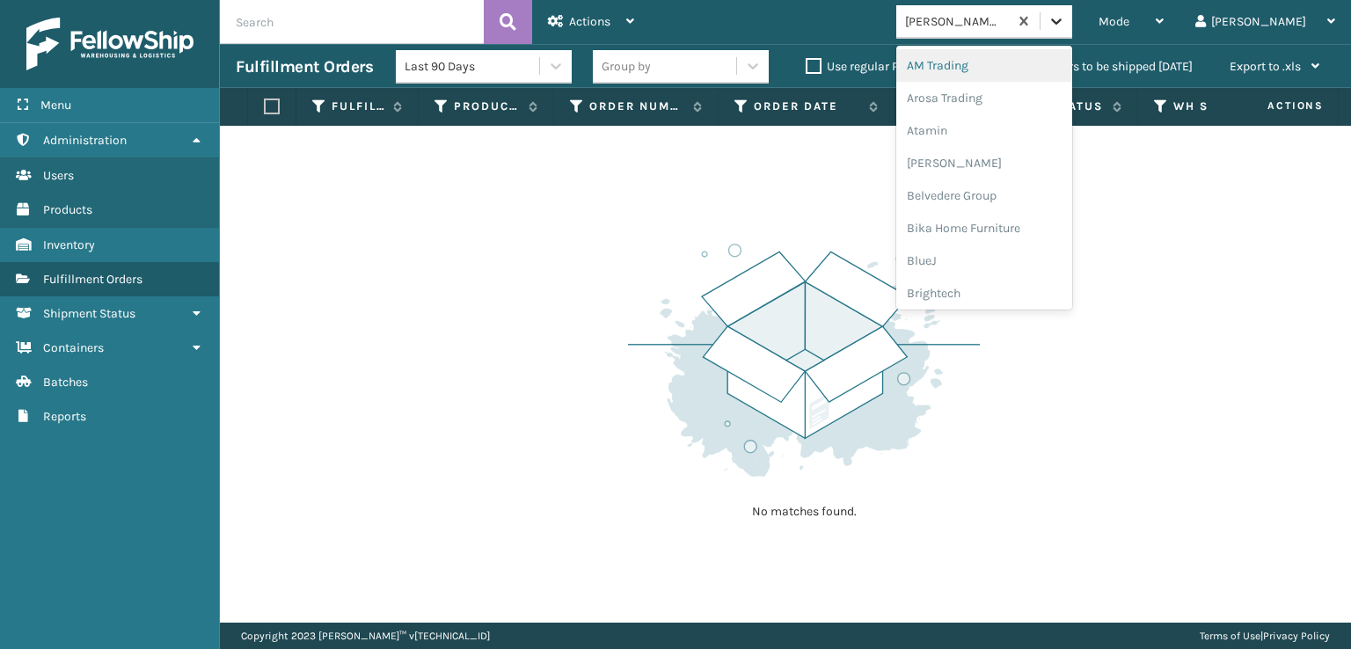
click at [1065, 20] on icon at bounding box center [1057, 21] width 18 height 18
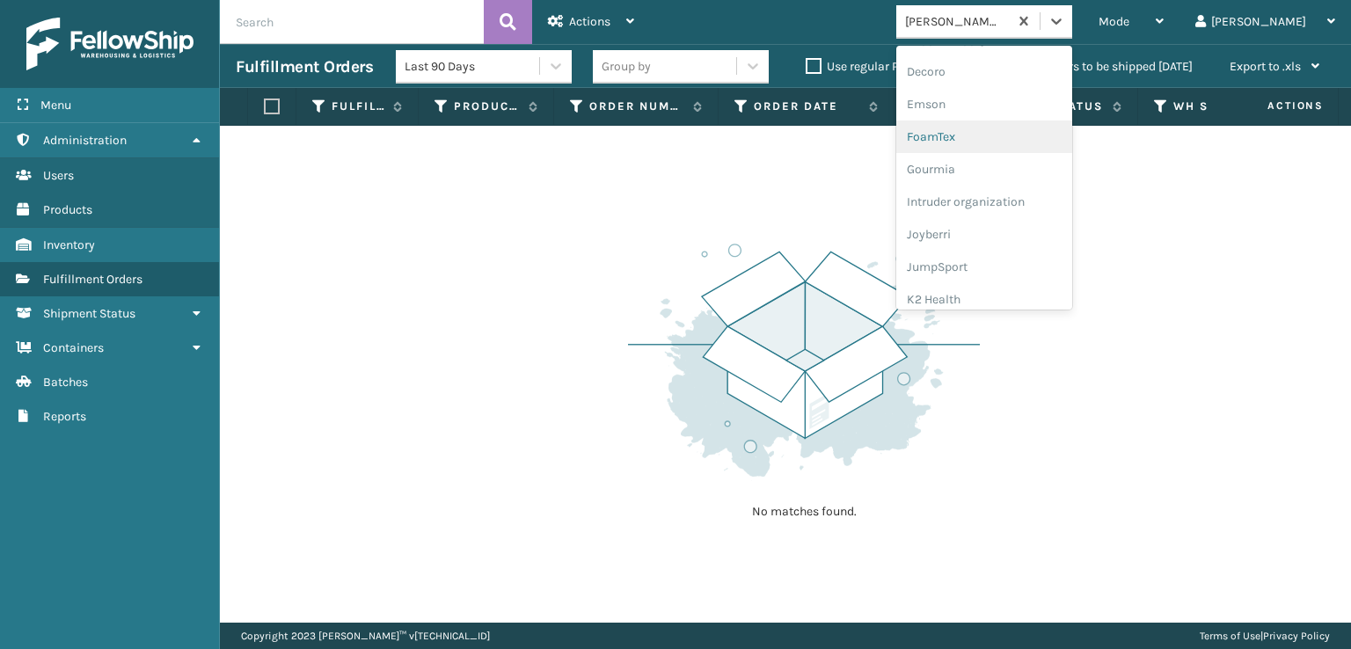
click at [1013, 139] on div "FoamTex" at bounding box center [984, 137] width 176 height 33
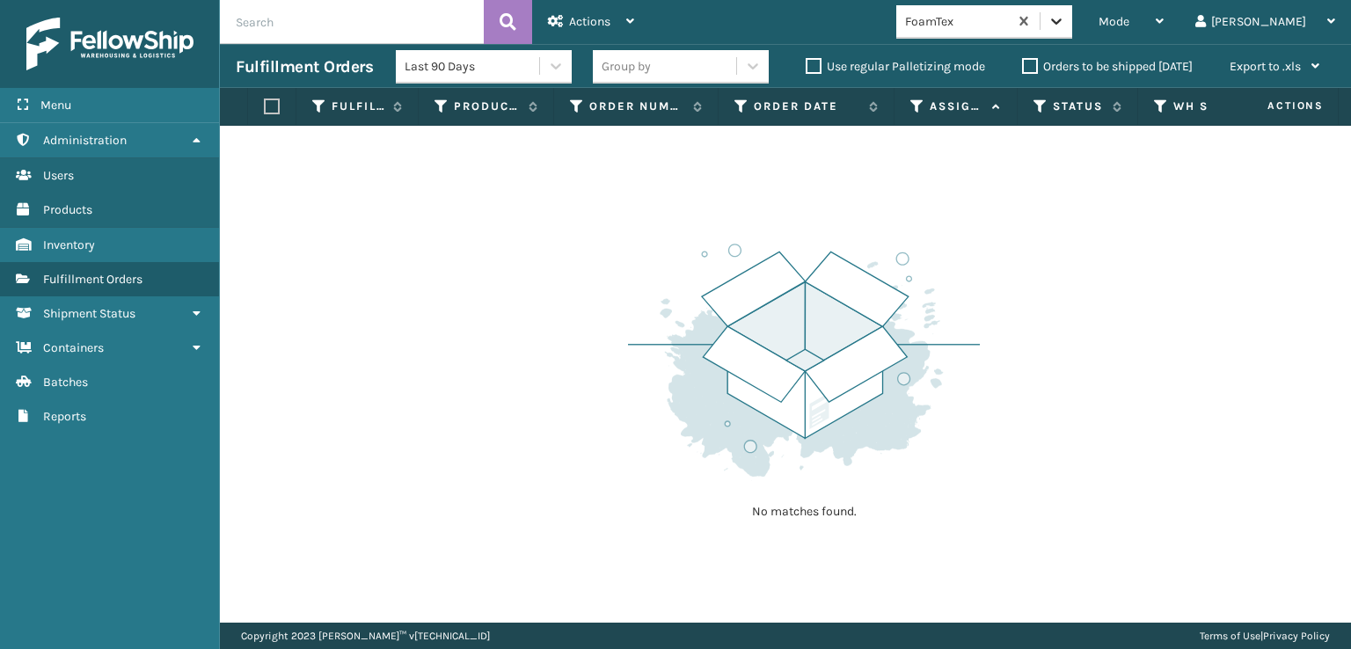
click at [1065, 25] on icon at bounding box center [1057, 21] width 18 height 18
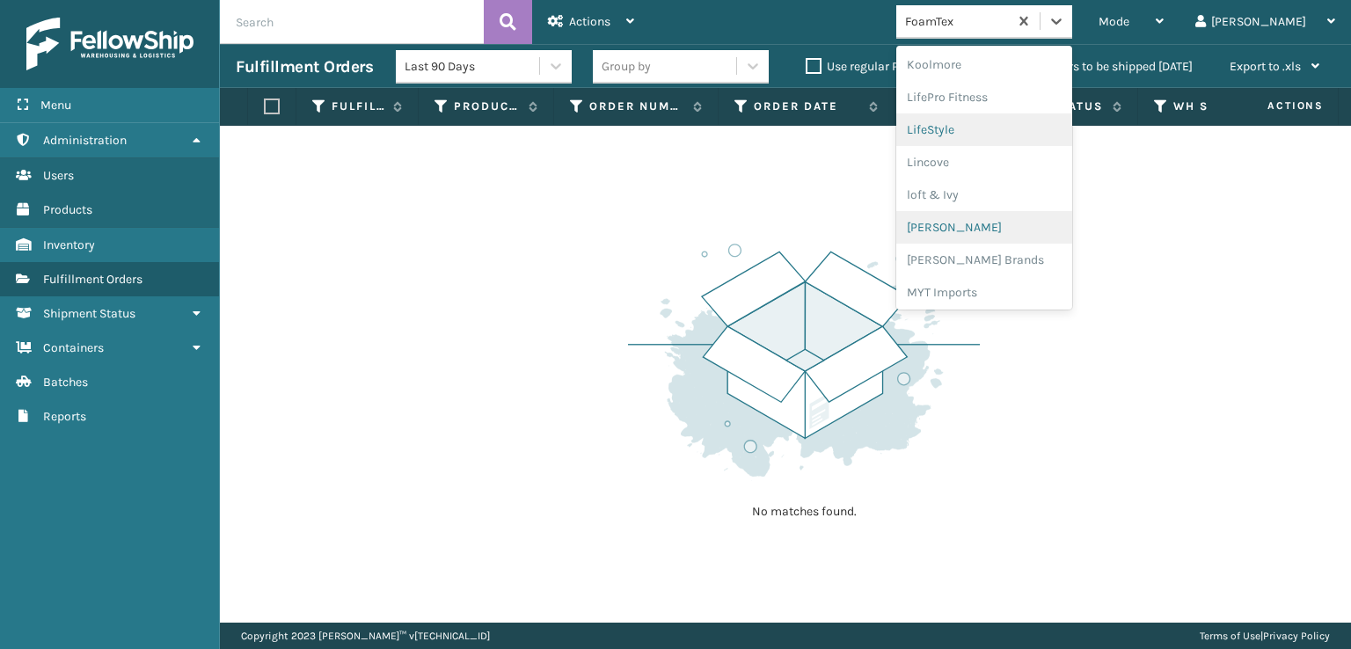
scroll to position [644, 0]
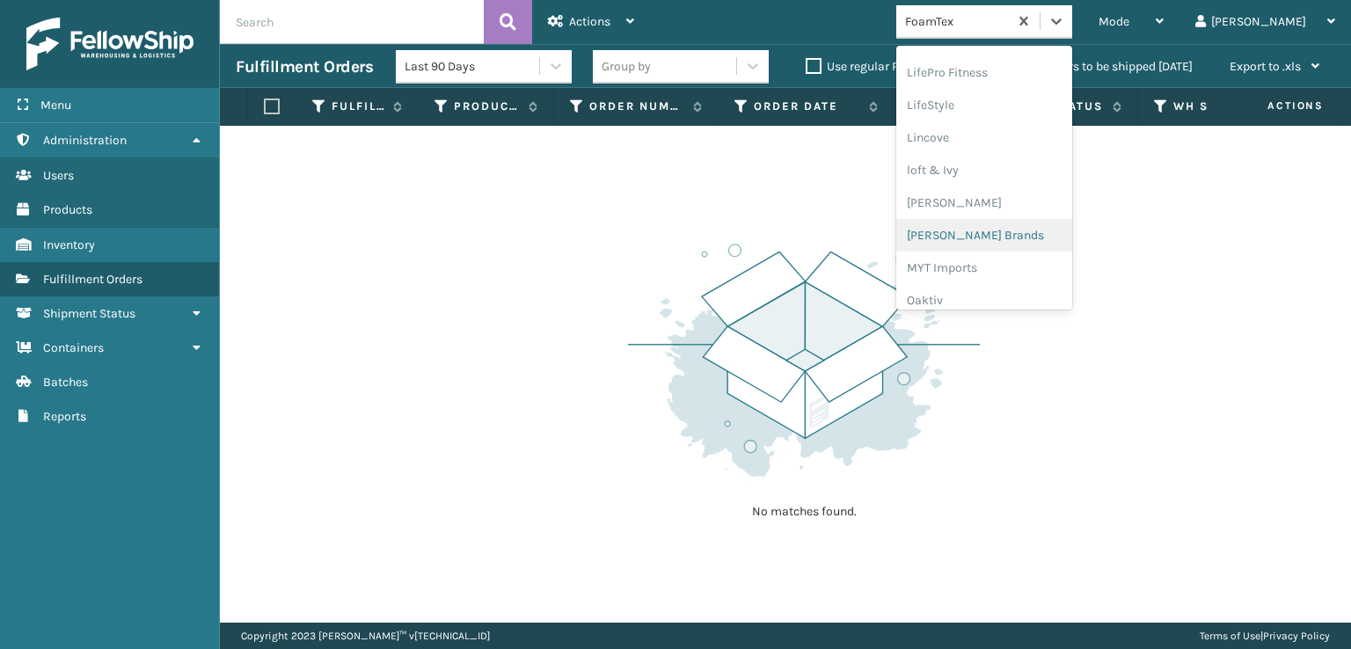
click at [1023, 230] on div "[PERSON_NAME] Brands" at bounding box center [984, 235] width 176 height 33
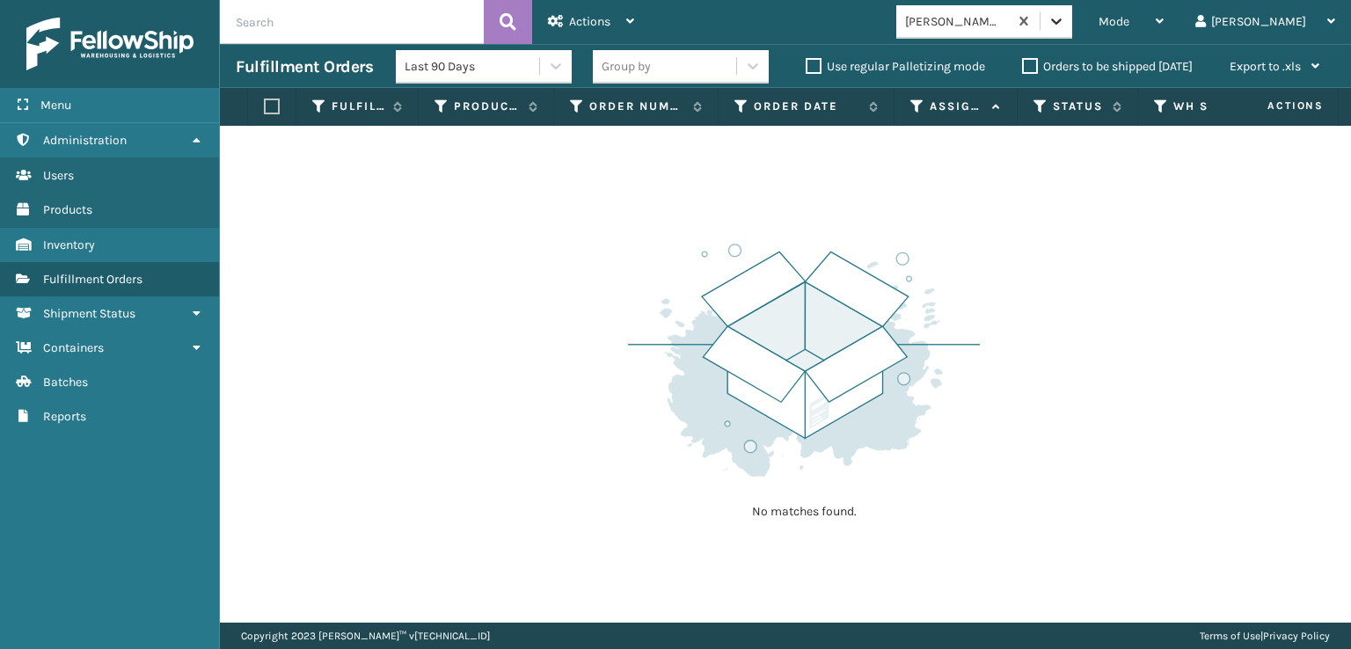
click at [1065, 26] on icon at bounding box center [1057, 21] width 18 height 18
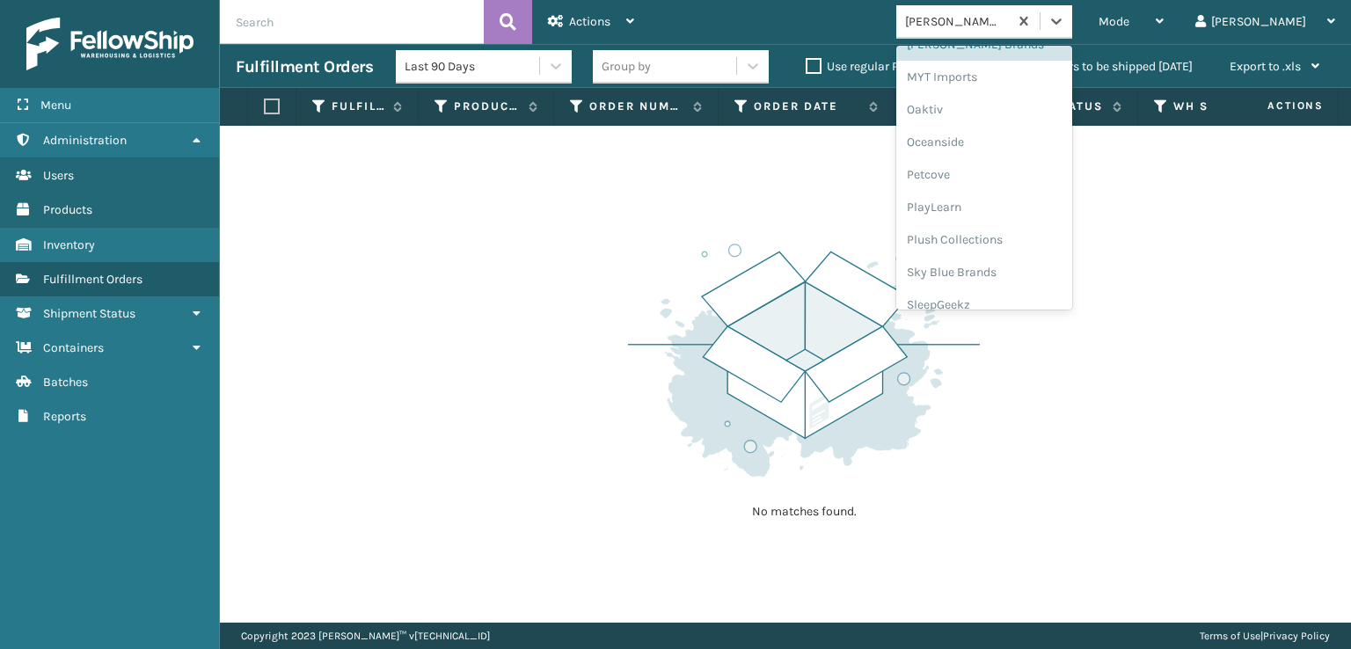
scroll to position [882, 0]
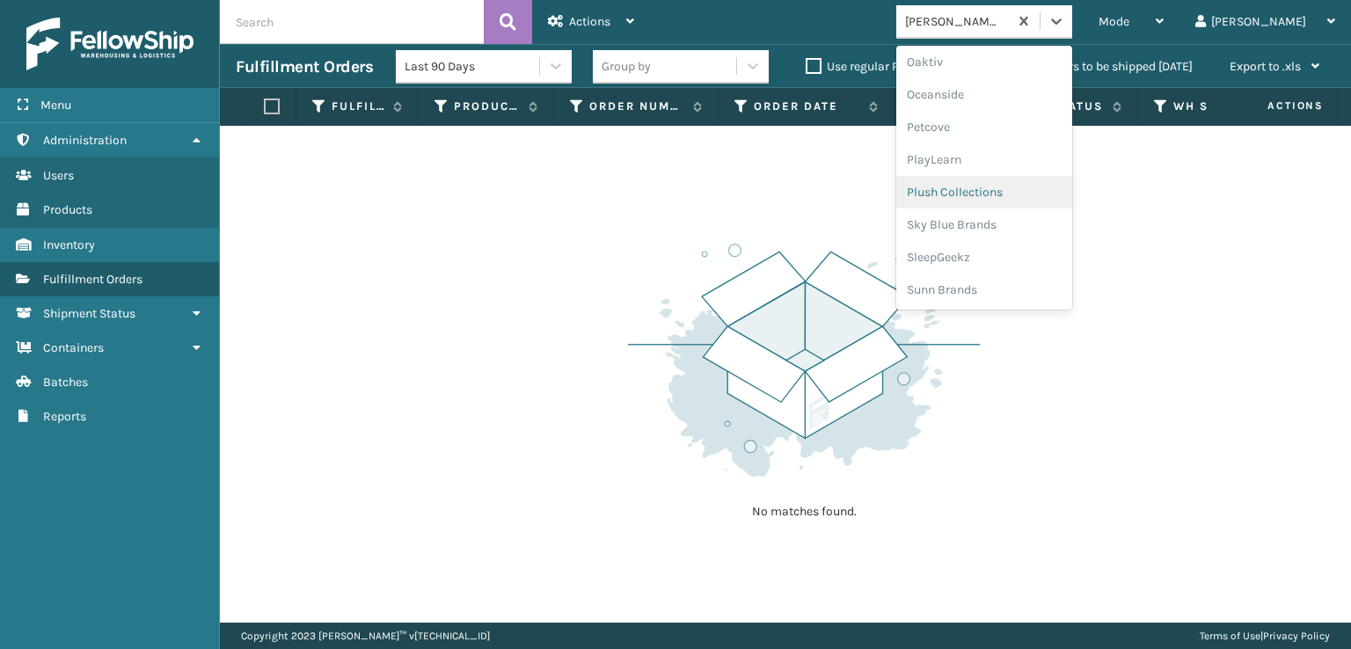
click at [1009, 194] on div "Plush Collections" at bounding box center [984, 192] width 176 height 33
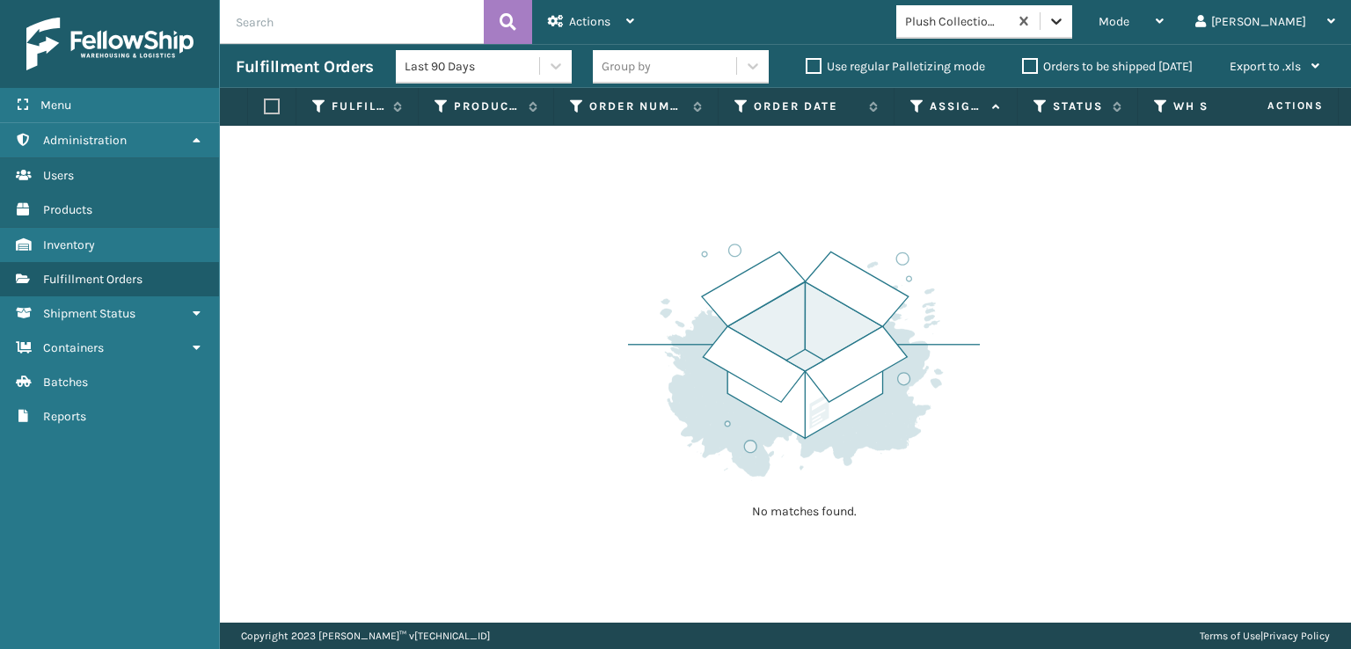
click at [1072, 34] on div at bounding box center [1057, 21] width 32 height 32
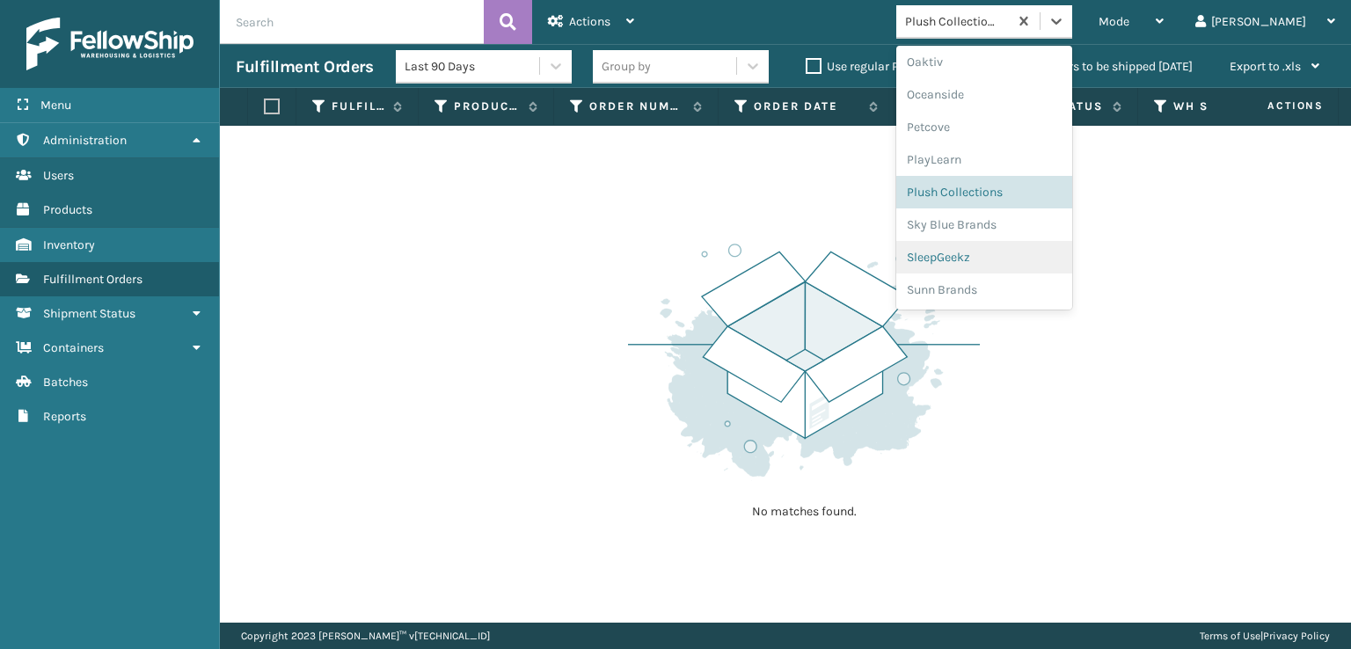
click at [1000, 259] on div "SleepGeekz" at bounding box center [984, 257] width 176 height 33
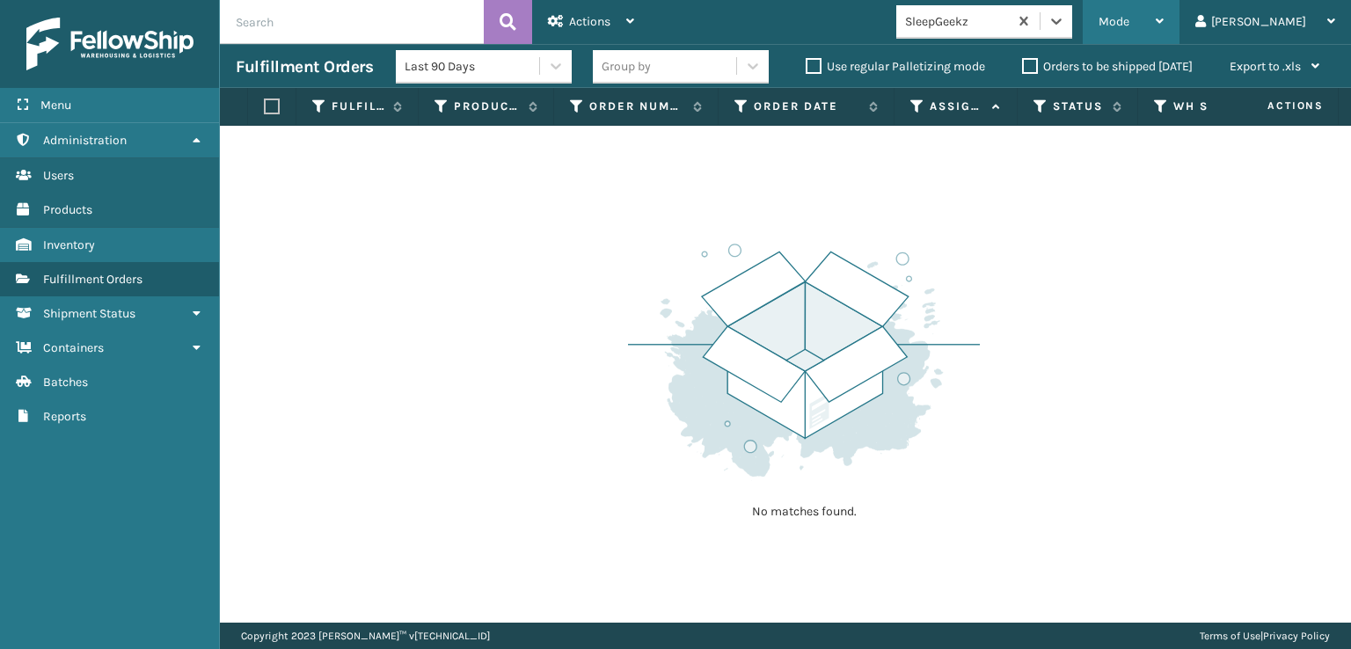
click at [1170, 26] on div "Mode Regular Mode Picking Mode Labeling Mode Exit Scan Mode" at bounding box center [1131, 22] width 97 height 44
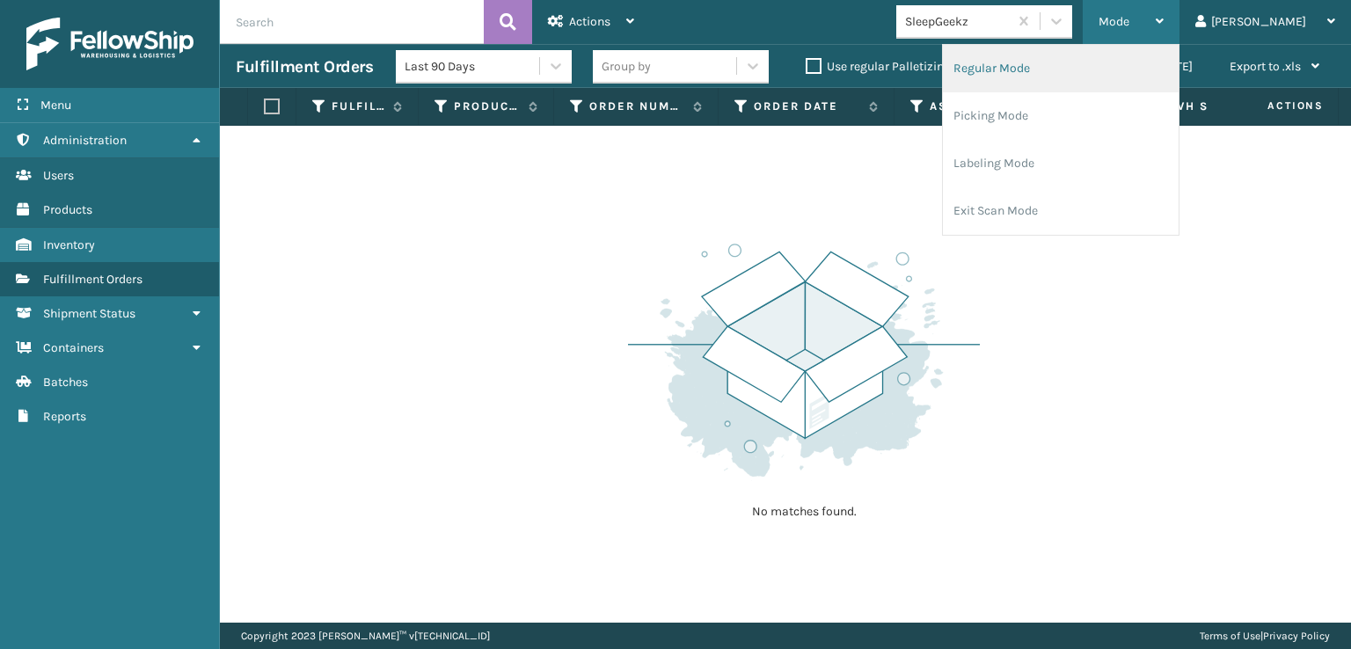
click at [1059, 66] on li "Regular Mode" at bounding box center [1061, 69] width 236 height 48
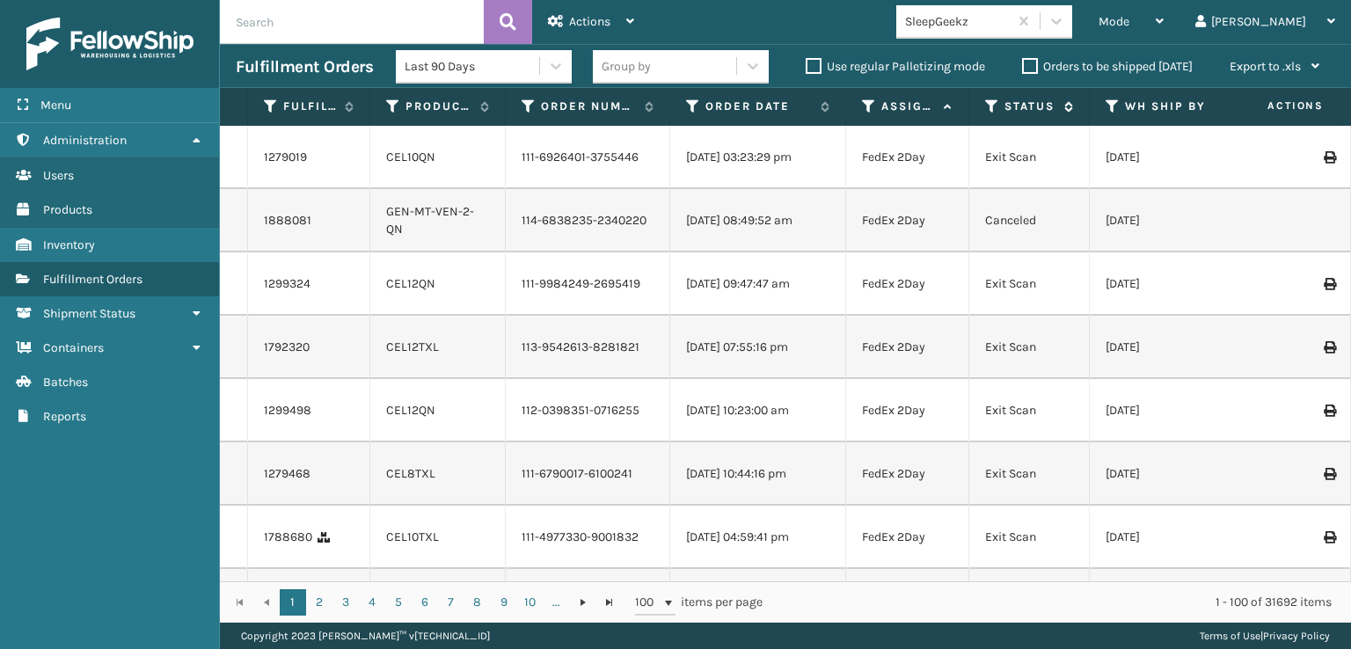
click at [987, 106] on icon at bounding box center [992, 107] width 14 height 16
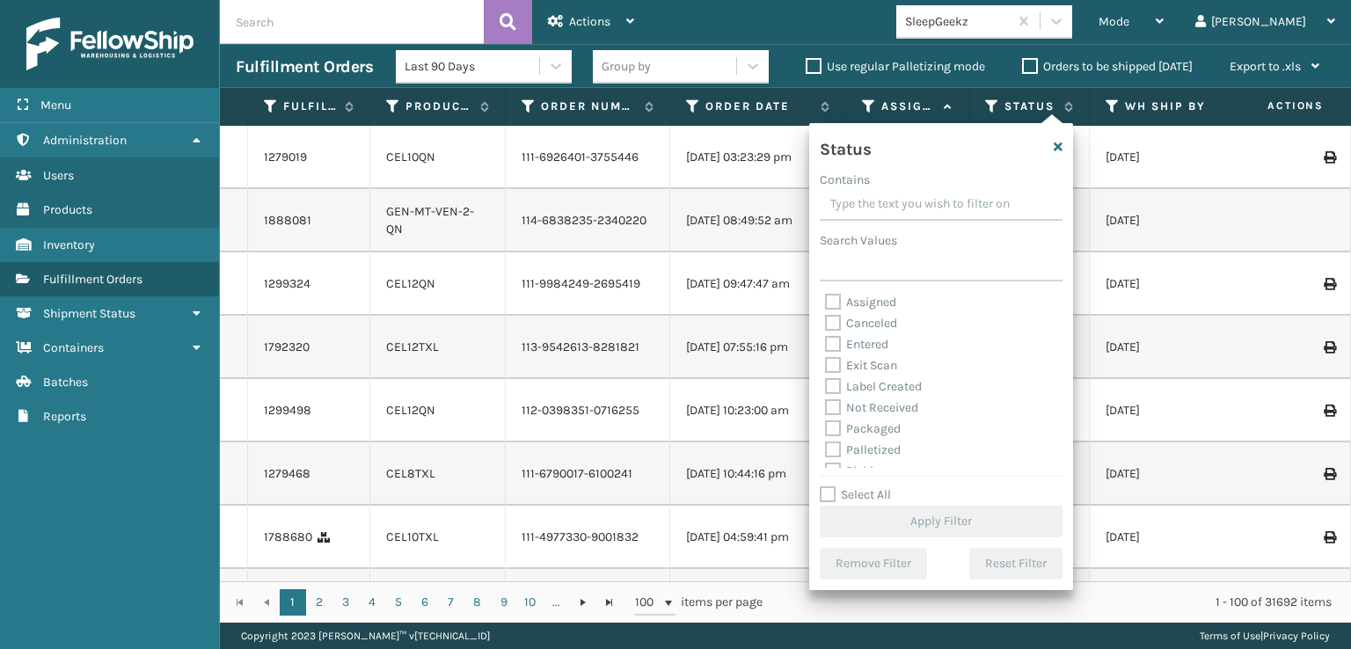
scroll to position [88, 0]
click at [830, 381] on label "Picking" at bounding box center [856, 383] width 62 height 15
click at [826, 381] on input "Picking" at bounding box center [825, 378] width 1 height 11
checkbox input "true"
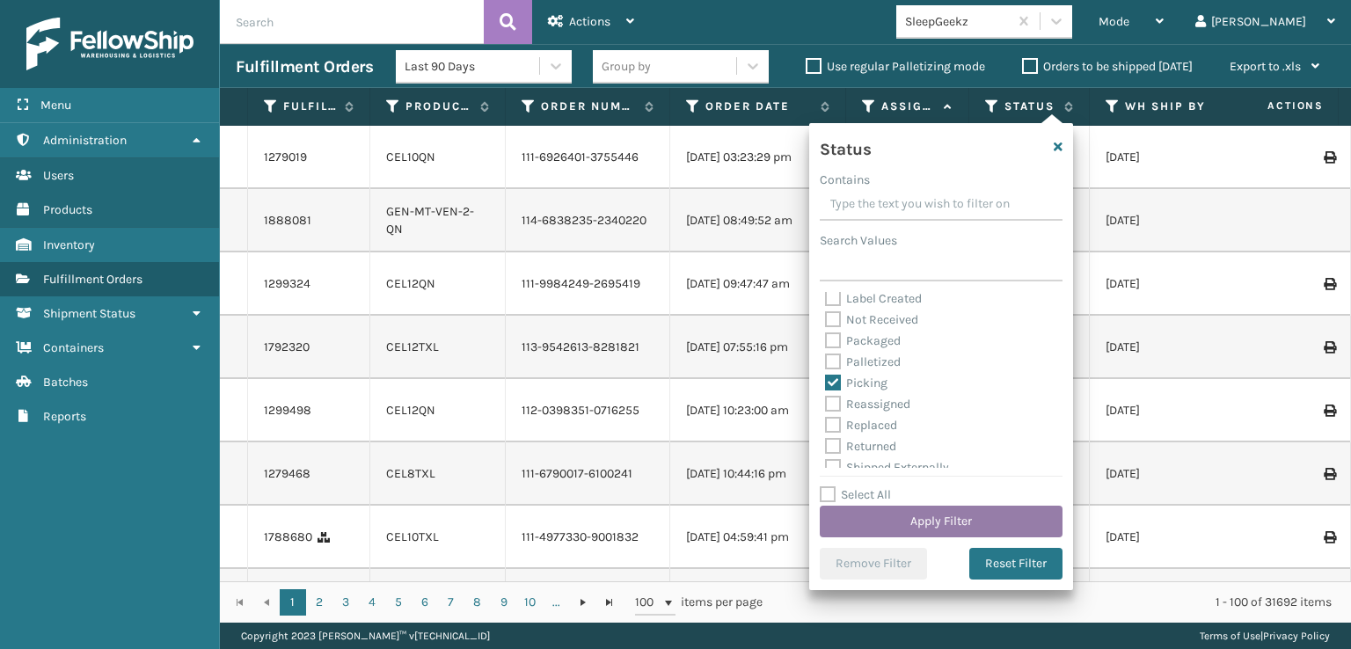
click at [909, 530] on button "Apply Filter" at bounding box center [941, 522] width 243 height 32
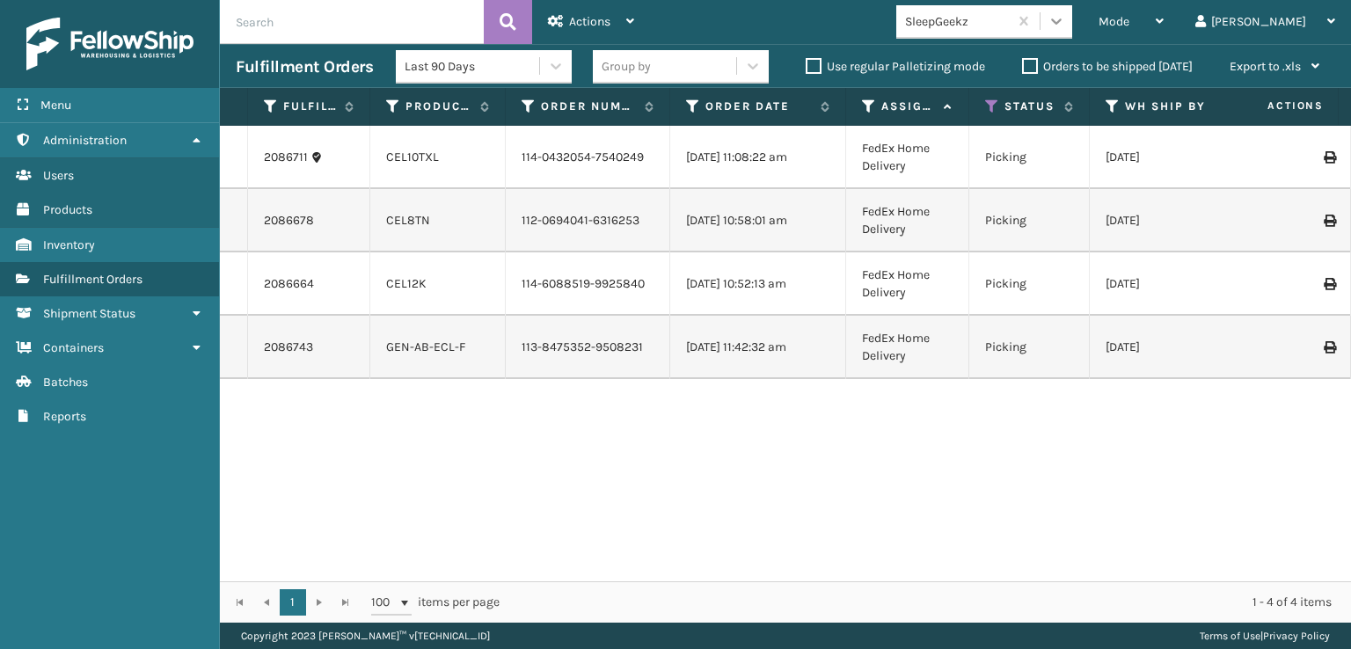
click at [1065, 23] on icon at bounding box center [1057, 21] width 18 height 18
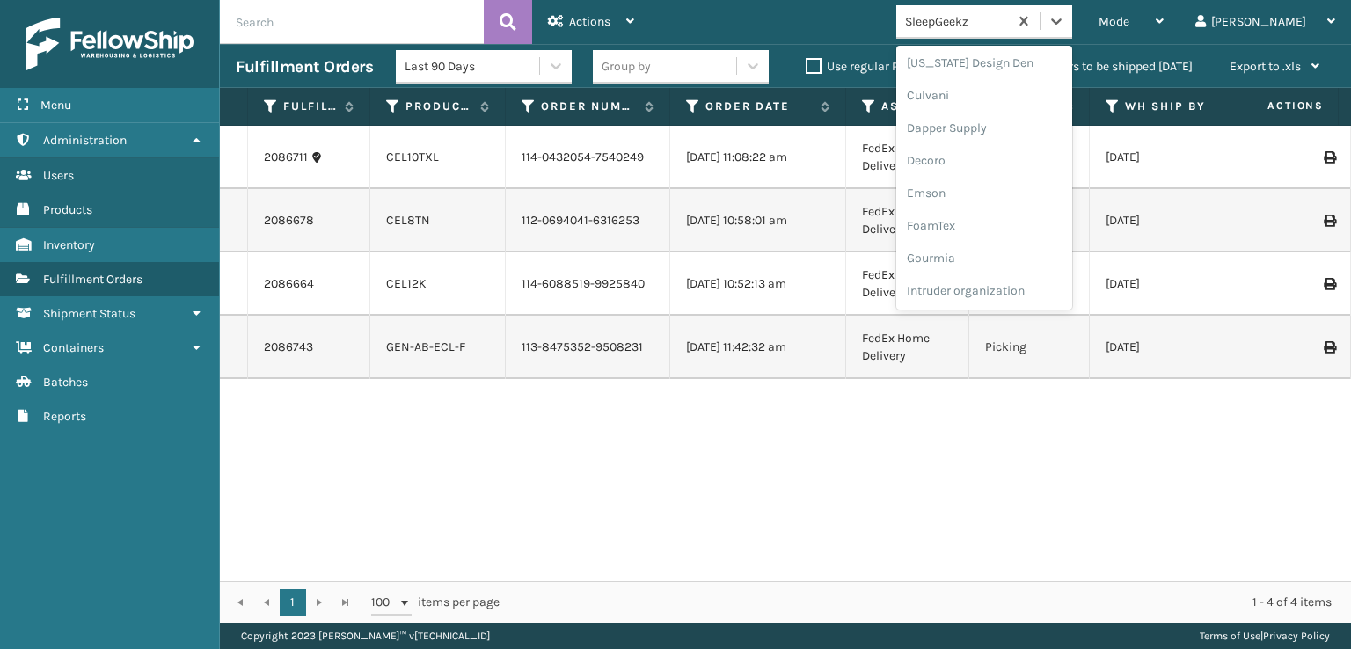
scroll to position [264, 0]
click at [999, 223] on div "FoamTex" at bounding box center [984, 224] width 176 height 33
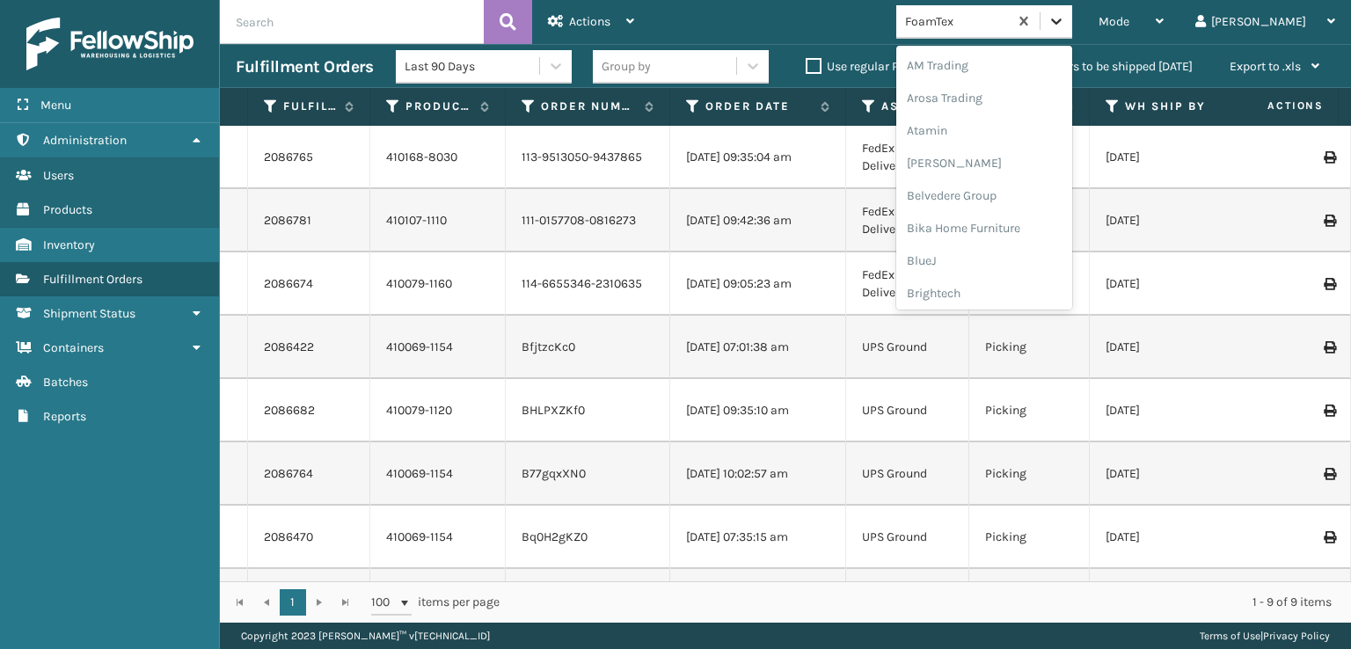
click at [1065, 18] on icon at bounding box center [1057, 21] width 18 height 18
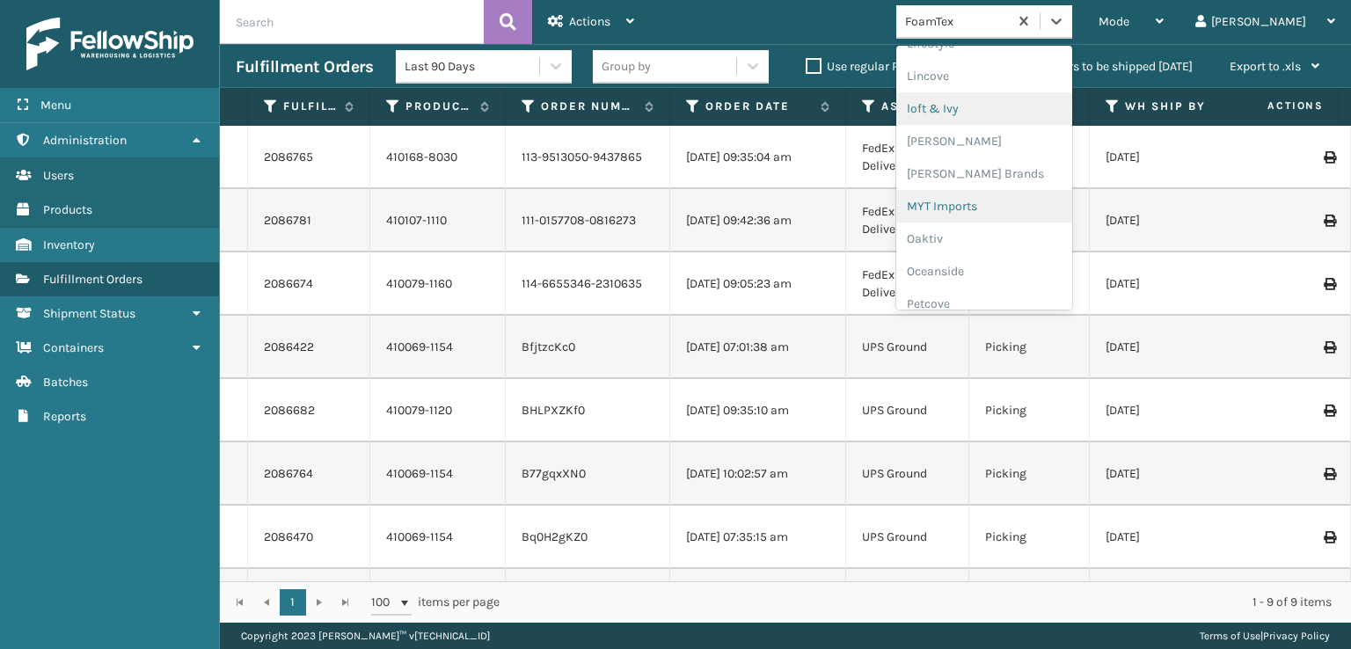
scroll to position [732, 0]
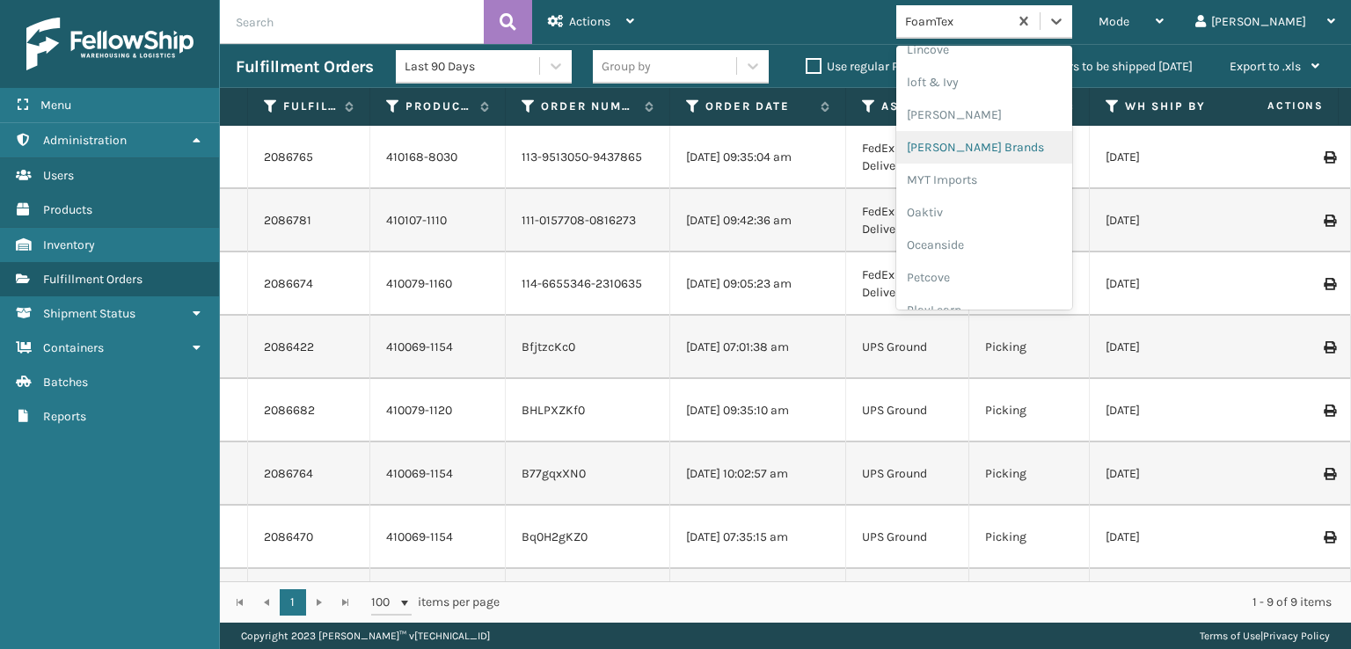
click at [1005, 146] on div "[PERSON_NAME] Brands" at bounding box center [984, 147] width 176 height 33
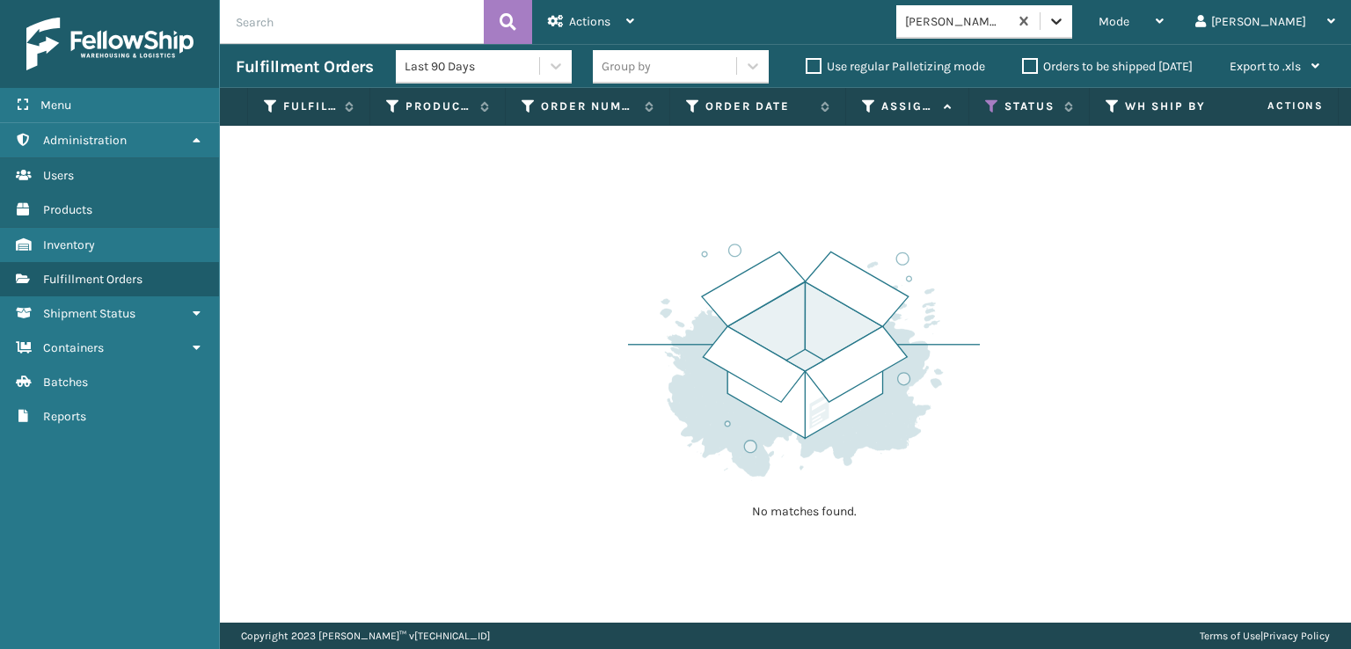
click at [1065, 19] on icon at bounding box center [1057, 21] width 18 height 18
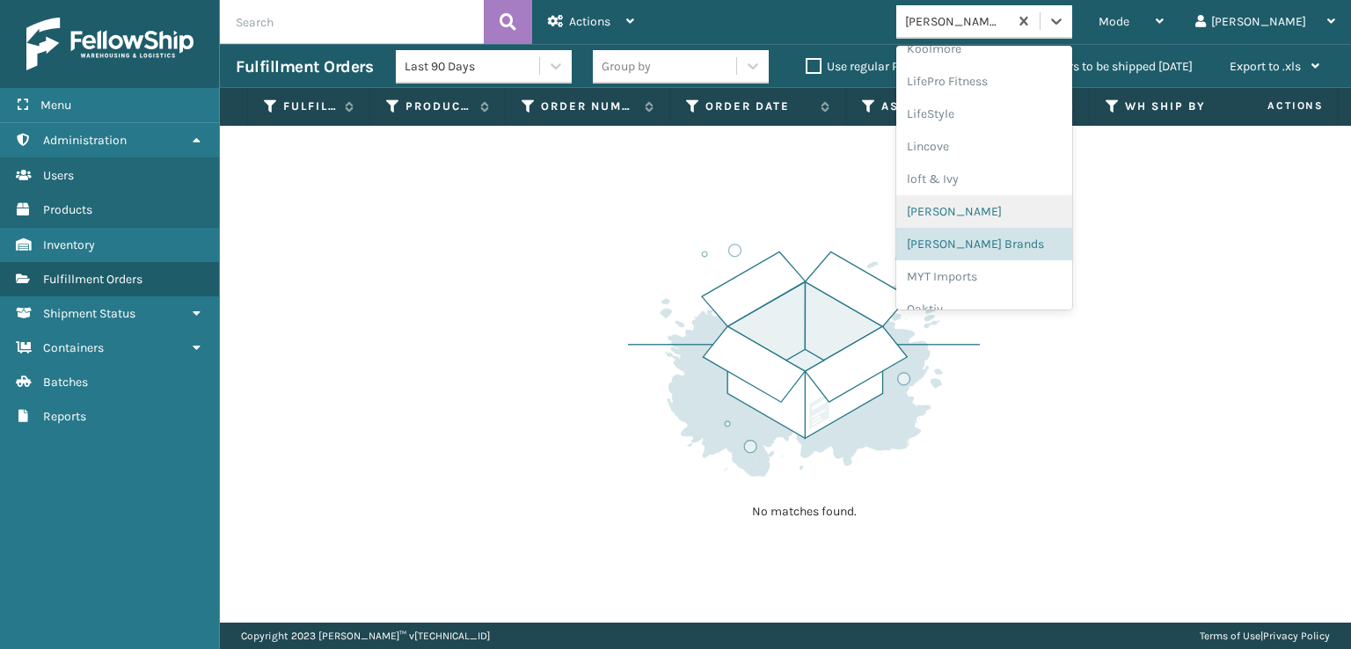
scroll to position [882, 0]
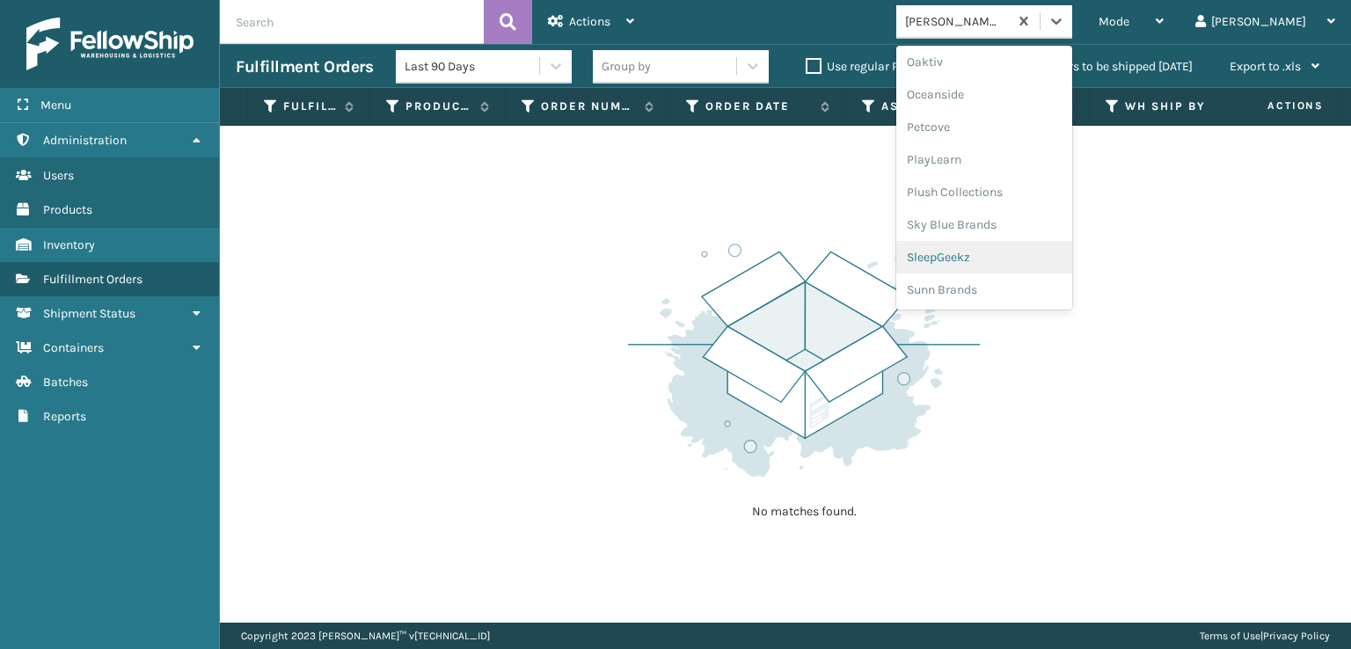
click at [1025, 258] on div "SleepGeekz" at bounding box center [984, 257] width 176 height 33
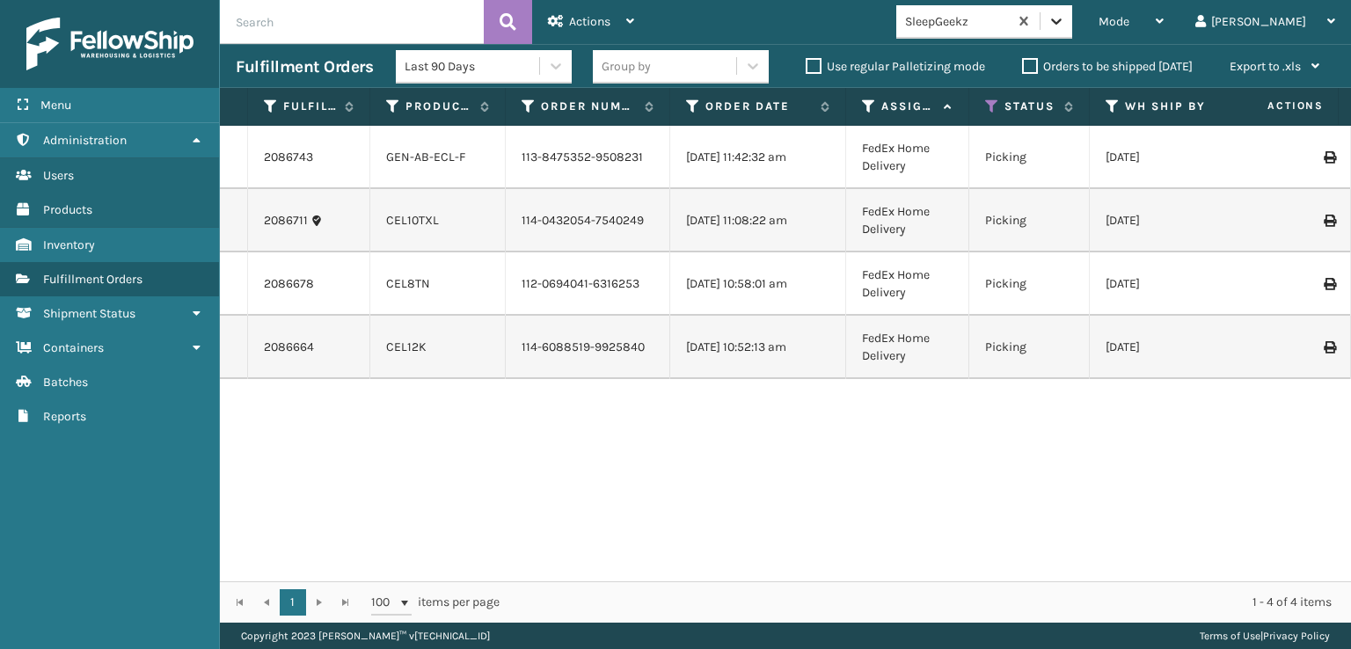
click at [1065, 12] on icon at bounding box center [1057, 21] width 18 height 18
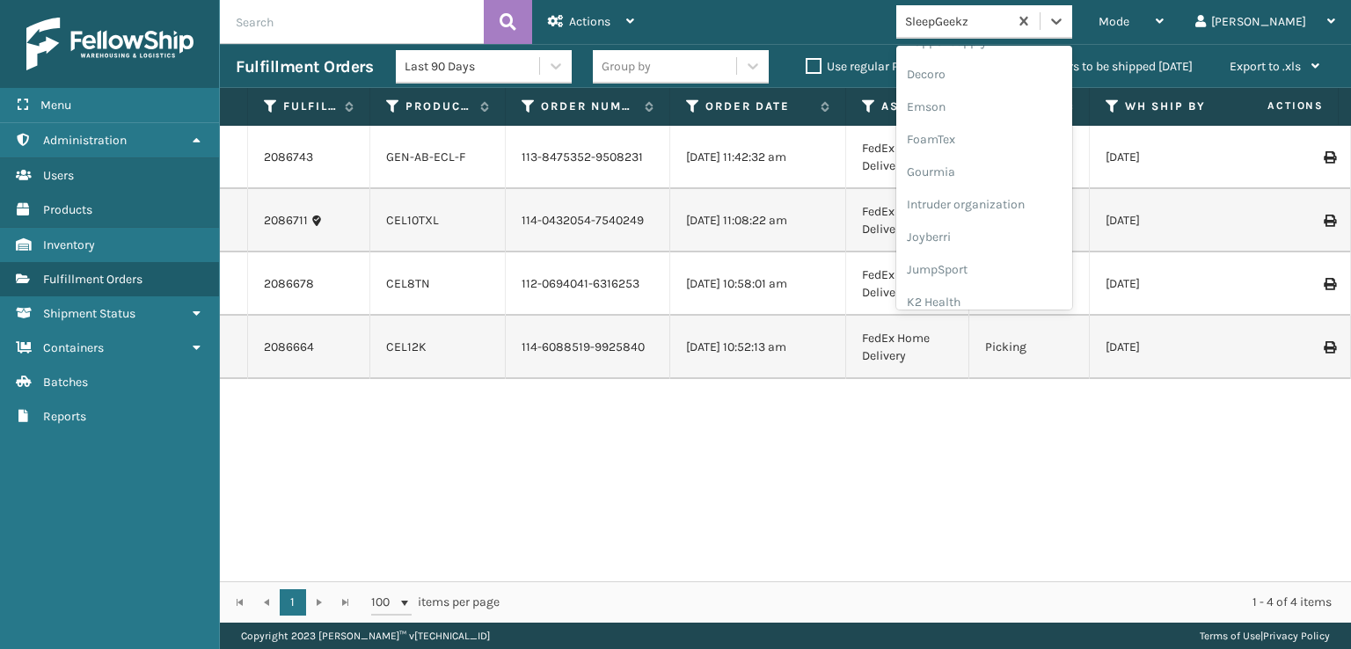
scroll to position [352, 0]
click at [1005, 133] on div "FoamTex" at bounding box center [984, 137] width 176 height 33
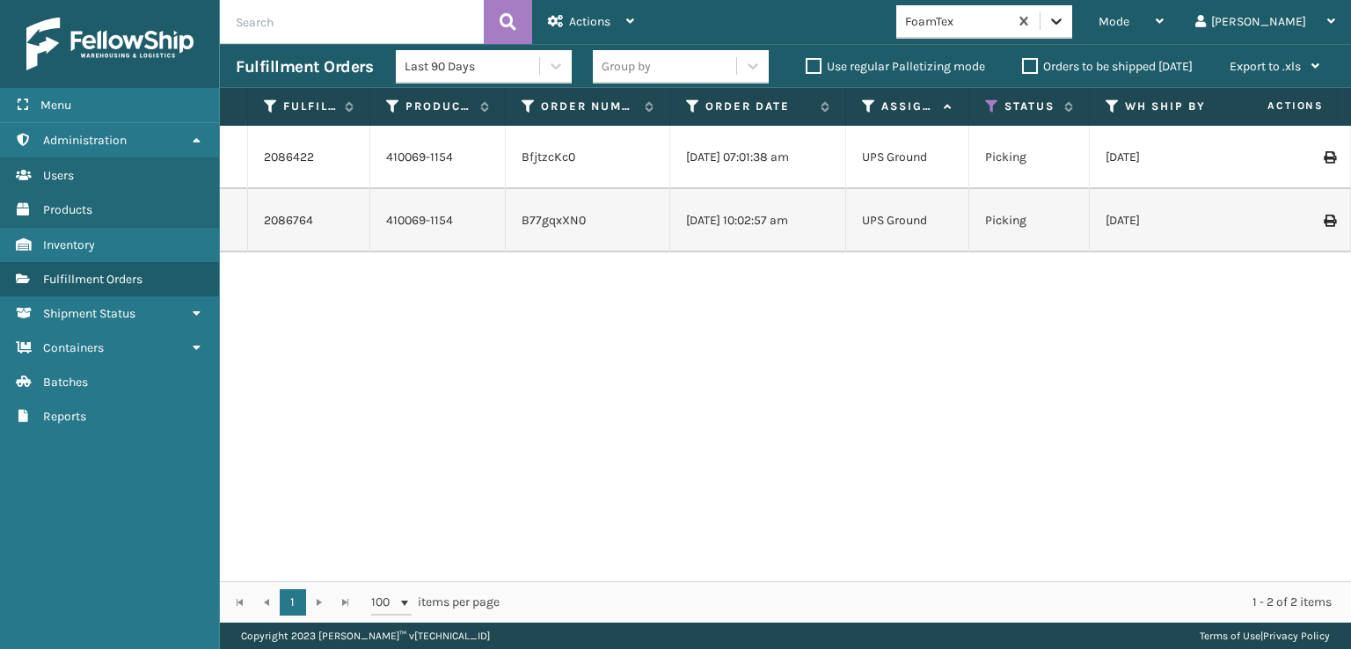
click at [1065, 26] on icon at bounding box center [1057, 21] width 18 height 18
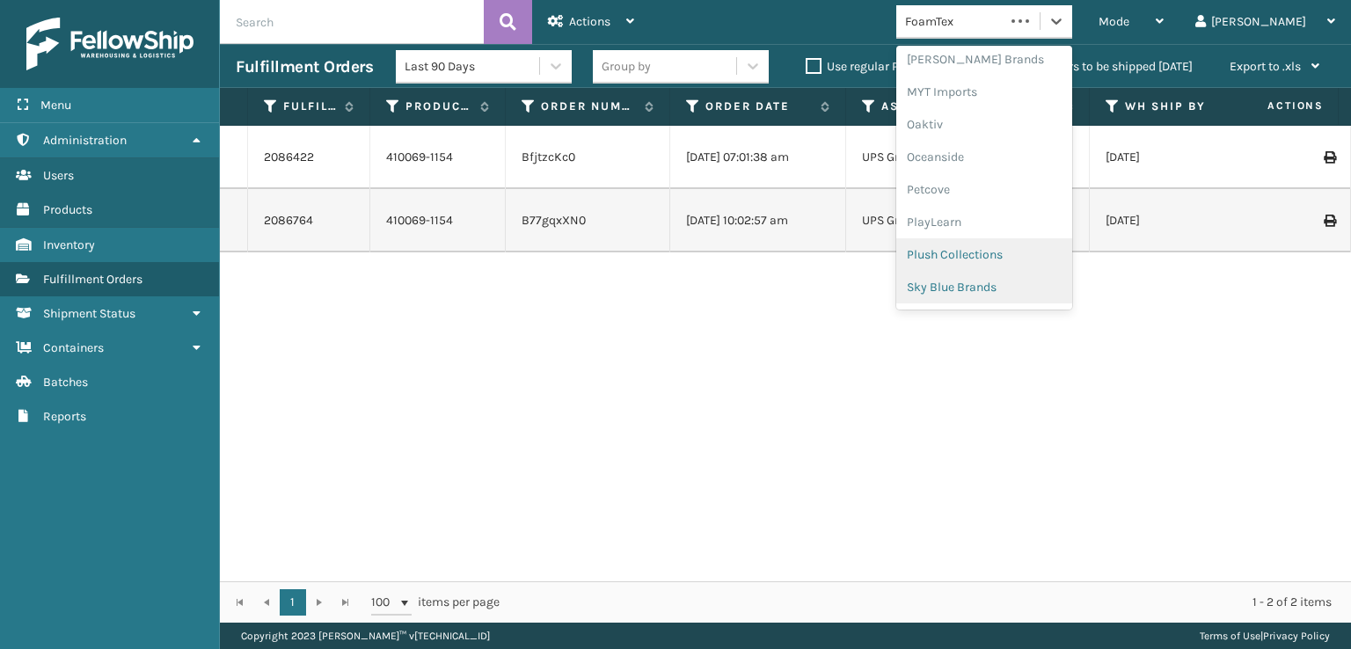
scroll to position [882, 0]
click at [1016, 253] on div "SleepGeekz" at bounding box center [984, 257] width 176 height 33
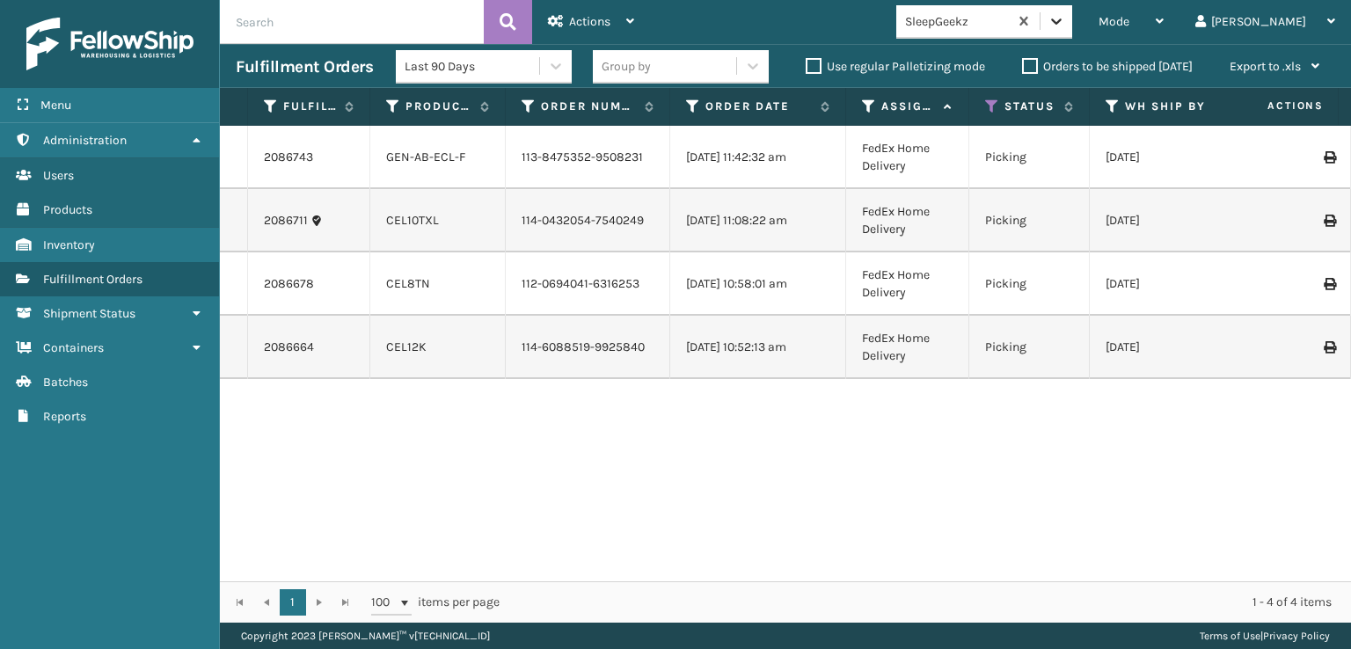
click at [1065, 18] on icon at bounding box center [1057, 21] width 18 height 18
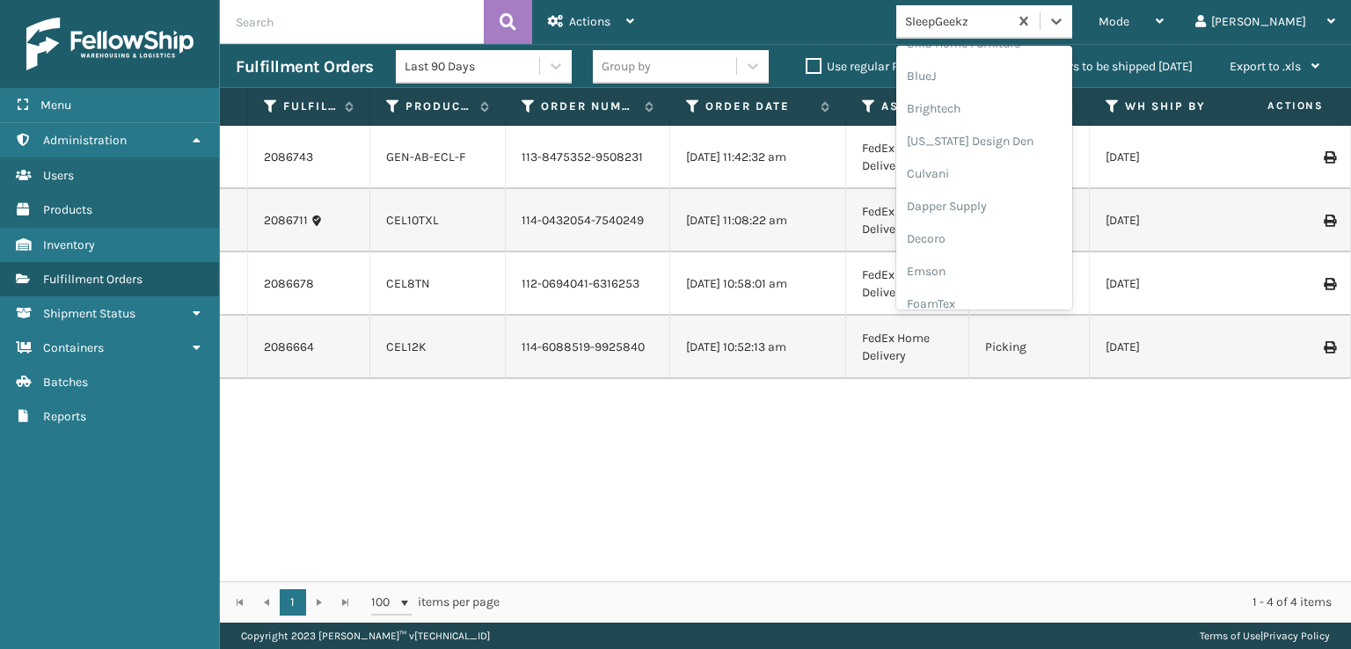
scroll to position [264, 0]
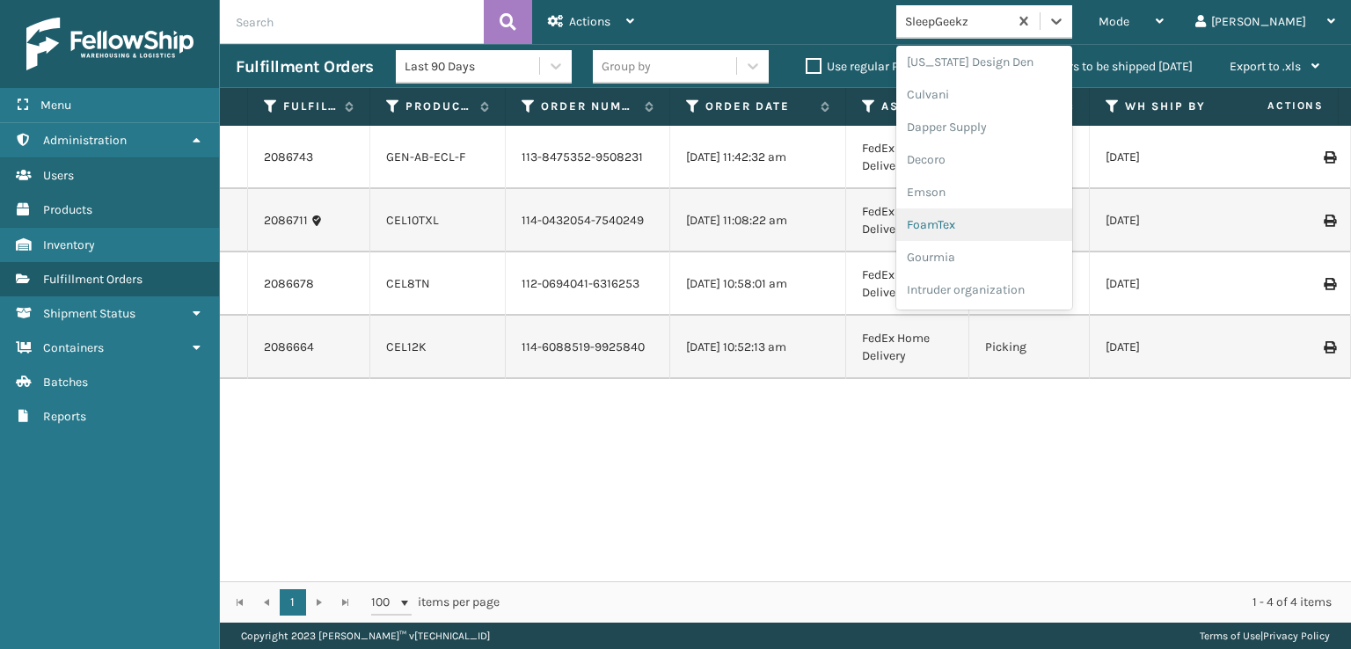
click at [1005, 226] on div "FoamTex" at bounding box center [984, 224] width 176 height 33
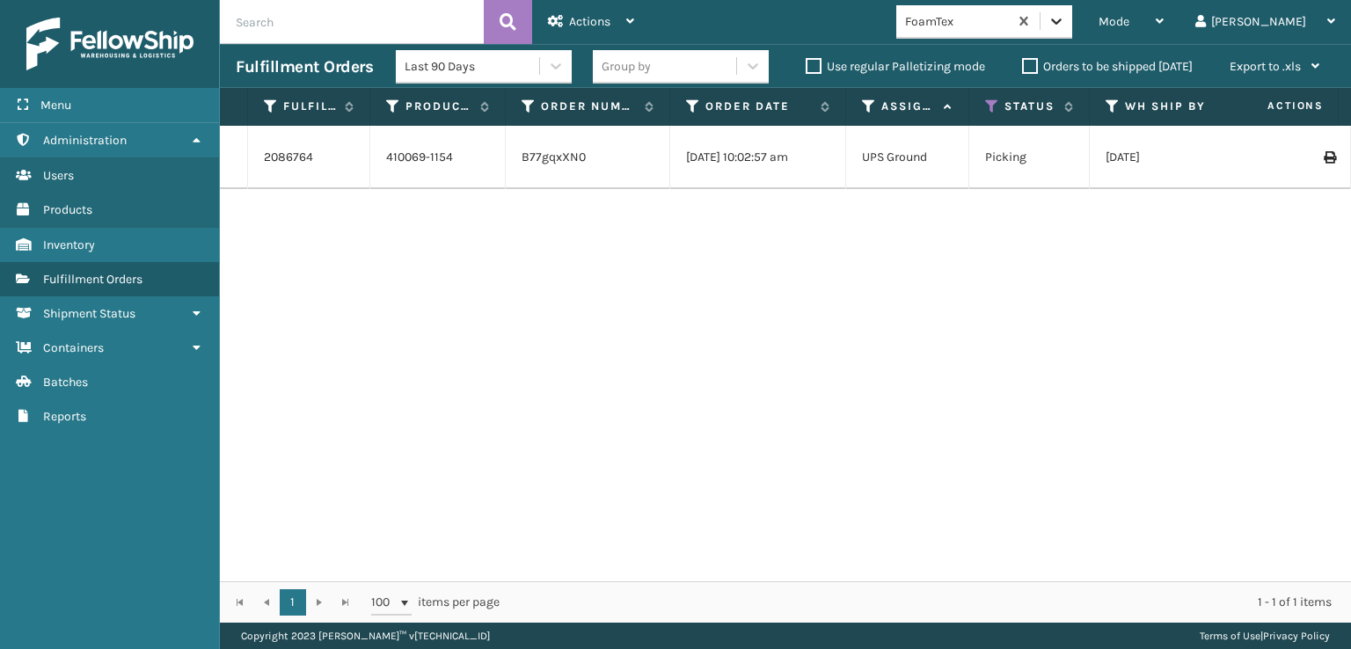
click at [1072, 29] on div at bounding box center [1057, 21] width 32 height 32
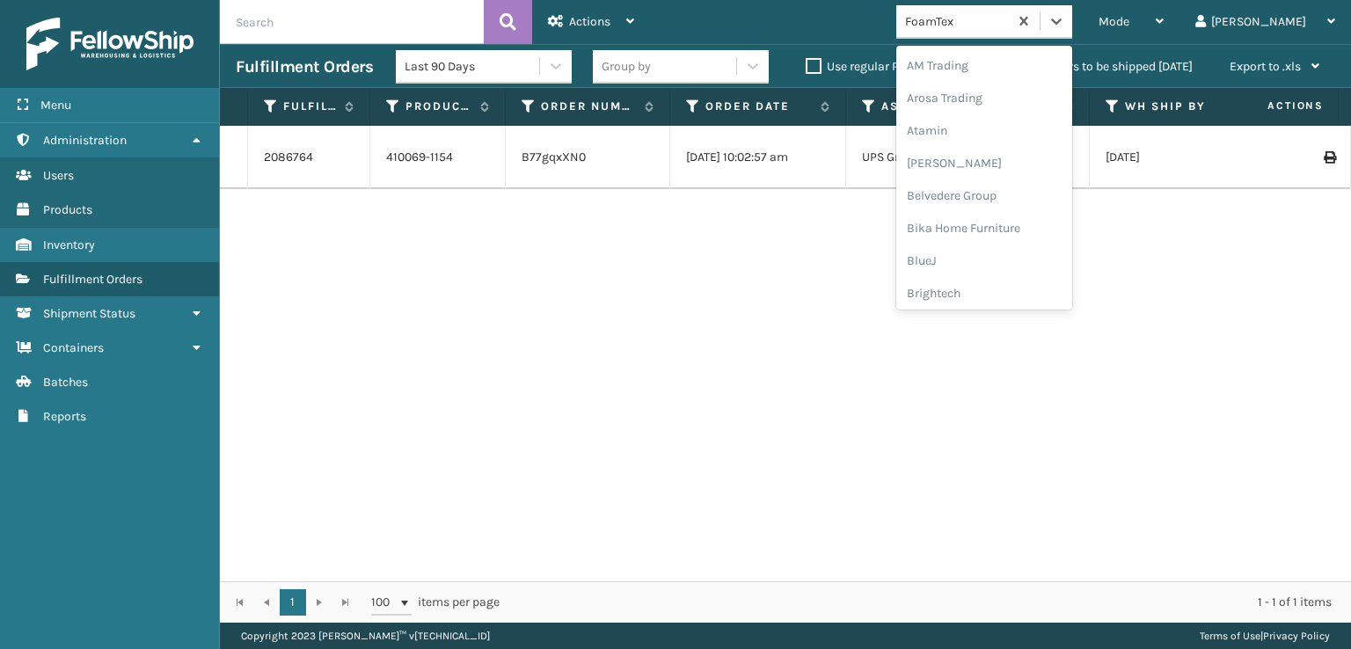
scroll to position [206, 0]
click at [992, 281] on div "FoamTex" at bounding box center [984, 283] width 176 height 33
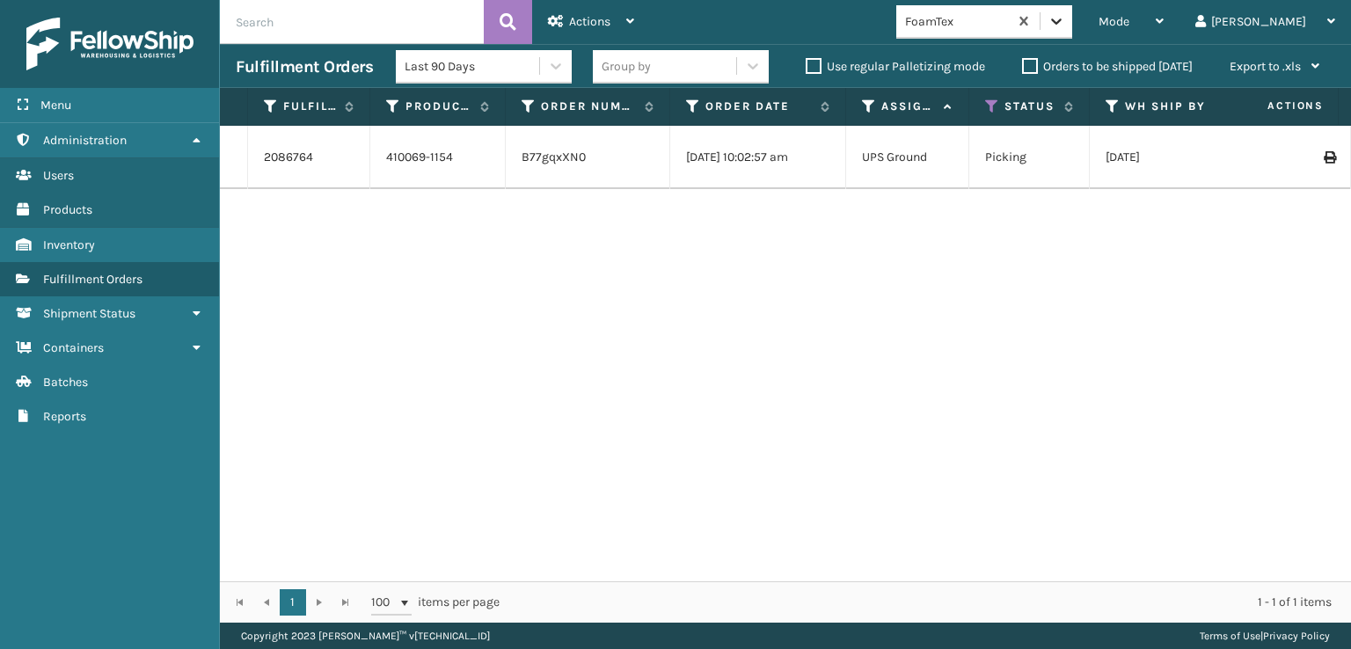
click at [1062, 20] on icon at bounding box center [1056, 21] width 11 height 6
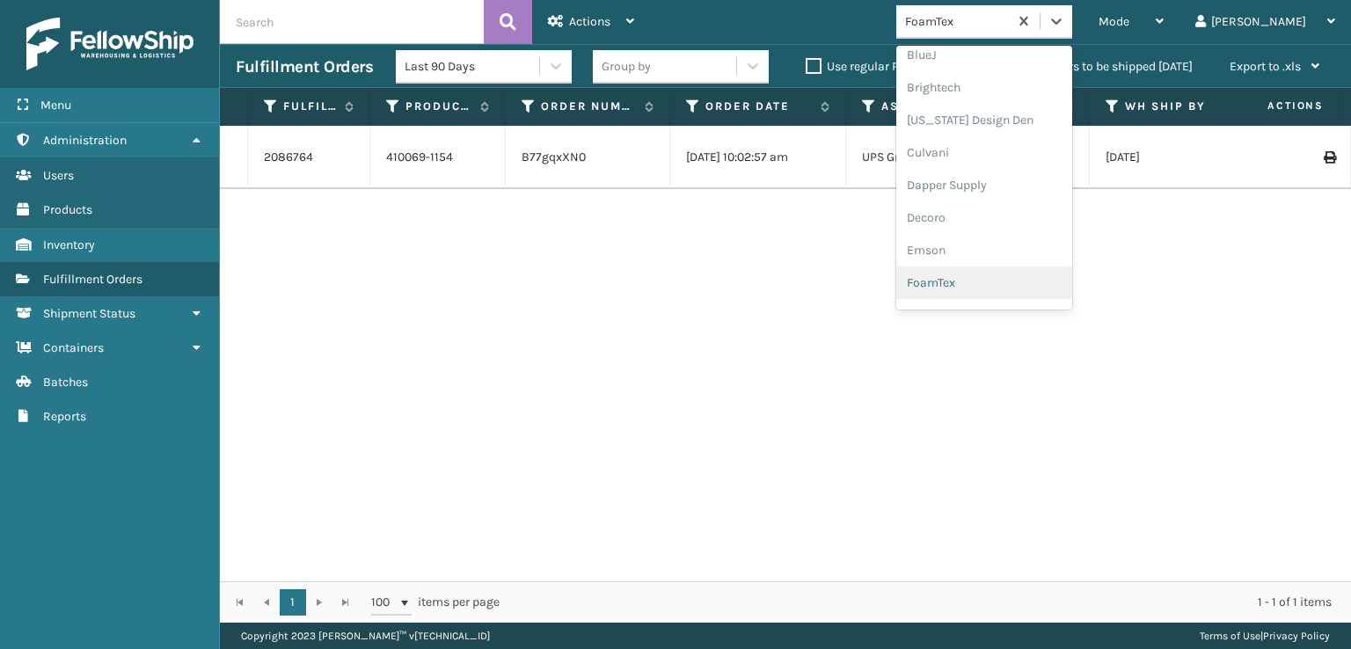
click at [1011, 286] on div "FoamTex" at bounding box center [984, 283] width 176 height 33
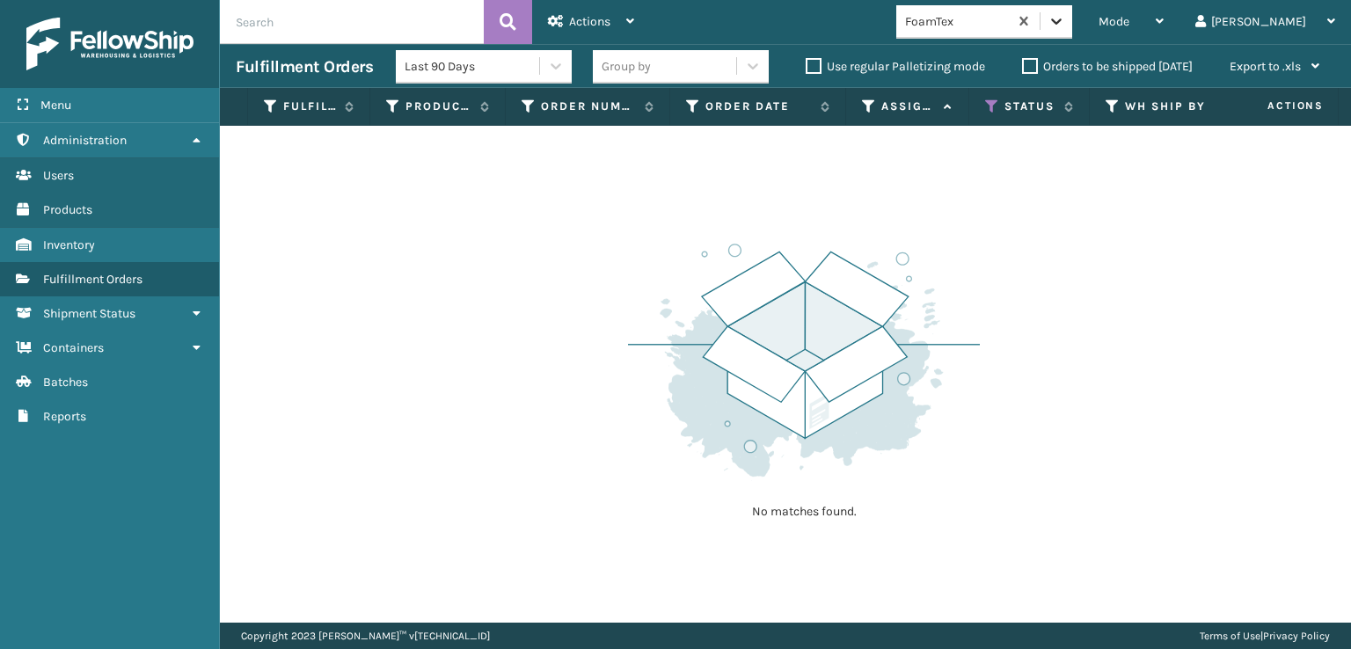
click at [1065, 29] on icon at bounding box center [1057, 21] width 18 height 18
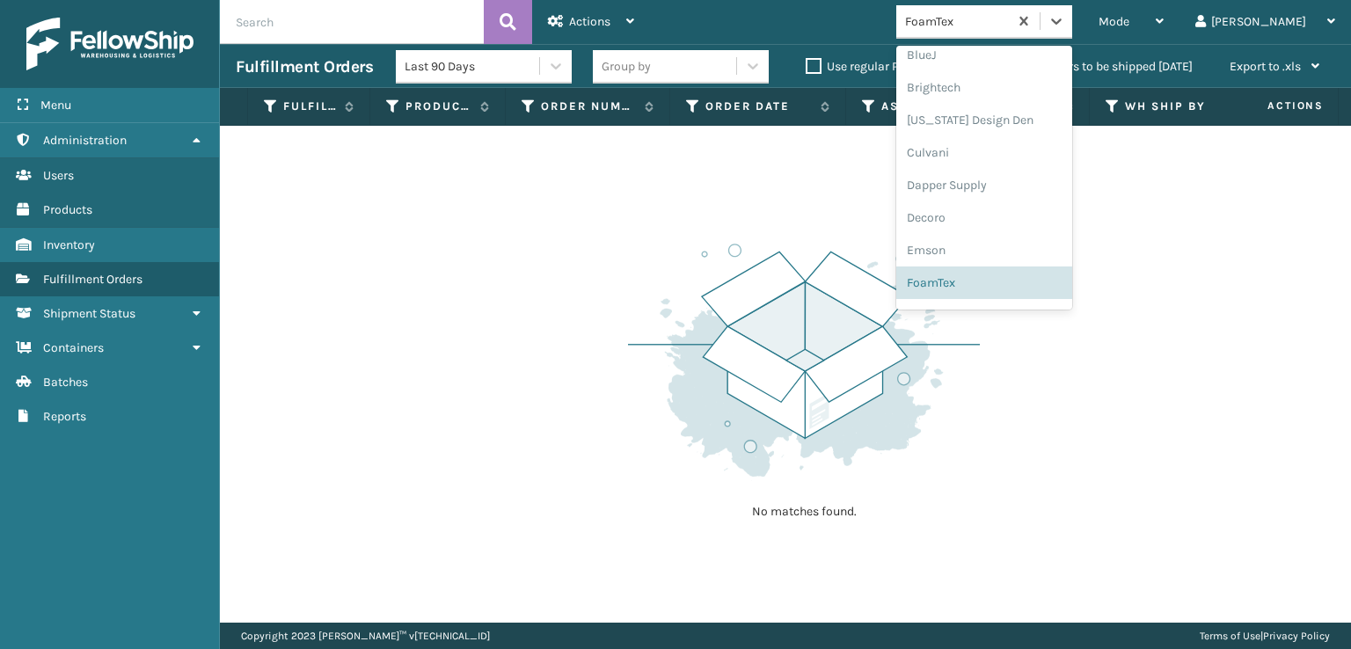
click at [592, 201] on div "No matches found." at bounding box center [785, 374] width 1131 height 497
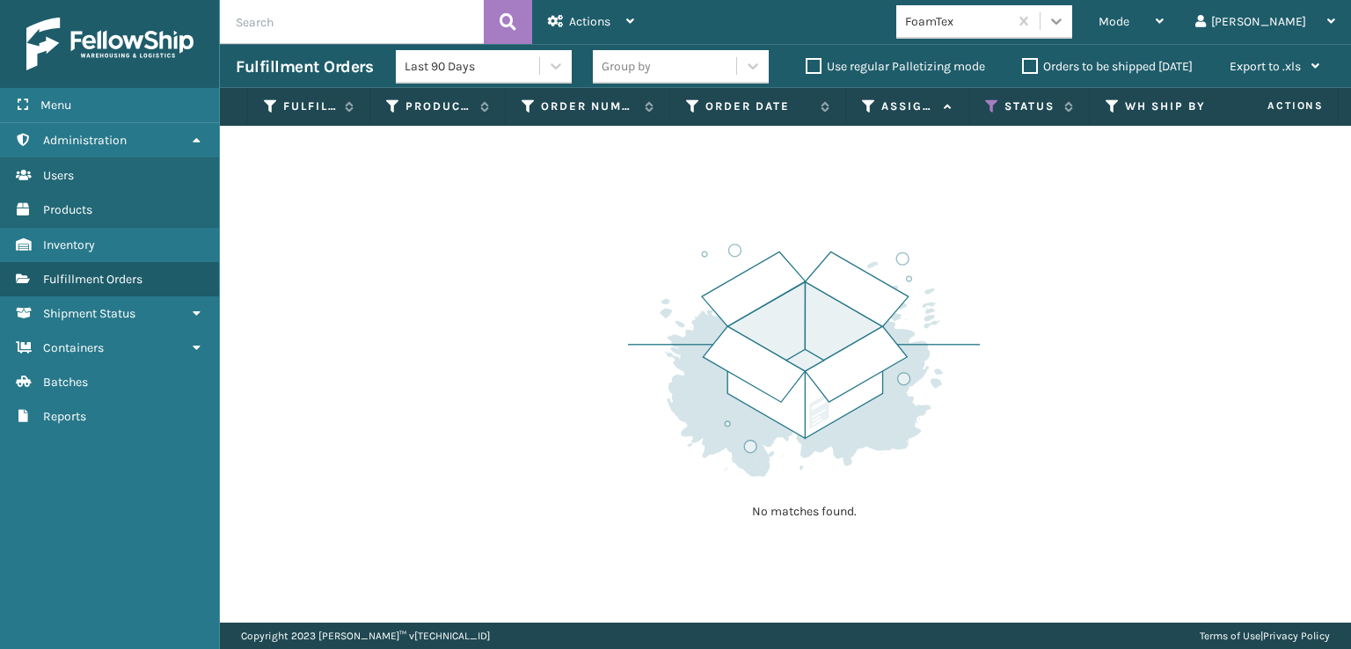
click at [1065, 26] on icon at bounding box center [1057, 21] width 18 height 18
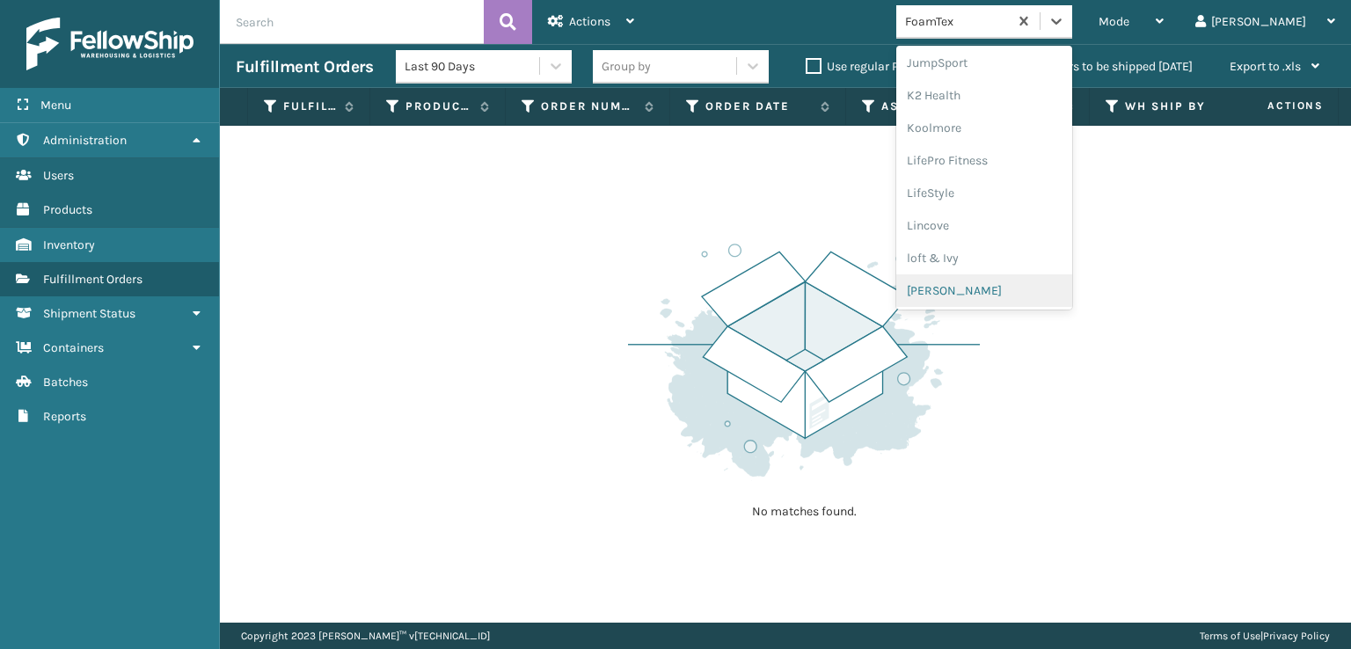
scroll to position [644, 0]
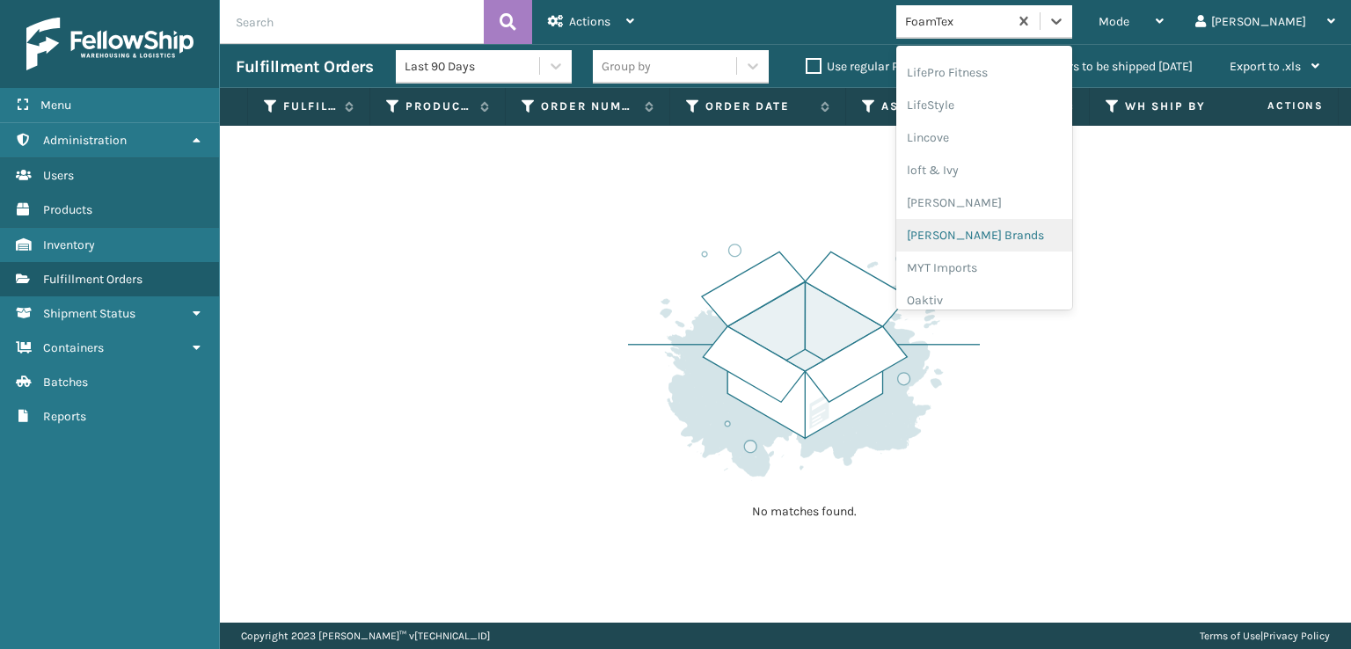
click at [1011, 237] on div "[PERSON_NAME] Brands" at bounding box center [984, 235] width 176 height 33
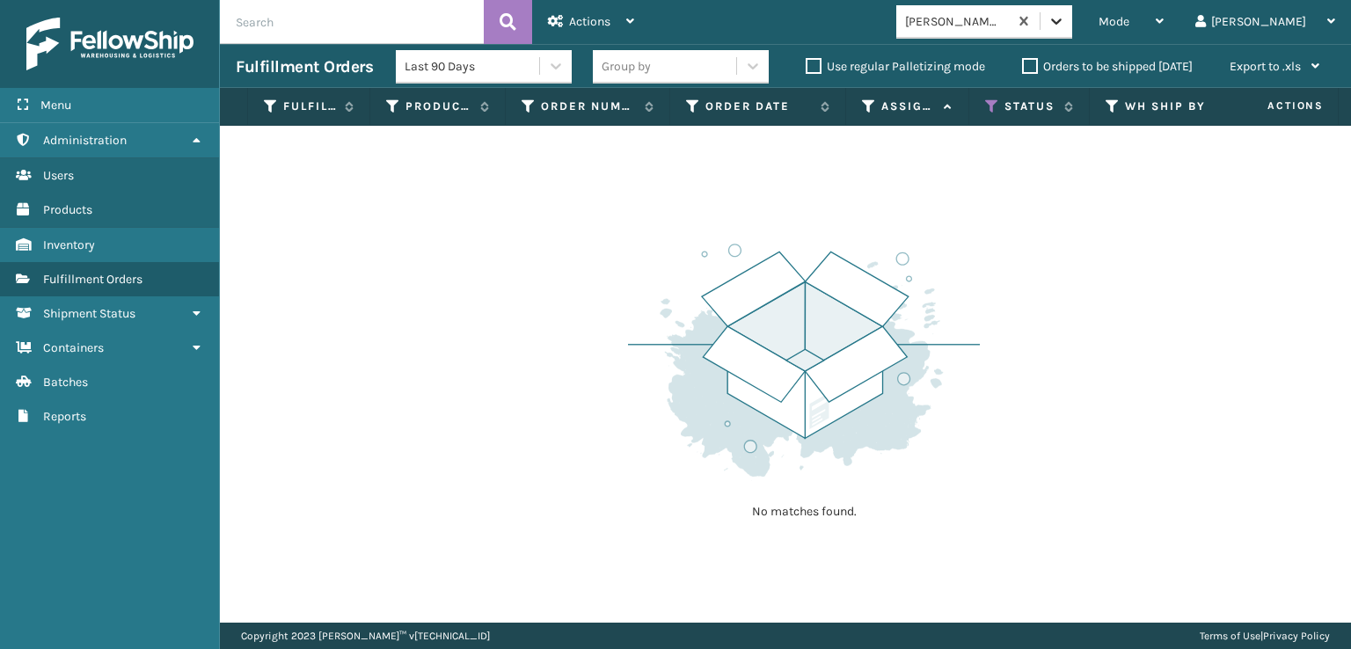
click at [1065, 28] on icon at bounding box center [1057, 21] width 18 height 18
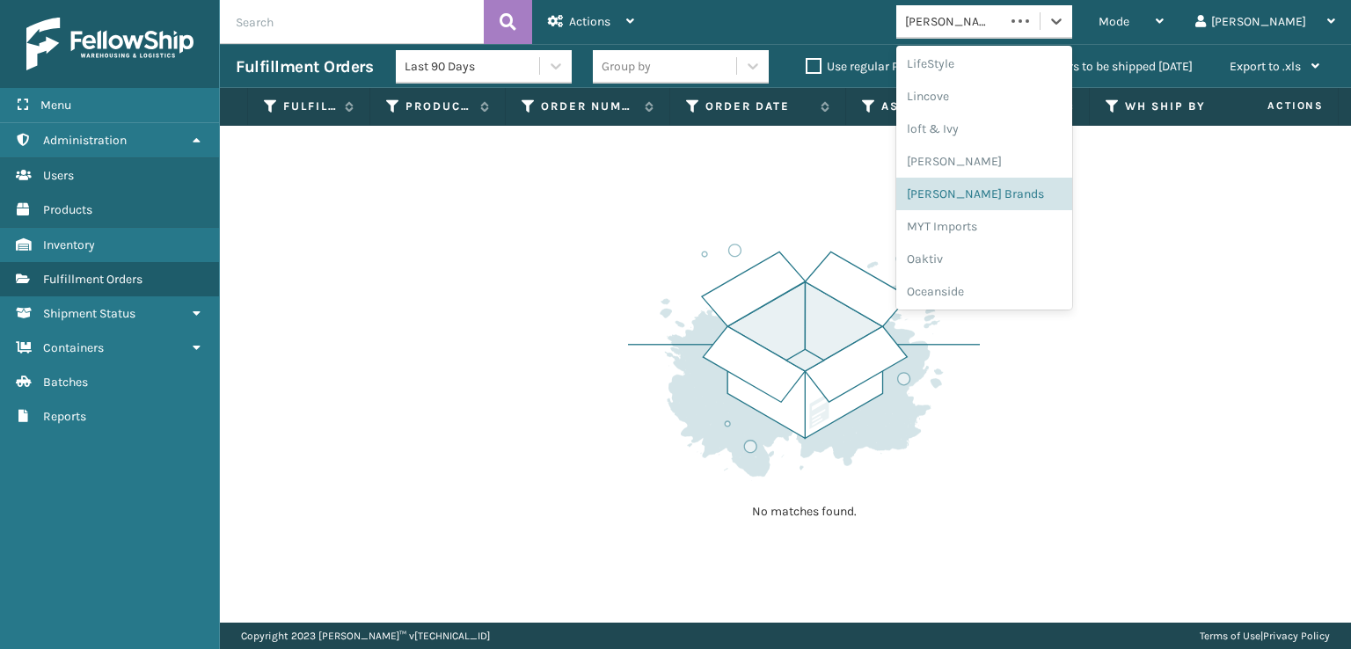
scroll to position [882, 0]
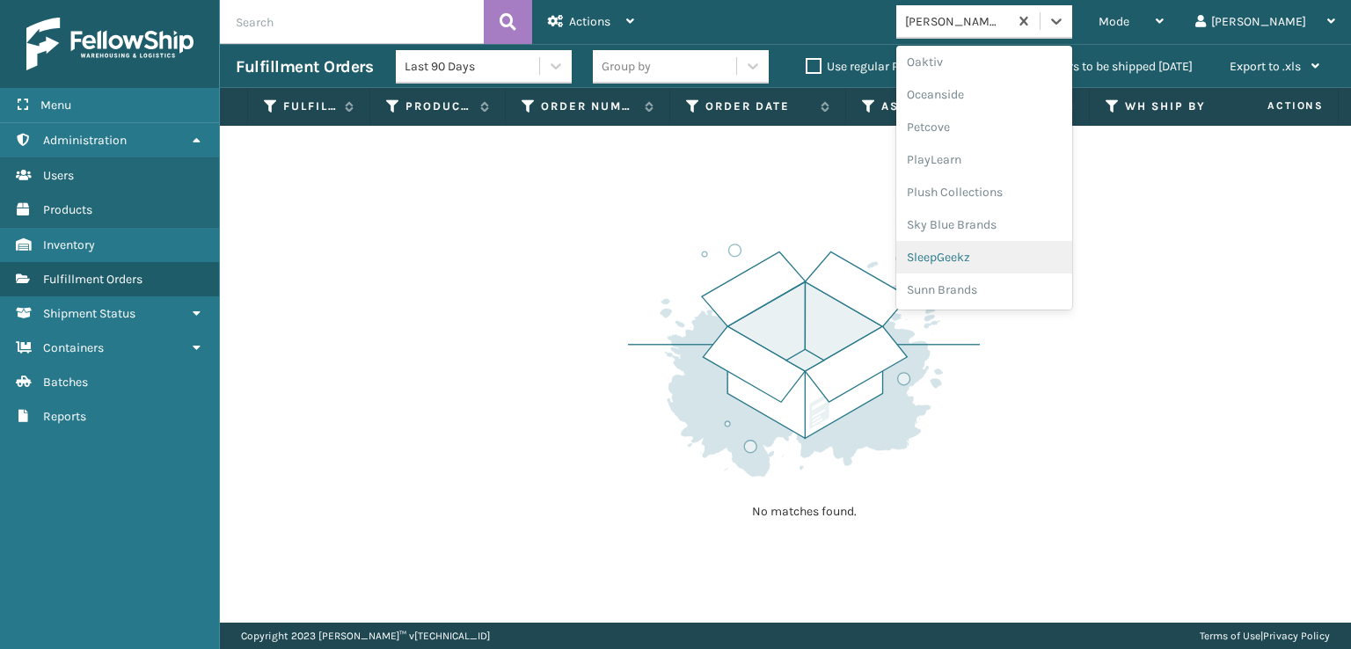
click at [1005, 252] on div "SleepGeekz" at bounding box center [984, 257] width 176 height 33
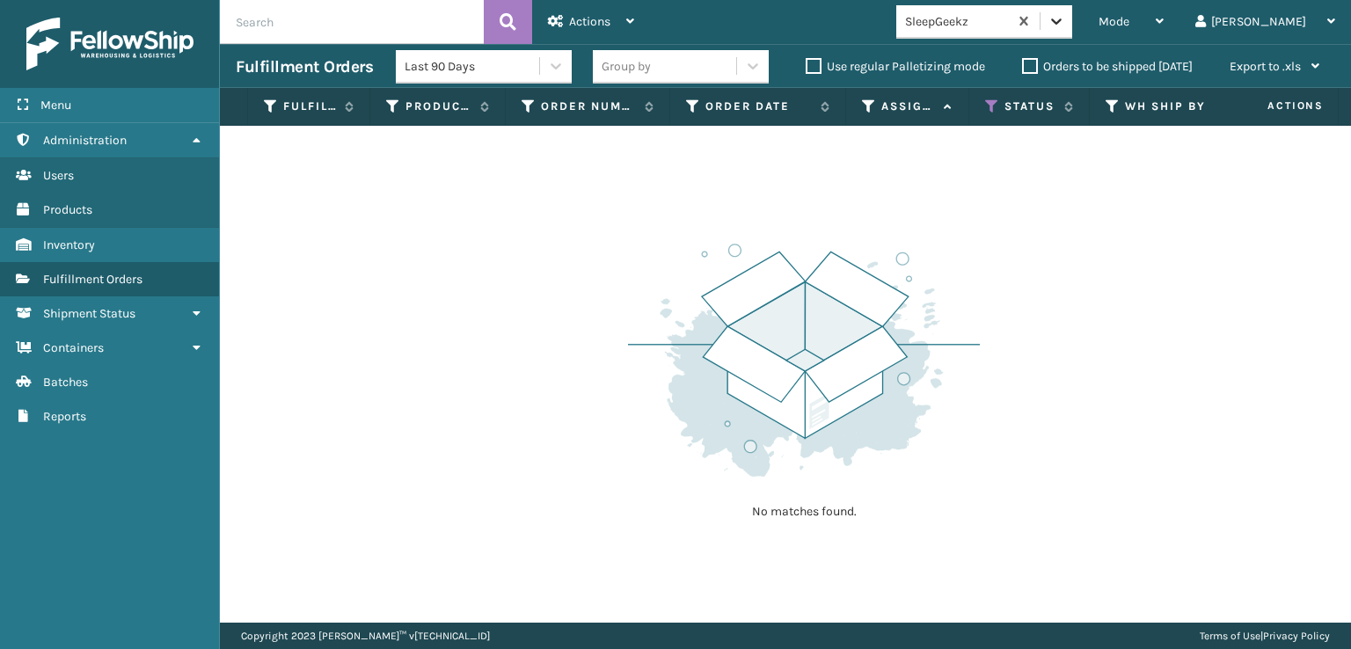
click at [1065, 23] on icon at bounding box center [1057, 21] width 18 height 18
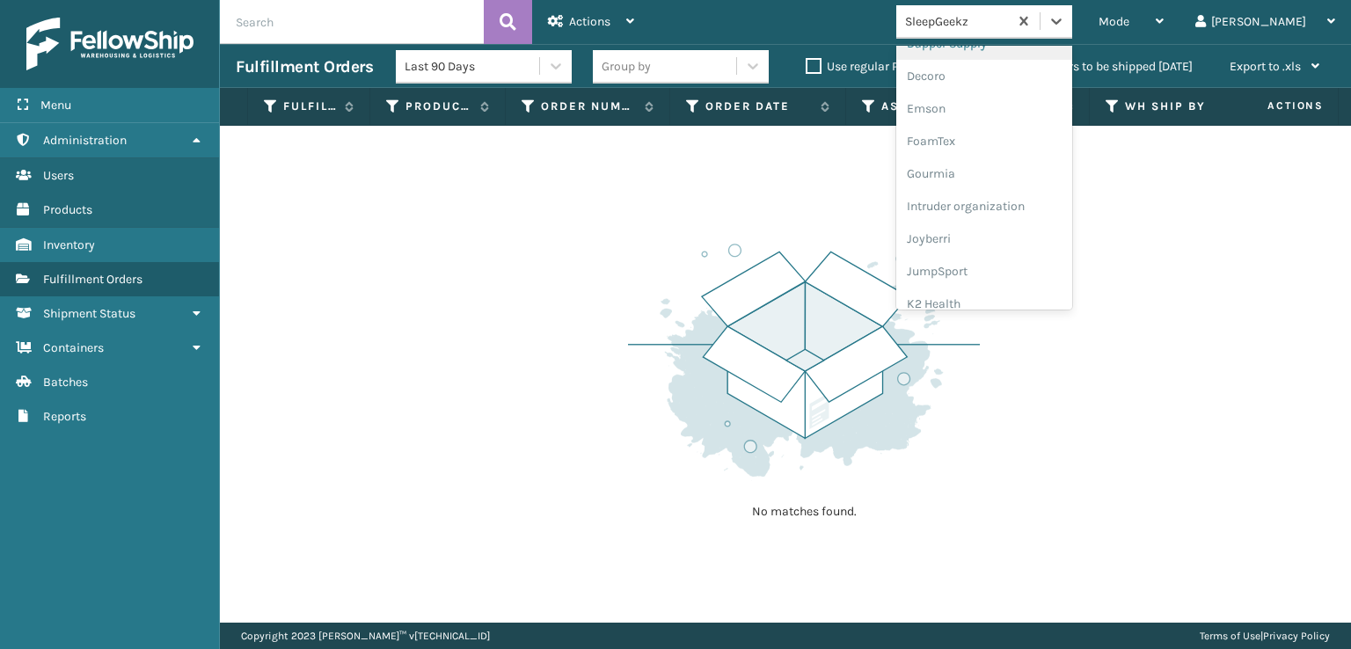
scroll to position [352, 0]
click at [1002, 142] on div "FoamTex" at bounding box center [984, 137] width 176 height 33
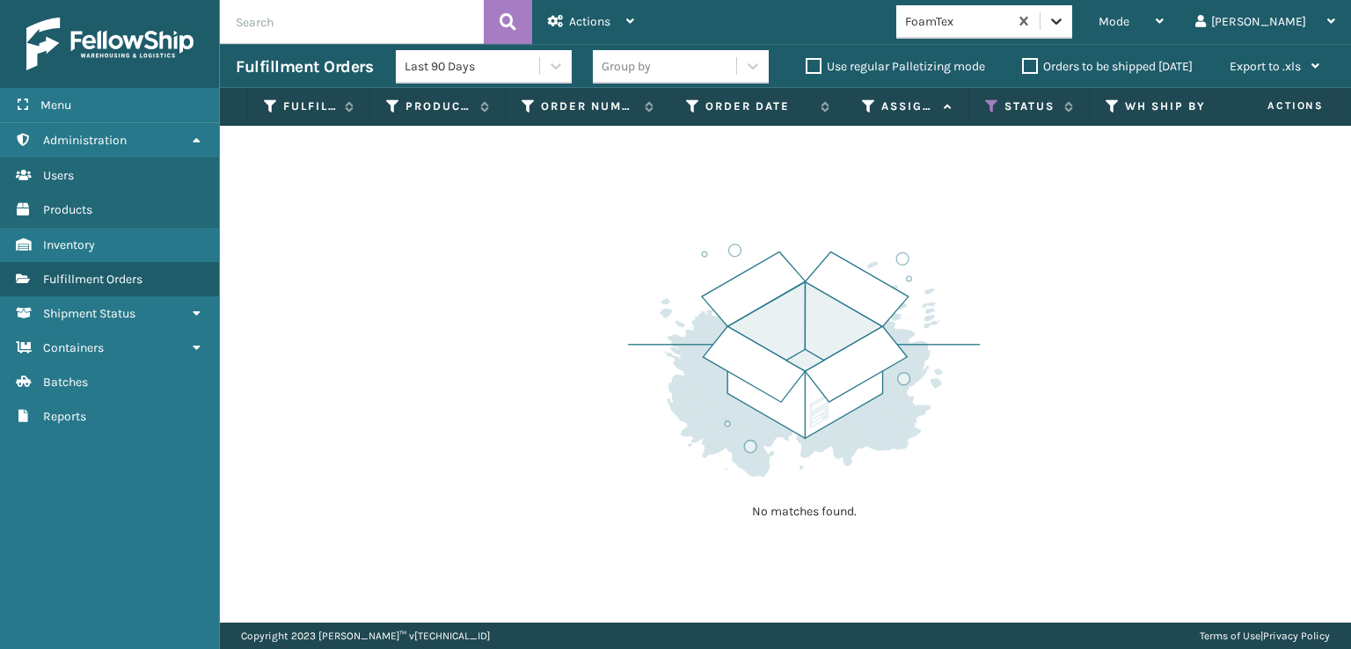
click at [1065, 26] on icon at bounding box center [1057, 21] width 18 height 18
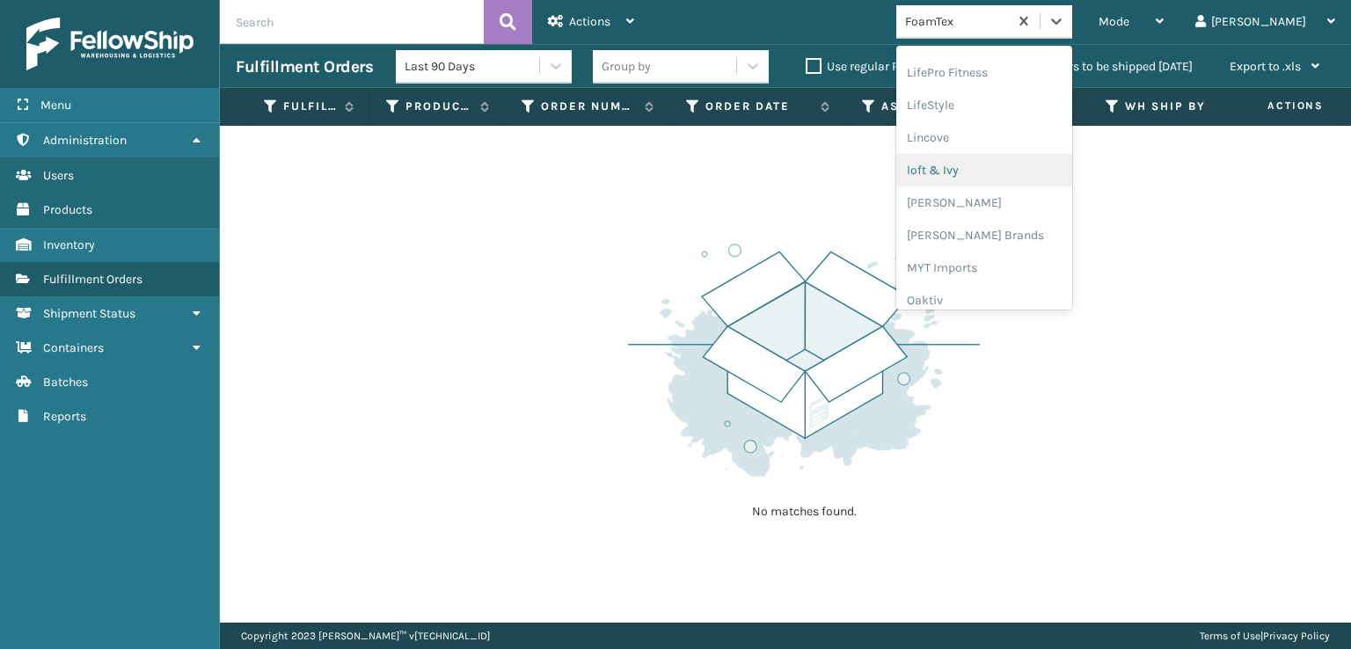
scroll to position [732, 0]
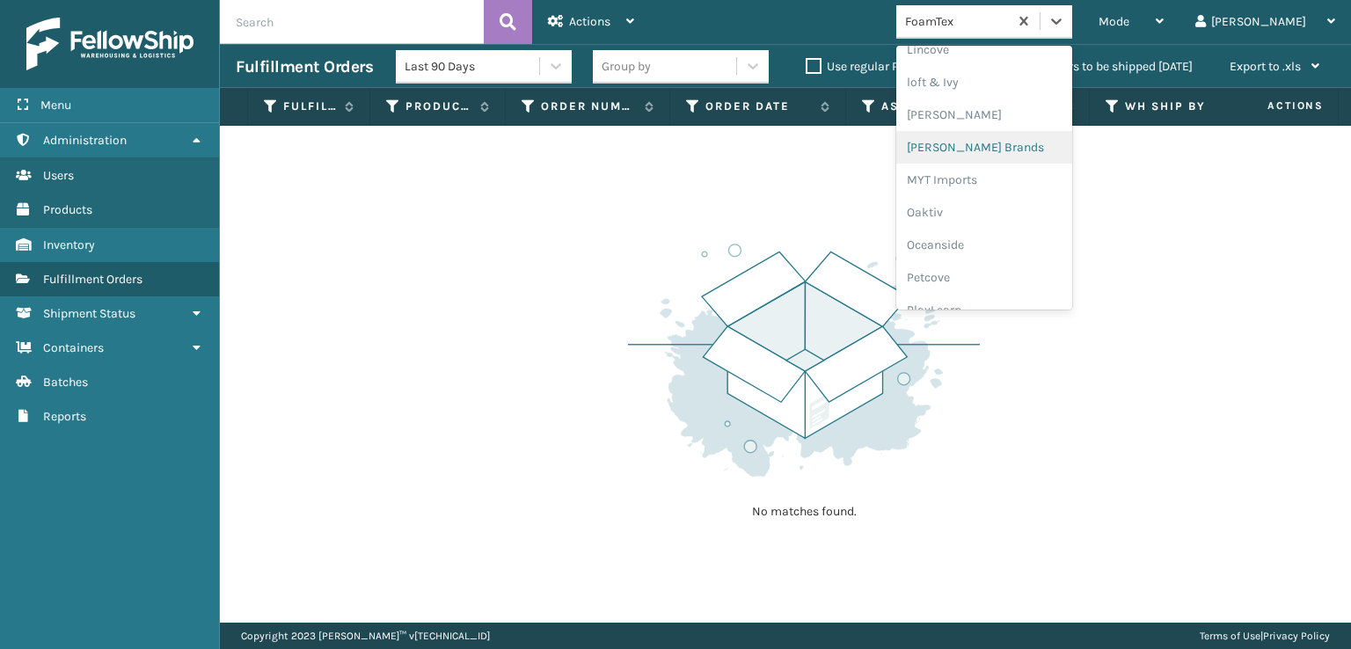
click at [1018, 146] on div "[PERSON_NAME] Brands" at bounding box center [984, 147] width 176 height 33
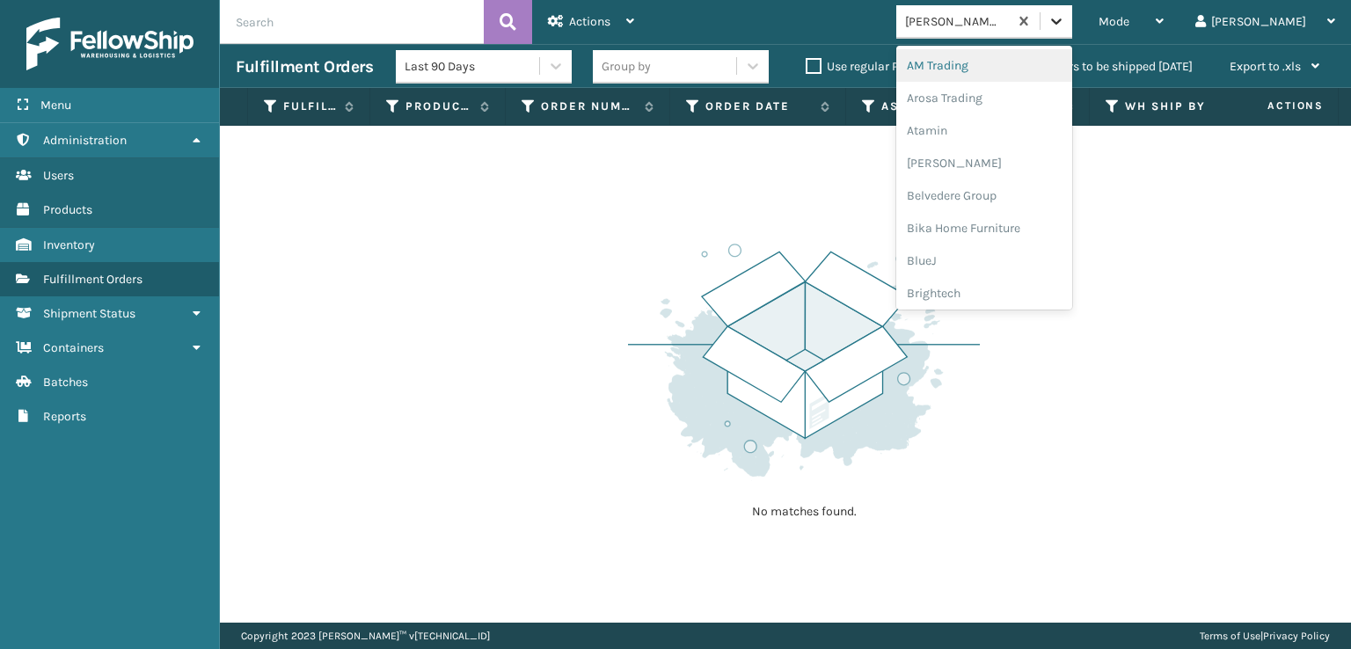
click at [1065, 25] on icon at bounding box center [1057, 21] width 18 height 18
click at [1020, 186] on div "Plush Collections" at bounding box center [984, 192] width 176 height 33
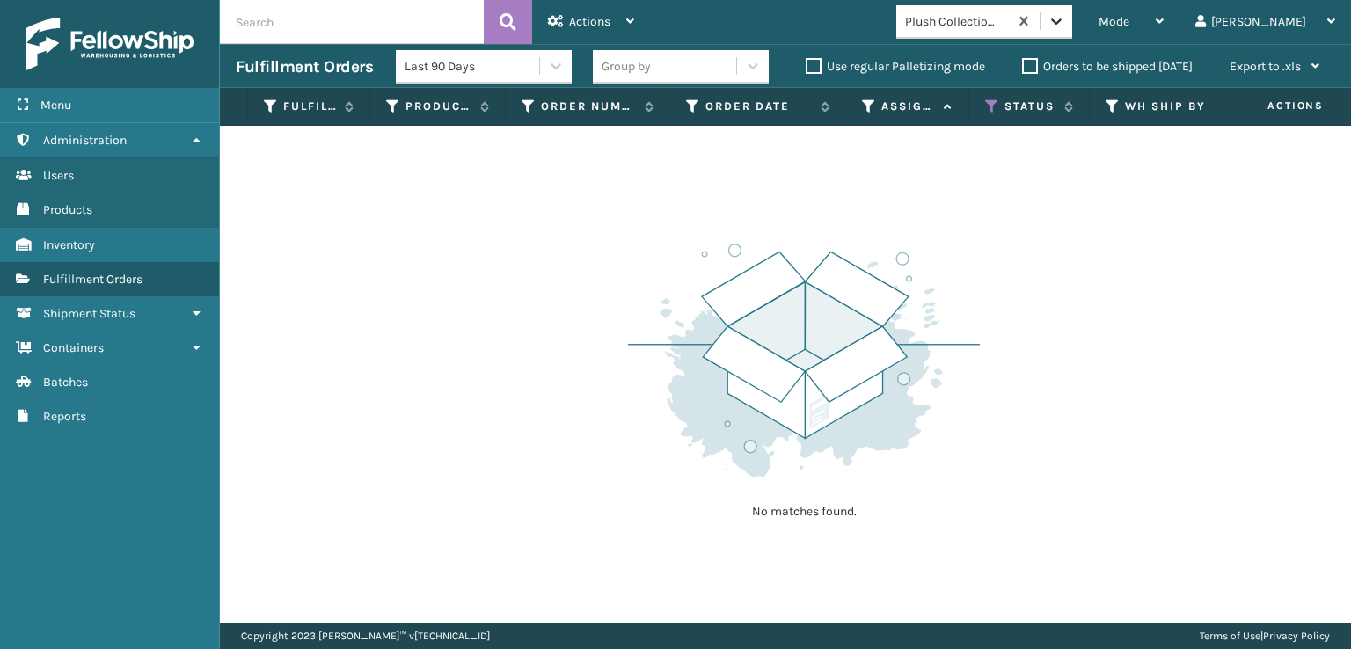
click at [1065, 26] on icon at bounding box center [1057, 21] width 18 height 18
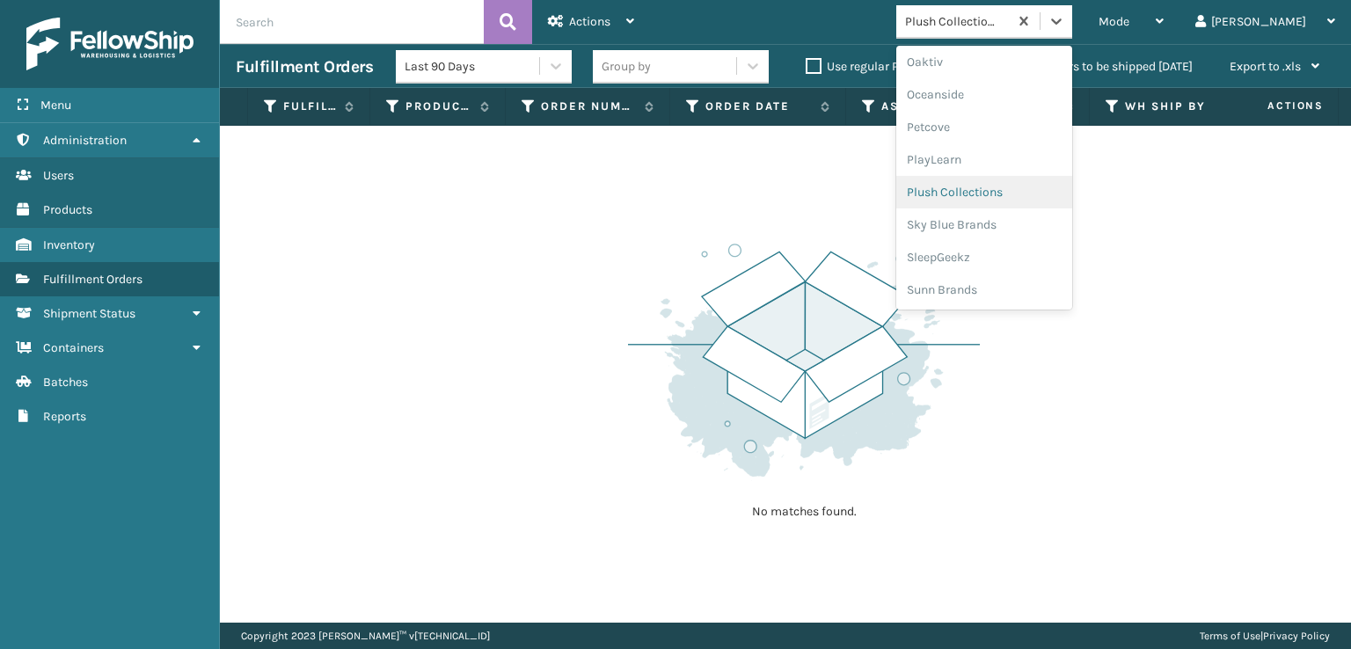
click at [1029, 192] on div "Plush Collections" at bounding box center [984, 192] width 176 height 33
click at [1065, 26] on icon at bounding box center [1057, 21] width 18 height 18
click at [1005, 257] on div "SleepGeekz" at bounding box center [984, 257] width 176 height 33
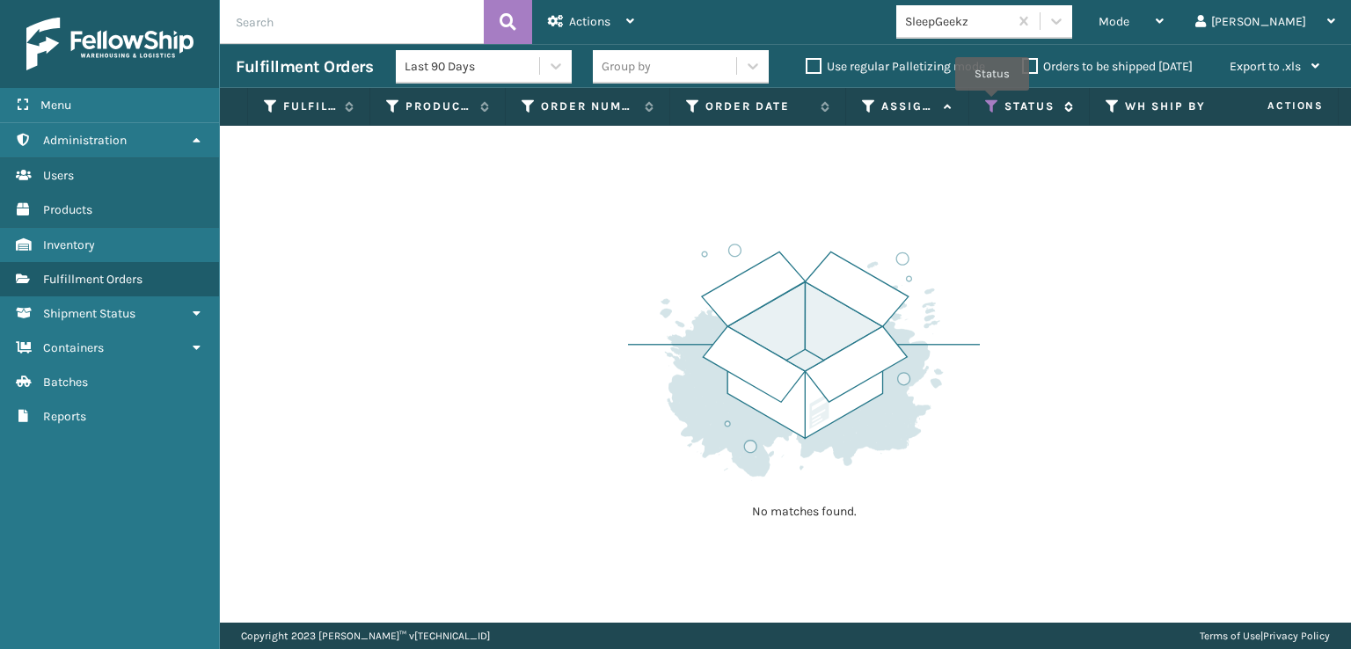
click at [992, 103] on icon at bounding box center [992, 107] width 14 height 16
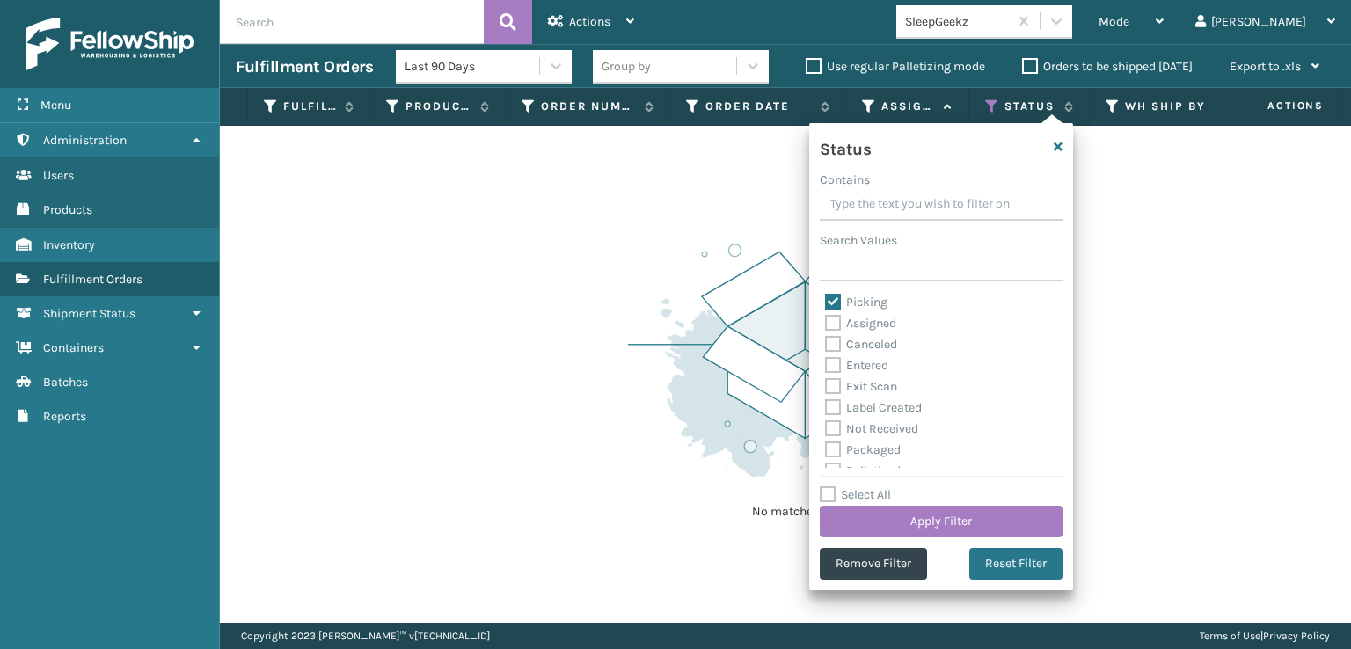
click at [835, 303] on label "Picking" at bounding box center [856, 302] width 62 height 15
click at [826, 303] on input "Picking" at bounding box center [825, 297] width 1 height 11
checkbox input "false"
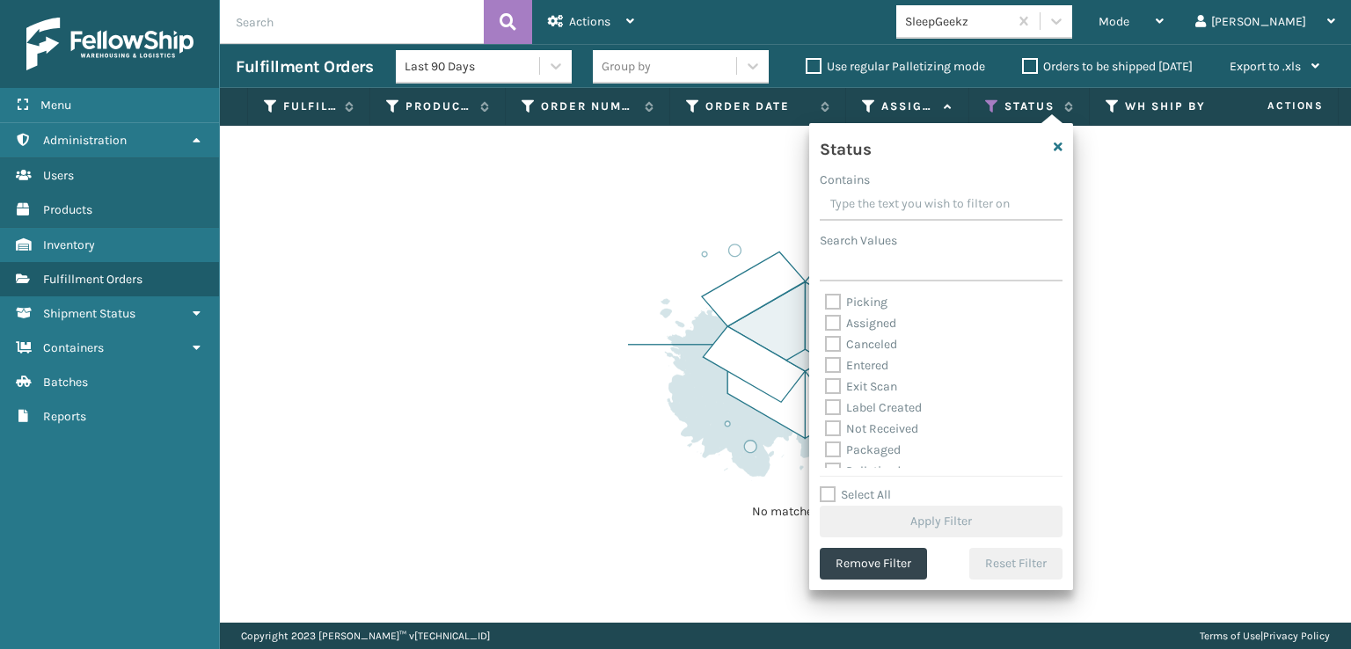
click at [834, 412] on label "Label Created" at bounding box center [873, 407] width 97 height 15
click at [826, 409] on input "Label Created" at bounding box center [825, 403] width 1 height 11
checkbox input "true"
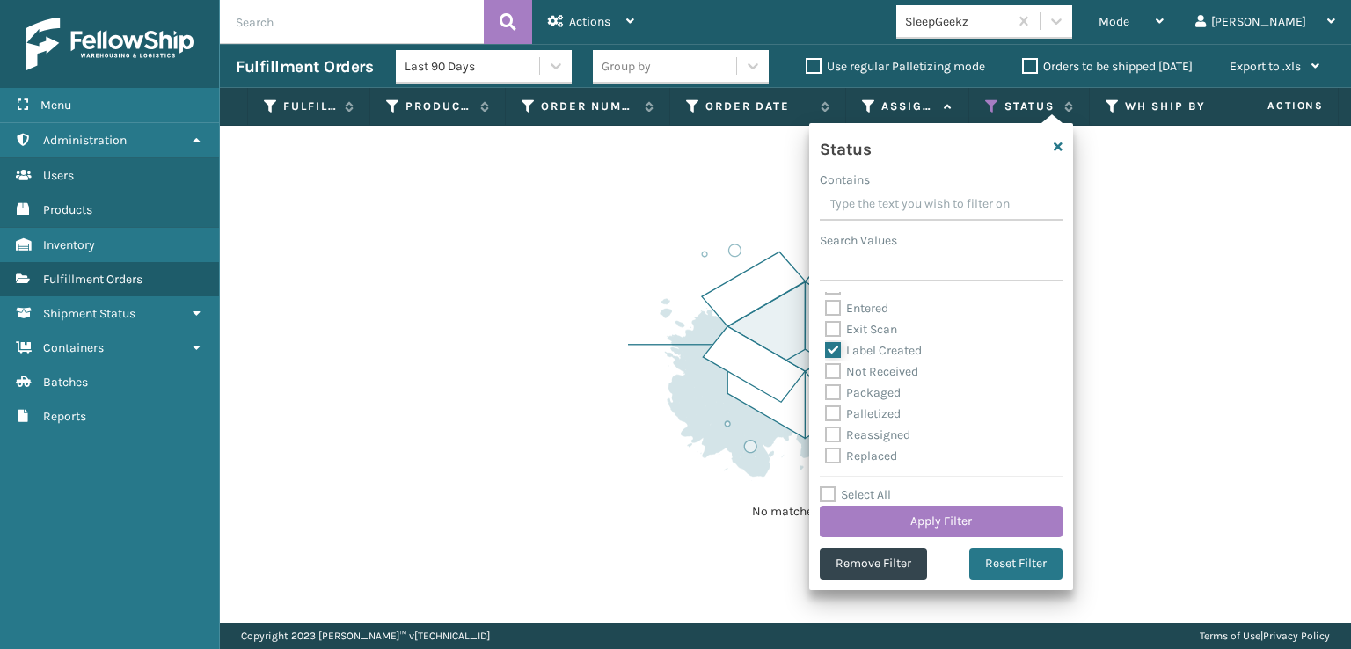
scroll to position [88, 0]
click at [835, 377] on label "Palletized" at bounding box center [863, 383] width 76 height 15
click at [826, 377] on input "Palletized" at bounding box center [825, 378] width 1 height 11
checkbox input "true"
click at [949, 515] on button "Apply Filter" at bounding box center [941, 522] width 243 height 32
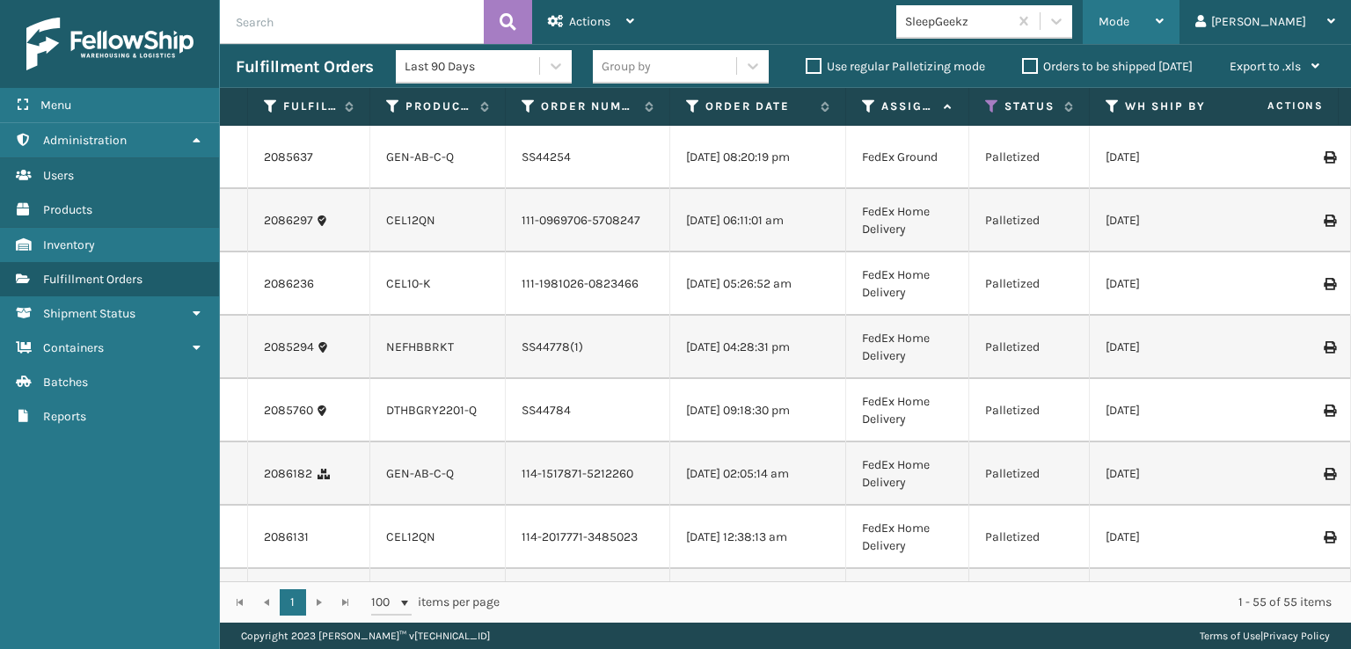
click at [1129, 22] on span "Mode" at bounding box center [1114, 21] width 31 height 15
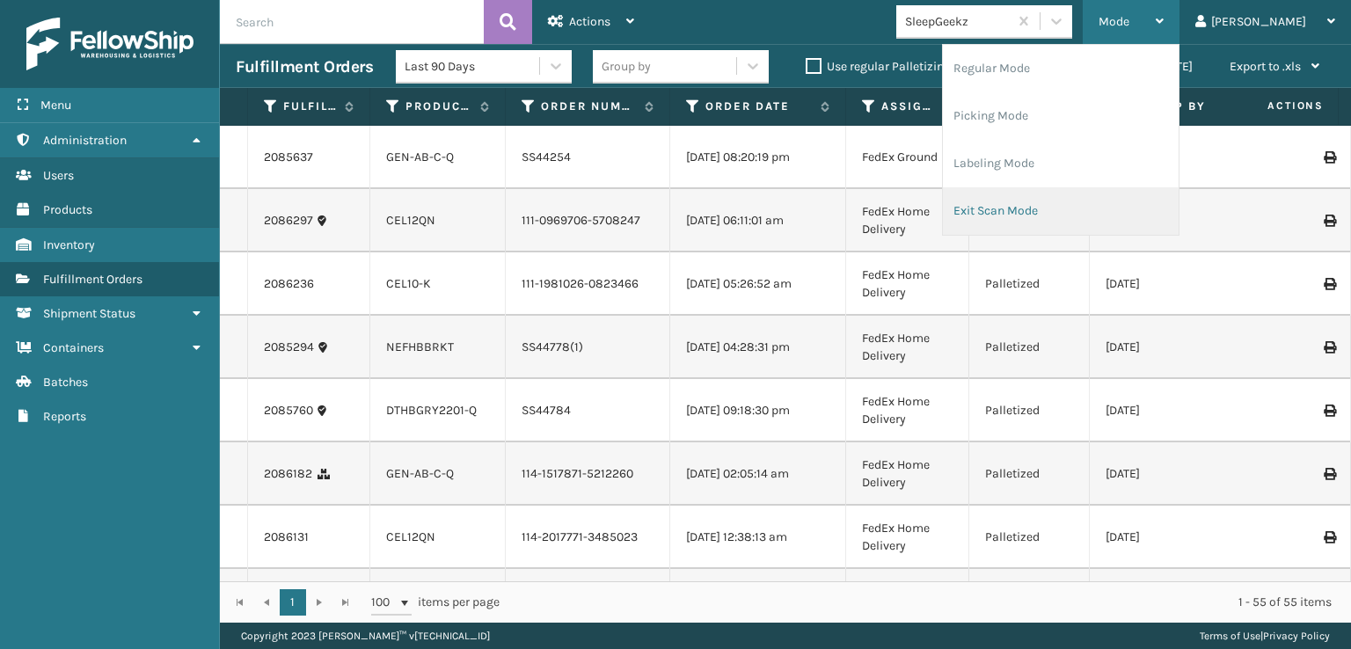
click at [1041, 210] on li "Exit Scan Mode" at bounding box center [1061, 211] width 236 height 48
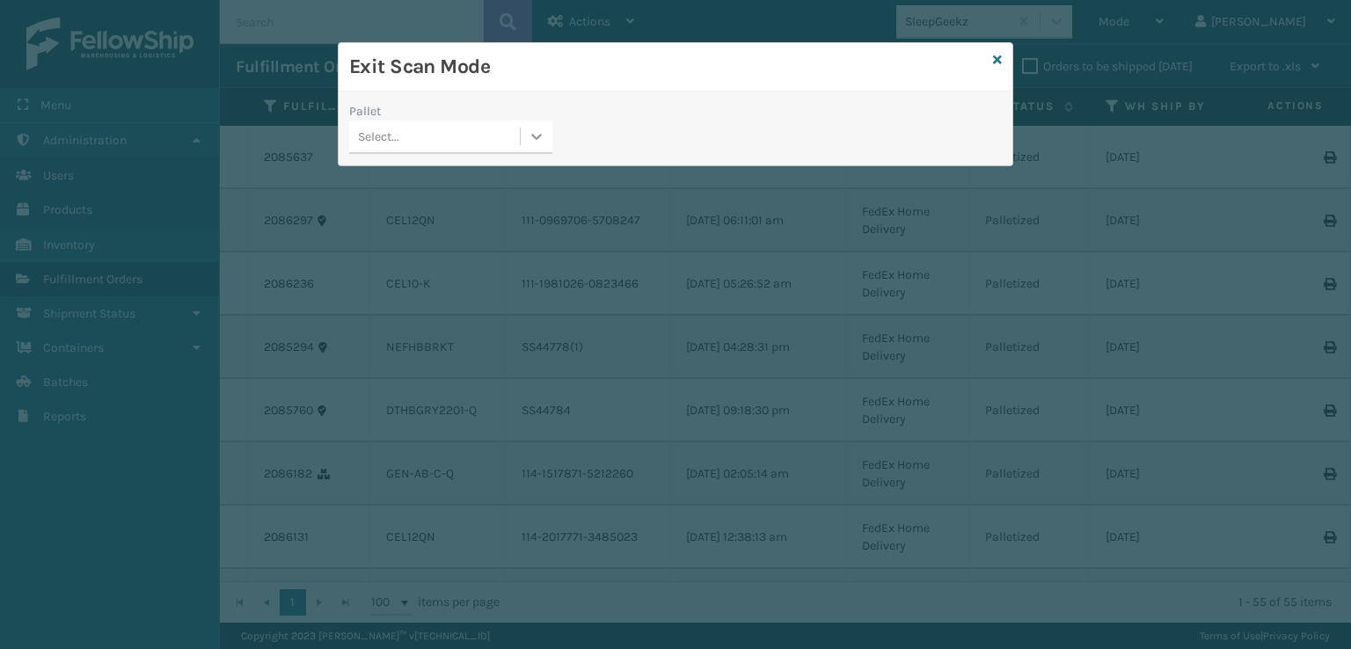
click at [533, 137] on icon at bounding box center [537, 137] width 18 height 18
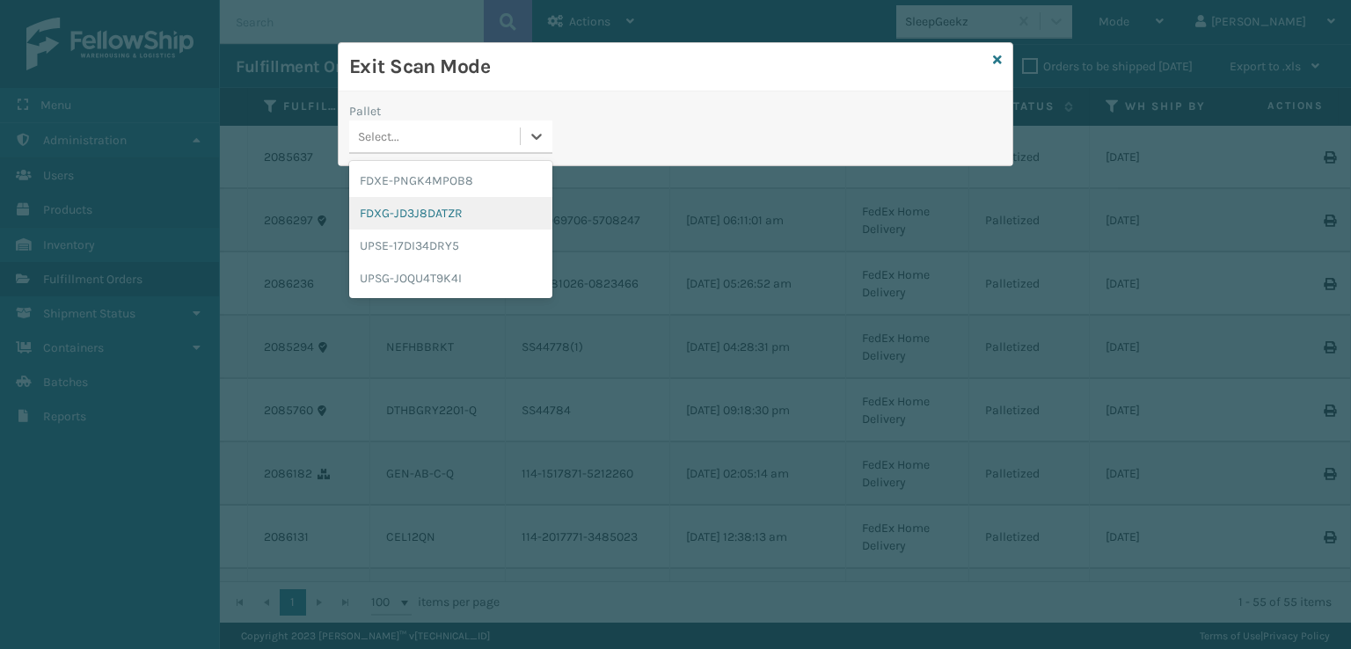
click at [408, 208] on div "FDXG-JD3J8DATZR" at bounding box center [450, 213] width 203 height 33
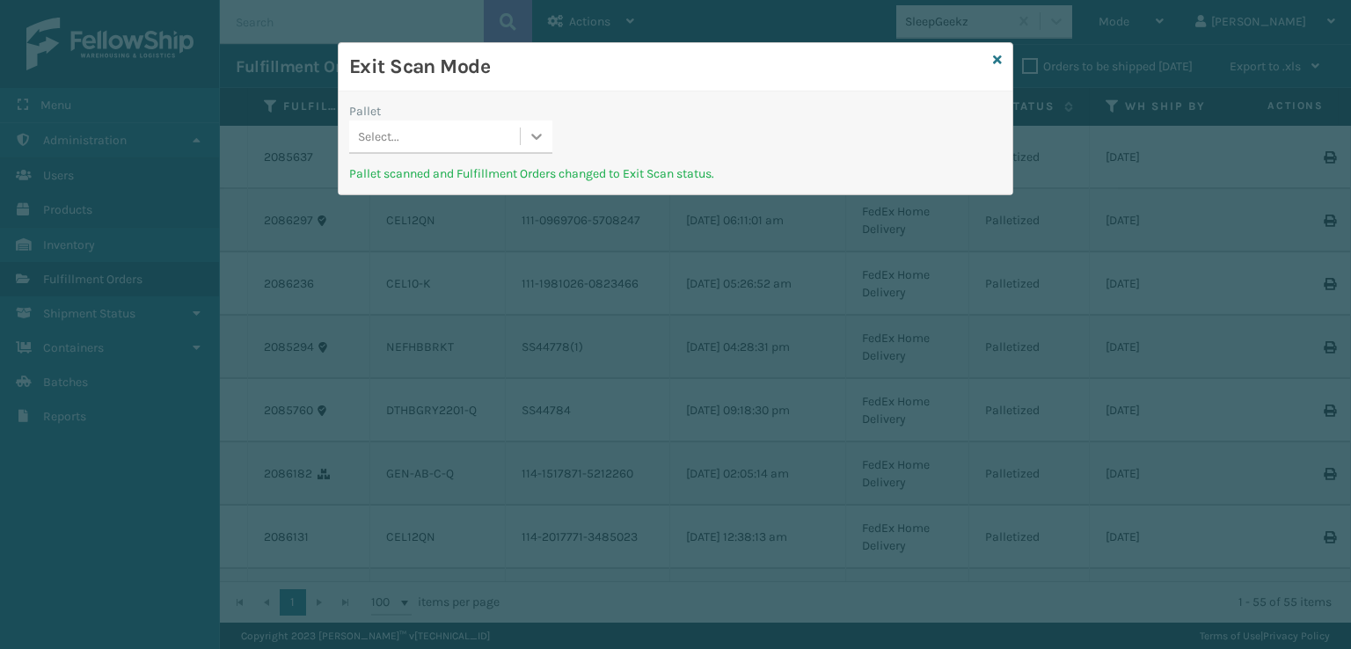
click at [534, 138] on icon at bounding box center [537, 137] width 18 height 18
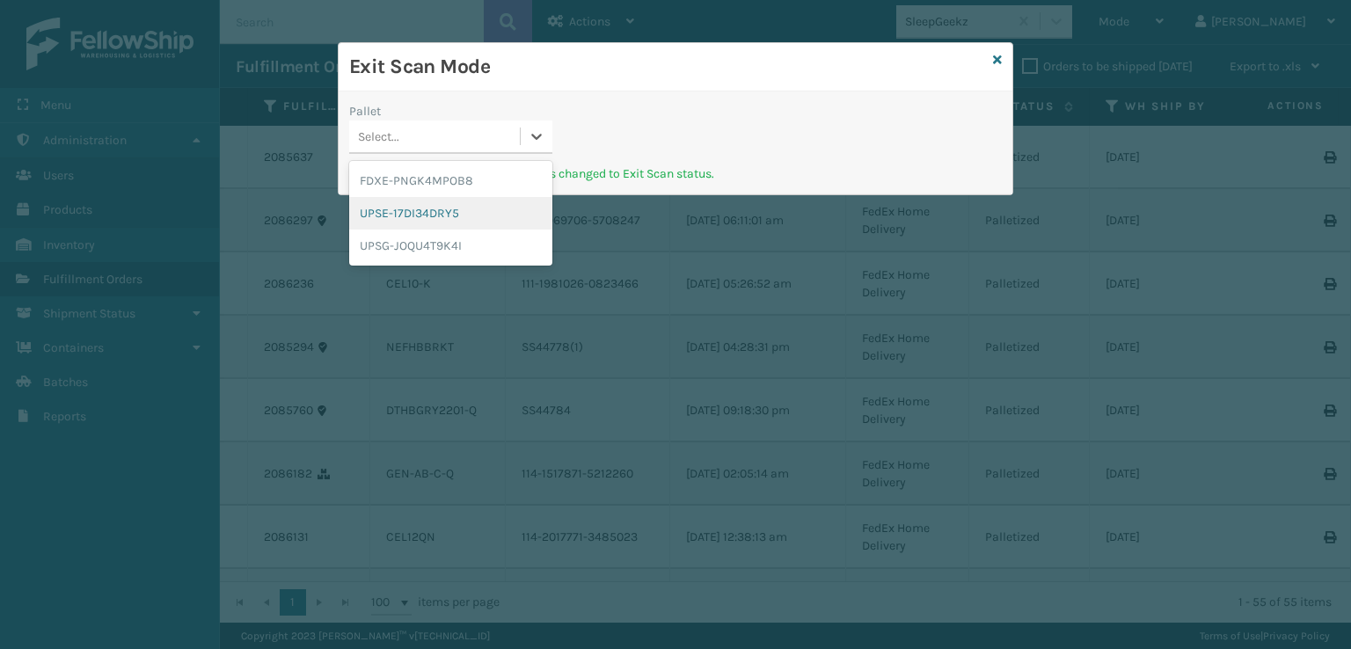
click at [435, 205] on div "UPSE-17DI34DRY5" at bounding box center [450, 213] width 203 height 33
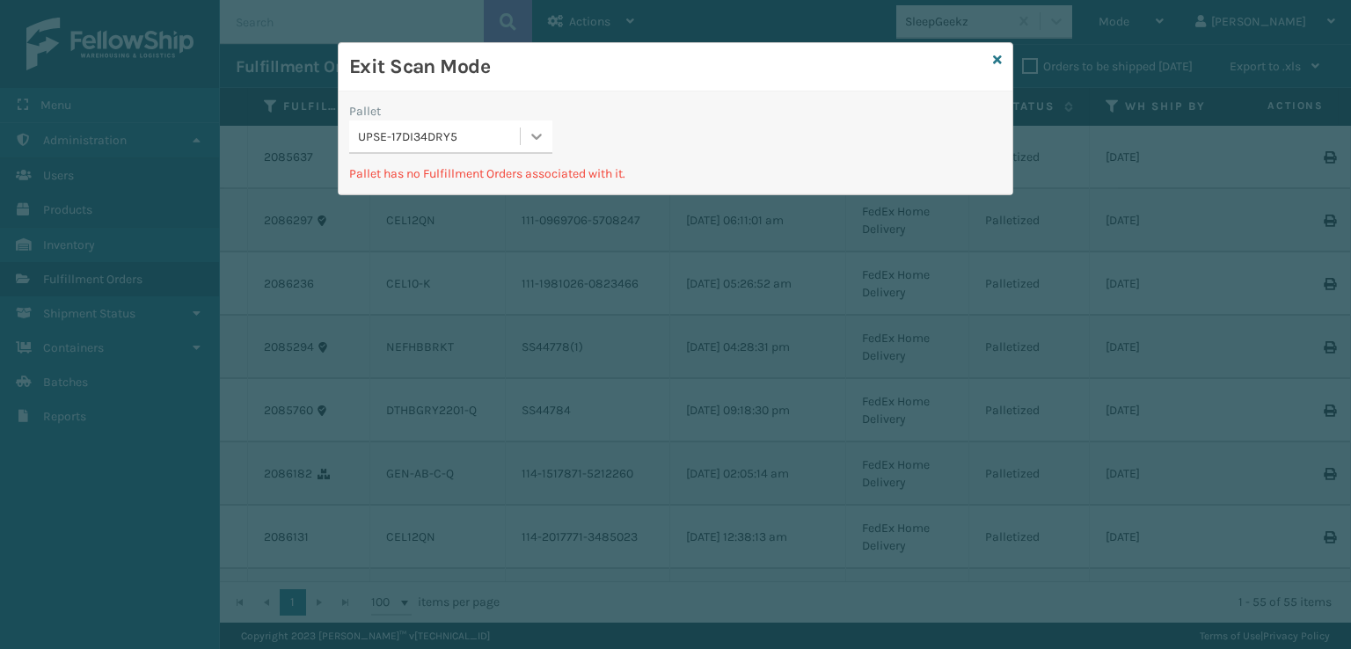
click at [530, 138] on icon at bounding box center [537, 137] width 18 height 18
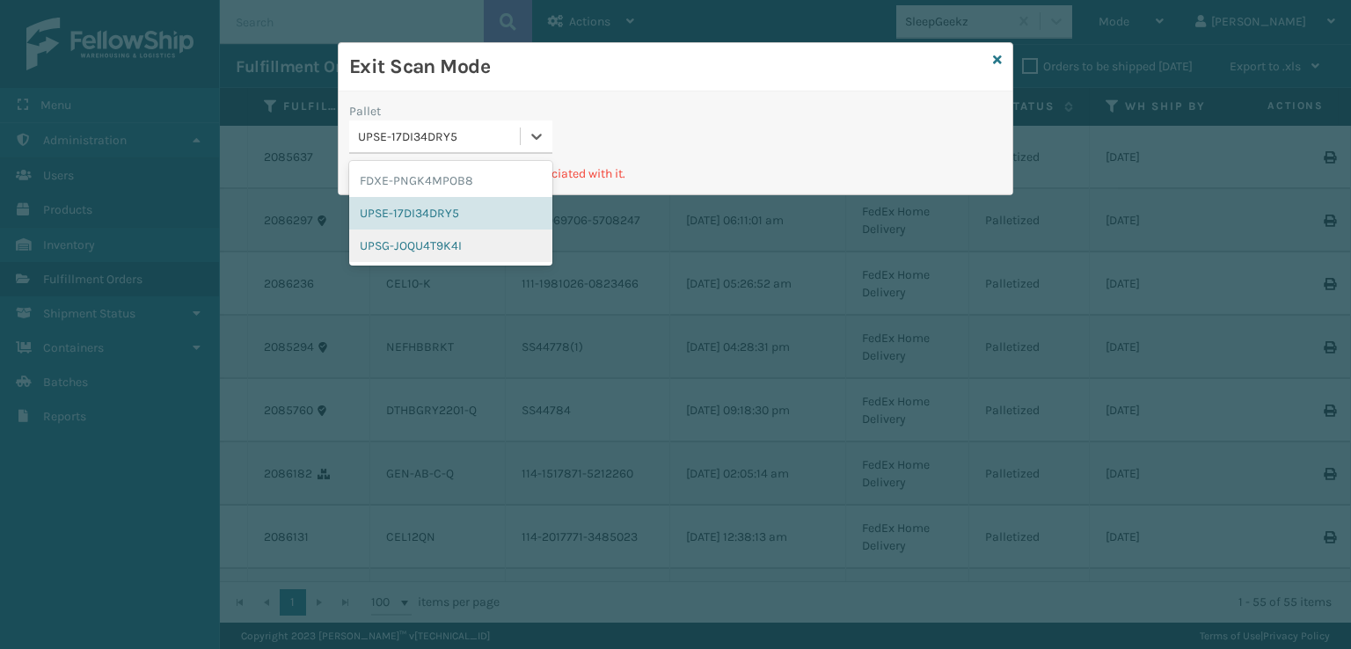
click at [457, 239] on div "UPSG-JOQU4T9K4I" at bounding box center [450, 246] width 203 height 33
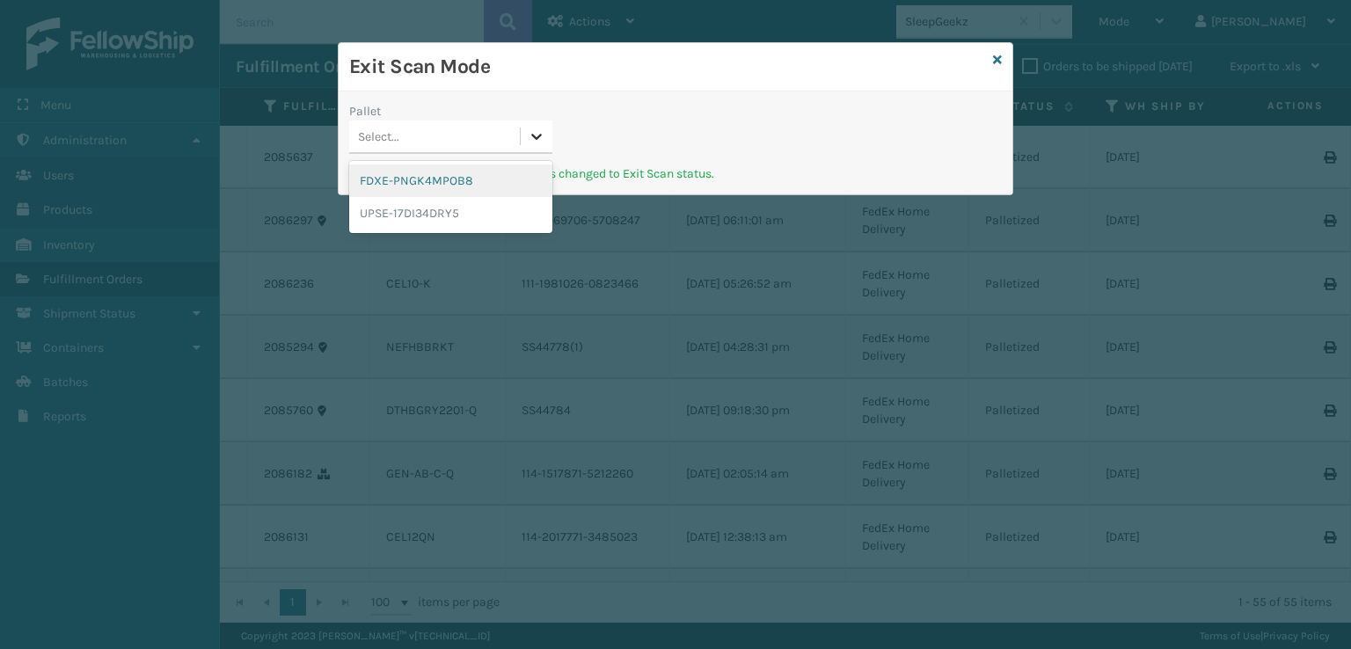
click at [544, 142] on icon at bounding box center [537, 137] width 18 height 18
click at [998, 57] on icon at bounding box center [997, 60] width 9 height 12
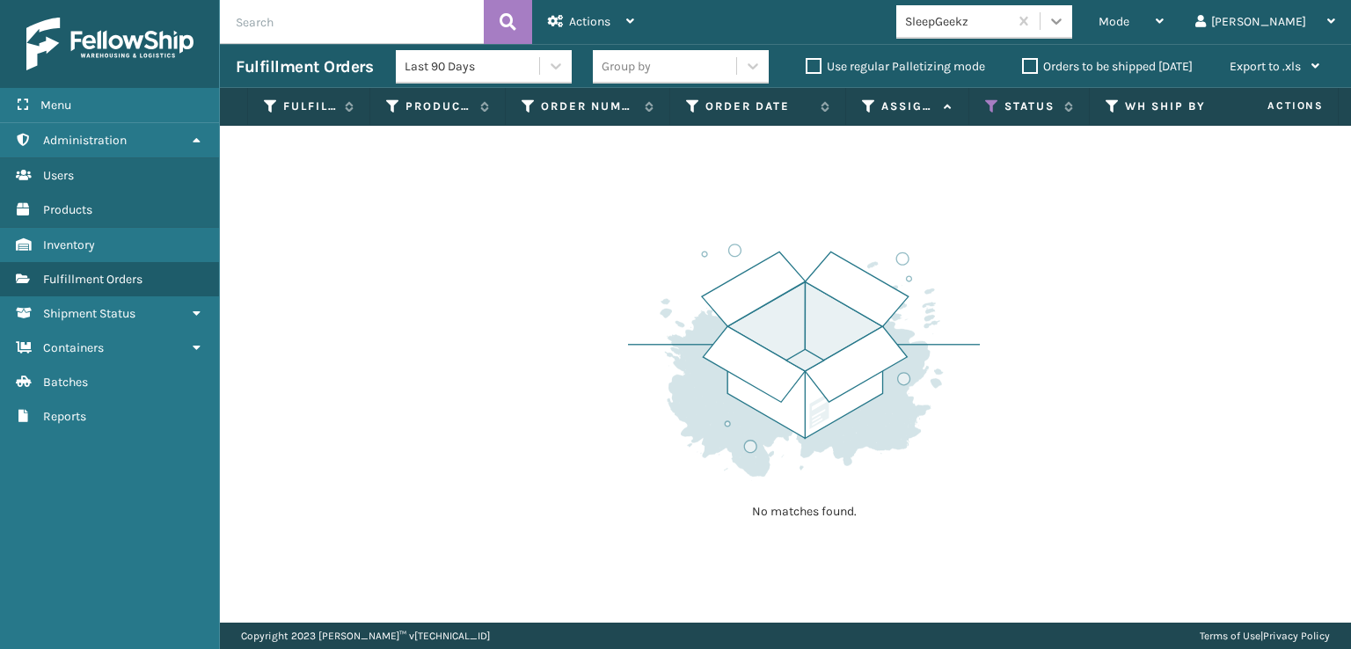
click at [1065, 26] on icon at bounding box center [1057, 21] width 18 height 18
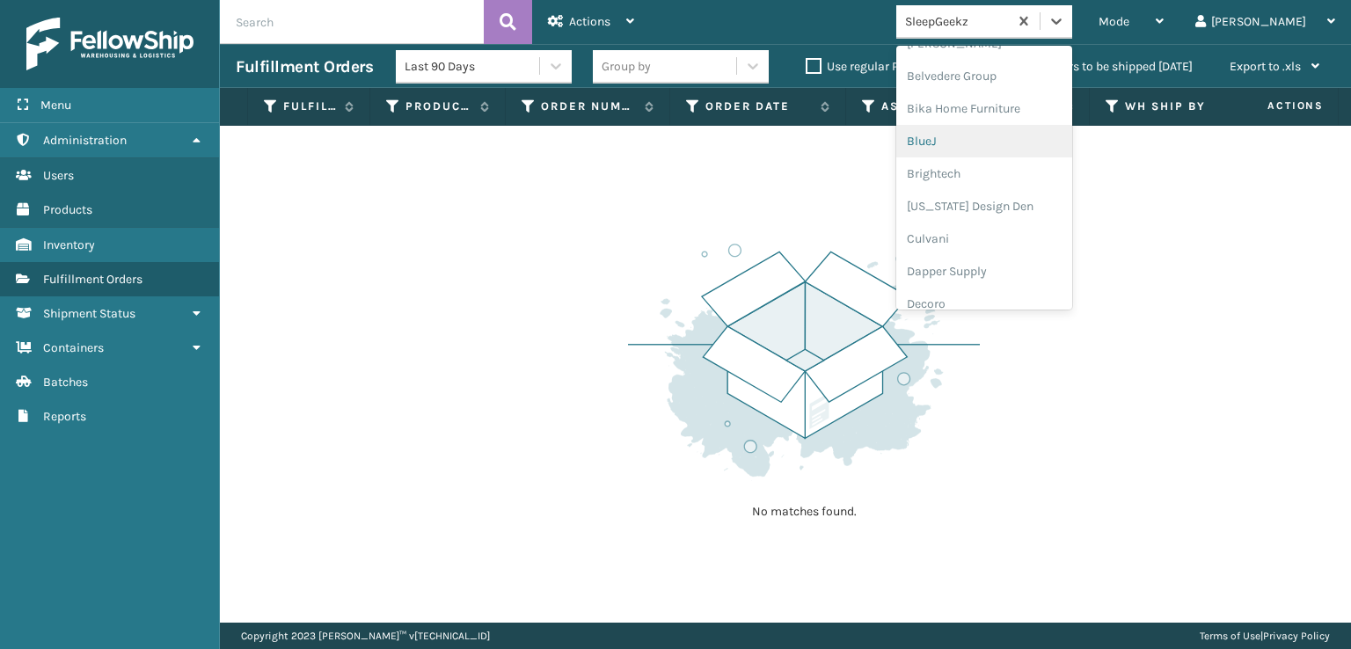
scroll to position [264, 0]
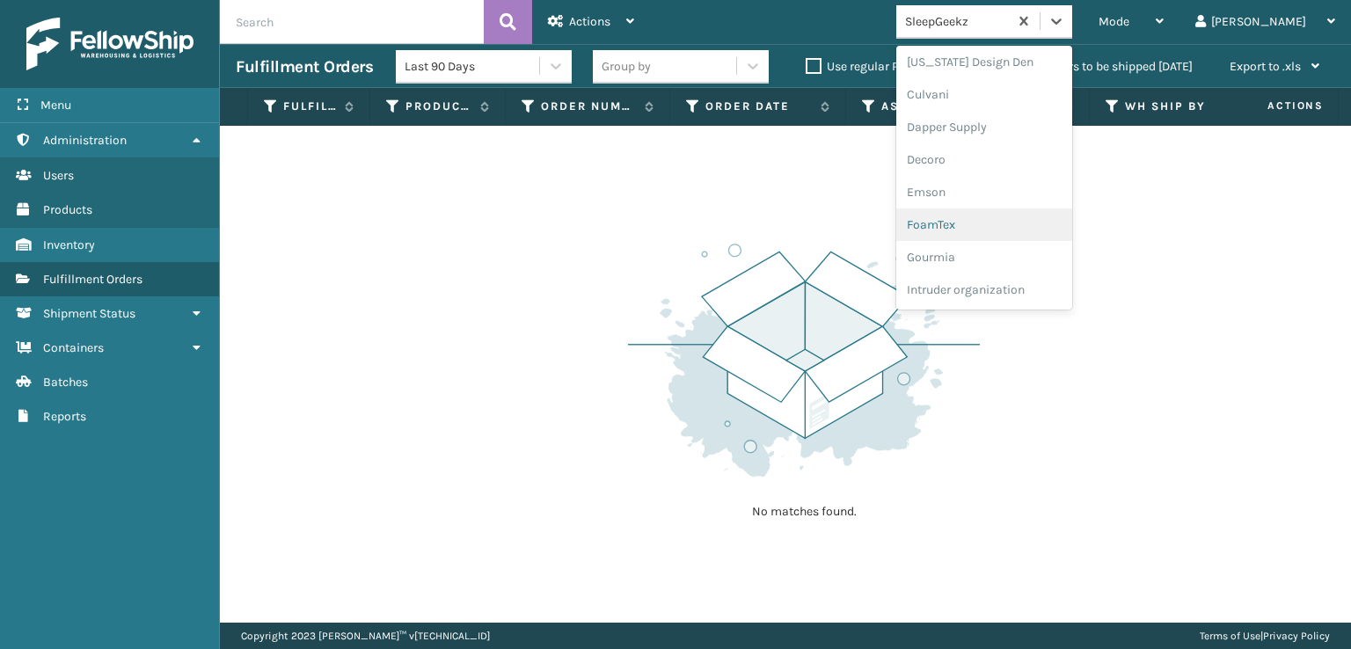
click at [997, 223] on div "FoamTex" at bounding box center [984, 224] width 176 height 33
click at [1062, 24] on icon at bounding box center [1056, 21] width 11 height 6
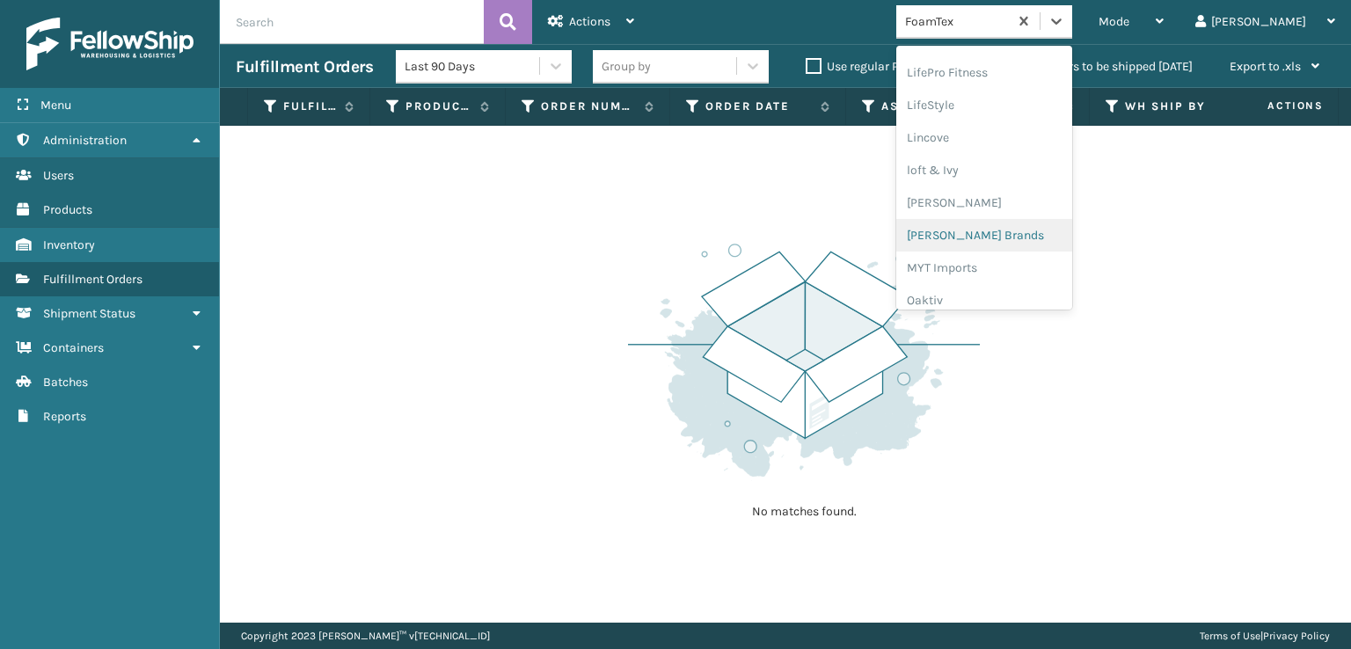
click at [1012, 230] on div "[PERSON_NAME] Brands" at bounding box center [984, 235] width 176 height 33
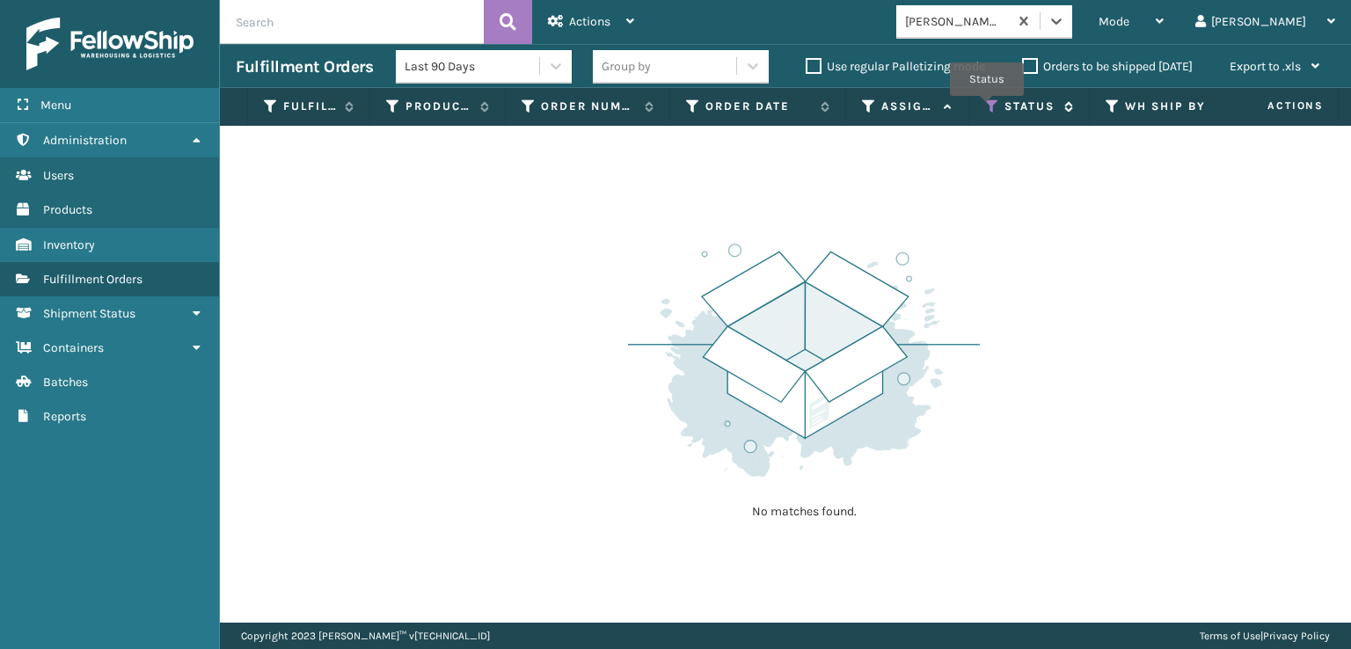
click at [987, 108] on icon at bounding box center [992, 107] width 14 height 16
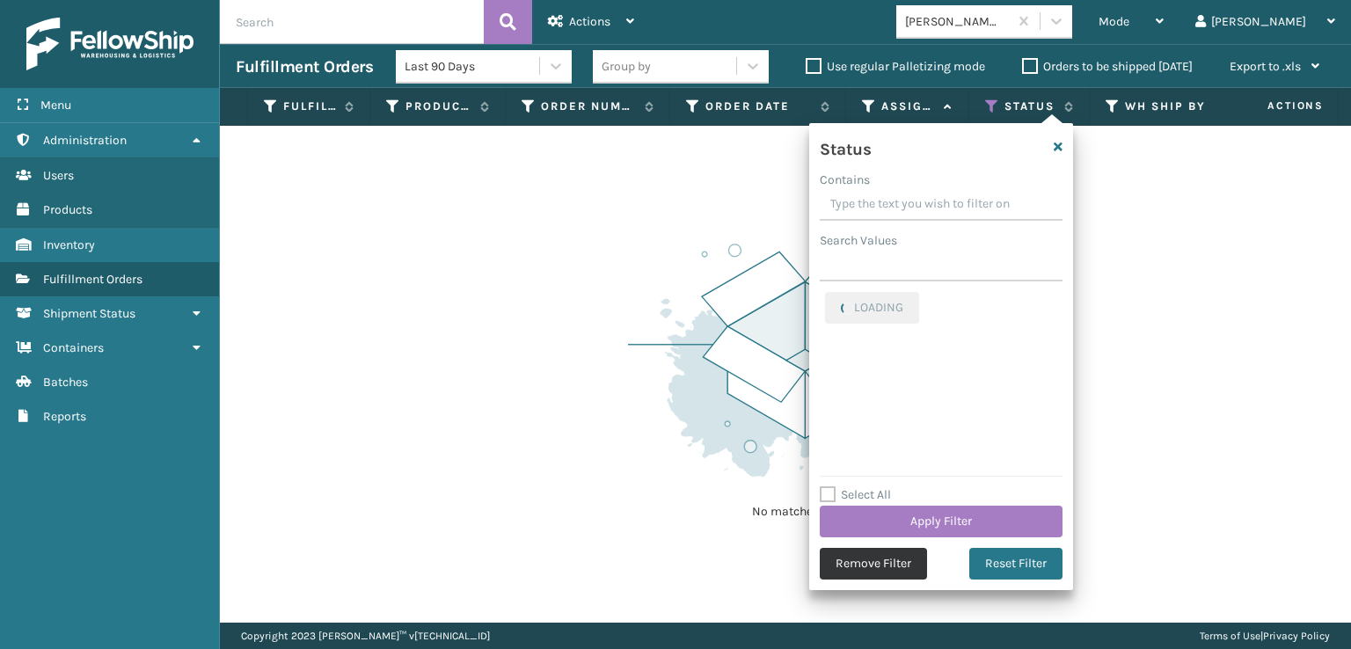
click at [876, 559] on button "Remove Filter" at bounding box center [873, 564] width 107 height 32
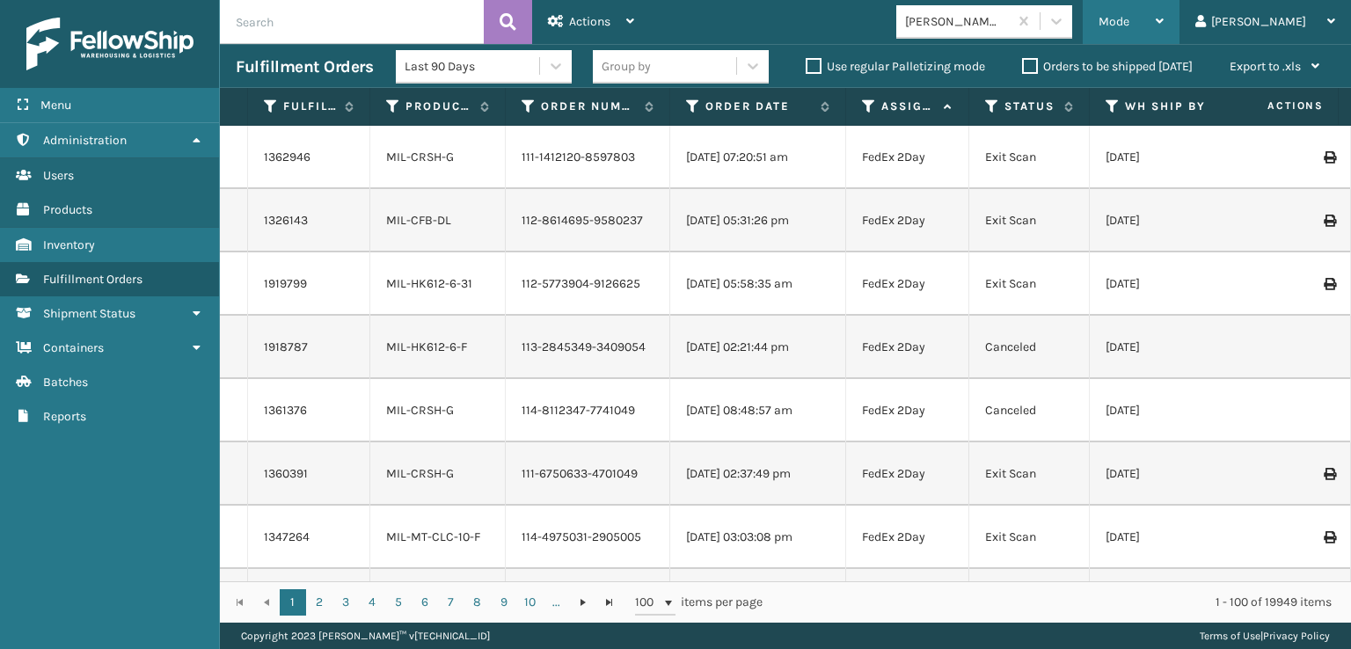
click at [1129, 25] on span "Mode" at bounding box center [1114, 21] width 31 height 15
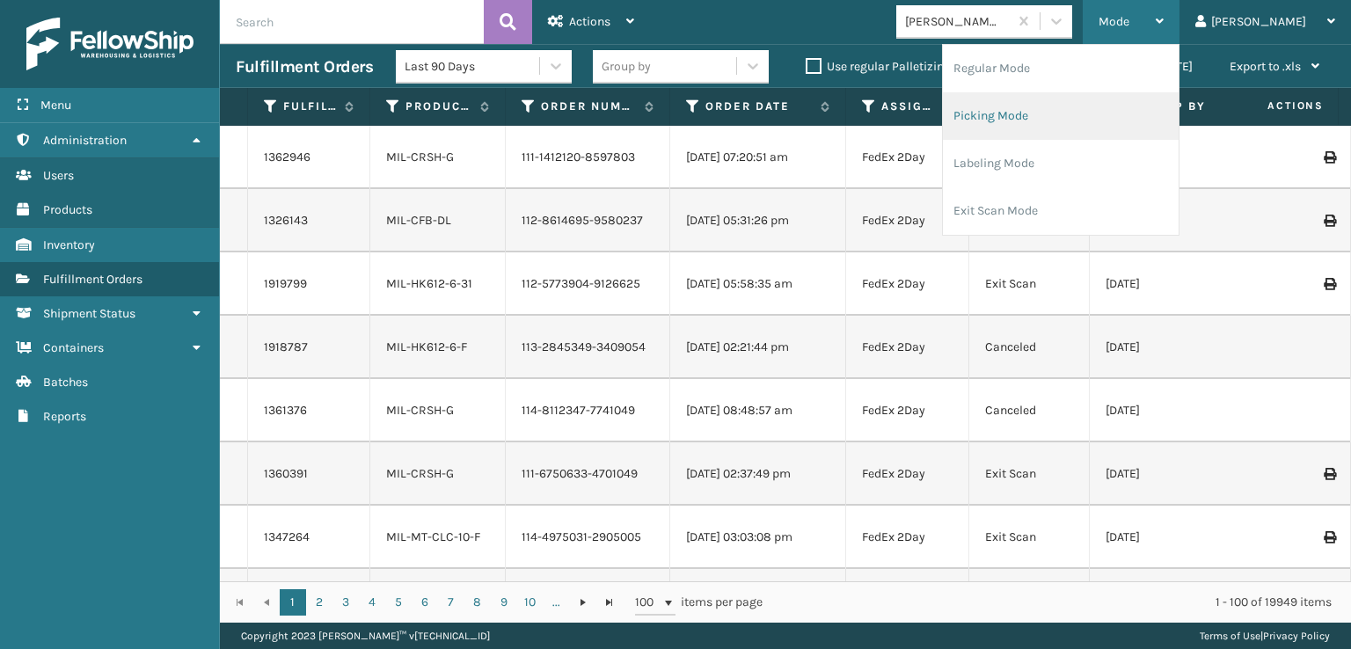
click at [1072, 117] on li "Picking Mode" at bounding box center [1061, 116] width 236 height 48
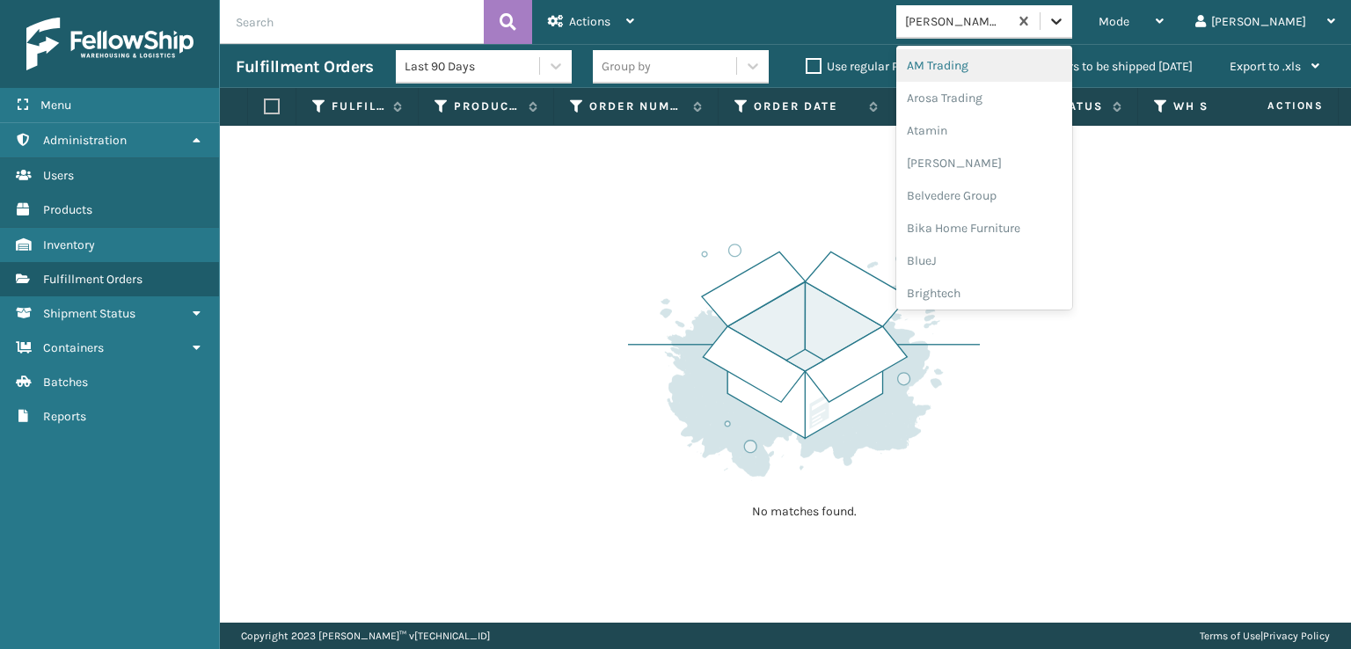
click at [1065, 18] on icon at bounding box center [1057, 21] width 18 height 18
